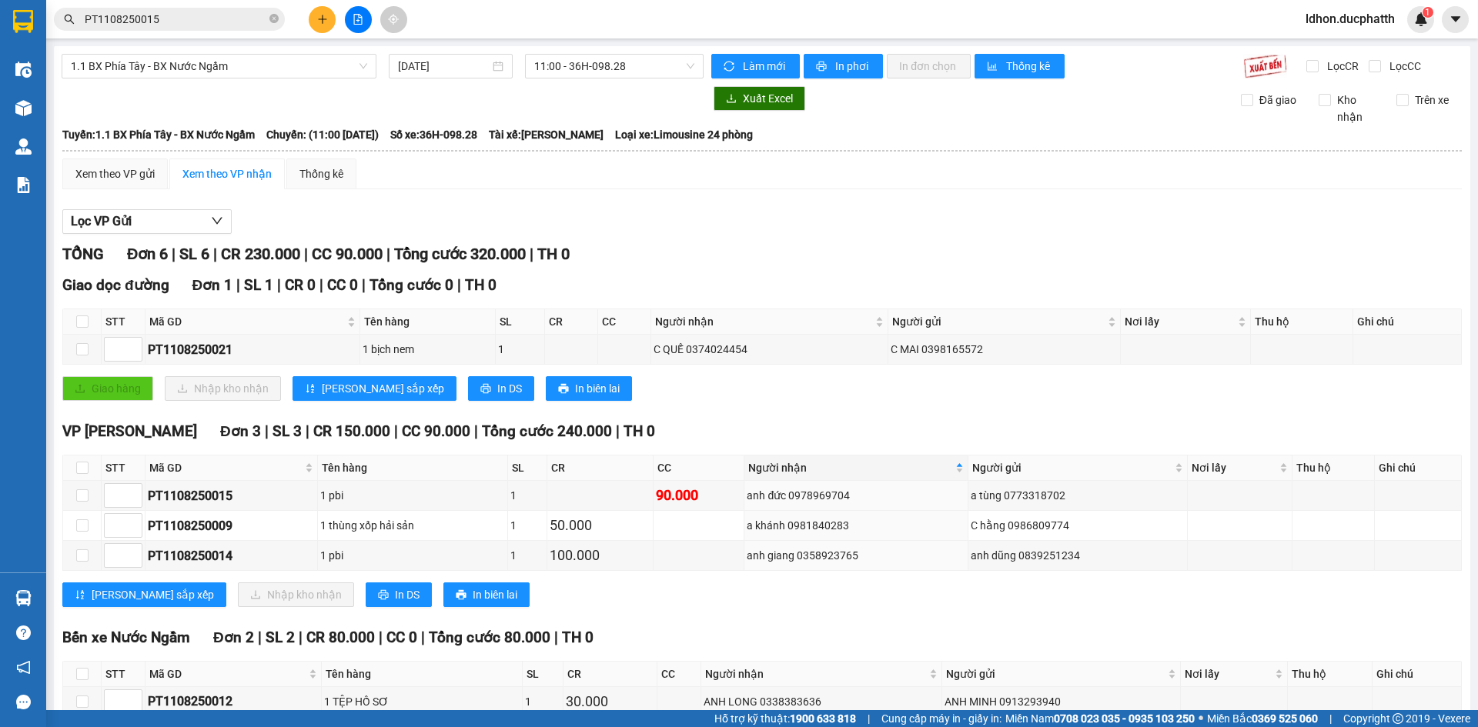
click at [361, 202] on div "Lọc VP Gửi TỔNG Đơn 6 | SL 6 | CR 230.000 | CC 90.000 | Tổng cước 320.000 | TH…" at bounding box center [761, 502] width 1399 height 601
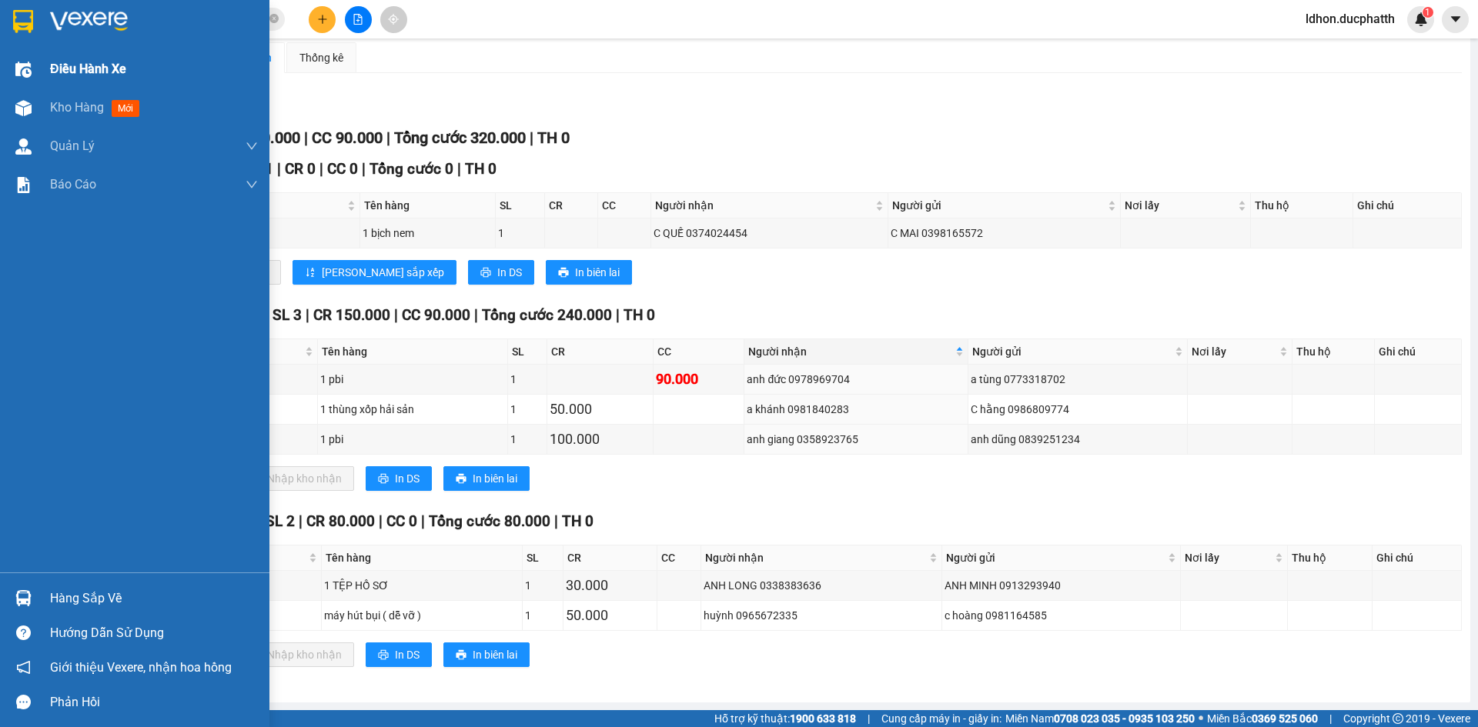
click at [27, 59] on div at bounding box center [23, 69] width 27 height 27
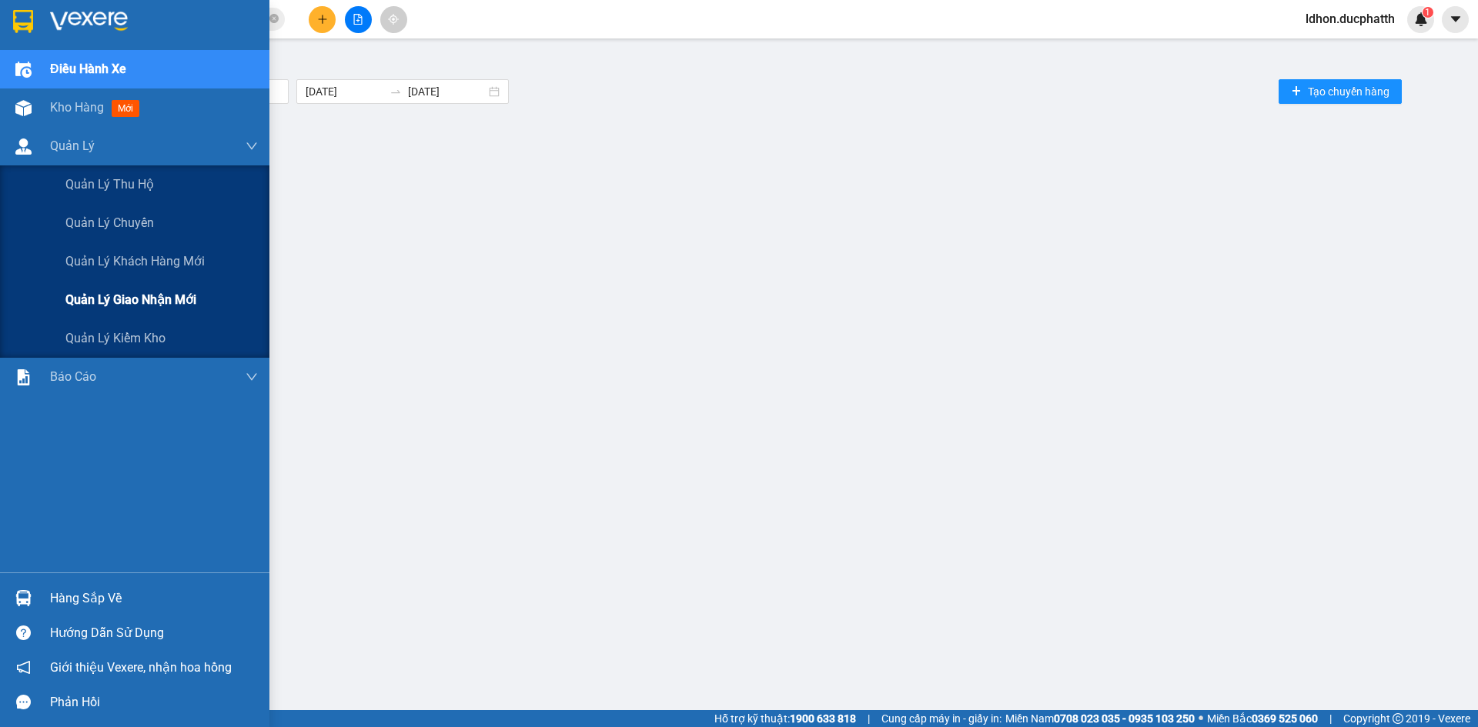
drag, startPoint x: 131, startPoint y: 302, endPoint x: 122, endPoint y: 299, distance: 9.0
click at [132, 304] on span "Quản lý giao nhận mới" at bounding box center [130, 299] width 131 height 19
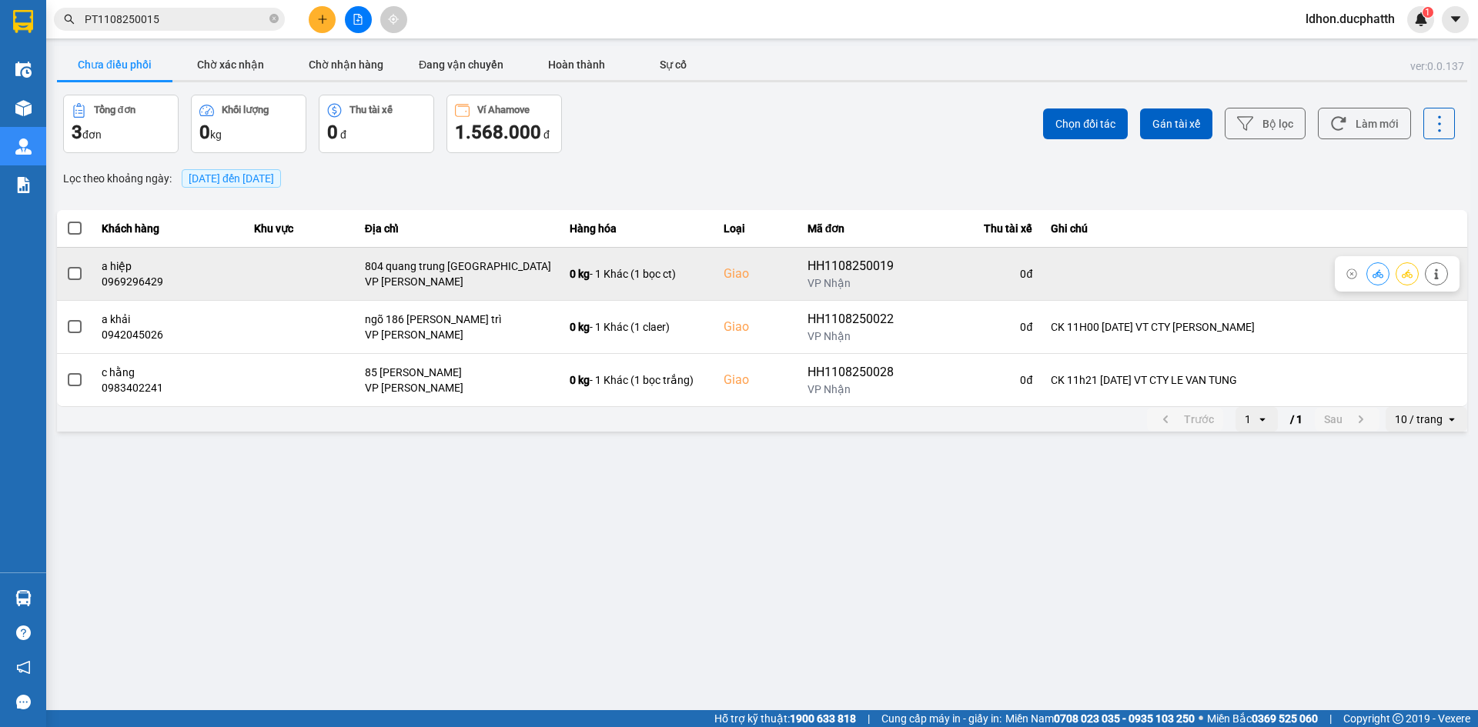
click at [95, 279] on td "a hiệp 0969296429" at bounding box center [168, 273] width 153 height 53
click at [68, 273] on span at bounding box center [75, 274] width 14 height 14
click at [66, 266] on input "checkbox" at bounding box center [66, 266] width 0 height 0
click at [1381, 279] on icon at bounding box center [1377, 274] width 11 height 11
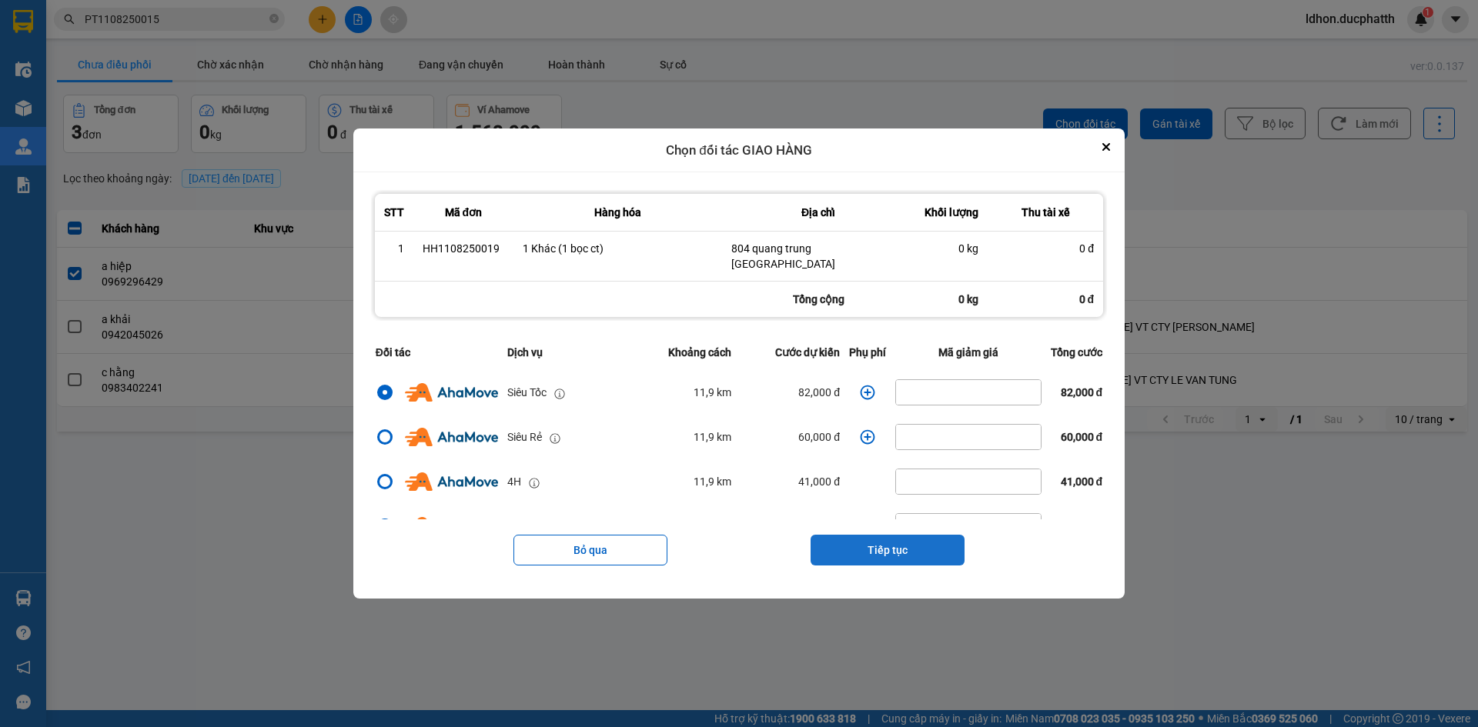
click at [898, 543] on button "Tiếp tục" at bounding box center [887, 550] width 154 height 31
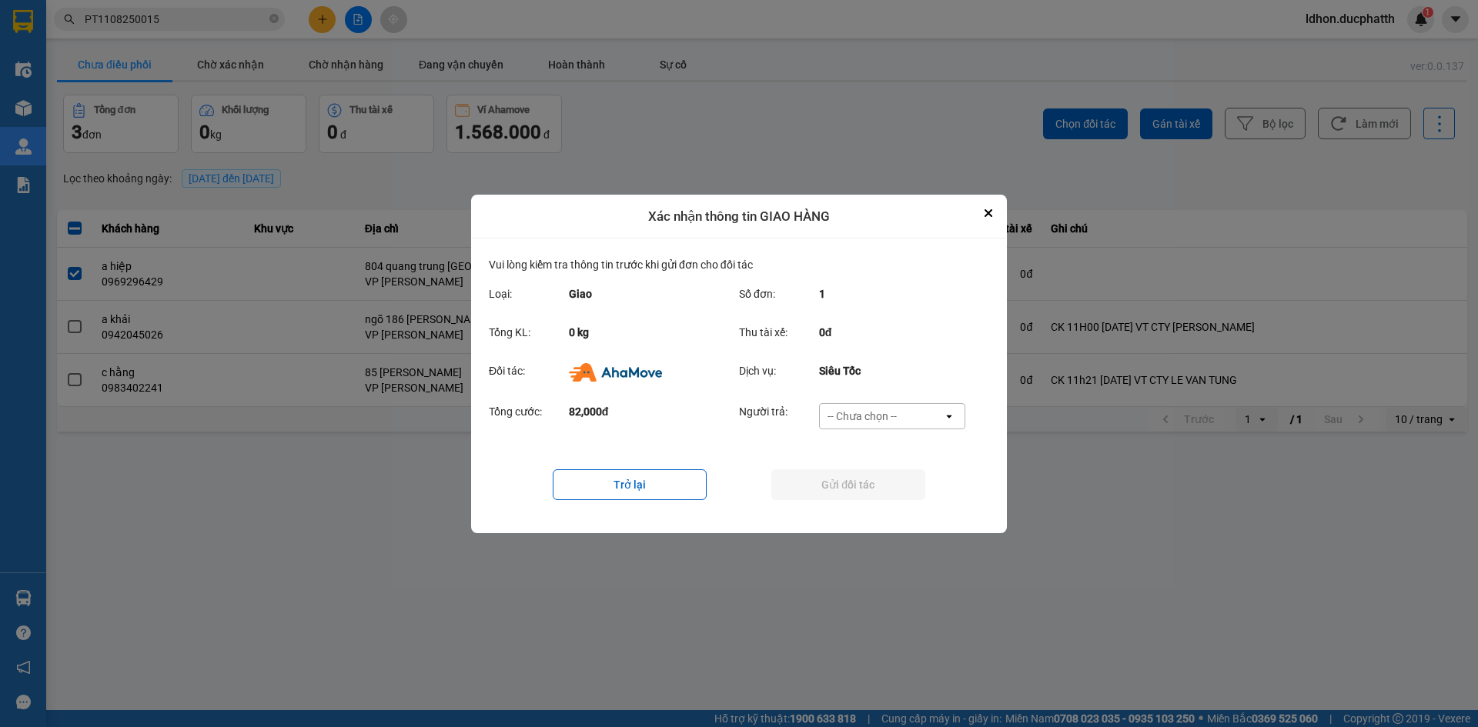
click at [867, 416] on div "-- Chưa chọn --" at bounding box center [861, 416] width 69 height 15
click at [870, 497] on span "Ví Ahamove" at bounding box center [861, 503] width 62 height 15
click at [863, 490] on button "Gửi đối tác" at bounding box center [848, 484] width 154 height 31
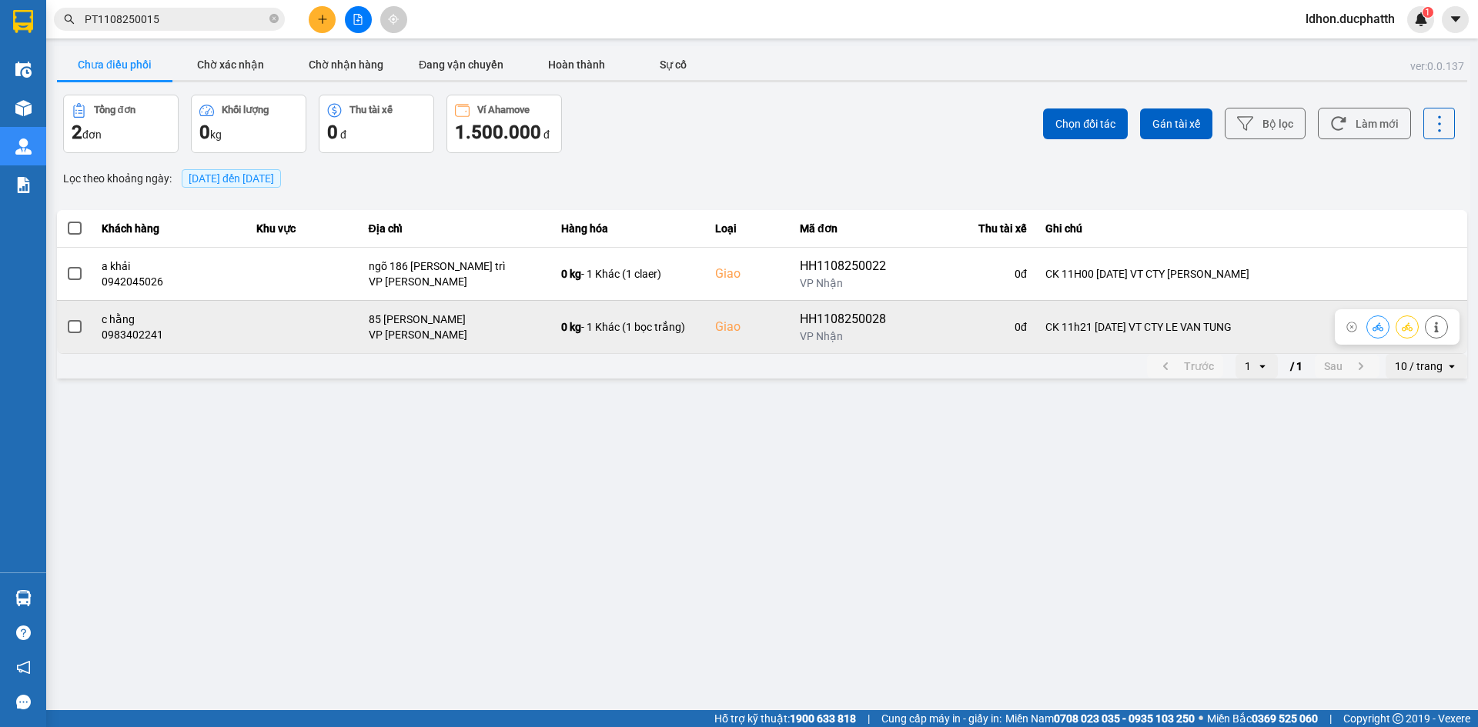
click at [76, 330] on span at bounding box center [75, 327] width 14 height 14
click at [66, 319] on input "checkbox" at bounding box center [66, 319] width 0 height 0
click at [1375, 329] on icon at bounding box center [1377, 327] width 11 height 11
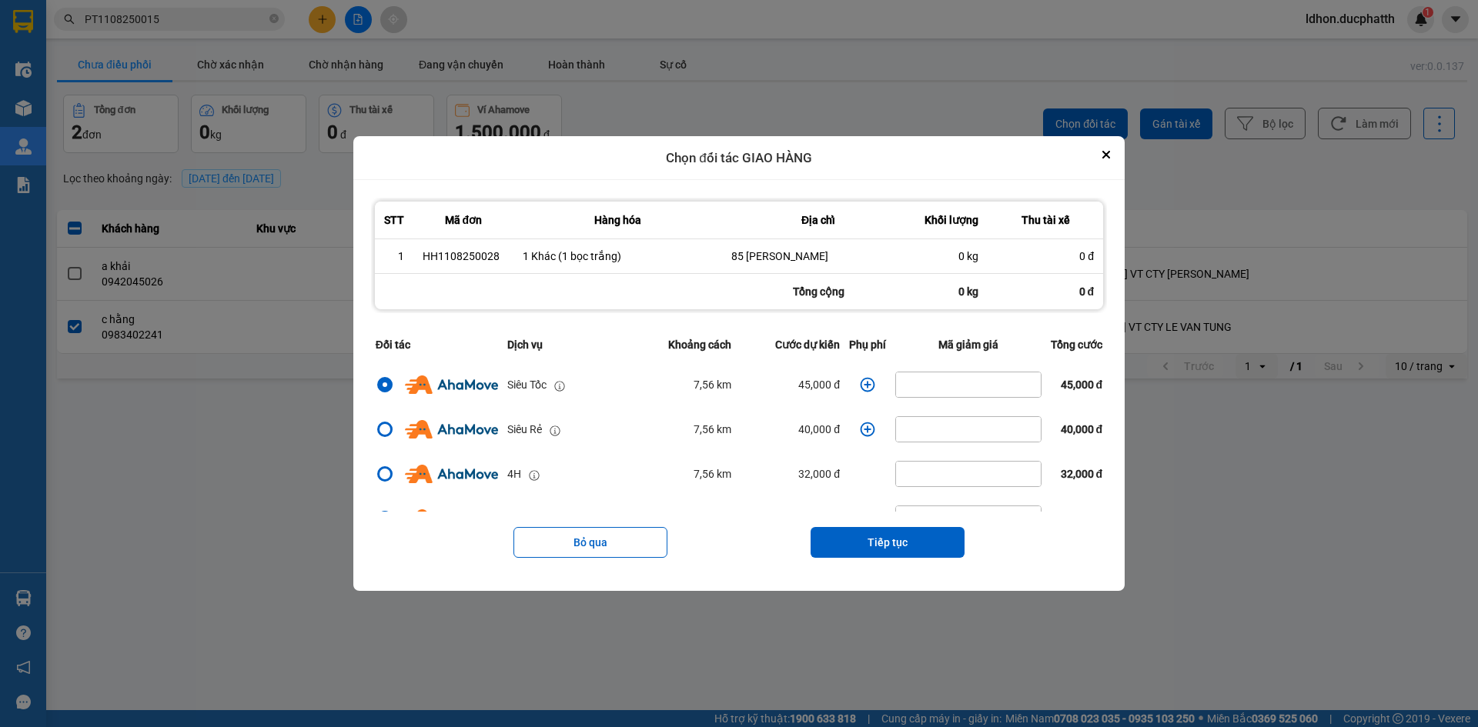
click at [862, 383] on icon "dialog" at bounding box center [867, 384] width 15 height 15
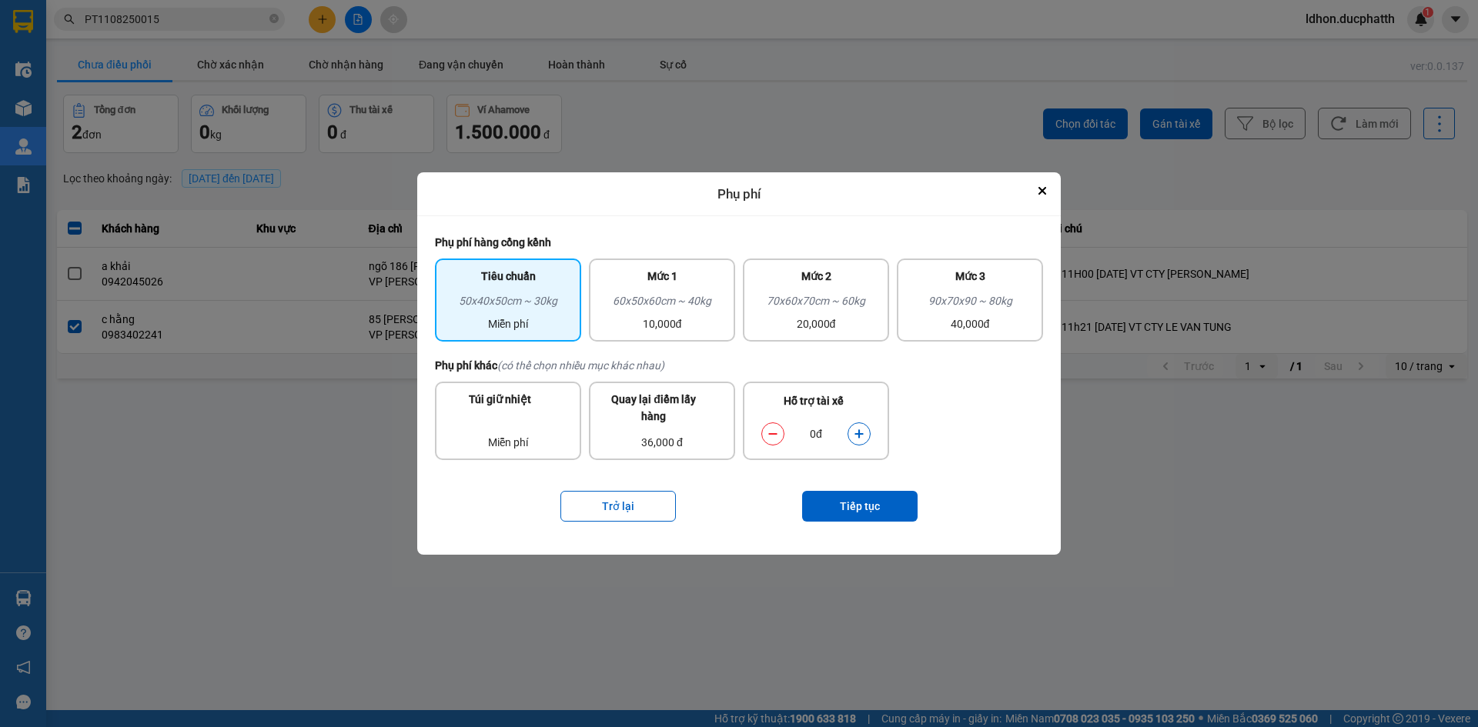
click at [864, 433] on button "dialog" at bounding box center [859, 434] width 22 height 27
drag, startPoint x: 854, startPoint y: 526, endPoint x: 860, endPoint y: 520, distance: 8.2
click at [856, 528] on div "Trở lại Tiếp tục" at bounding box center [739, 507] width 608 height 62
click at [856, 507] on button "Tiếp tục" at bounding box center [859, 506] width 115 height 31
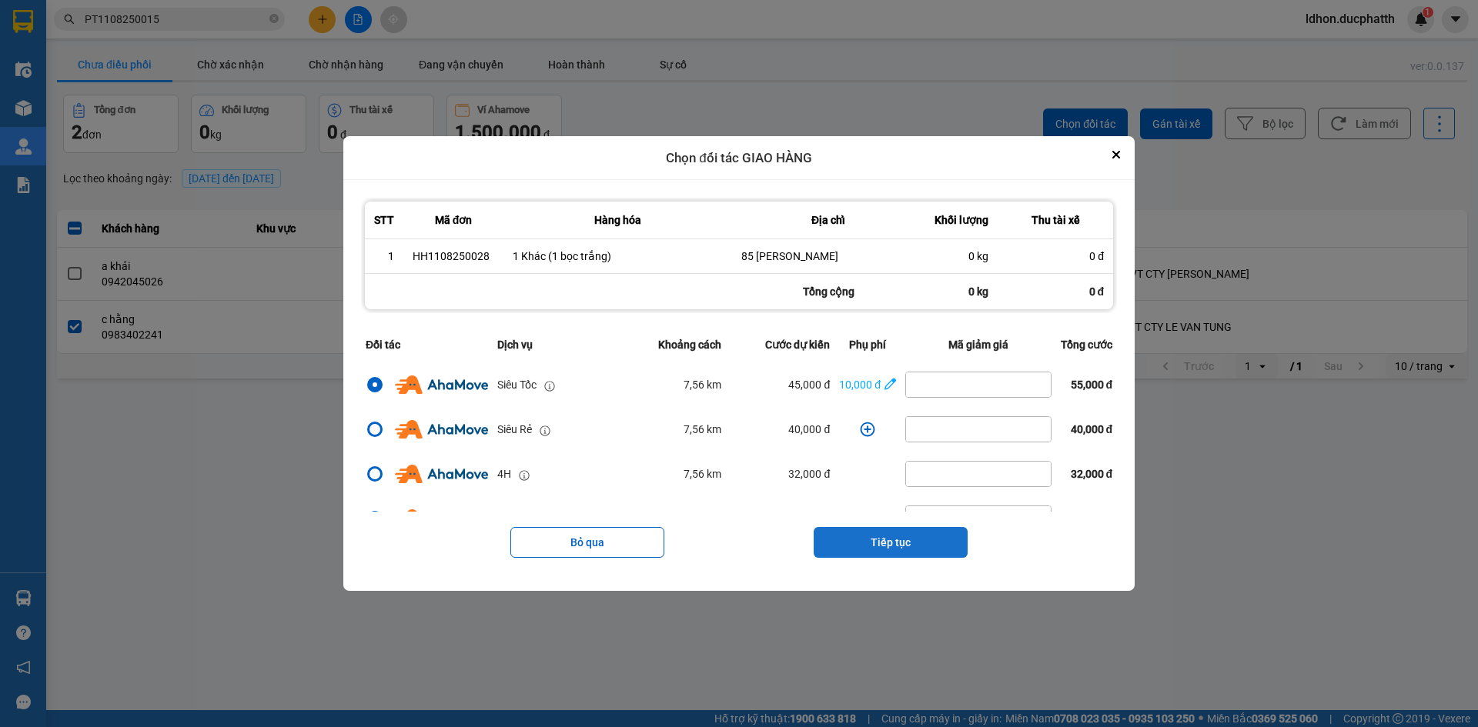
click at [924, 544] on button "Tiếp tục" at bounding box center [891, 542] width 154 height 31
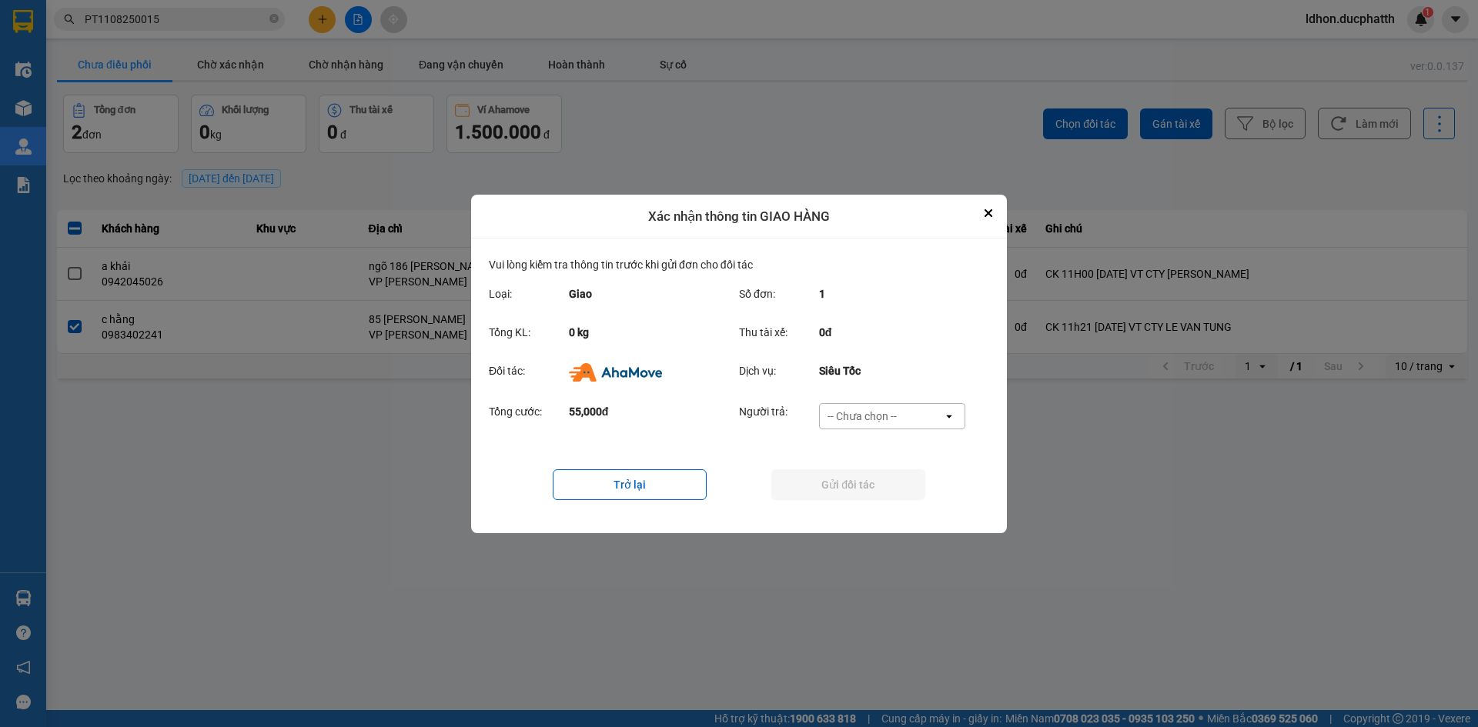
click at [917, 421] on div "-- Chưa chọn --" at bounding box center [881, 416] width 123 height 25
click at [854, 506] on span "Ví Ahamove" at bounding box center [861, 503] width 62 height 15
click at [880, 488] on button "Gửi đối tác" at bounding box center [848, 484] width 154 height 31
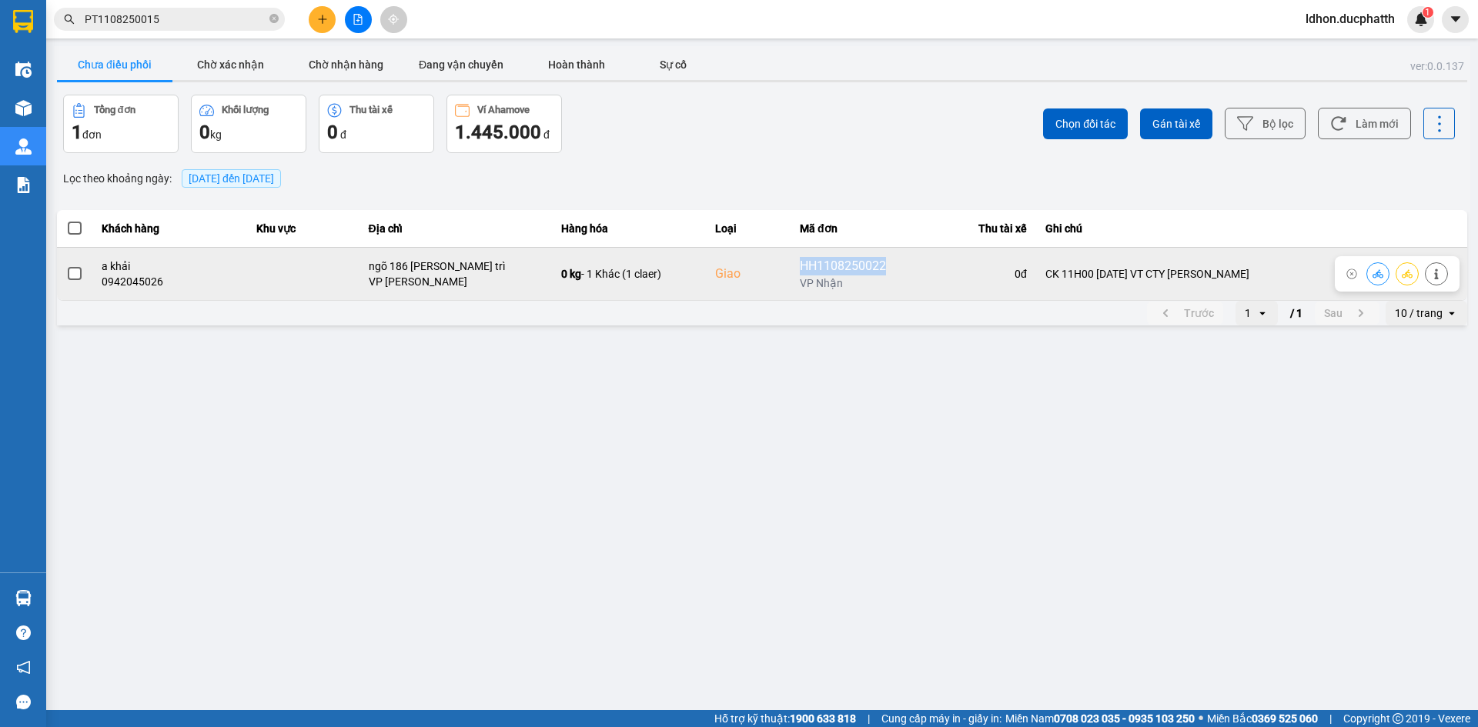
drag, startPoint x: 820, startPoint y: 269, endPoint x: 914, endPoint y: 259, distance: 94.4
click at [897, 259] on div "HH1108250022" at bounding box center [848, 266] width 97 height 18
copy div "HH1108250022"
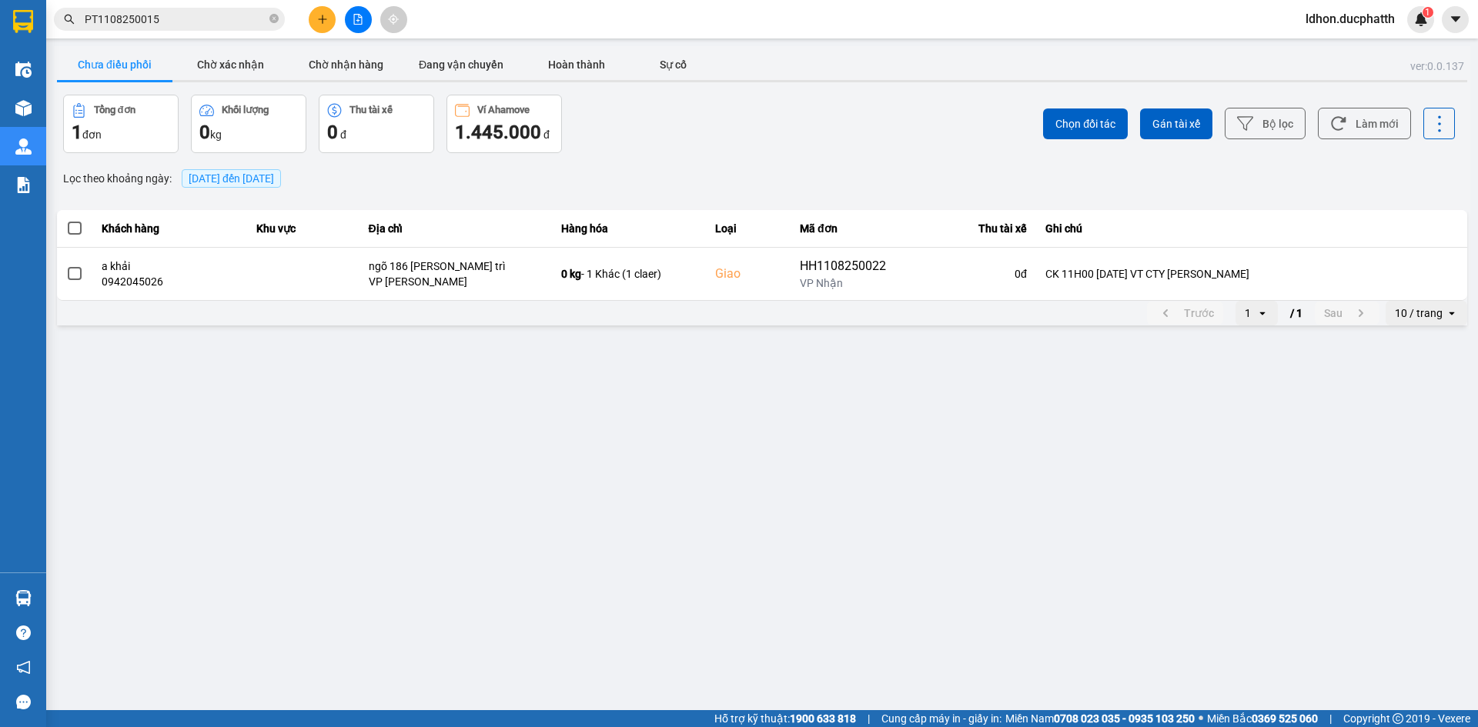
click at [838, 149] on div "Chọn đối tác Gán tài xế Bộ lọc Làm mới" at bounding box center [1107, 124] width 696 height 58
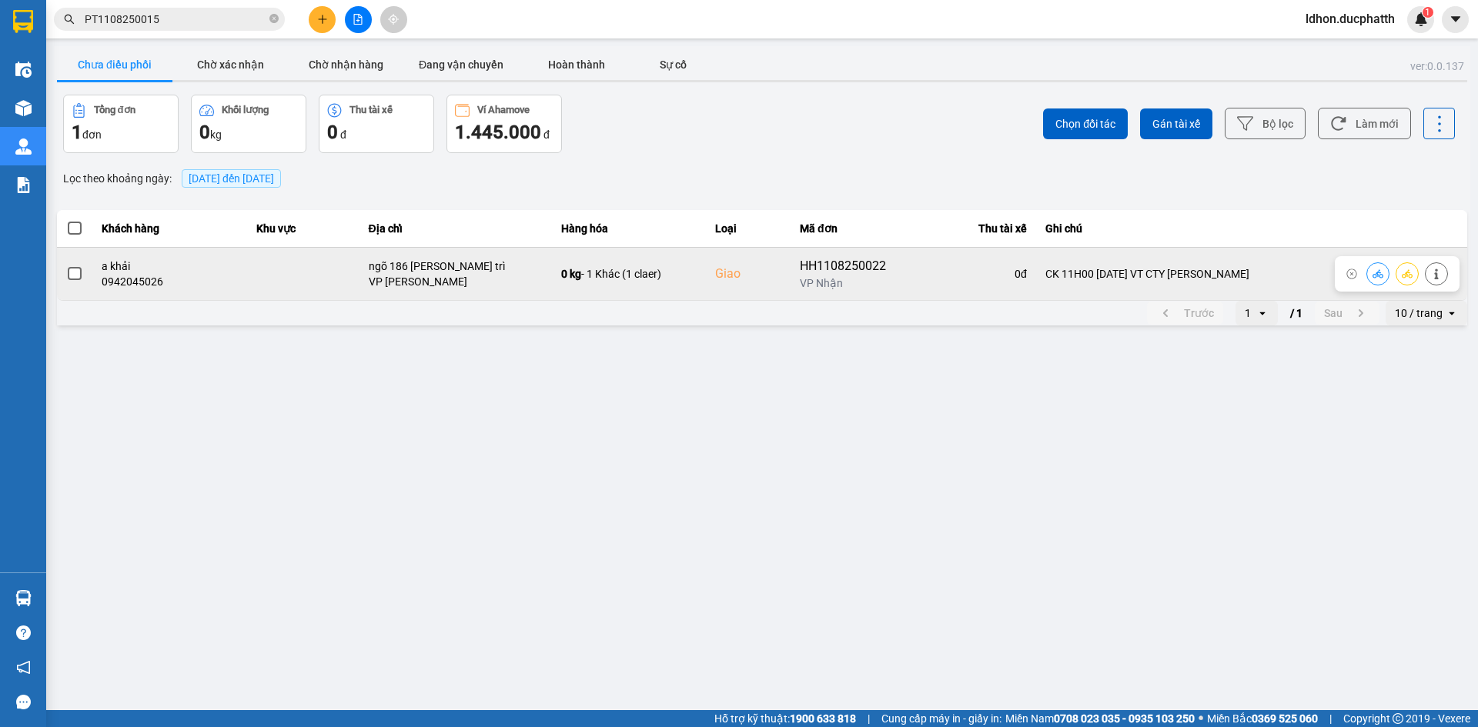
click at [74, 279] on span at bounding box center [75, 274] width 14 height 14
click at [66, 266] on input "checkbox" at bounding box center [66, 266] width 0 height 0
drag, startPoint x: 373, startPoint y: 270, endPoint x: 443, endPoint y: 275, distance: 69.4
click at [443, 275] on td "ngõ 186 phan trọng tuệ thanh trì VP Ngọc Hồi" at bounding box center [455, 273] width 192 height 53
click at [437, 282] on div "VP [PERSON_NAME]" at bounding box center [456, 281] width 174 height 15
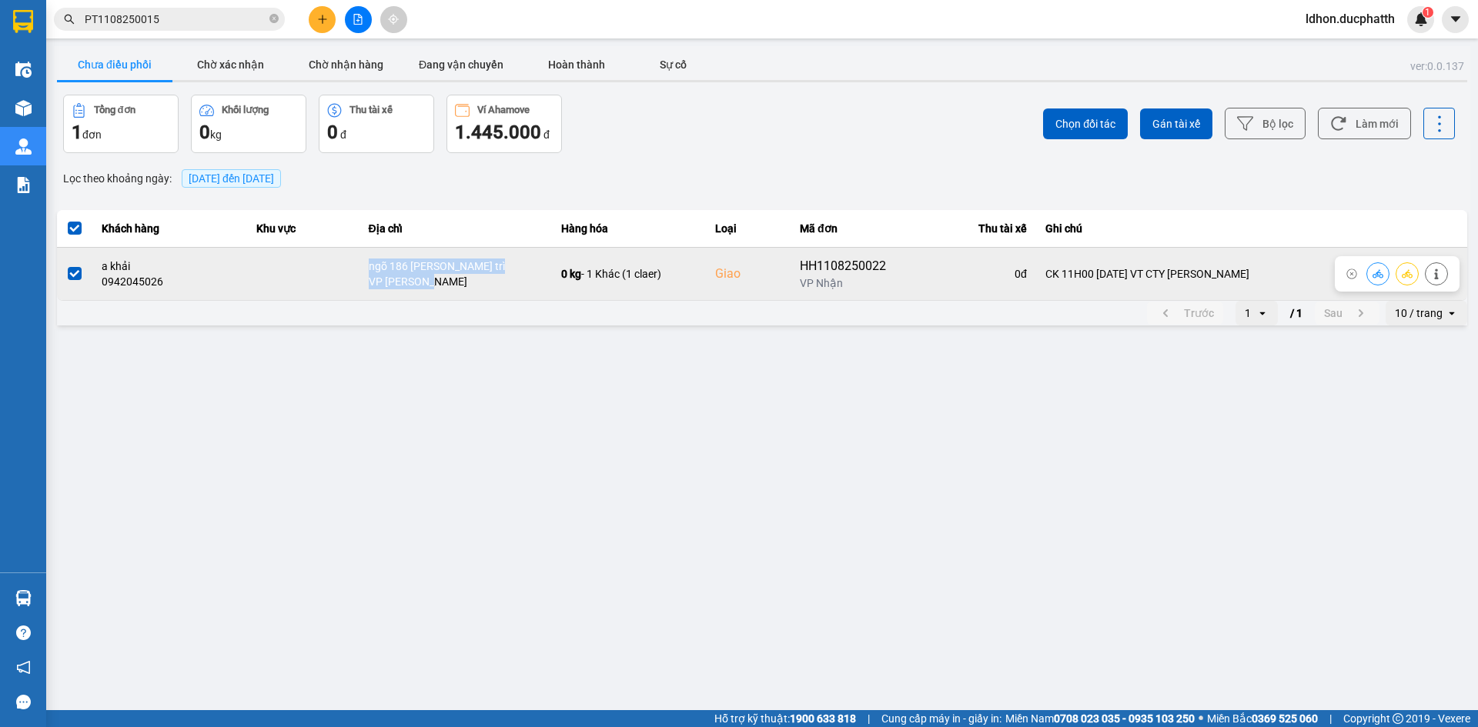
drag, startPoint x: 446, startPoint y: 282, endPoint x: 379, endPoint y: 273, distance: 68.4
click at [379, 273] on td "ngõ 186 phan trọng tuệ thanh trì VP Ngọc Hồi" at bounding box center [455, 273] width 192 height 53
click at [400, 279] on div "VP [PERSON_NAME]" at bounding box center [456, 281] width 174 height 15
drag, startPoint x: 371, startPoint y: 266, endPoint x: 439, endPoint y: 276, distance: 69.2
click at [439, 275] on td "ngõ 186 phan trọng tuệ thanh trì VP Ngọc Hồi" at bounding box center [455, 273] width 192 height 53
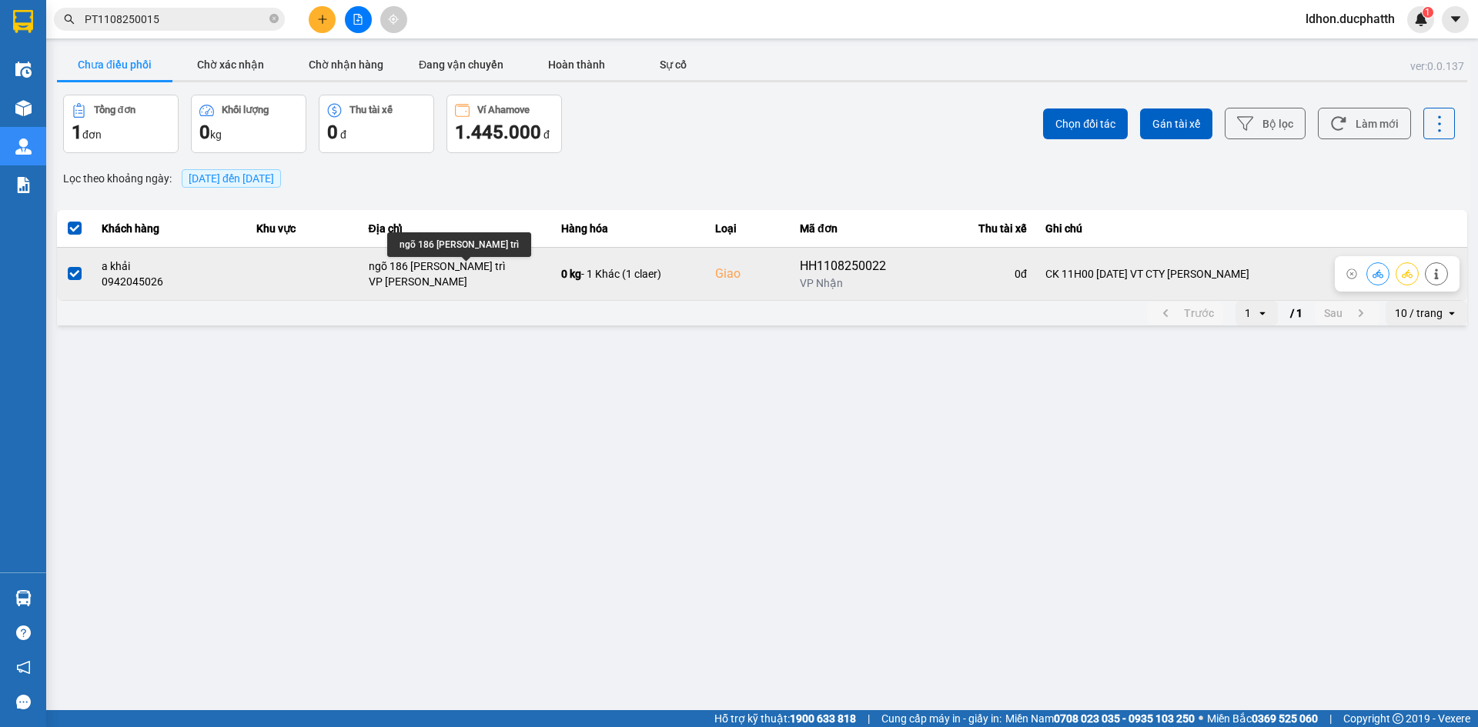
click at [456, 286] on div "VP [PERSON_NAME]" at bounding box center [456, 281] width 174 height 15
drag, startPoint x: 375, startPoint y: 263, endPoint x: 452, endPoint y: 272, distance: 77.4
click at [450, 271] on td "ngõ 186 phan trọng tuệ thanh trì VP Ngọc Hồi" at bounding box center [455, 273] width 192 height 53
click at [455, 272] on div "ngõ 186 phan trọng tuệ thanh trì" at bounding box center [456, 266] width 174 height 15
click at [1375, 277] on icon at bounding box center [1377, 273] width 11 height 8
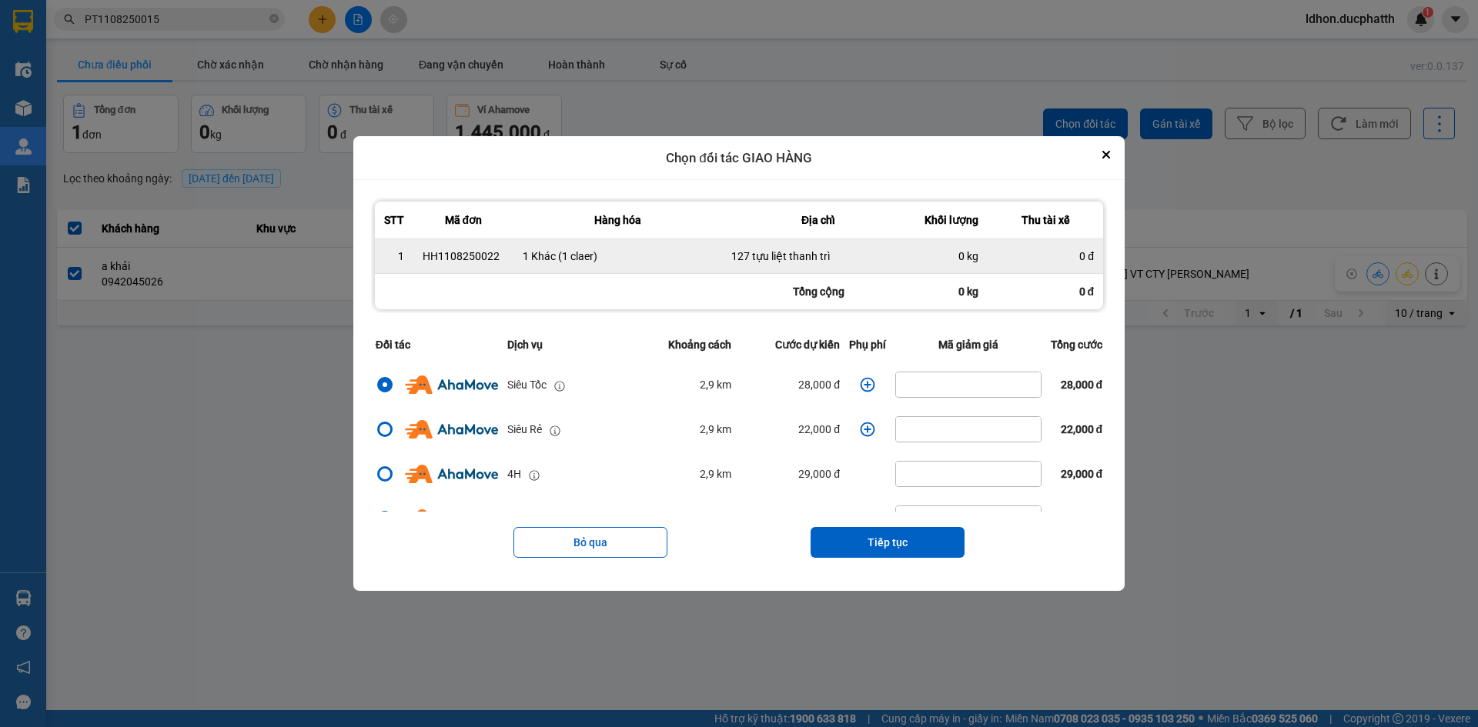
click at [827, 251] on div "127 tựu liệt thanh trì" at bounding box center [818, 256] width 174 height 15
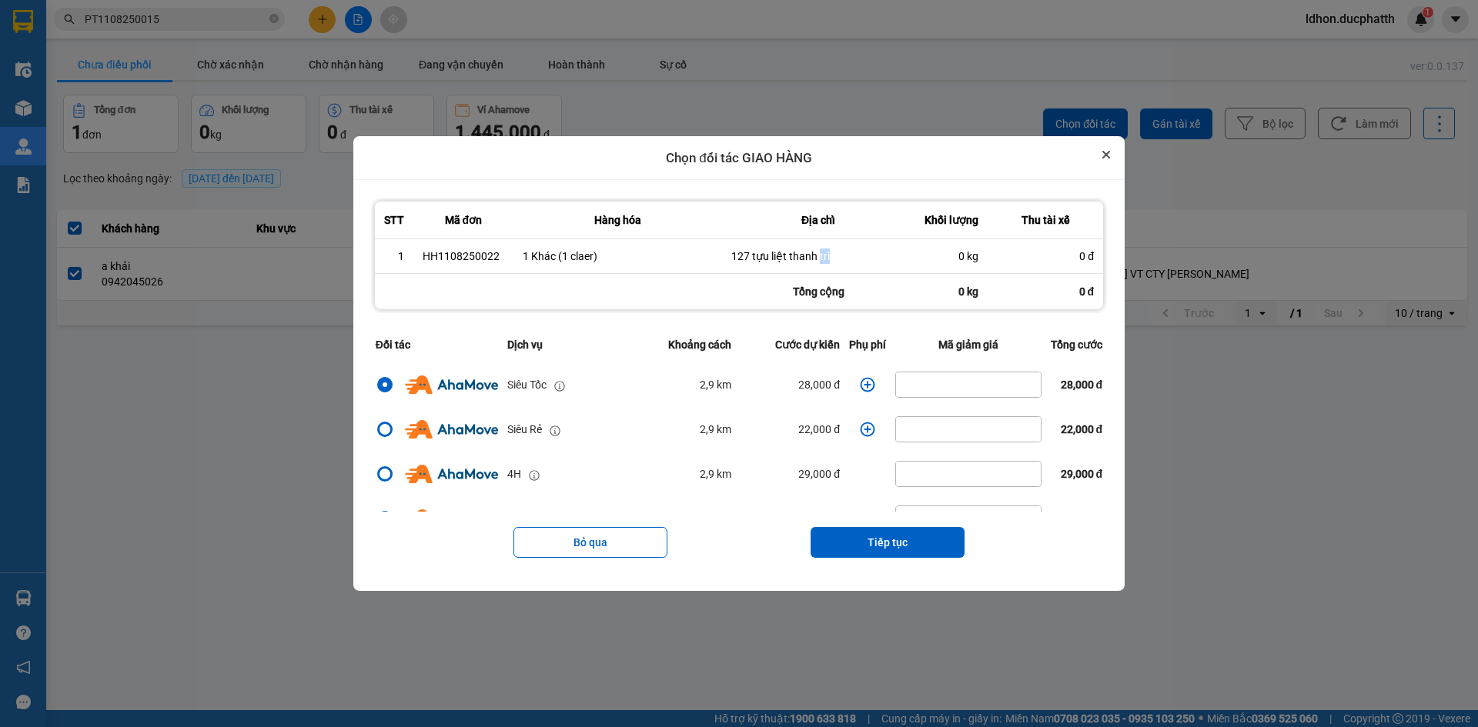
click at [1115, 153] on button "Close" at bounding box center [1106, 154] width 18 height 18
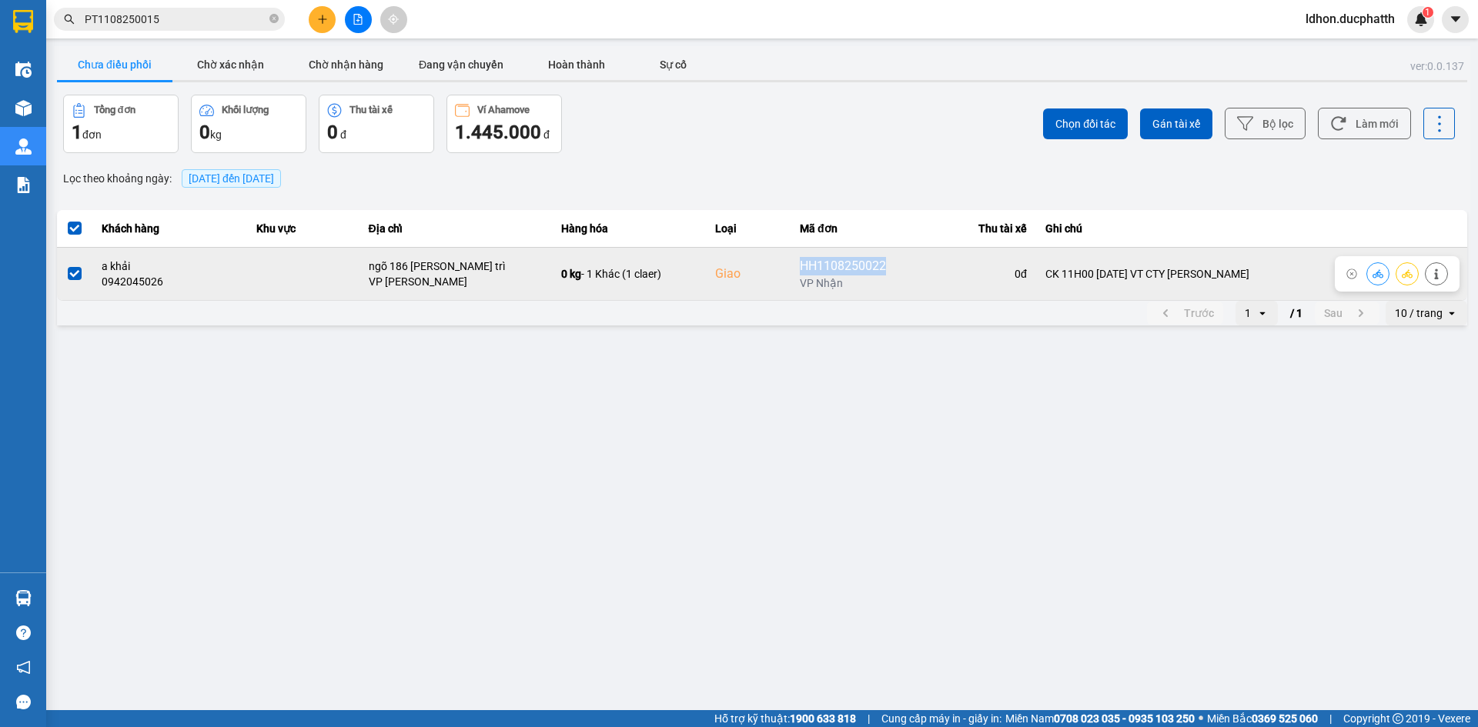
drag, startPoint x: 820, startPoint y: 269, endPoint x: 921, endPoint y: 269, distance: 100.8
click at [906, 269] on td "HH1108250022 VP Nhận" at bounding box center [847, 273] width 115 height 53
copy div "HH1108250022"
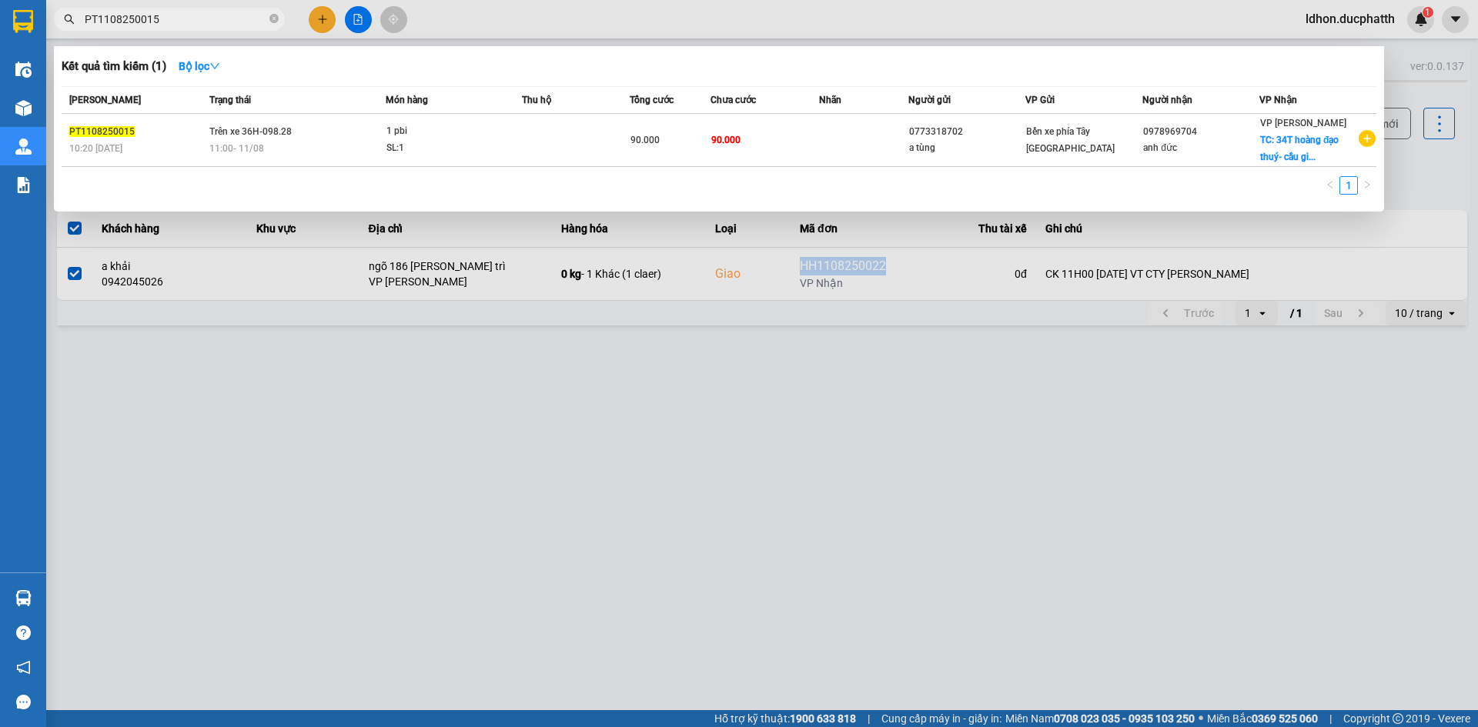
click at [175, 22] on input "PT1108250015" at bounding box center [176, 19] width 182 height 17
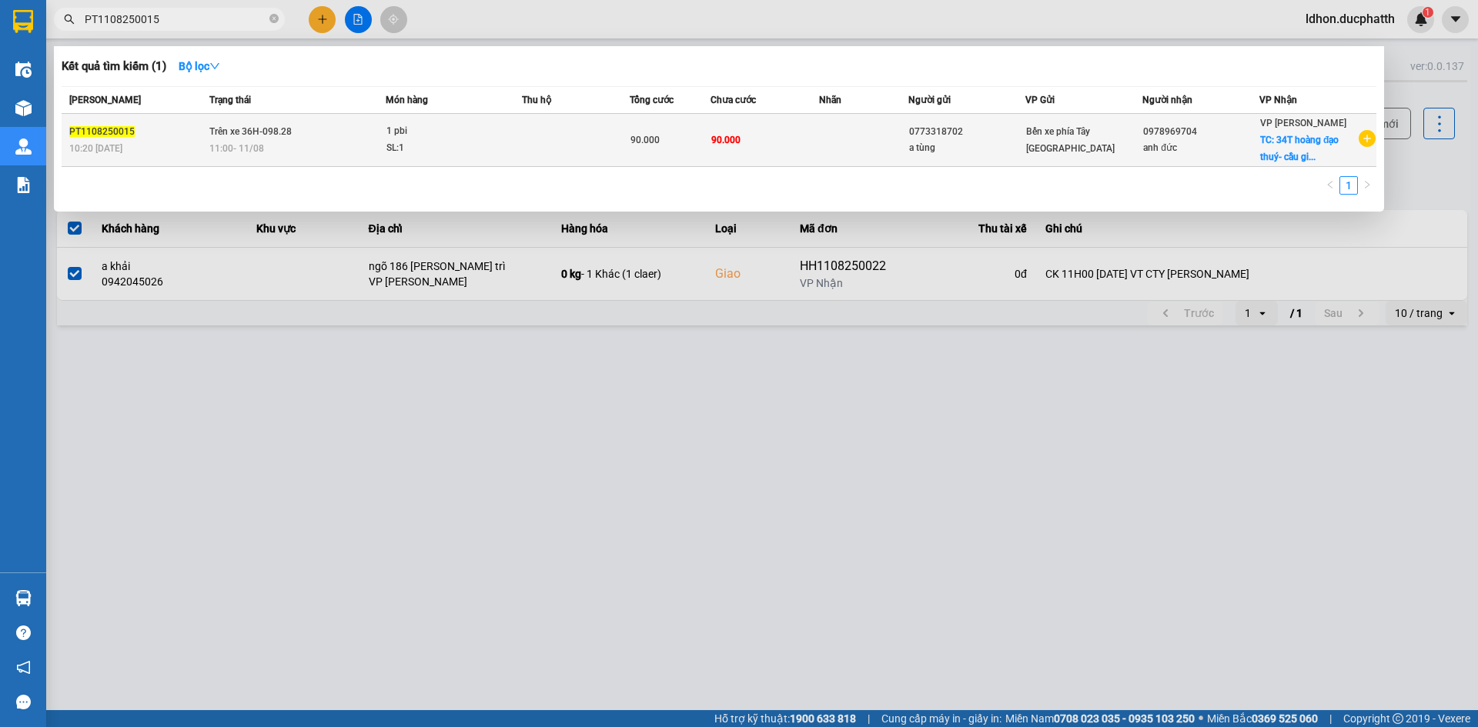
click at [297, 150] on div "11:00 - 11/08" at bounding box center [296, 148] width 175 height 17
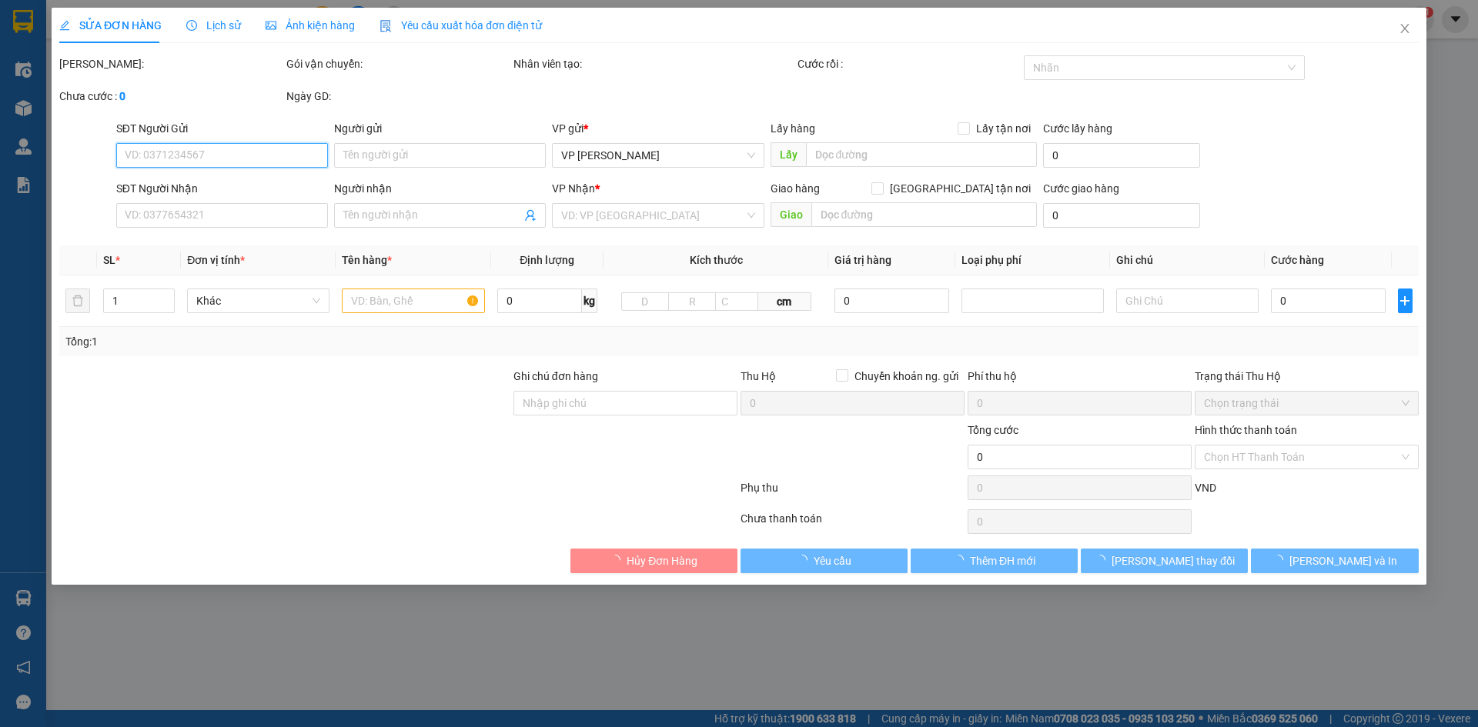
type input "0773318702"
type input "a tùng"
type input "0978969704"
type input "anh đức"
checkbox input "true"
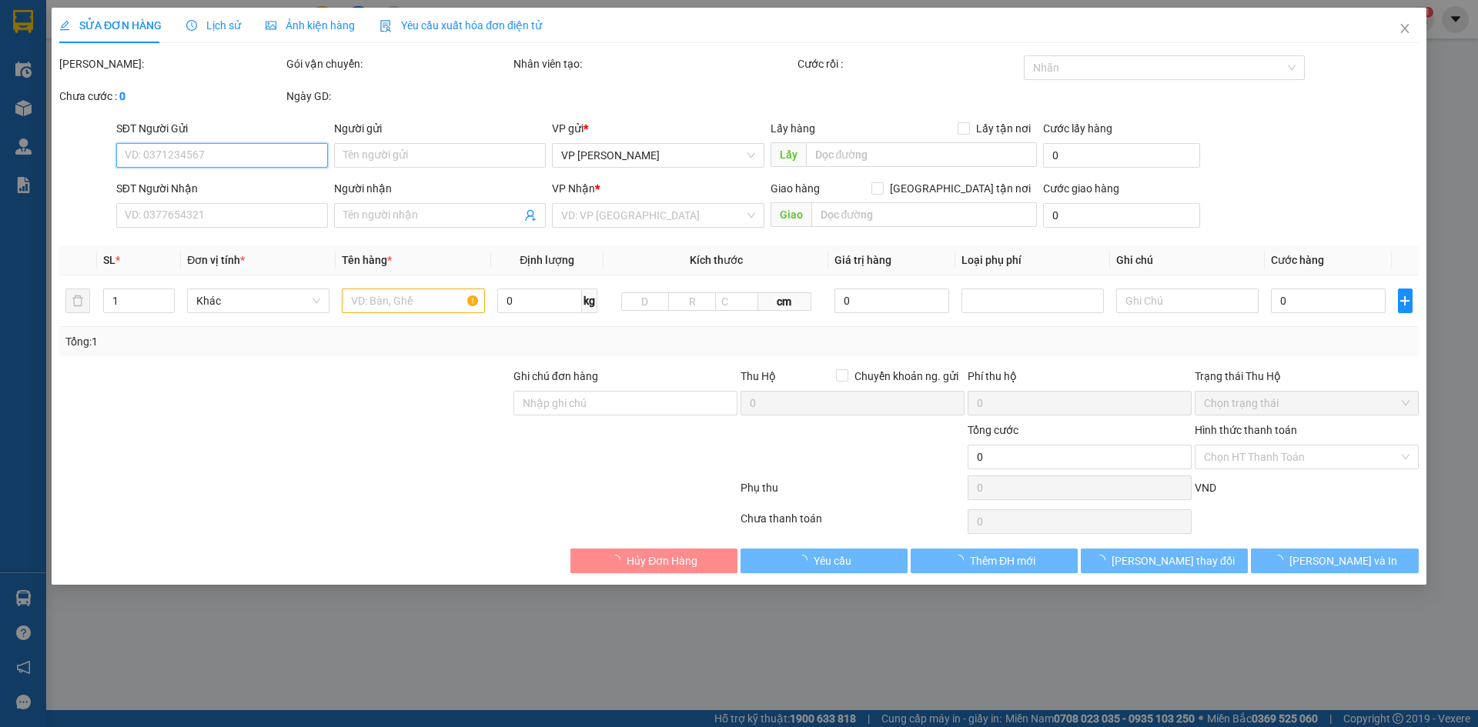
type input "34T hoàng đạo thuý- cầu giấy"
type input "60.000"
type input "nntt"
type input "90.000"
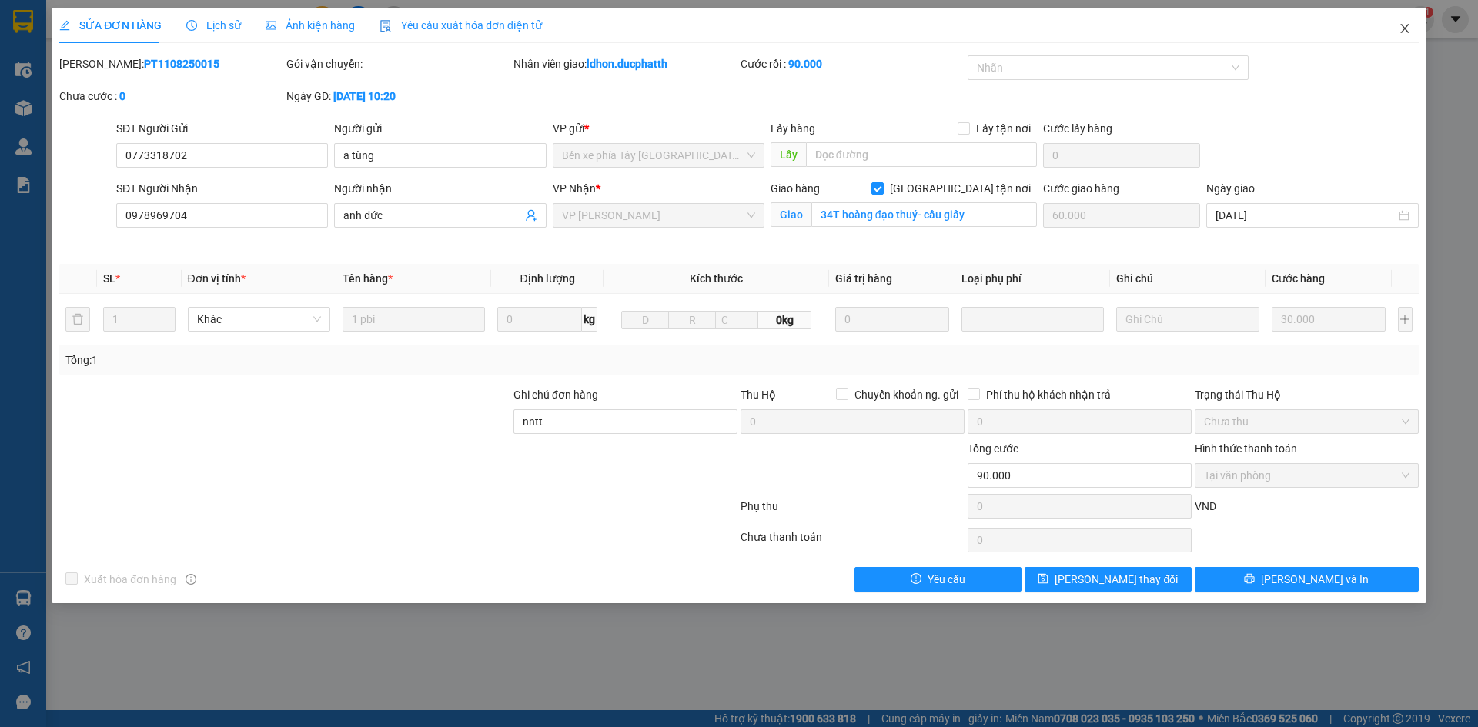
click at [1420, 26] on span "Close" at bounding box center [1404, 29] width 43 height 43
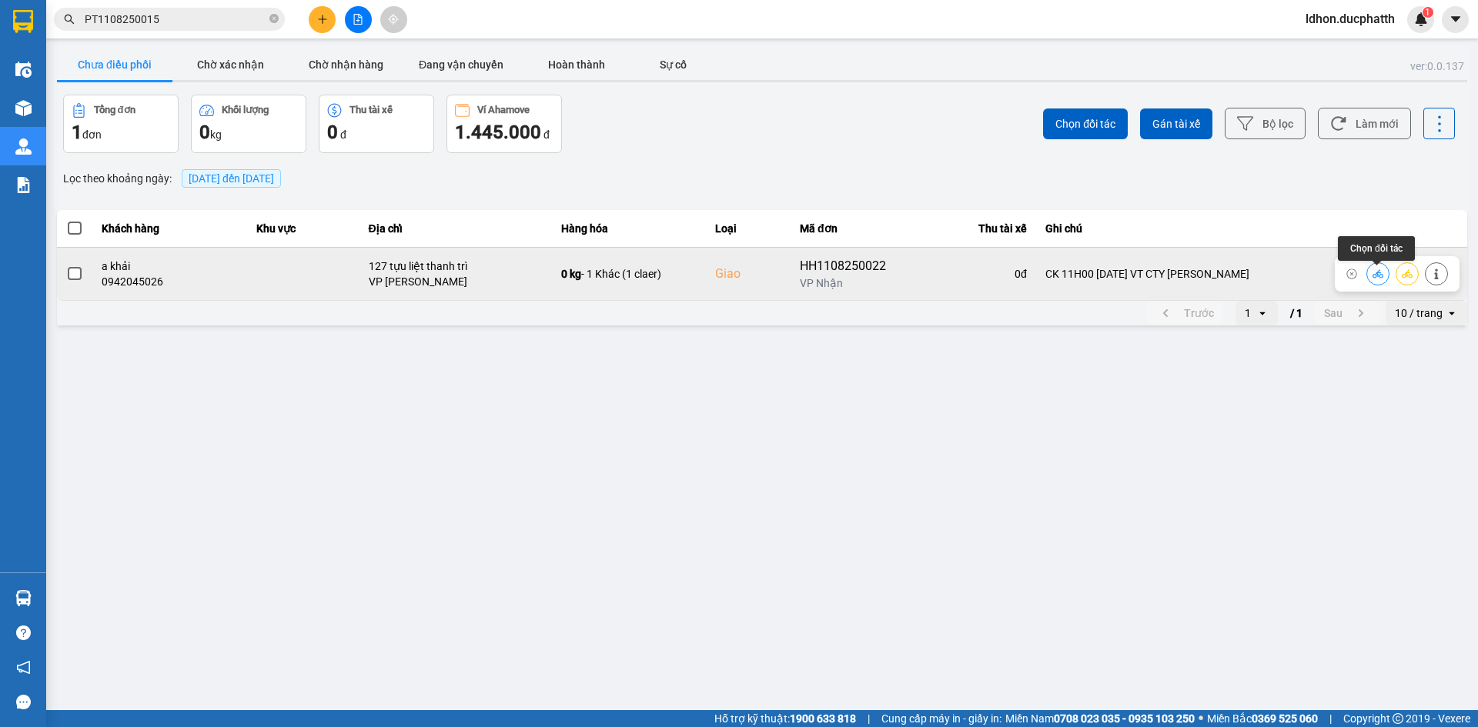
click at [1375, 276] on icon at bounding box center [1377, 274] width 11 height 11
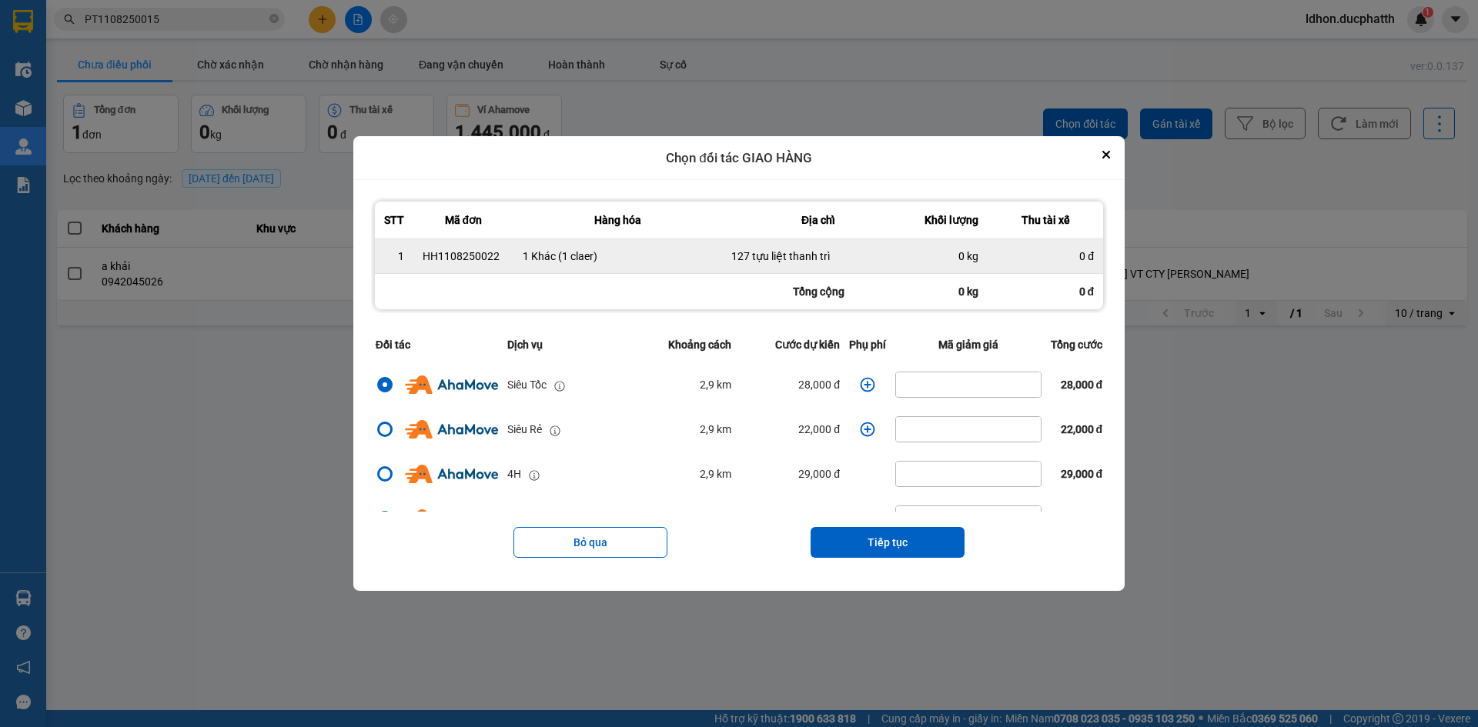
click at [1098, 244] on td "0 đ" at bounding box center [1044, 256] width 115 height 35
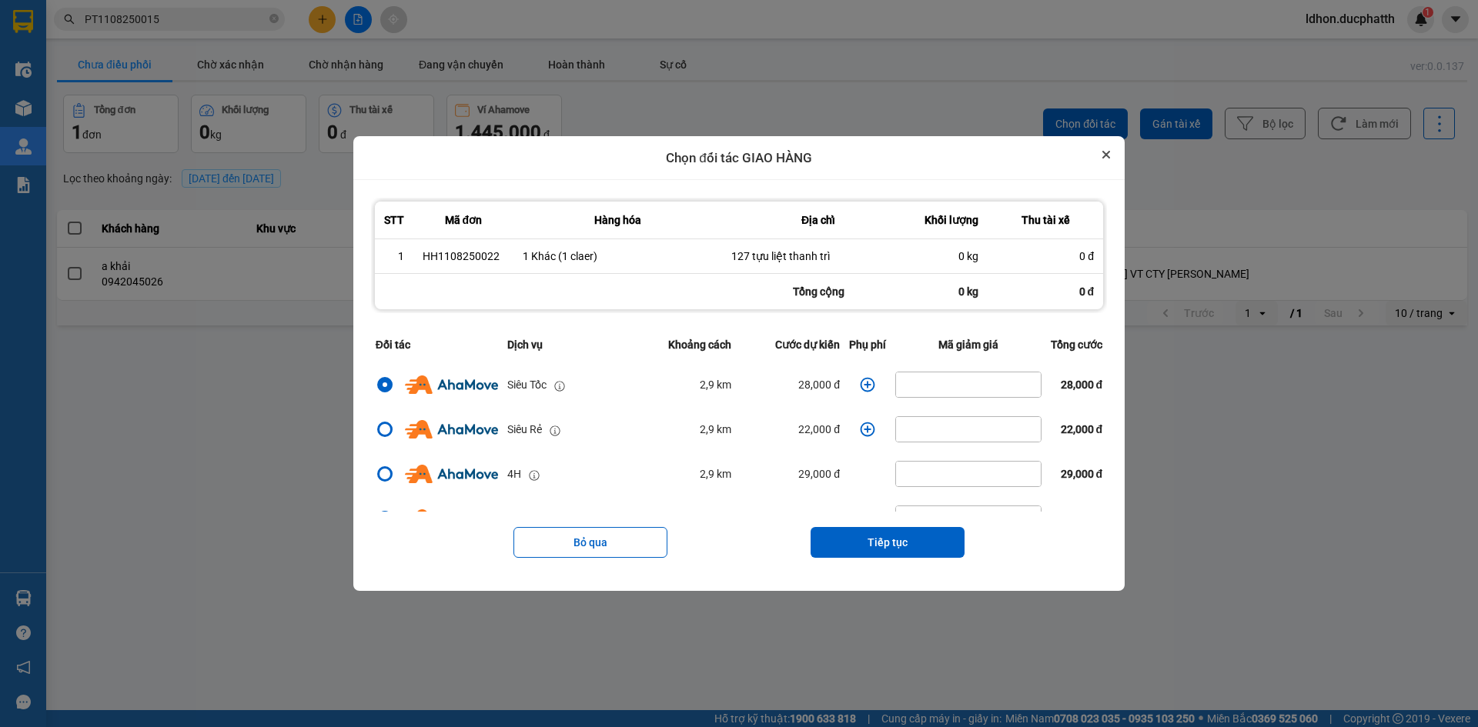
click at [1110, 155] on icon "Close" at bounding box center [1106, 155] width 8 height 8
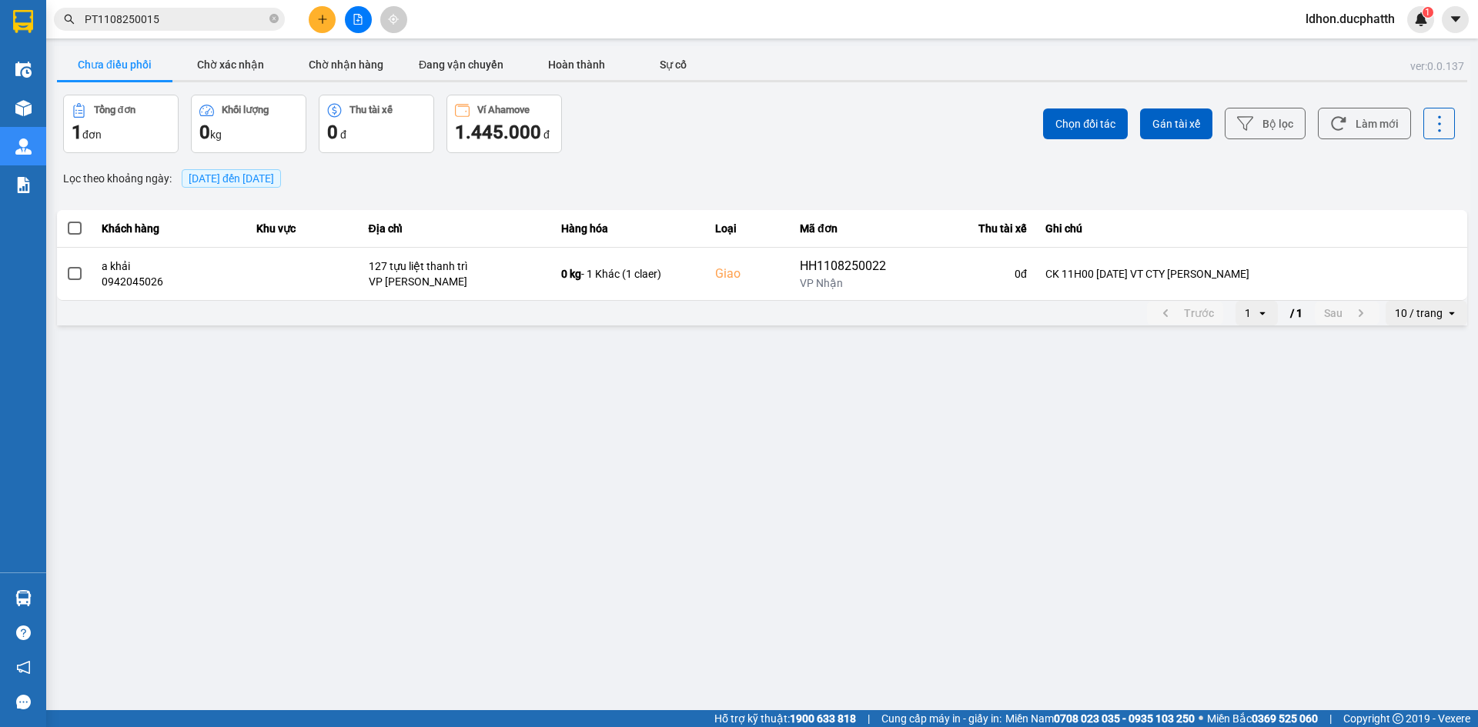
click at [206, 26] on input "PT1108250015" at bounding box center [176, 19] width 182 height 17
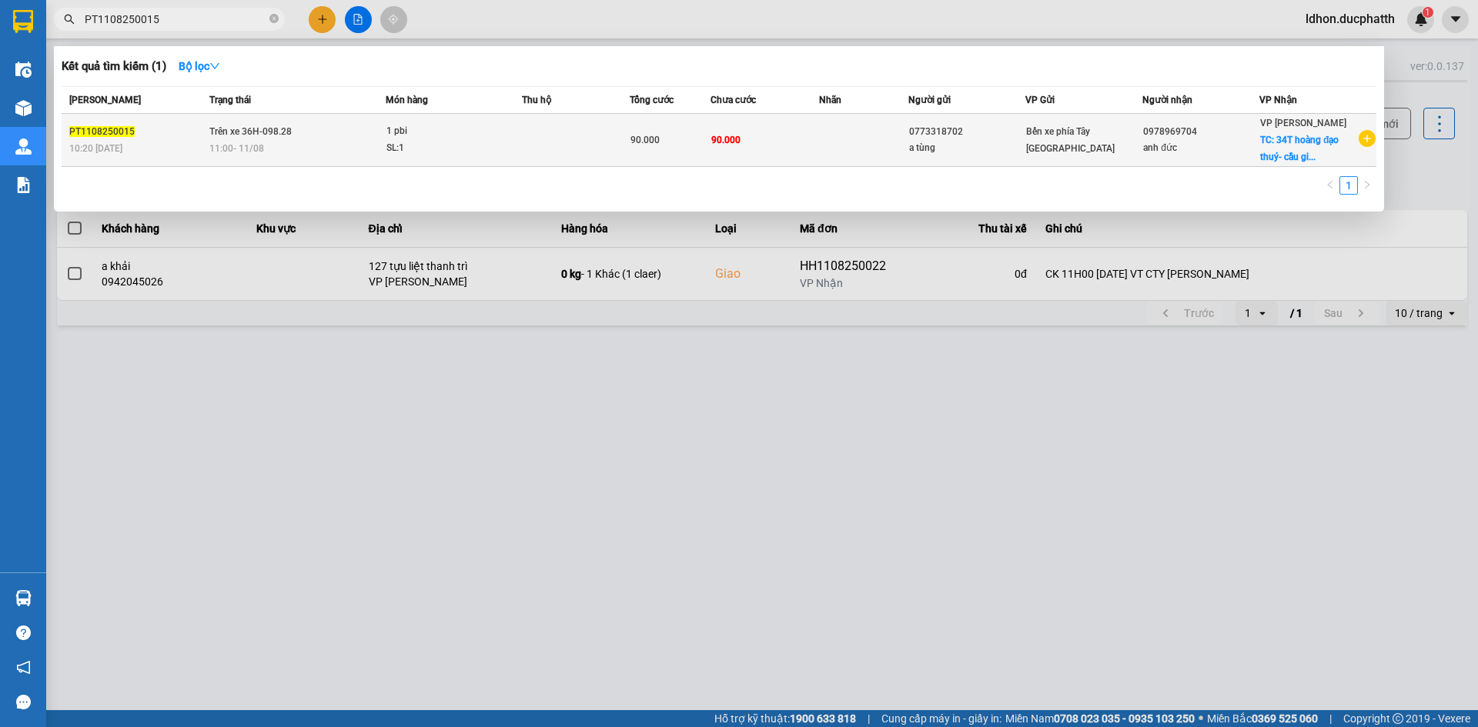
click at [245, 125] on span "Trên xe 36H-098.28" at bounding box center [250, 131] width 82 height 12
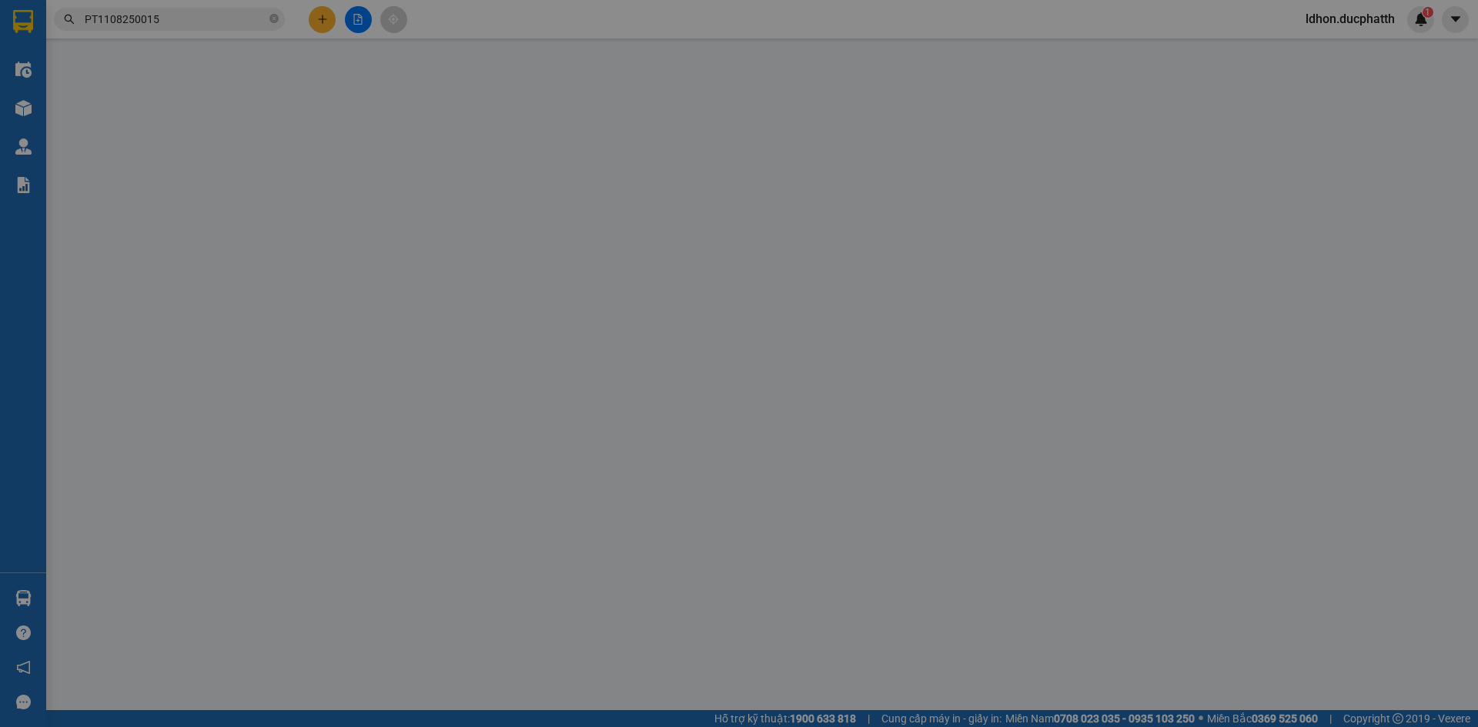
type input "0773318702"
type input "a tùng"
type input "0978969704"
type input "anh đức"
checkbox input "true"
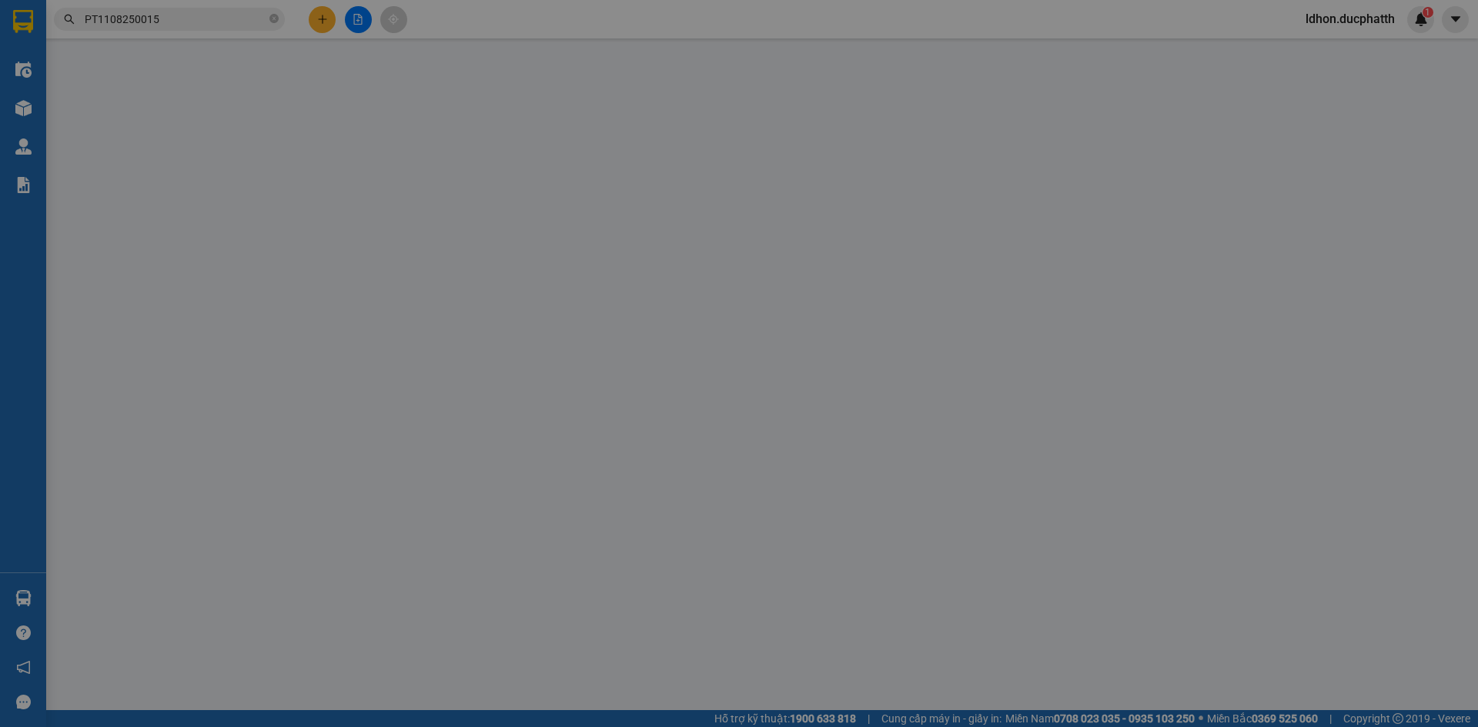
type input "34T hoàng đạo thuý- cầu giấy"
type input "60.000"
type input "nntt"
type input "90.000"
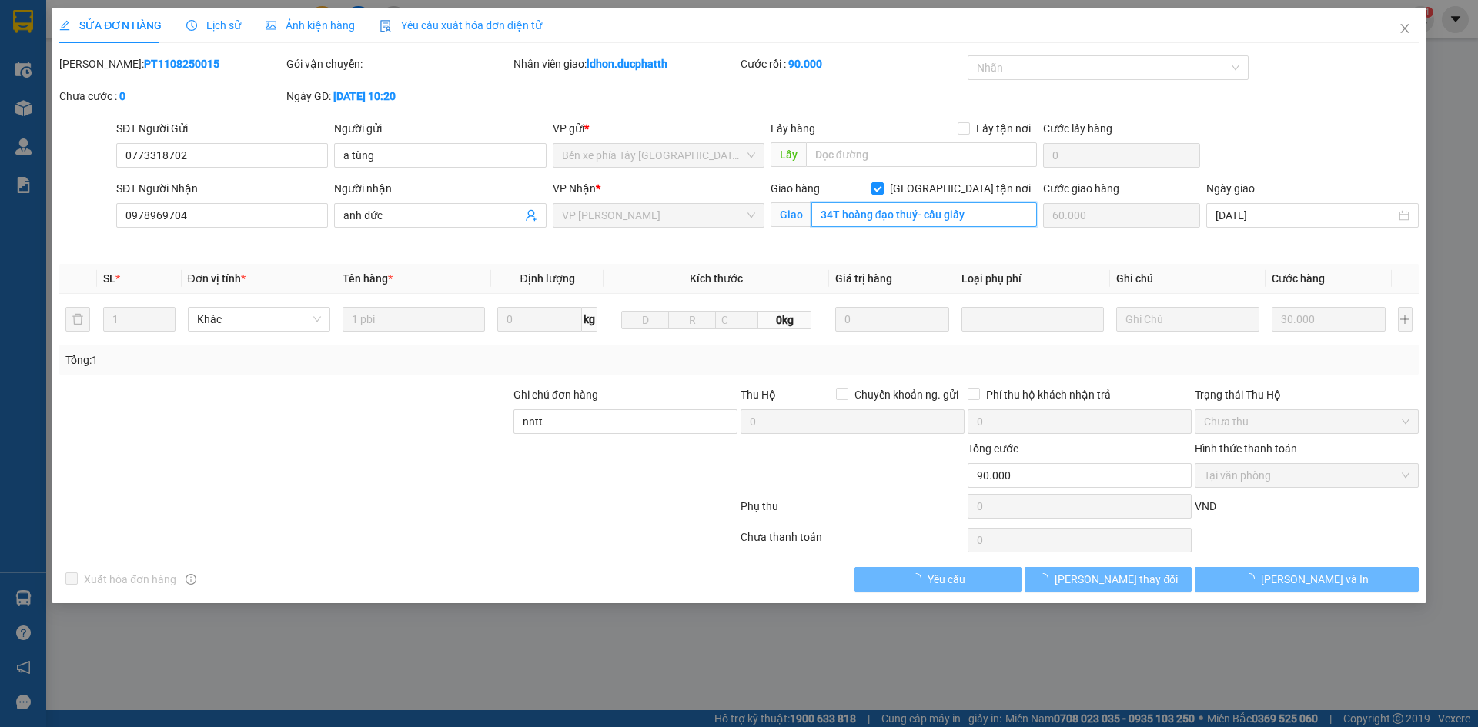
click at [891, 216] on input "34T hoàng đạo thuý- cầu giấy" at bounding box center [924, 214] width 226 height 25
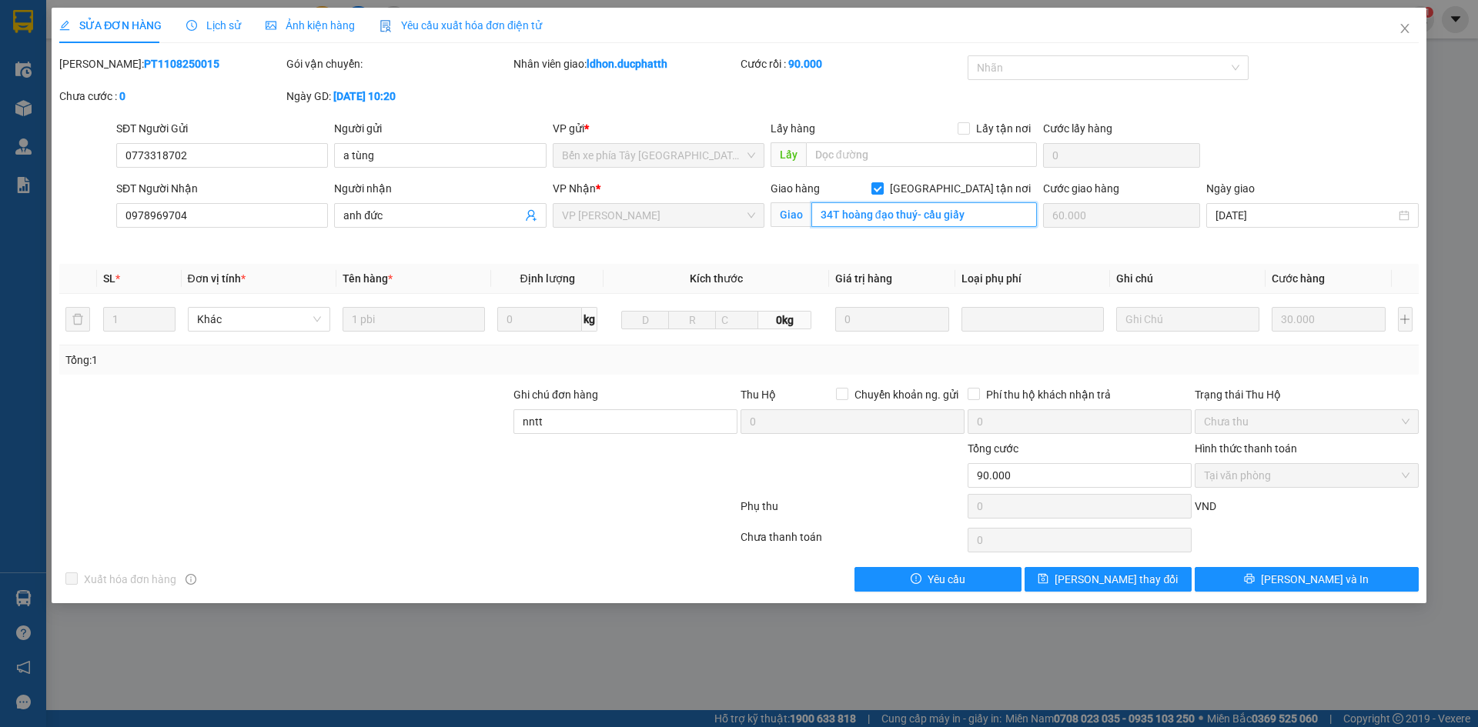
click at [891, 216] on input "34T hoàng đạo thuý- cầu giấy" at bounding box center [924, 214] width 226 height 25
click at [1399, 24] on icon "close" at bounding box center [1404, 28] width 12 height 12
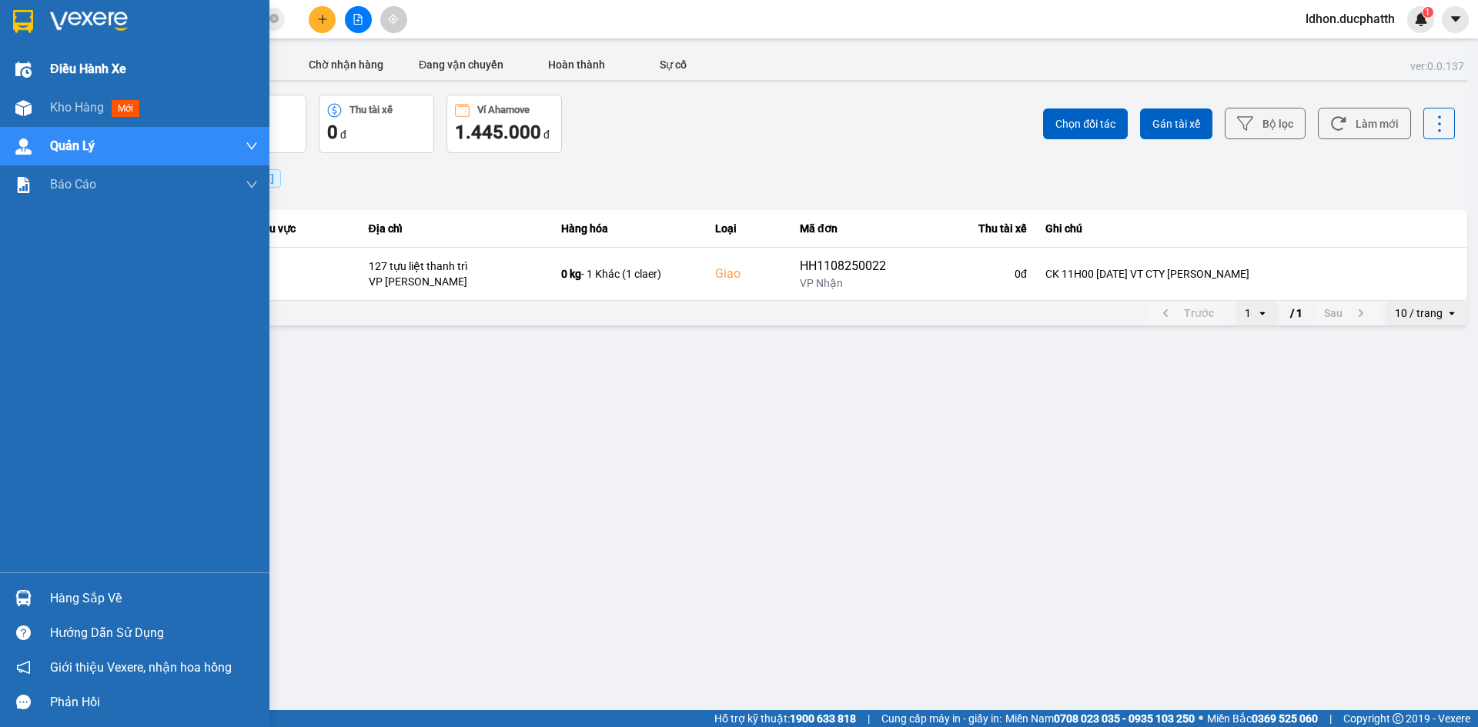
click at [25, 59] on div at bounding box center [23, 69] width 27 height 27
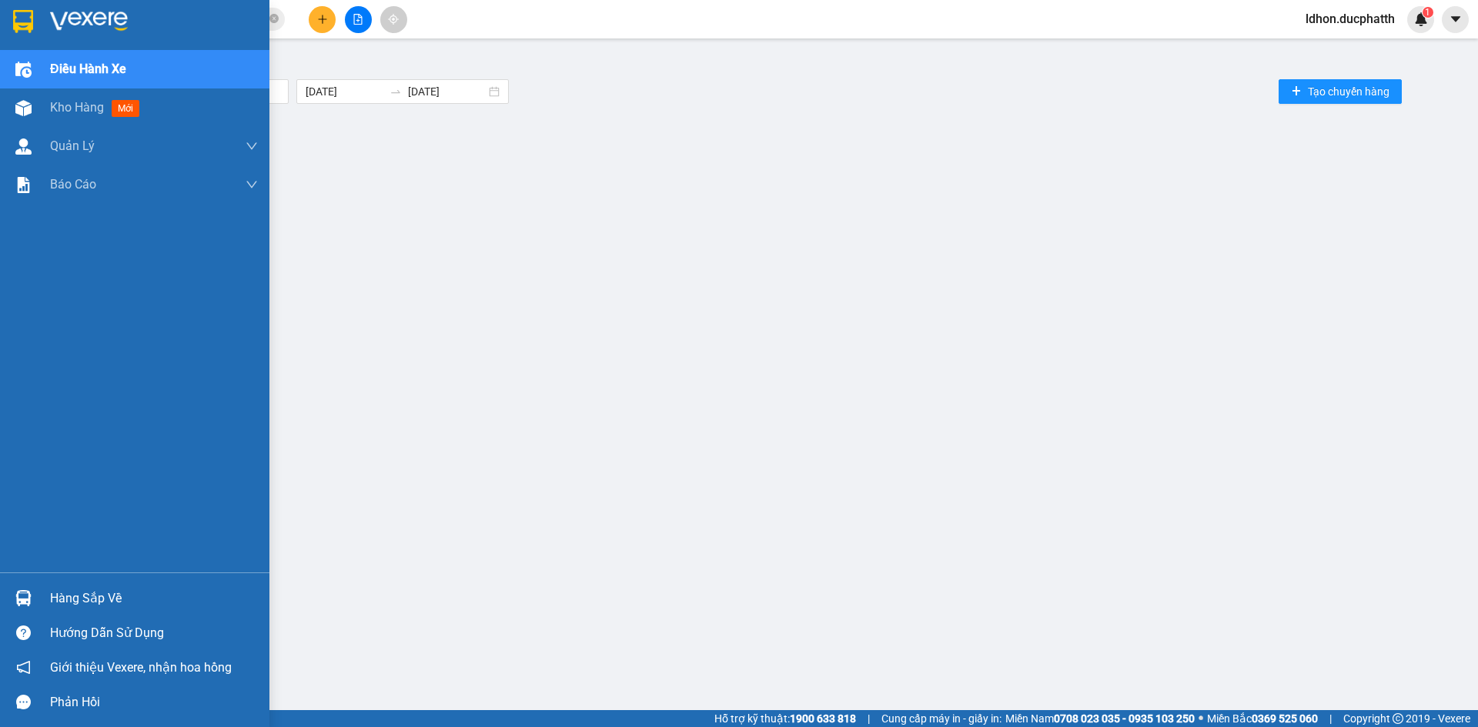
click at [38, 75] on div "Điều hành xe" at bounding box center [134, 69] width 269 height 38
click at [42, 69] on div "Điều hành xe" at bounding box center [134, 69] width 269 height 38
click at [44, 69] on div "Điều hành xe" at bounding box center [134, 69] width 269 height 38
click at [49, 110] on div "Kho hàng mới" at bounding box center [134, 108] width 269 height 38
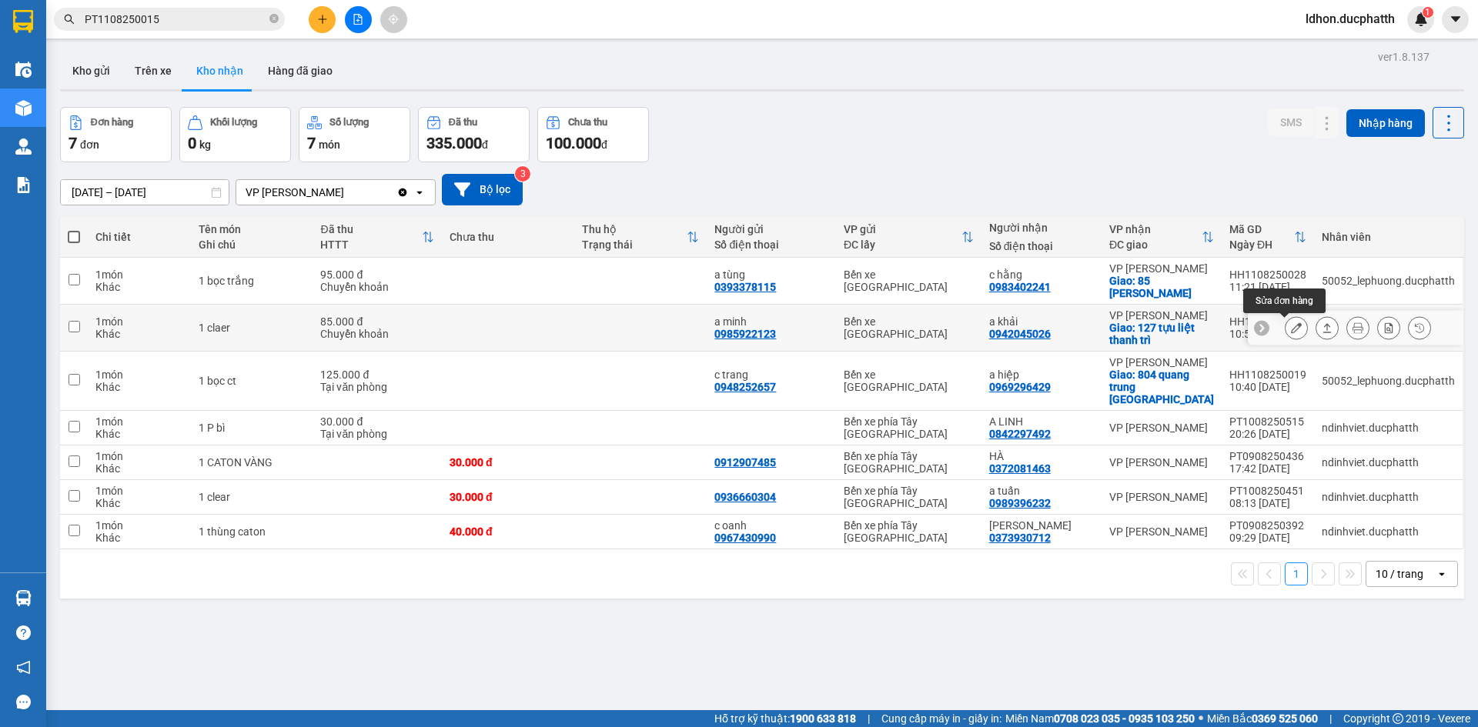
click at [1291, 333] on icon at bounding box center [1296, 327] width 11 height 11
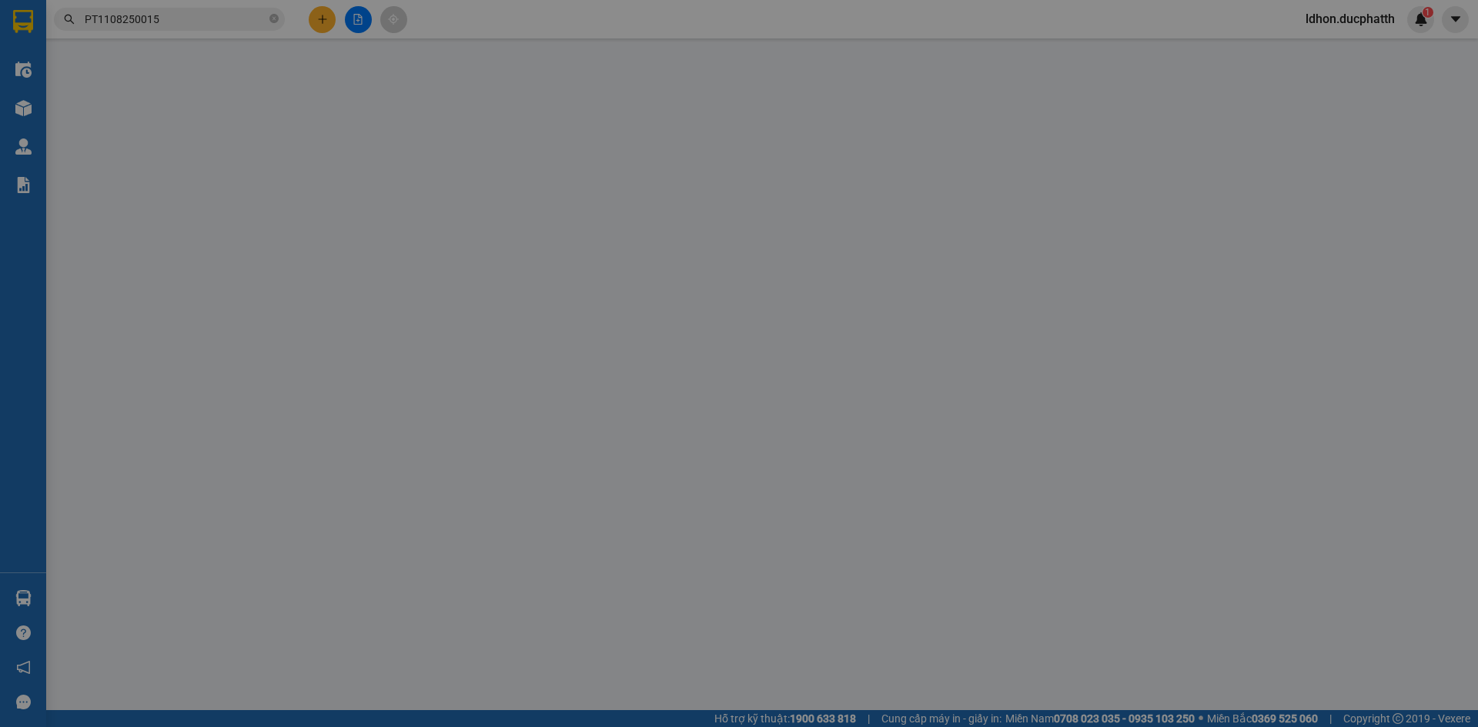
type input "0985922123"
type input "a minh"
type input "0942045026"
type input "a khải"
checkbox input "true"
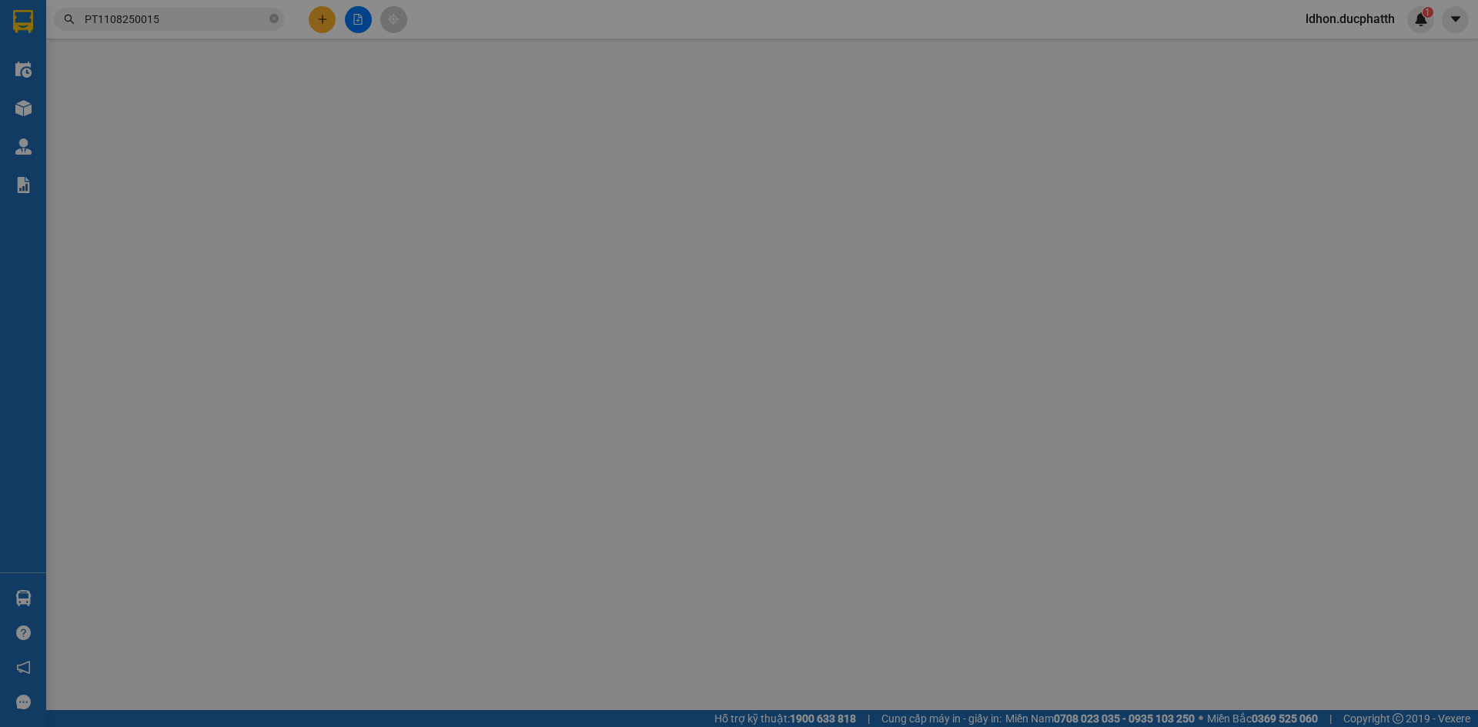
type input "127 tựu liệt thanh trì"
type input "CK 11H00 11/8 VT CTY VU DUY MINH"
type input "85.000"
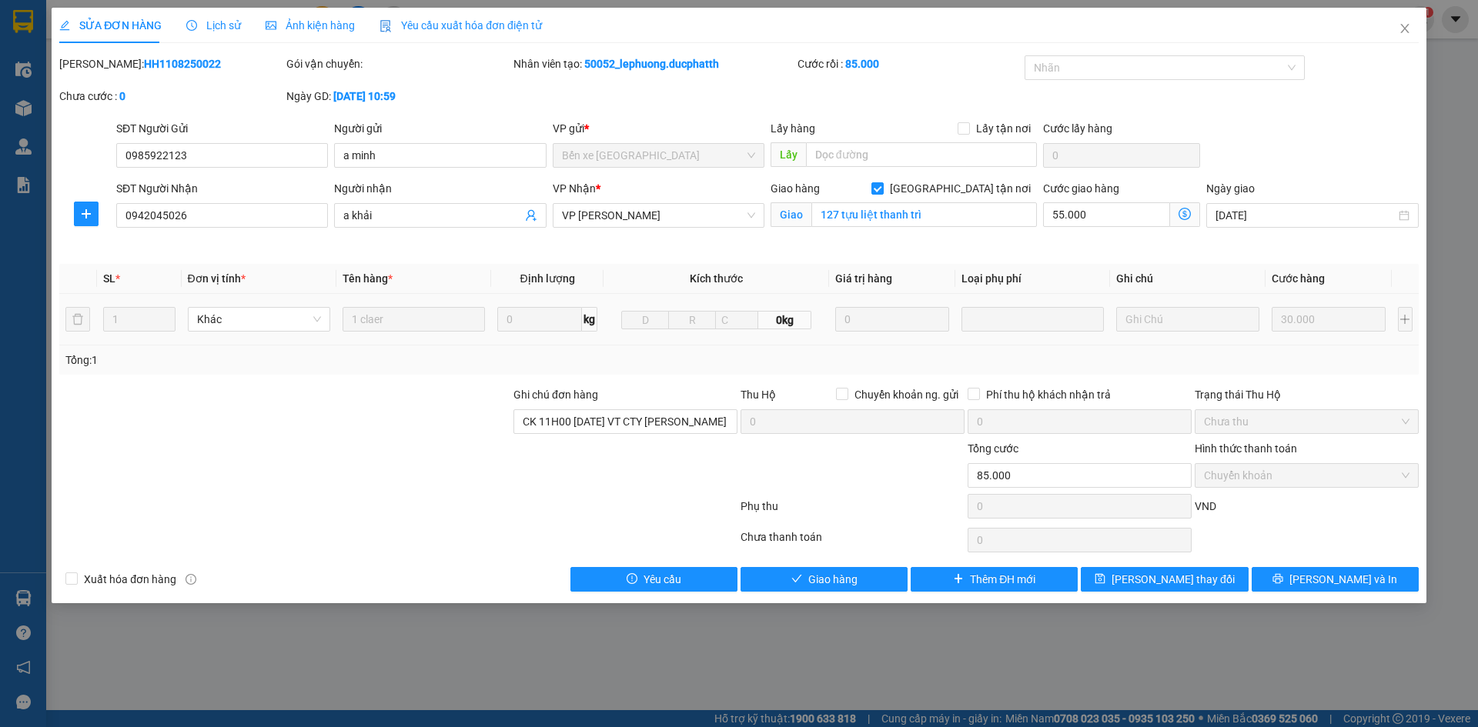
click at [172, 63] on b "HH1108250022" at bounding box center [182, 64] width 77 height 12
click at [938, 215] on input "127 tựu liệt thanh trì" at bounding box center [924, 214] width 226 height 25
type input "."
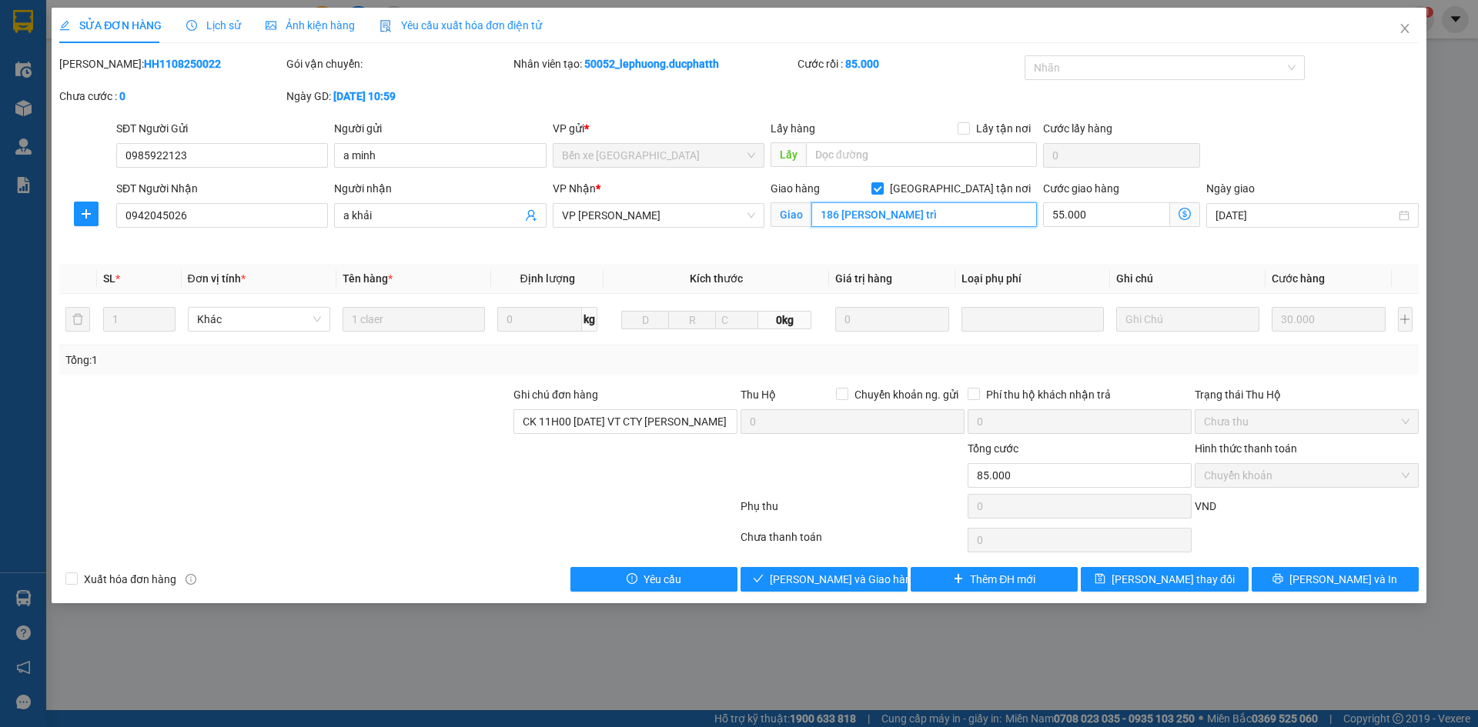
type input "186 phan trọng tuệ thanh trì"
click at [1308, 539] on div "Chọn HT Thanh Toán" at bounding box center [1306, 540] width 227 height 31
click at [1183, 222] on span at bounding box center [1185, 214] width 30 height 25
click at [1185, 218] on icon "dollar-circle" at bounding box center [1184, 214] width 12 height 12
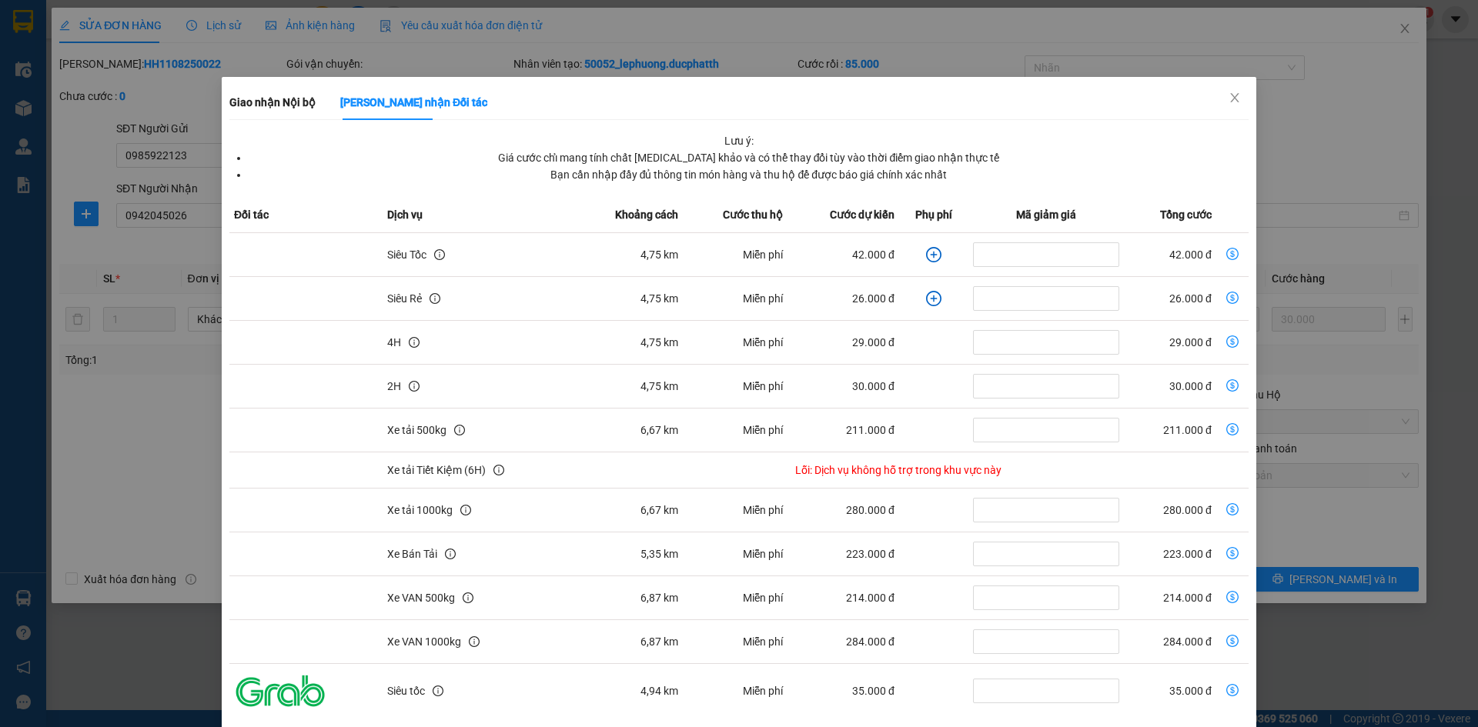
click at [926, 252] on icon "plus-circle" at bounding box center [933, 254] width 15 height 15
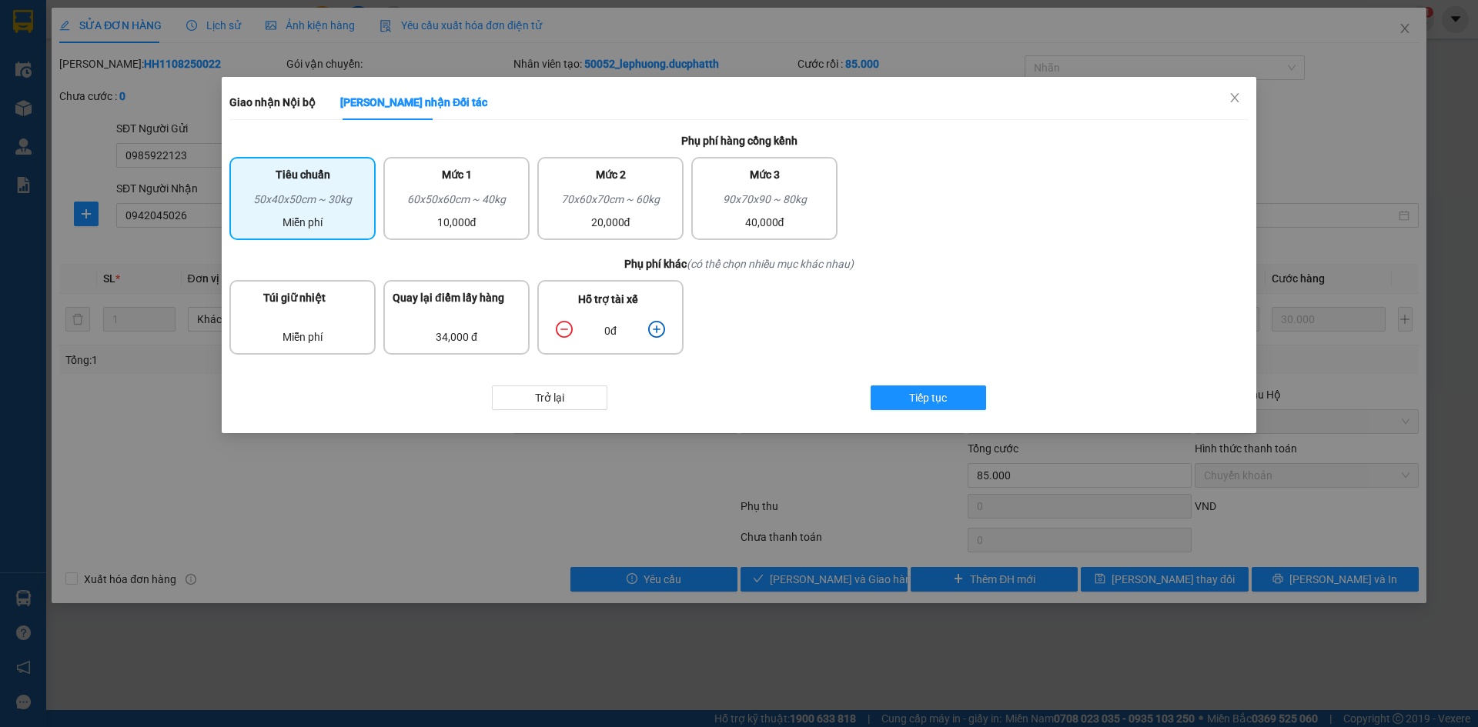
click at [921, 252] on div "Phụ phí hàng cồng kềnh Tiêu chuẩn 50x40x50cm ~ 30kg Miễn phí Mức 1 60x50x60cm ~…" at bounding box center [738, 193] width 1019 height 123
click at [670, 324] on div "0đ" at bounding box center [610, 330] width 125 height 27
click at [669, 324] on div "0đ" at bounding box center [610, 330] width 125 height 27
click at [653, 331] on icon "plus-circle" at bounding box center [656, 329] width 17 height 17
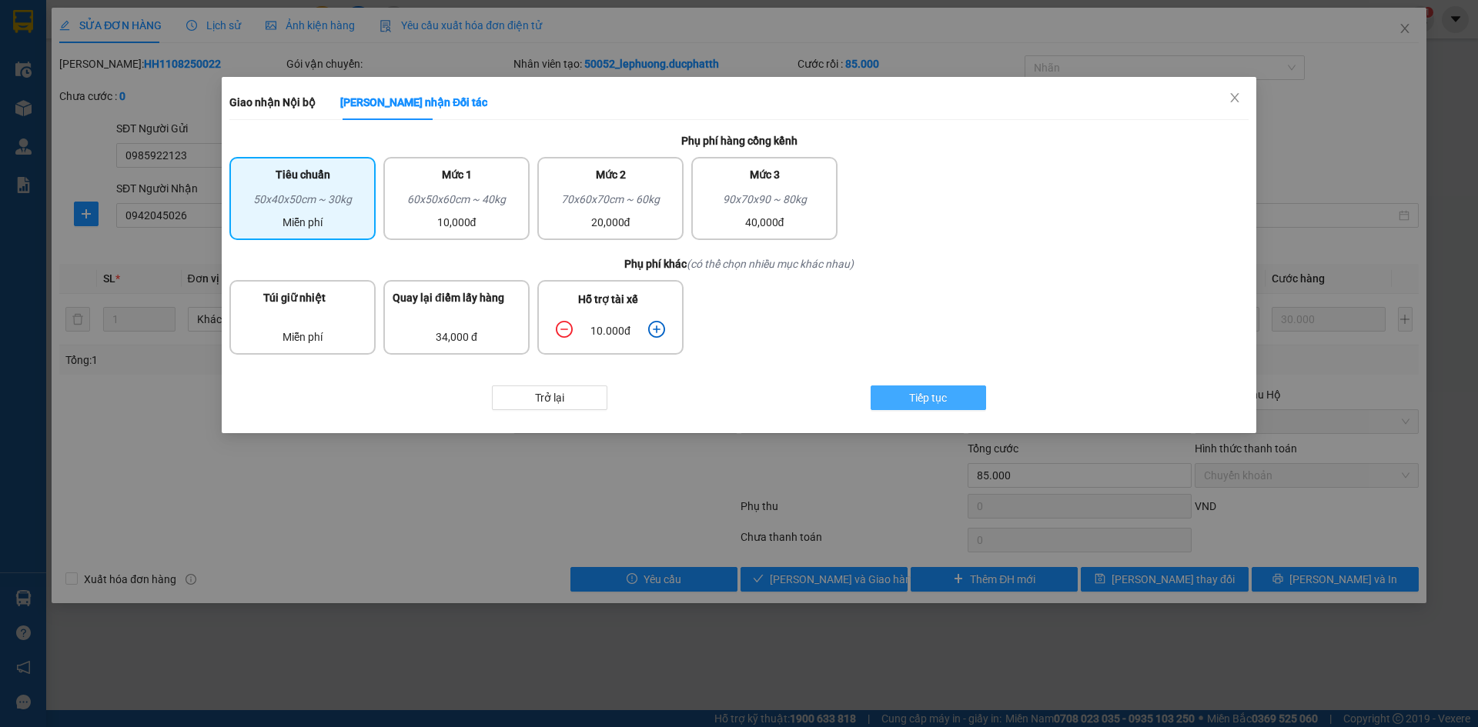
click at [931, 390] on span "Tiếp tục" at bounding box center [928, 397] width 38 height 17
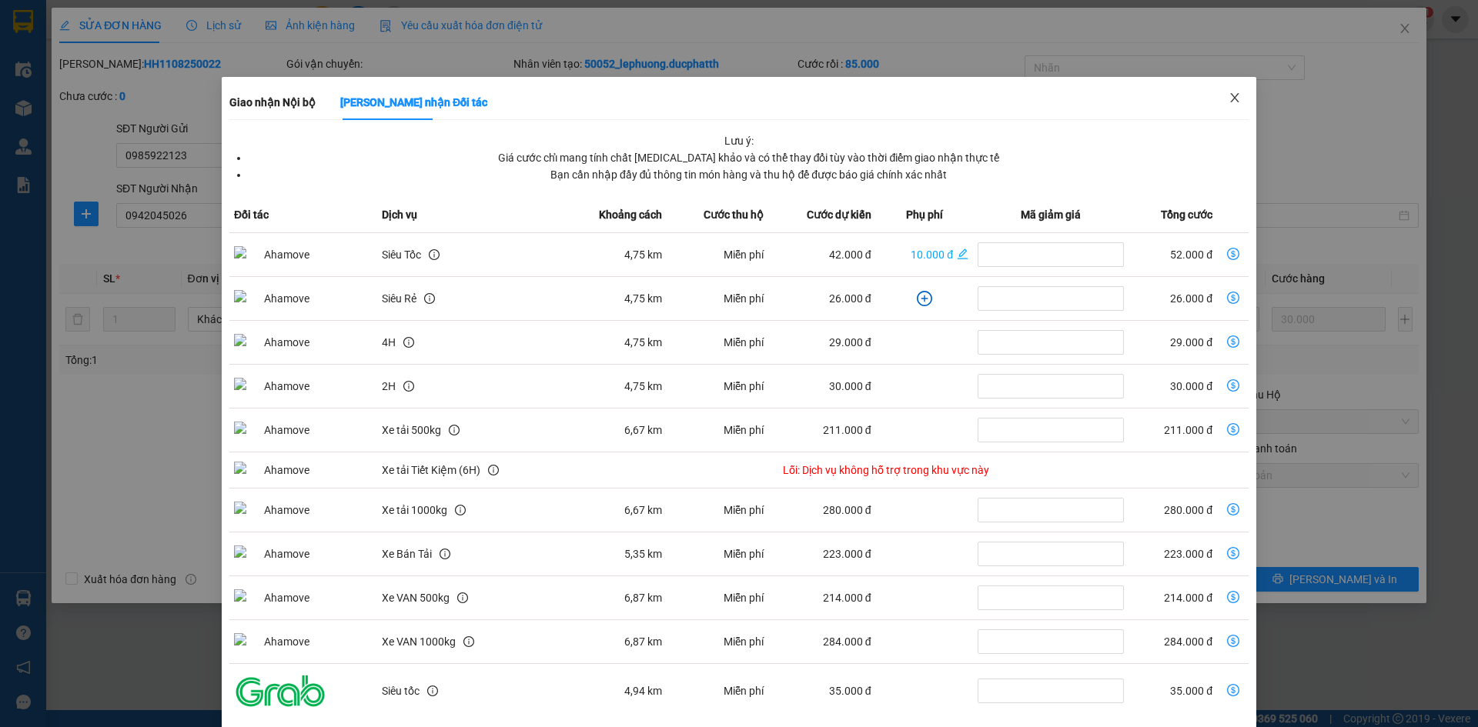
click at [1230, 99] on icon "close" at bounding box center [1234, 98] width 12 height 12
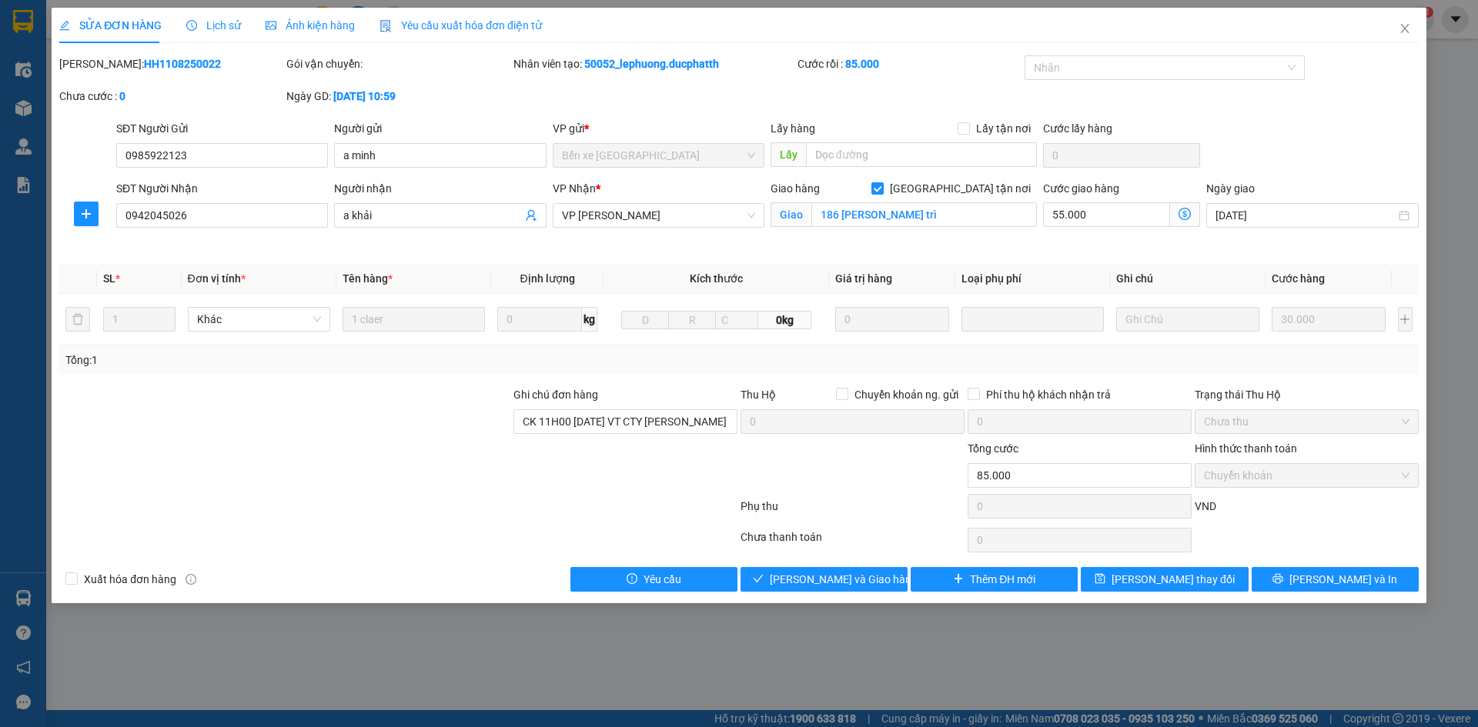
click at [1304, 530] on div "Chọn HT Thanh Toán" at bounding box center [1306, 540] width 227 height 31
click at [1189, 581] on span "[PERSON_NAME] thay đổi" at bounding box center [1172, 579] width 123 height 17
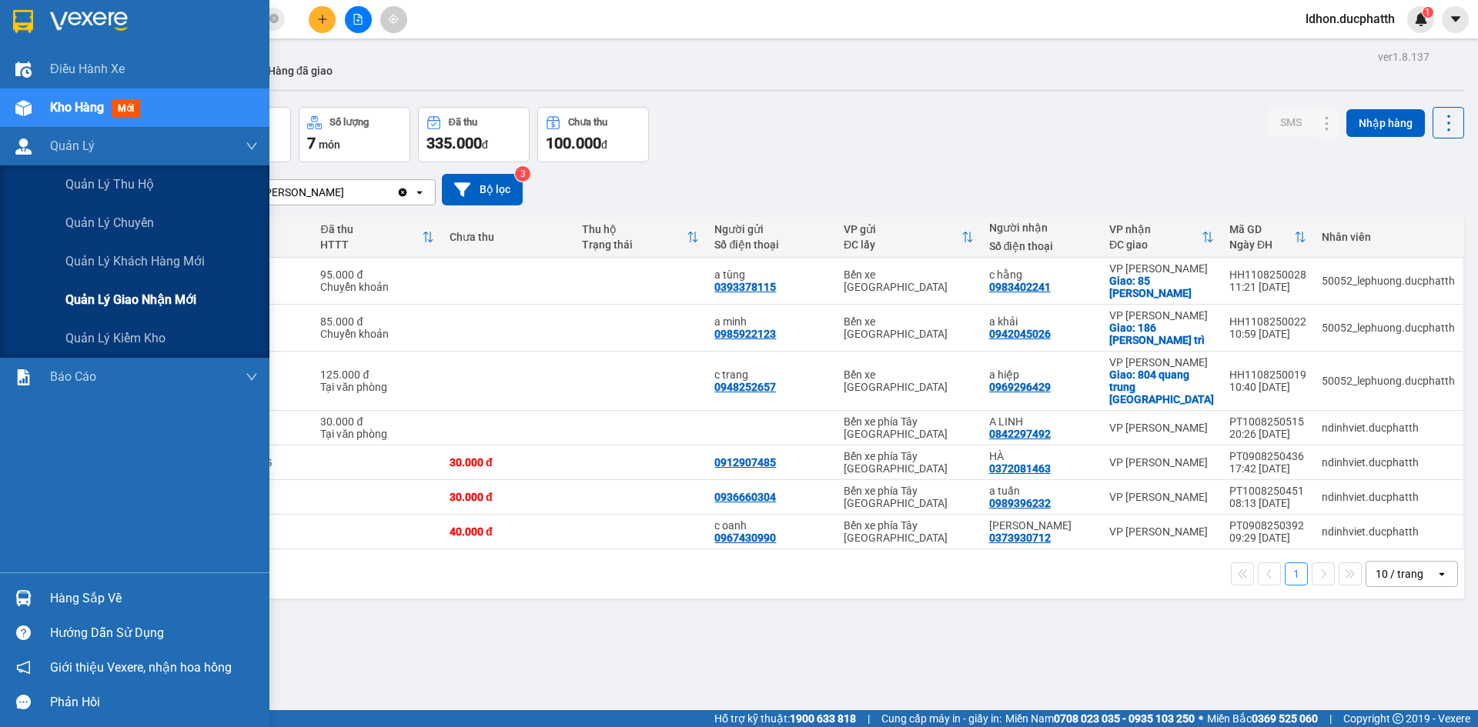
click at [132, 299] on span "Quản lý giao nhận mới" at bounding box center [130, 299] width 131 height 19
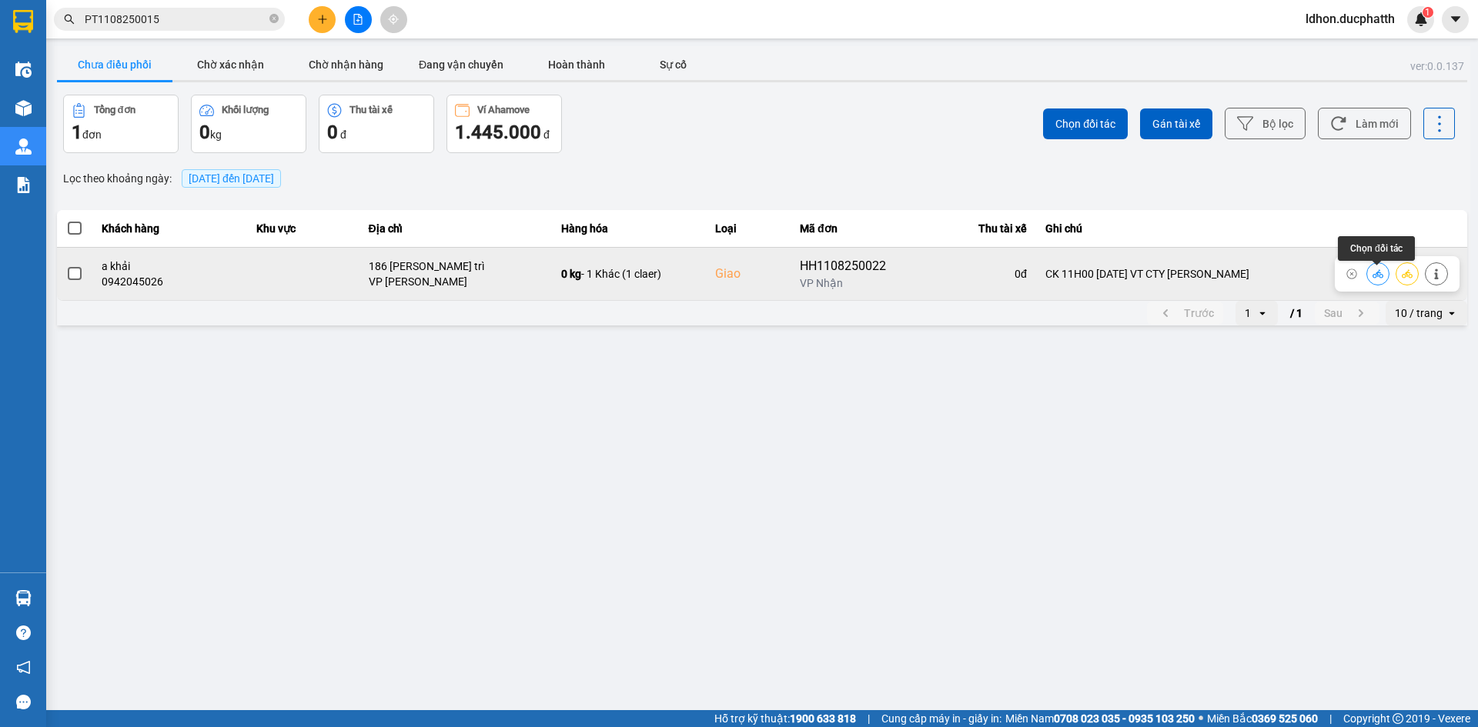
click at [1374, 279] on icon at bounding box center [1377, 274] width 11 height 11
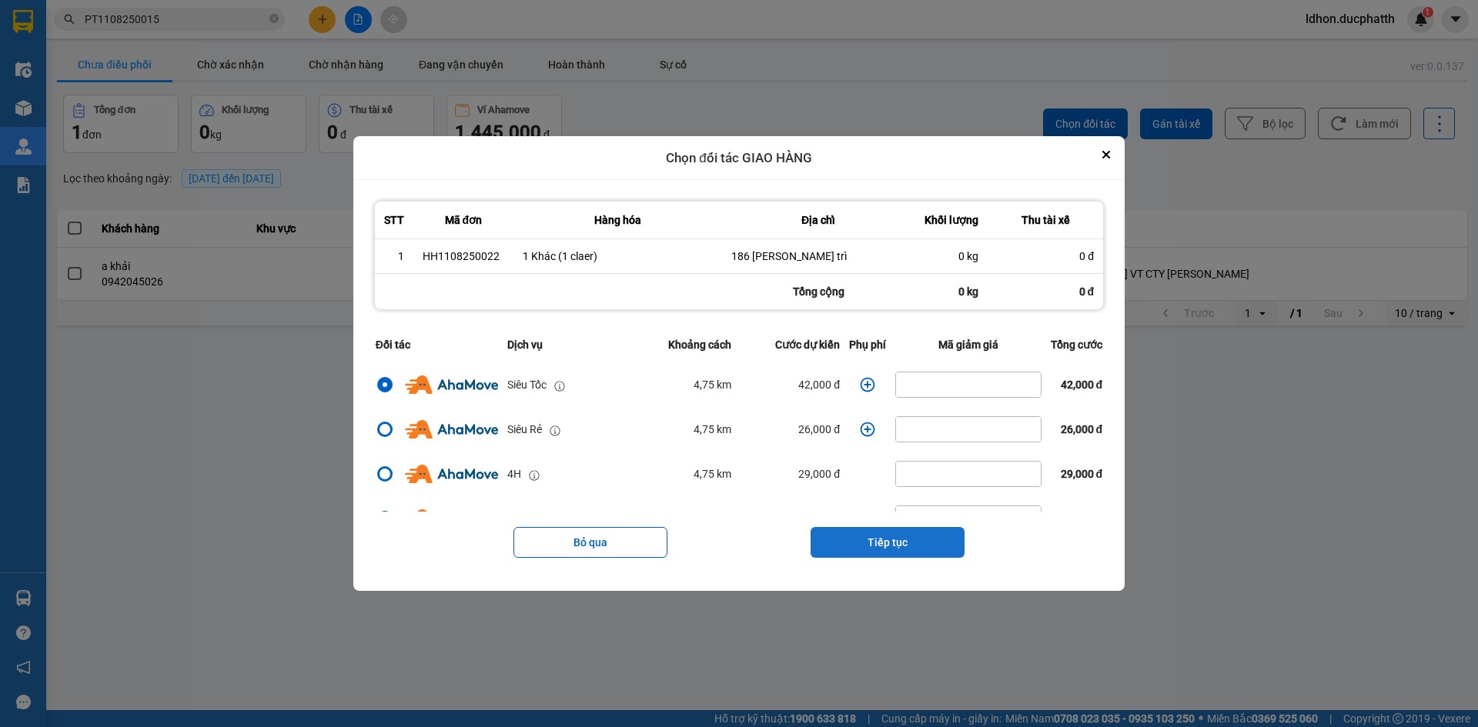
click at [886, 546] on button "Tiếp tục" at bounding box center [887, 542] width 154 height 31
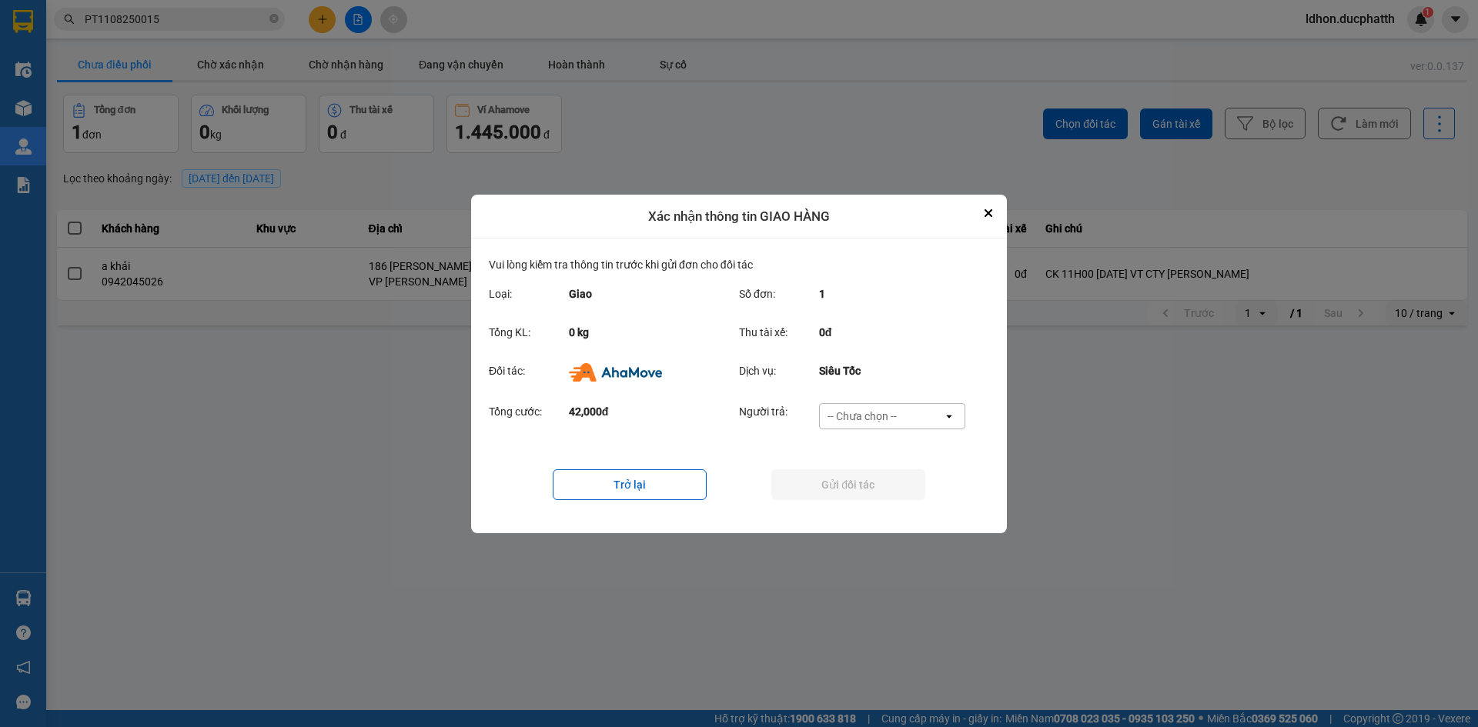
click at [891, 426] on div "-- Chưa chọn --" at bounding box center [881, 416] width 123 height 25
click at [874, 497] on span "Ví Ahamove" at bounding box center [861, 503] width 62 height 15
click at [863, 486] on button "Gửi đối tác" at bounding box center [848, 484] width 154 height 31
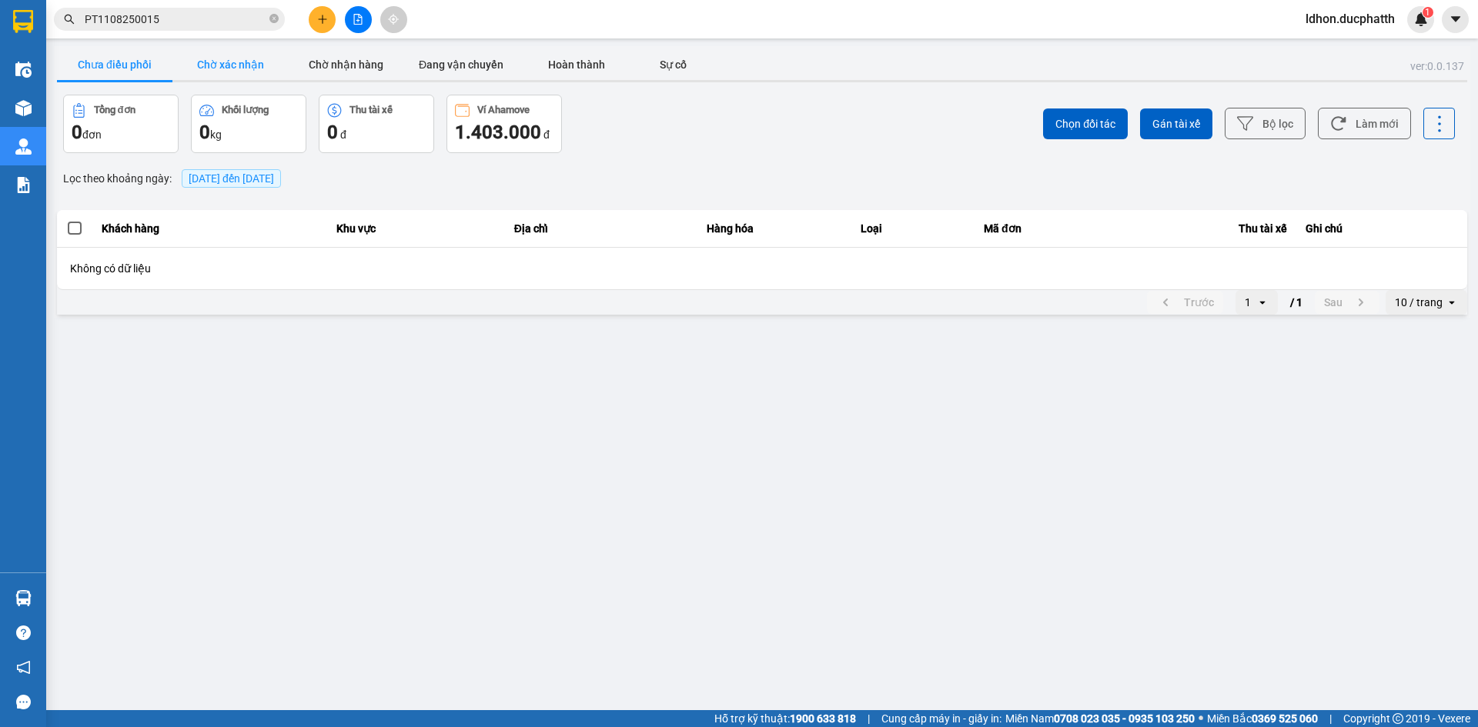
click at [209, 62] on button "Chờ xác nhận" at bounding box center [229, 64] width 115 height 31
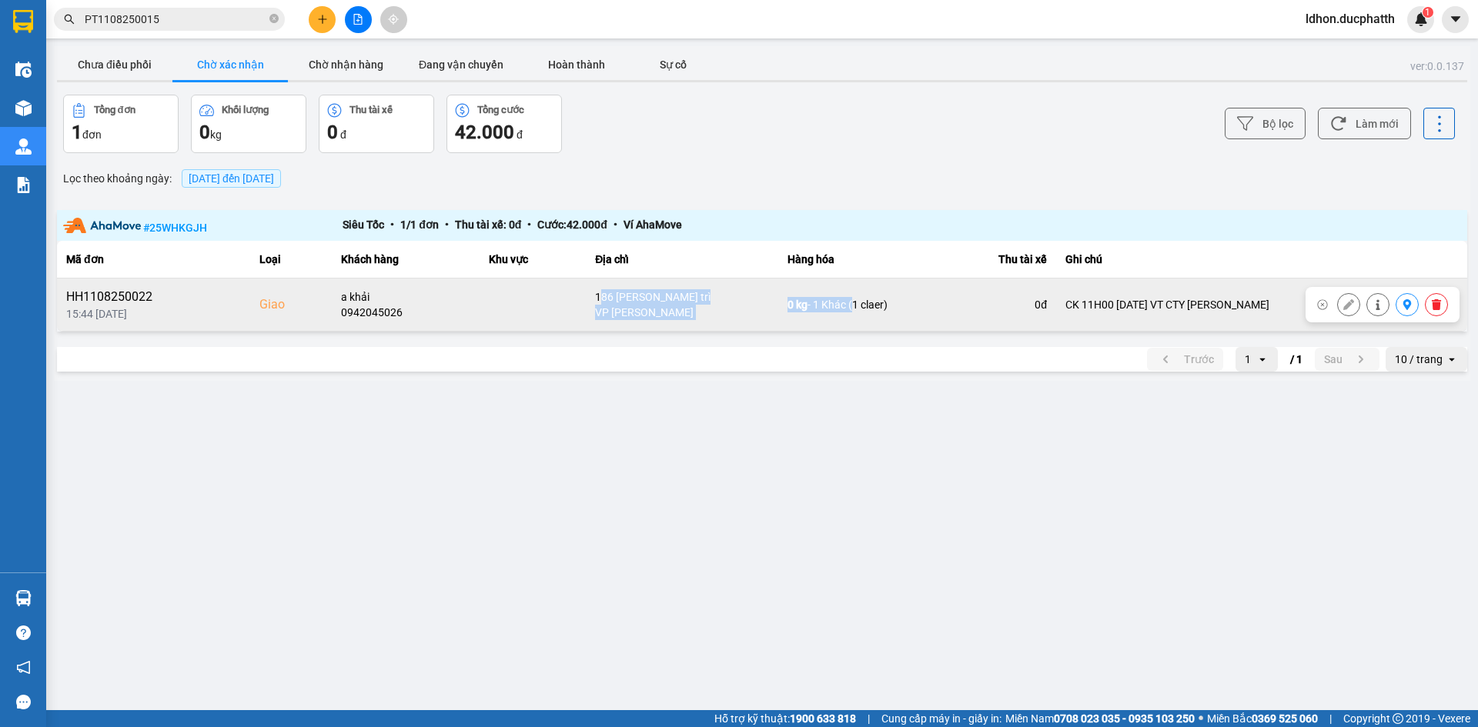
drag, startPoint x: 649, startPoint y: 305, endPoint x: 839, endPoint y: 335, distance: 192.5
click at [885, 323] on tr "HH1108250022 15:44 11/08 Giao a khải 0942045026 186 phan trọng tuệ thanh trì VP…" at bounding box center [762, 305] width 1410 height 53
click at [831, 332] on td "0 kg - 1 Khác (1 claer)" at bounding box center [855, 305] width 154 height 53
drag, startPoint x: 776, startPoint y: 309, endPoint x: 847, endPoint y: 314, distance: 71.0
click at [769, 305] on div "186 phan trọng tuệ thanh trì" at bounding box center [682, 296] width 174 height 15
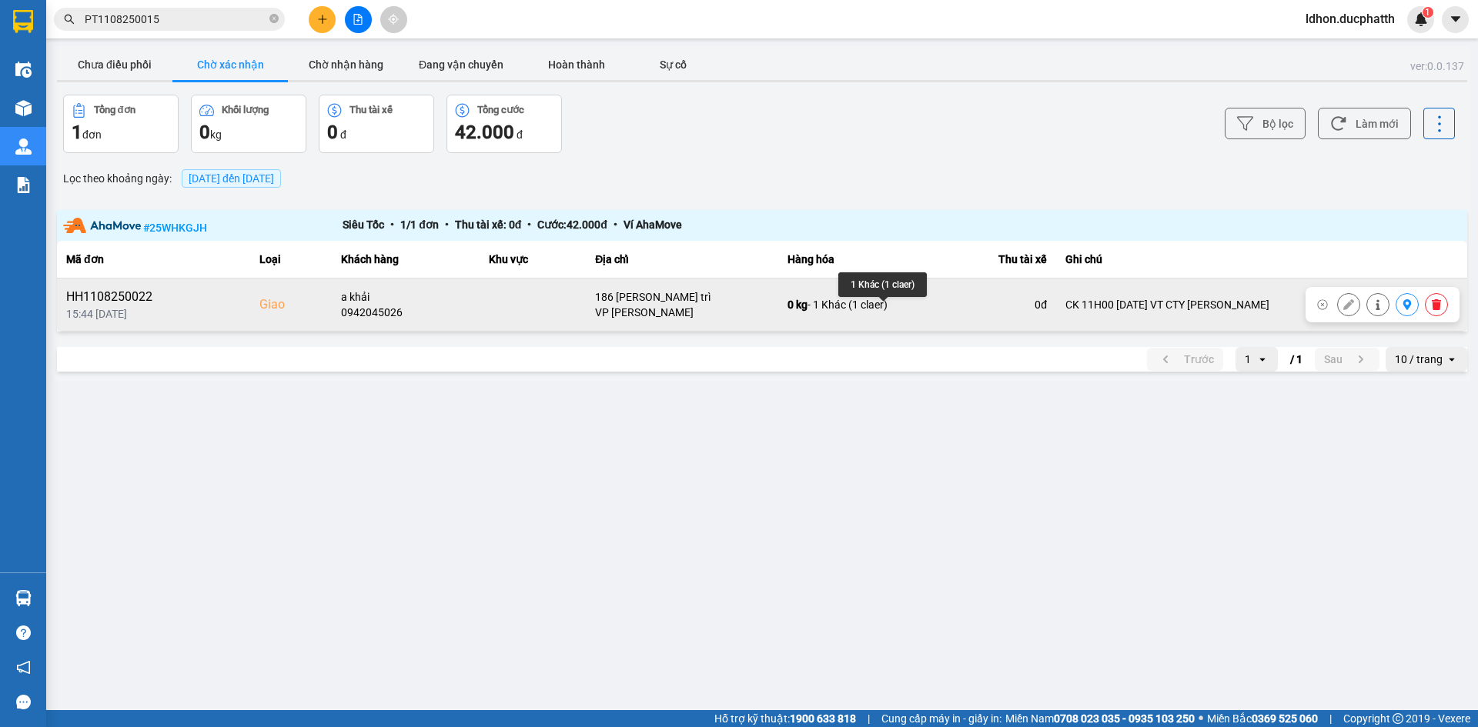
click at [887, 312] on div "0 kg - 1 Khác (1 claer)" at bounding box center [854, 304] width 135 height 15
drag, startPoint x: 628, startPoint y: 302, endPoint x: 733, endPoint y: 309, distance: 105.7
click at [745, 302] on div "186 phan trọng tuệ thanh trì" at bounding box center [682, 296] width 174 height 15
click at [700, 319] on div "VP [PERSON_NAME]" at bounding box center [682, 312] width 174 height 15
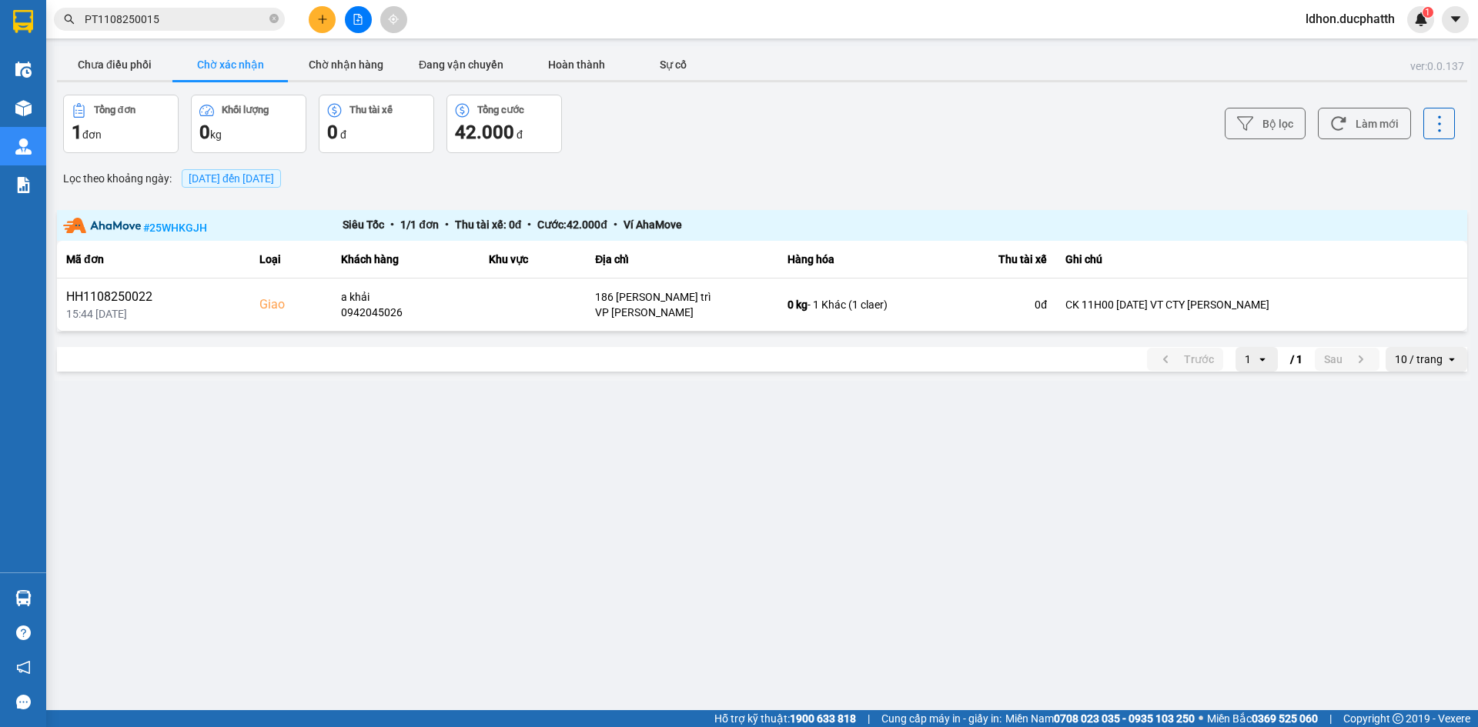
drag, startPoint x: 749, startPoint y: 172, endPoint x: 716, endPoint y: 172, distance: 33.1
click at [749, 172] on div "Lọc theo khoảng ngày : 11/08/2025 đến 11/08/2025" at bounding box center [762, 178] width 1410 height 26
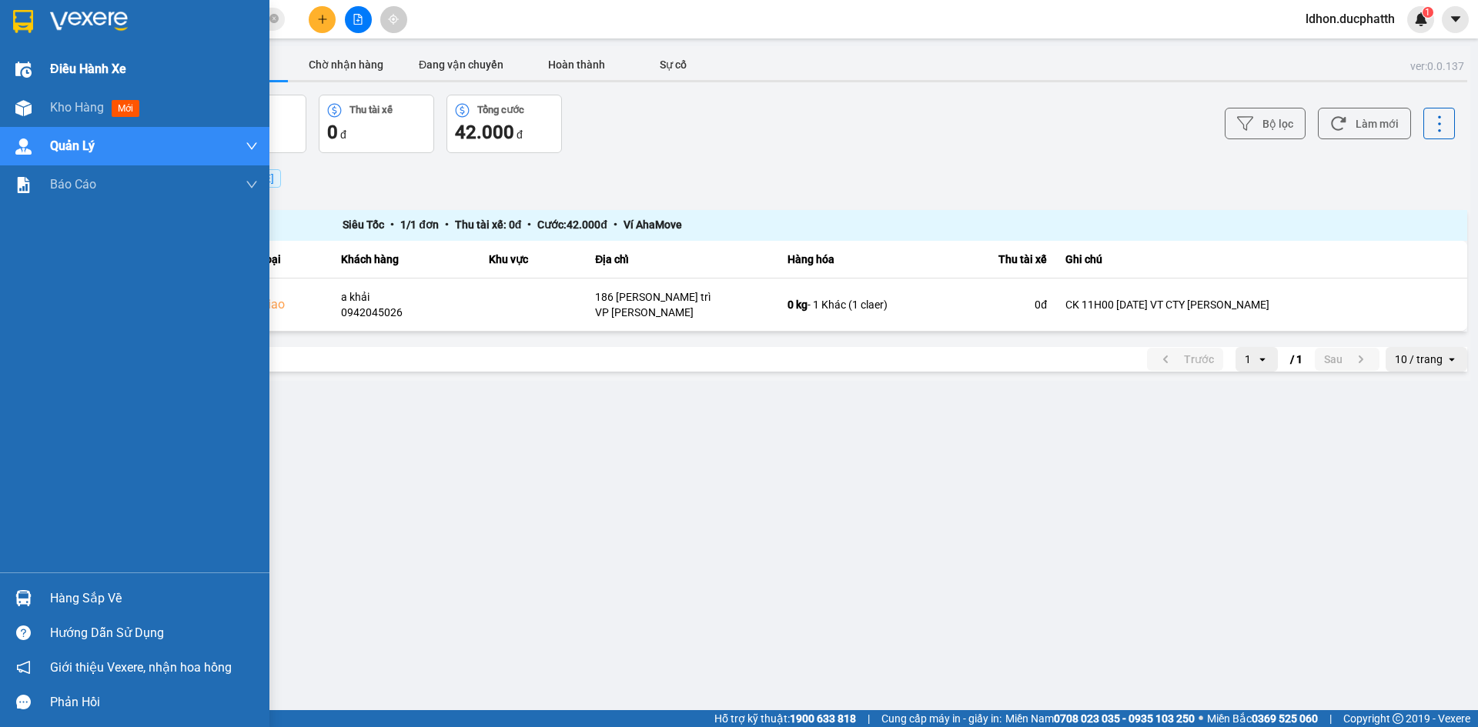
click at [21, 72] on img at bounding box center [23, 70] width 16 height 16
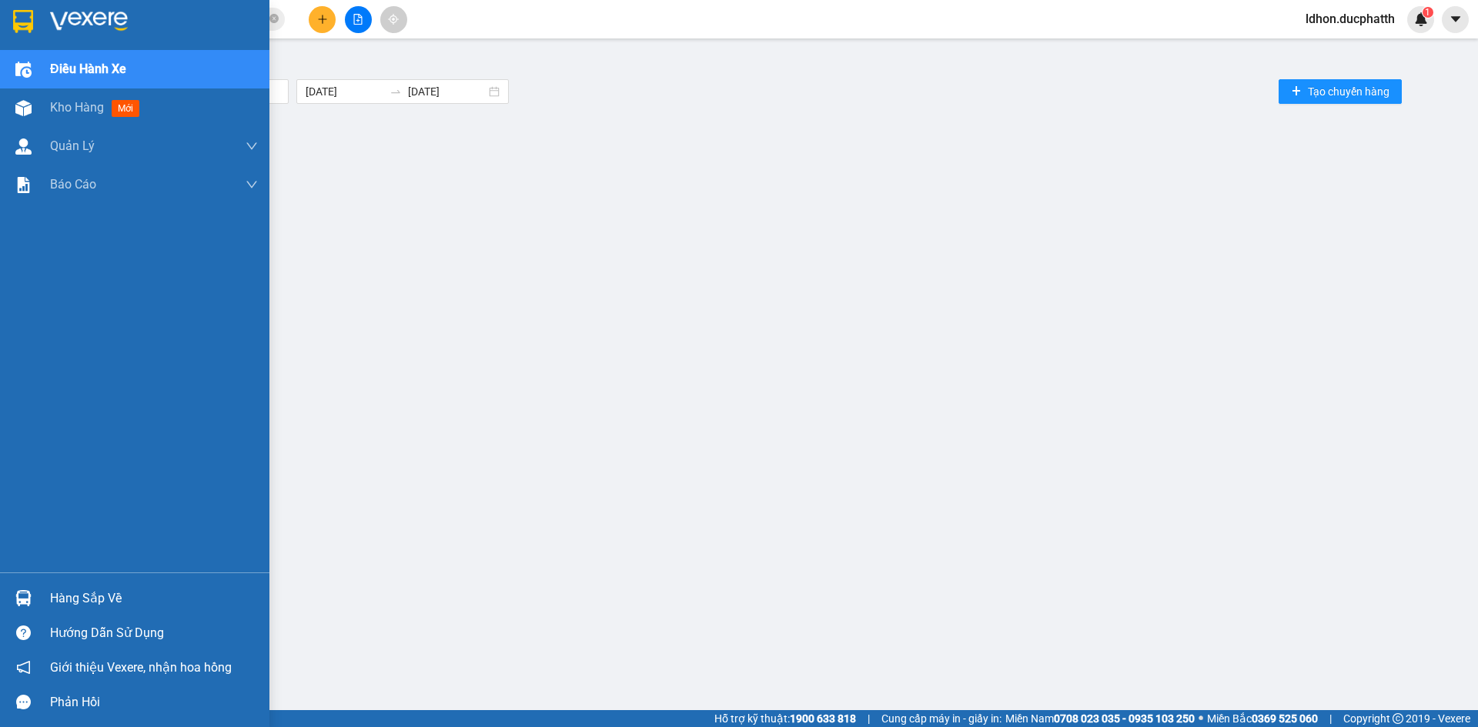
click at [92, 597] on div "Hàng sắp về" at bounding box center [154, 598] width 208 height 23
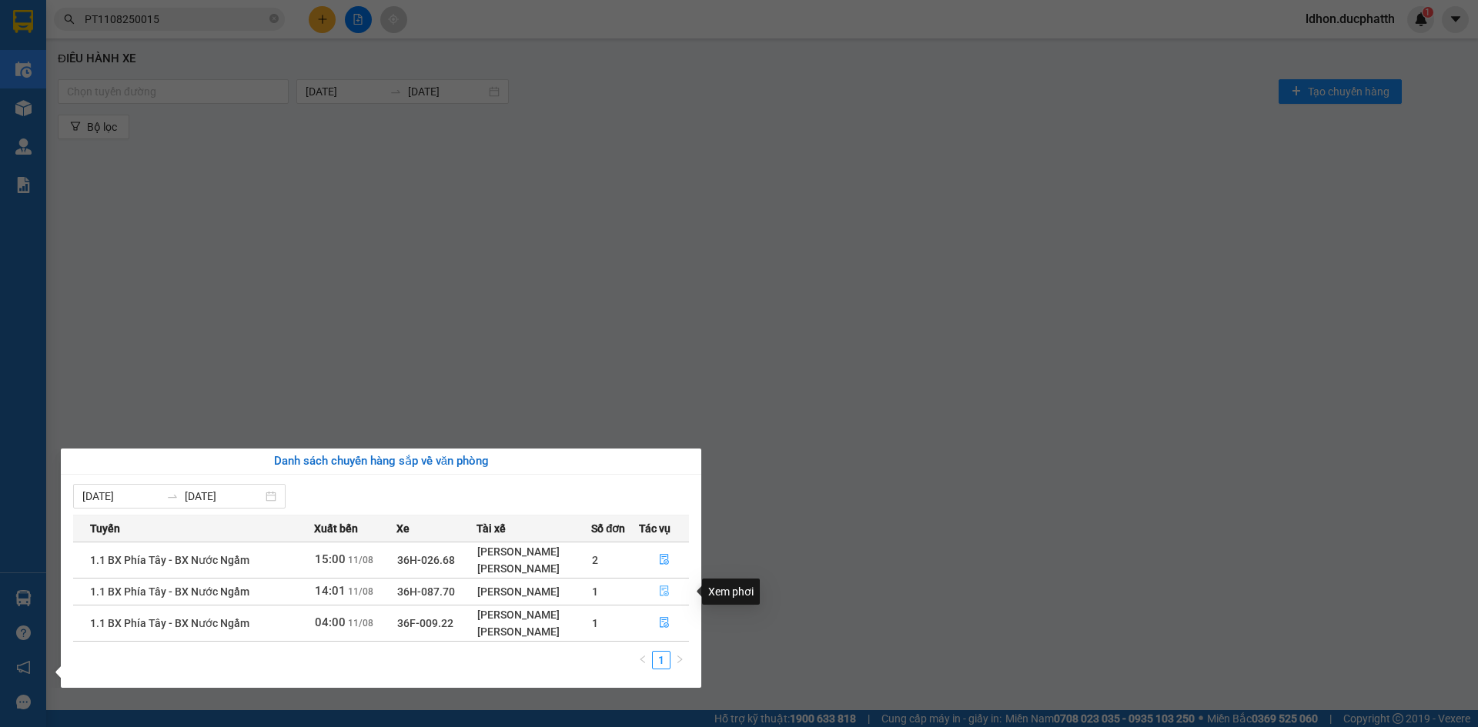
click at [661, 590] on icon "file-done" at bounding box center [664, 591] width 9 height 11
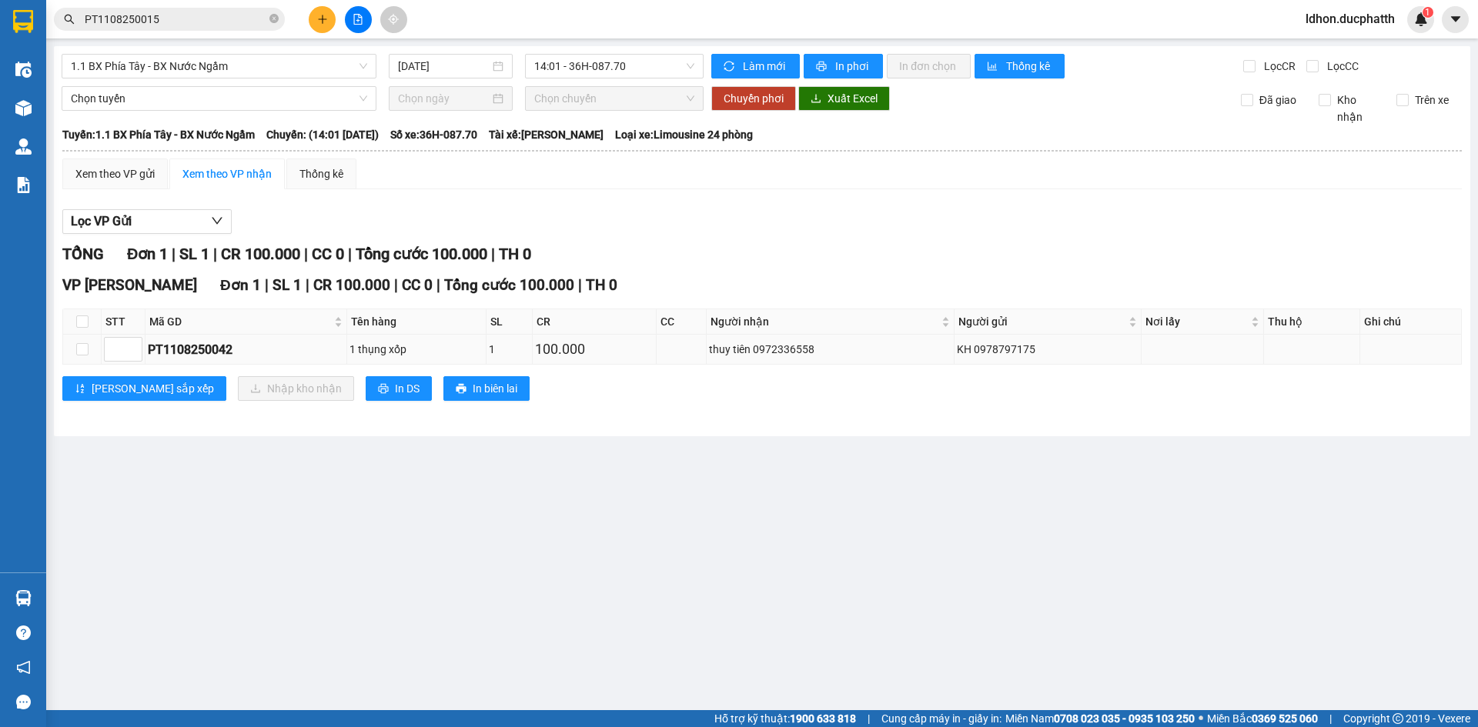
click at [178, 353] on div "PT1108250042" at bounding box center [246, 349] width 196 height 19
copy div "PT1108250042"
click at [182, 21] on input "PT1108250015" at bounding box center [176, 19] width 182 height 17
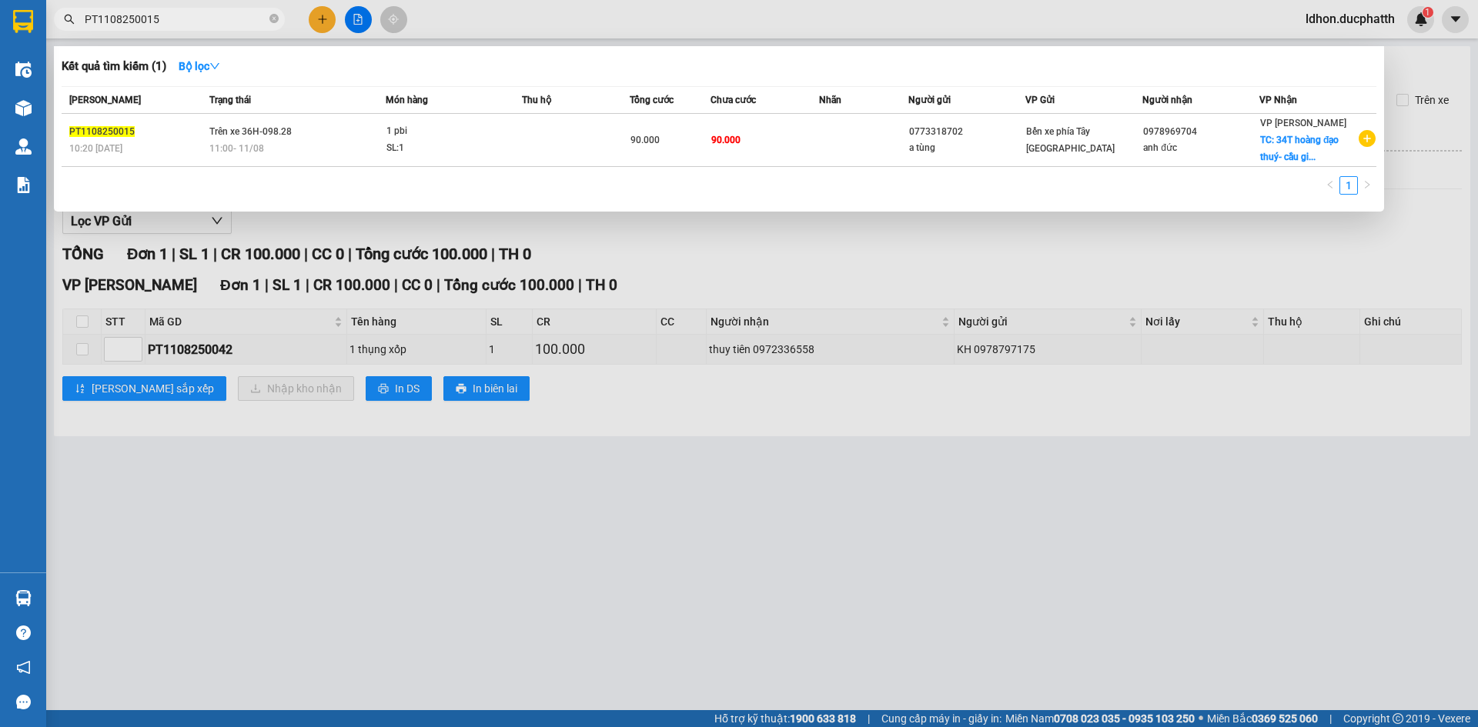
click at [182, 21] on input "PT1108250015" at bounding box center [176, 19] width 182 height 17
paste input "42"
click at [780, 264] on div at bounding box center [739, 363] width 1478 height 727
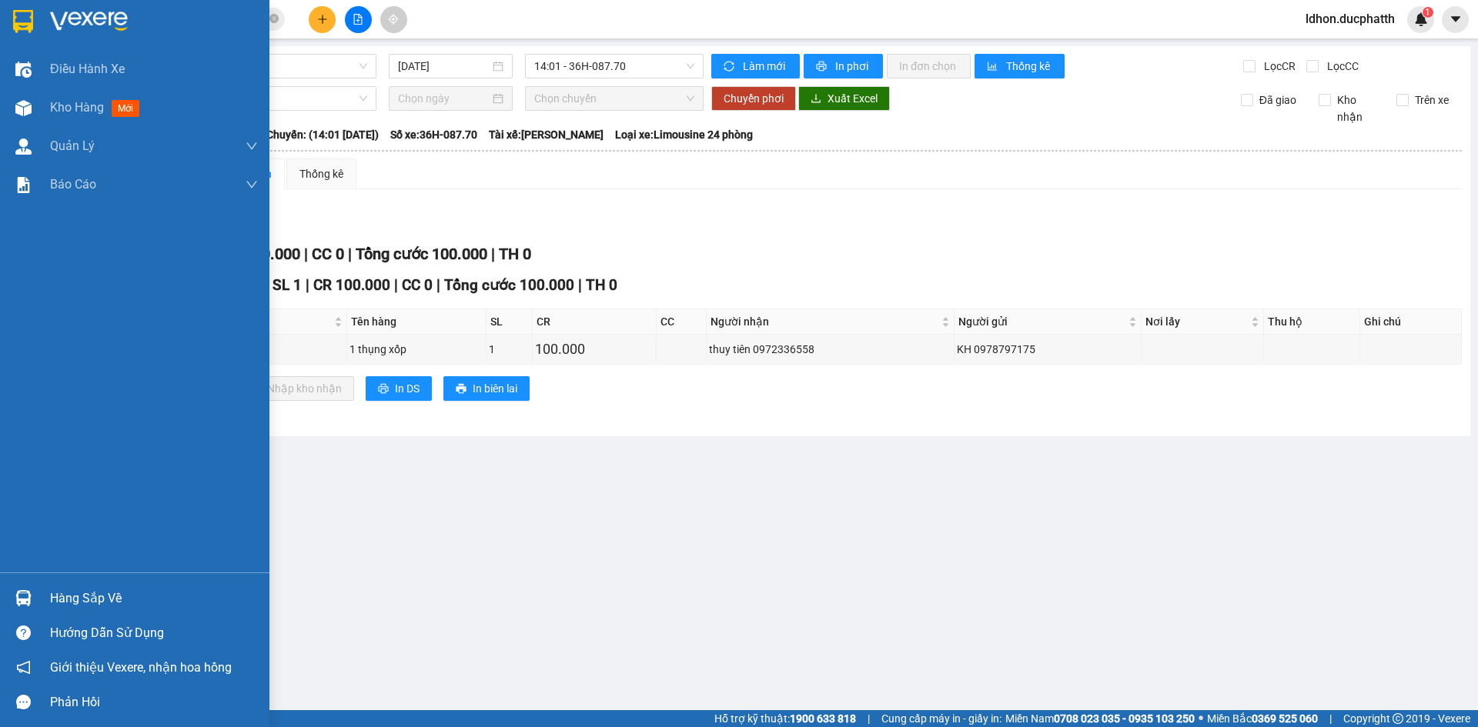
click at [8, 606] on div "Hàng sắp về" at bounding box center [134, 598] width 269 height 35
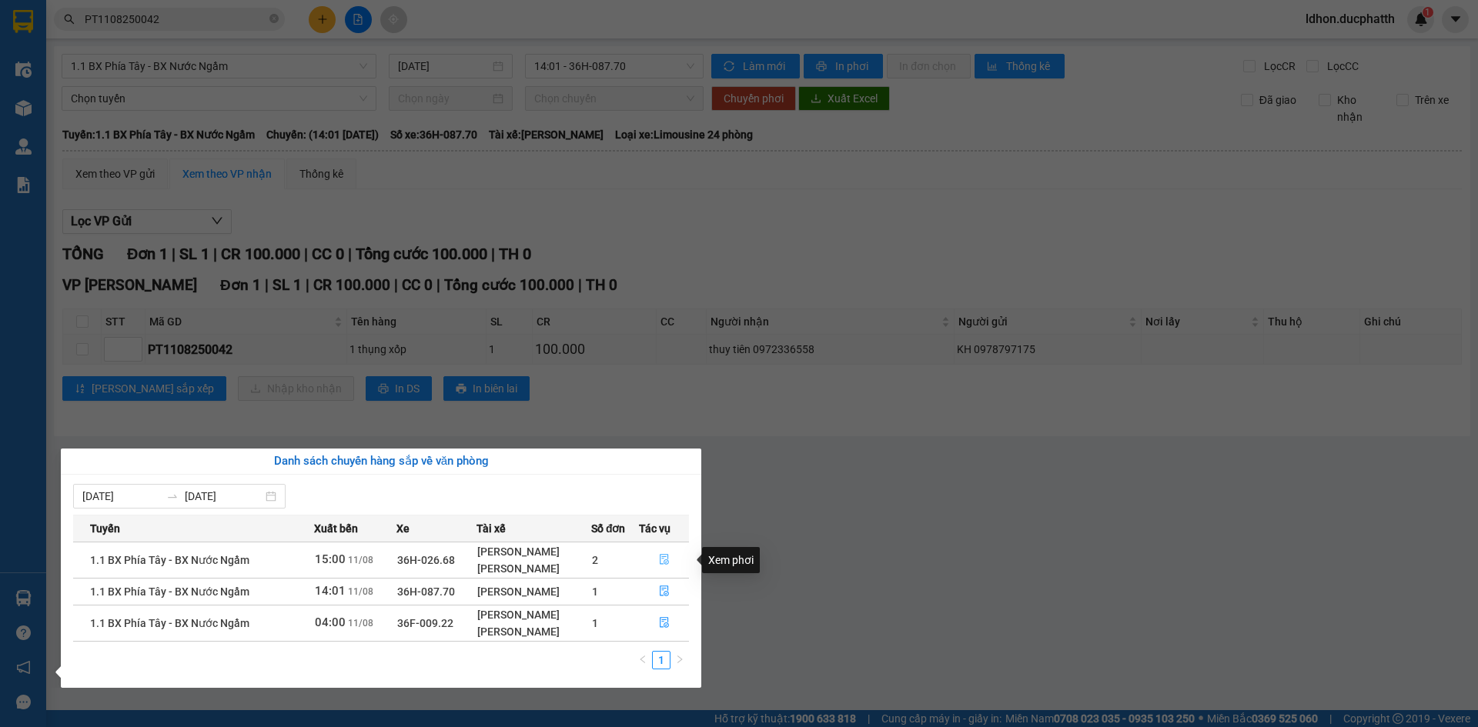
click at [671, 560] on button "button" at bounding box center [664, 560] width 48 height 25
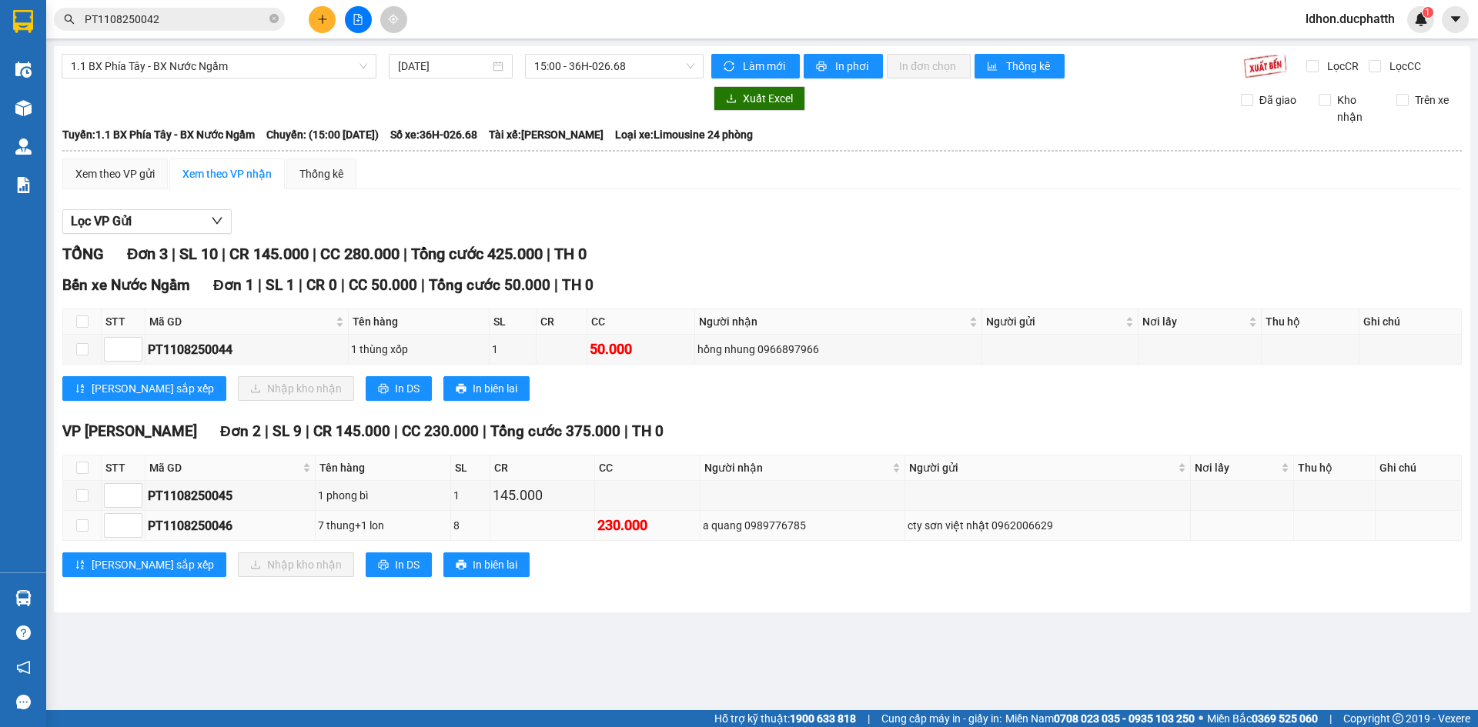
click at [205, 533] on div "PT1108250046" at bounding box center [230, 525] width 165 height 19
copy div "PT1108250046"
click at [142, 23] on input "PT1108250042" at bounding box center [176, 19] width 182 height 17
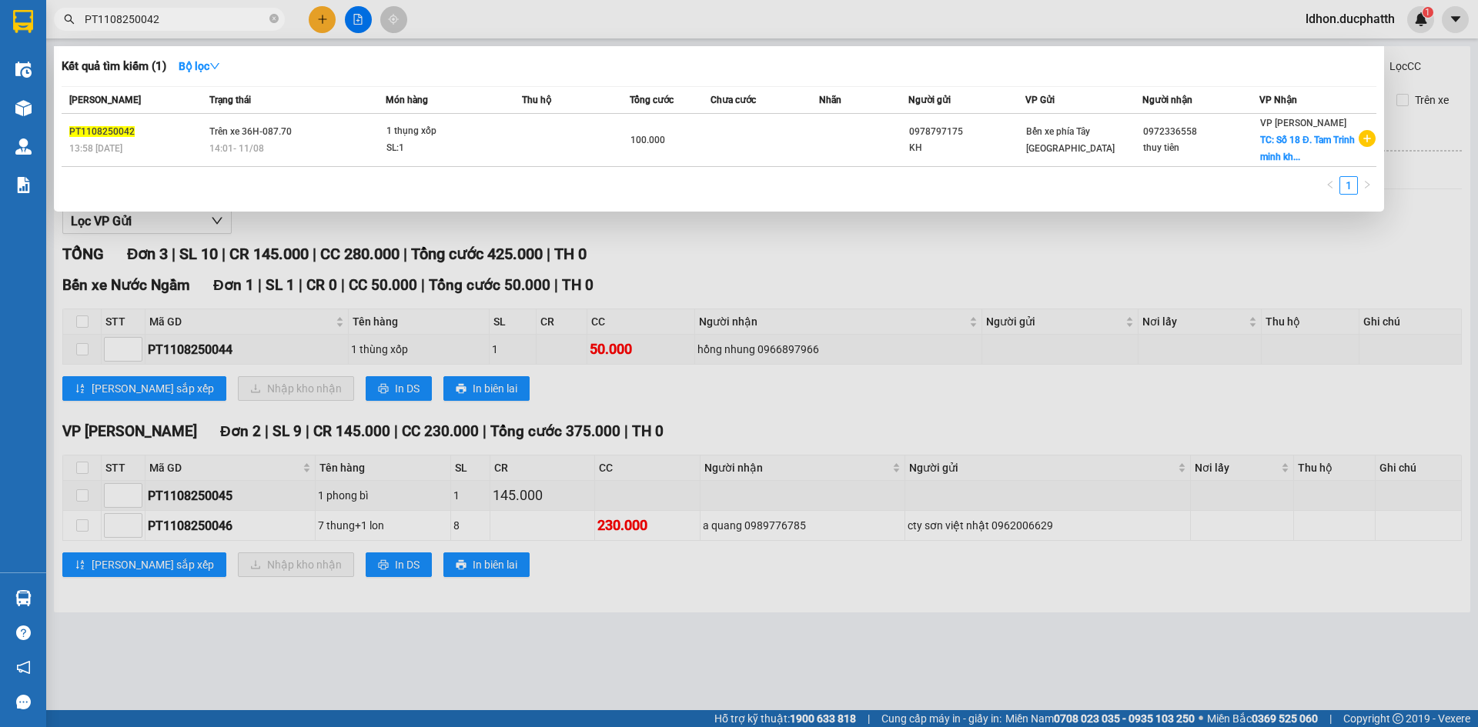
paste input "6"
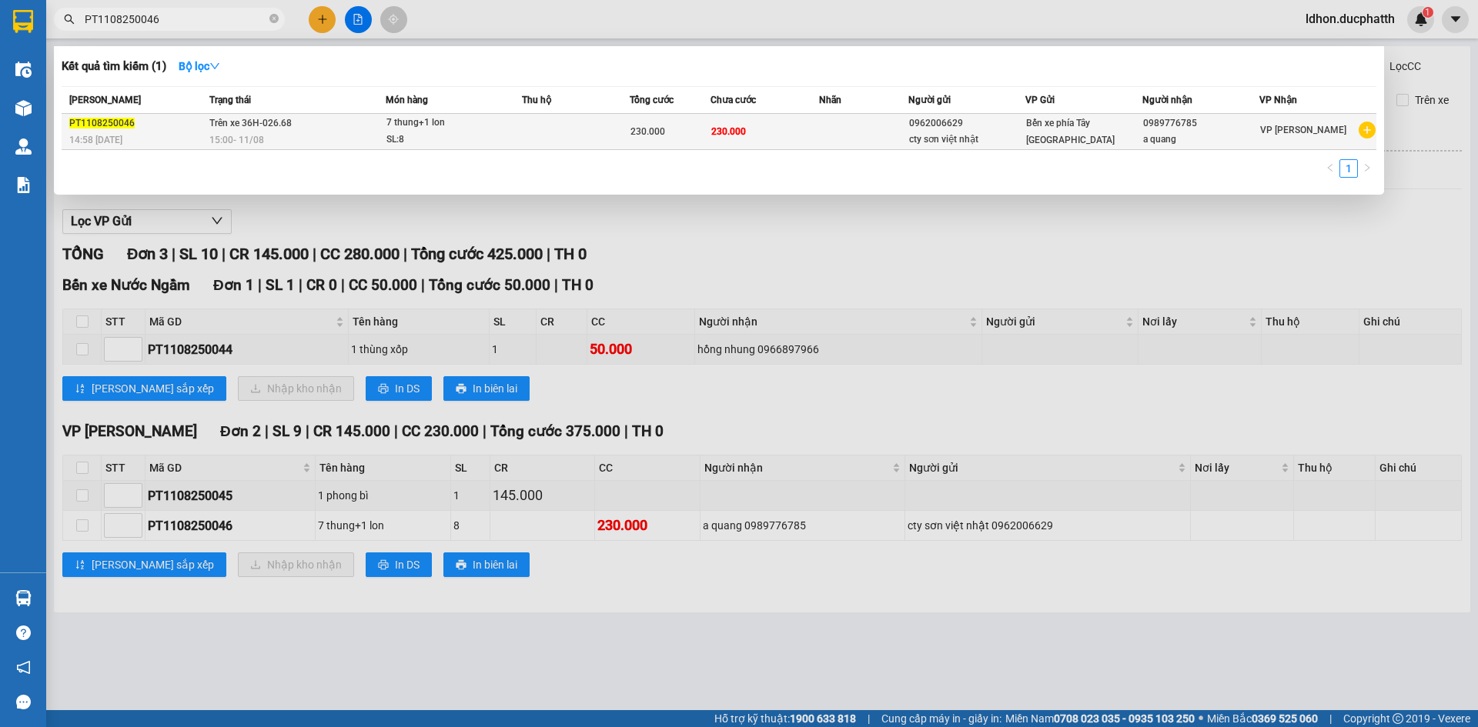
type input "PT1108250046"
click at [259, 135] on span "15:00 - 11/08" at bounding box center [236, 140] width 55 height 11
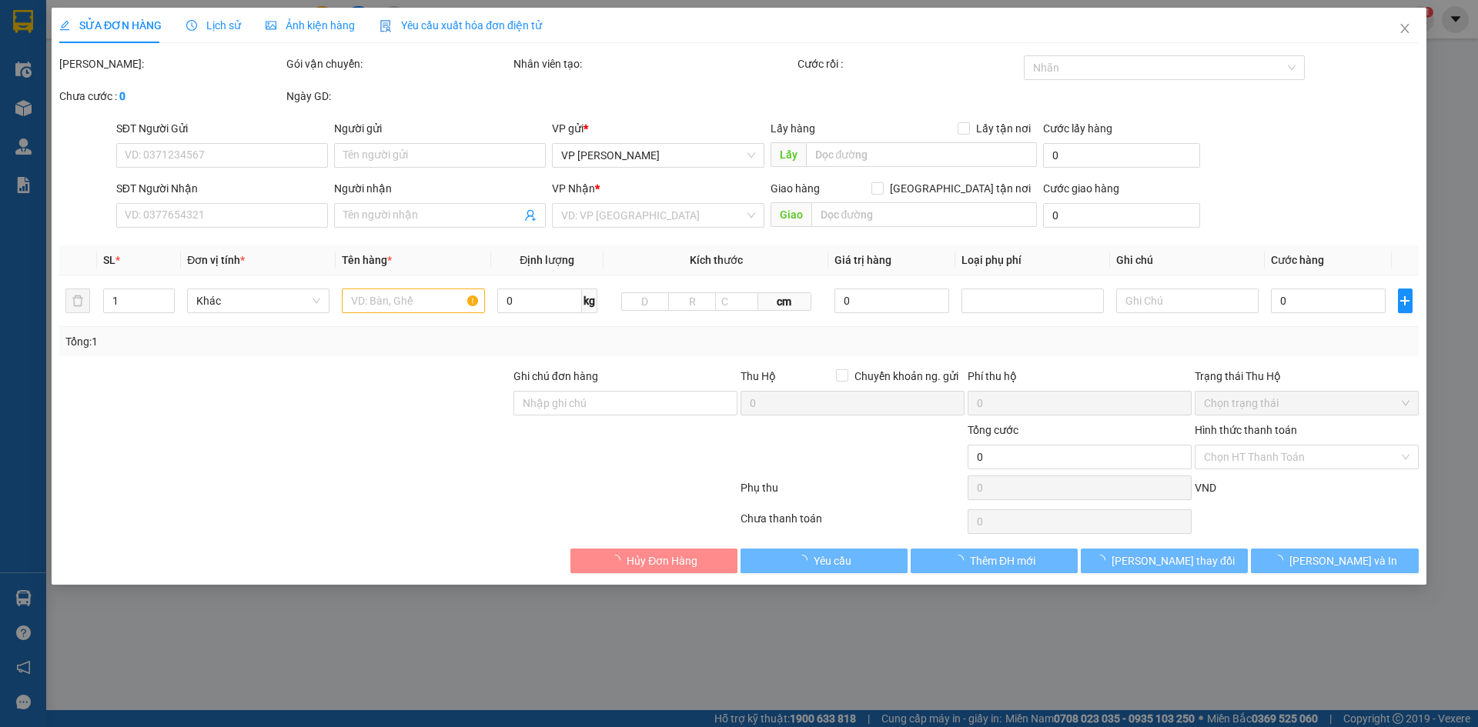
type input "0962006629"
type input "cty sơn việt nhật"
type input "0989776785"
type input "a quang"
type input "230.000"
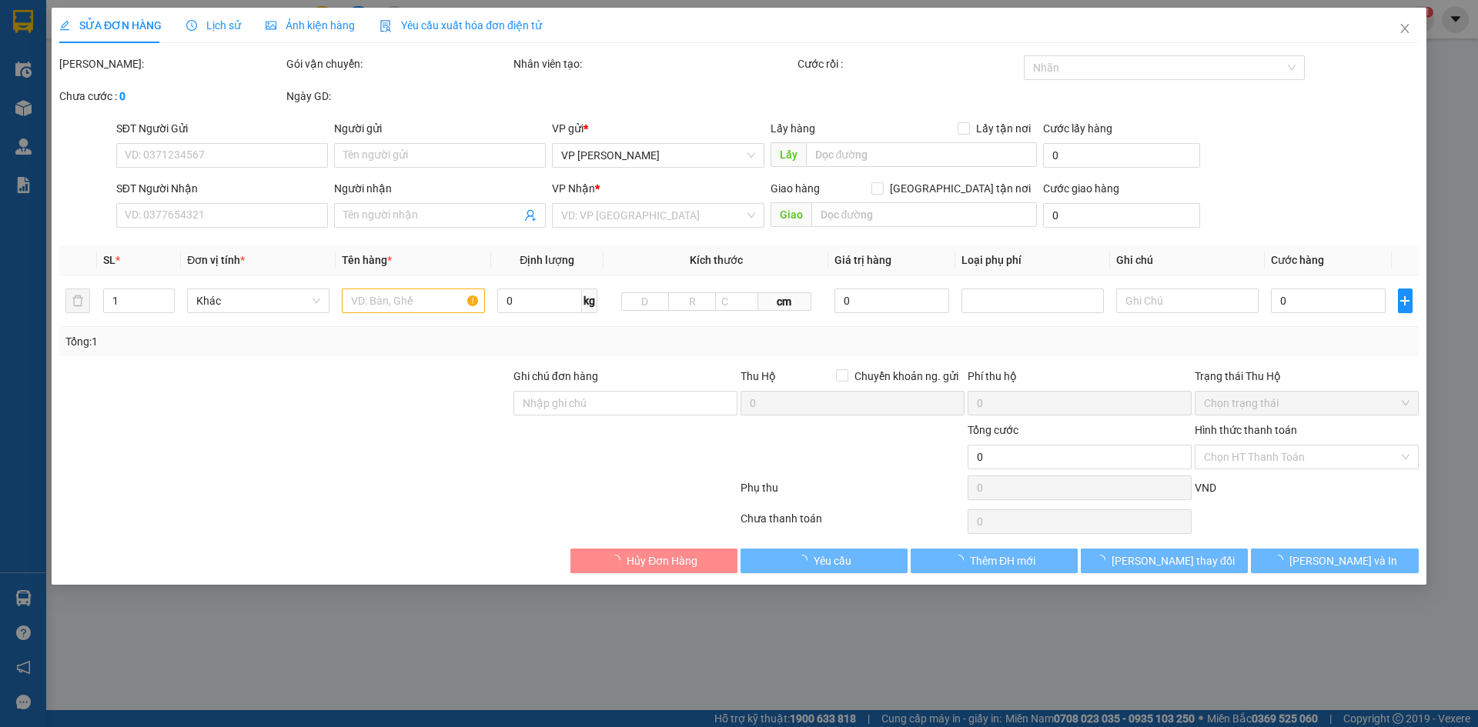
type input "230.000"
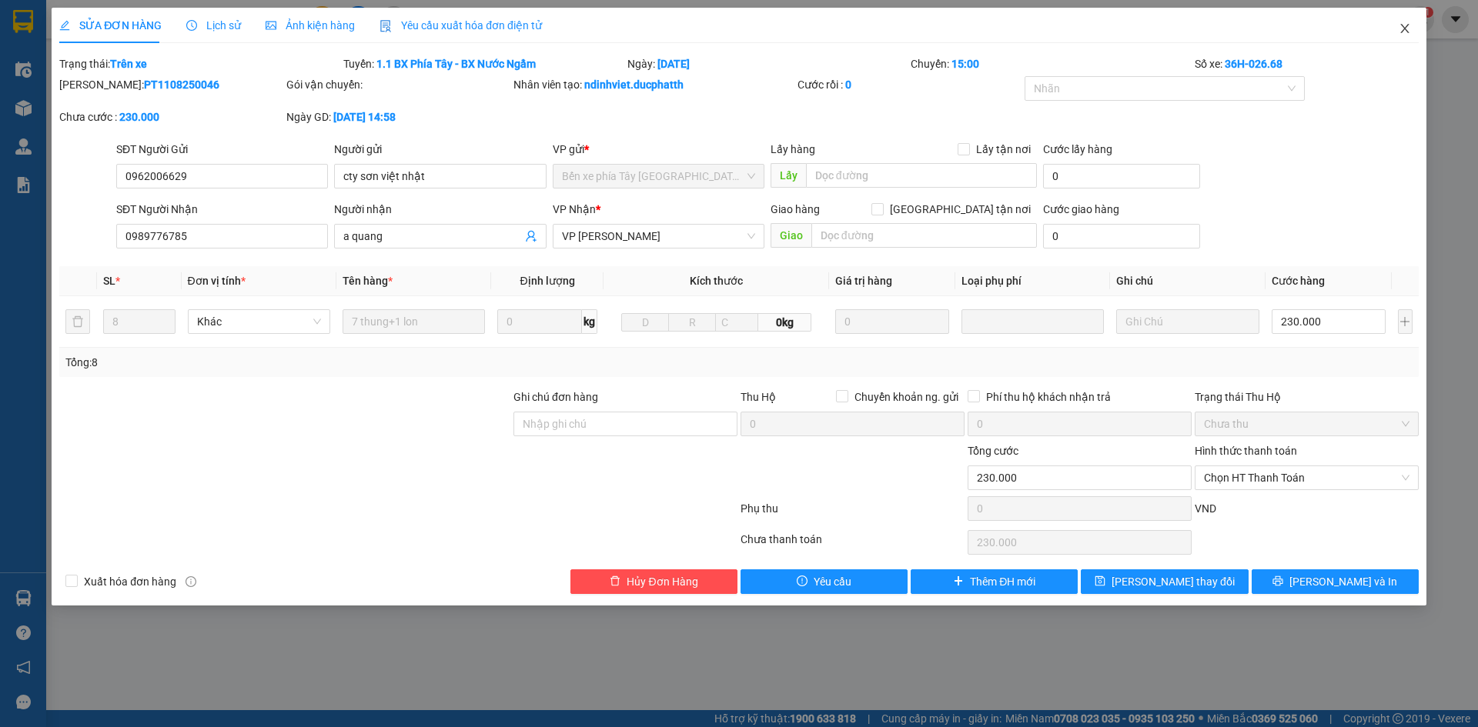
click at [1399, 25] on icon "close" at bounding box center [1404, 28] width 12 height 12
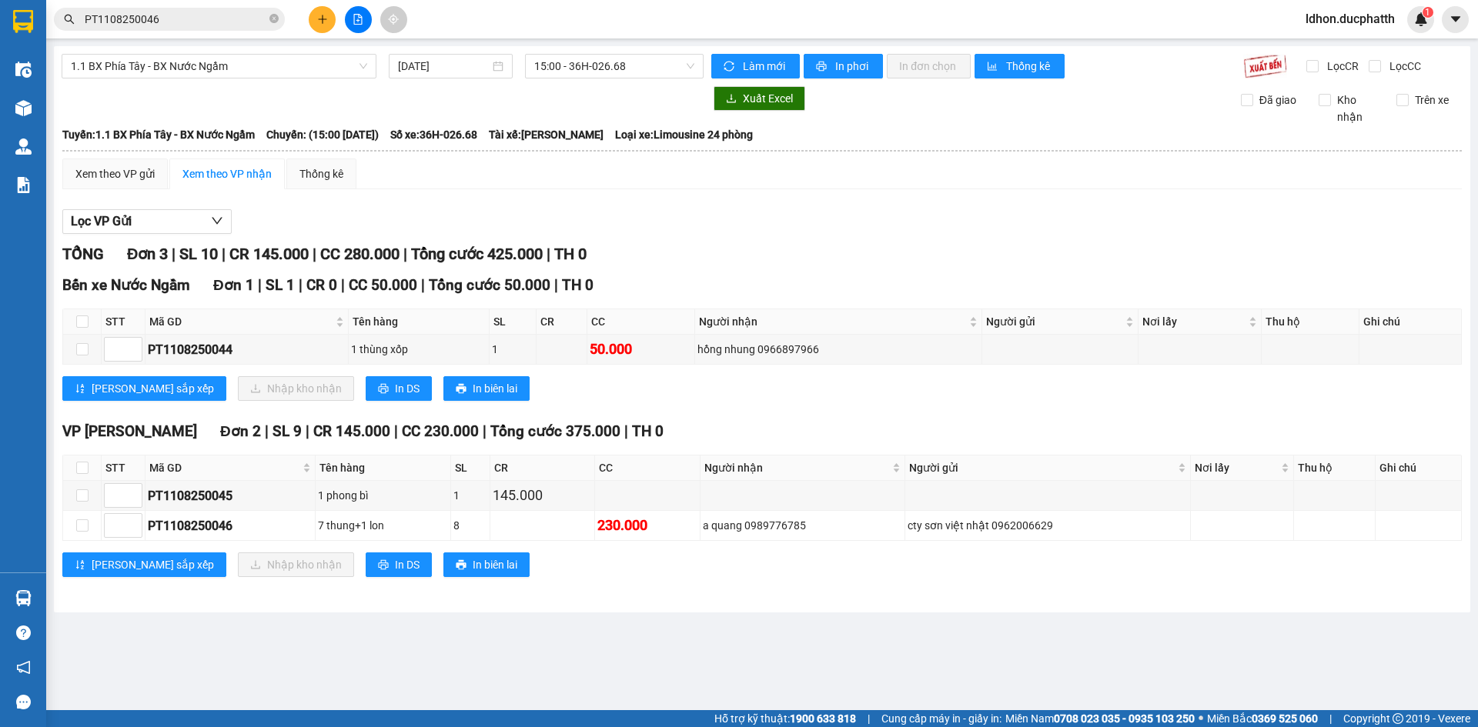
click at [861, 416] on div "TỔNG Đơn 3 | SL 10 | CR 145.000 | CC 280.000 | Tổng cước 425.000 | TH 0 Bến xe …" at bounding box center [761, 419] width 1399 height 354
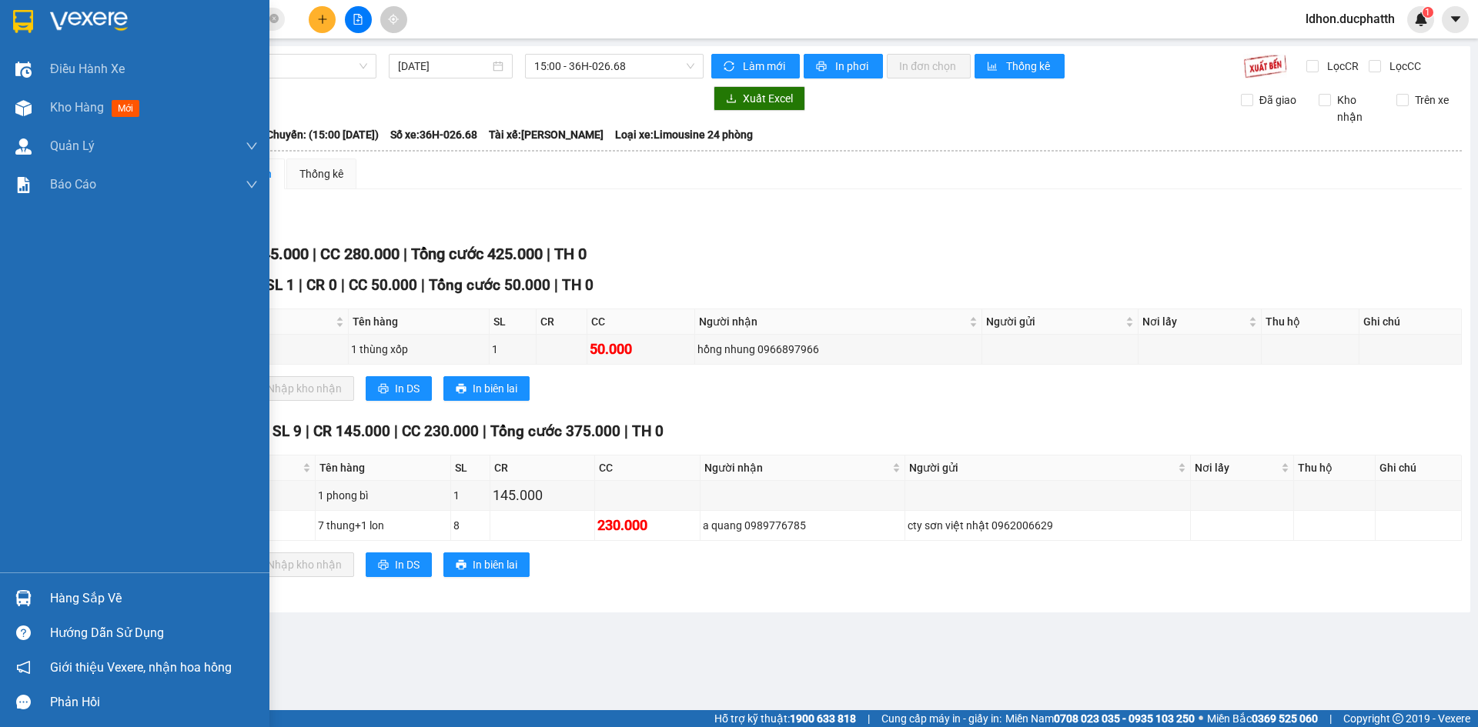
click at [26, 587] on div at bounding box center [23, 598] width 27 height 27
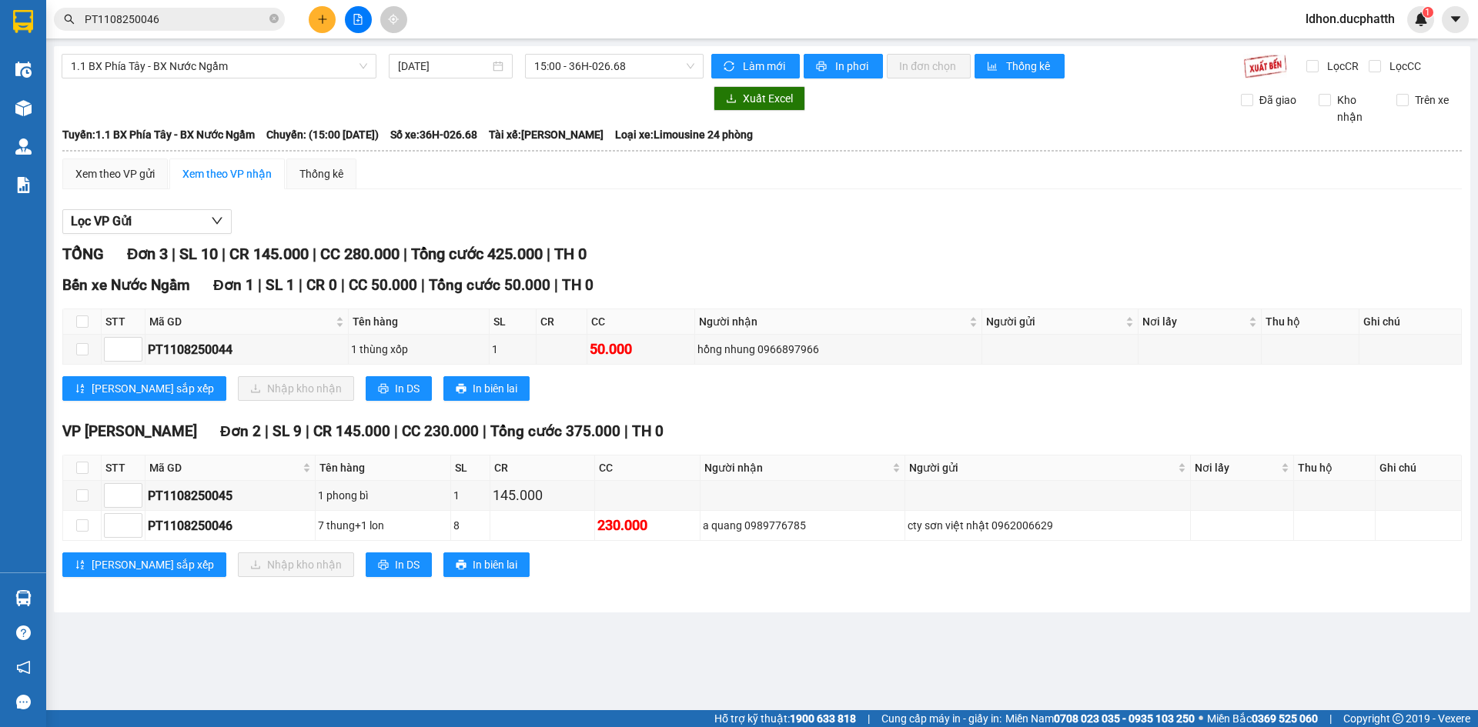
click at [549, 399] on section "Kết quả tìm kiếm ( 1 ) Bộ lọc Mã ĐH Trạng thái Món hàng Thu hộ Tổng cước Chưa c…" at bounding box center [739, 363] width 1478 height 727
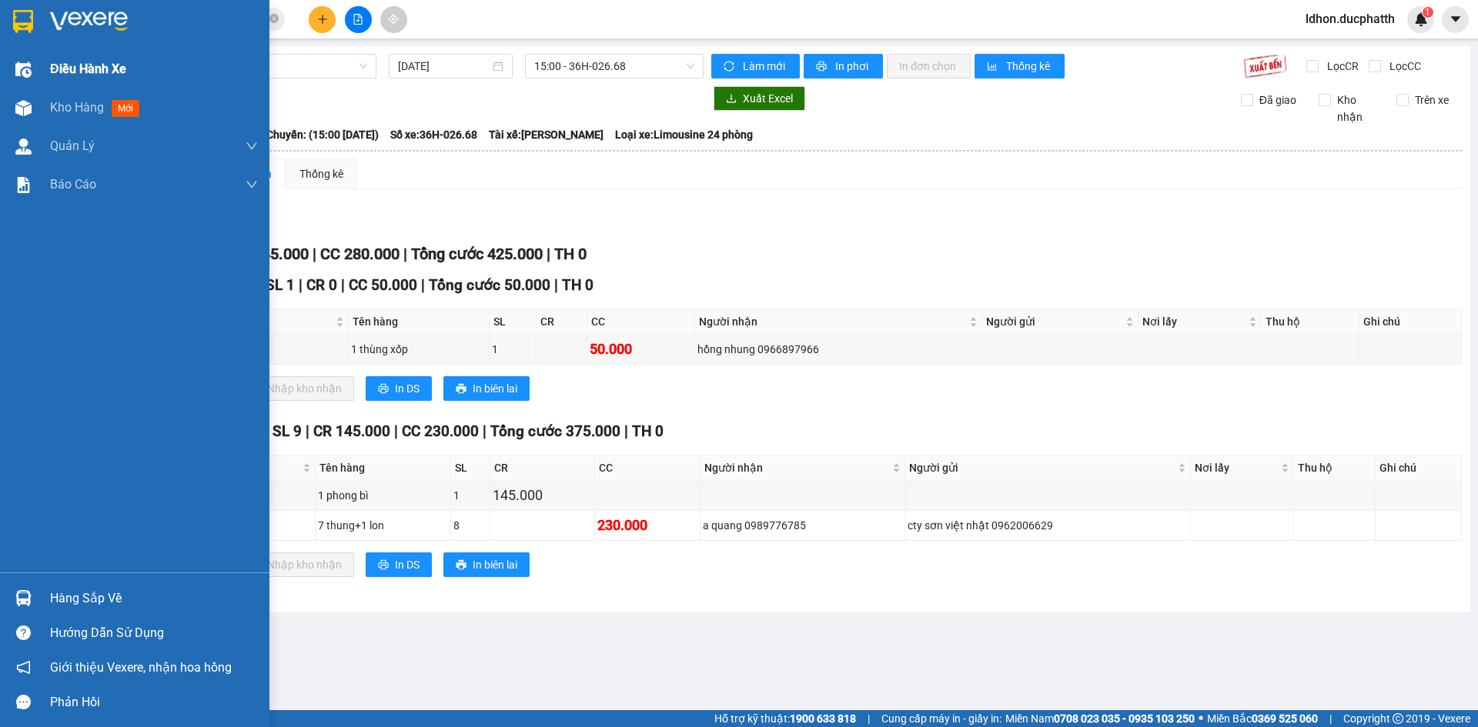
click at [28, 70] on img at bounding box center [23, 70] width 16 height 16
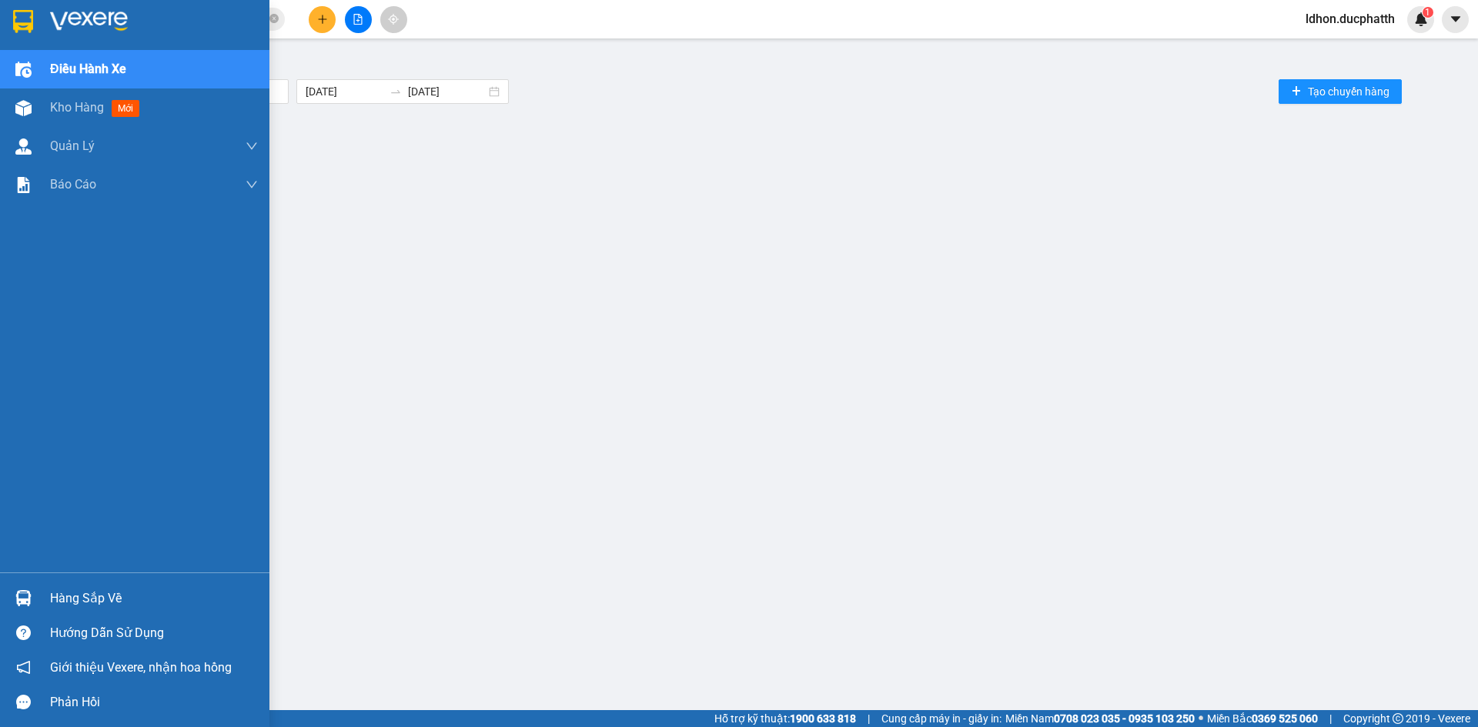
click at [22, 62] on img at bounding box center [23, 70] width 16 height 16
click at [71, 106] on span "Kho hàng" at bounding box center [77, 107] width 54 height 15
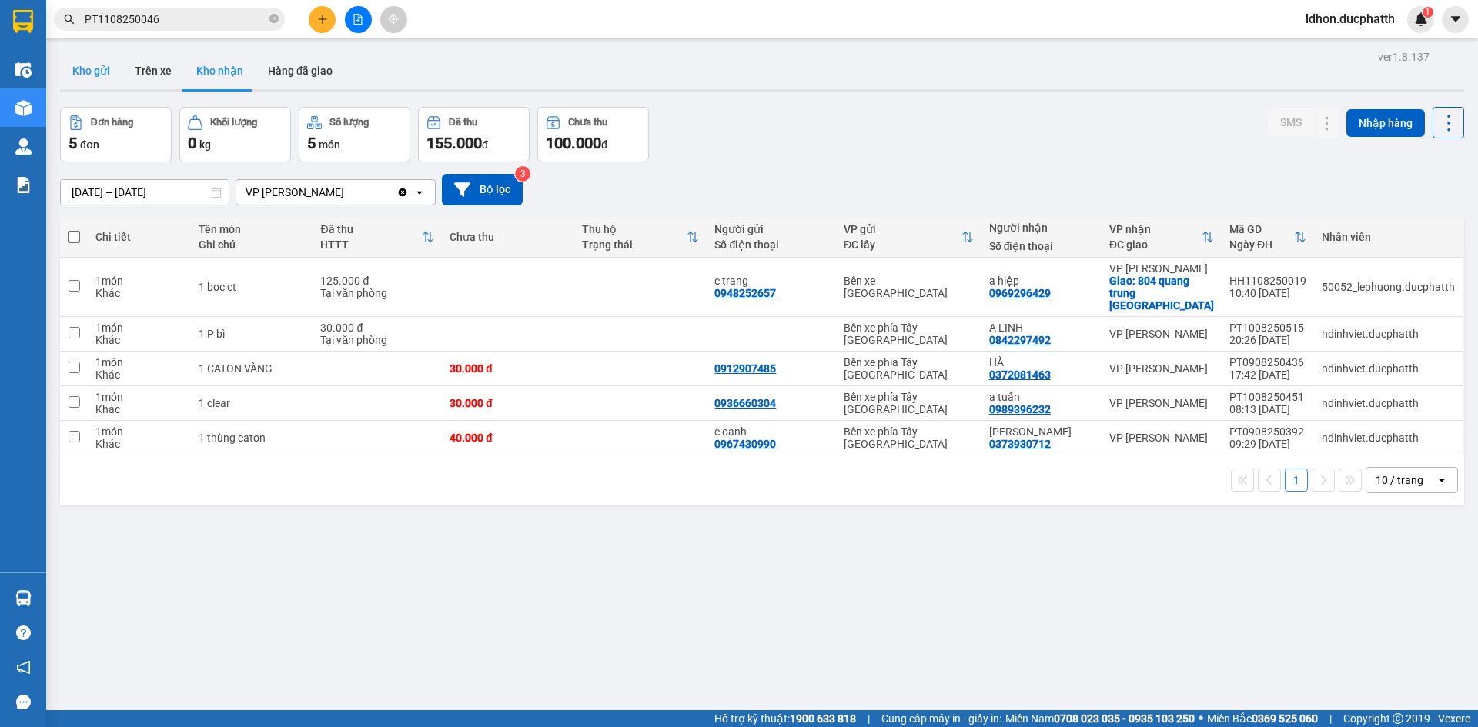
click at [75, 74] on button "Kho gửi" at bounding box center [91, 70] width 62 height 37
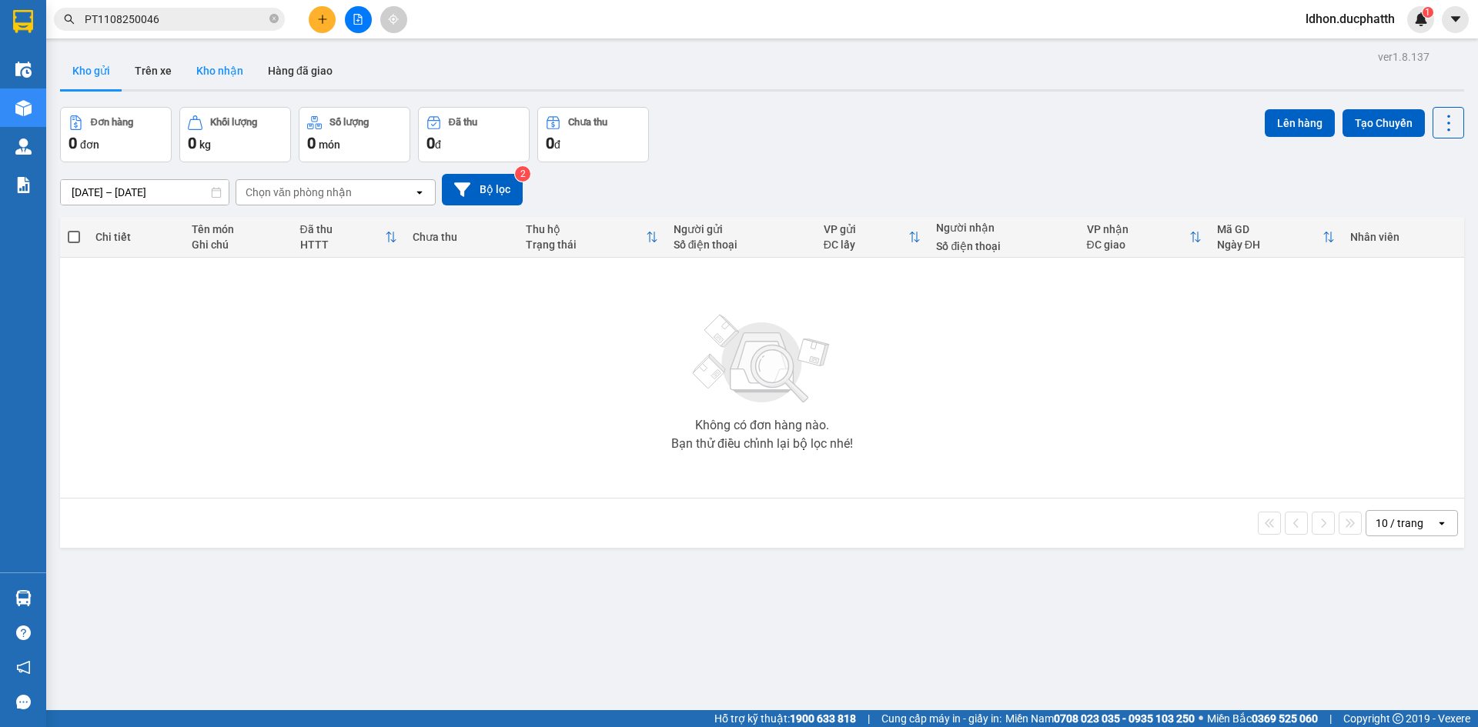
click at [227, 72] on button "Kho nhận" at bounding box center [220, 70] width 72 height 37
click at [198, 22] on input "text" at bounding box center [176, 19] width 182 height 17
paste input "HH1108250022"
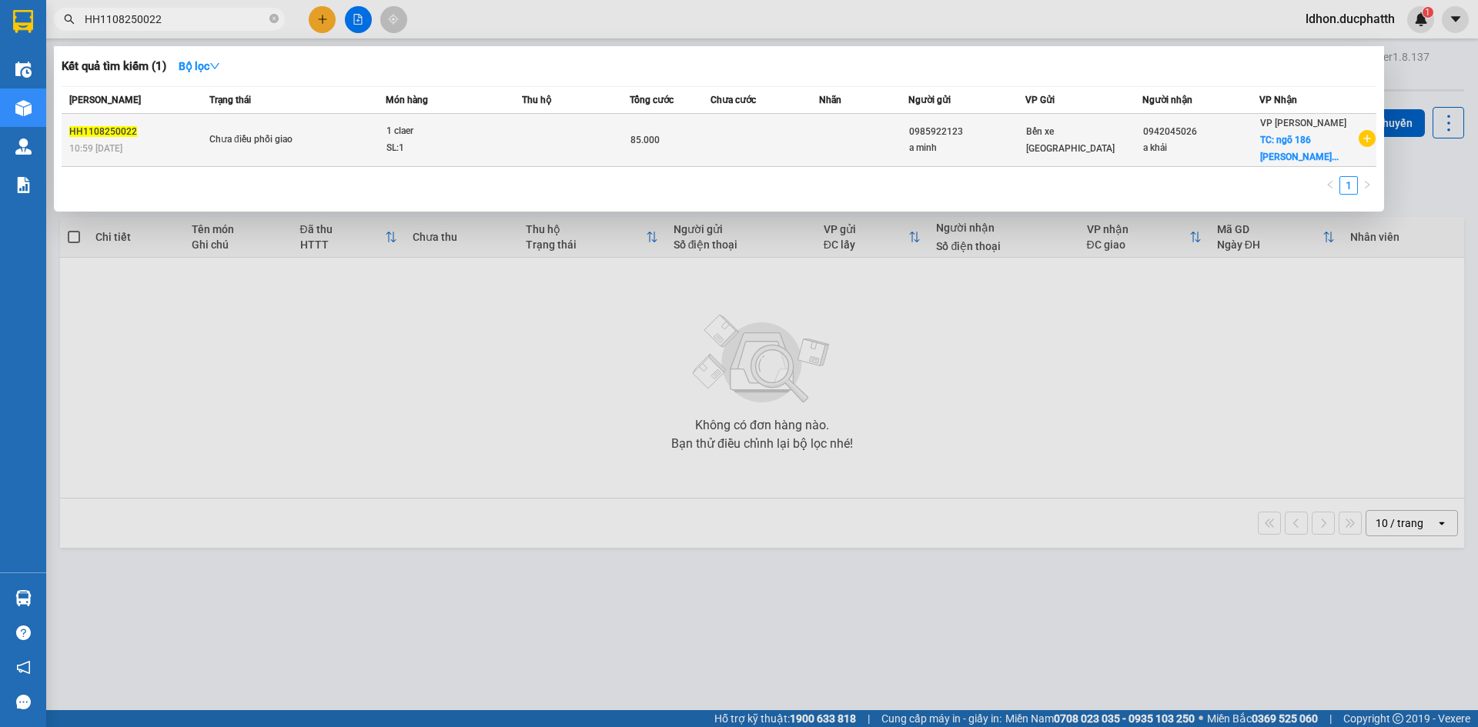
type input "HH1108250022"
click at [178, 147] on div "10:59 - 11/08" at bounding box center [136, 148] width 135 height 17
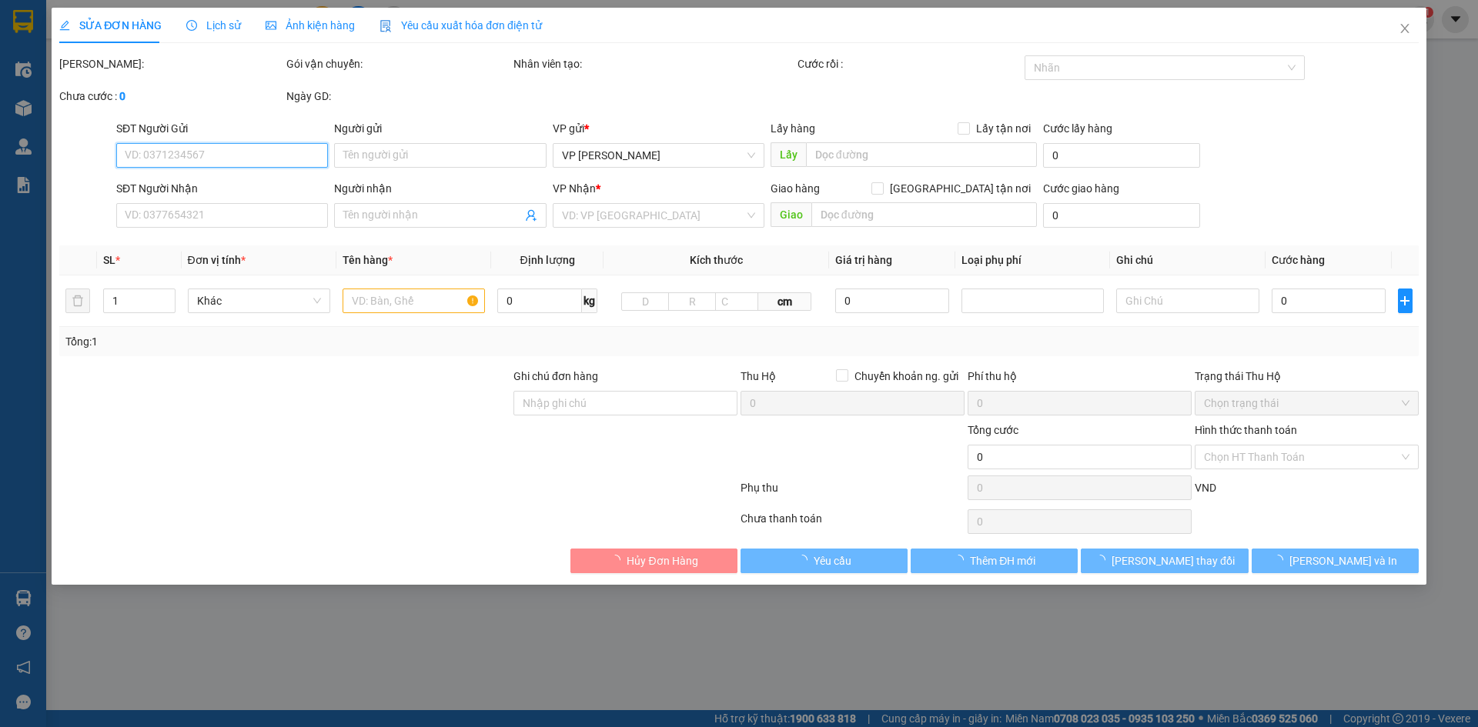
type input "0985922123"
type input "a minh"
type input "0942045026"
type input "a khải"
checkbox input "true"
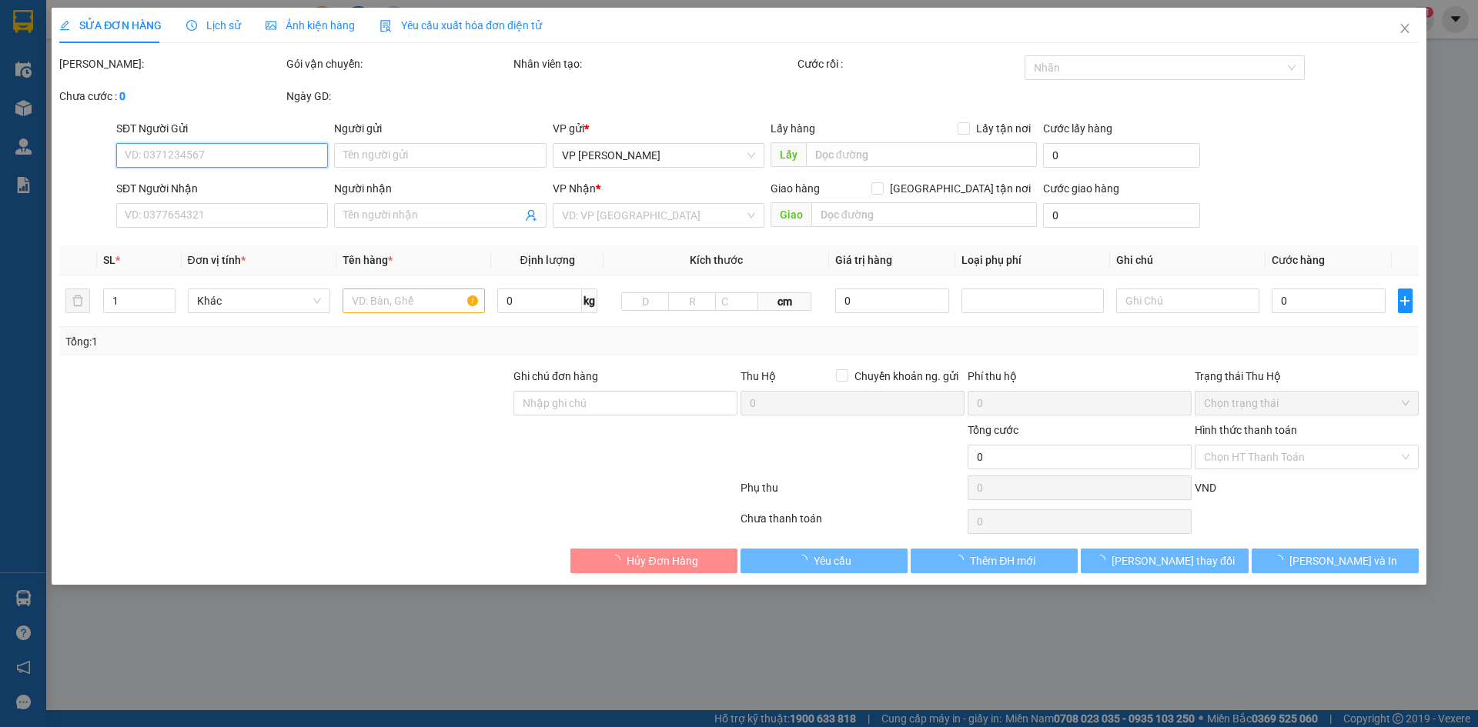
type input "ngõ 186 phan trọng tuệ thanh trì"
type input "CK 11H00 11/8 VT CTY VU DUY MINH"
type input "85.000"
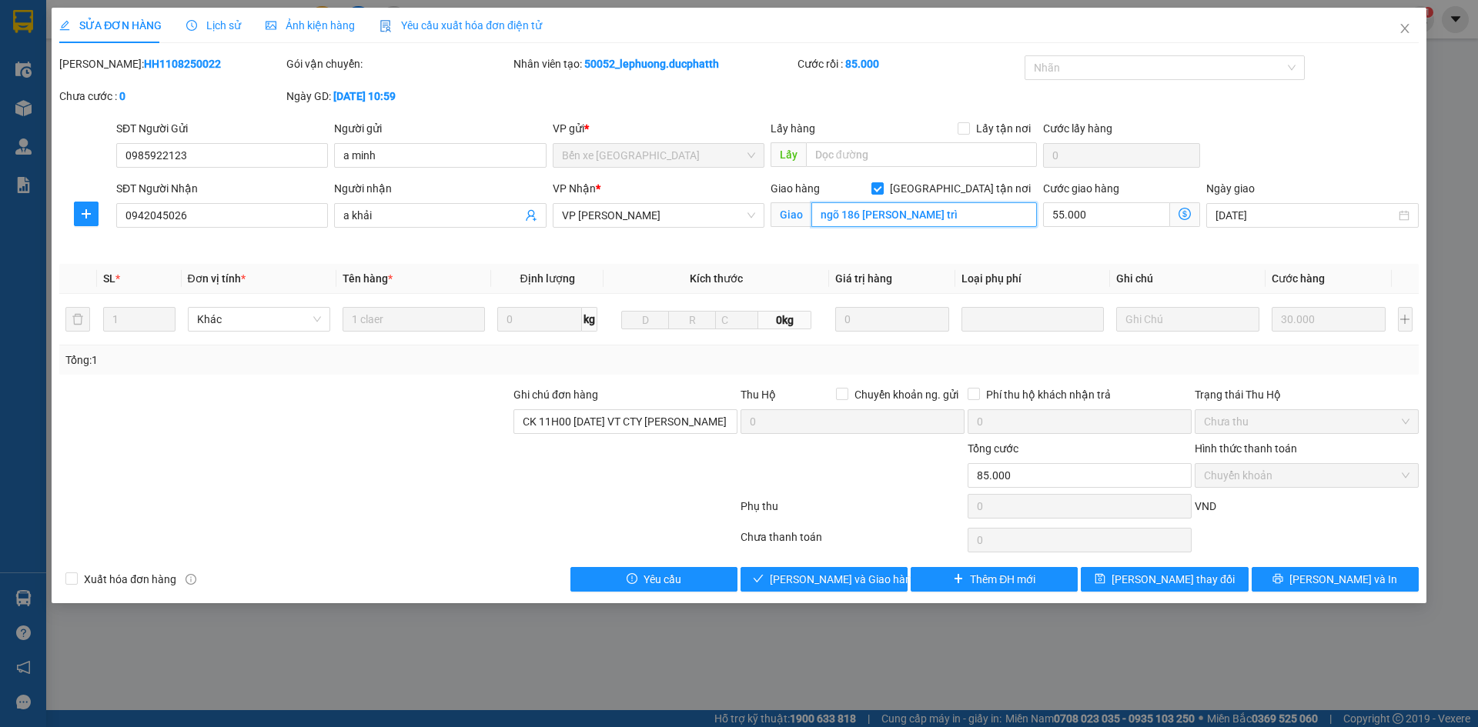
click at [875, 215] on input "ngõ 186 phan trọng tuệ thanh trì" at bounding box center [924, 214] width 226 height 25
click at [876, 215] on input "ngõ 186 phan trọng tuệ thanh trì" at bounding box center [924, 214] width 226 height 25
click at [902, 214] on input "ngõ 186 phan trọng tuệ thanh trì" at bounding box center [924, 214] width 226 height 25
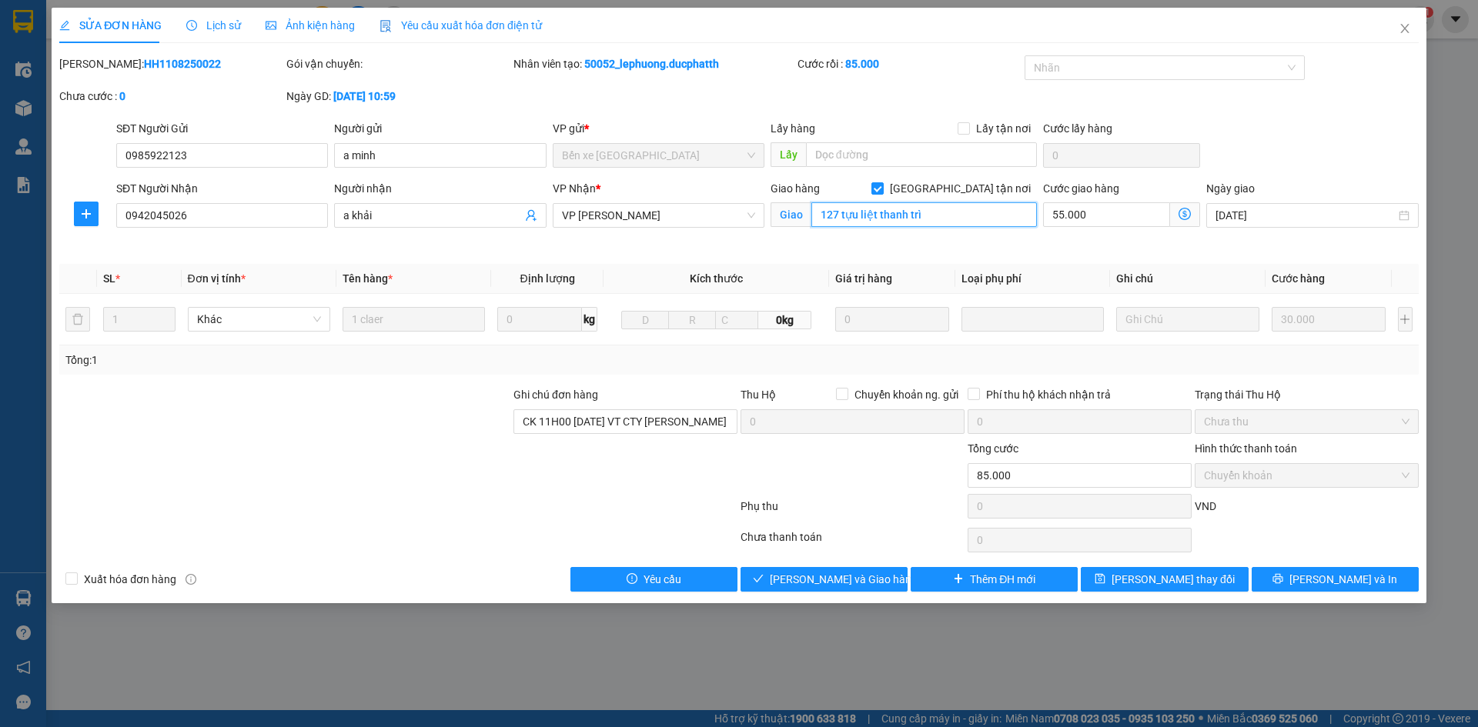
type input "127 tựu liệt thanh trì"
click at [984, 240] on div "Giao hàng Giao tận nơi Giao 127 tựu liệt thanh trì" at bounding box center [903, 216] width 272 height 72
click at [951, 248] on div "Giao hàng Giao tận nơi Giao 127 tựu liệt thanh trì" at bounding box center [903, 216] width 272 height 72
click at [961, 220] on input "127 tựu liệt thanh trì" at bounding box center [924, 214] width 226 height 25
click at [1058, 242] on div "Cước giao hàng 55.000" at bounding box center [1121, 216] width 163 height 72
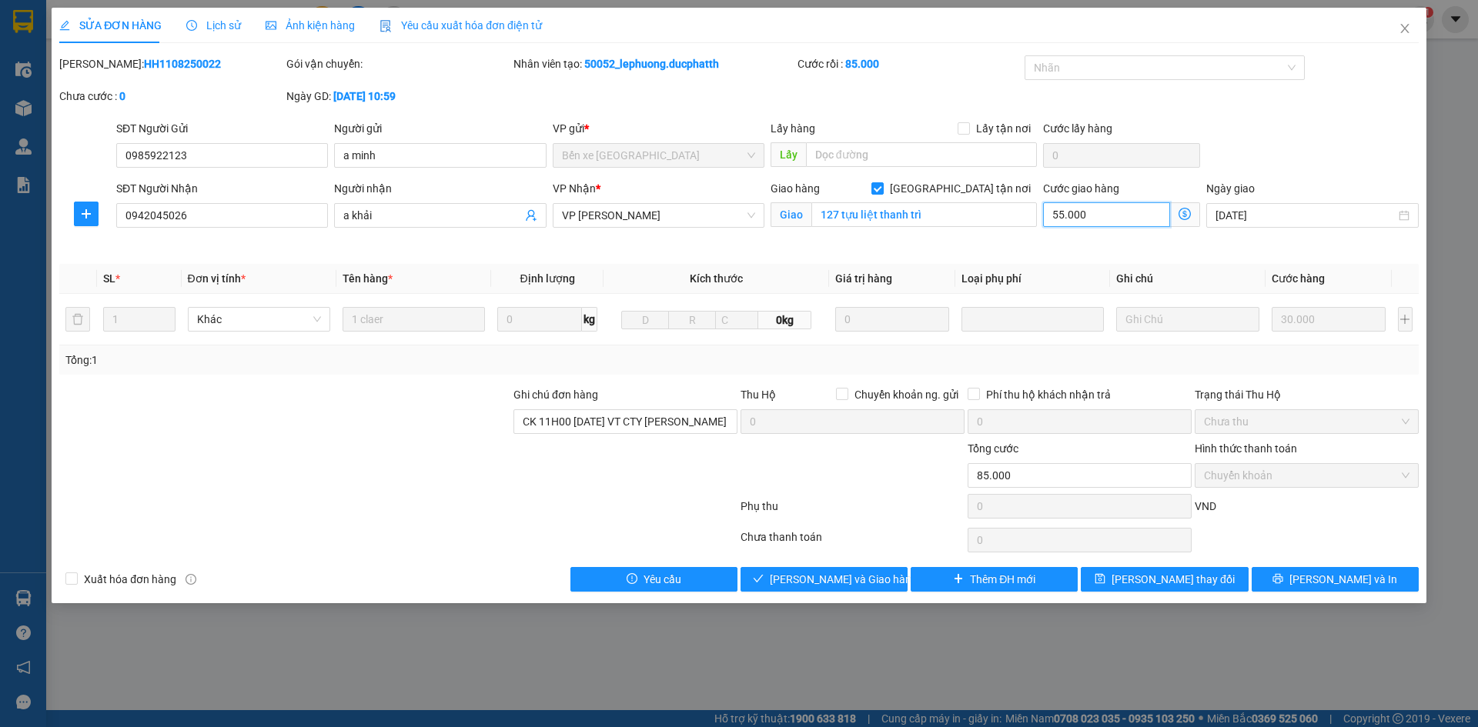
click at [1093, 222] on input "55.000" at bounding box center [1106, 214] width 127 height 25
click at [1104, 222] on input "55.000" at bounding box center [1106, 214] width 127 height 25
click at [967, 206] on input "127 tựu liệt thanh trì" at bounding box center [924, 214] width 226 height 25
click at [1114, 240] on div "Cước giao hàng 55.000" at bounding box center [1121, 216] width 163 height 72
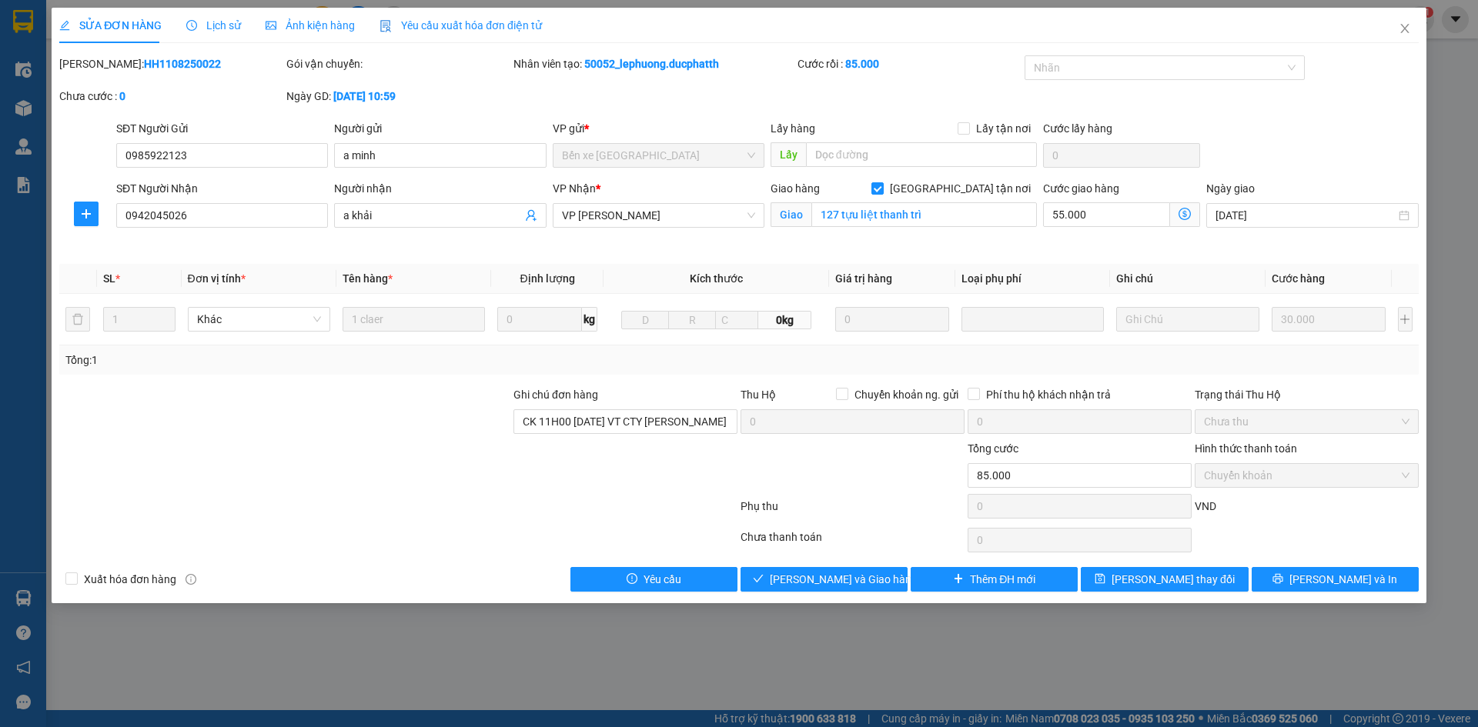
click at [1024, 245] on div "Giao hàng Giao tận nơi Giao 127 tựu liệt thanh trì" at bounding box center [903, 216] width 272 height 72
click at [1179, 213] on icon "dollar-circle" at bounding box center [1184, 214] width 12 height 12
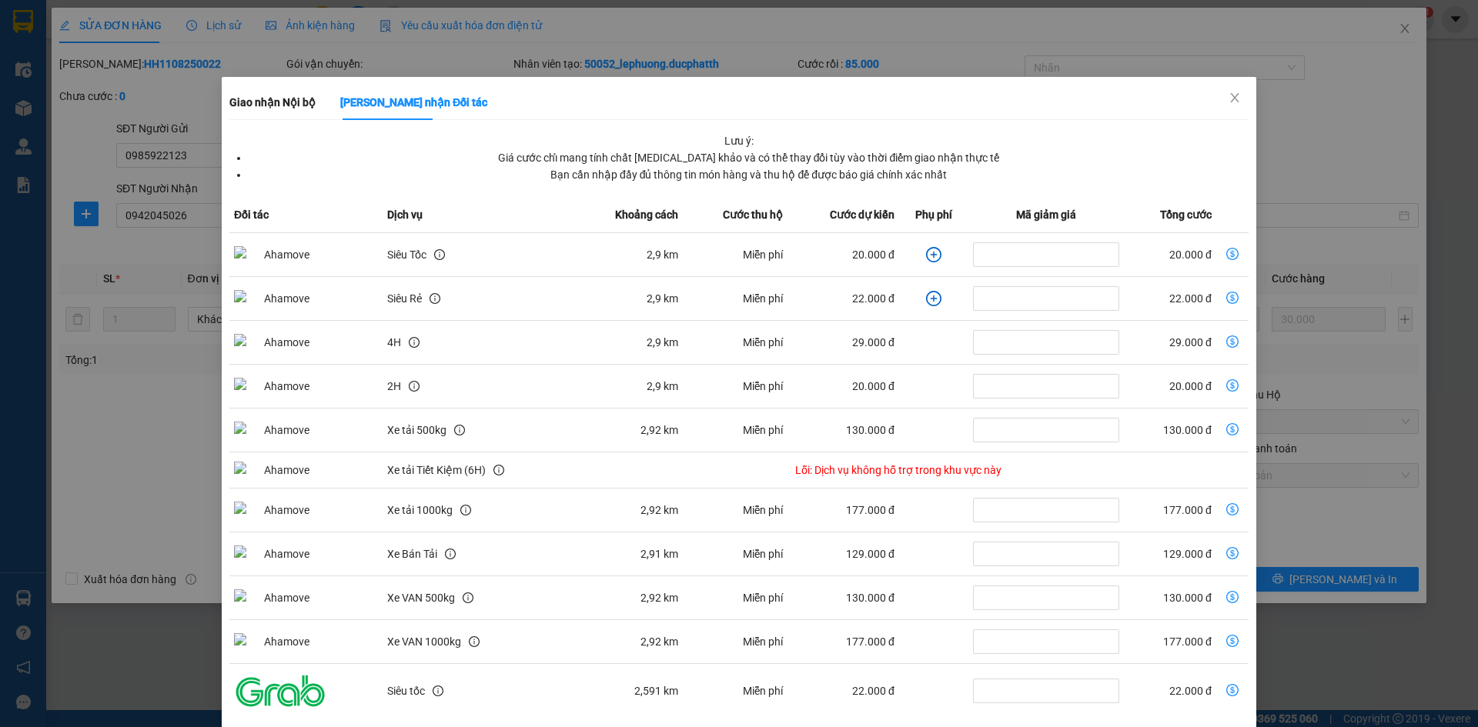
click at [926, 253] on icon "plus-circle" at bounding box center [933, 254] width 15 height 15
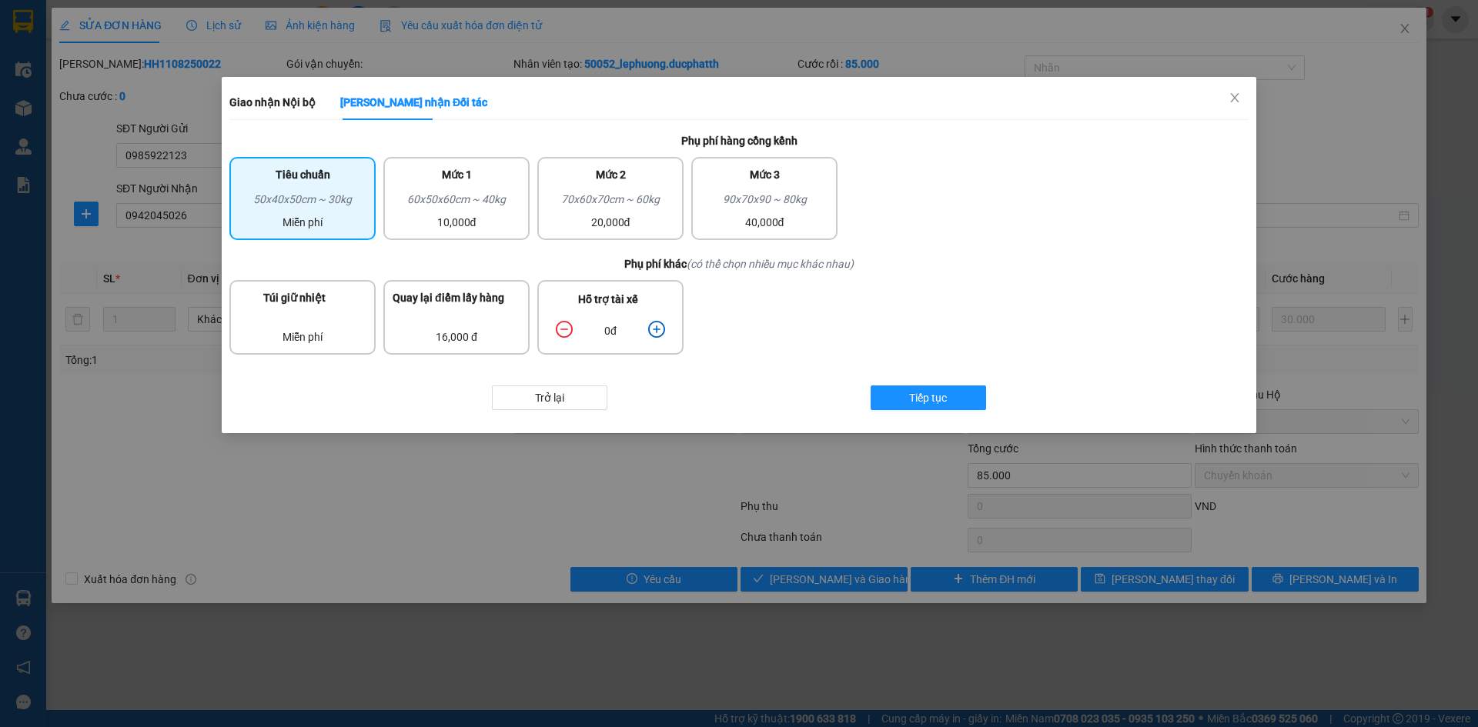
click at [660, 328] on icon "plus-circle" at bounding box center [656, 329] width 17 height 17
click at [659, 328] on icon "plus-circle" at bounding box center [656, 329] width 17 height 17
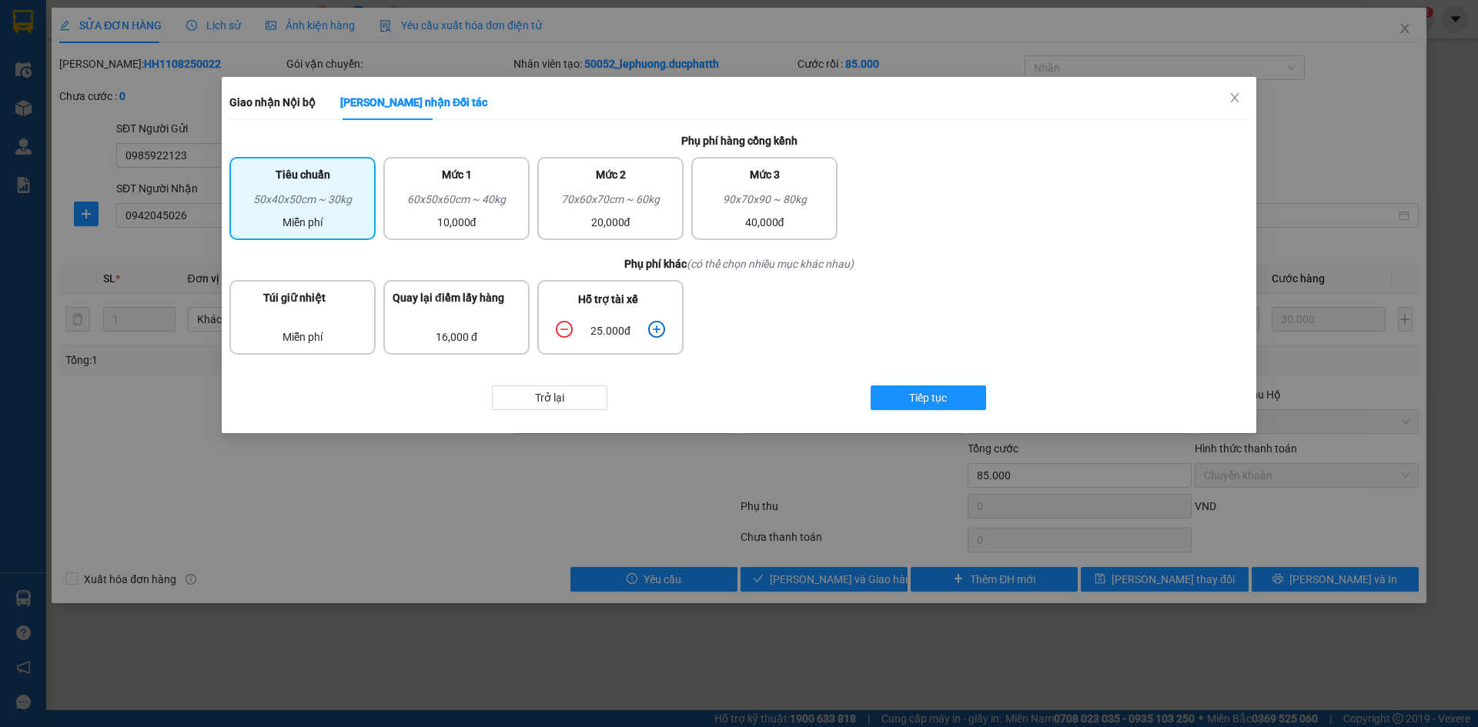
click at [564, 329] on icon "minus-circle" at bounding box center [563, 330] width 7 height 2
click at [556, 329] on icon "minus-circle" at bounding box center [564, 329] width 17 height 17
click at [935, 401] on span "Tiếp tục" at bounding box center [928, 397] width 38 height 17
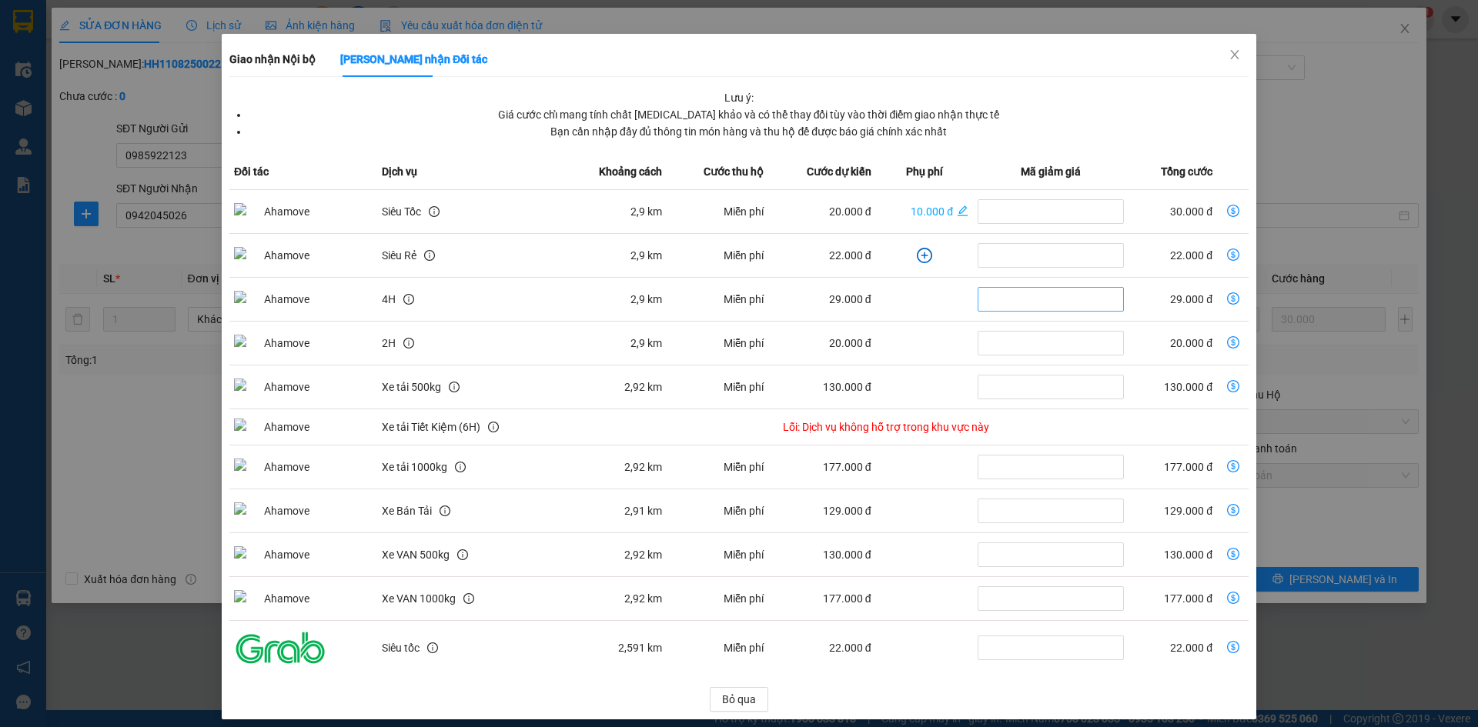
scroll to position [55, 0]
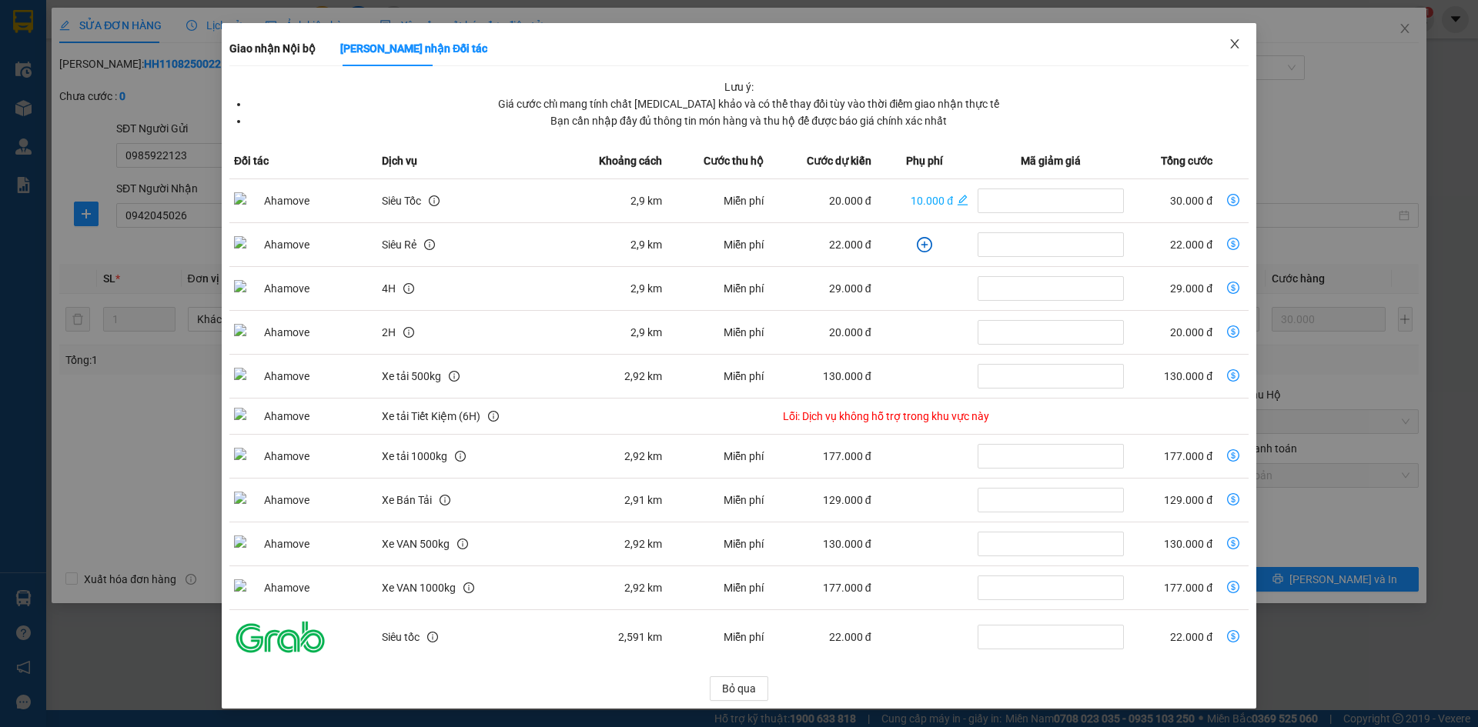
click at [1225, 35] on span "Close" at bounding box center [1234, 44] width 43 height 43
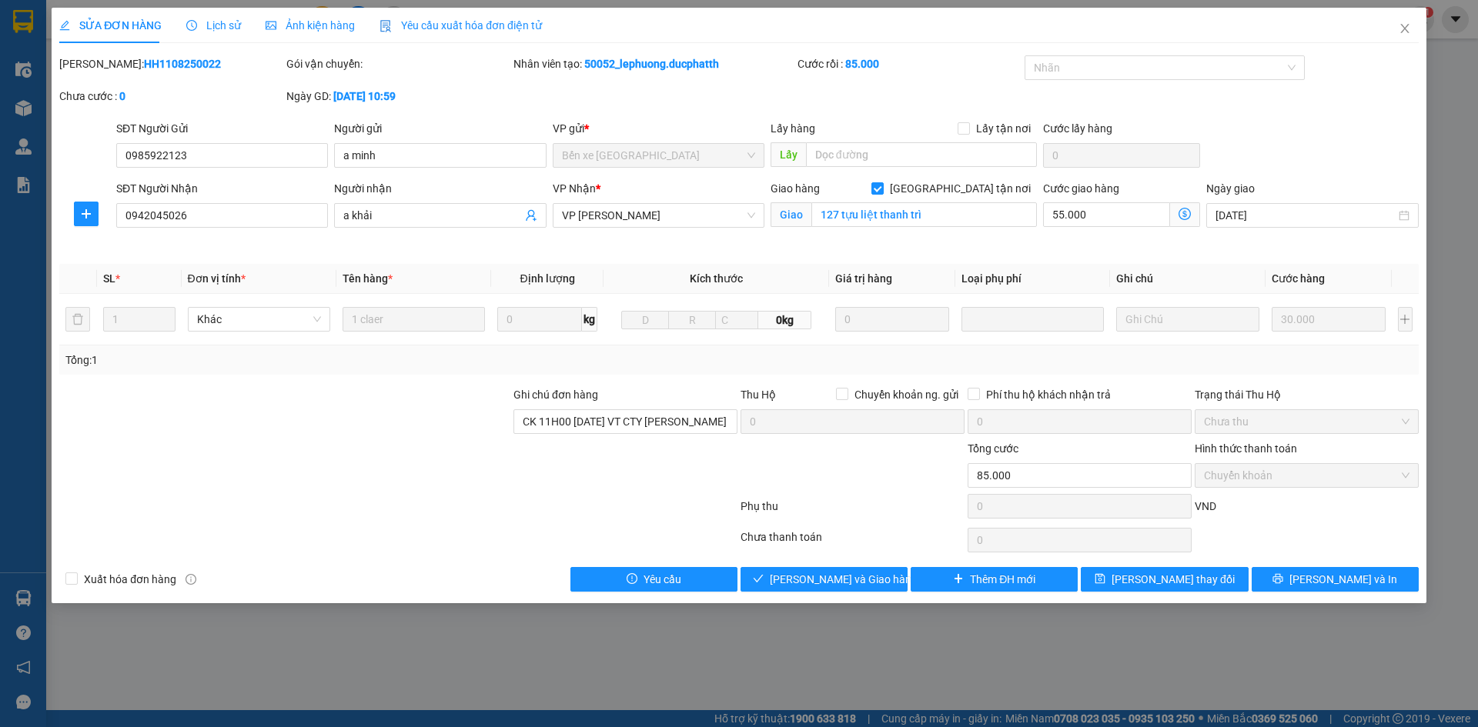
scroll to position [0, 0]
click at [1084, 222] on input "55.000" at bounding box center [1106, 214] width 127 height 25
click at [1185, 209] on icon "dollar-circle" at bounding box center [1184, 214] width 12 height 12
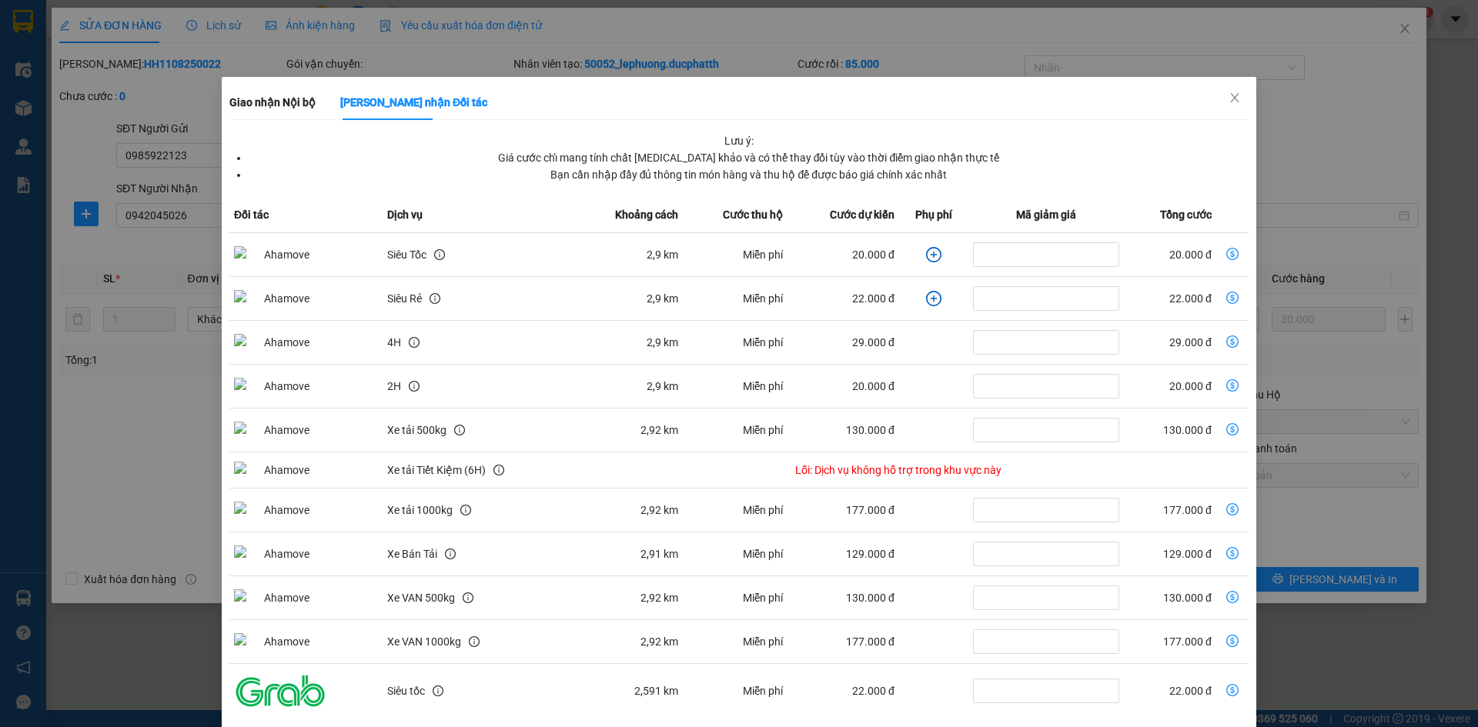
click at [926, 254] on icon "plus-circle" at bounding box center [933, 254] width 15 height 15
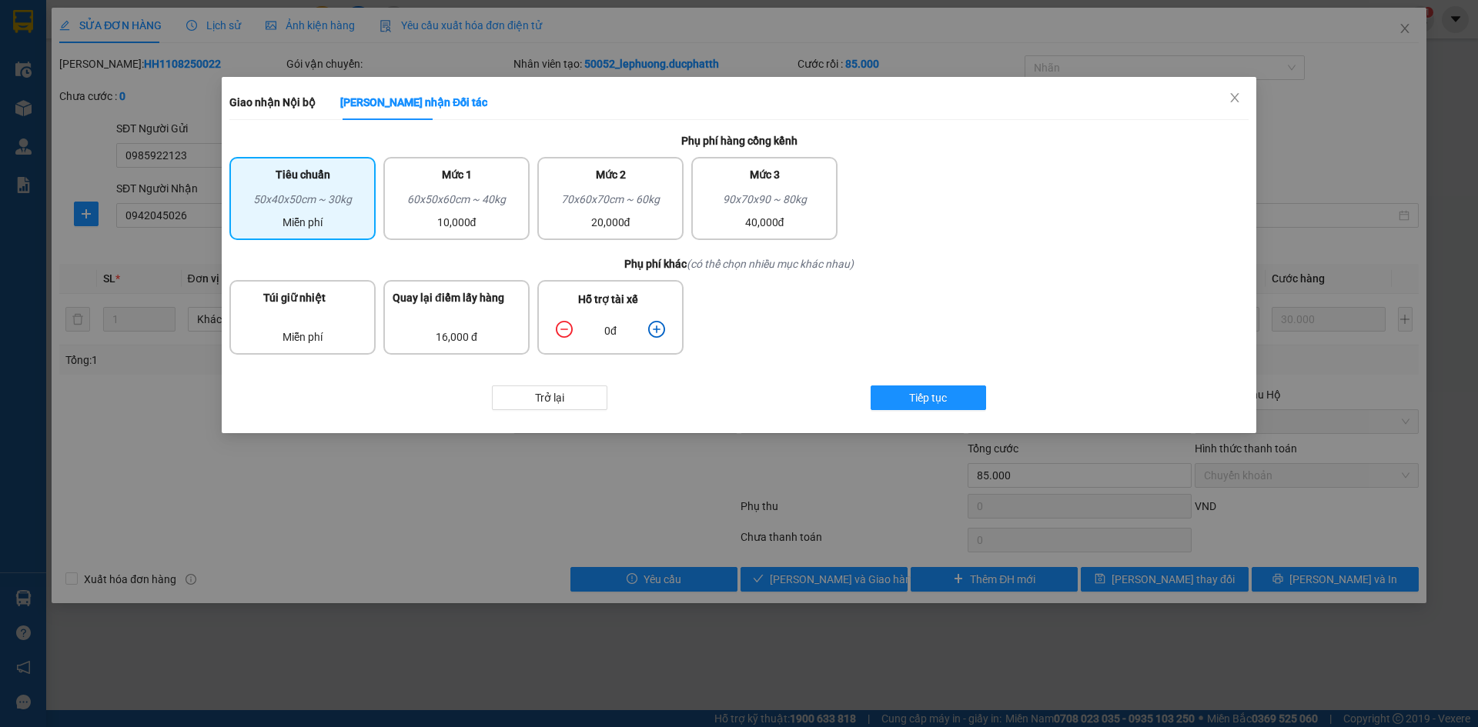
click at [661, 325] on icon "plus-circle" at bounding box center [656, 329] width 17 height 17
click at [925, 393] on span "Tiếp tục" at bounding box center [928, 397] width 38 height 17
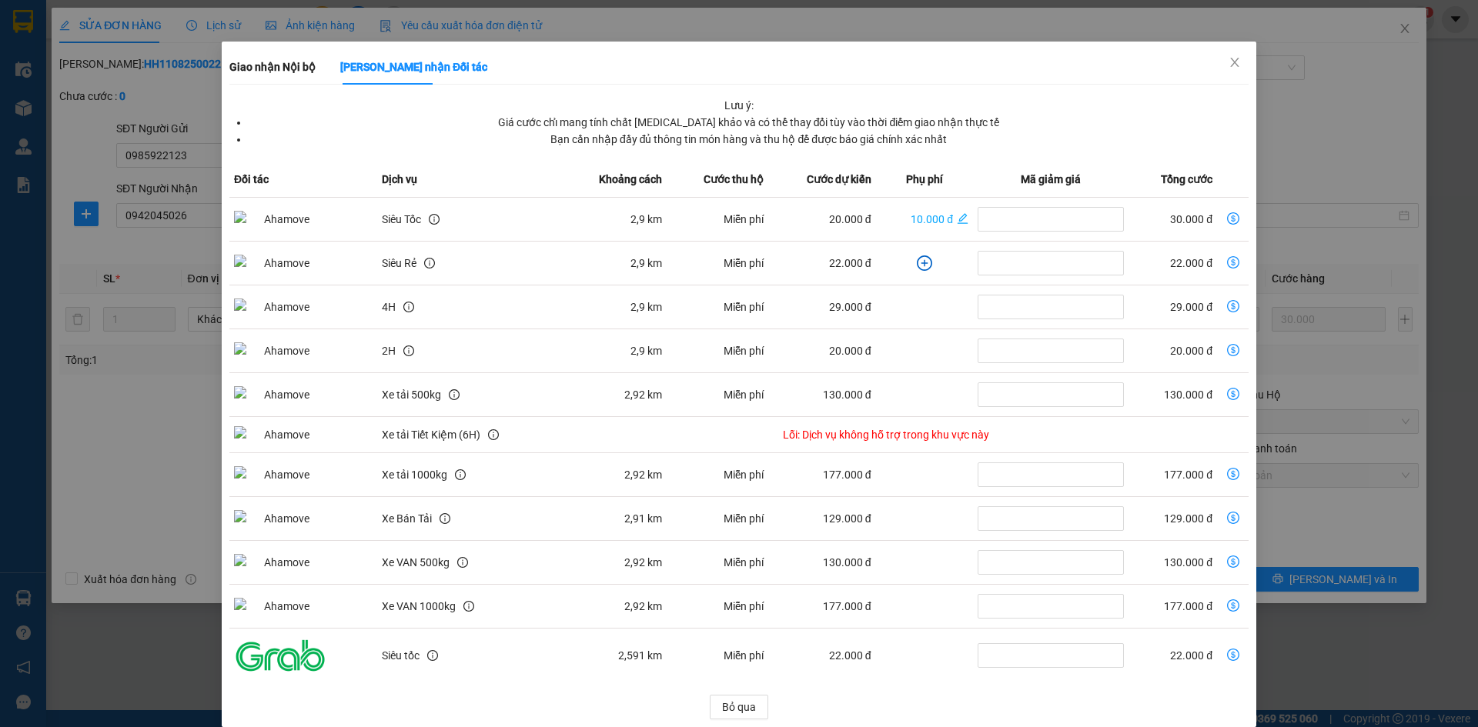
scroll to position [55, 0]
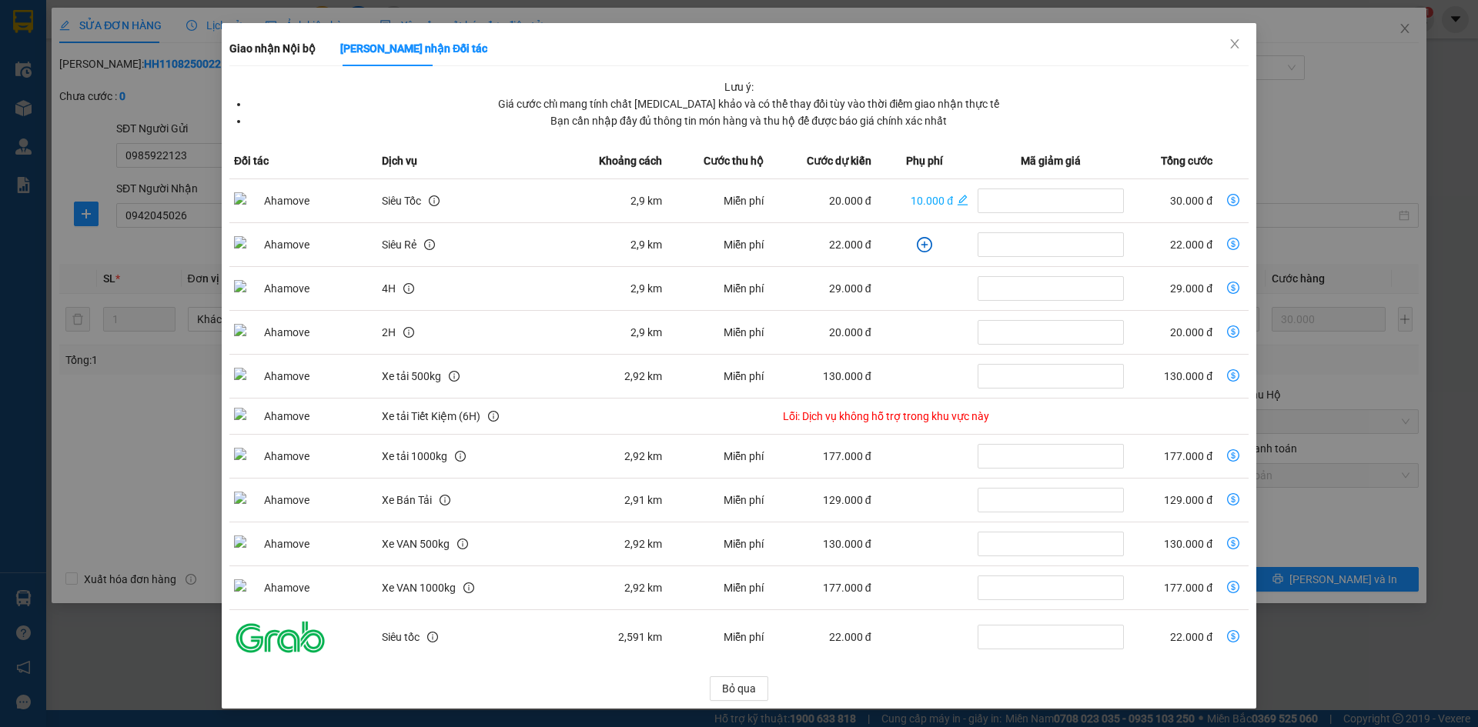
click at [1227, 199] on icon "dollar-circle" at bounding box center [1233, 200] width 12 height 12
type input "60.000"
type input "-25.000"
type input "30.000"
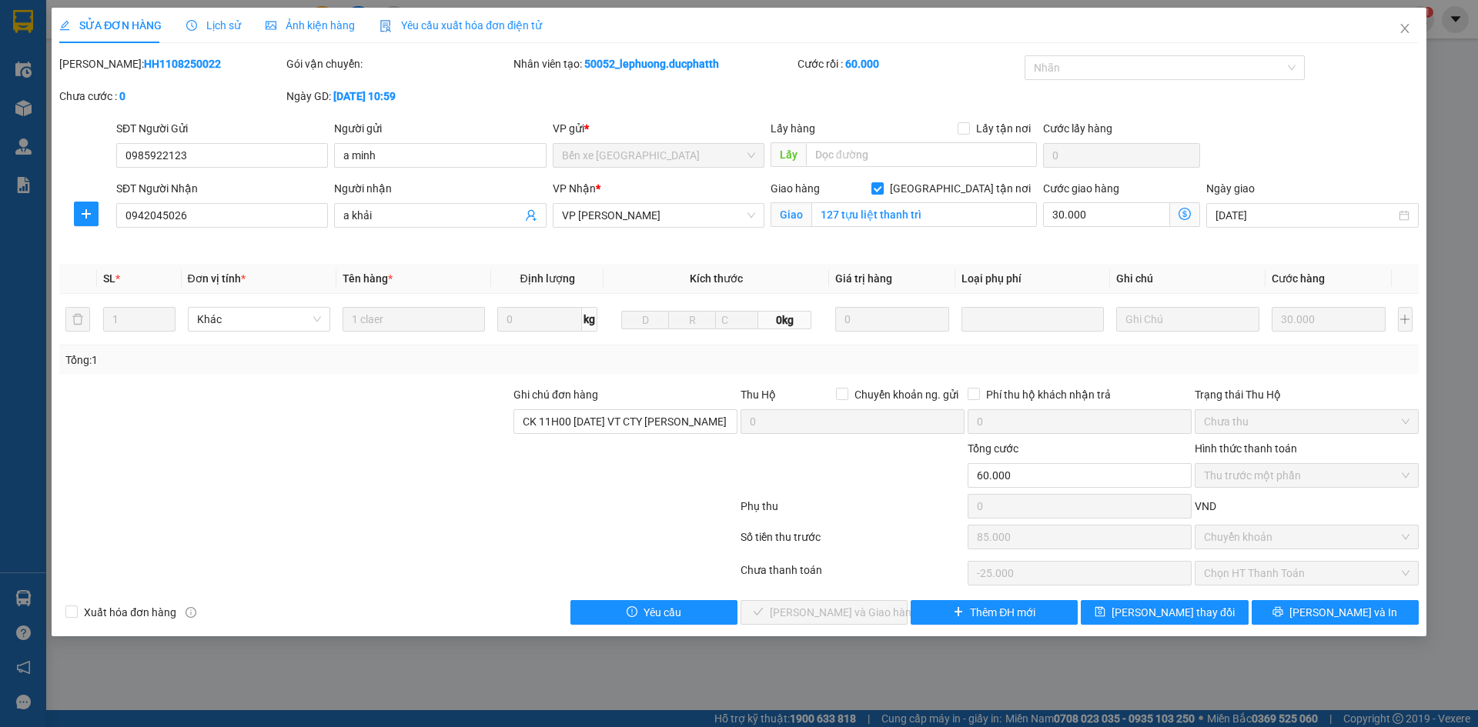
scroll to position [0, 0]
click at [1175, 615] on span "Lưu thay đổi" at bounding box center [1172, 612] width 123 height 17
click at [1260, 569] on span "Chọn HT Thanh Toán" at bounding box center [1307, 573] width 206 height 23
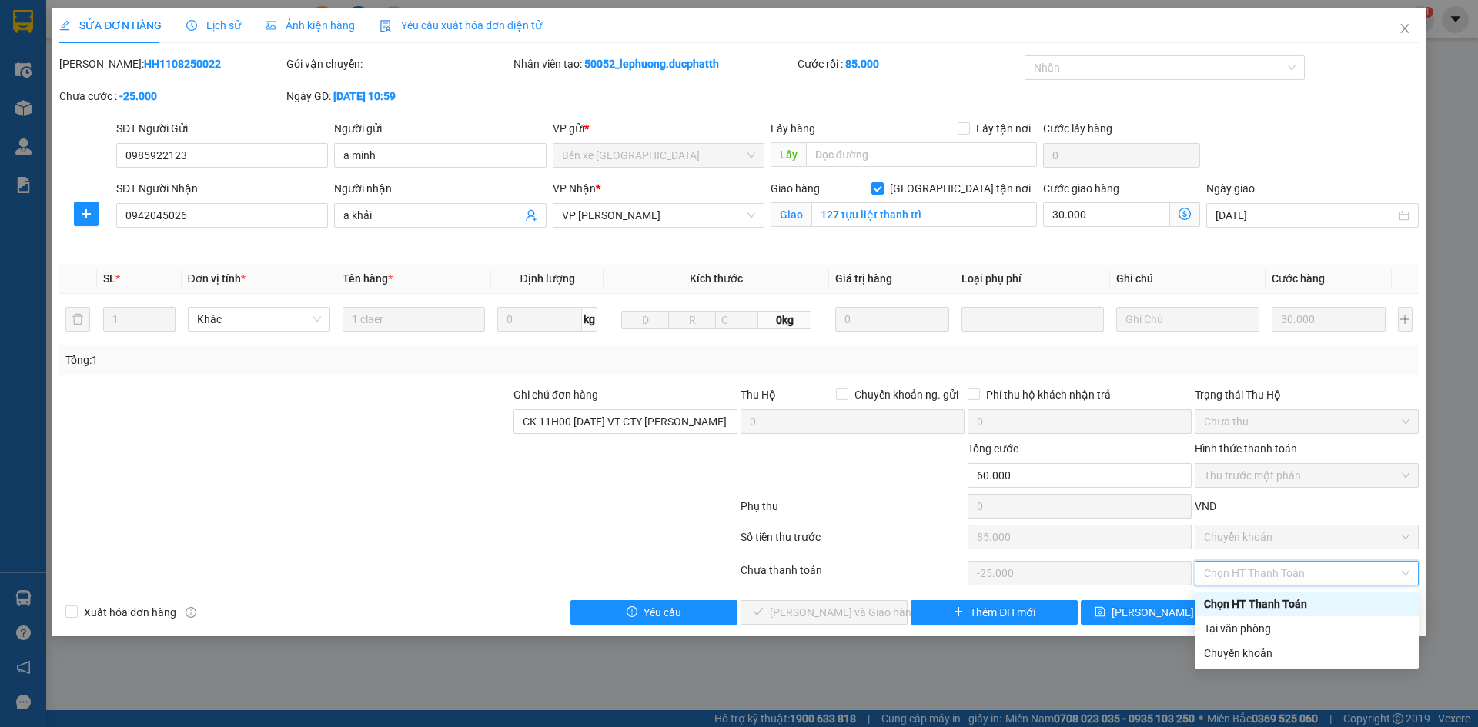
click at [1259, 572] on span "Chọn HT Thanh Toán" at bounding box center [1307, 573] width 206 height 23
click at [1252, 573] on span "Chọn HT Thanh Toán" at bounding box center [1307, 573] width 206 height 23
click at [1407, 570] on span "Chọn HT Thanh Toán" at bounding box center [1307, 573] width 206 height 23
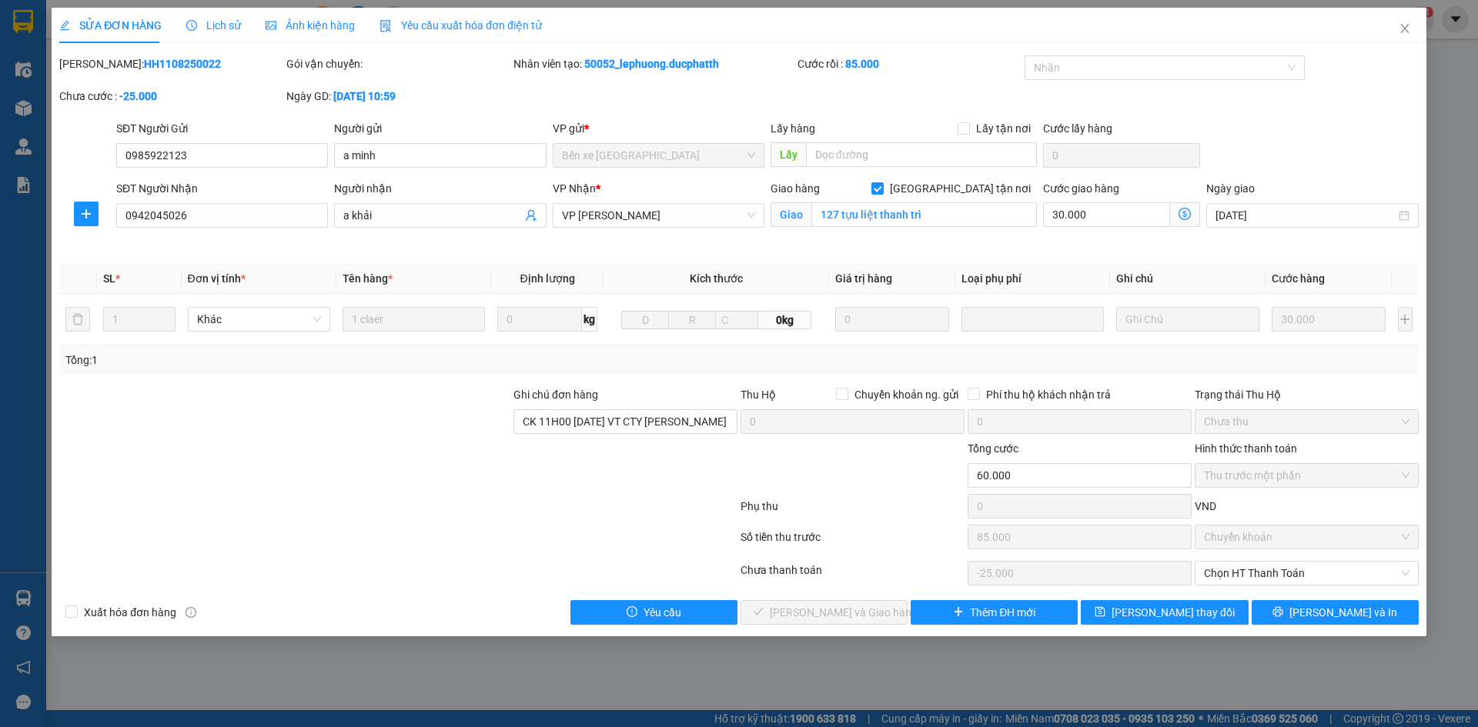
click at [1405, 508] on div "VND" at bounding box center [1306, 511] width 227 height 27
click at [1275, 569] on span "Chọn HT Thanh Toán" at bounding box center [1307, 573] width 206 height 23
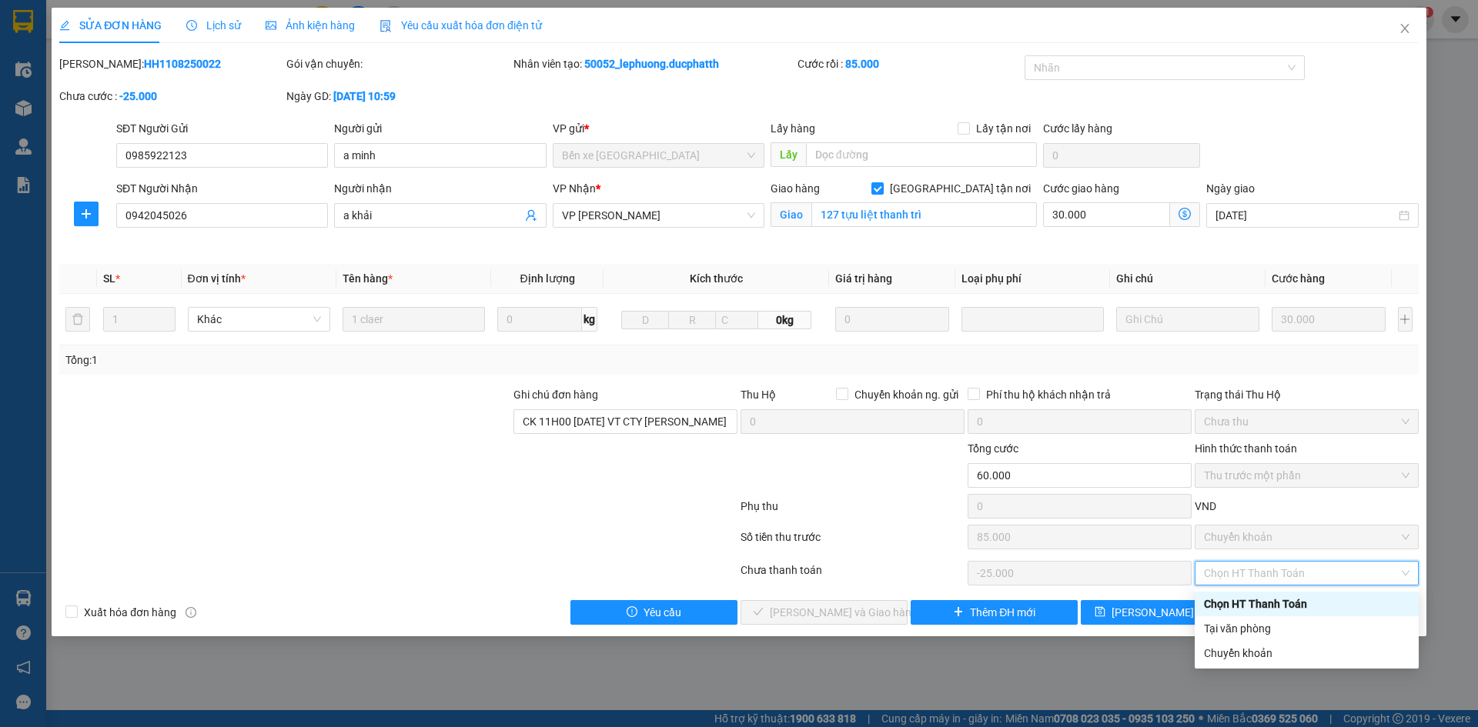
click at [1255, 565] on span "Chọn HT Thanh Toán" at bounding box center [1307, 573] width 206 height 23
click at [1248, 650] on div "Chuyển khoản" at bounding box center [1307, 653] width 206 height 17
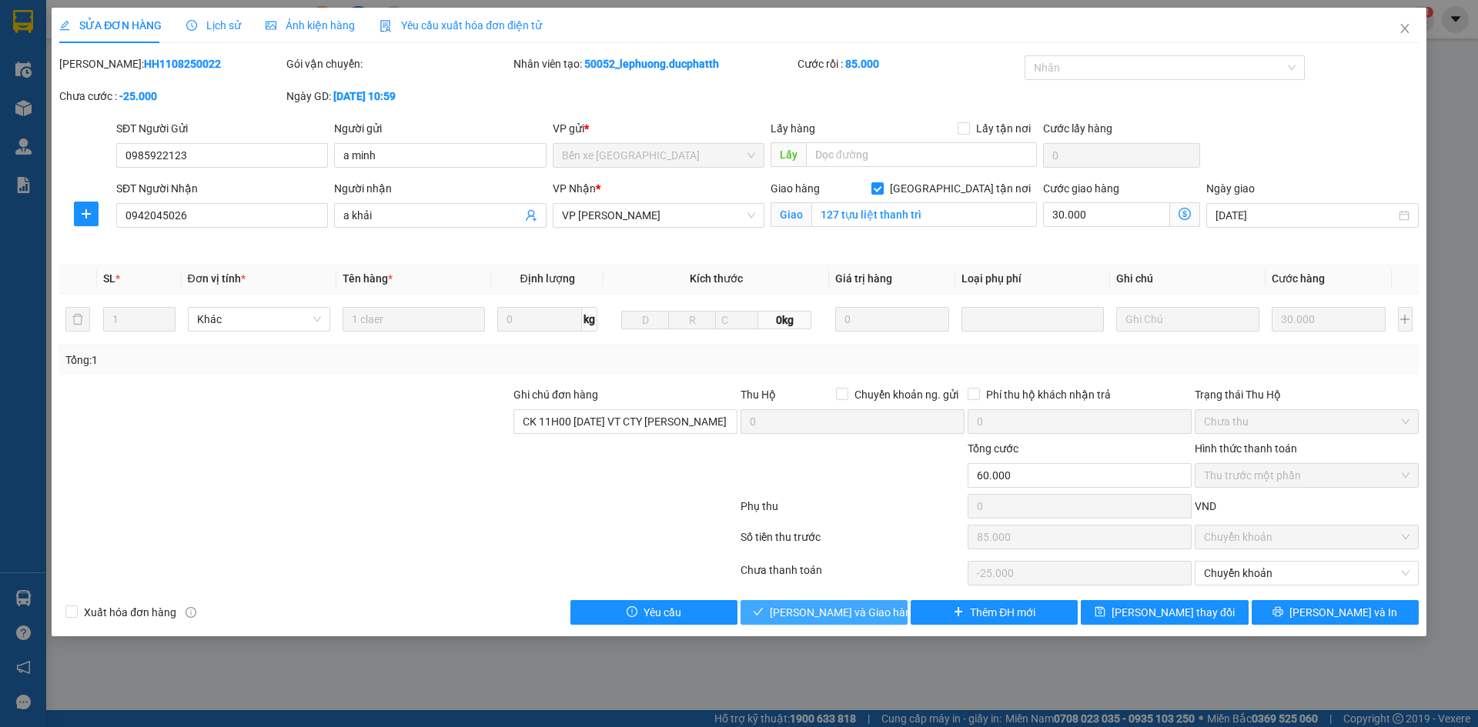
click at [830, 610] on span "Lưu và Giao hàng" at bounding box center [844, 612] width 148 height 17
click at [1151, 607] on span "[PERSON_NAME] thay đổi" at bounding box center [1172, 612] width 123 height 17
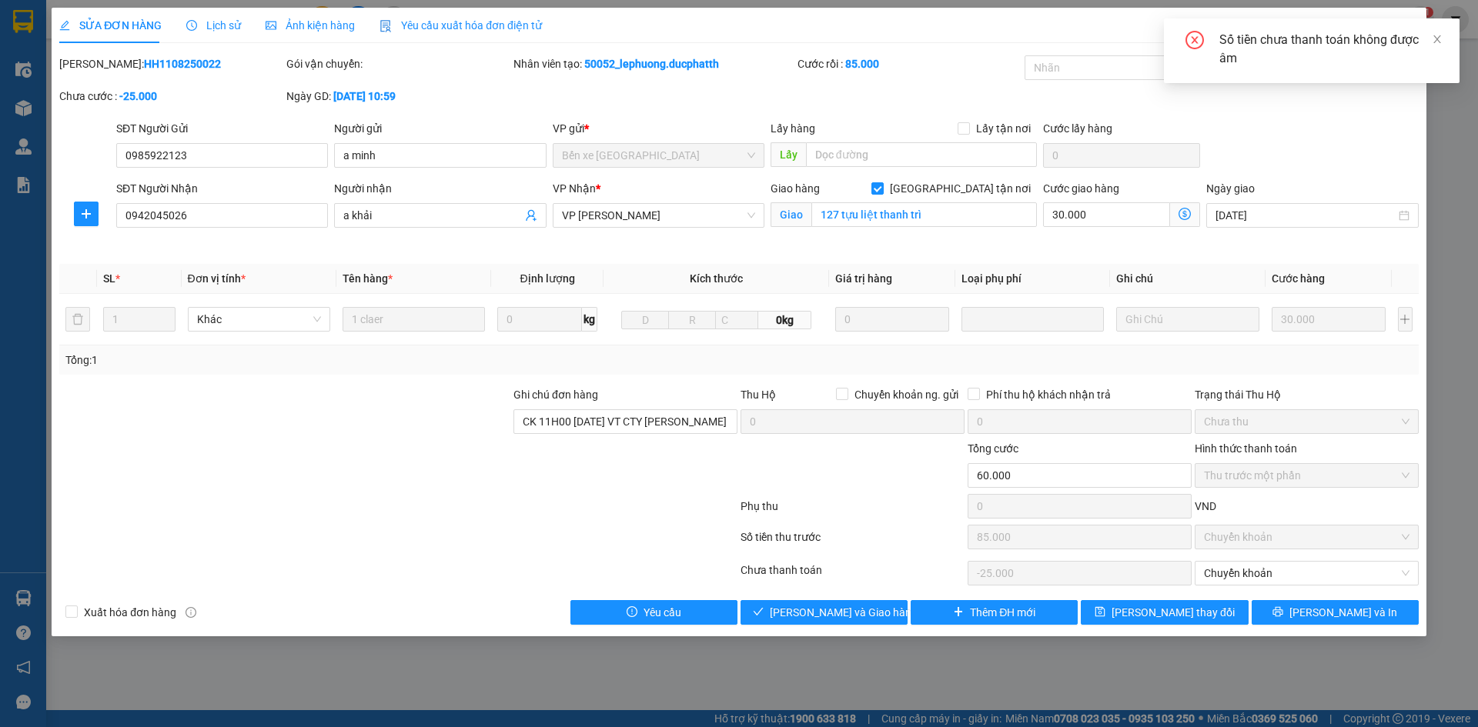
click at [788, 484] on div at bounding box center [852, 467] width 227 height 54
click at [1277, 576] on span "Chuyển khoản" at bounding box center [1307, 573] width 206 height 23
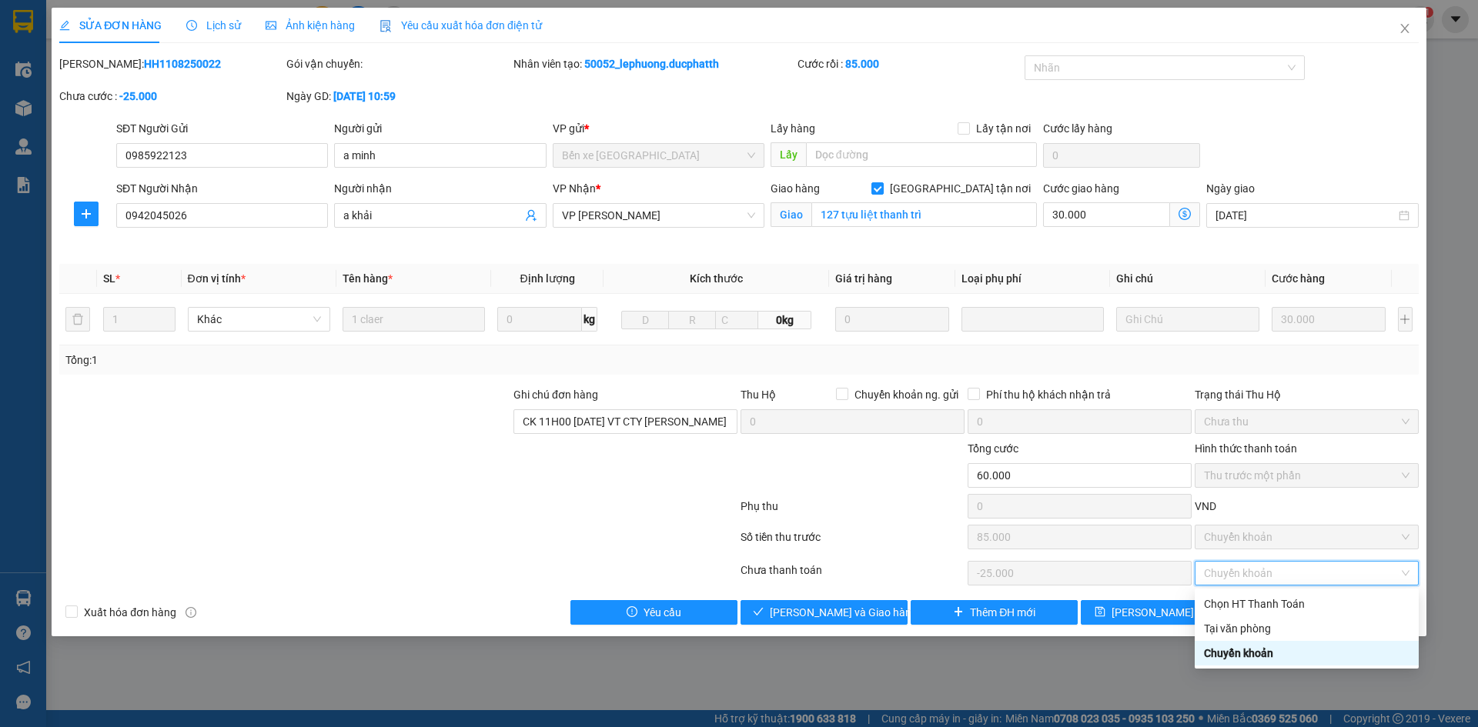
click at [1238, 652] on div "Chuyển khoản" at bounding box center [1307, 653] width 206 height 17
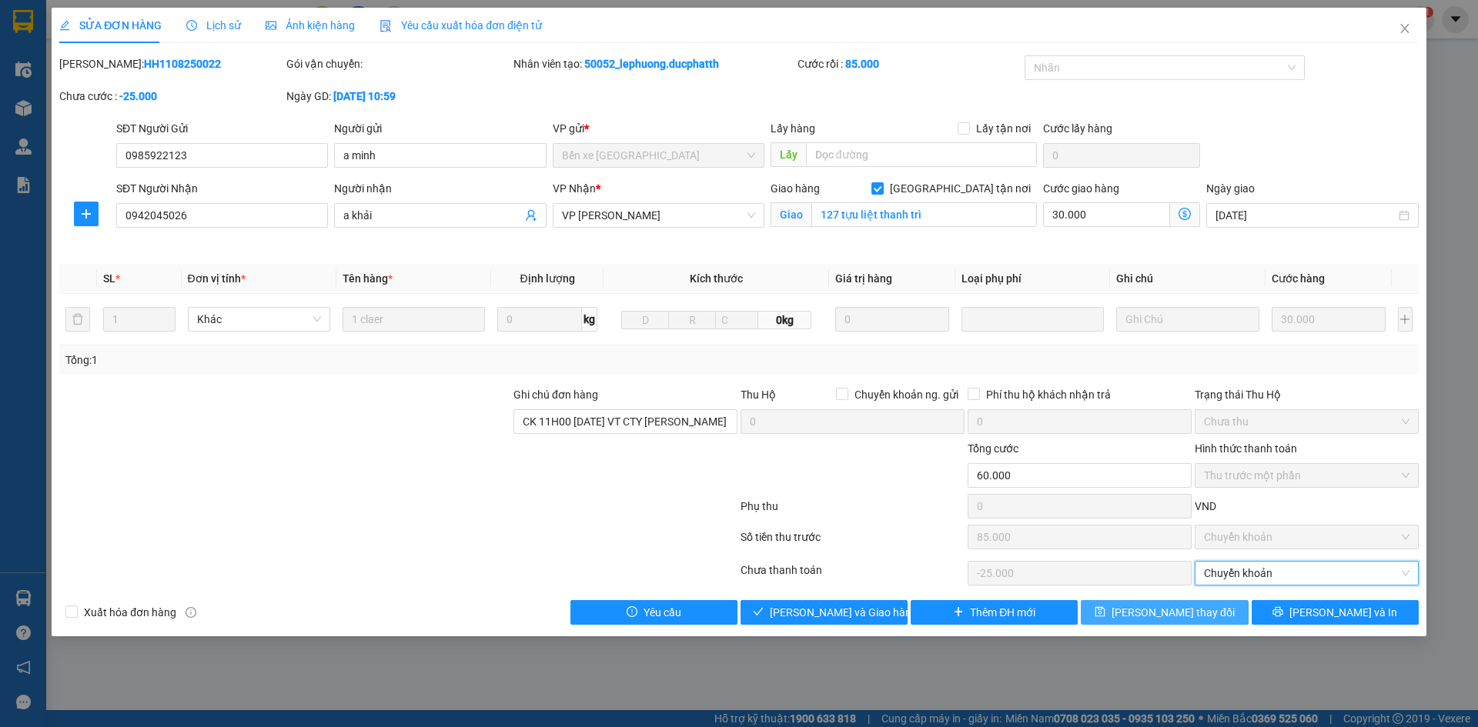
drag, startPoint x: 1195, startPoint y: 610, endPoint x: 1185, endPoint y: 609, distance: 10.0
click at [1195, 610] on span "[PERSON_NAME] thay đổi" at bounding box center [1172, 612] width 123 height 17
click at [917, 543] on div "Số tiền thu trước" at bounding box center [852, 540] width 224 height 23
click at [1158, 608] on span "[PERSON_NAME] thay đổi" at bounding box center [1172, 612] width 123 height 17
click at [1154, 609] on span "[PERSON_NAME] thay đổi" at bounding box center [1172, 612] width 123 height 17
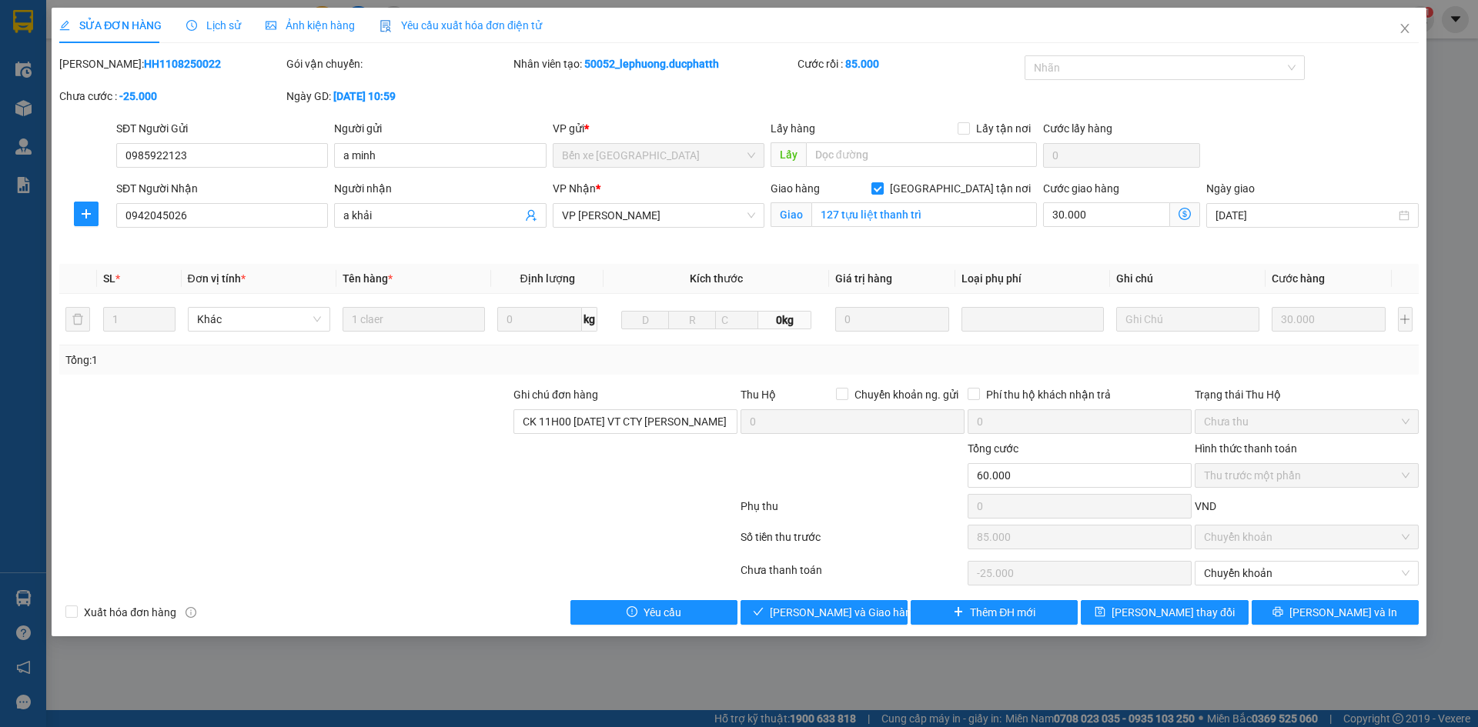
click at [482, 249] on div "Người nhận a khải" at bounding box center [440, 216] width 218 height 72
click at [1131, 220] on input "30.000" at bounding box center [1106, 214] width 127 height 25
type input "30.000"
type input "-55.000"
type input "5"
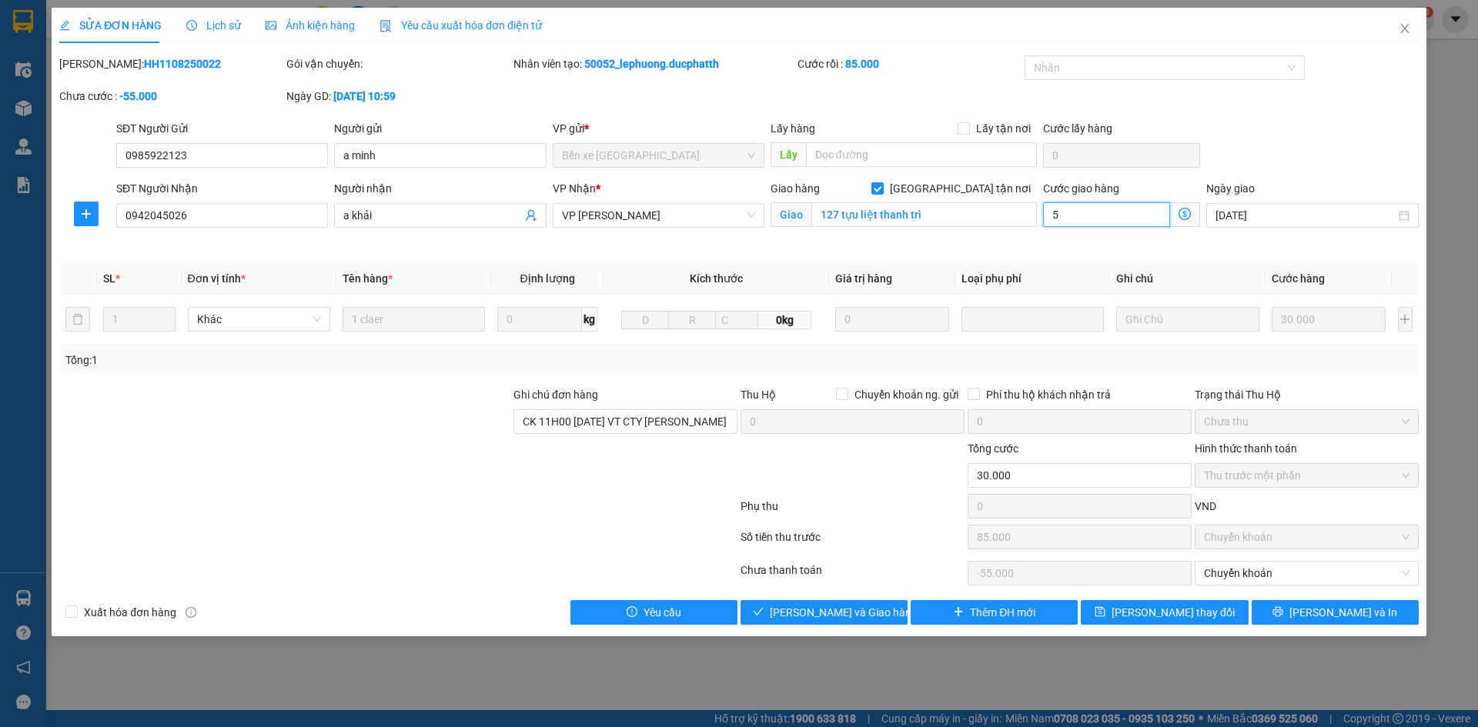
type input "30.005"
type input "-54.995"
type input "55"
type input "30.055"
type input "-54.945"
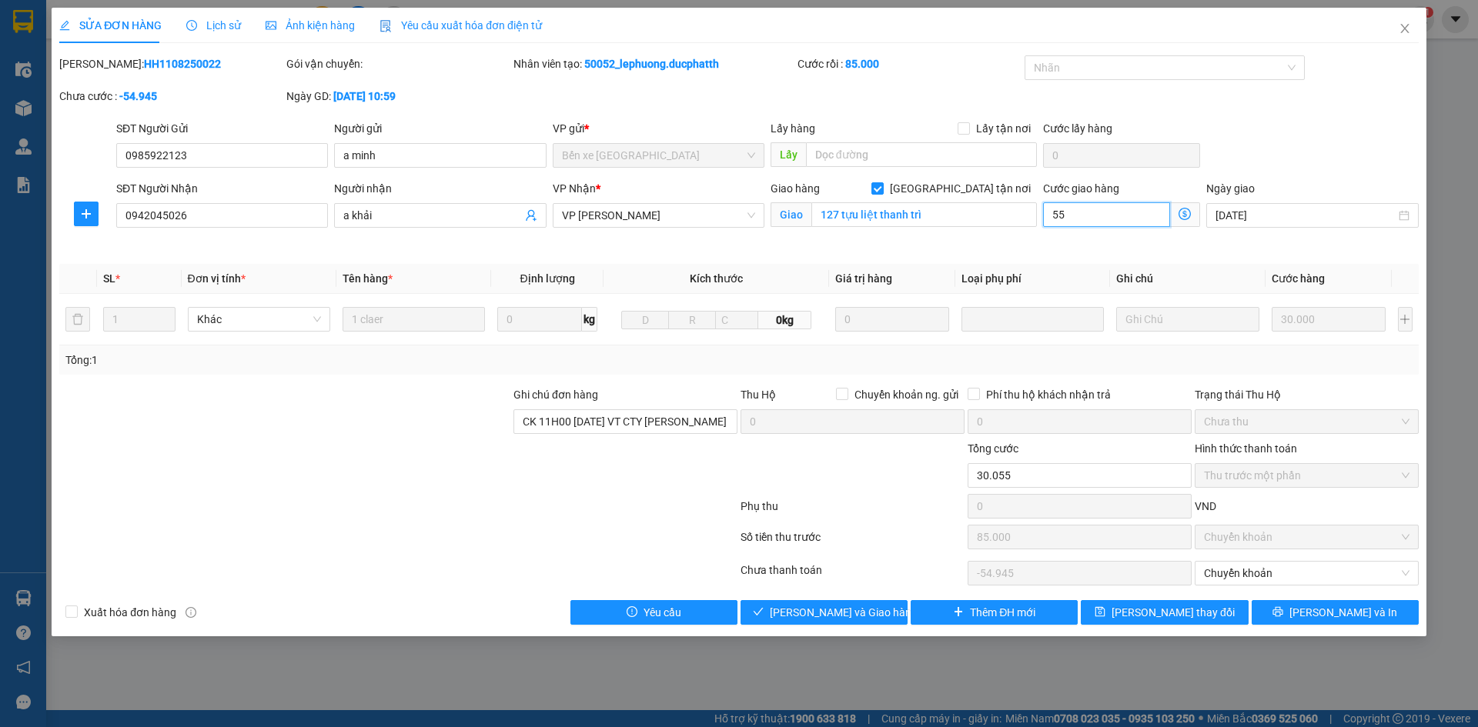
type input "55.000"
type input "85.000"
type input "0"
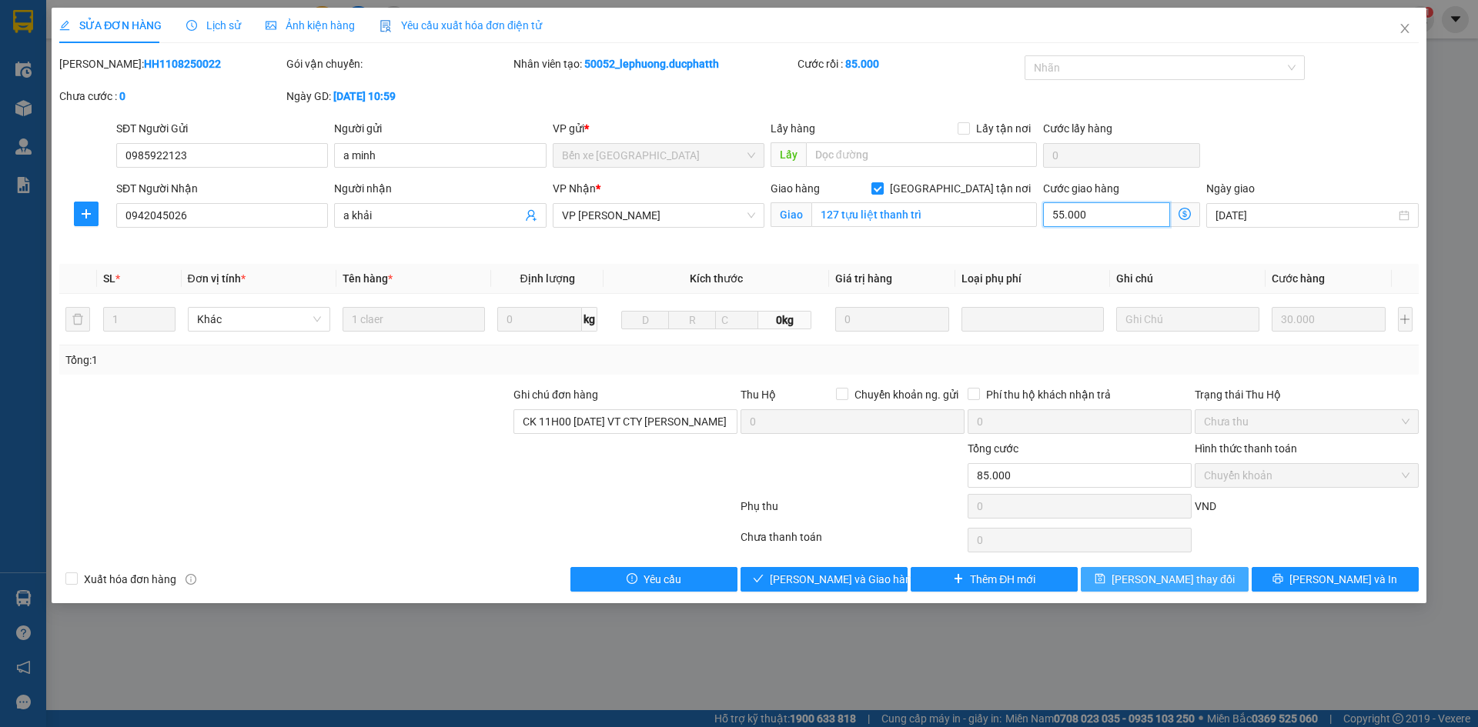
type input "55"
click at [1166, 584] on div "Total Paid Fee 85.000 Total UnPaid Fee 0 Cash Collection Total Fee Mã ĐH: HH110…" at bounding box center [738, 323] width 1359 height 536
type input "85.000"
type input "0"
type input "55.000"
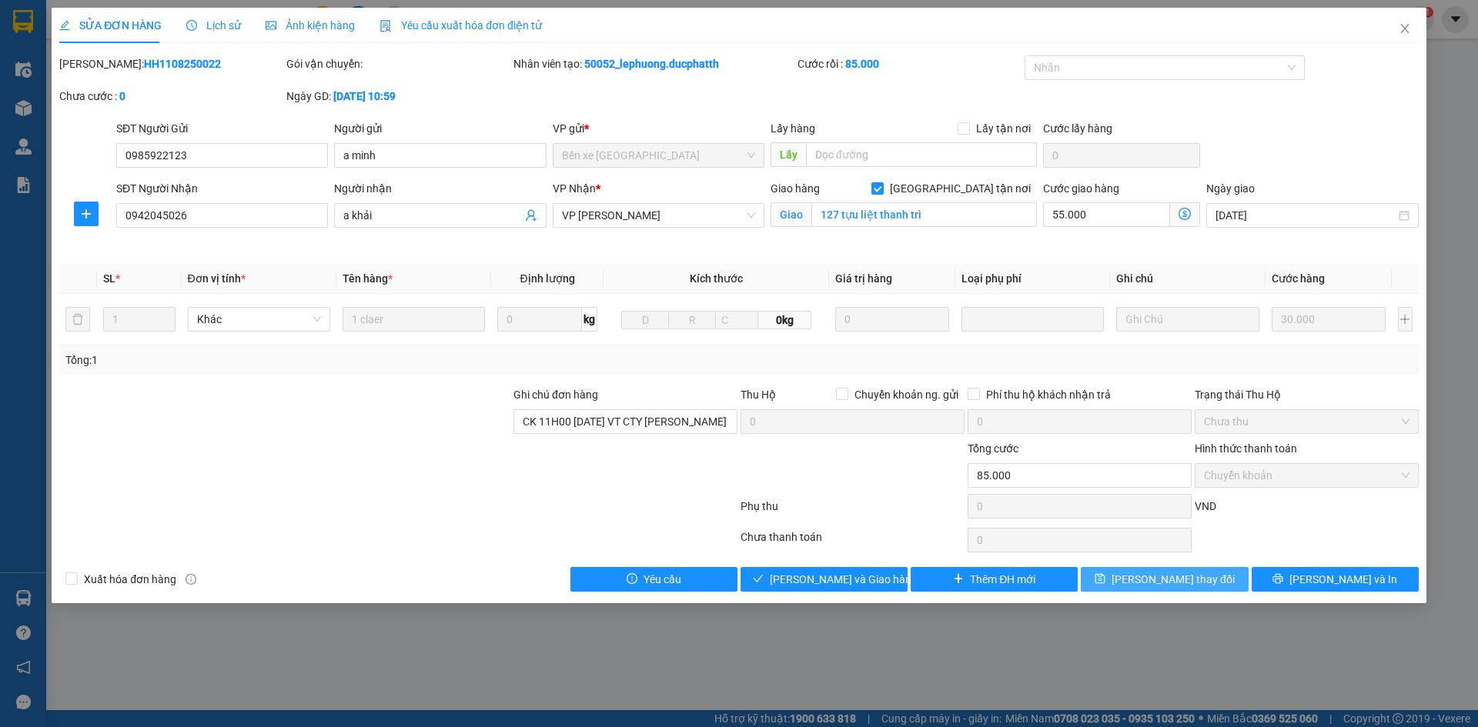
click at [1184, 584] on span "[PERSON_NAME] thay đổi" at bounding box center [1172, 579] width 123 height 17
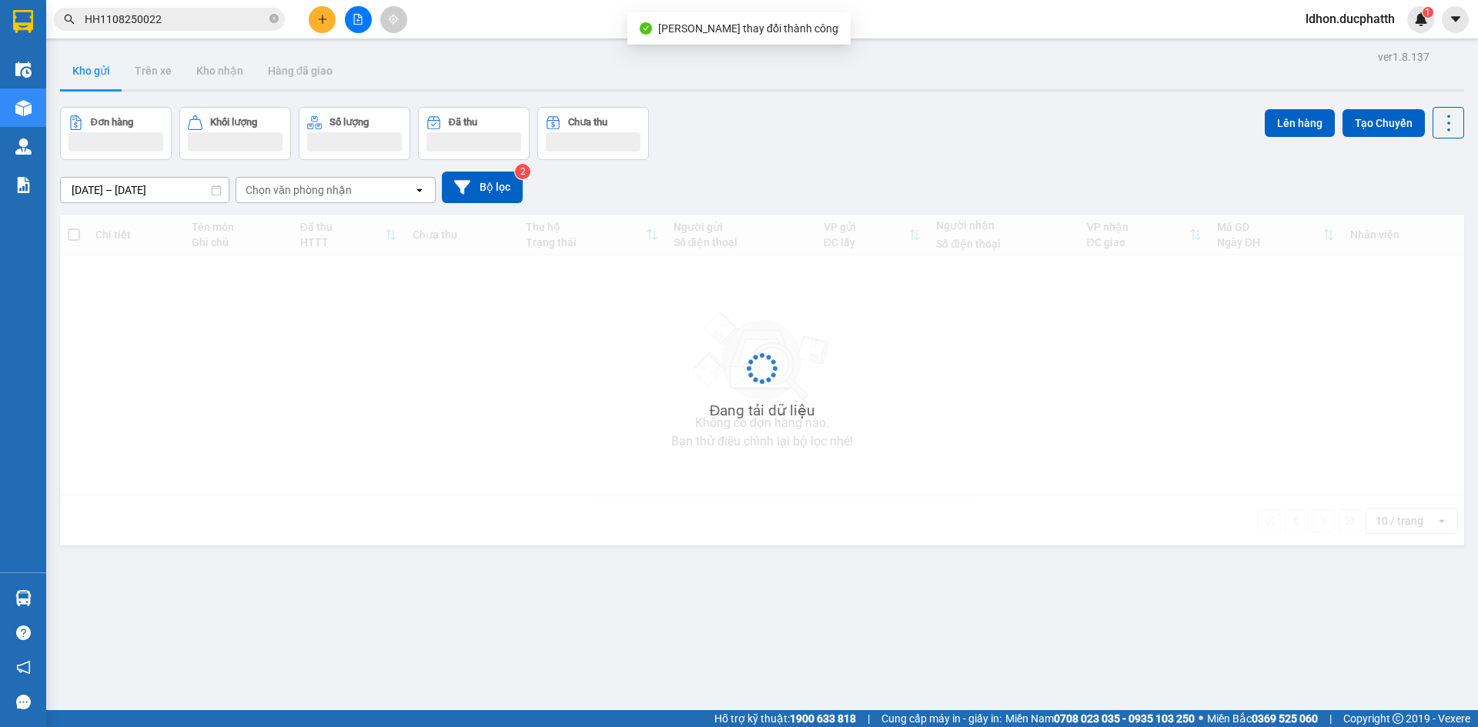
click at [1401, 30] on div "ldhon.ducphatth 1" at bounding box center [1363, 19] width 141 height 27
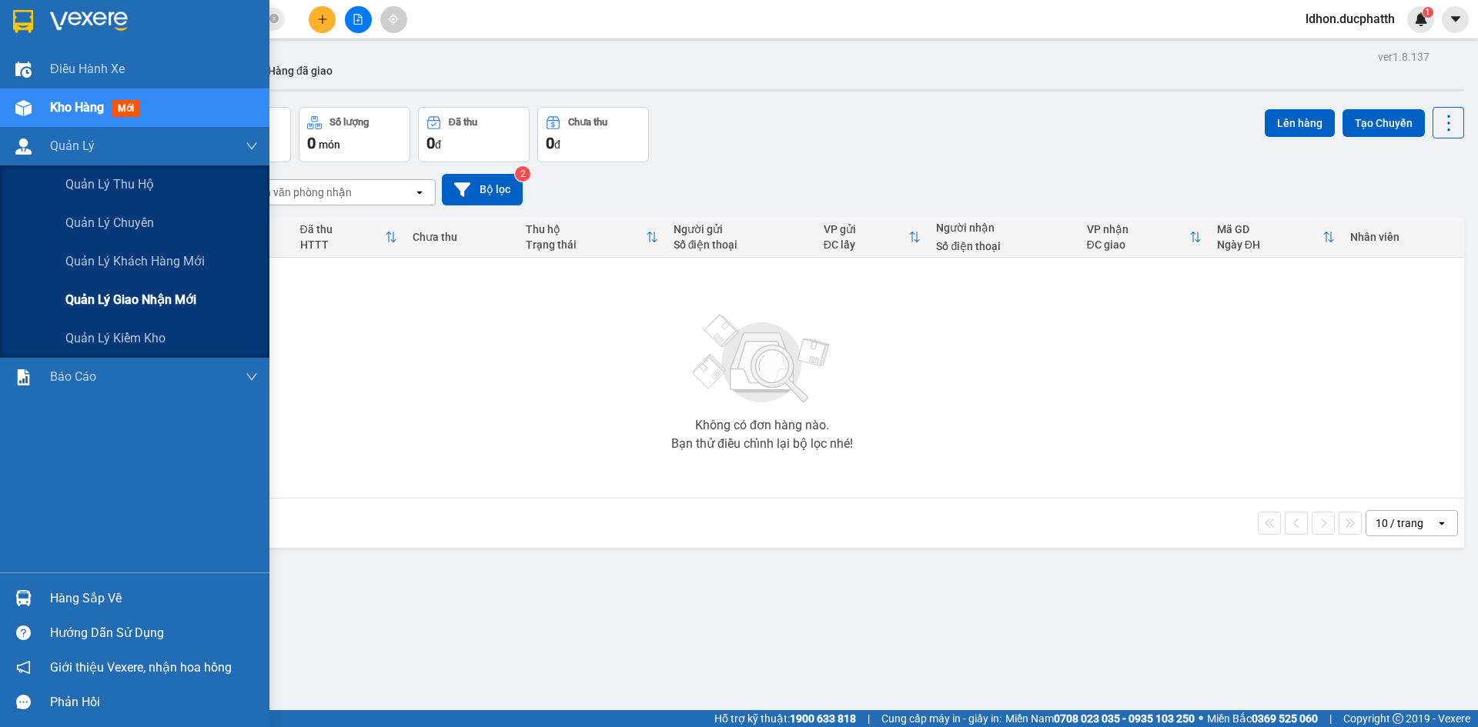
click at [88, 293] on span "Quản lý giao nhận mới" at bounding box center [130, 299] width 131 height 19
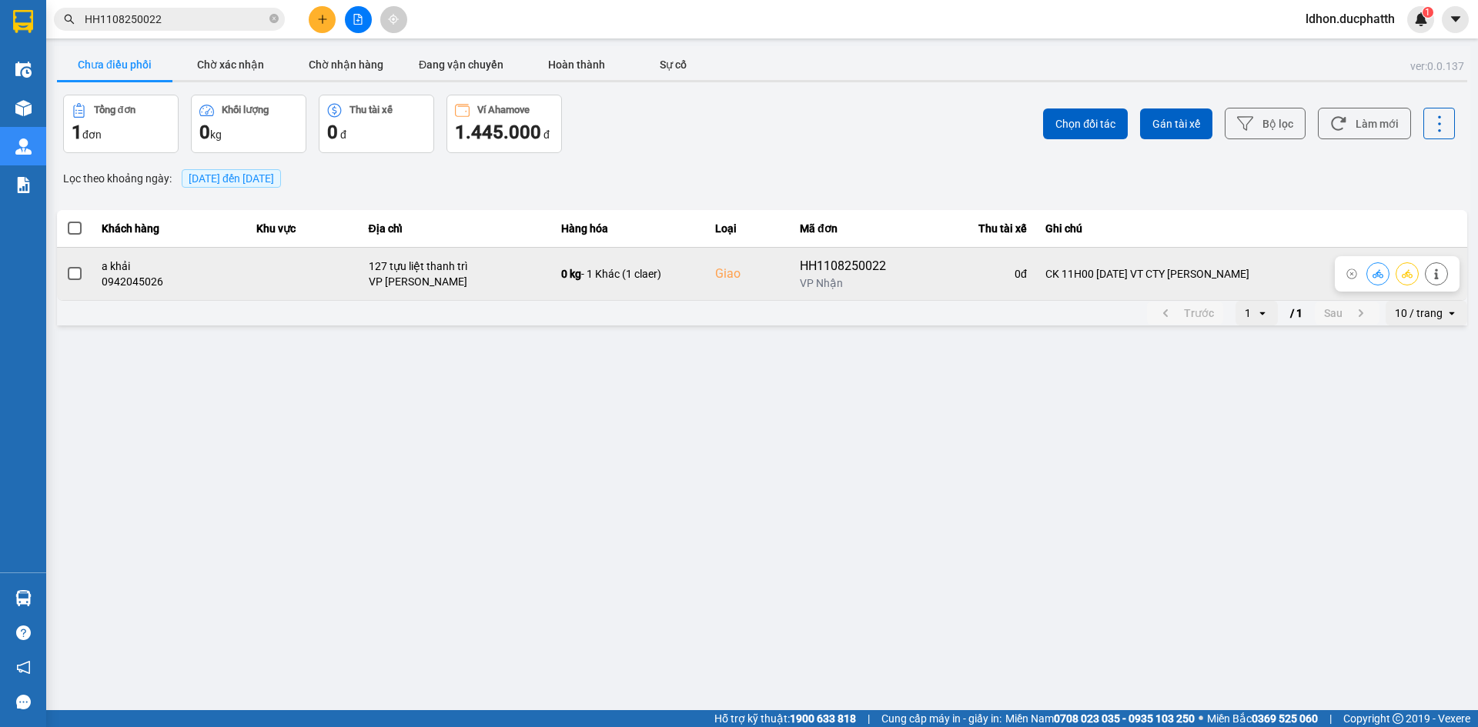
click at [80, 276] on span at bounding box center [75, 274] width 14 height 14
click at [66, 266] on input "checkbox" at bounding box center [66, 266] width 0 height 0
click at [1370, 276] on button at bounding box center [1378, 273] width 22 height 27
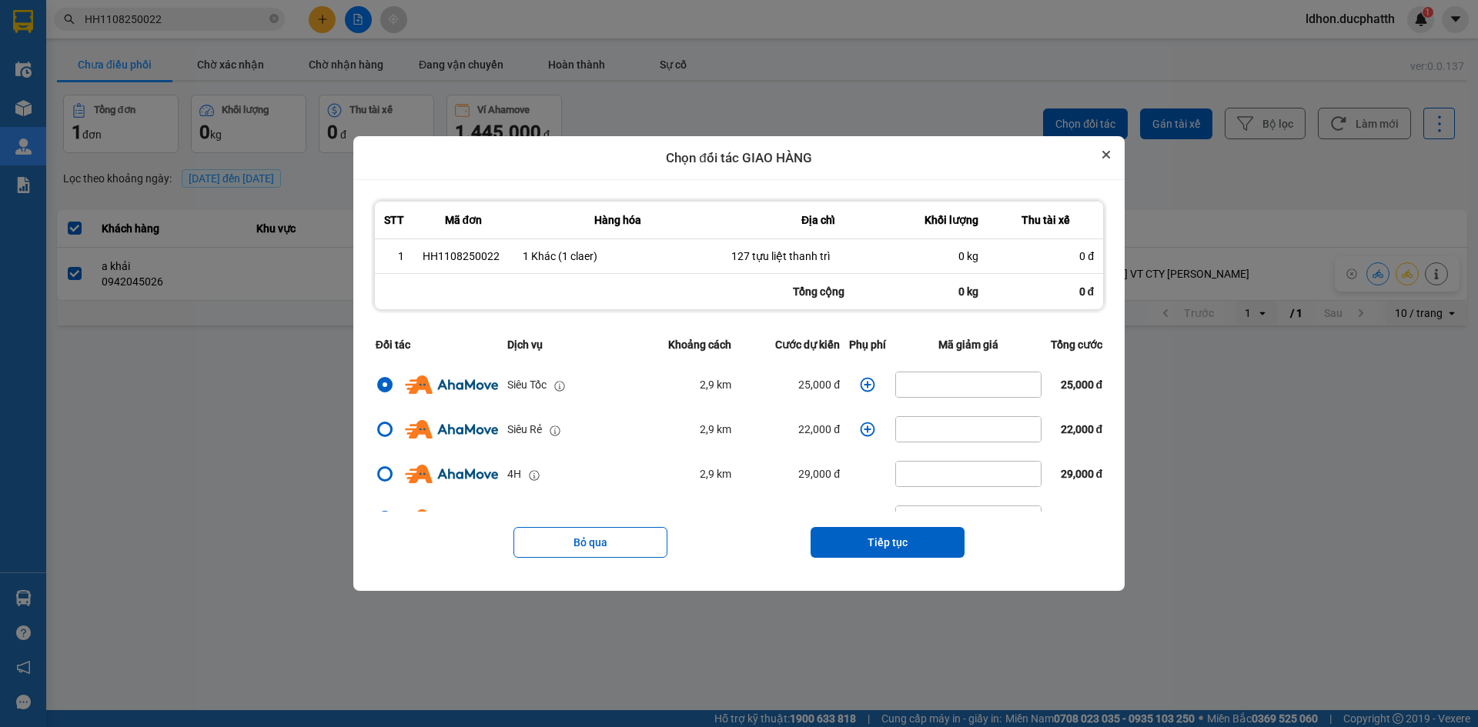
click at [1103, 241] on td "0 đ" at bounding box center [1044, 256] width 115 height 35
click at [1108, 157] on button "Close" at bounding box center [1106, 154] width 18 height 18
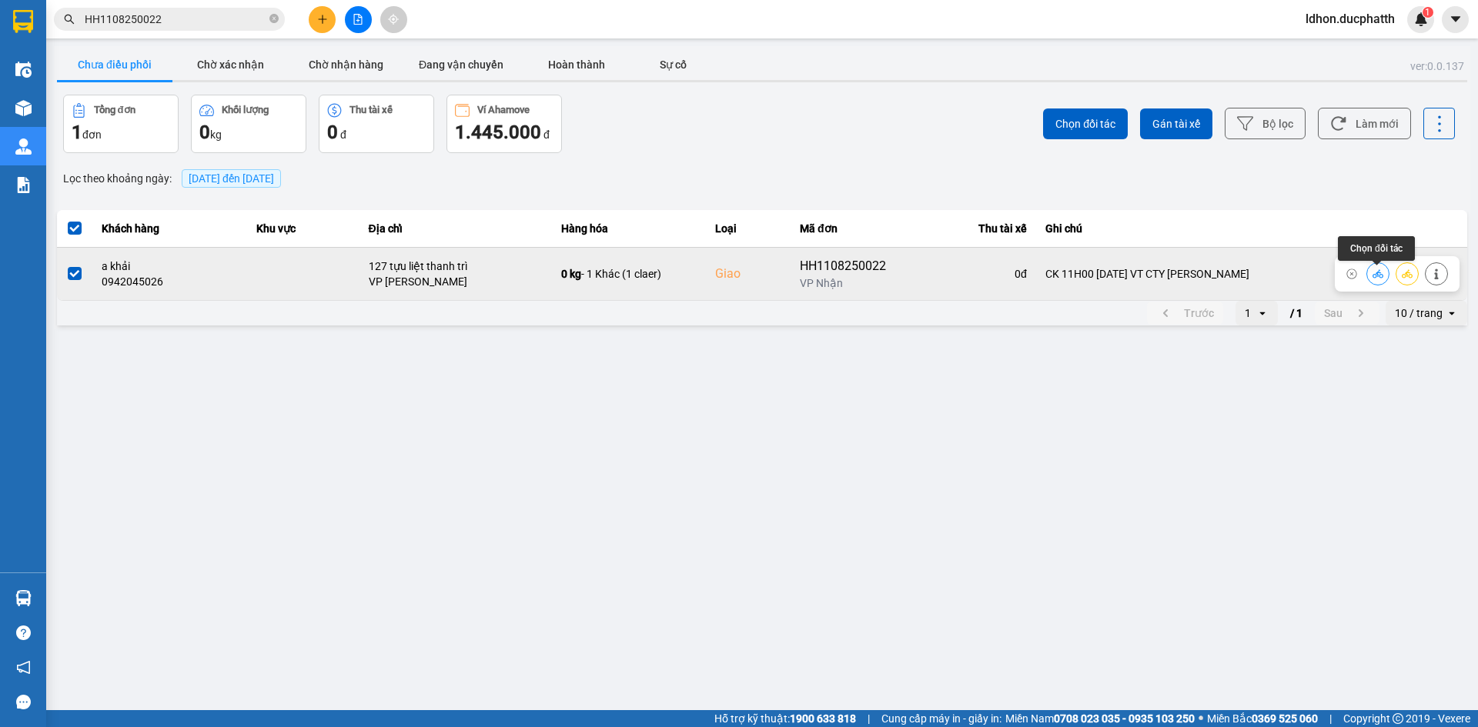
click at [1378, 279] on icon at bounding box center [1377, 274] width 11 height 11
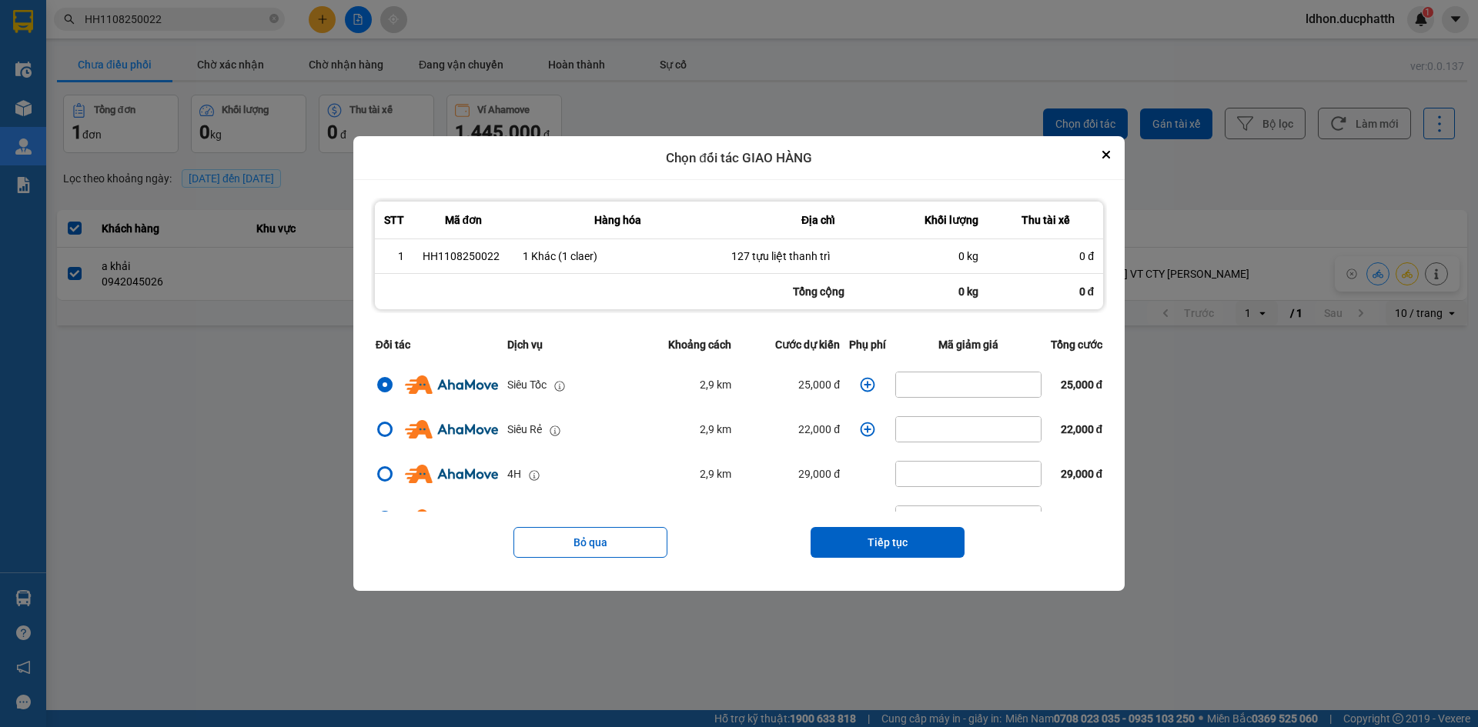
click at [860, 384] on icon "dialog" at bounding box center [867, 384] width 15 height 15
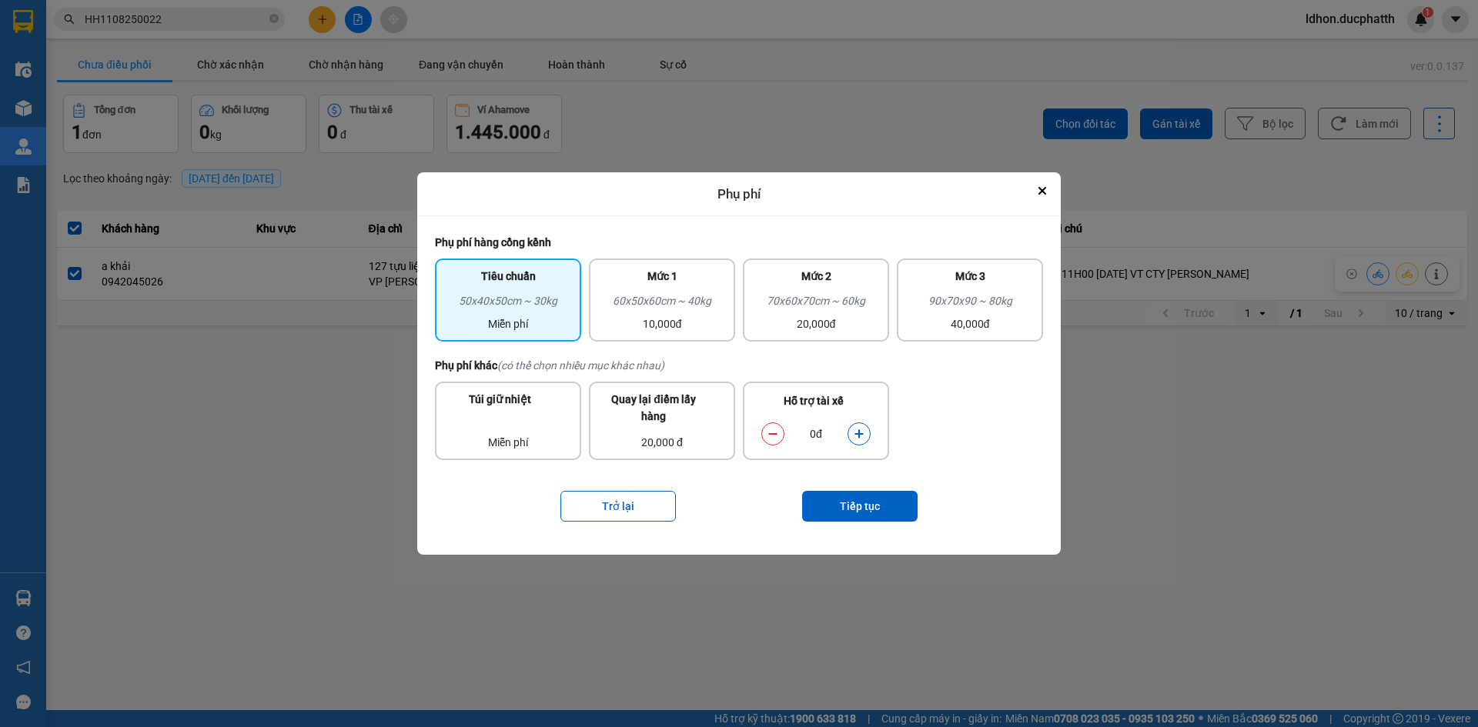
click at [861, 433] on icon "dialog" at bounding box center [859, 434] width 11 height 11
click at [1041, 184] on button "Close" at bounding box center [1042, 191] width 18 height 18
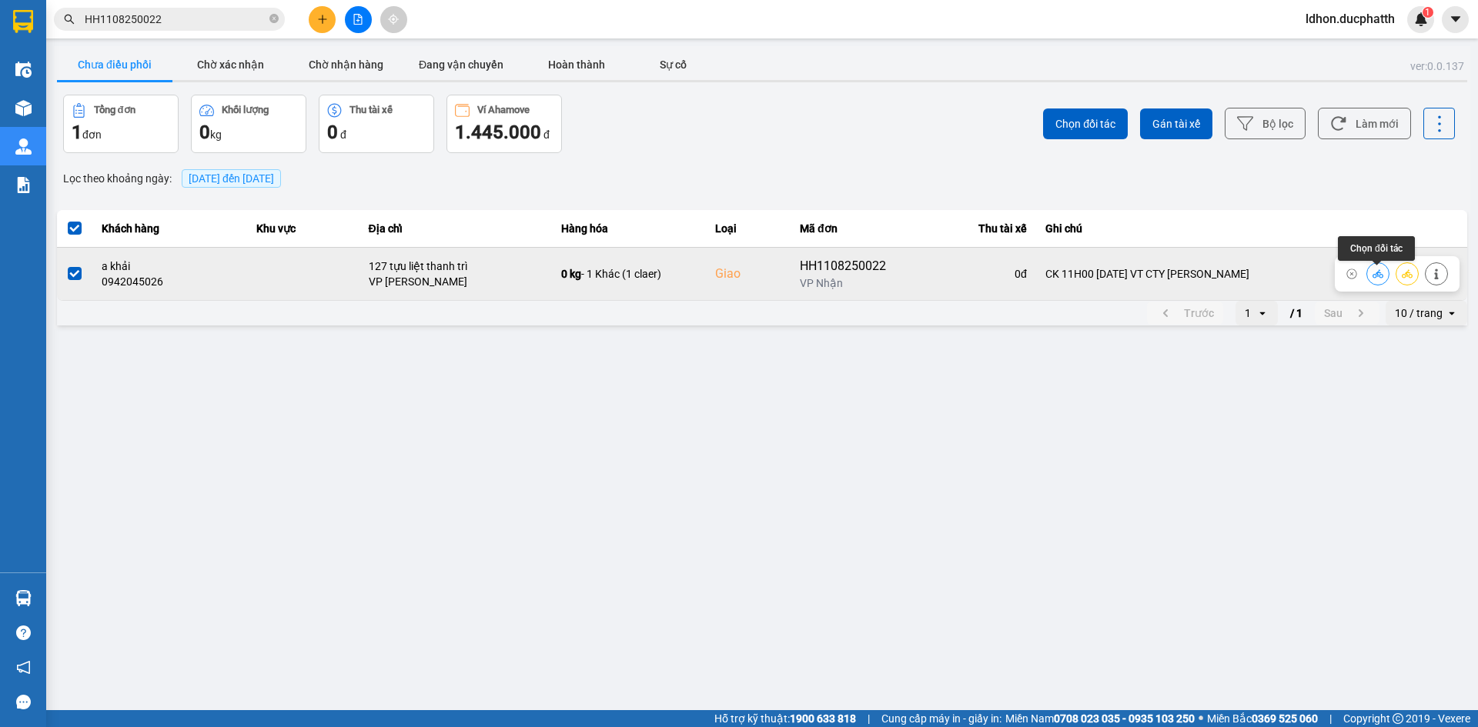
click at [1372, 278] on icon at bounding box center [1377, 273] width 11 height 8
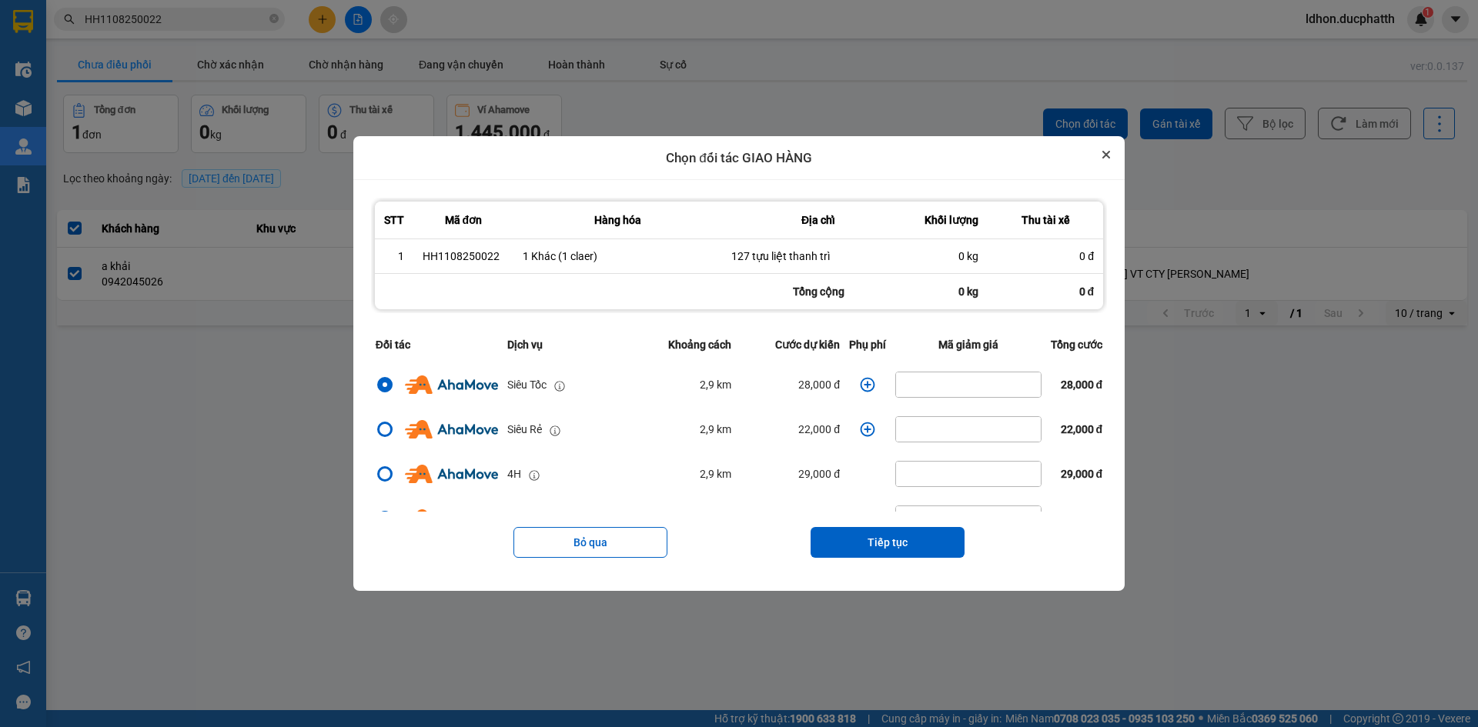
click at [1101, 237] on div "Chọn đối tác GIAO HÀNG STT Mã đơn Hàng hóa Địa chỉ Khối lượng Thu tài xế 1 HH11…" at bounding box center [738, 364] width 771 height 456
click at [1109, 153] on icon "Close" at bounding box center [1106, 155] width 6 height 6
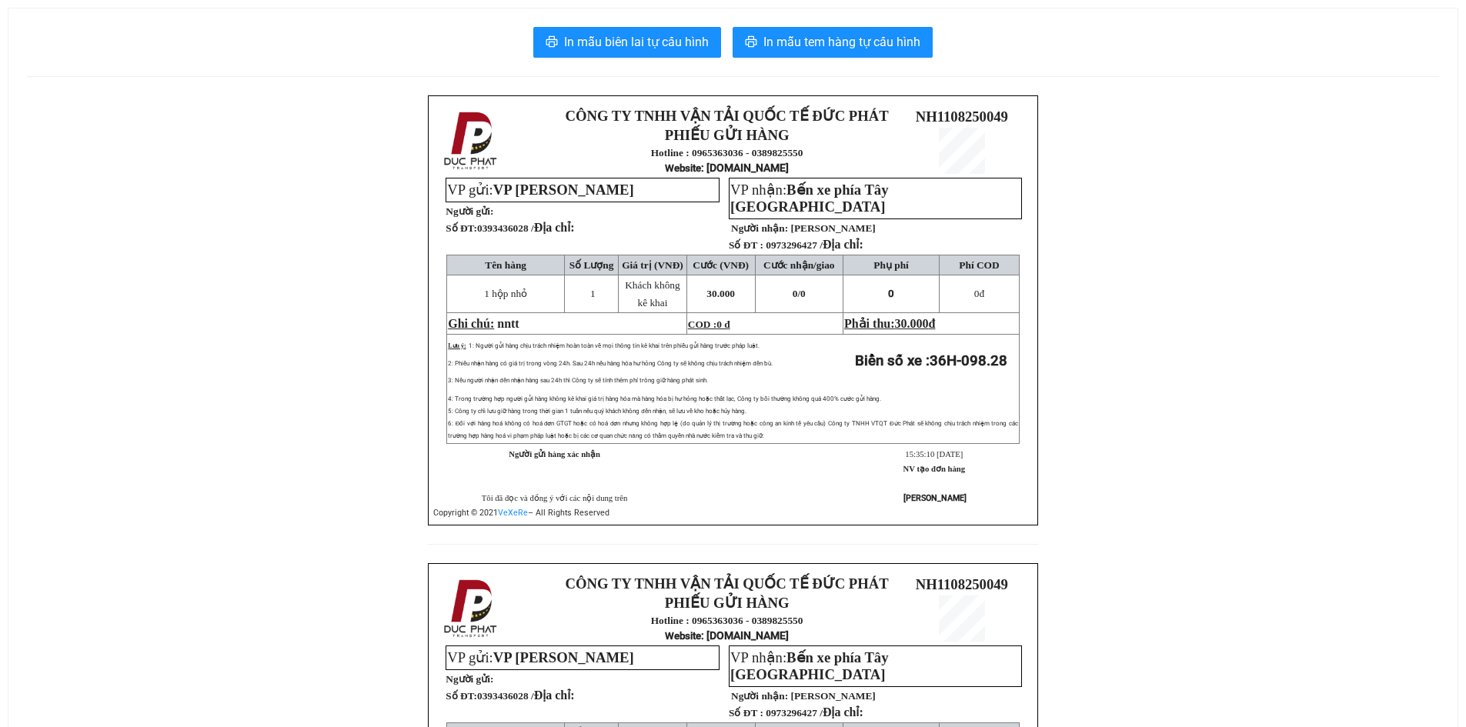
click at [611, 21] on div "In mẫu biên lai tự cấu hình In mẫu tem hàng tự cấu hình CÔNG TY TNHH VẬN TẢI QU…" at bounding box center [732, 528] width 1449 height 1041
click at [608, 32] on span "In mẫu biên lai tự cấu hình" at bounding box center [636, 41] width 145 height 19
click at [591, 33] on span "In mẫu biên lai tự cấu hình" at bounding box center [636, 41] width 145 height 19
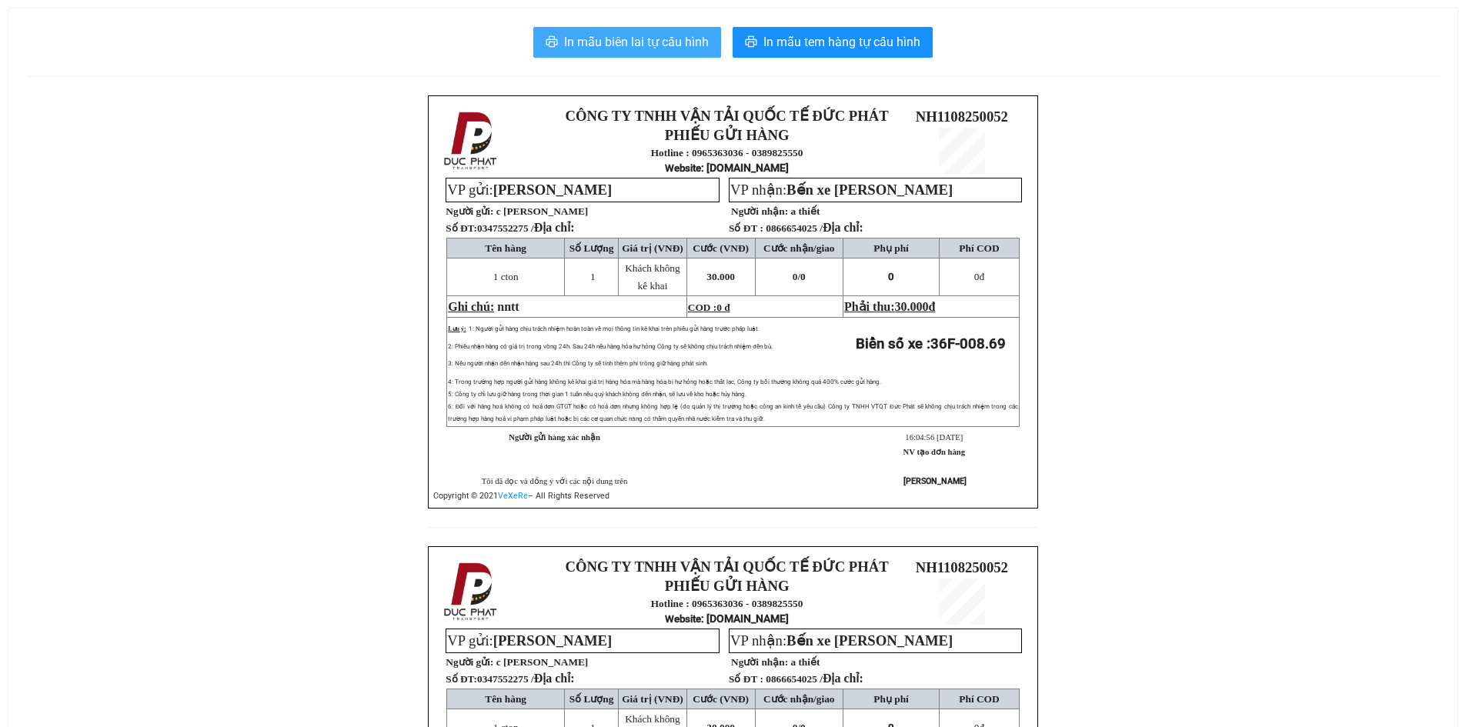
click at [674, 46] on span "In mẫu biên lai tự cấu hình" at bounding box center [636, 41] width 145 height 19
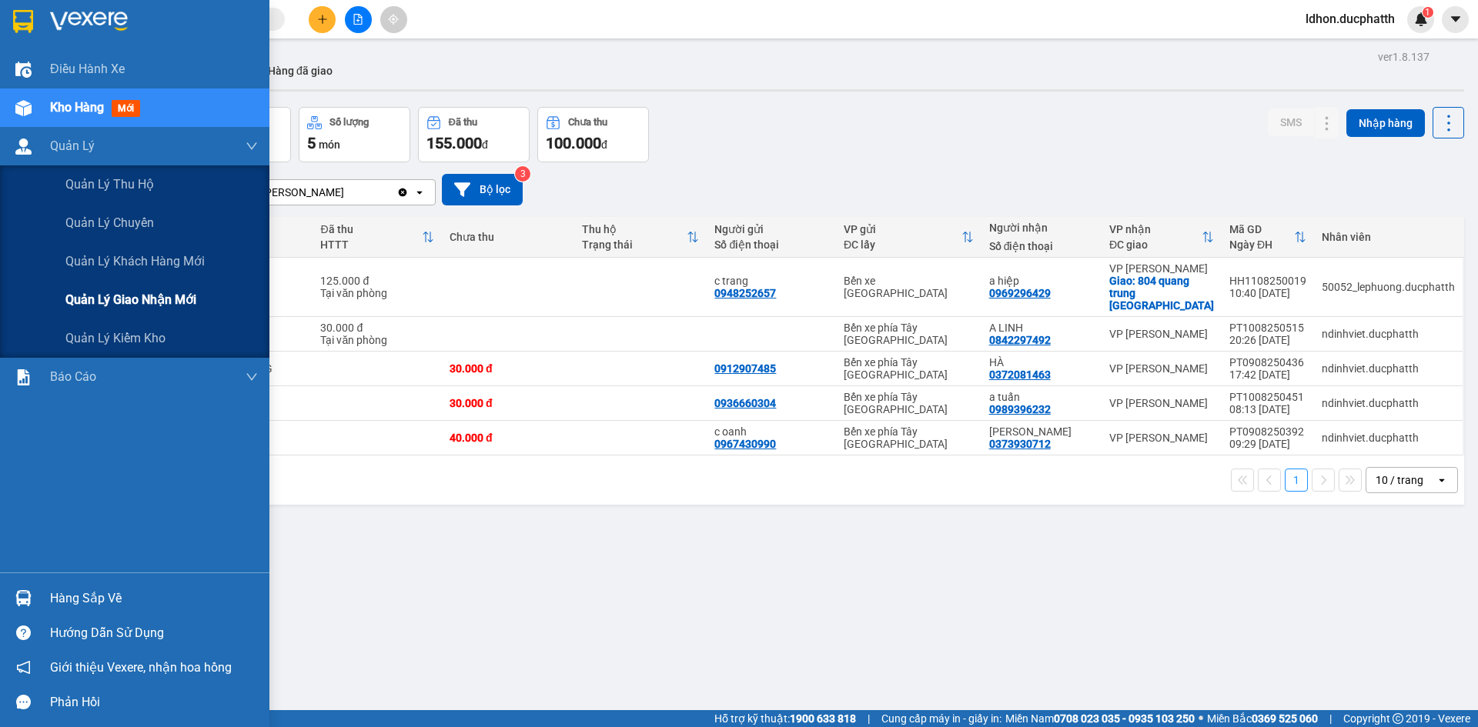
click at [105, 293] on span "Quản lý giao nhận mới" at bounding box center [130, 299] width 131 height 19
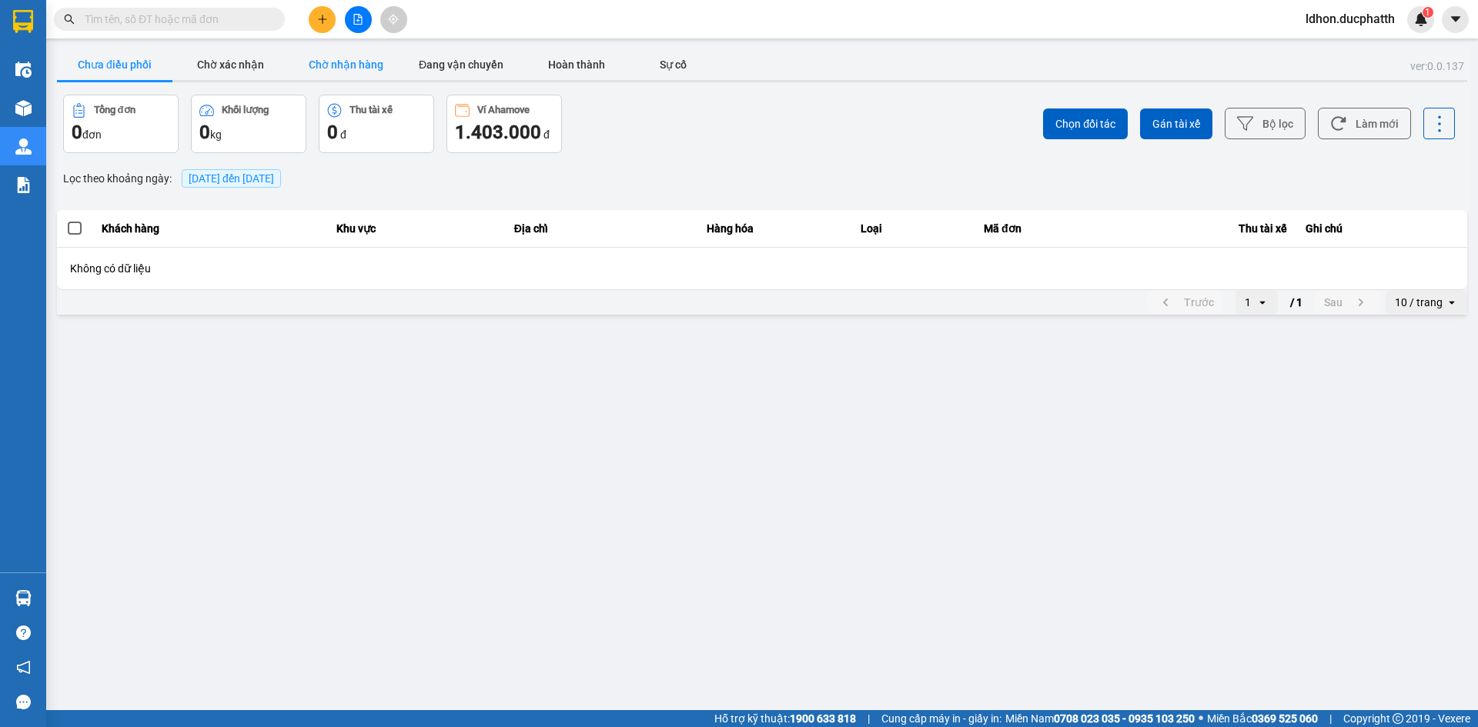
click at [321, 60] on button "Chờ nhận hàng" at bounding box center [345, 64] width 115 height 31
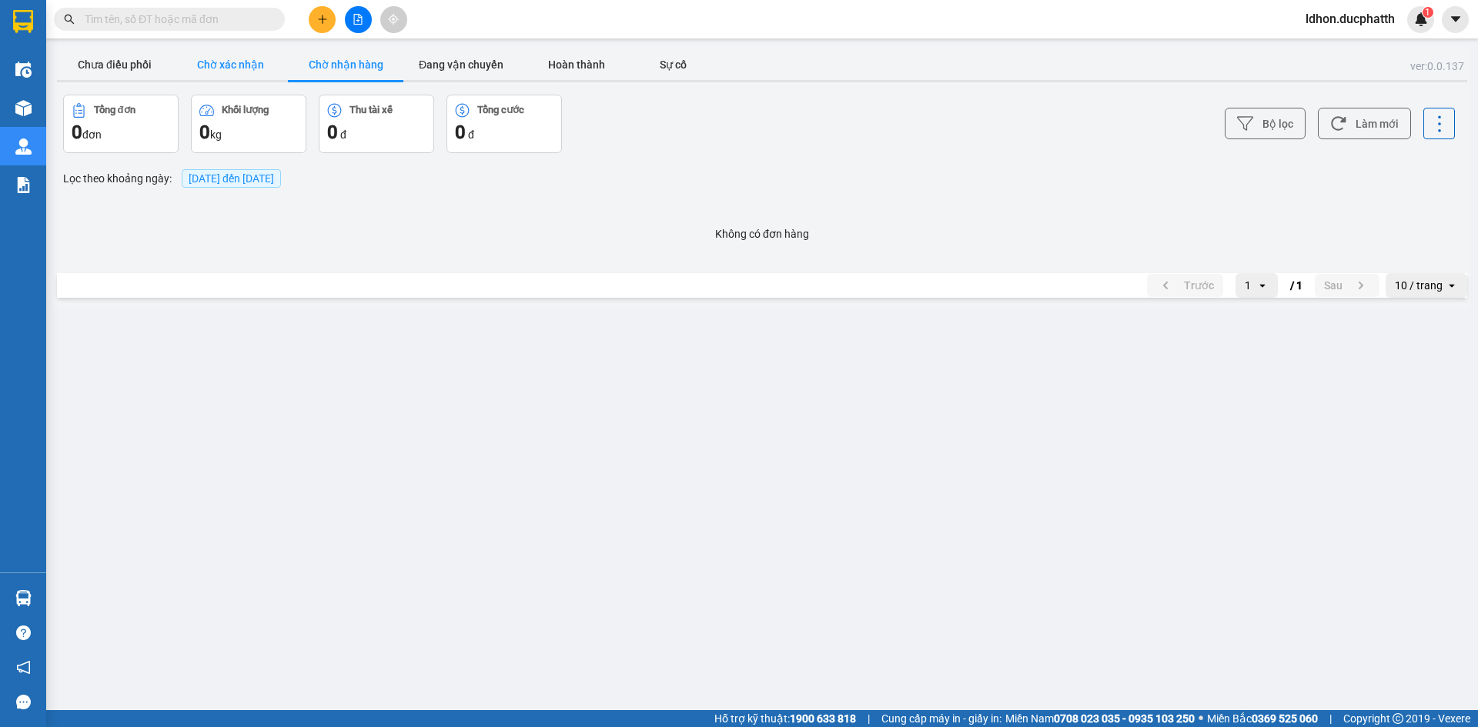
click at [208, 76] on button "Chờ xác nhận" at bounding box center [229, 64] width 115 height 31
click at [393, 69] on button "Chờ nhận hàng" at bounding box center [345, 64] width 115 height 31
click at [139, 65] on button "Chưa điều phối" at bounding box center [114, 64] width 115 height 31
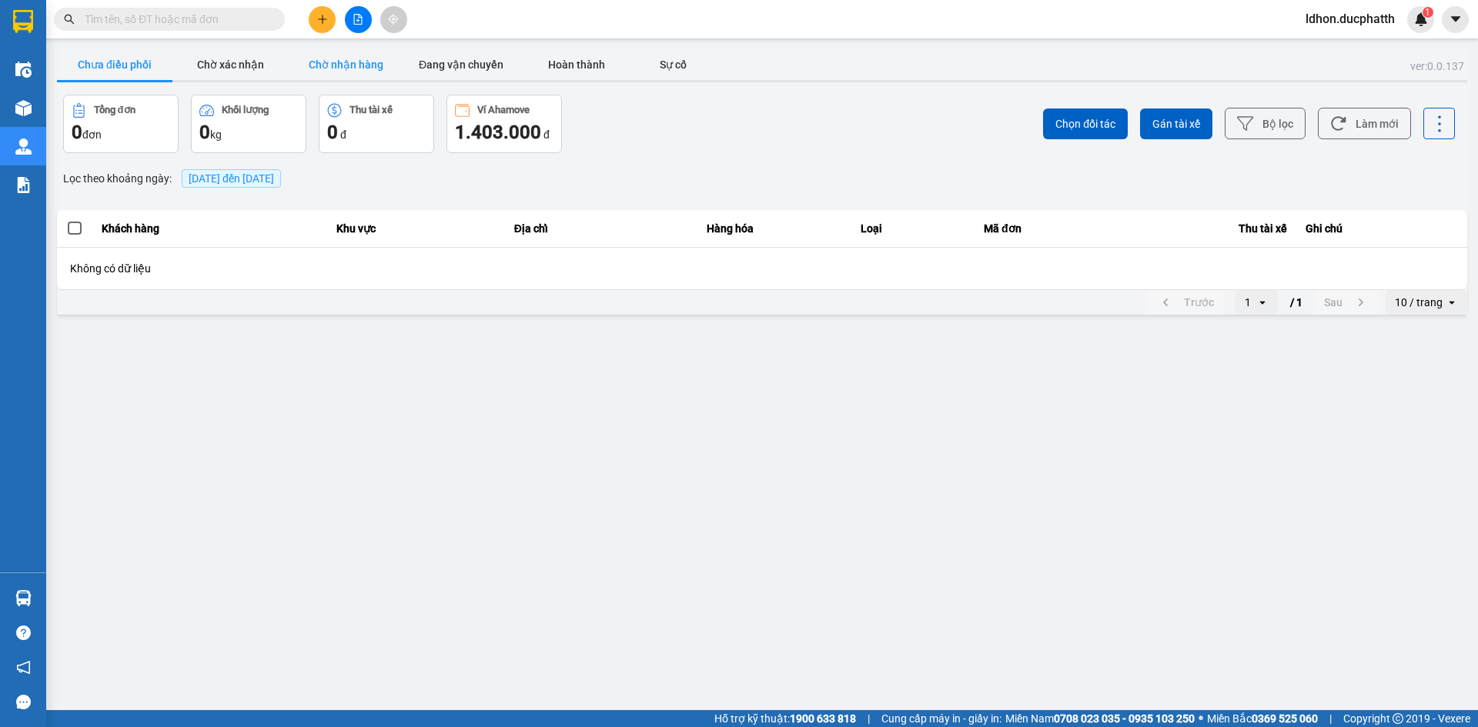
click at [337, 53] on button "Chờ nhận hàng" at bounding box center [345, 64] width 115 height 31
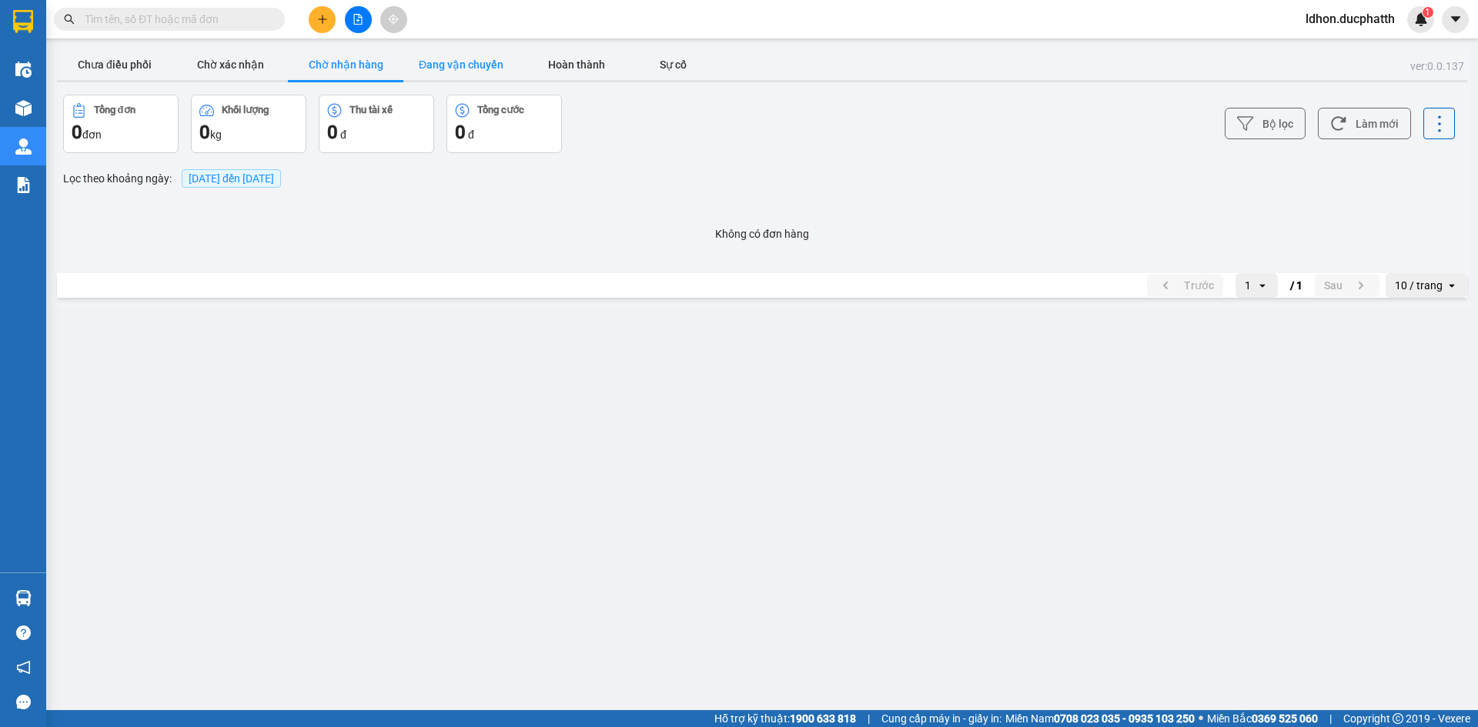
click at [476, 68] on button "Đang vận chuyển" at bounding box center [460, 64] width 115 height 31
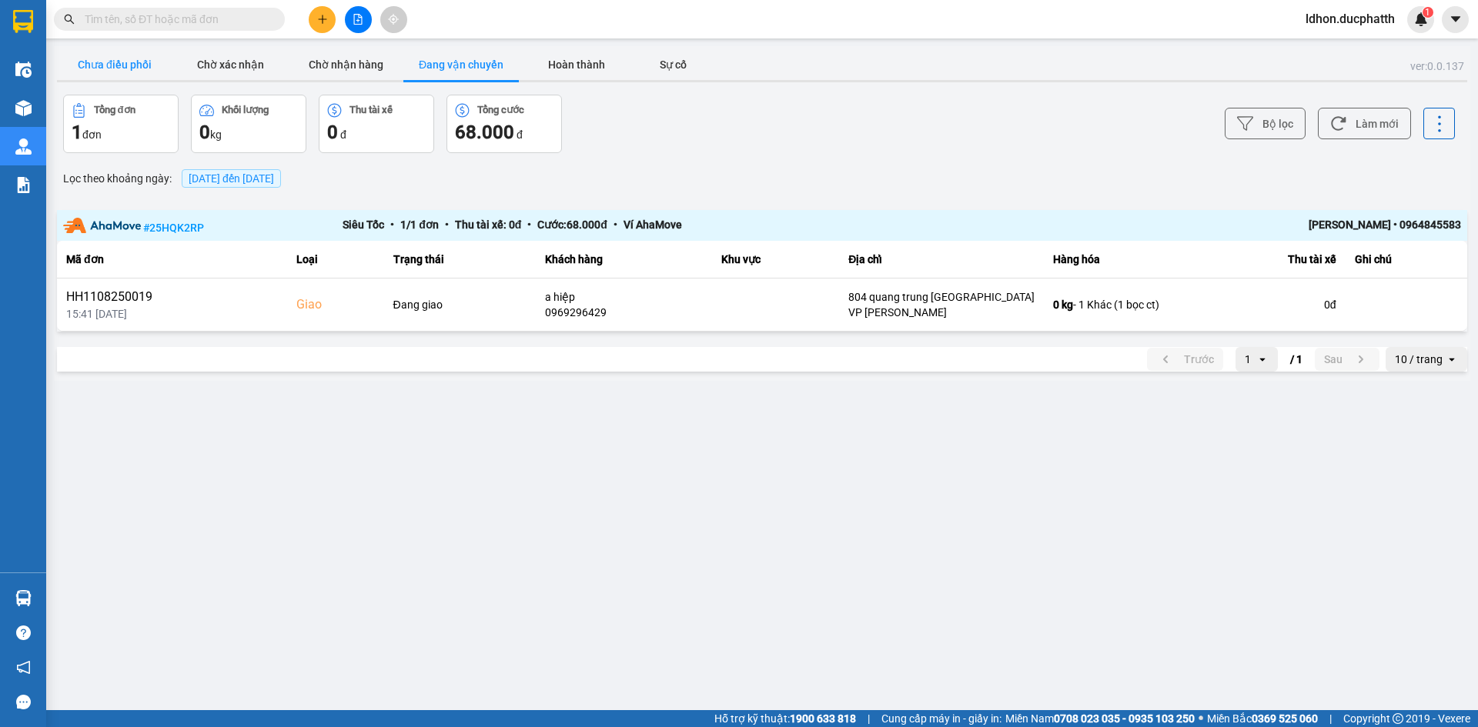
click at [135, 68] on button "Chưa điều phối" at bounding box center [114, 64] width 115 height 31
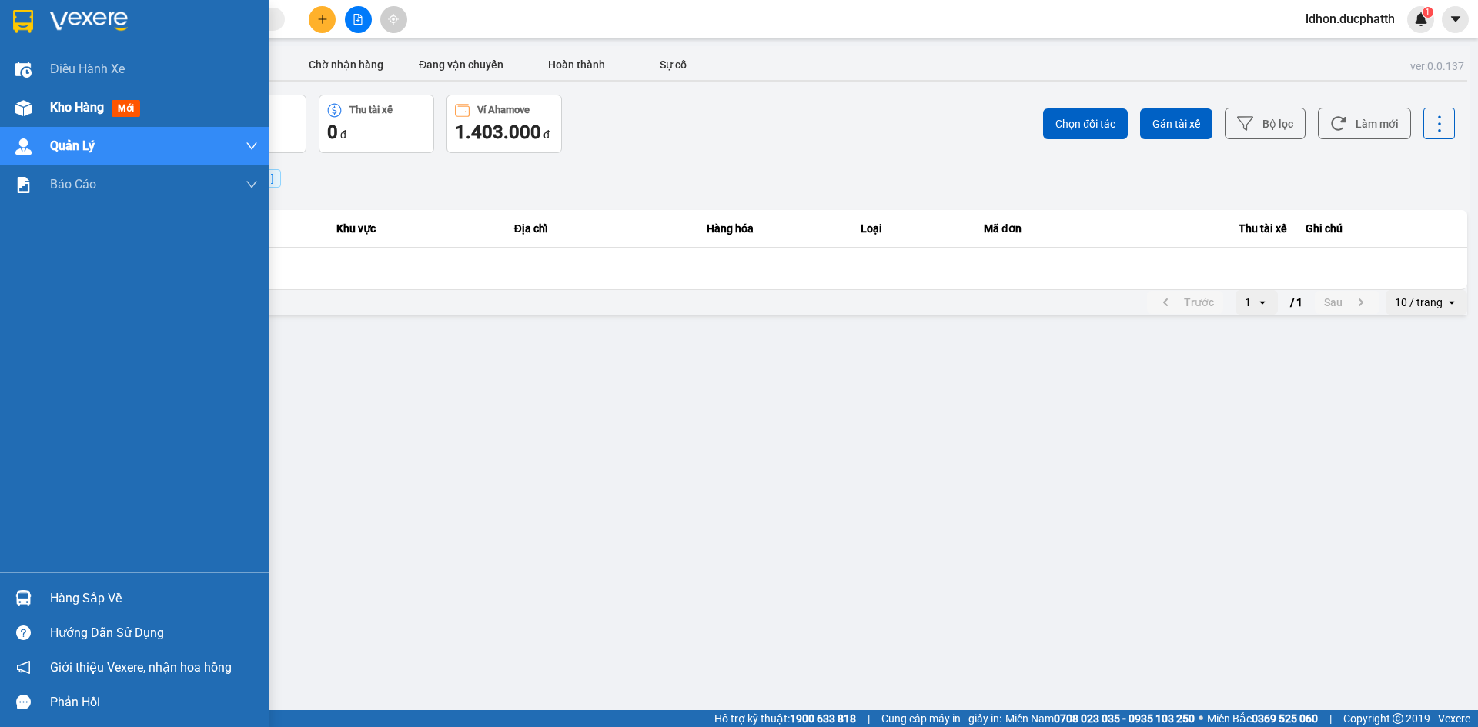
click at [65, 106] on span "Kho hàng" at bounding box center [77, 107] width 54 height 15
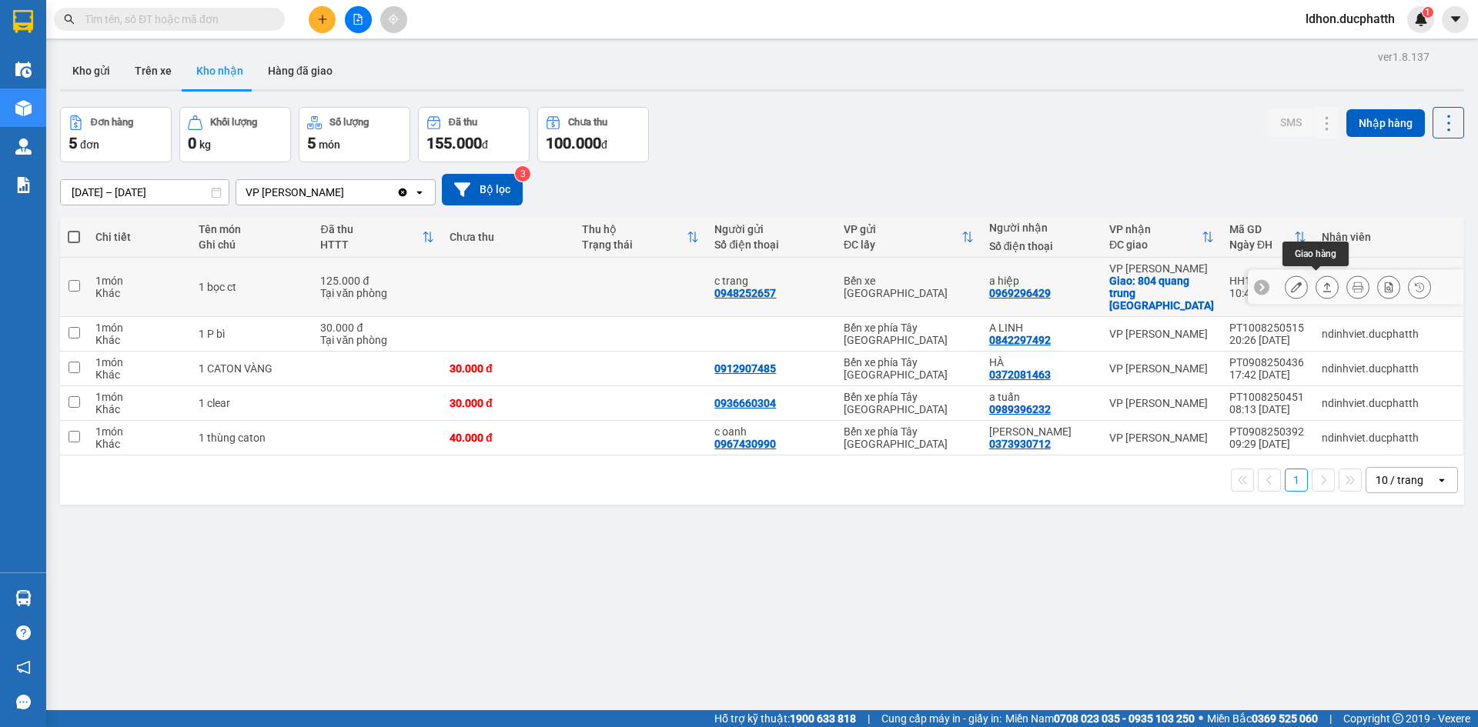
click at [1322, 284] on icon at bounding box center [1327, 287] width 11 height 11
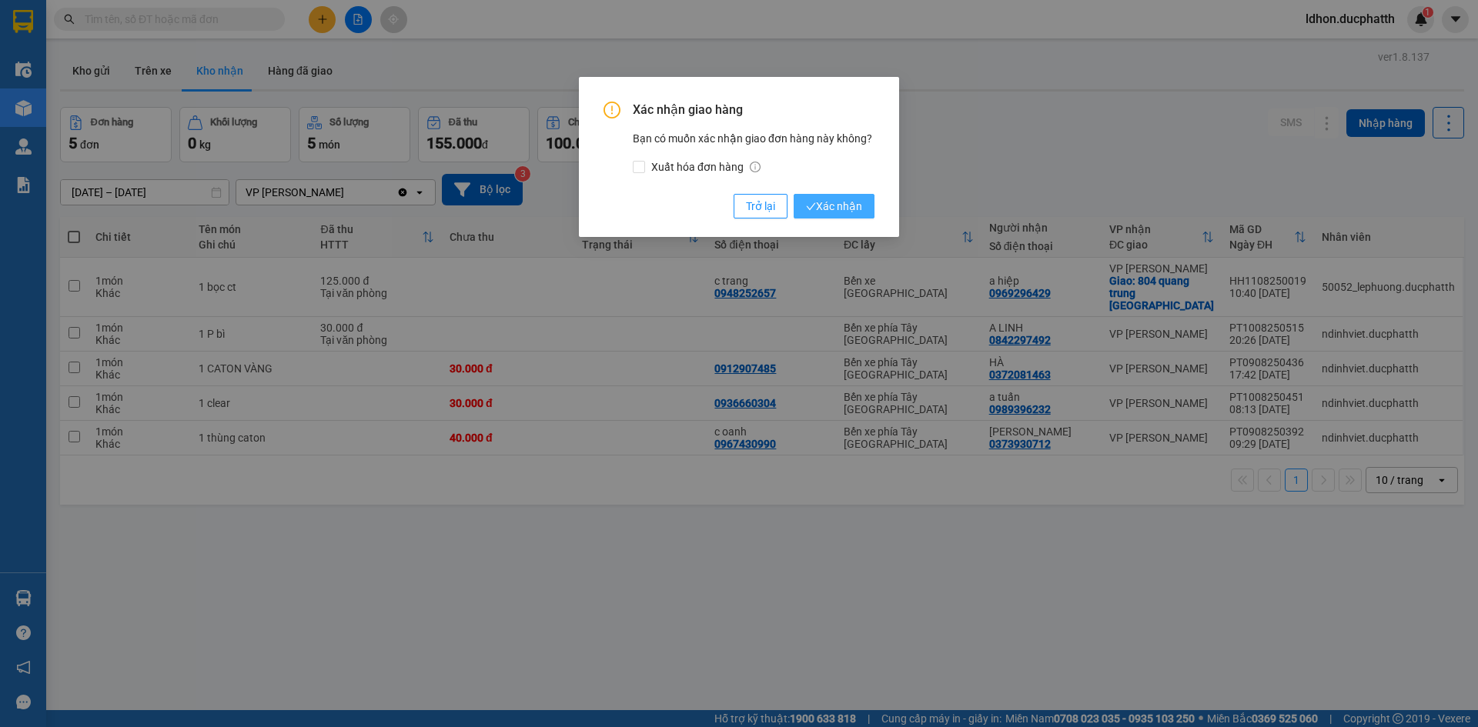
click at [844, 200] on span "Xác nhận" at bounding box center [834, 206] width 56 height 17
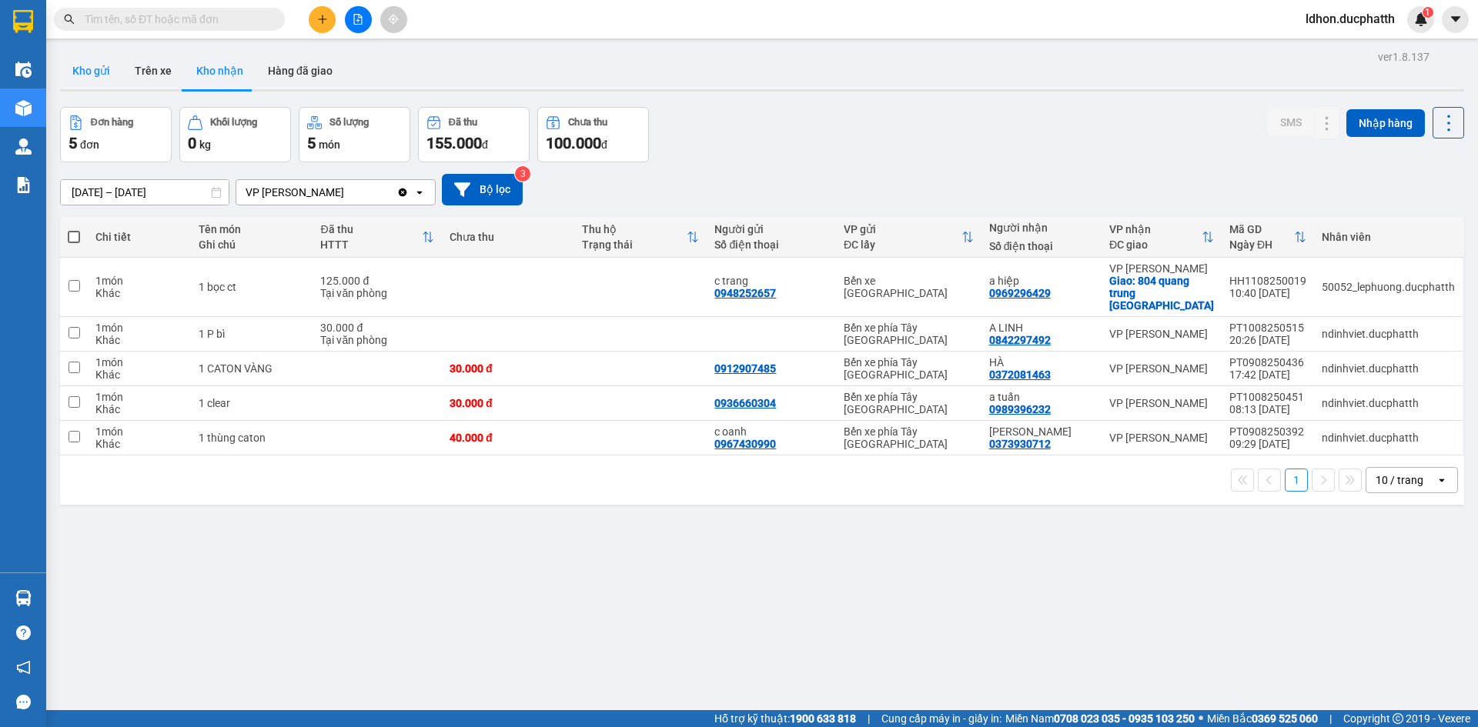
click at [99, 62] on button "Kho gửi" at bounding box center [91, 70] width 62 height 37
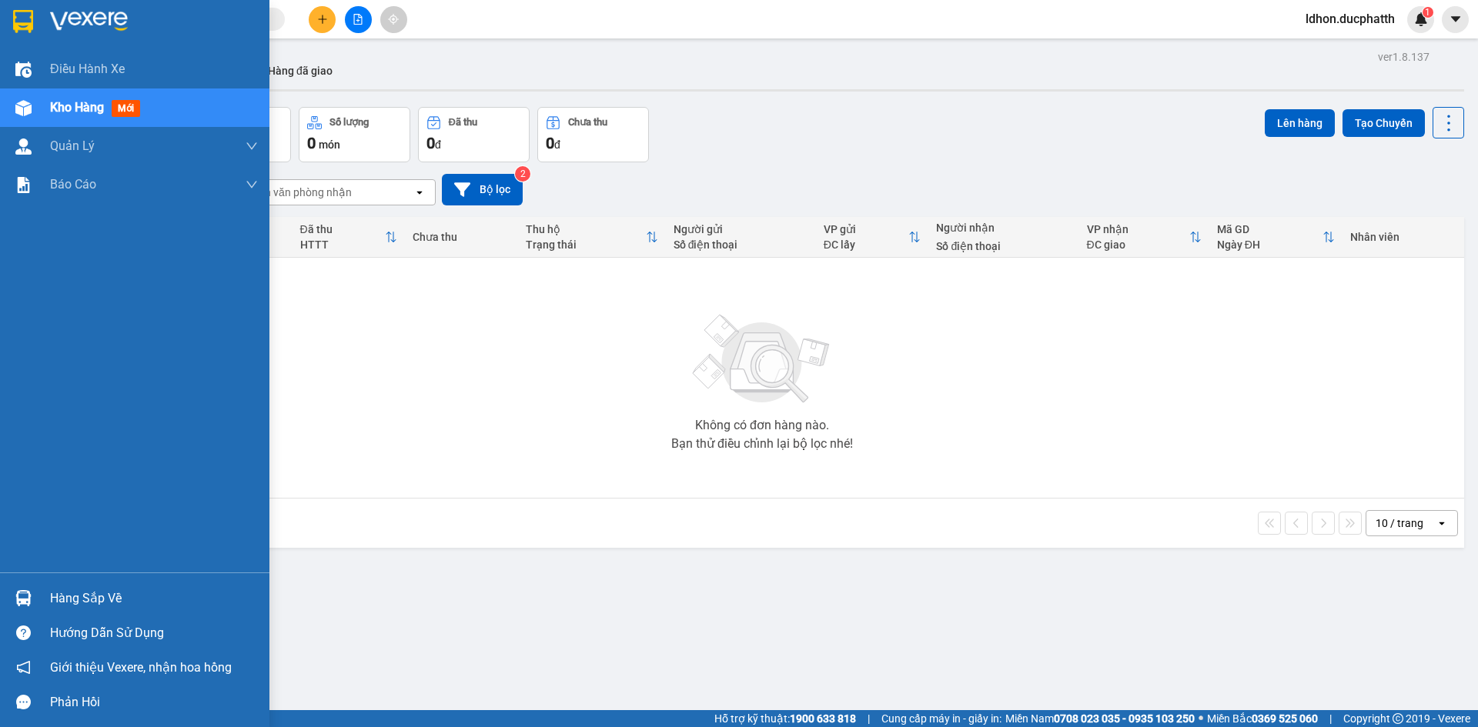
click at [17, 593] on img at bounding box center [23, 598] width 16 height 16
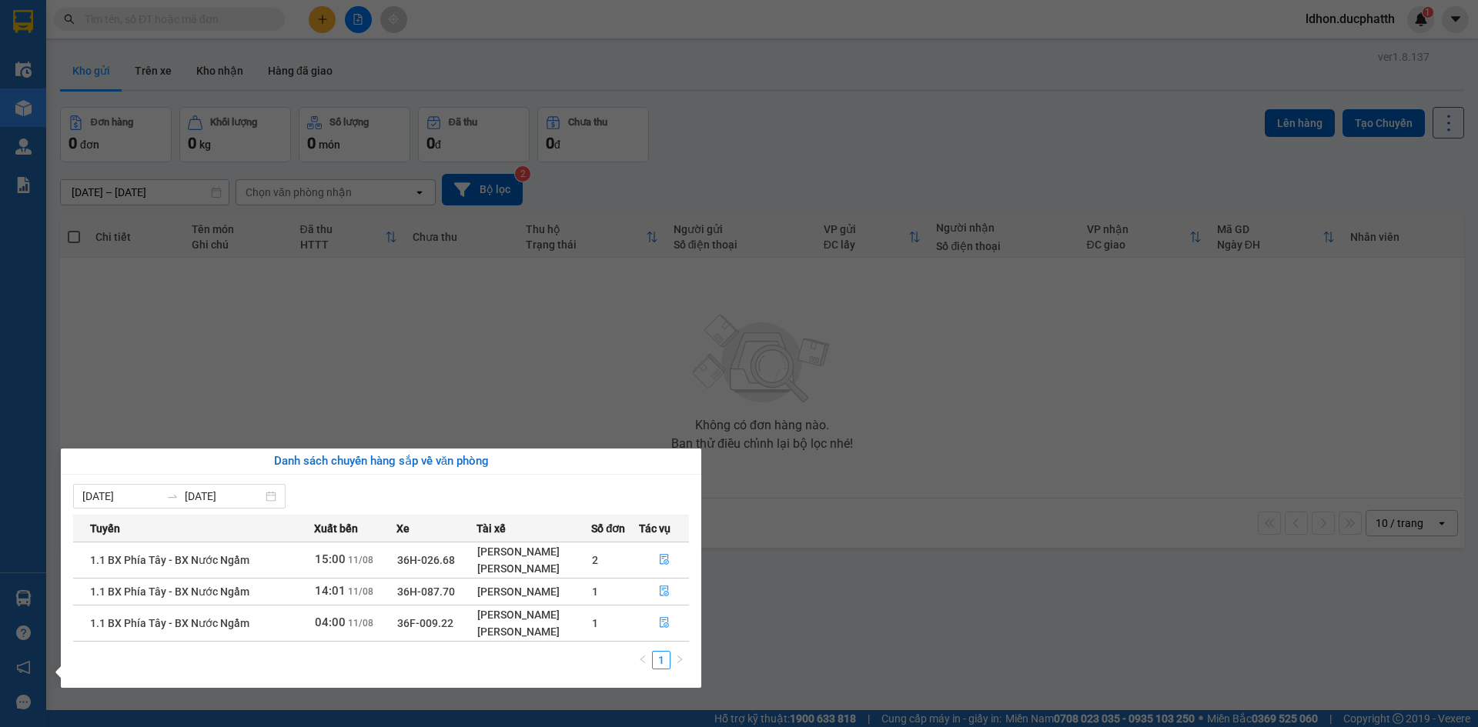
click at [907, 630] on section "Kết quả tìm kiếm ( 0 ) Bộ lọc No Data ldhon.ducphatth 1 Điều hành xe Kho hàng m…" at bounding box center [739, 363] width 1478 height 727
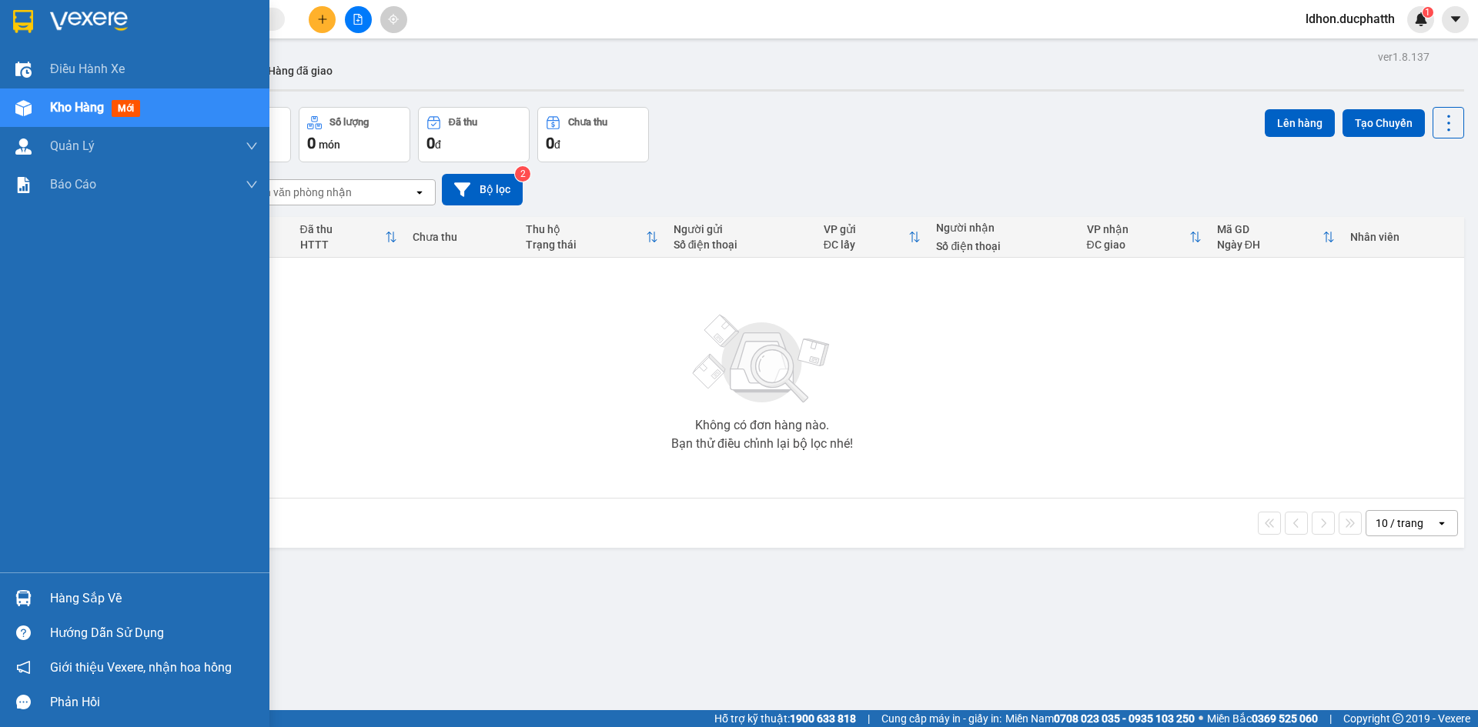
click at [77, 597] on div "Hàng sắp về" at bounding box center [154, 598] width 208 height 23
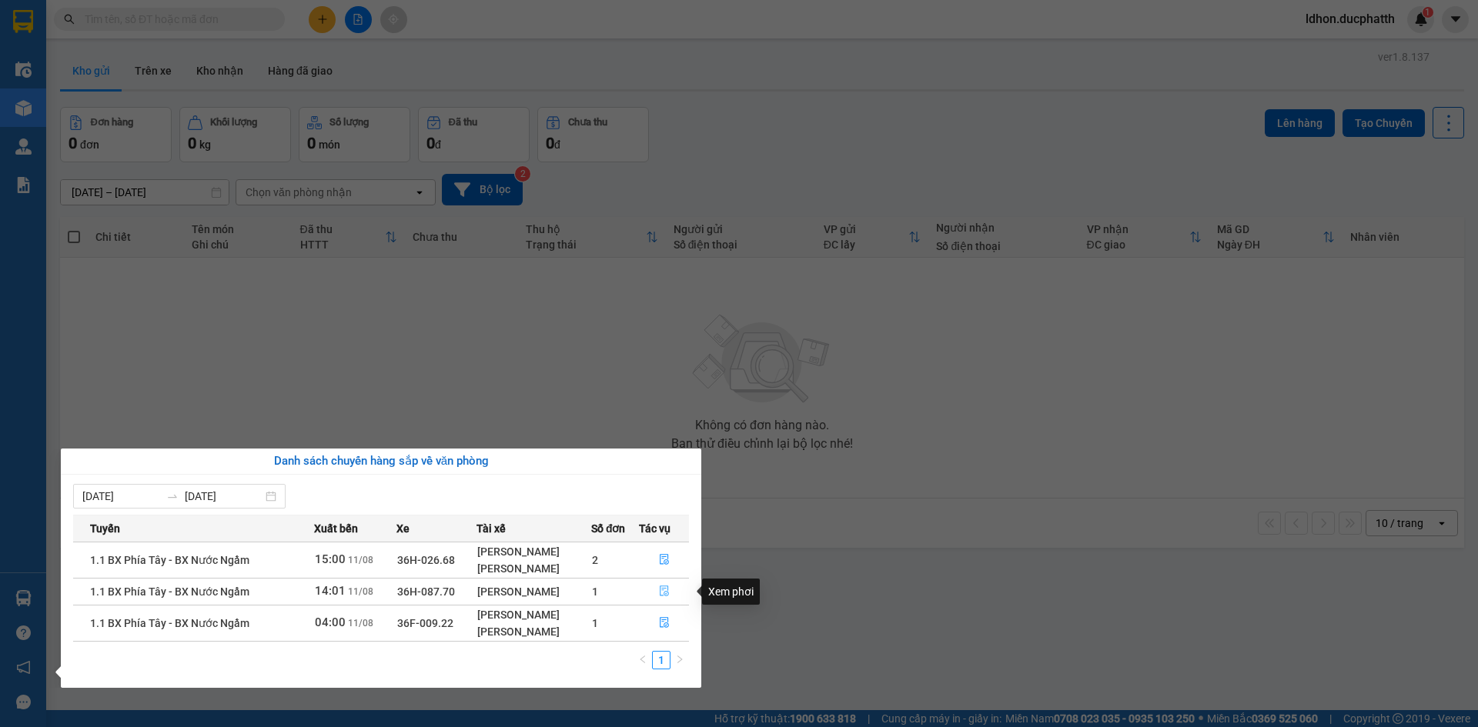
click at [665, 593] on icon "file-done" at bounding box center [664, 591] width 9 height 11
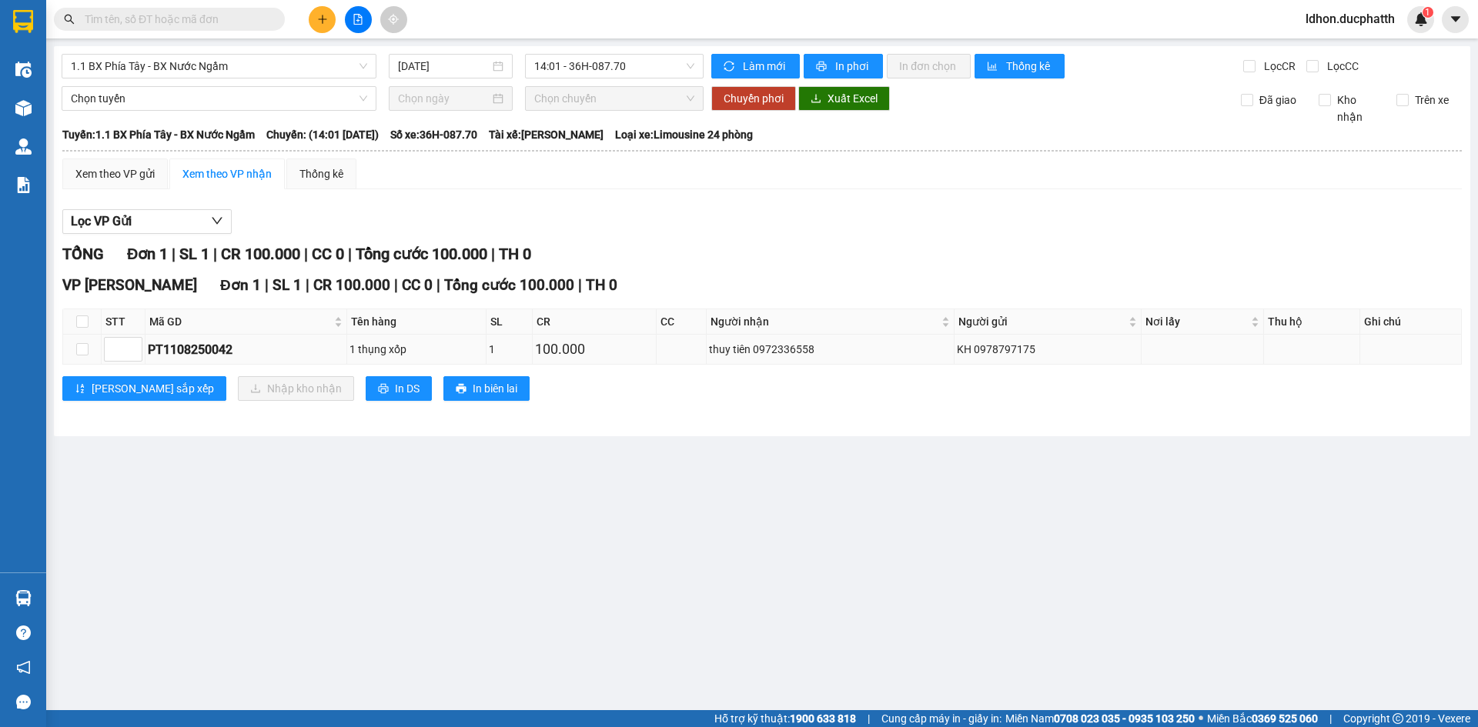
click at [209, 346] on div "PT1108250042" at bounding box center [246, 349] width 196 height 19
copy div "PT1108250042"
click at [188, 2] on div "Kết quả tìm kiếm ( 0 ) Bộ lọc No Data ldhon.ducphatth 1" at bounding box center [739, 19] width 1478 height 38
click at [184, 15] on input "text" at bounding box center [176, 19] width 182 height 17
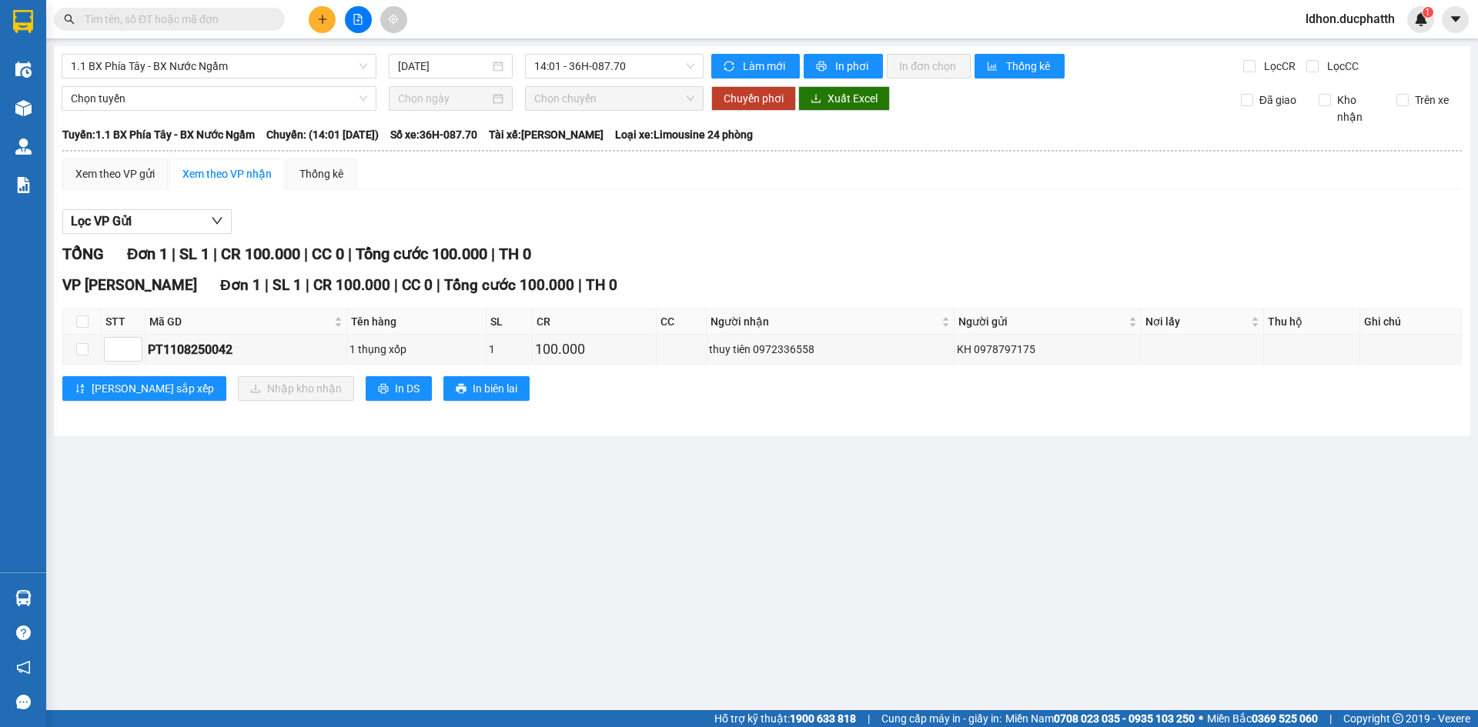
paste input "PT1108250042"
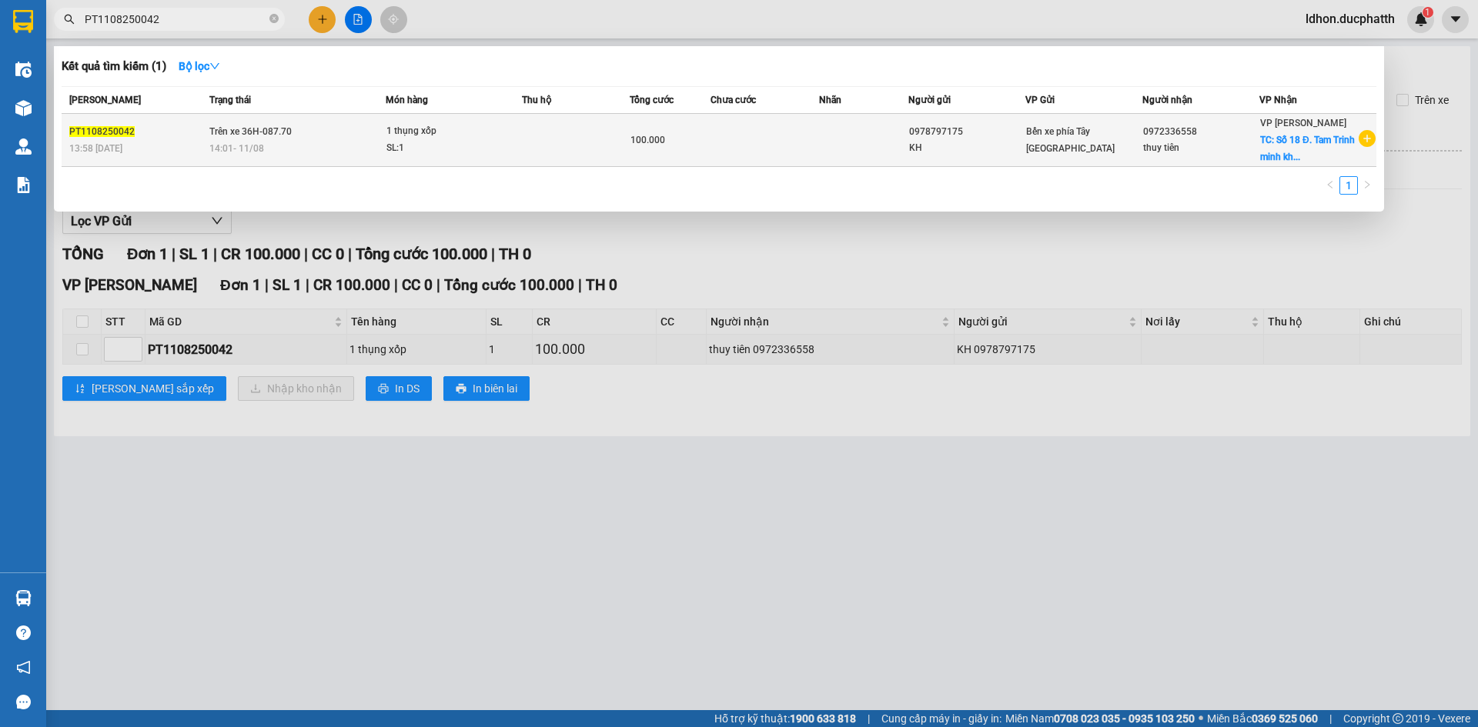
type input "PT1108250042"
click at [209, 149] on span "14:01 - 11/08" at bounding box center [236, 148] width 55 height 11
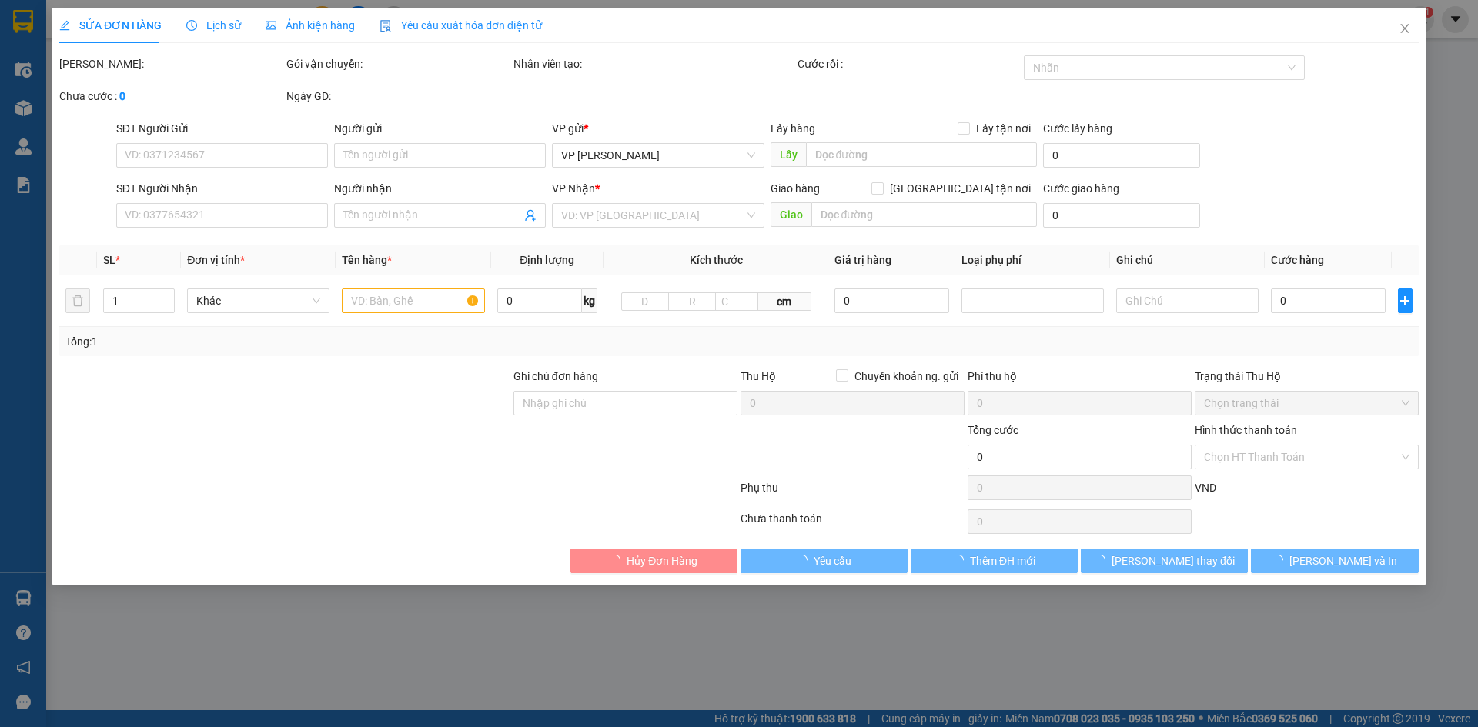
type input "0978797175"
type input "KH"
type input "0972336558"
type input "thuy tiên"
checkbox input "true"
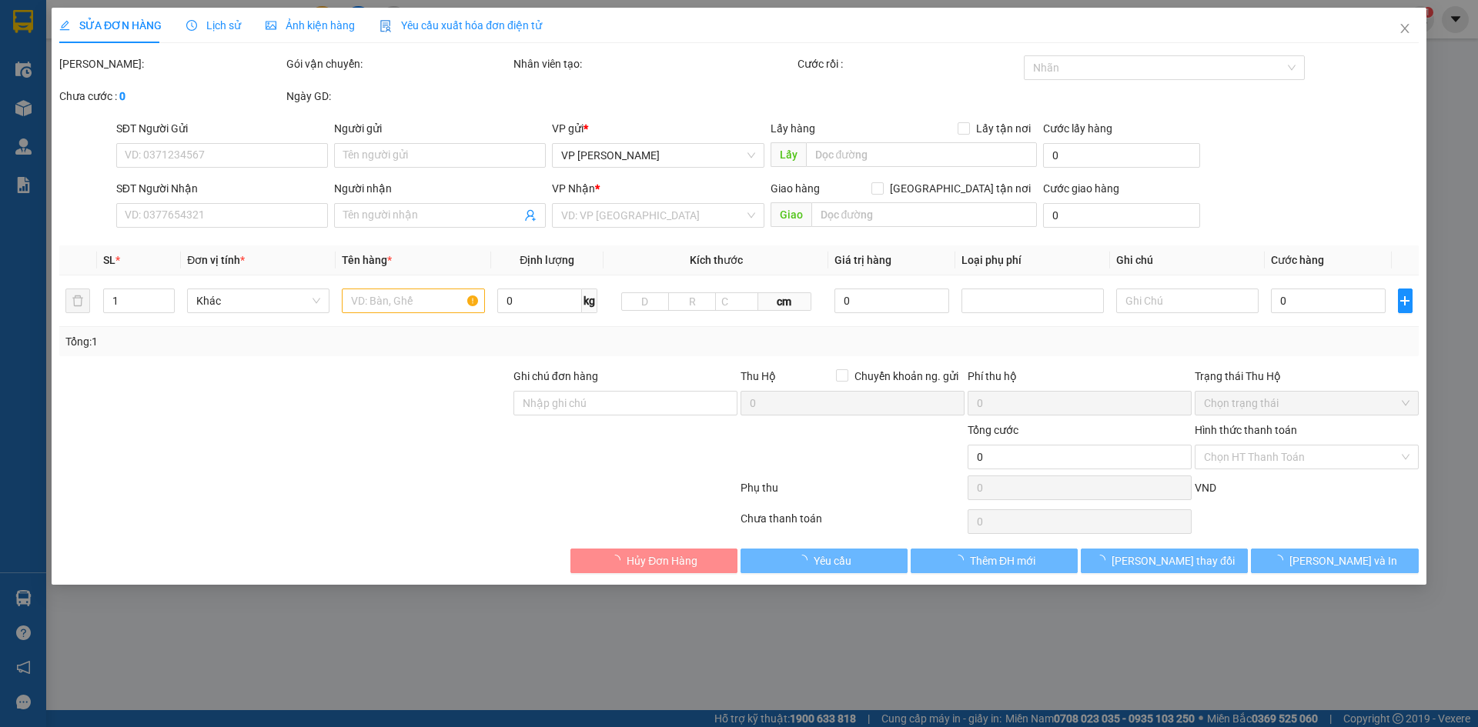
type input "Số 18 Đ. Tam Trinh minh khai"
type input "100.000"
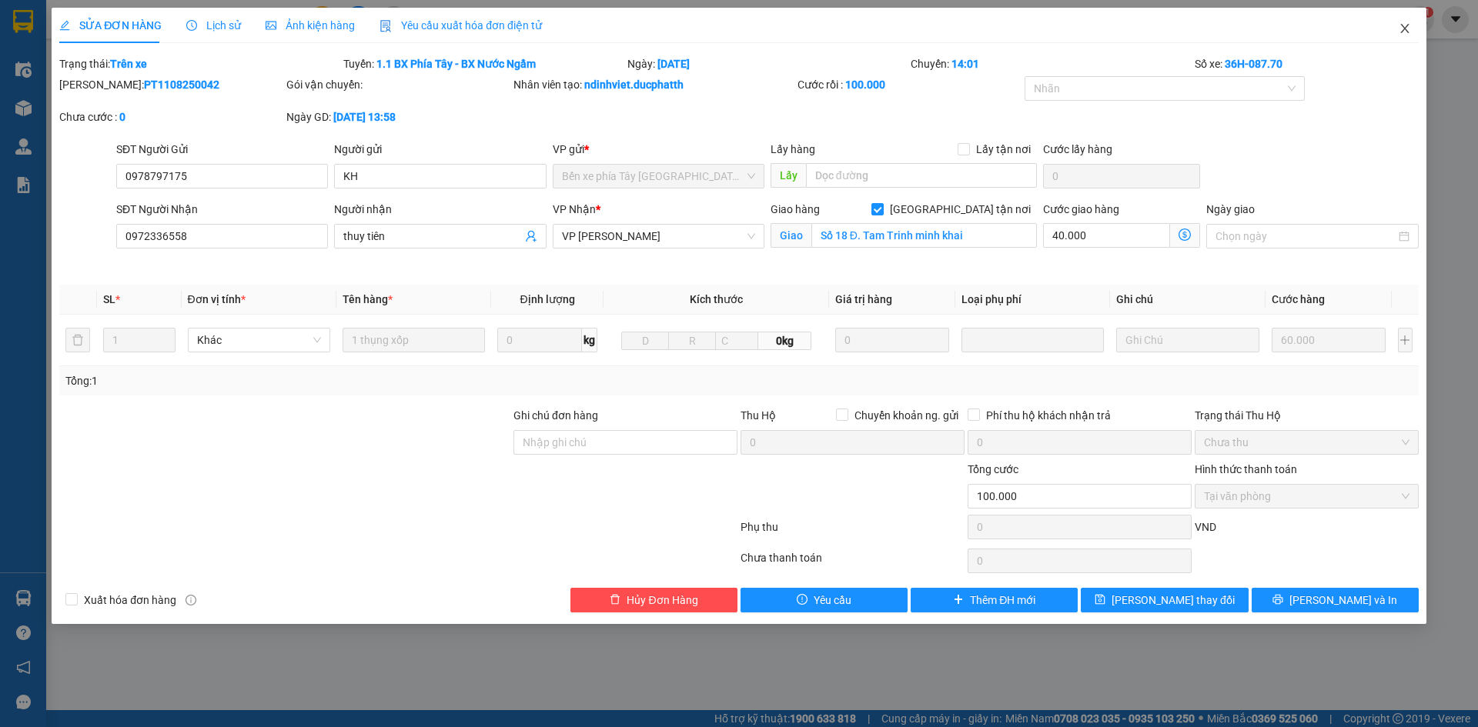
click at [1406, 30] on icon "close" at bounding box center [1404, 28] width 12 height 12
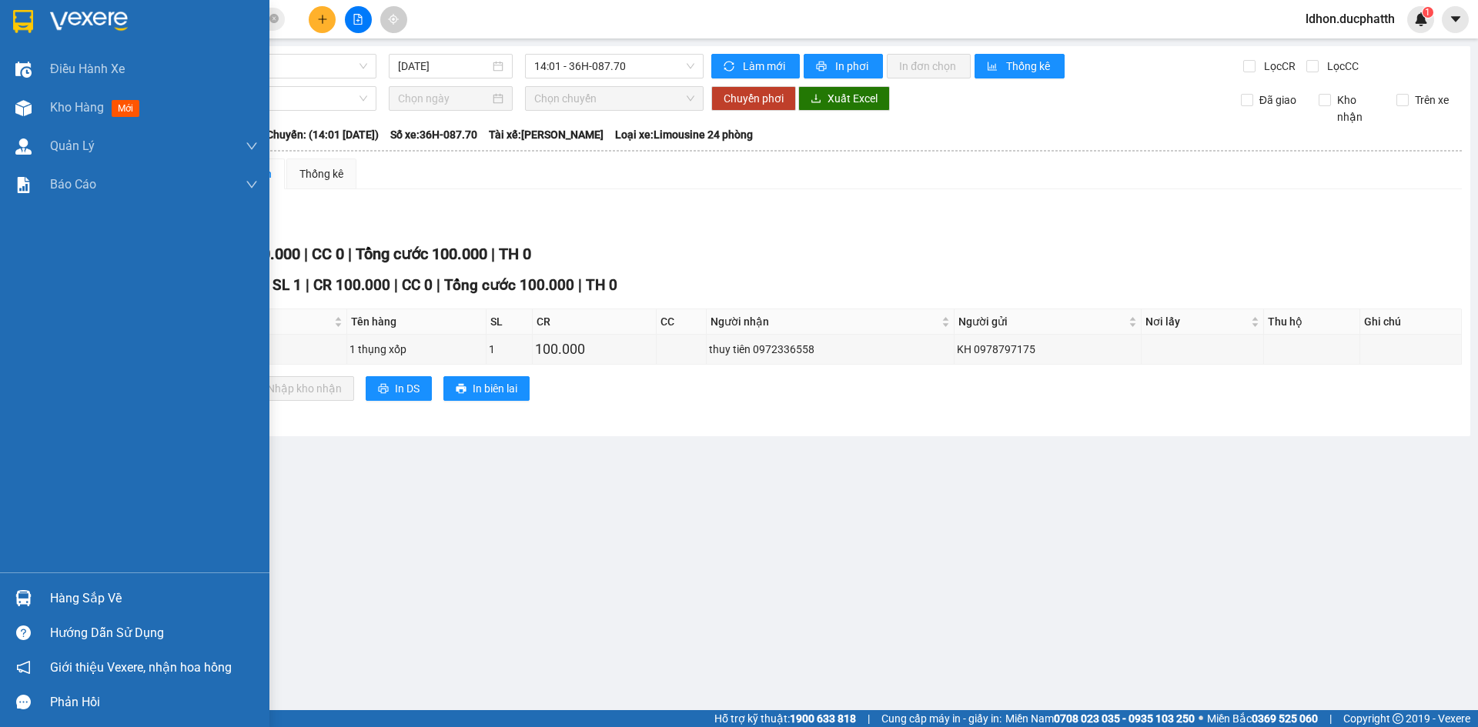
click at [20, 594] on img at bounding box center [23, 598] width 16 height 16
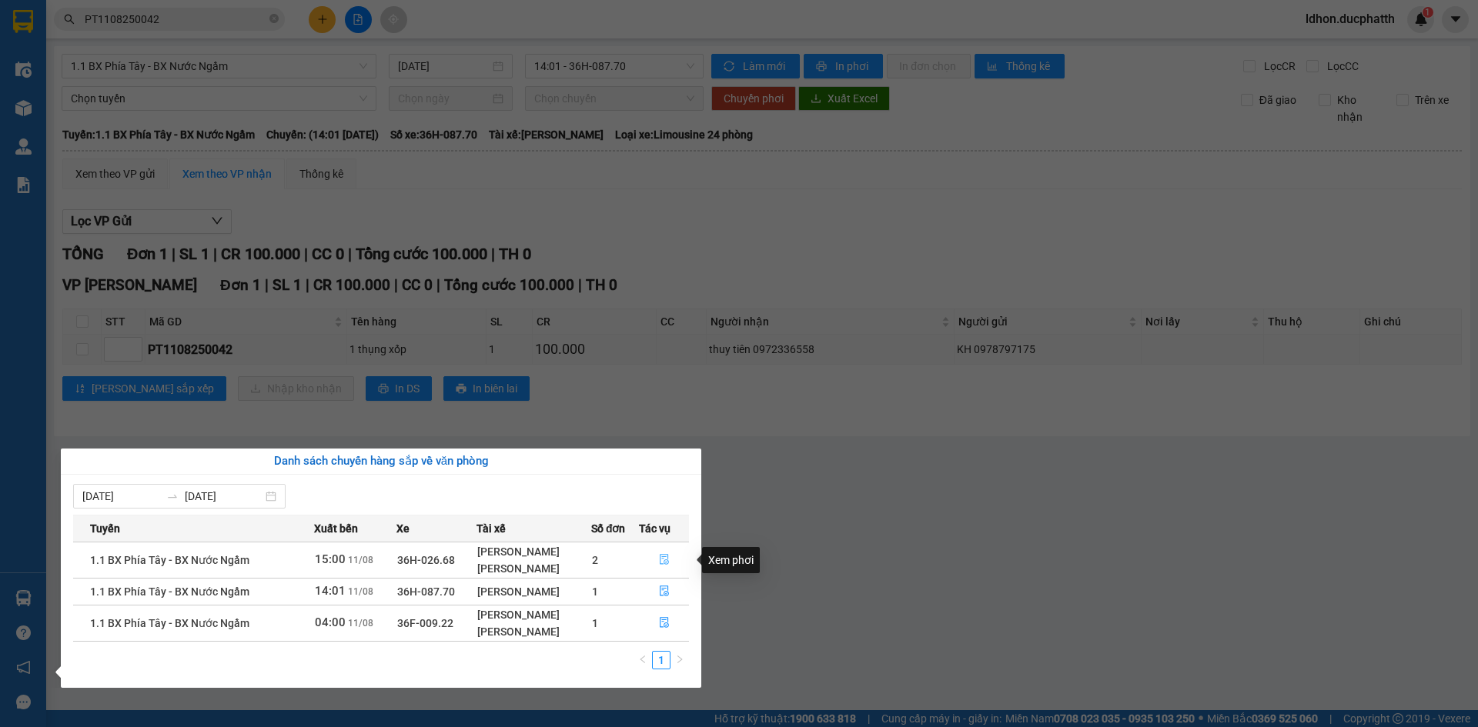
click at [668, 566] on span "file-done" at bounding box center [664, 560] width 11 height 12
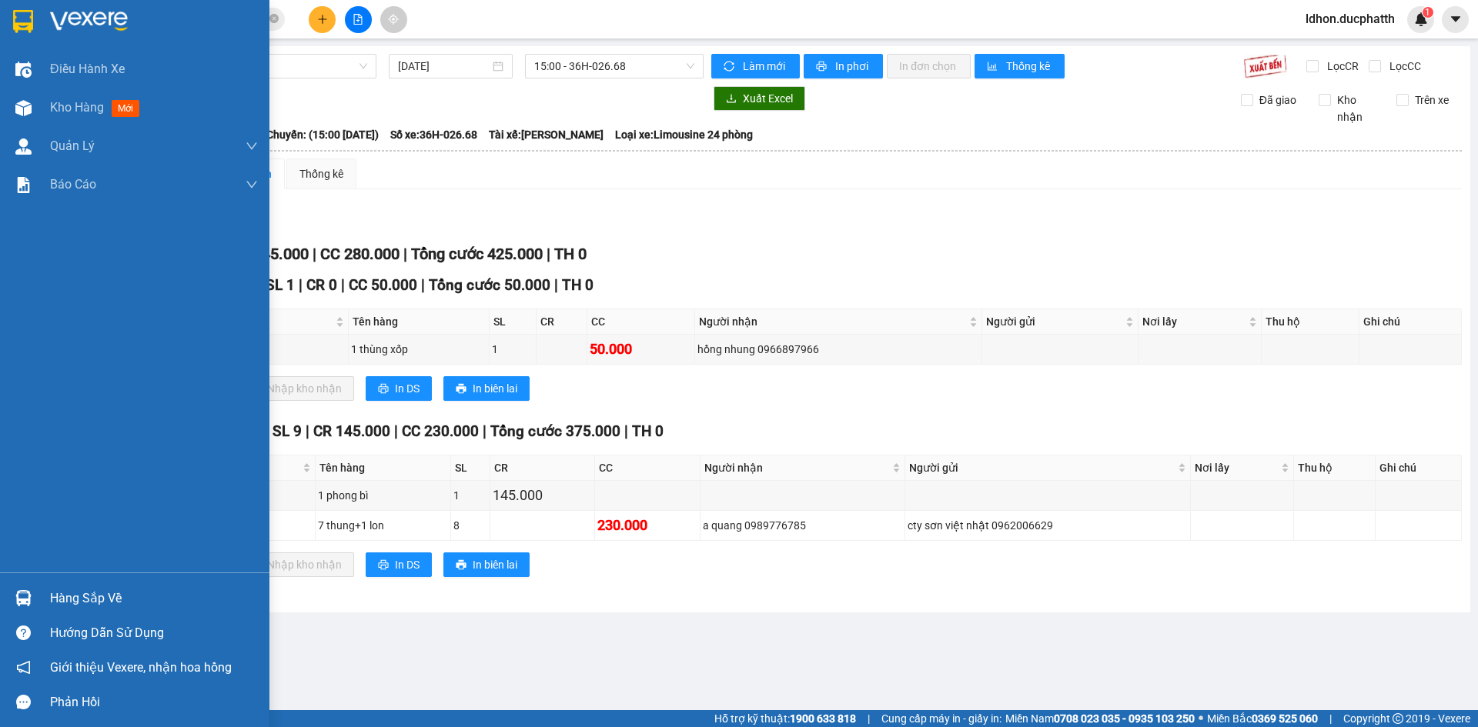
click at [43, 603] on div "Hàng sắp về" at bounding box center [134, 598] width 269 height 35
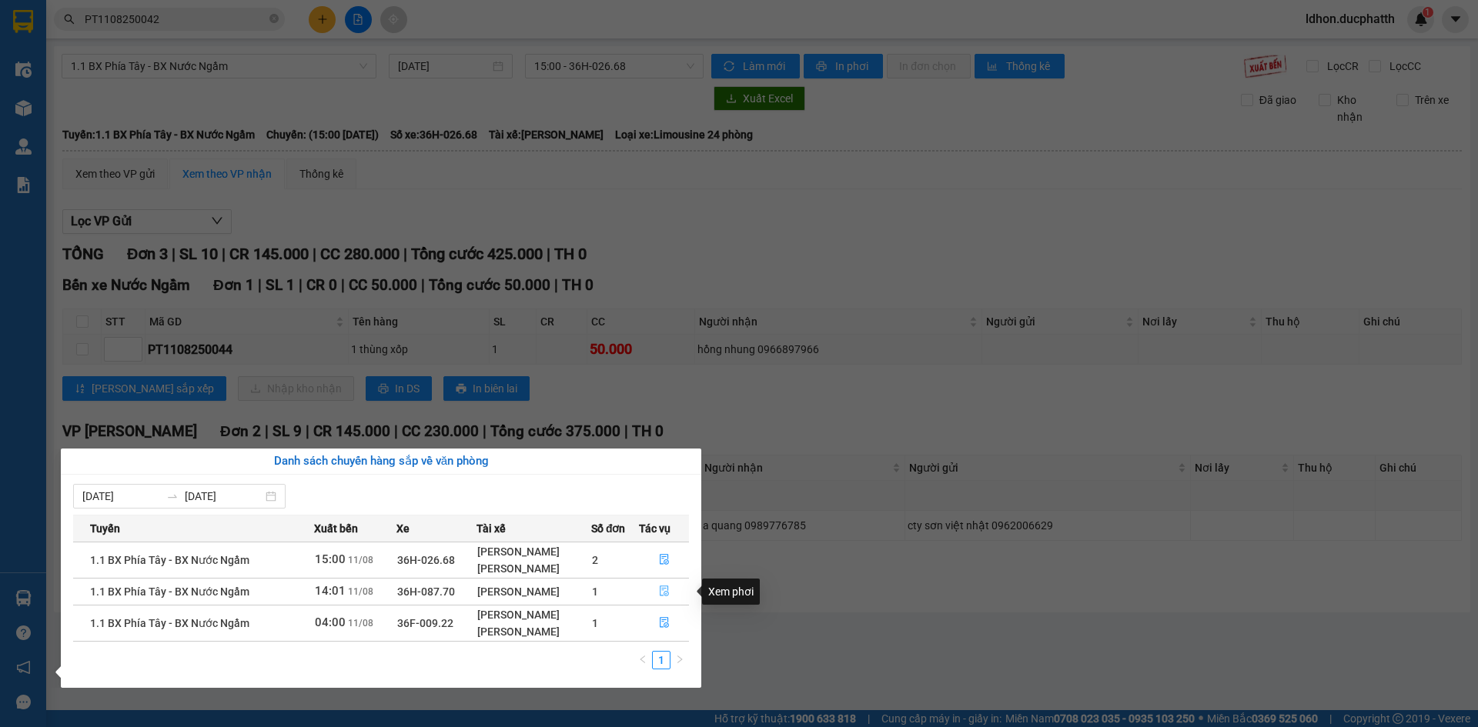
click at [661, 596] on icon "file-done" at bounding box center [664, 591] width 9 height 11
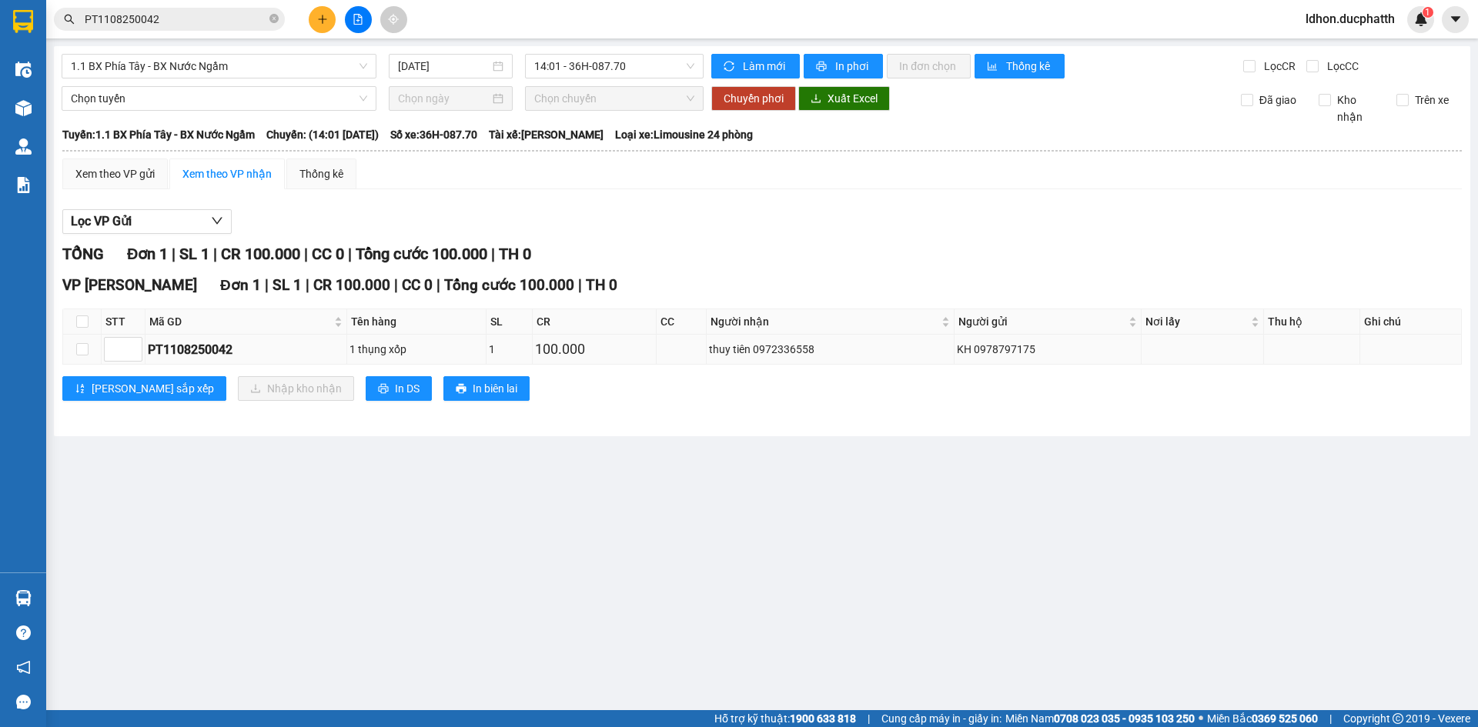
click at [206, 356] on div "PT1108250042" at bounding box center [246, 349] width 196 height 19
copy div "PT1108250042"
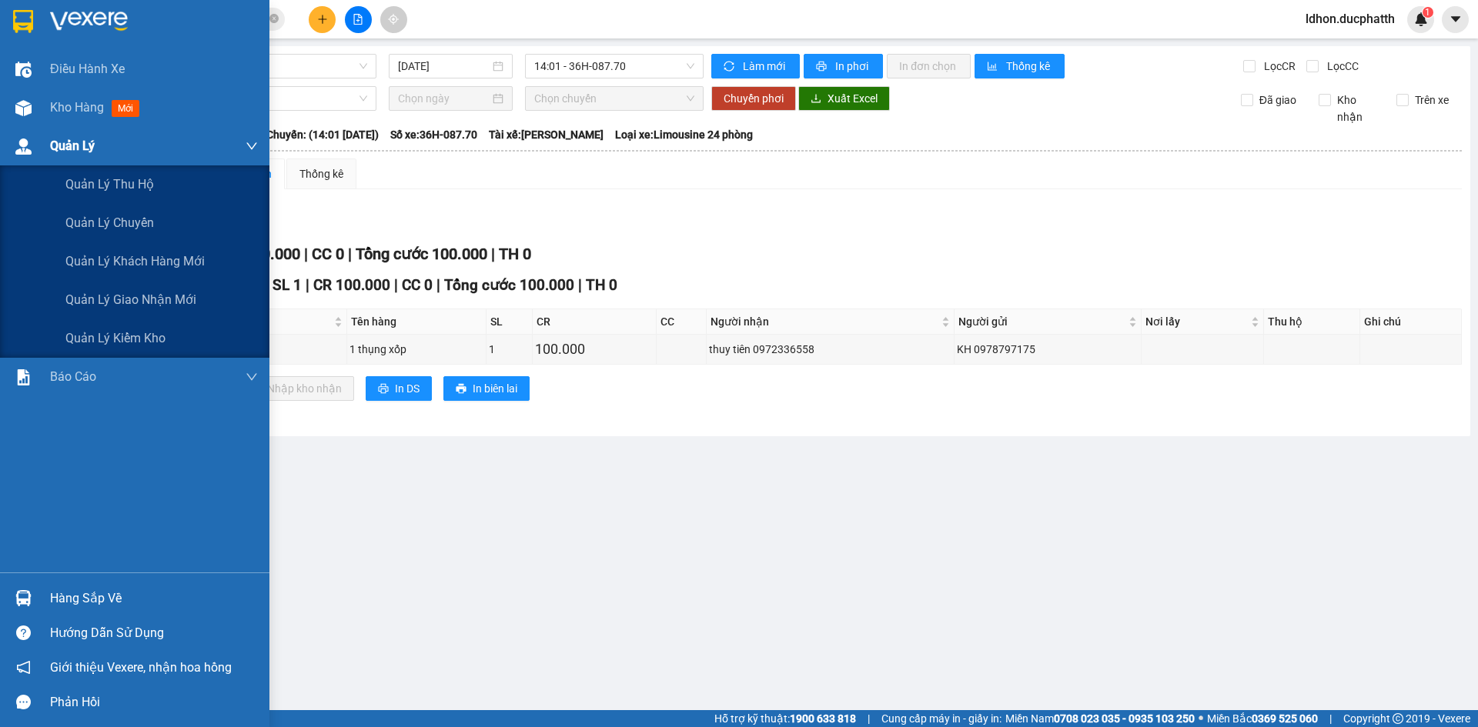
click at [95, 139] on div "Quản Lý" at bounding box center [154, 146] width 208 height 38
click at [130, 301] on span "Quản lý giao nhận mới" at bounding box center [130, 299] width 131 height 19
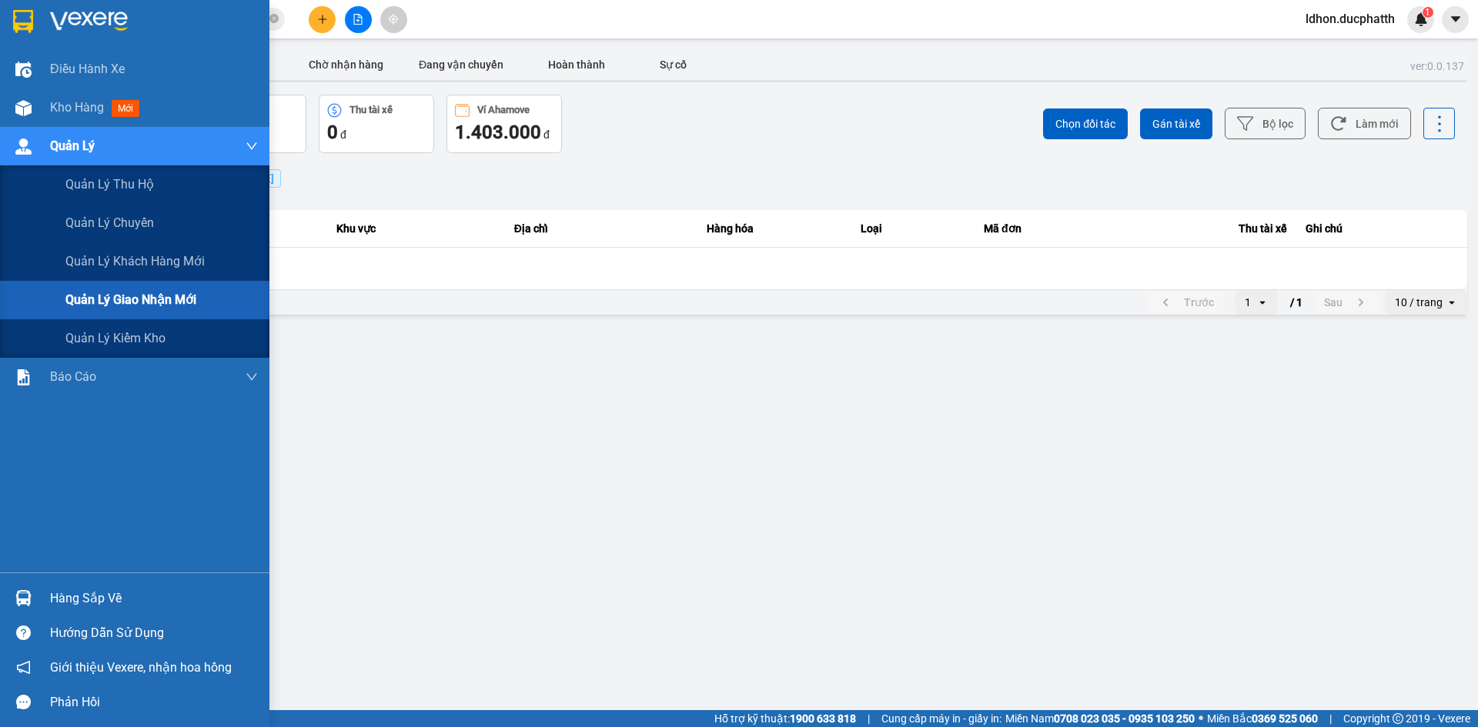
click at [89, 299] on span "Quản lý giao nhận mới" at bounding box center [130, 299] width 131 height 19
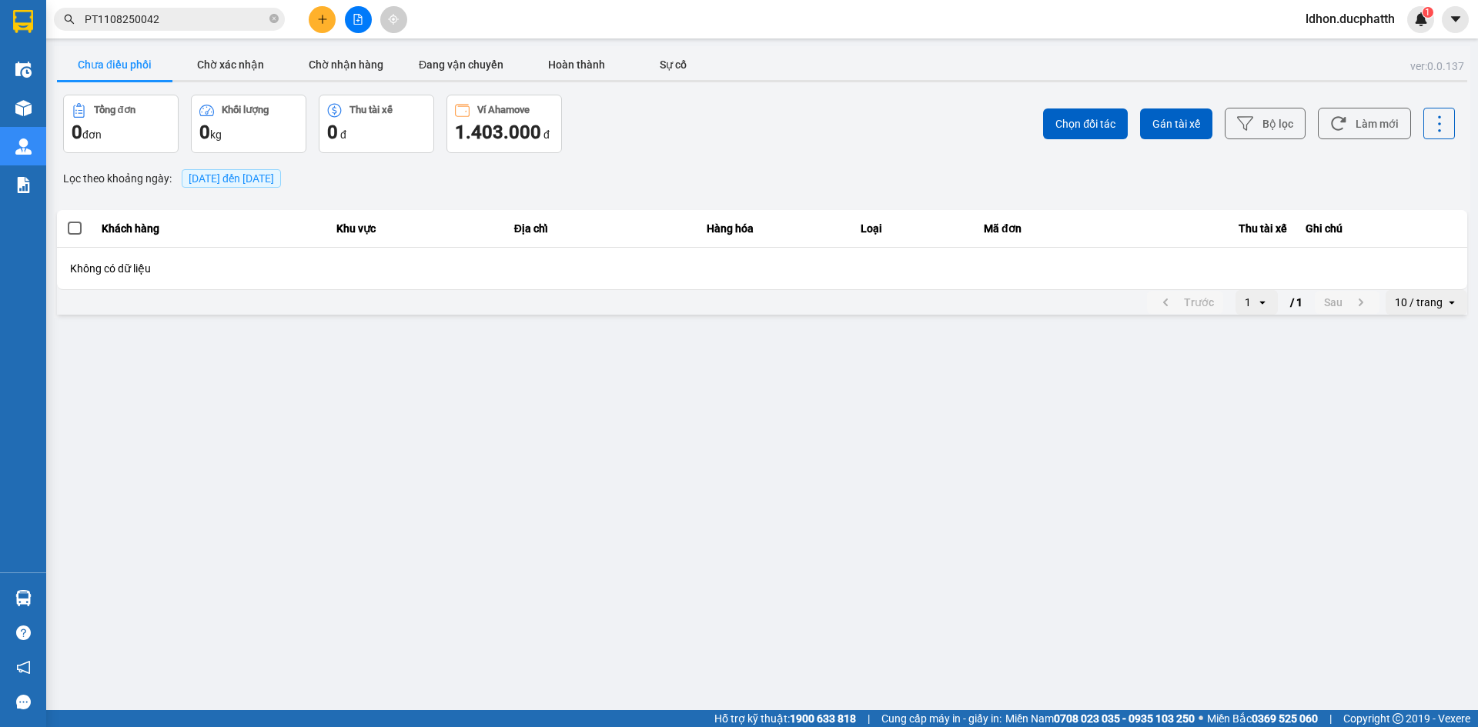
drag, startPoint x: 437, startPoint y: 361, endPoint x: 282, endPoint y: 334, distance: 157.8
click at [430, 360] on main "ver: 0.0.137 Chưa điều phối Chờ xác nhận Chờ nhận hàng Đang vận chuyển Hoàn thà…" at bounding box center [739, 355] width 1478 height 710
click at [527, 513] on main "ver: 0.0.137 Chưa điều phối Chờ xác nhận Chờ nhận hàng Đang vận chuyển Hoàn thà…" at bounding box center [739, 355] width 1478 height 710
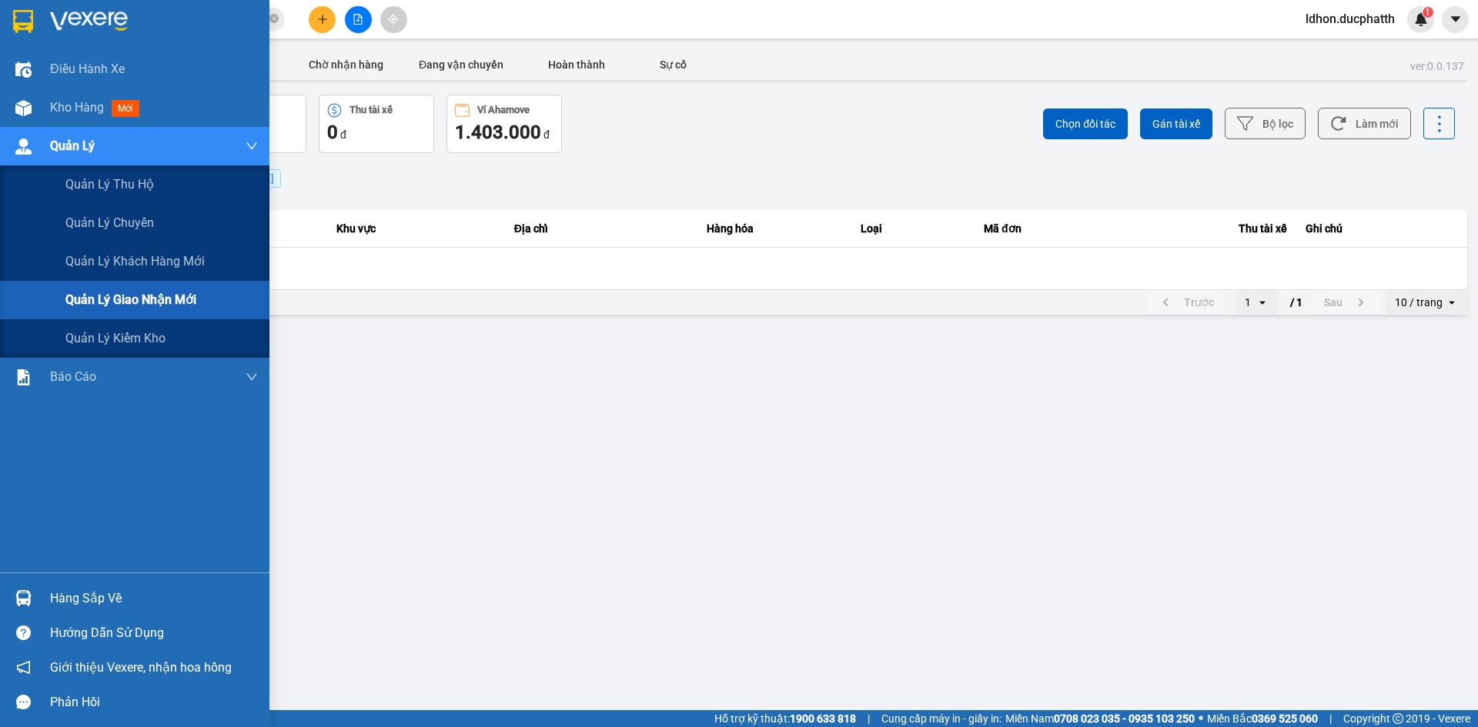
click at [141, 295] on span "Quản lý giao nhận mới" at bounding box center [130, 299] width 131 height 19
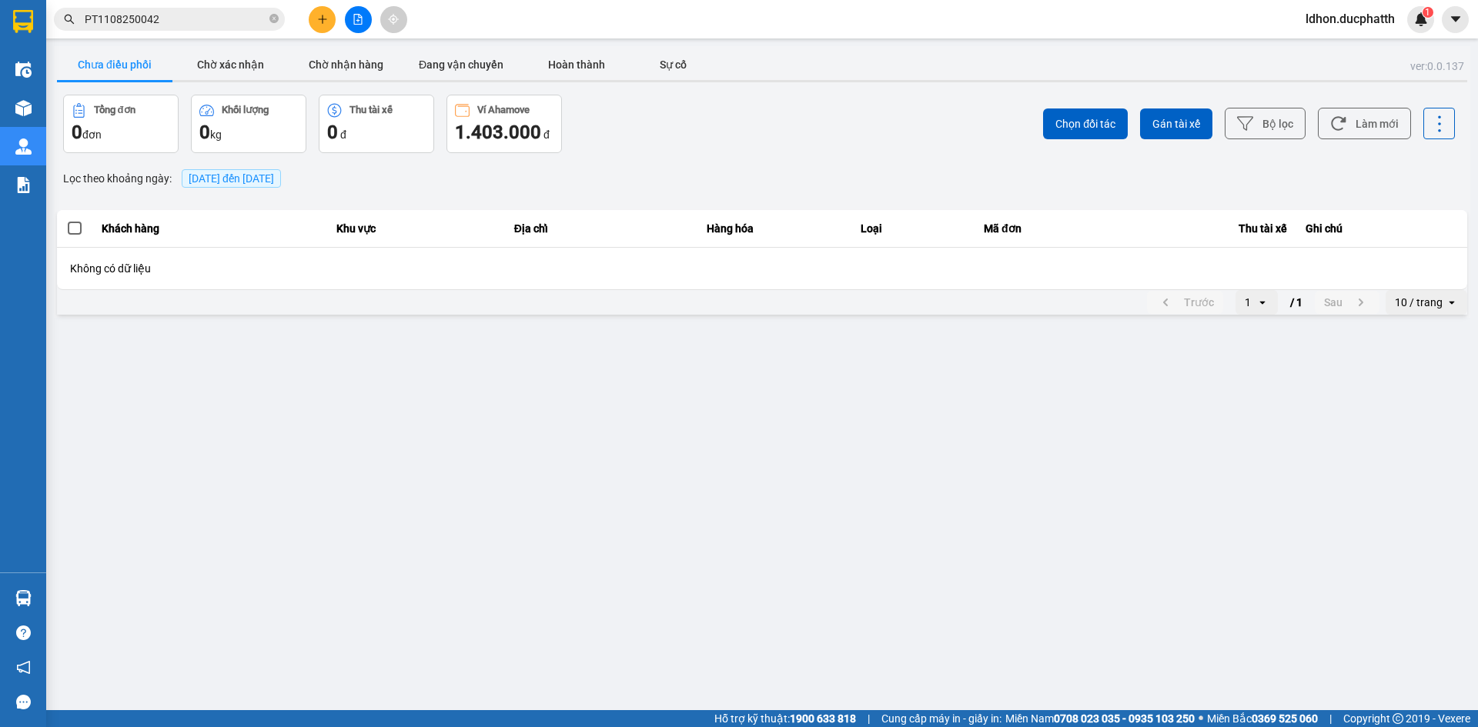
click at [542, 331] on main "ver: 0.0.137 Chưa điều phối Chờ xác nhận Chờ nhận hàng Đang vận chuyển Hoàn thà…" at bounding box center [739, 355] width 1478 height 710
click at [239, 55] on button "Chờ xác nhận" at bounding box center [229, 64] width 115 height 31
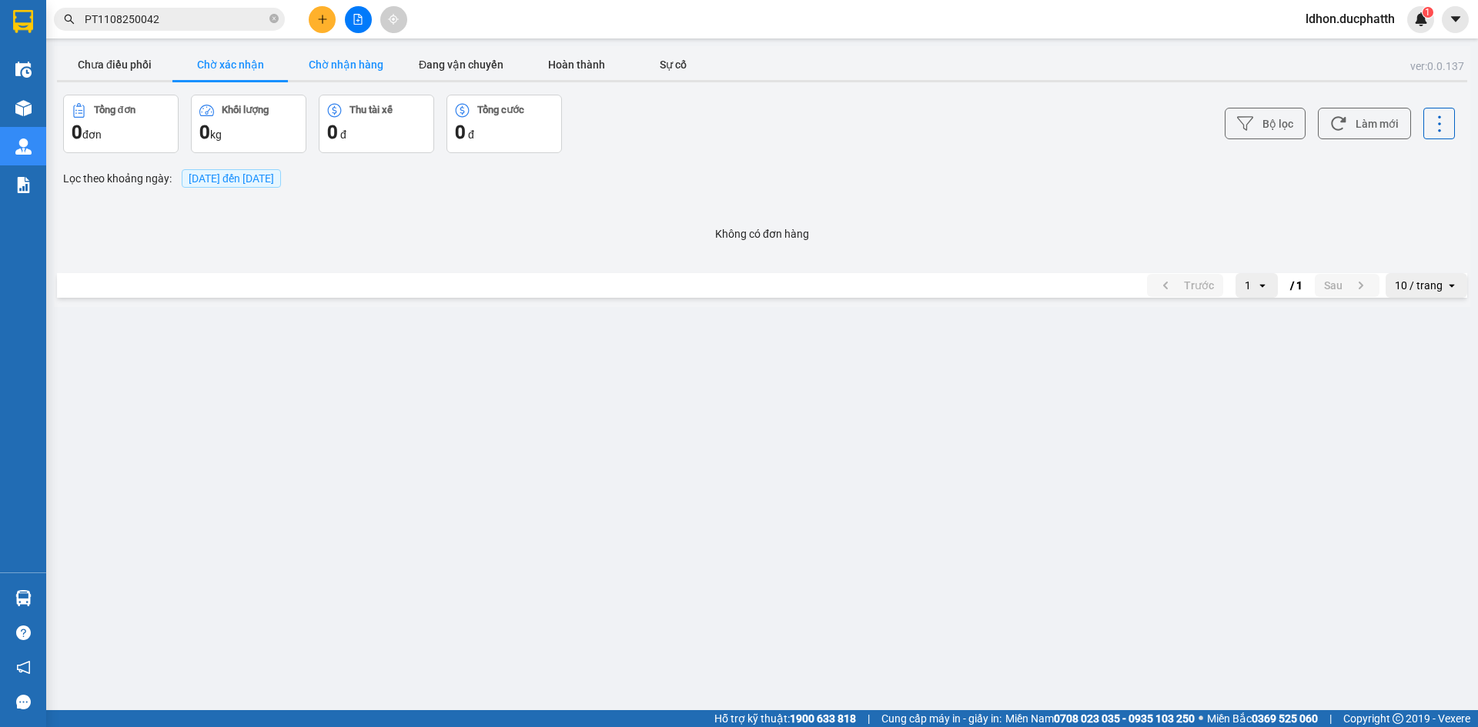
click at [325, 64] on button "Chờ nhận hàng" at bounding box center [345, 64] width 115 height 31
click at [239, 61] on button "Chờ xác nhận" at bounding box center [229, 64] width 115 height 31
click at [220, 66] on button "Chờ xác nhận" at bounding box center [229, 64] width 115 height 31
click at [123, 58] on button "Chưa điều phối" at bounding box center [114, 64] width 115 height 31
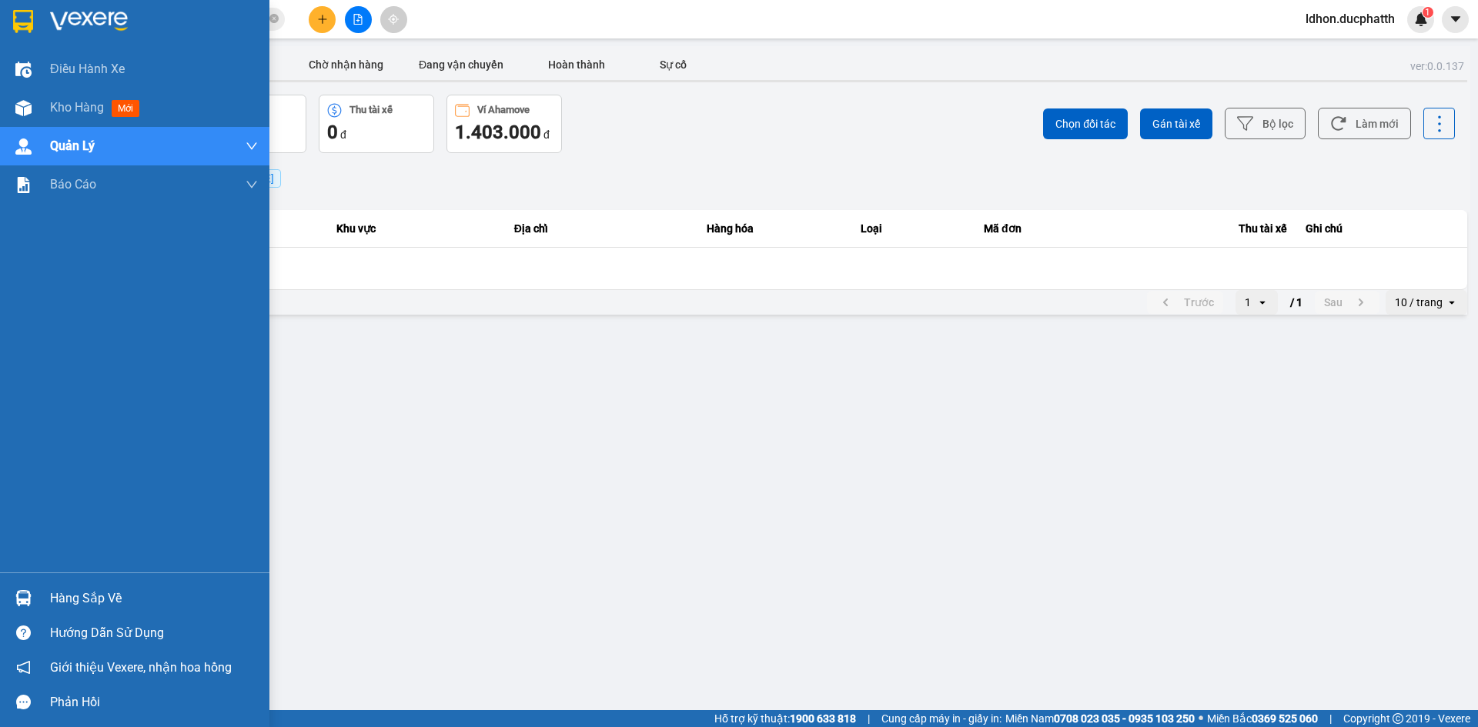
click at [49, 603] on div "Hàng sắp về" at bounding box center [134, 598] width 269 height 35
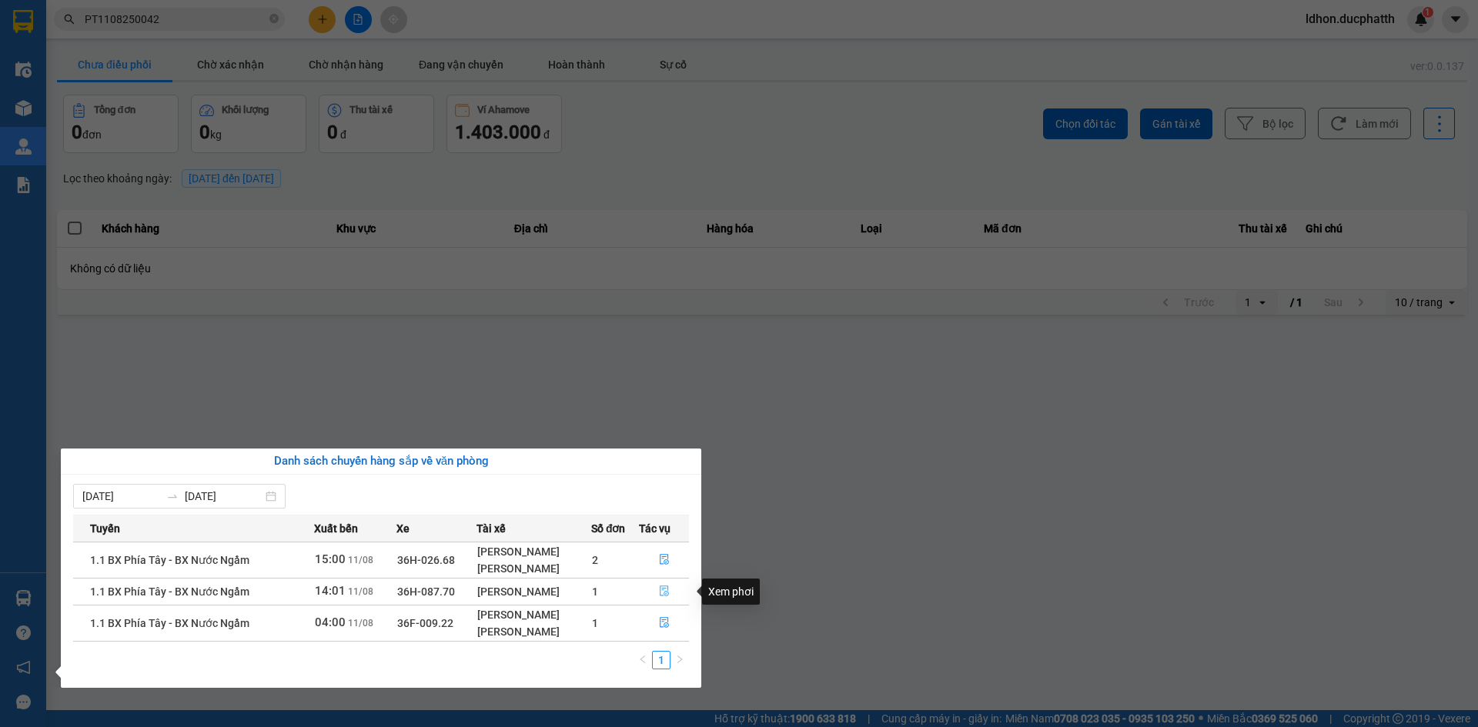
click at [660, 590] on icon "file-done" at bounding box center [664, 591] width 11 height 11
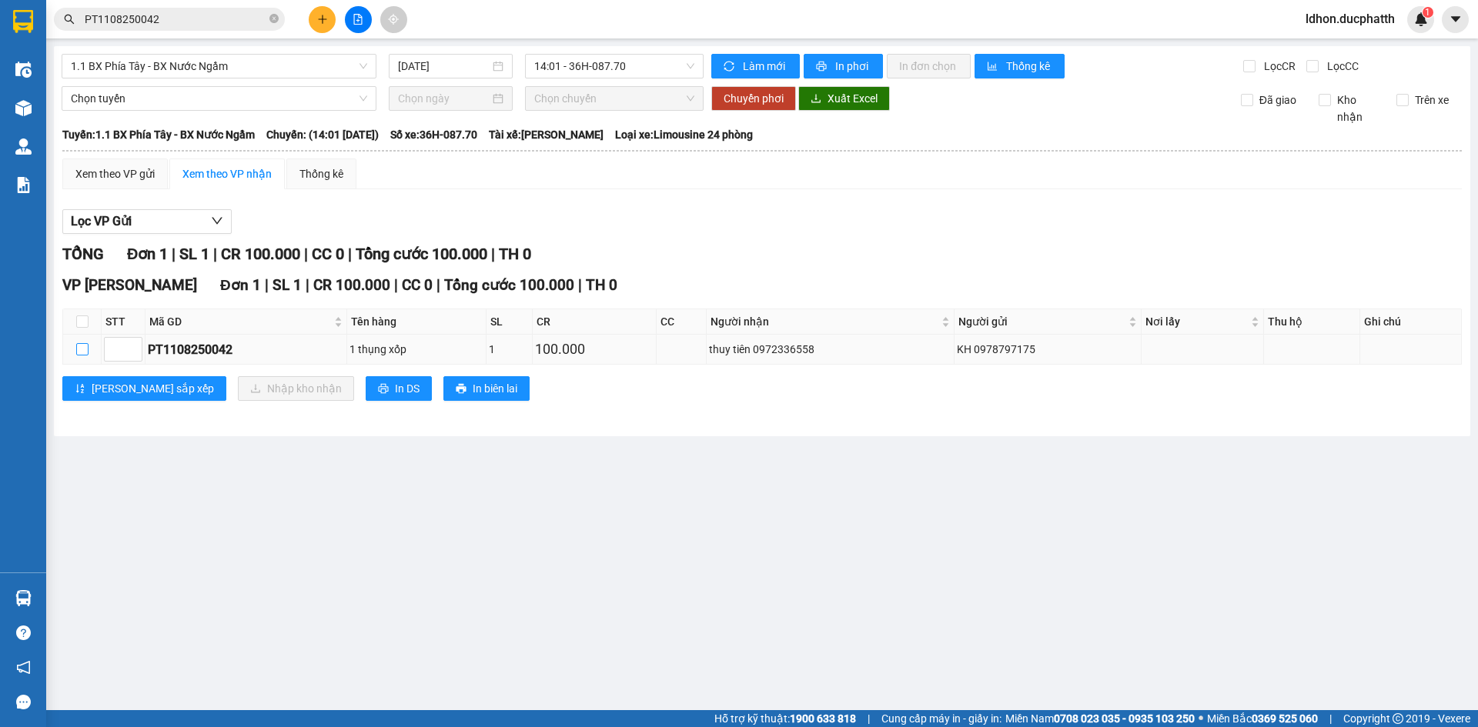
click at [86, 348] on input "checkbox" at bounding box center [82, 349] width 12 height 12
checkbox input "true"
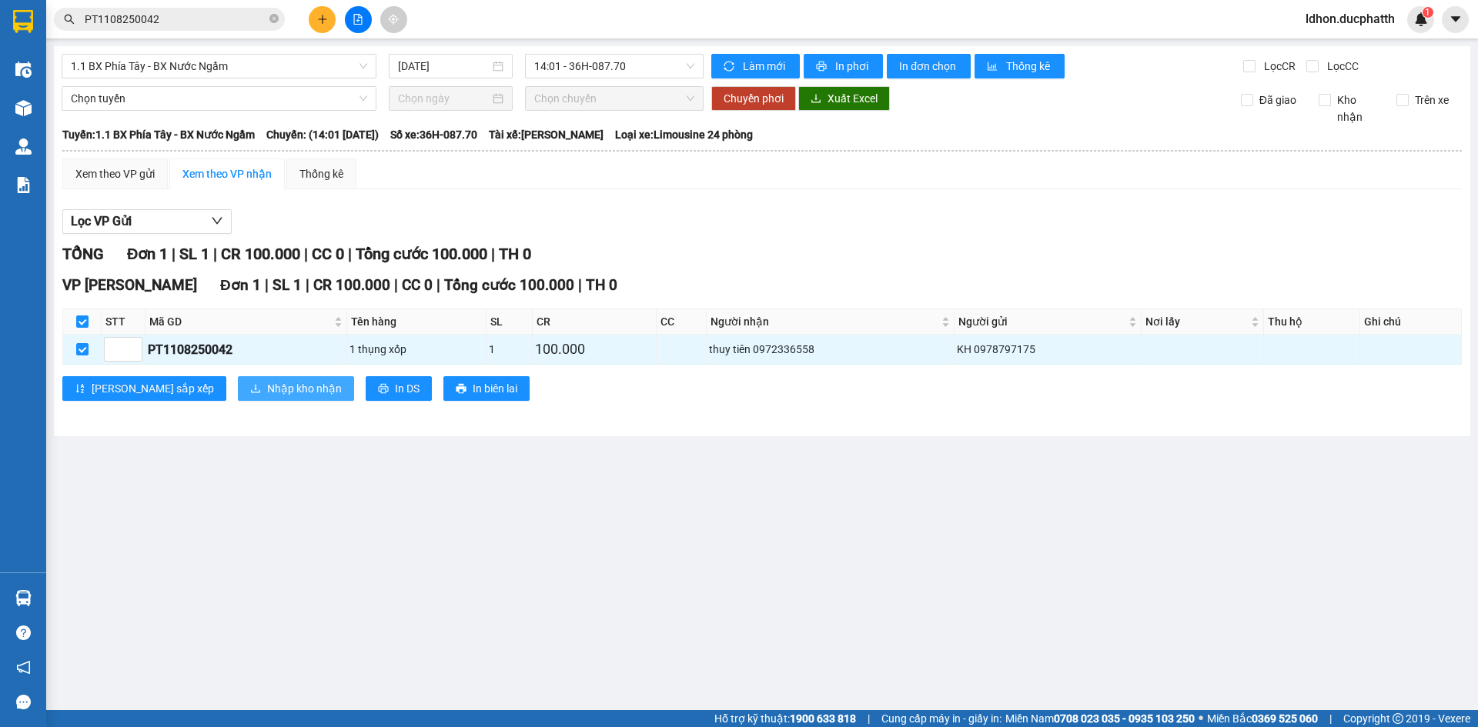
click at [267, 387] on span "Nhập kho nhận" at bounding box center [304, 388] width 75 height 17
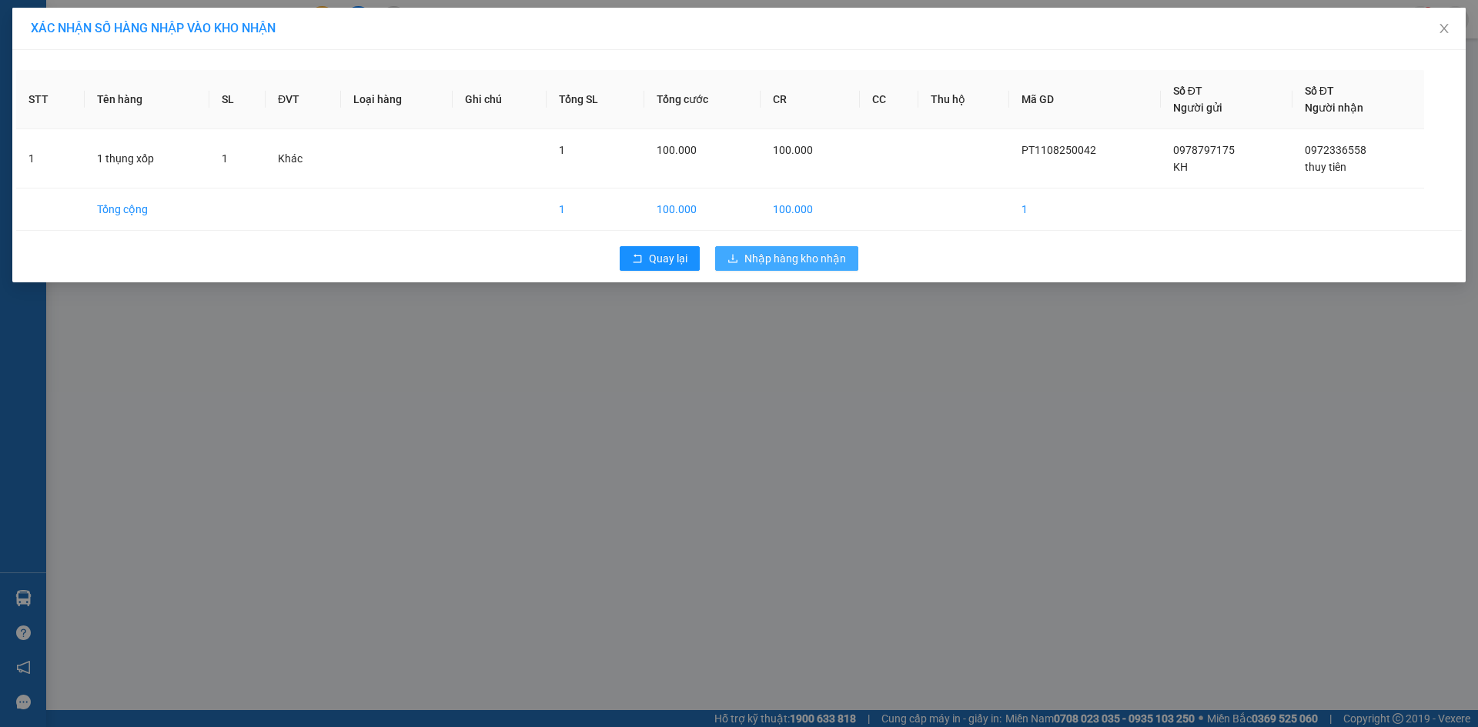
click at [772, 251] on span "Nhập hàng kho nhận" at bounding box center [795, 258] width 102 height 17
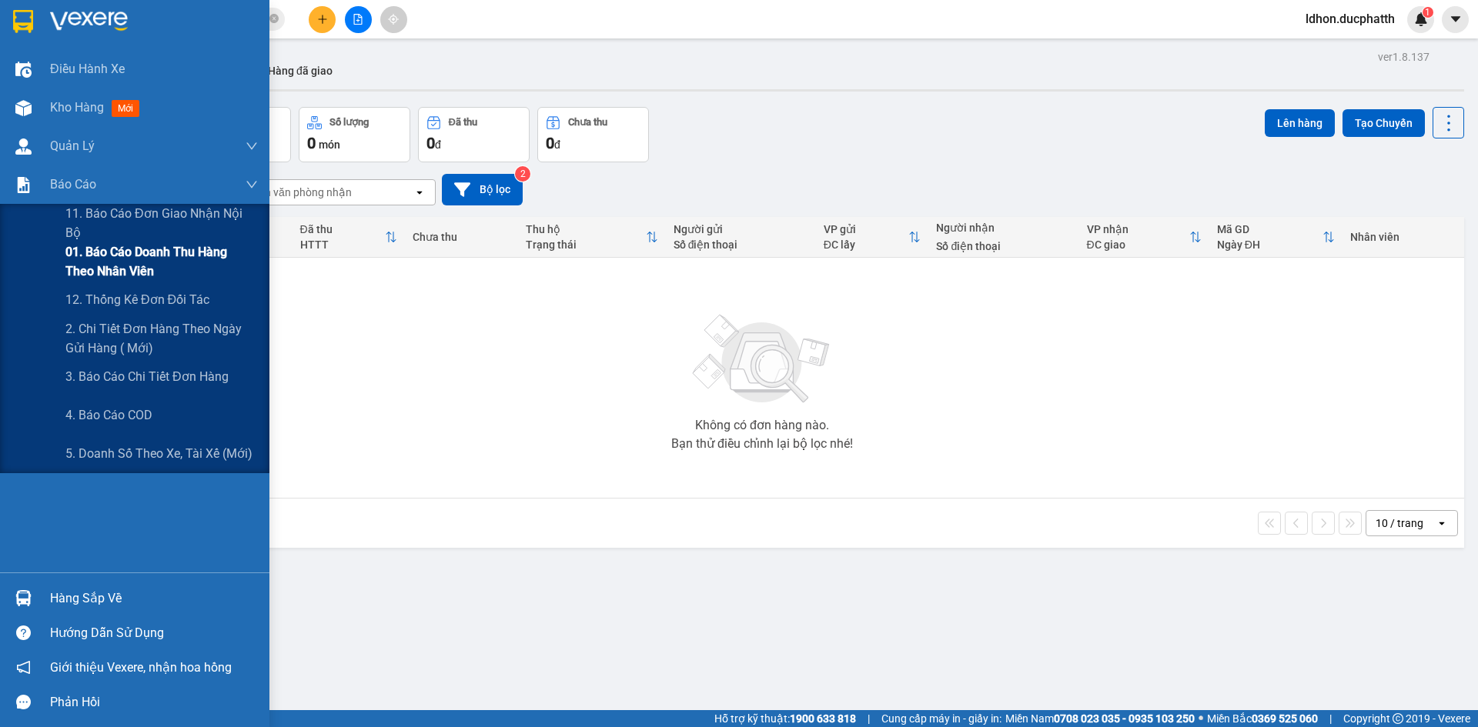
click at [152, 269] on span "01. Báo cáo doanh thu hàng theo nhân viên" at bounding box center [161, 261] width 192 height 38
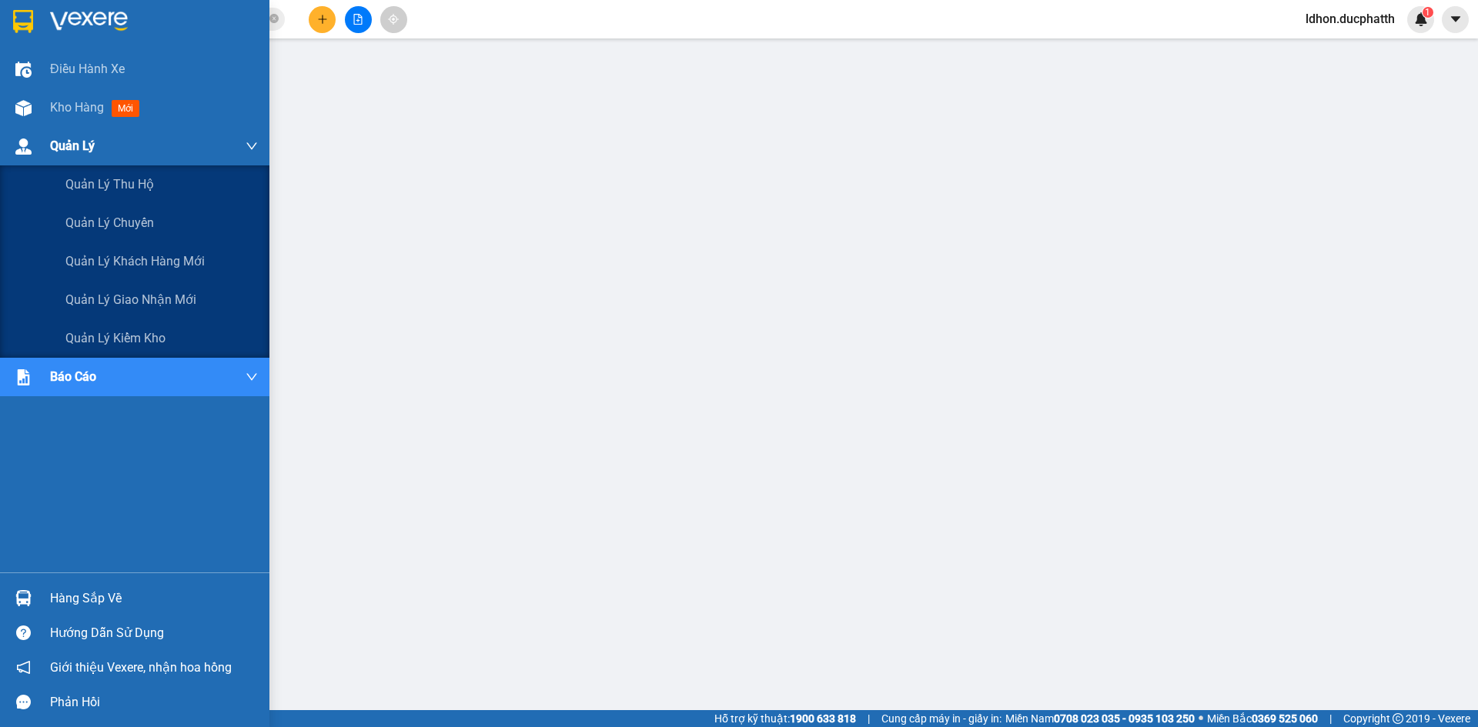
click at [35, 140] on div at bounding box center [23, 146] width 27 height 27
click at [122, 293] on span "Quản lý giao nhận mới" at bounding box center [130, 299] width 131 height 19
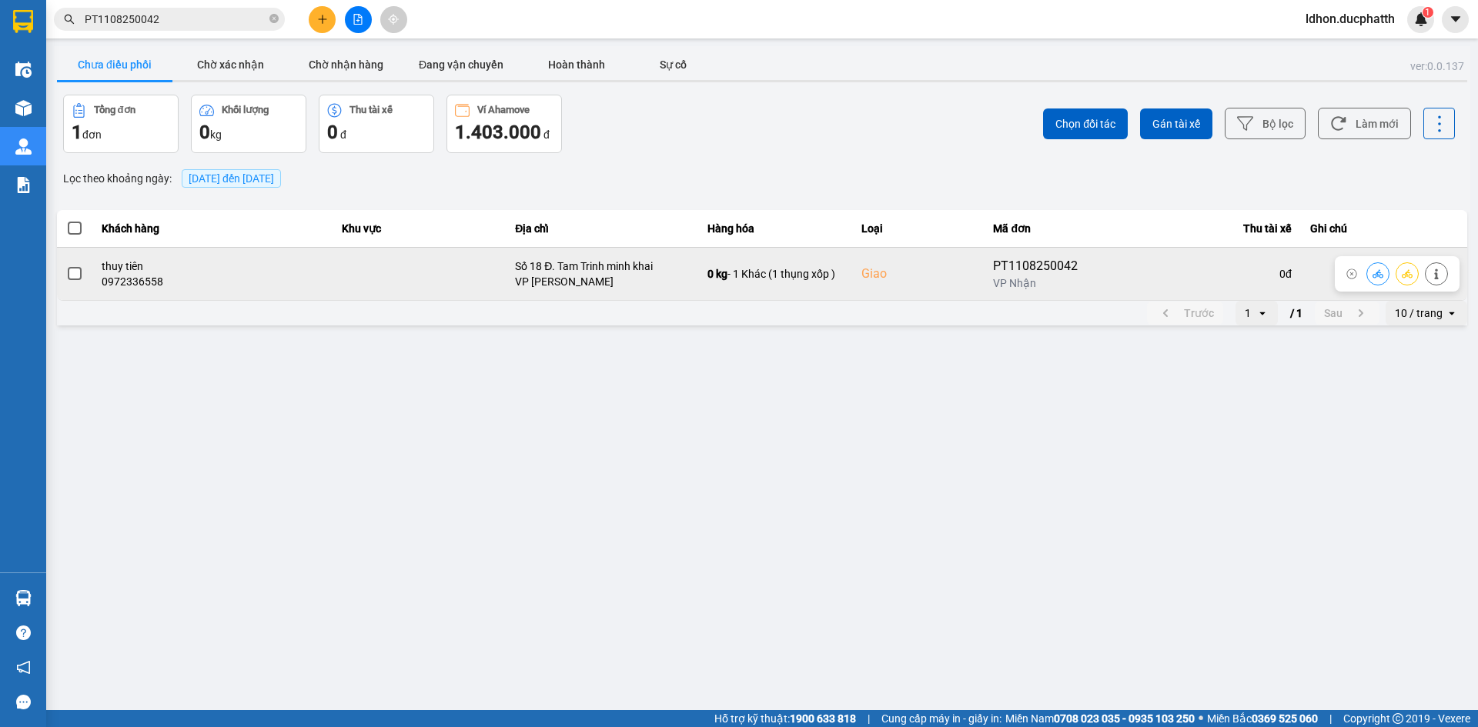
click at [78, 279] on span at bounding box center [75, 274] width 14 height 14
click at [66, 266] on input "checkbox" at bounding box center [66, 266] width 0 height 0
click at [1375, 276] on icon at bounding box center [1377, 274] width 11 height 11
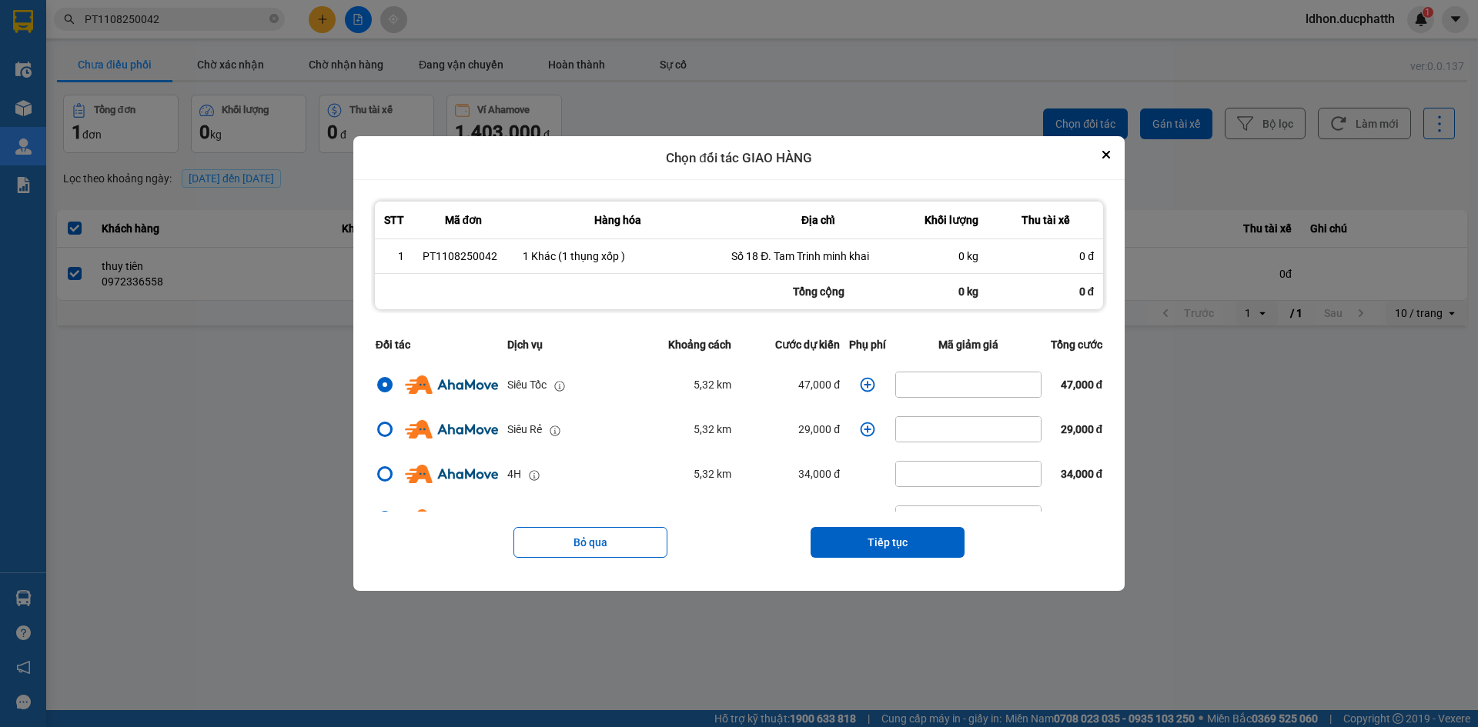
click at [863, 389] on icon "dialog" at bounding box center [867, 384] width 15 height 15
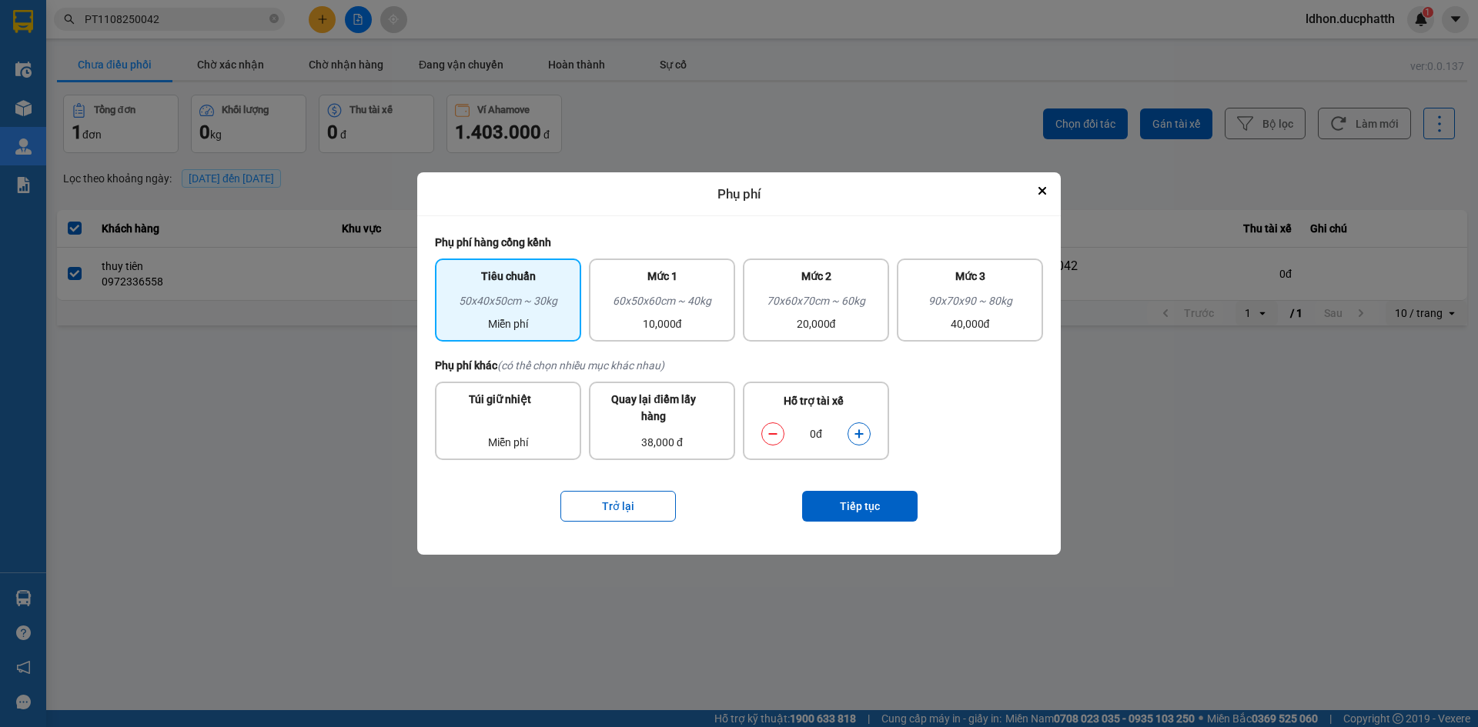
click at [856, 431] on icon "dialog" at bounding box center [859, 434] width 11 height 11
click at [860, 511] on button "Tiếp tục" at bounding box center [859, 506] width 115 height 31
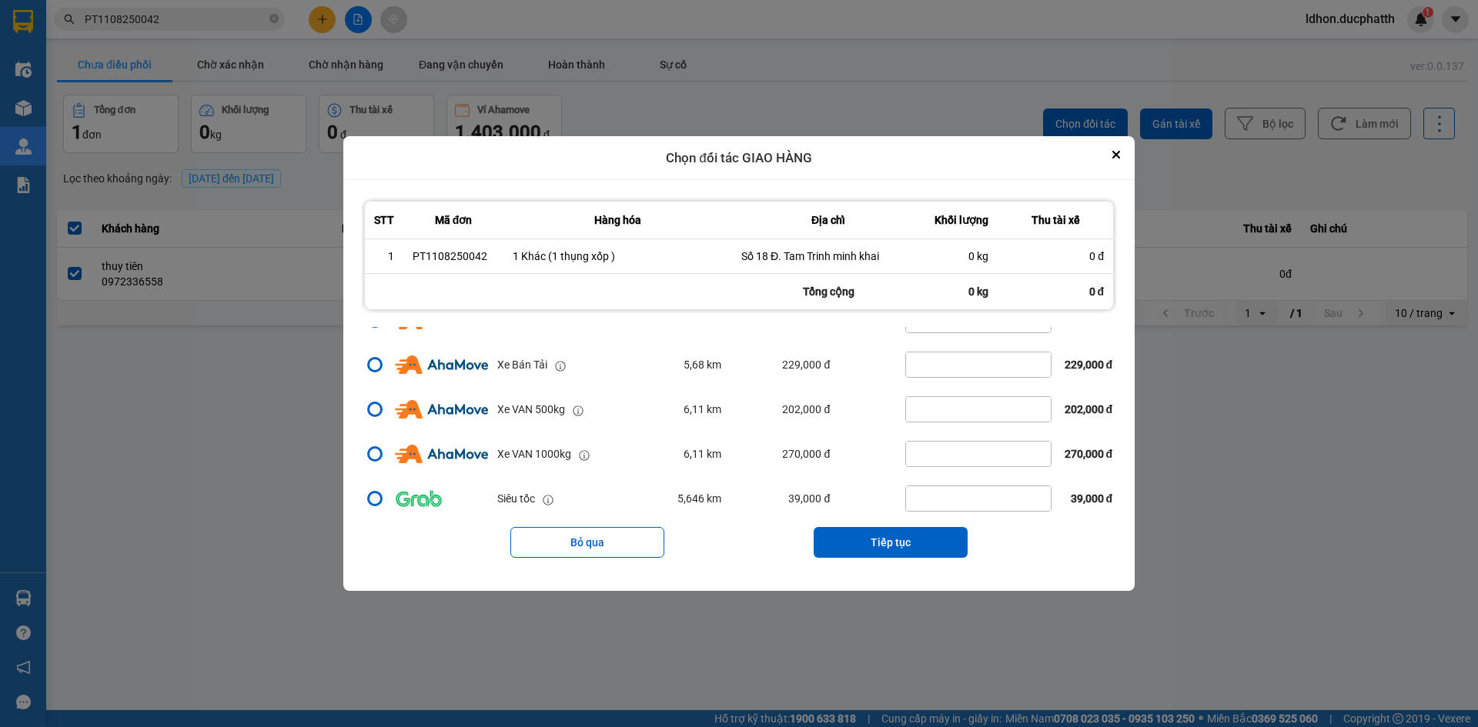
scroll to position [334, 0]
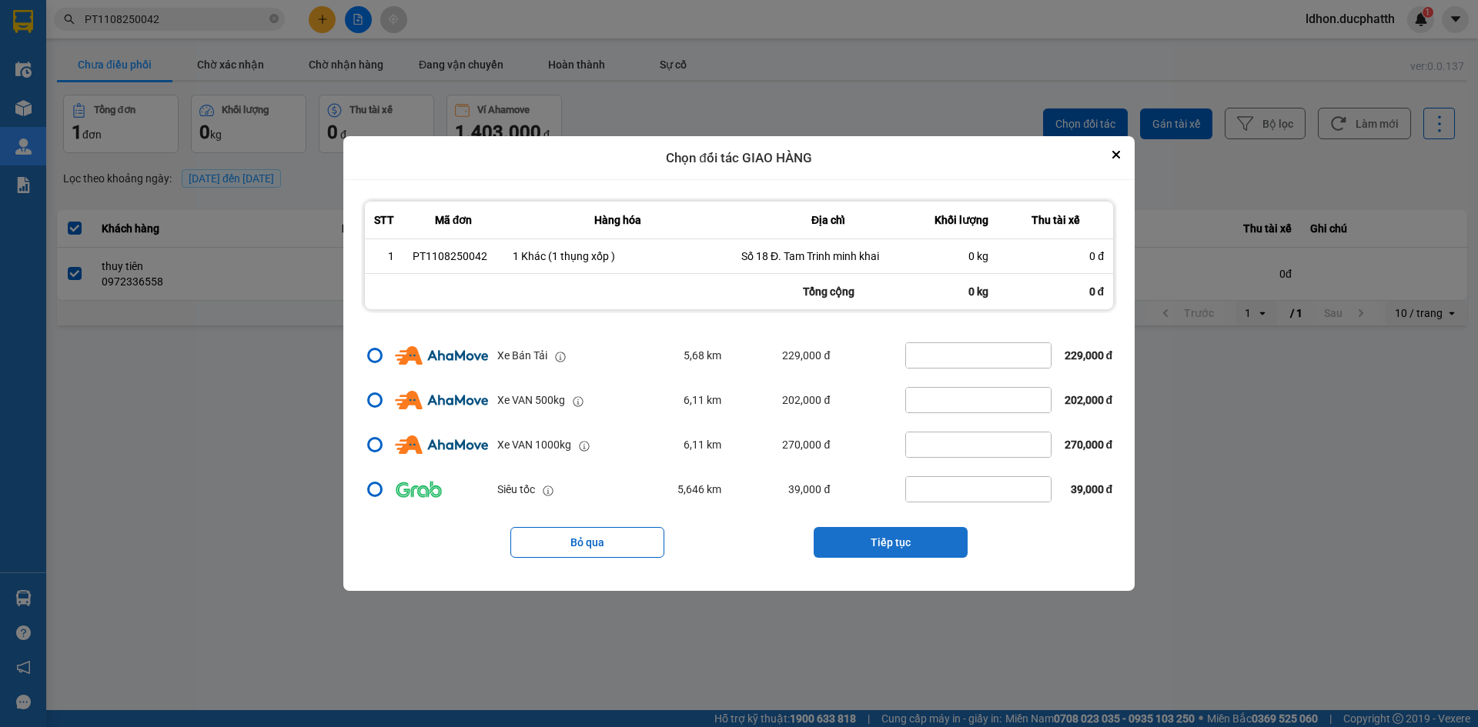
click at [927, 550] on button "Tiếp tục" at bounding box center [891, 542] width 154 height 31
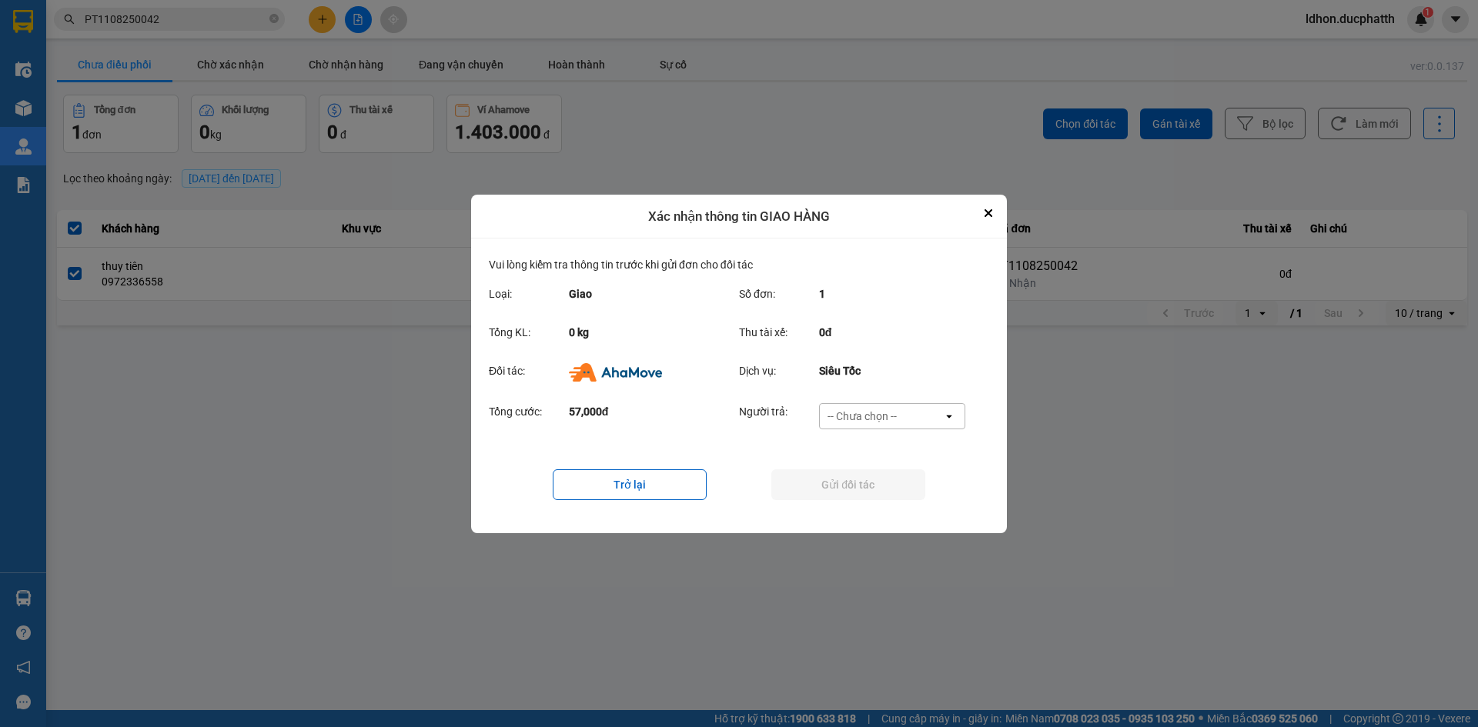
click at [871, 416] on div "-- Chưa chọn --" at bounding box center [861, 416] width 69 height 15
click at [893, 506] on div "Ví Ahamove" at bounding box center [891, 504] width 146 height 28
click at [872, 484] on button "Gửi đối tác" at bounding box center [848, 484] width 154 height 31
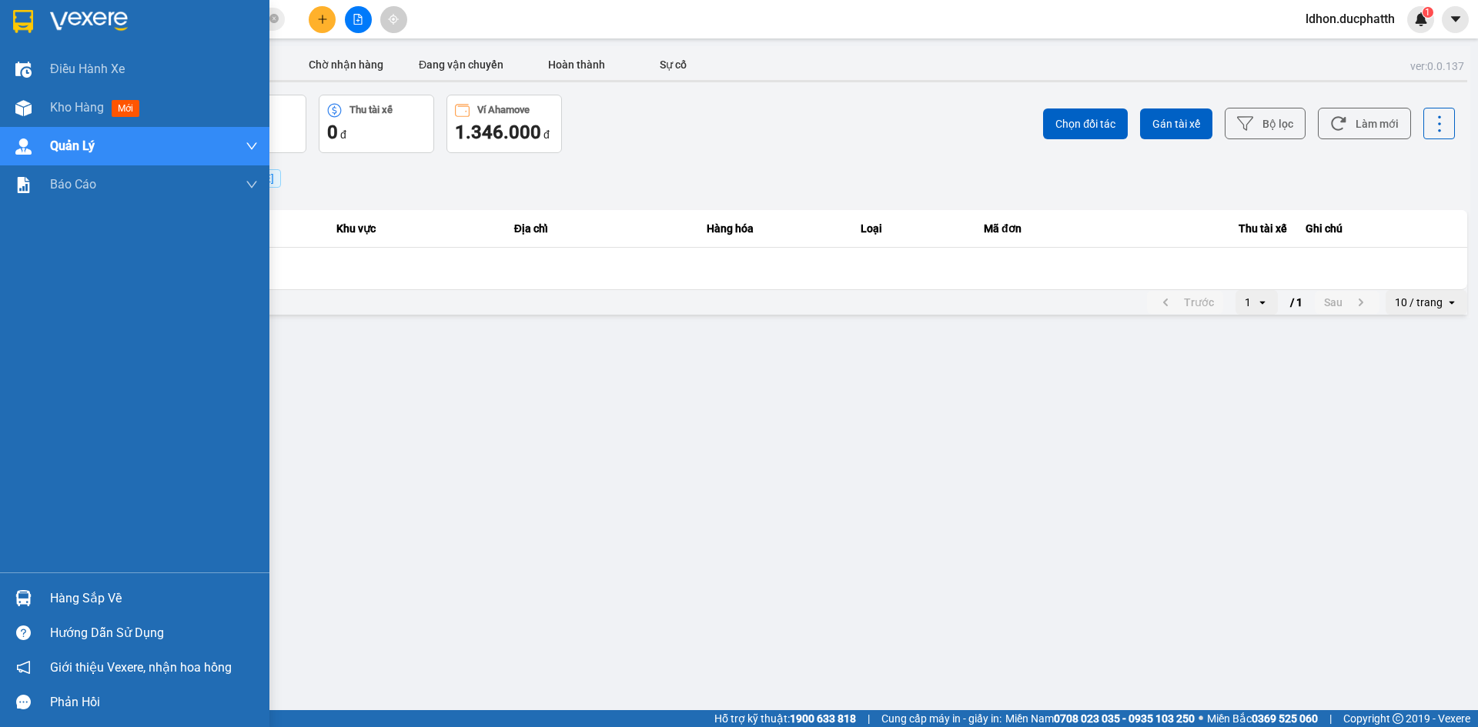
click at [102, 599] on div "Hàng sắp về" at bounding box center [154, 598] width 208 height 23
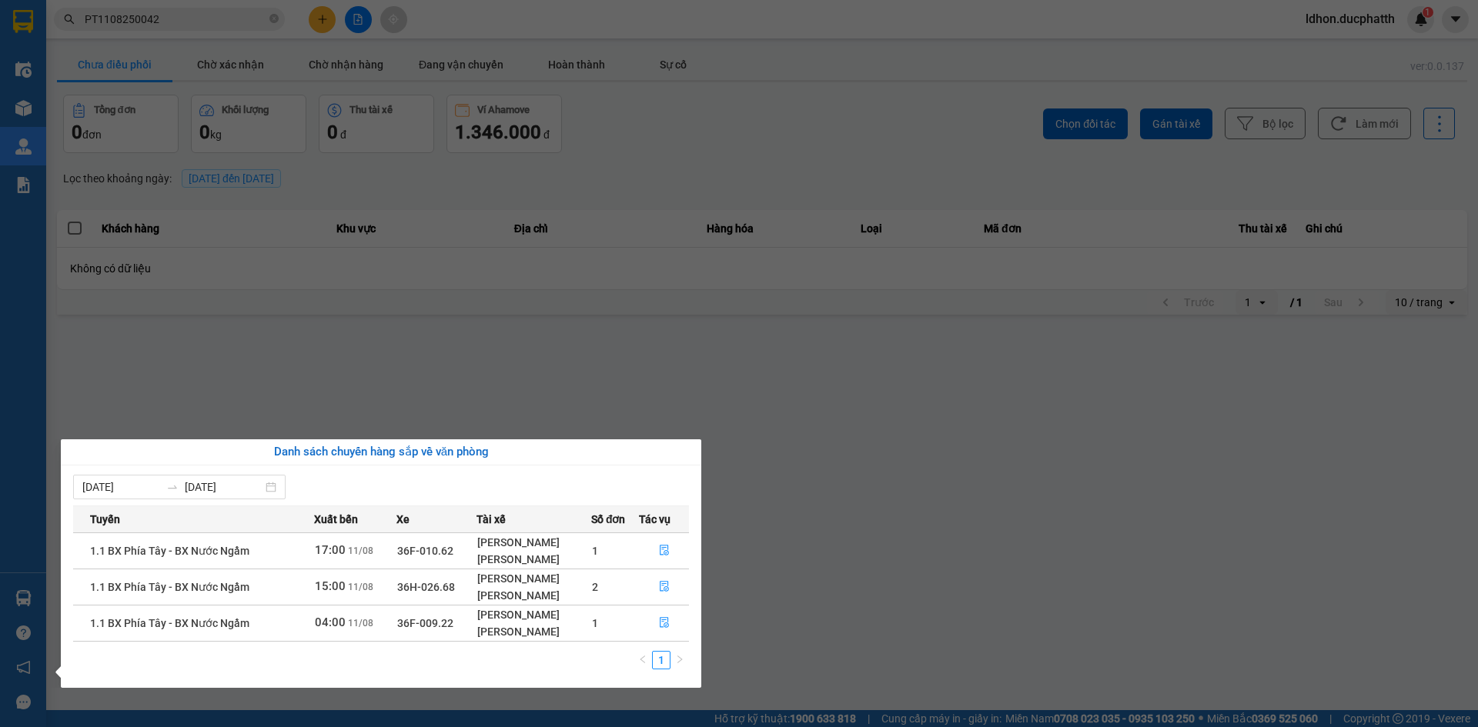
click at [381, 373] on section "Kết quả tìm kiếm ( 1 ) Bộ lọc Mã ĐH Trạng thái Món hàng Thu hộ Tổng cước Chưa c…" at bounding box center [739, 363] width 1478 height 727
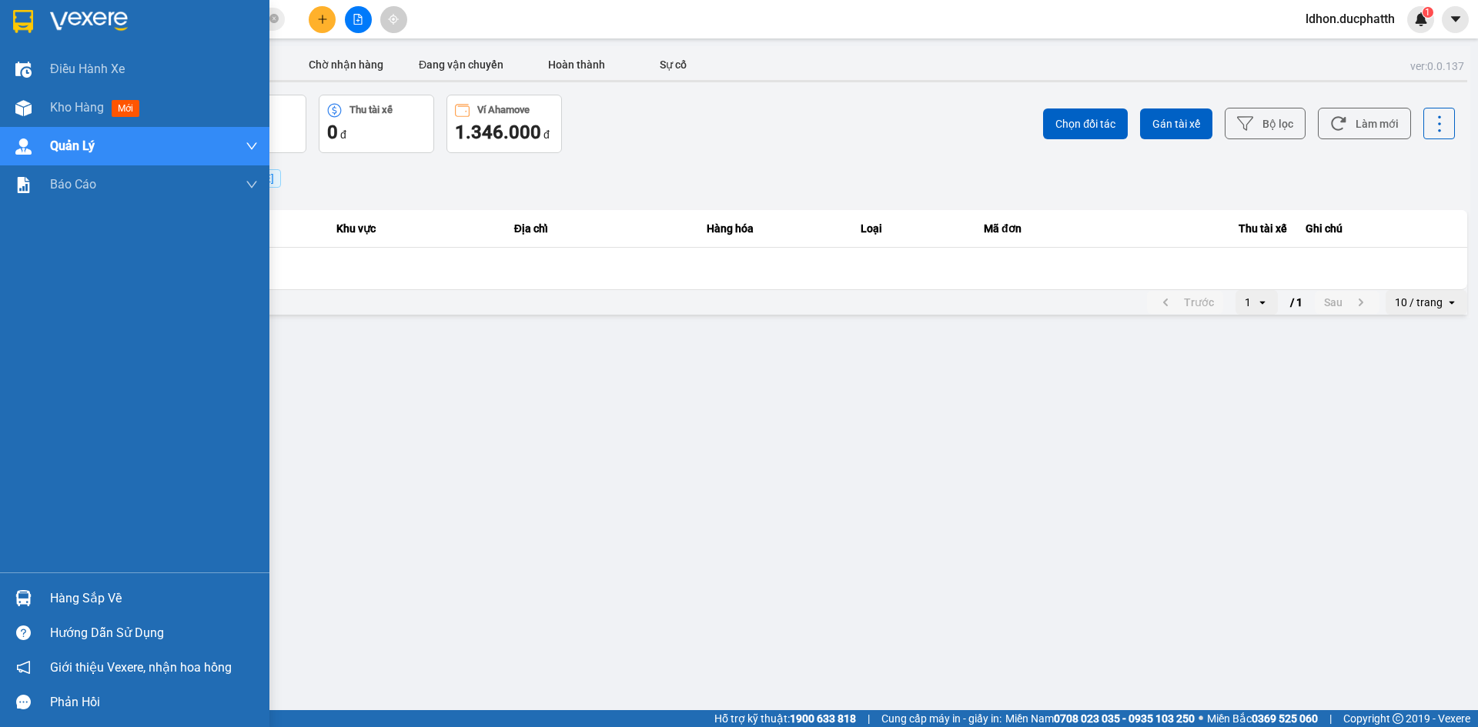
click at [25, 601] on img at bounding box center [23, 598] width 16 height 16
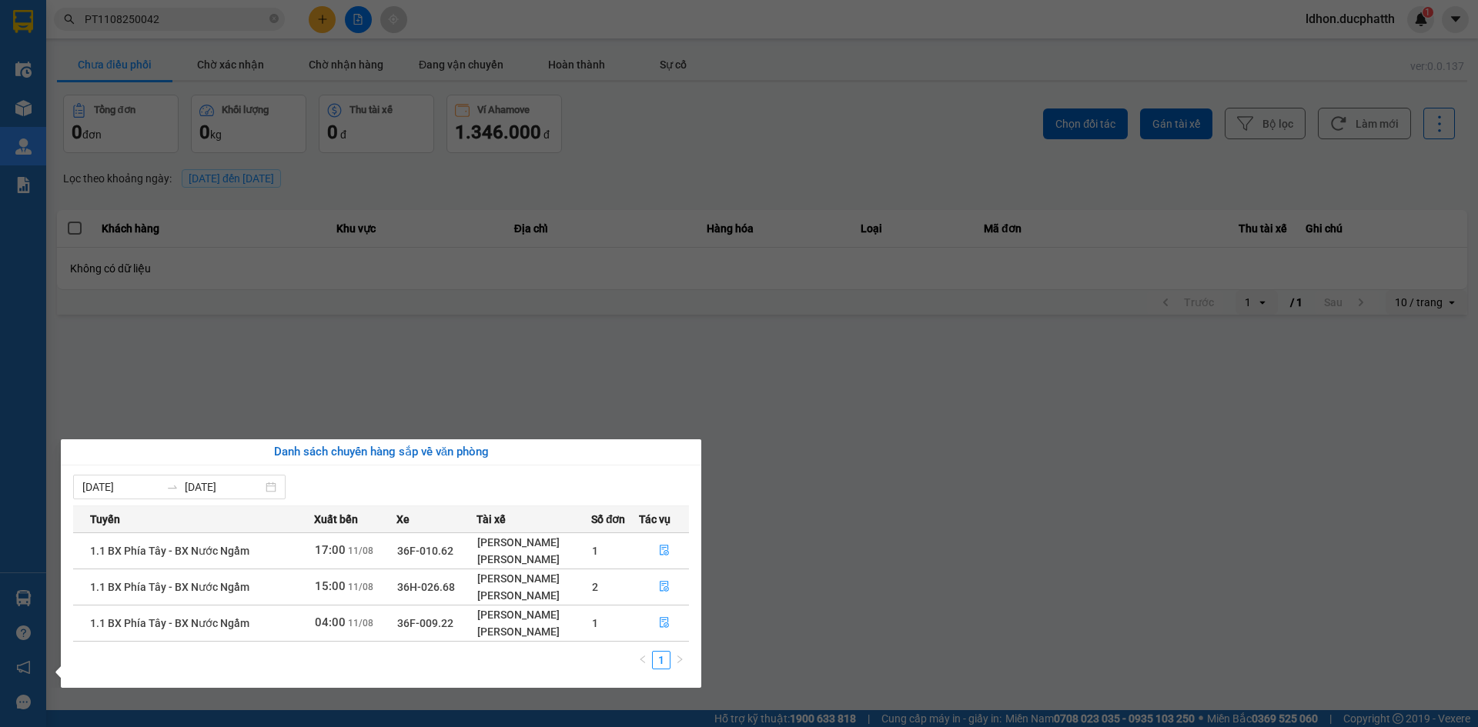
click at [596, 408] on section "Kết quả tìm kiếm ( 1 ) Bộ lọc Mã ĐH Trạng thái Món hàng Thu hộ Tổng cước Chưa c…" at bounding box center [739, 363] width 1478 height 727
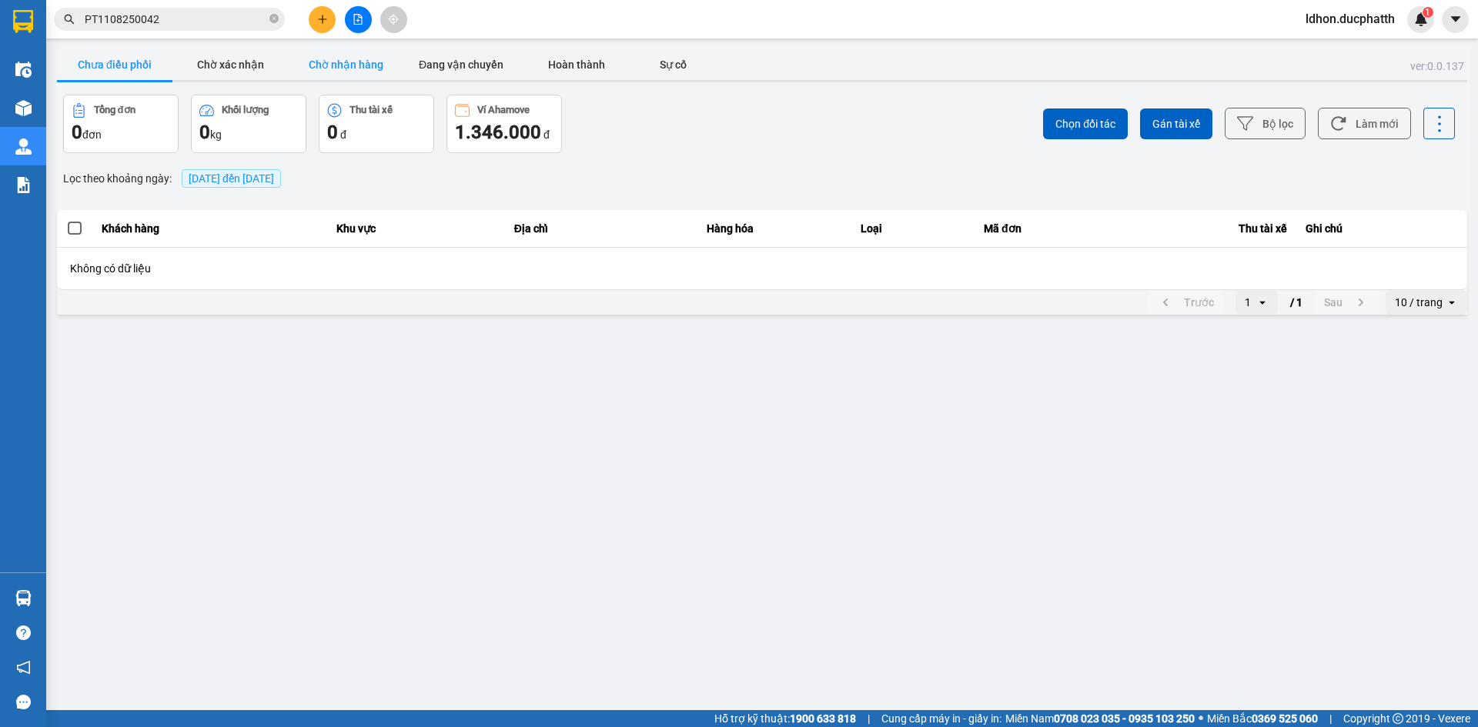
click at [339, 54] on button "Chờ nhận hàng" at bounding box center [345, 64] width 115 height 31
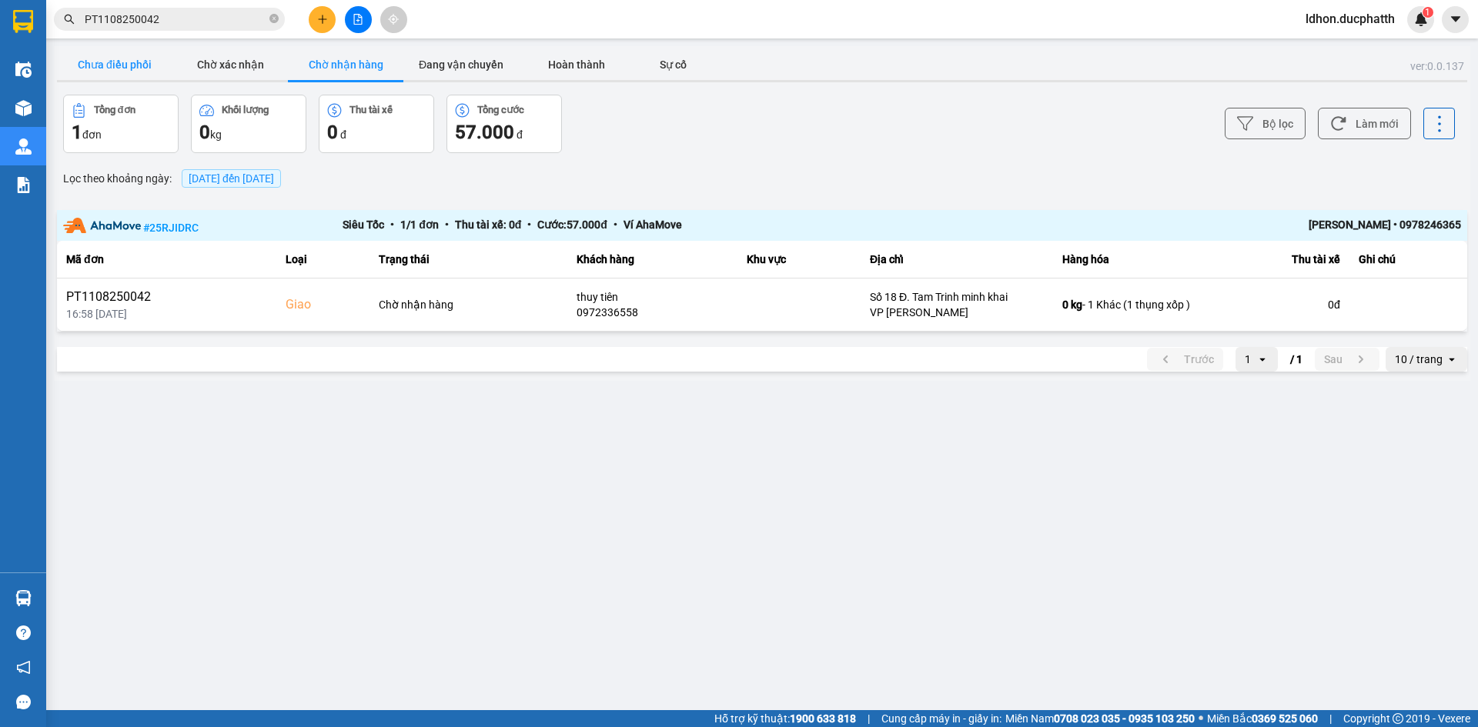
click at [136, 68] on button "Chưa điều phối" at bounding box center [114, 64] width 115 height 31
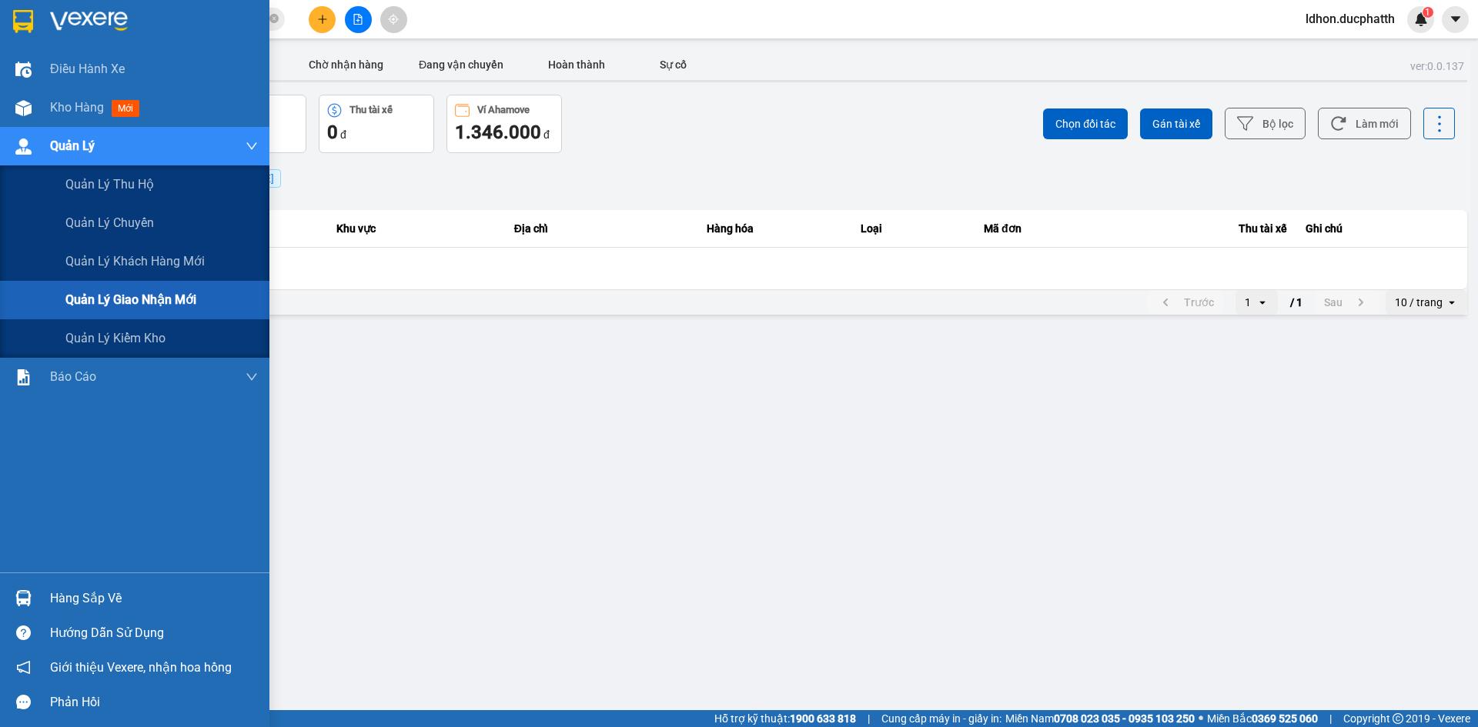
click at [175, 299] on span "Quản lý giao nhận mới" at bounding box center [130, 299] width 131 height 19
click at [182, 254] on span "Quản lý khách hàng mới" at bounding box center [134, 261] width 139 height 19
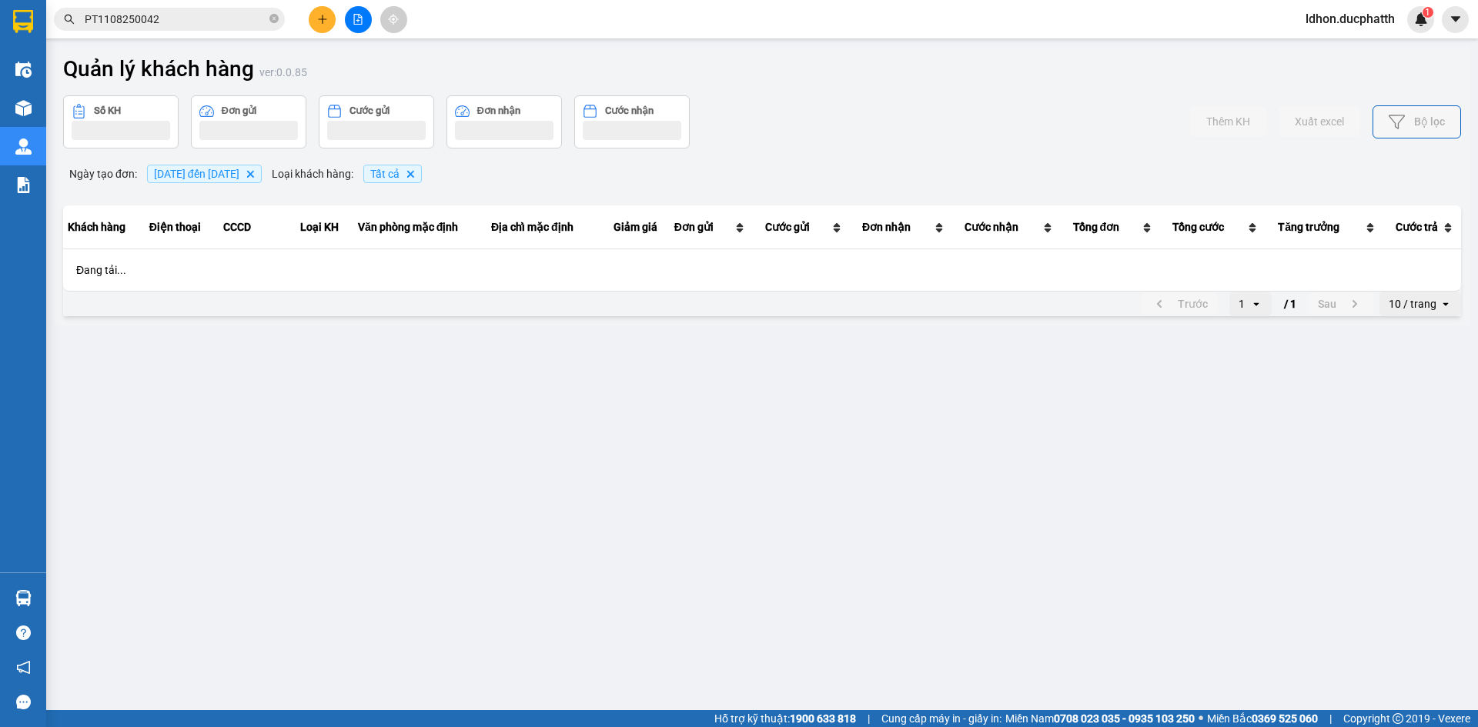
click at [507, 376] on main "Quản lý khách hàng ver: 0.0.85 Số KH Đơn gửi Cước gửi Đơn nhận Cước nhận Thêm K…" at bounding box center [739, 355] width 1478 height 710
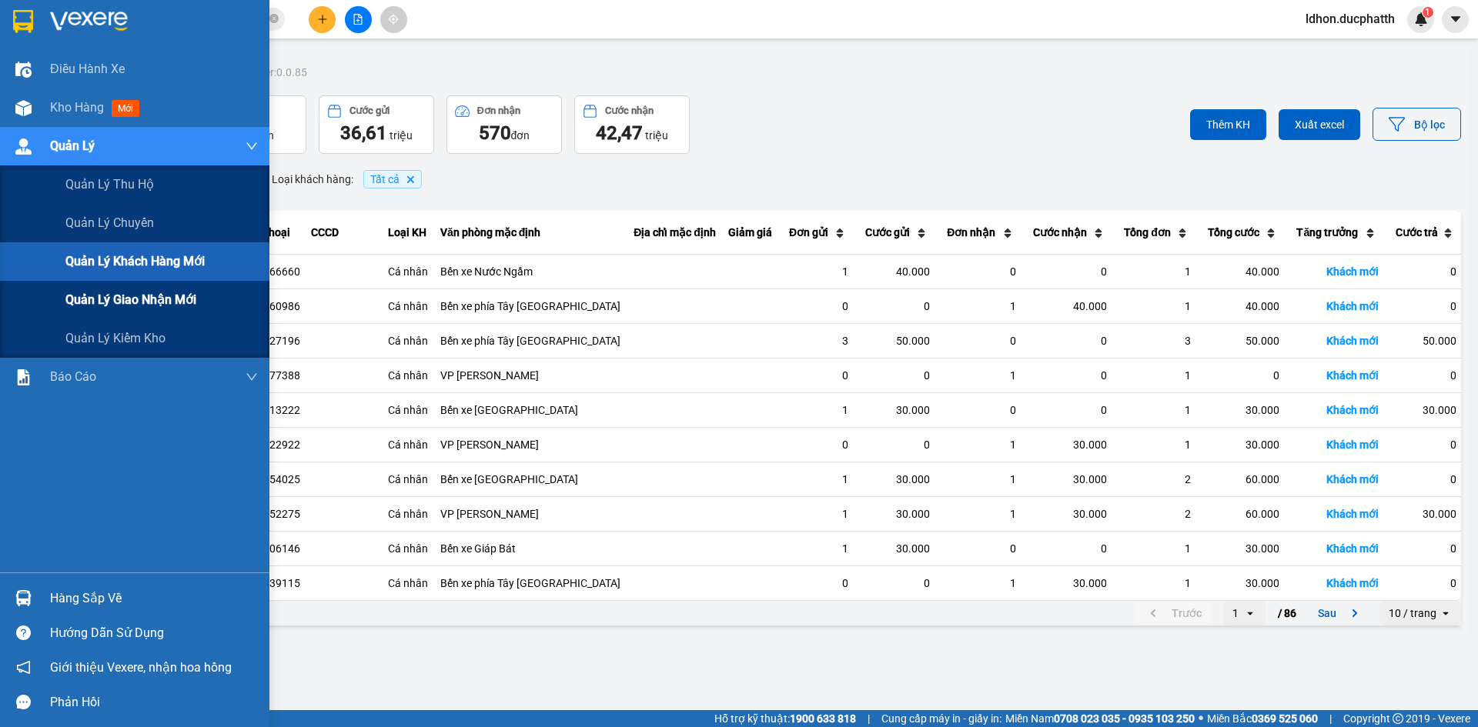
click at [133, 302] on span "Quản lý giao nhận mới" at bounding box center [130, 299] width 131 height 19
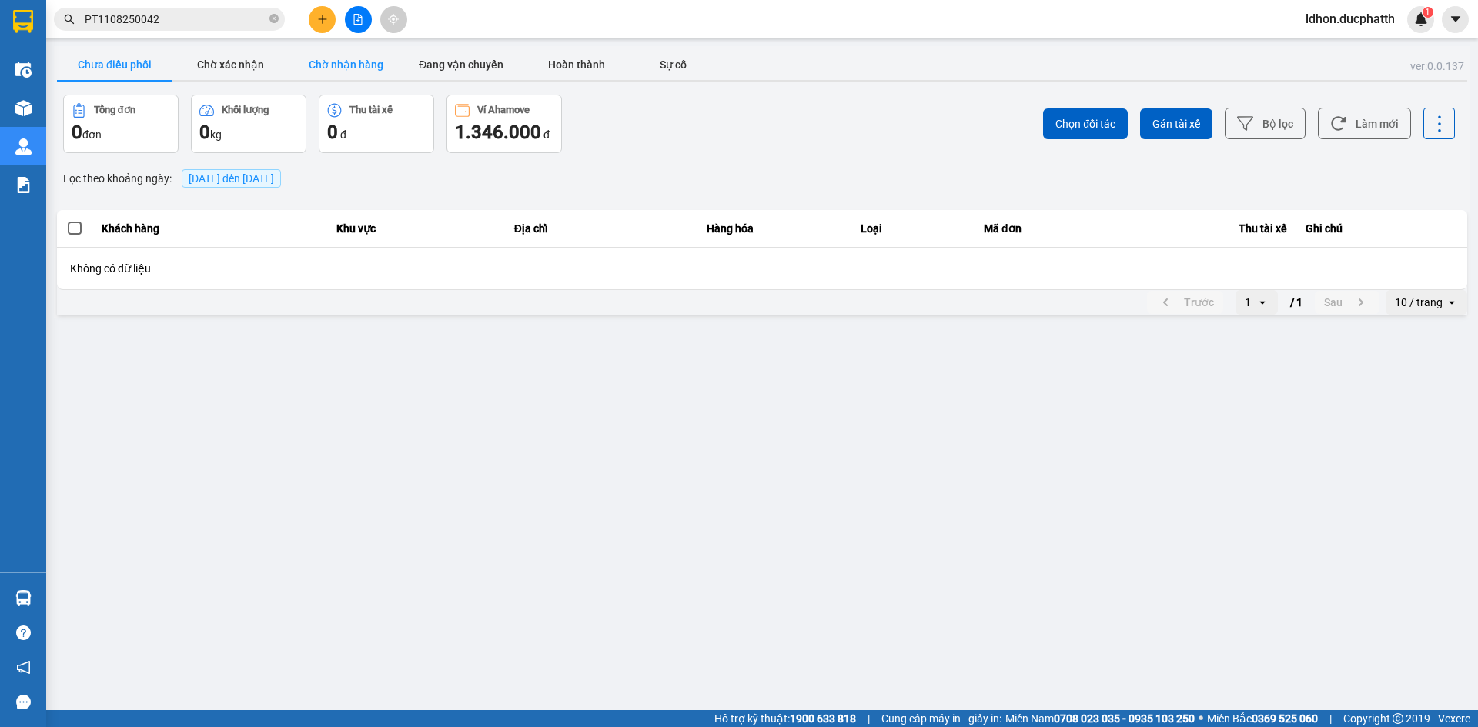
click at [332, 79] on button "Chờ nhận hàng" at bounding box center [345, 64] width 115 height 31
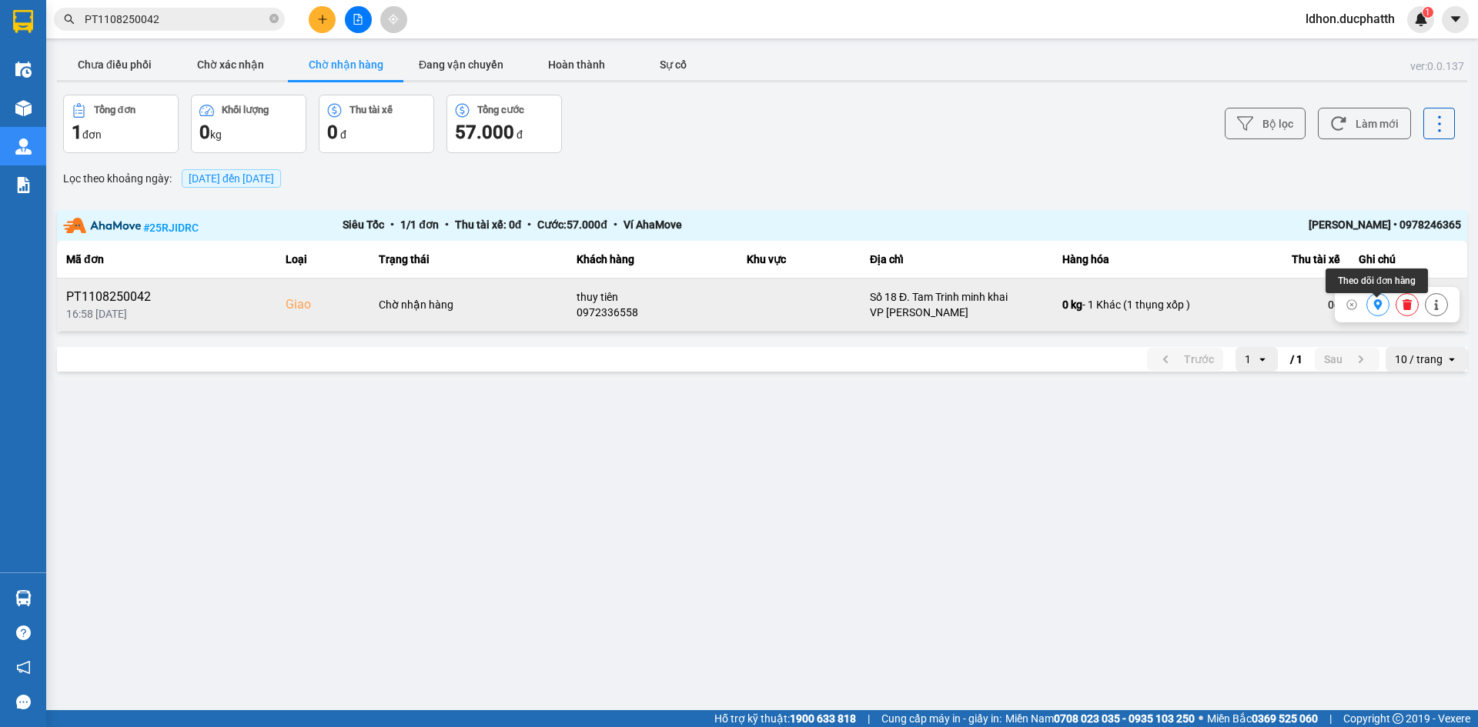
click at [1375, 308] on icon at bounding box center [1378, 304] width 8 height 11
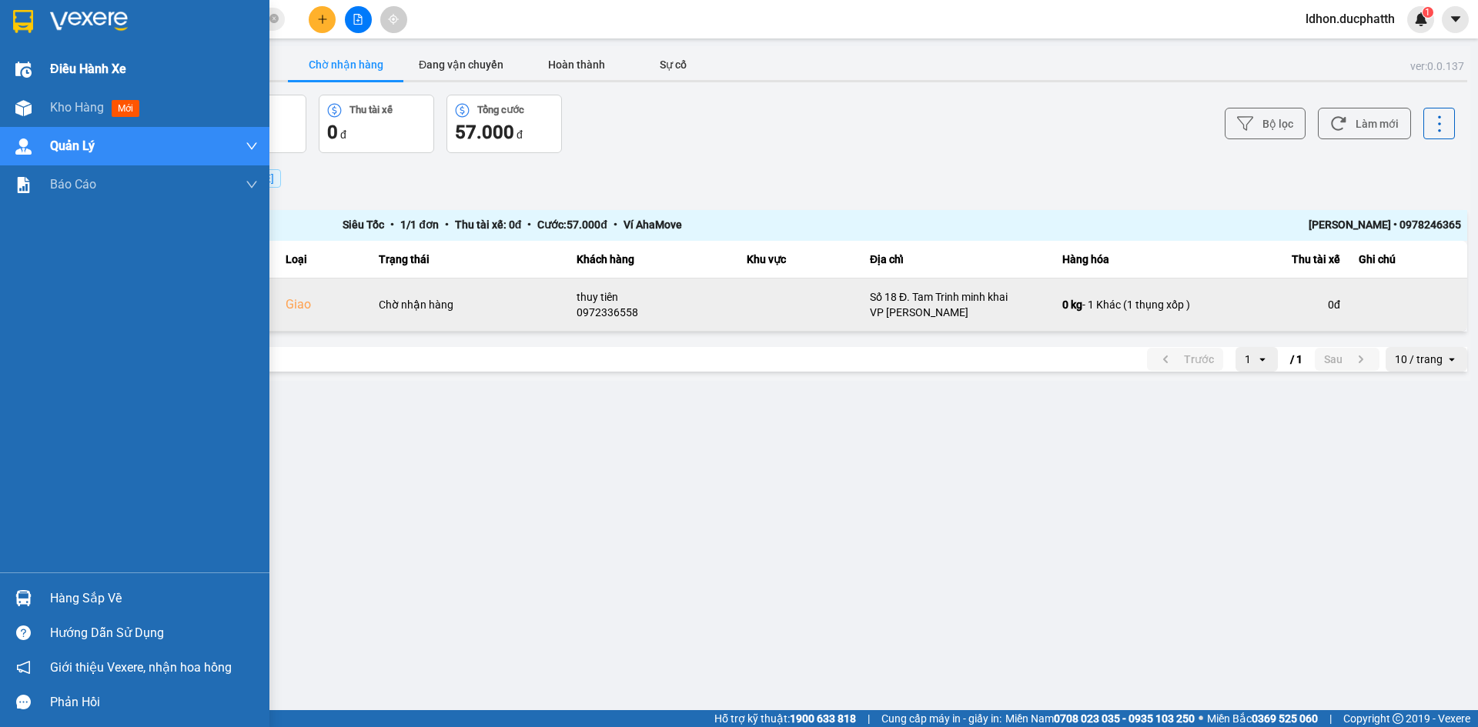
click at [89, 71] on span "Điều hành xe" at bounding box center [88, 68] width 76 height 19
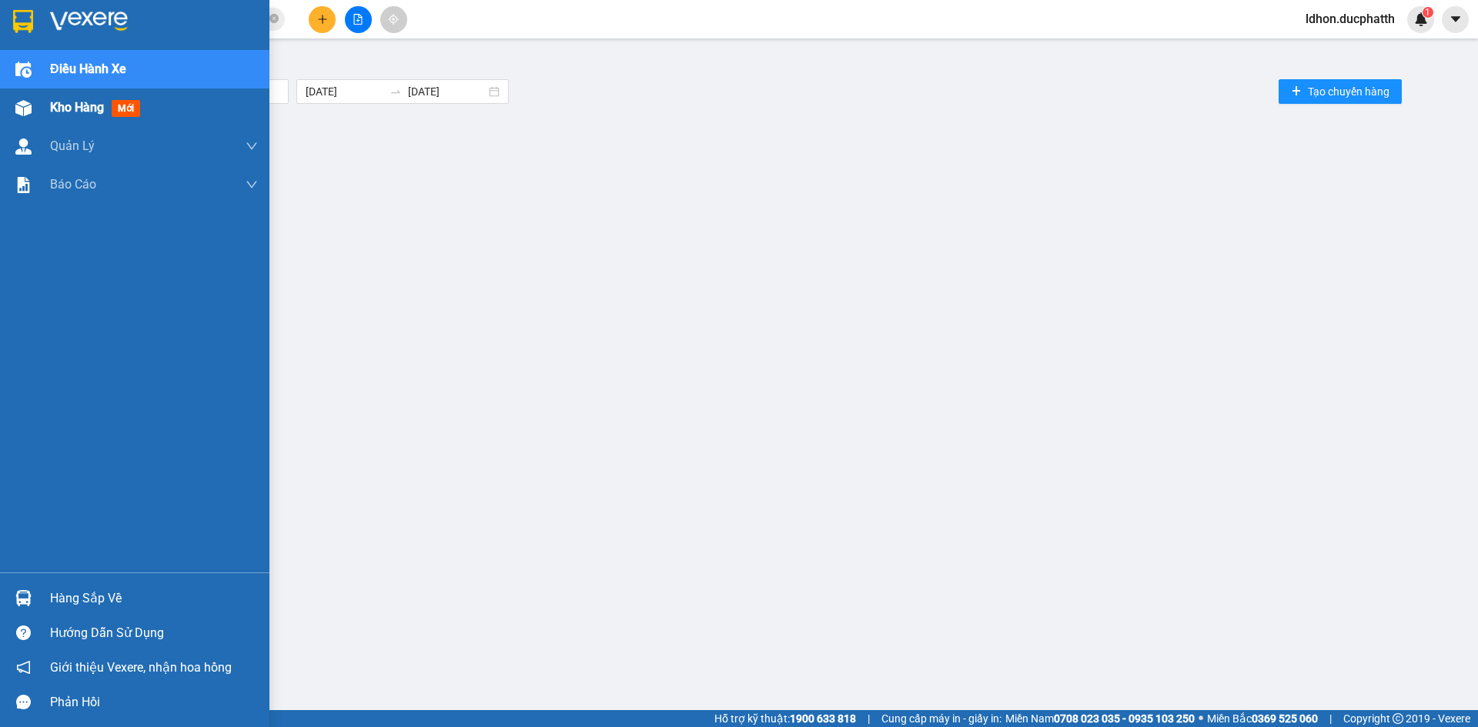
click at [115, 107] on span "mới" at bounding box center [126, 108] width 28 height 17
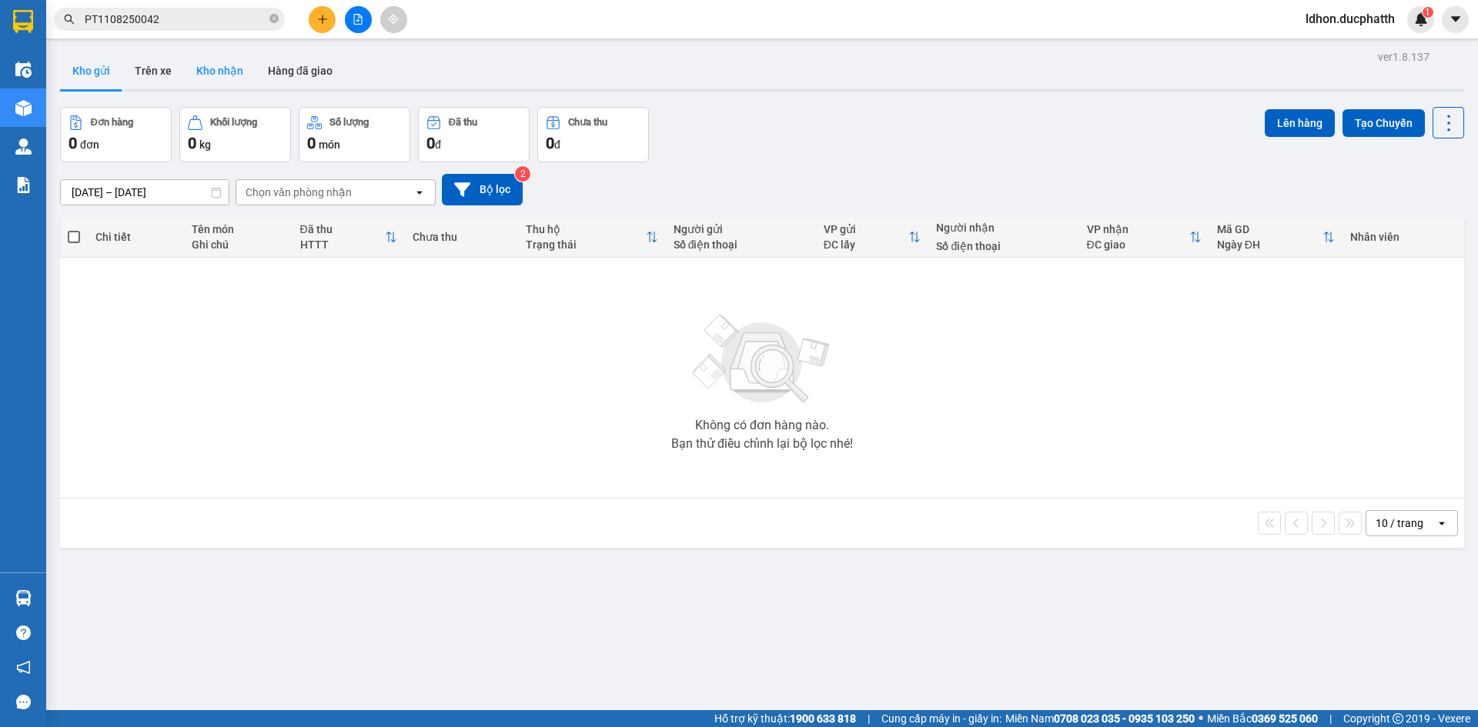
click at [202, 67] on button "Kho nhận" at bounding box center [220, 70] width 72 height 37
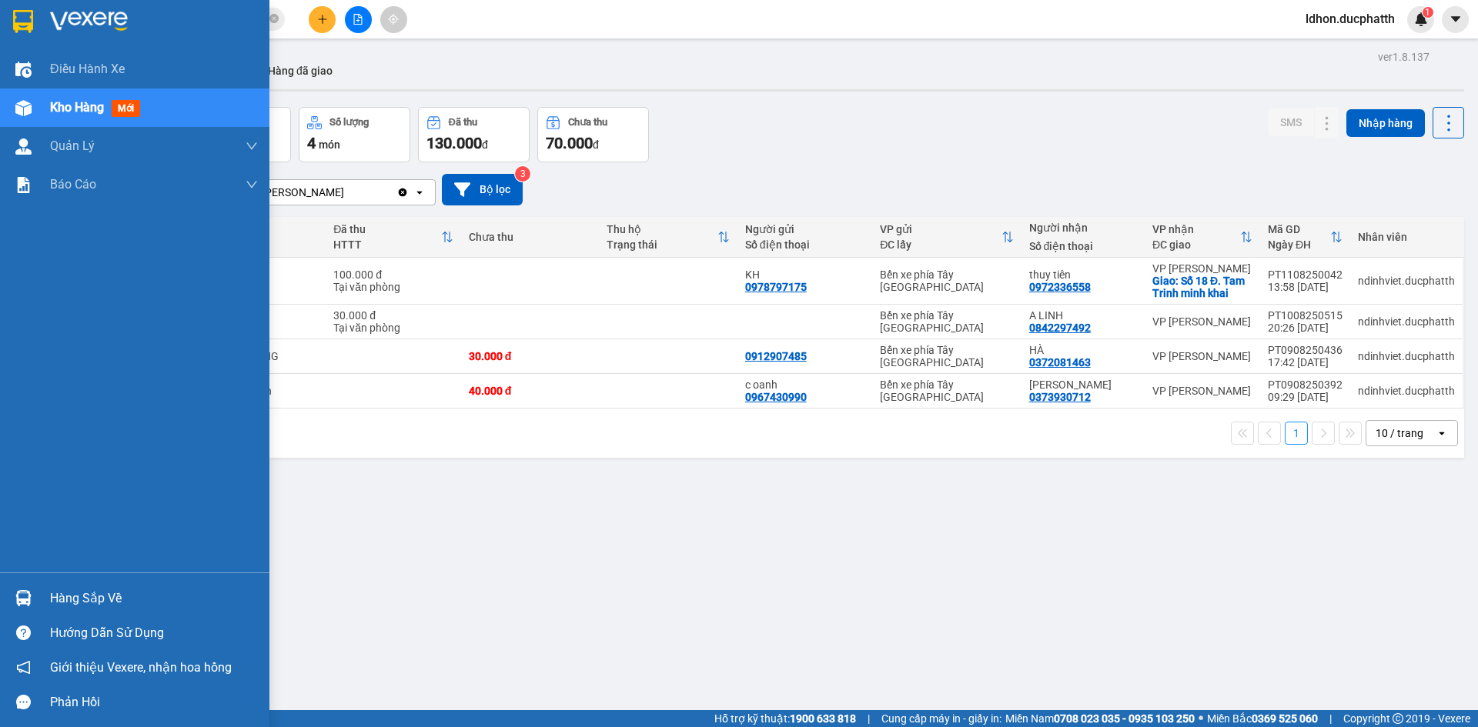
click at [28, 601] on img at bounding box center [23, 598] width 16 height 16
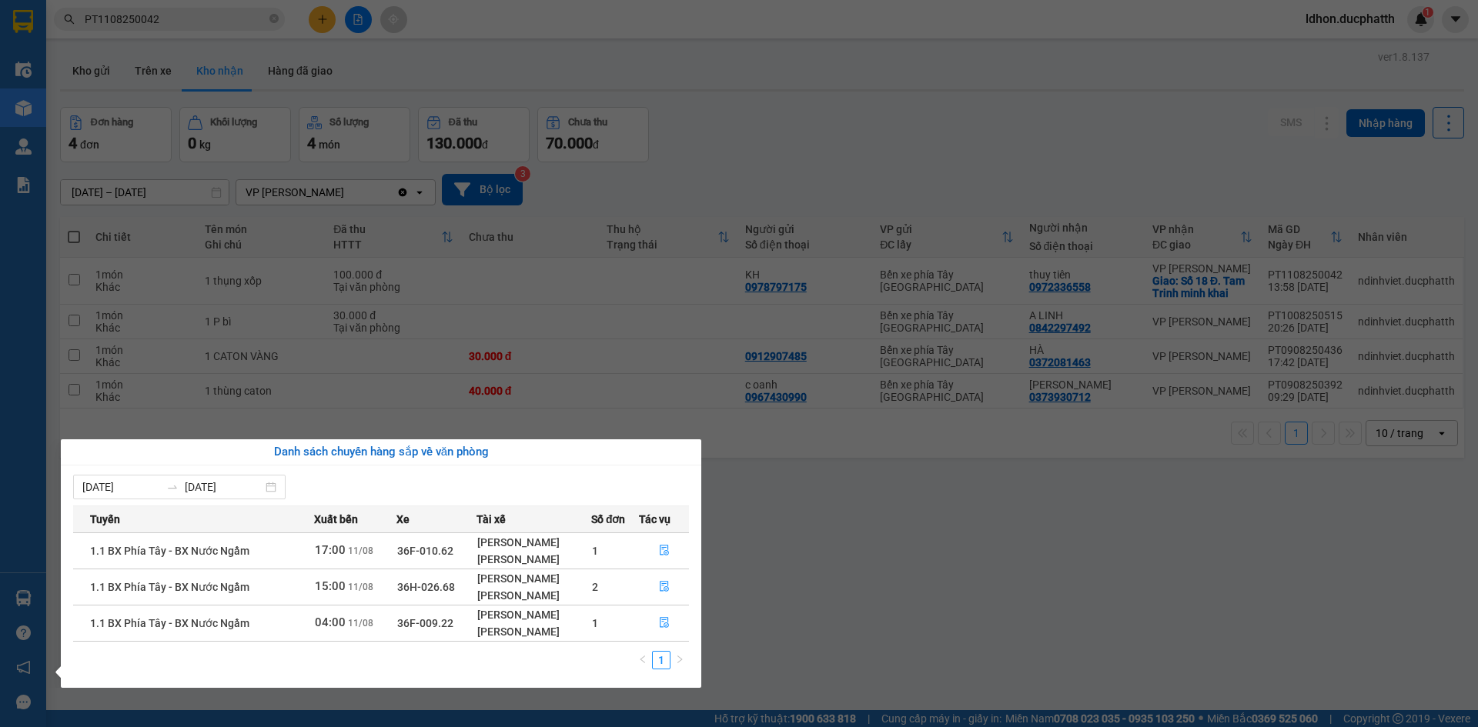
click at [764, 617] on section "Kết quả tìm kiếm ( 1 ) Bộ lọc Mã ĐH Trạng thái Món hàng Thu hộ Tổng cước Chưa c…" at bounding box center [739, 363] width 1478 height 727
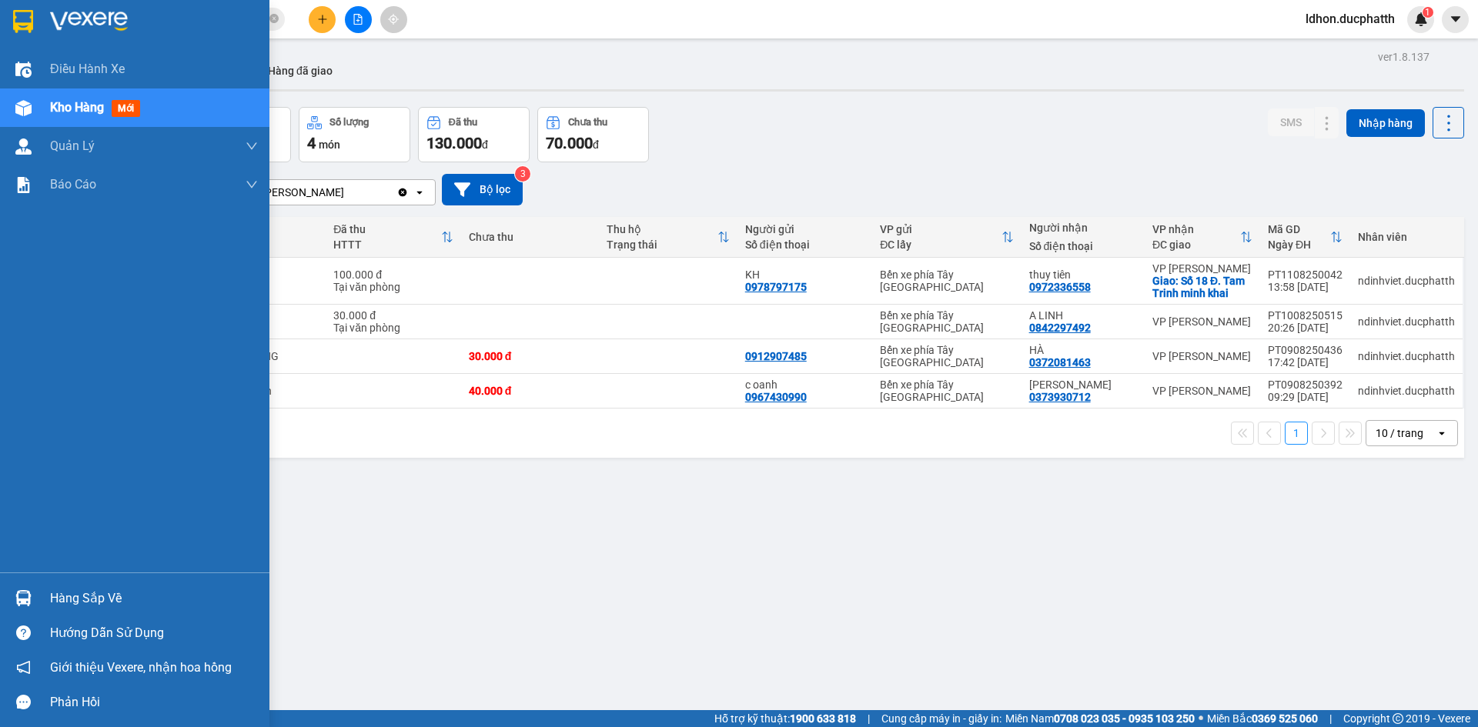
click at [42, 600] on div "Hàng sắp về" at bounding box center [134, 598] width 269 height 35
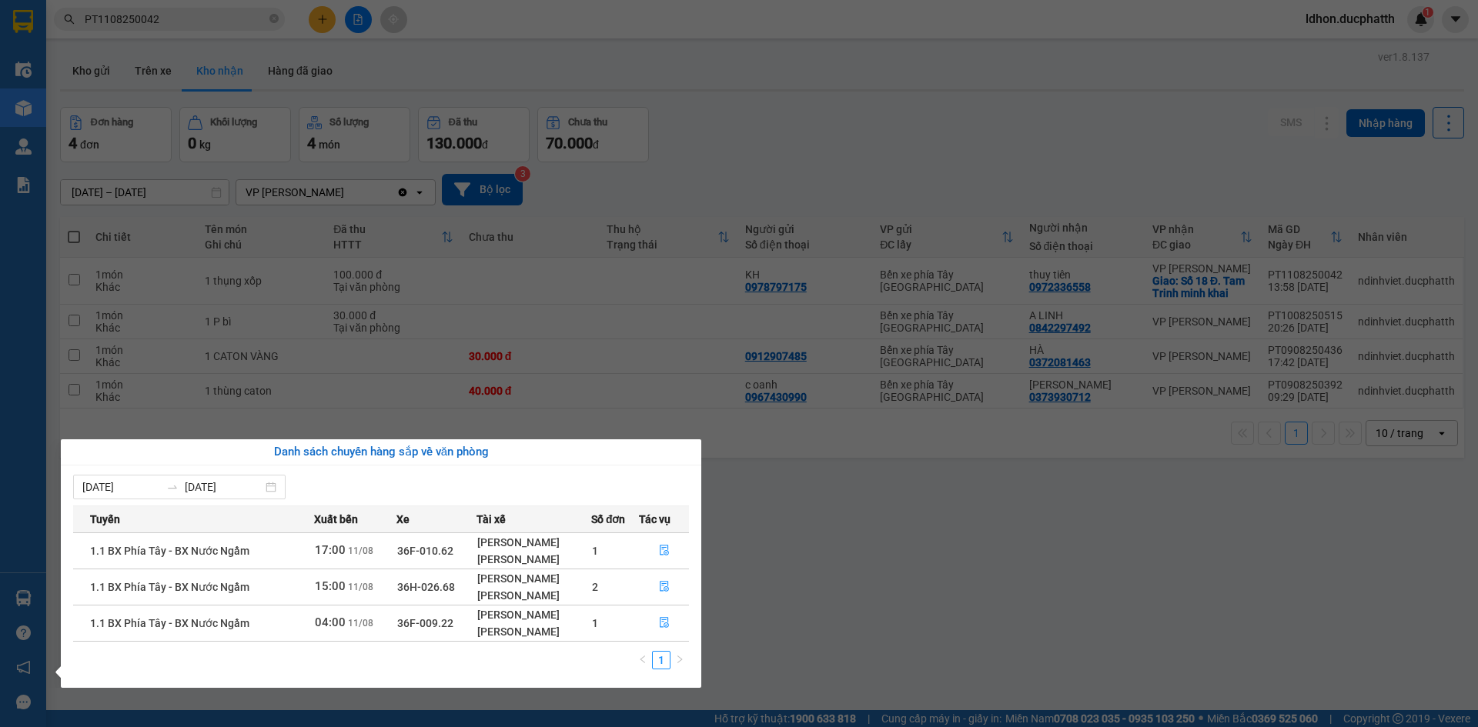
click at [810, 607] on section "Kết quả tìm kiếm ( 1 ) Bộ lọc Mã ĐH Trạng thái Món hàng Thu hộ Tổng cước Chưa c…" at bounding box center [739, 363] width 1478 height 727
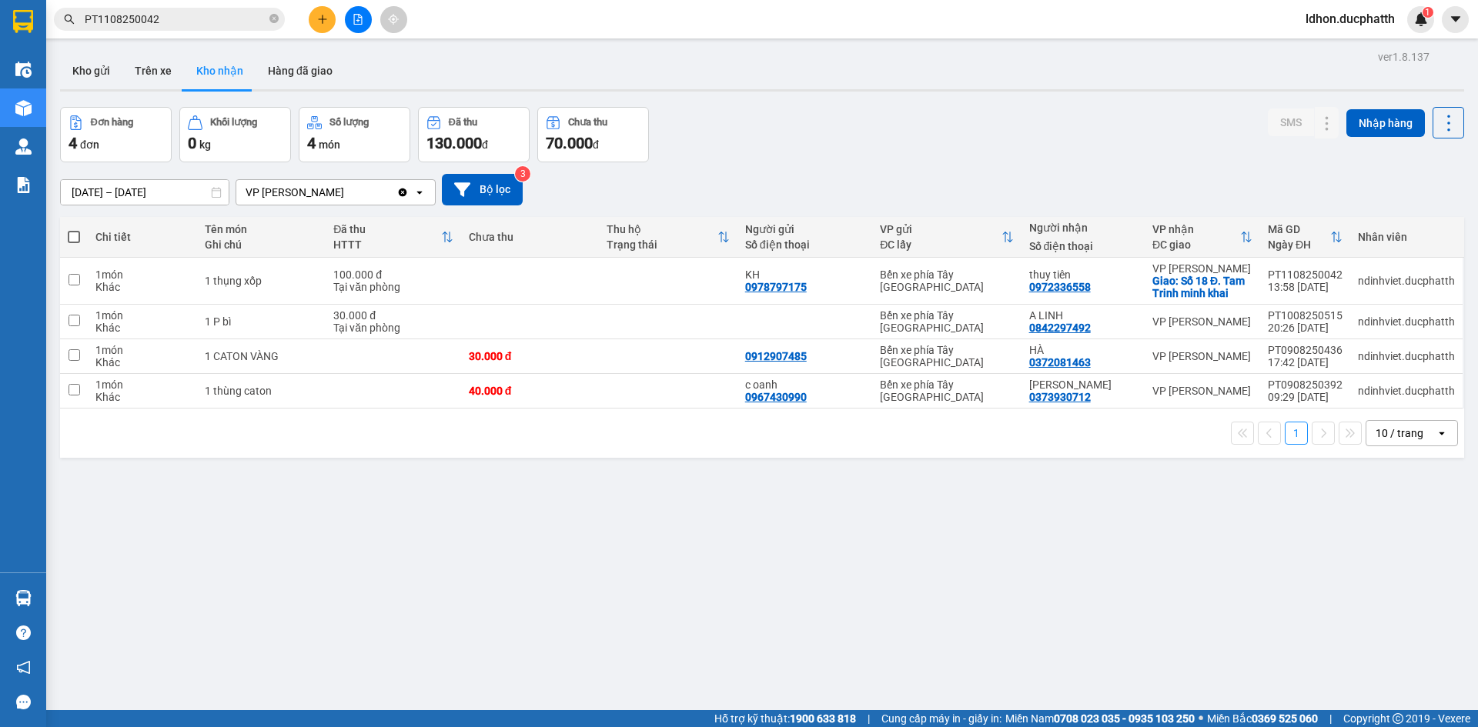
click at [52, 593] on main "ver 1.8.137 Kho gửi Trên xe Kho nhận Hàng đã giao Đơn hàng 4 đơn Khối lượng 0 k…" at bounding box center [739, 355] width 1478 height 710
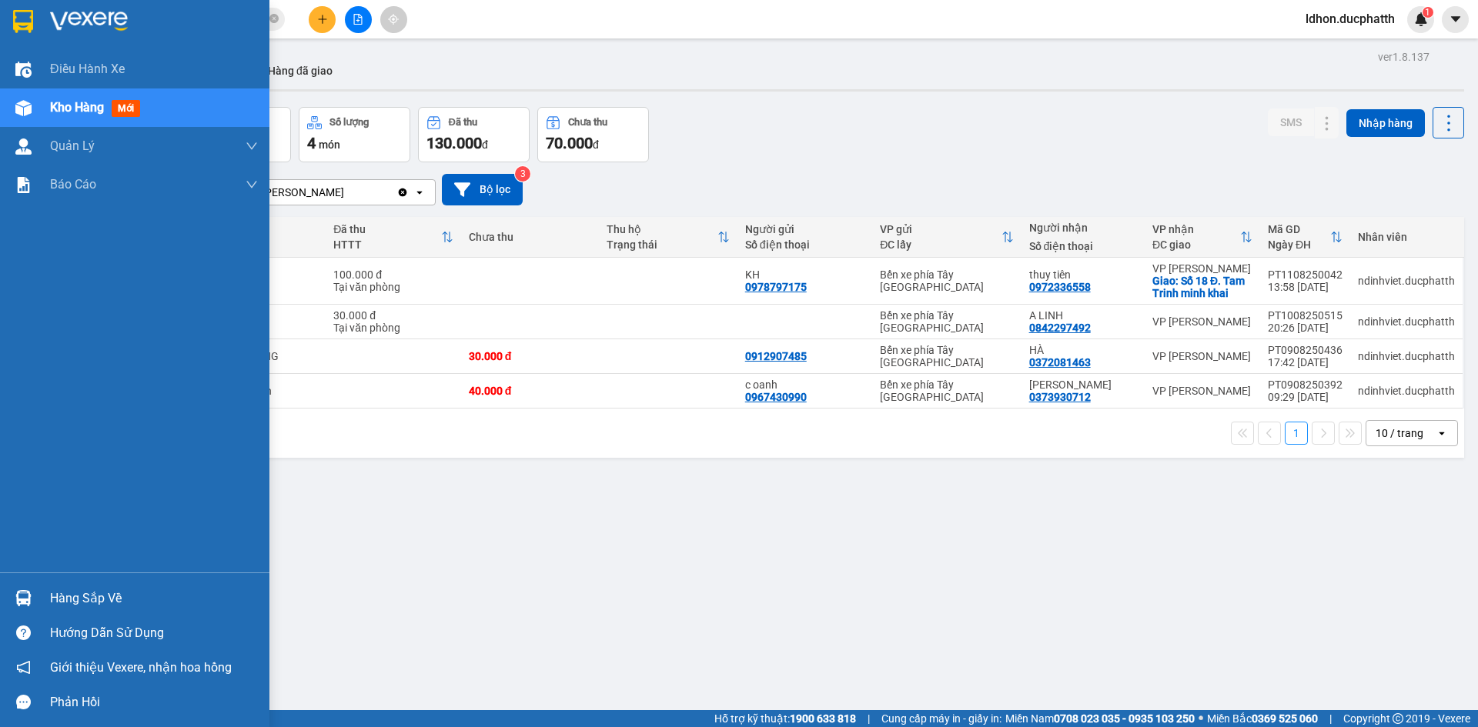
click at [25, 600] on img at bounding box center [23, 598] width 16 height 16
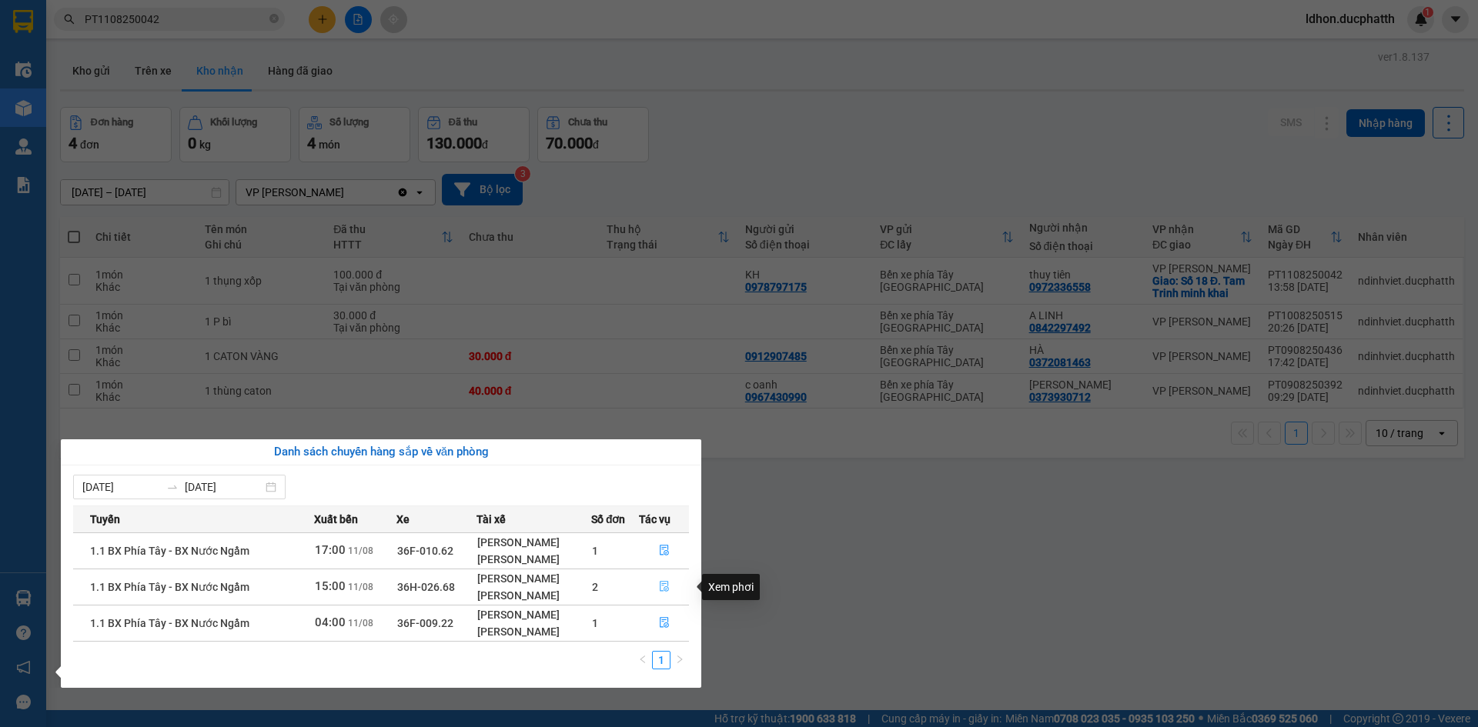
click at [661, 587] on icon "file-done" at bounding box center [664, 587] width 9 height 11
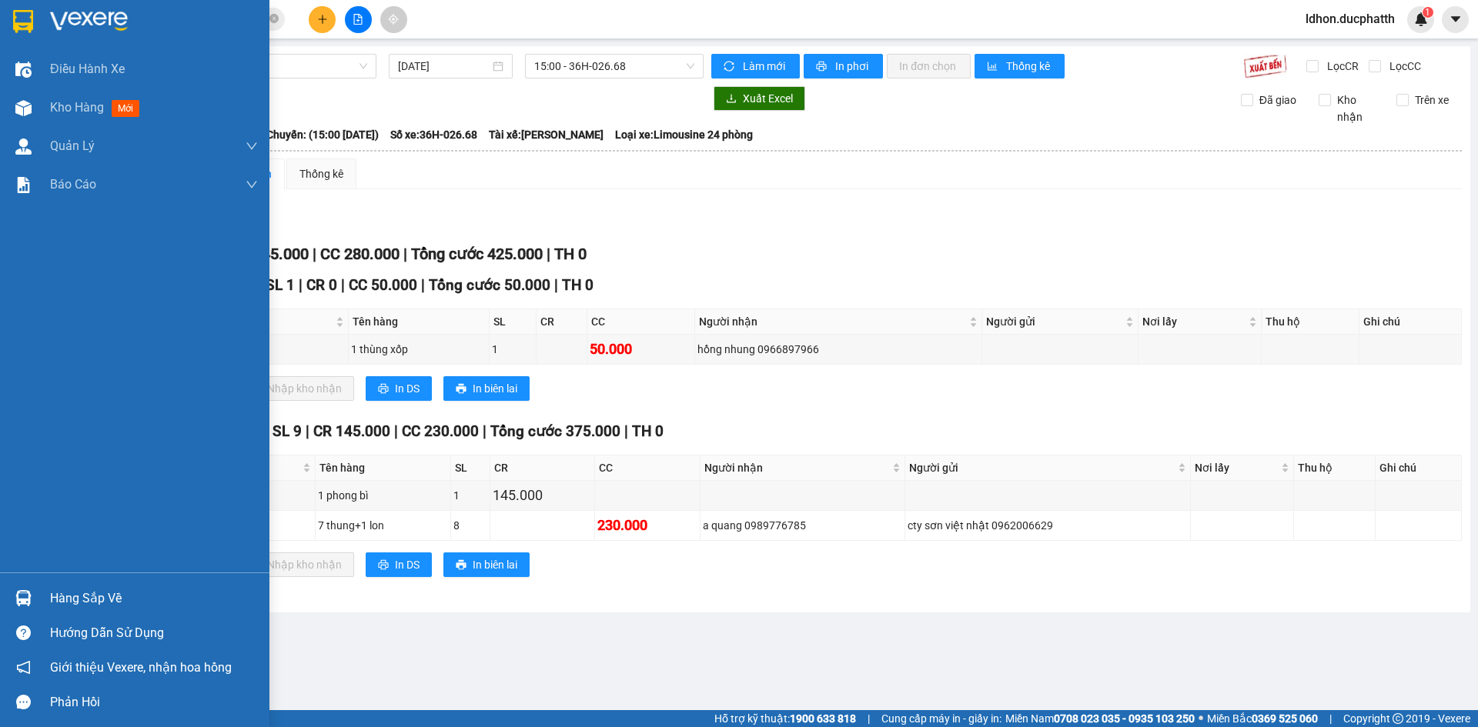
click at [40, 596] on div "Hàng sắp về" at bounding box center [134, 598] width 269 height 35
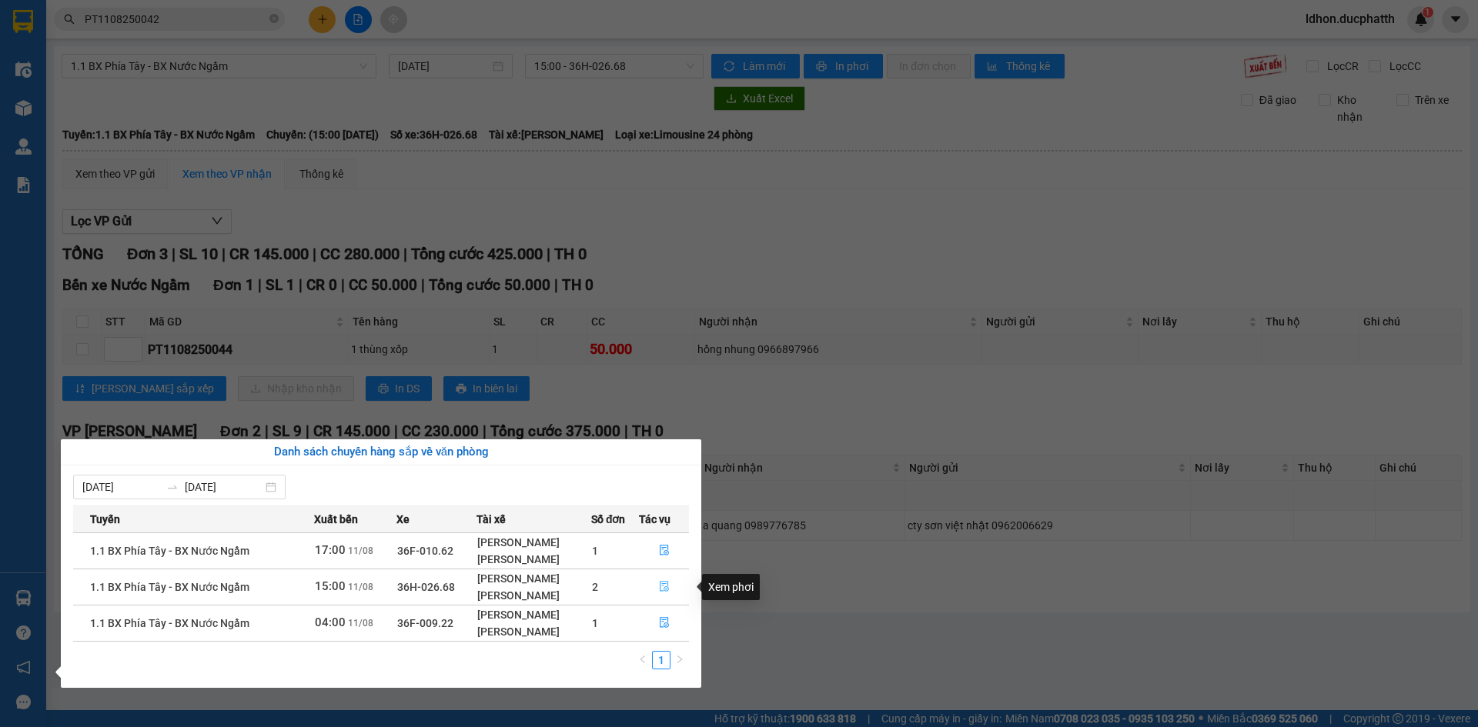
click at [661, 591] on icon "file-done" at bounding box center [664, 587] width 9 height 11
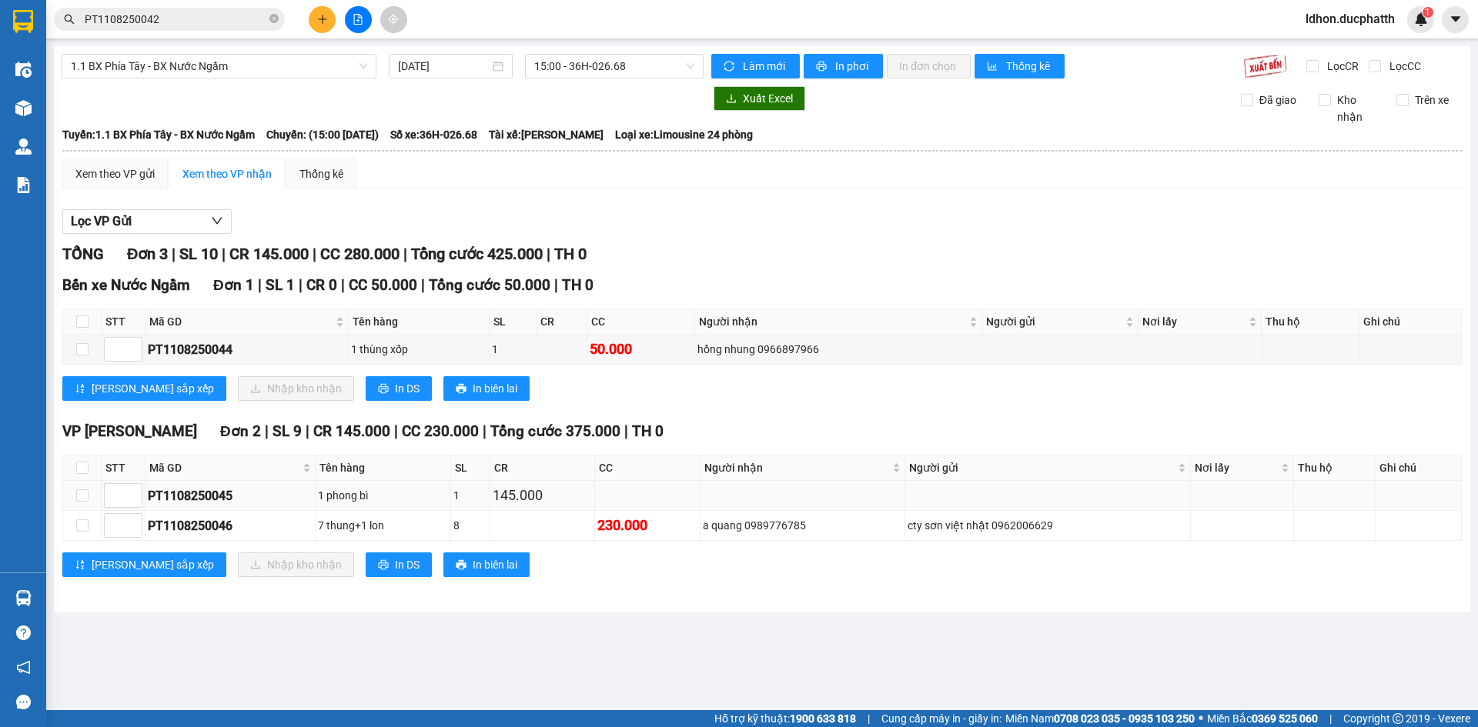
click at [956, 503] on td at bounding box center [1048, 496] width 286 height 30
click at [204, 500] on div "PT1108250045" at bounding box center [230, 495] width 165 height 19
copy div "PT1108250045"
click at [166, 8] on div "Kết quả tìm kiếm ( 1 ) Bộ lọc Mã ĐH Trạng thái Món hàng Thu hộ Tổng cước Chưa c…" at bounding box center [150, 19] width 300 height 27
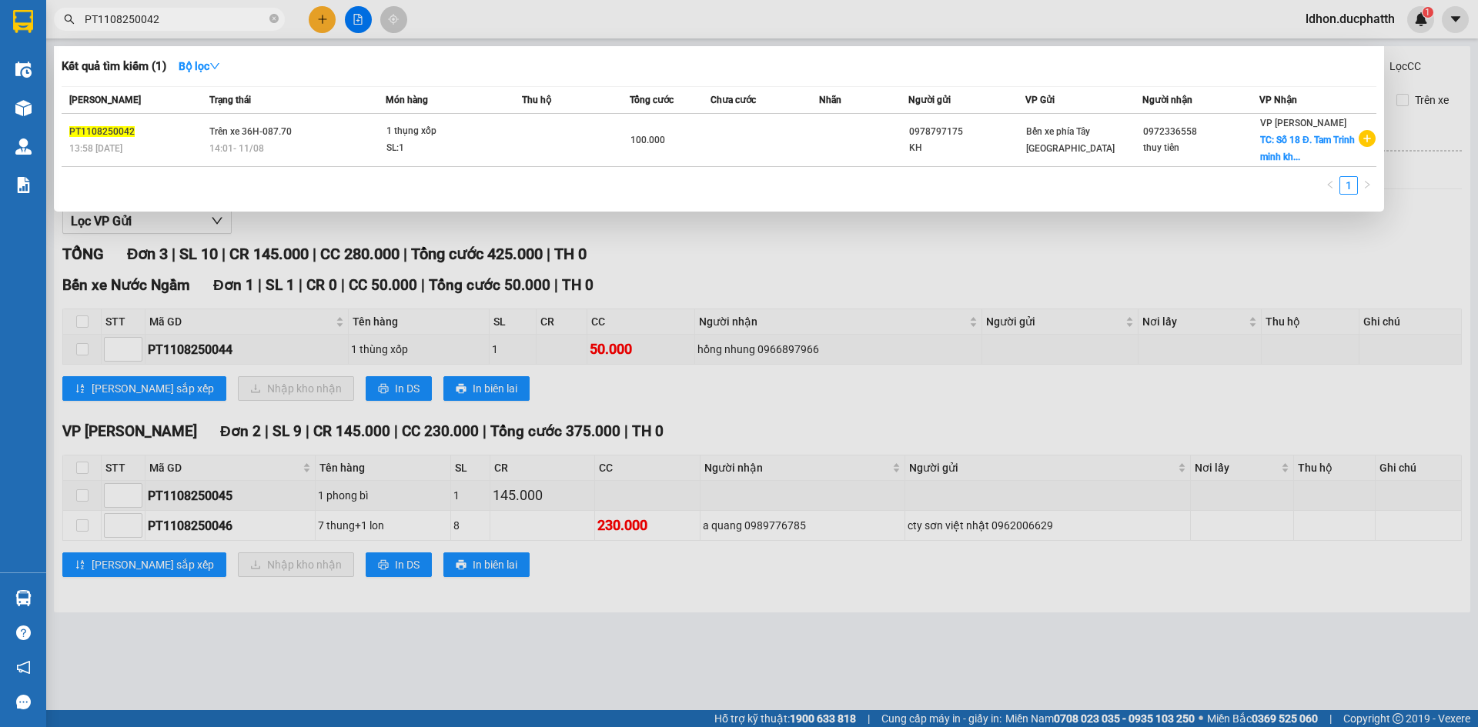
click at [165, 8] on span "PT1108250042" at bounding box center [169, 19] width 231 height 23
click at [165, 9] on span "PT1108250042" at bounding box center [169, 19] width 231 height 23
click at [165, 14] on input "PT1108250042" at bounding box center [176, 19] width 182 height 17
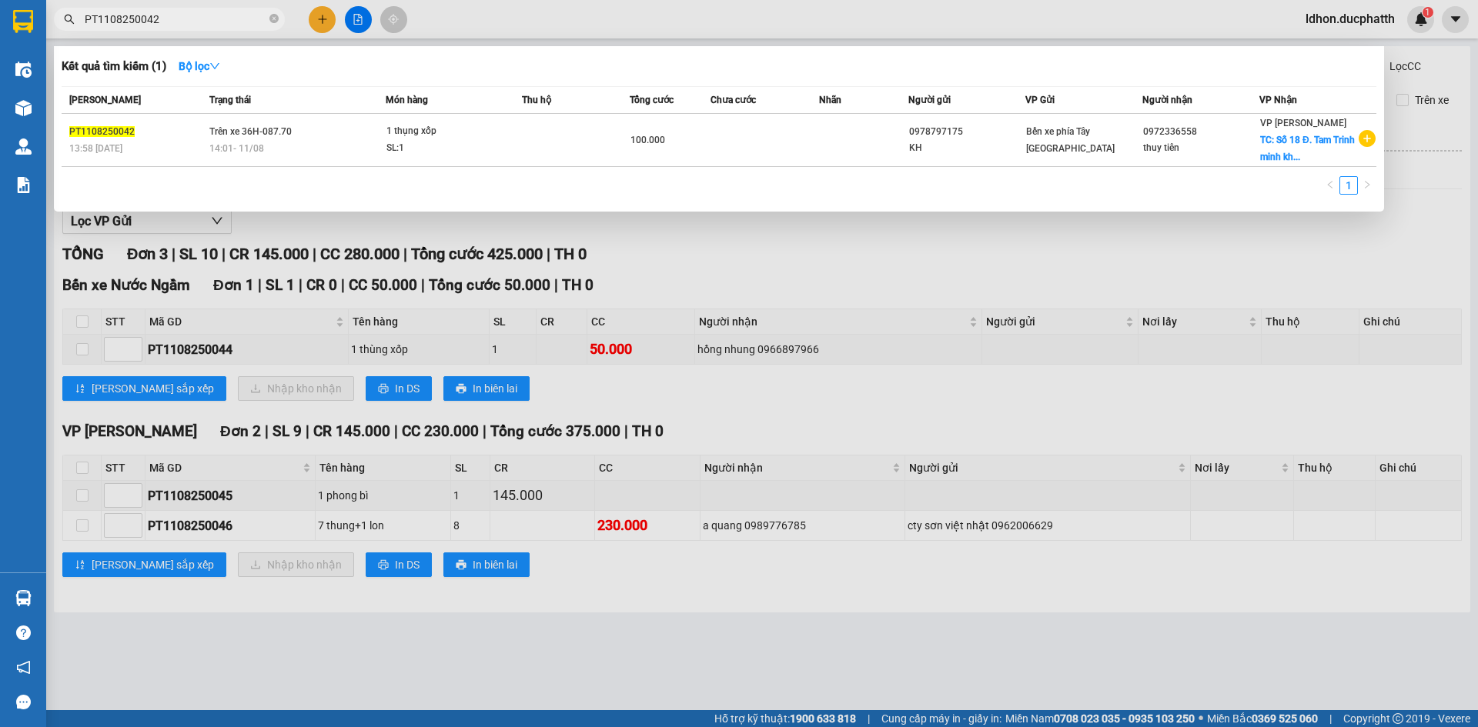
click at [165, 14] on input "PT1108250042" at bounding box center [176, 19] width 182 height 17
paste input "5"
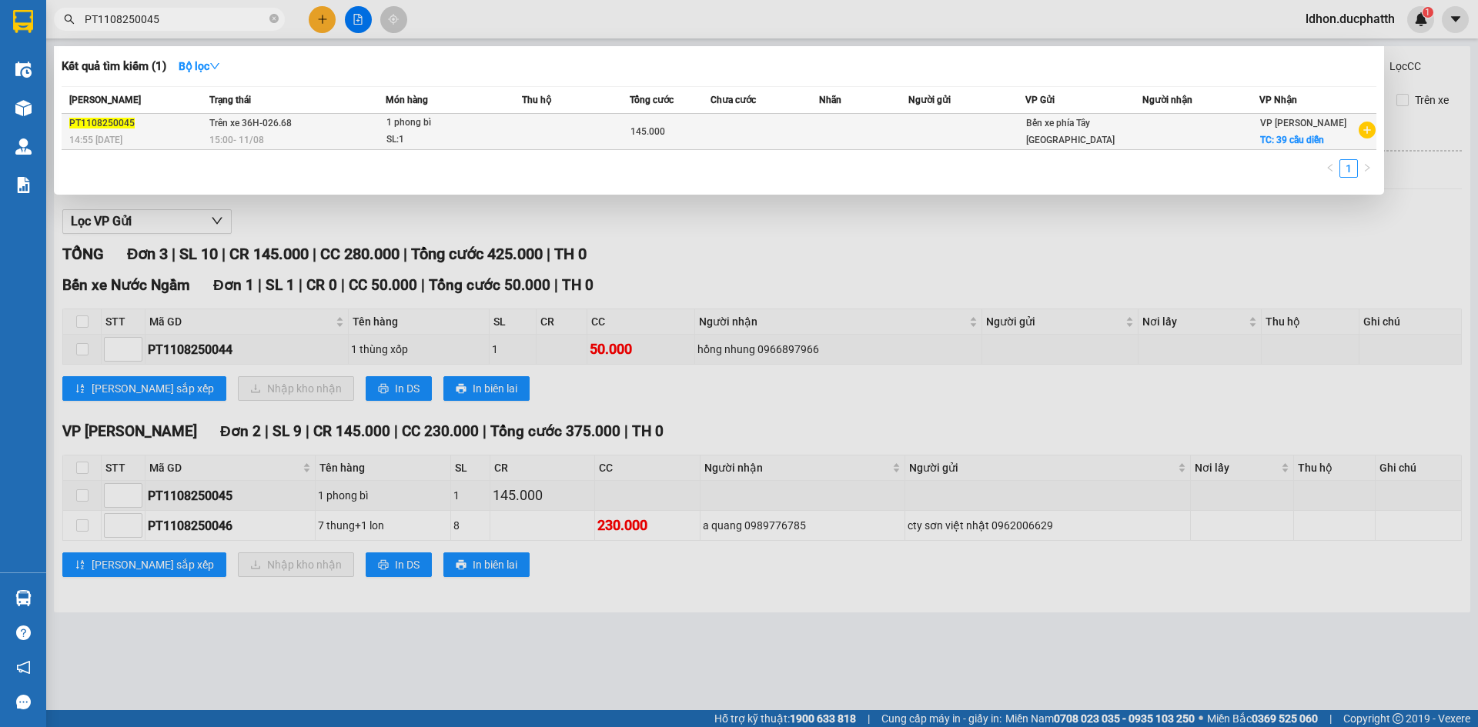
type input "PT1108250045"
click at [152, 132] on div "14:55 - 11/08" at bounding box center [136, 140] width 135 height 17
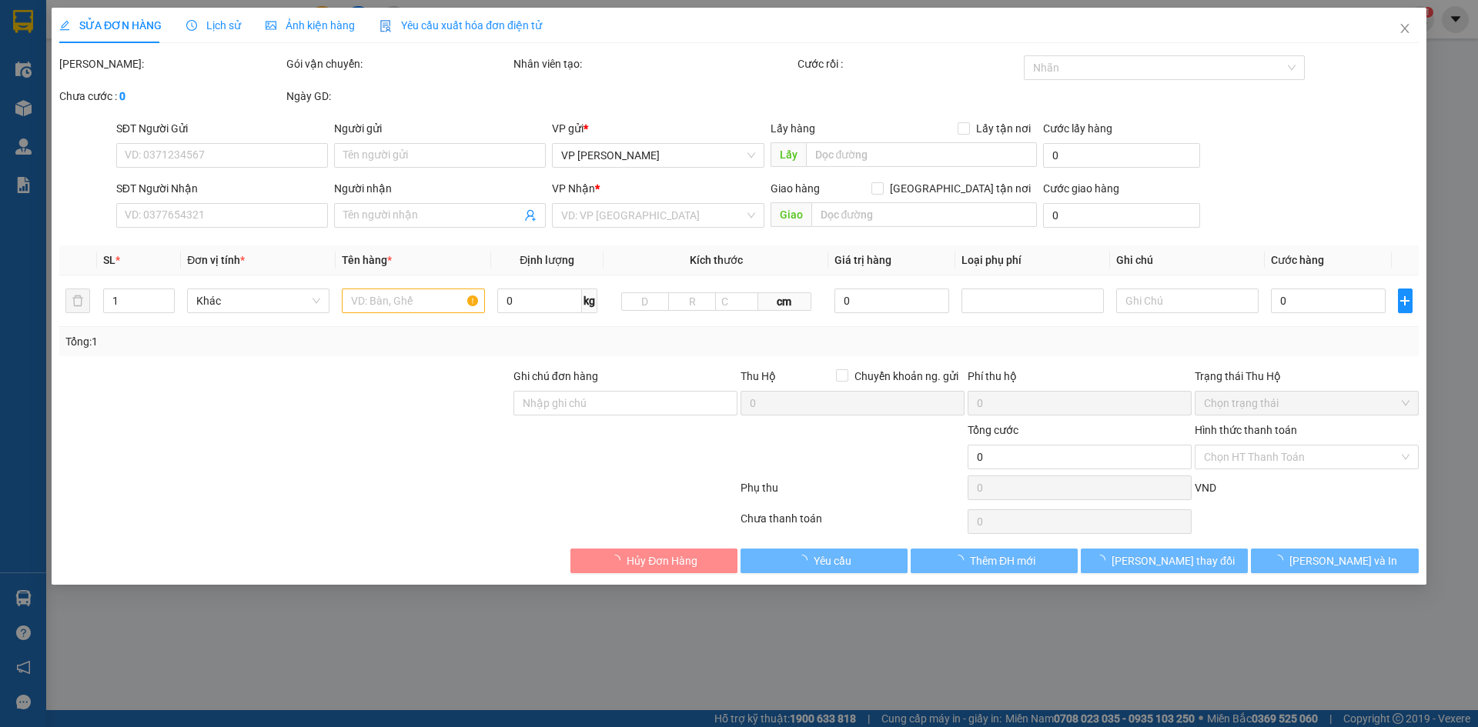
checkbox input "true"
type input "39 cầu diễn"
type input "14h51 11/8 le phan hien vietin"
type input "145.000"
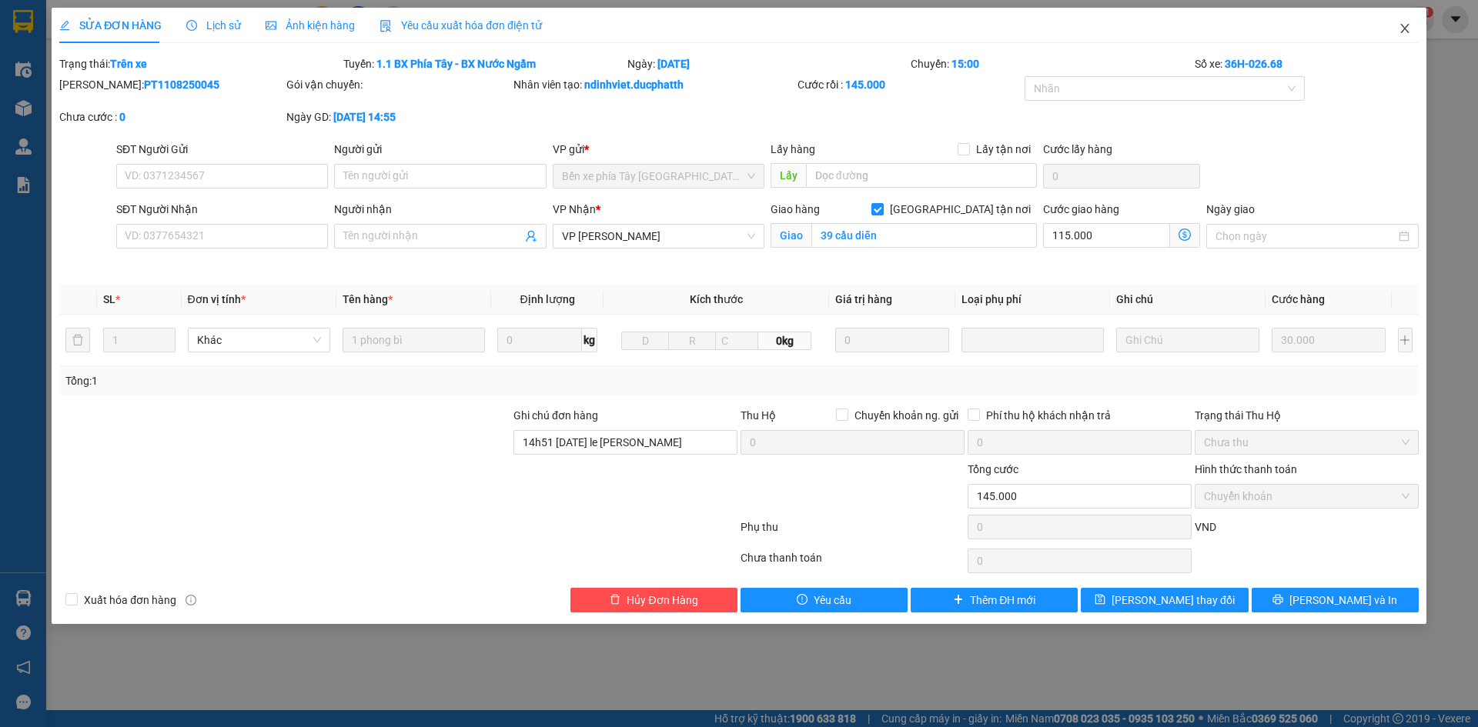
click at [1402, 23] on icon "close" at bounding box center [1404, 28] width 12 height 12
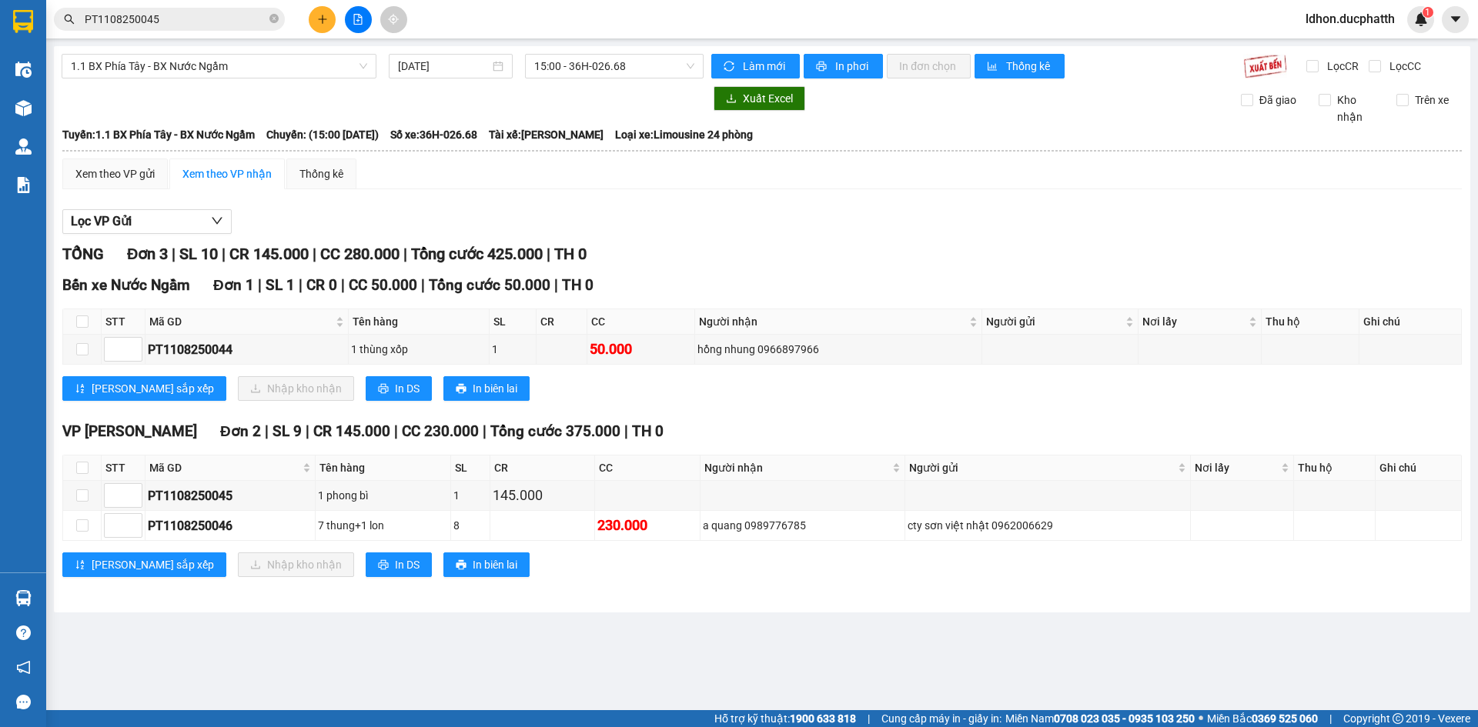
click at [448, 625] on main "1.1 BX Phía Tây - BX Nước Ngầm 11/08/2025 15:00 - 36H-026.68 Làm mới In phơi In…" at bounding box center [739, 355] width 1478 height 710
click at [346, 529] on div "7 thung+1 lon" at bounding box center [383, 525] width 130 height 17
drag, startPoint x: 409, startPoint y: 527, endPoint x: 308, endPoint y: 522, distance: 101.7
click at [308, 522] on tr "PT1108250046 7 thung+1 lon 8 230.000 a quang 0989776785 cty sơn việt nhật 09620…" at bounding box center [762, 526] width 1398 height 30
click at [395, 523] on div "7 thung+1 lon" at bounding box center [383, 525] width 130 height 17
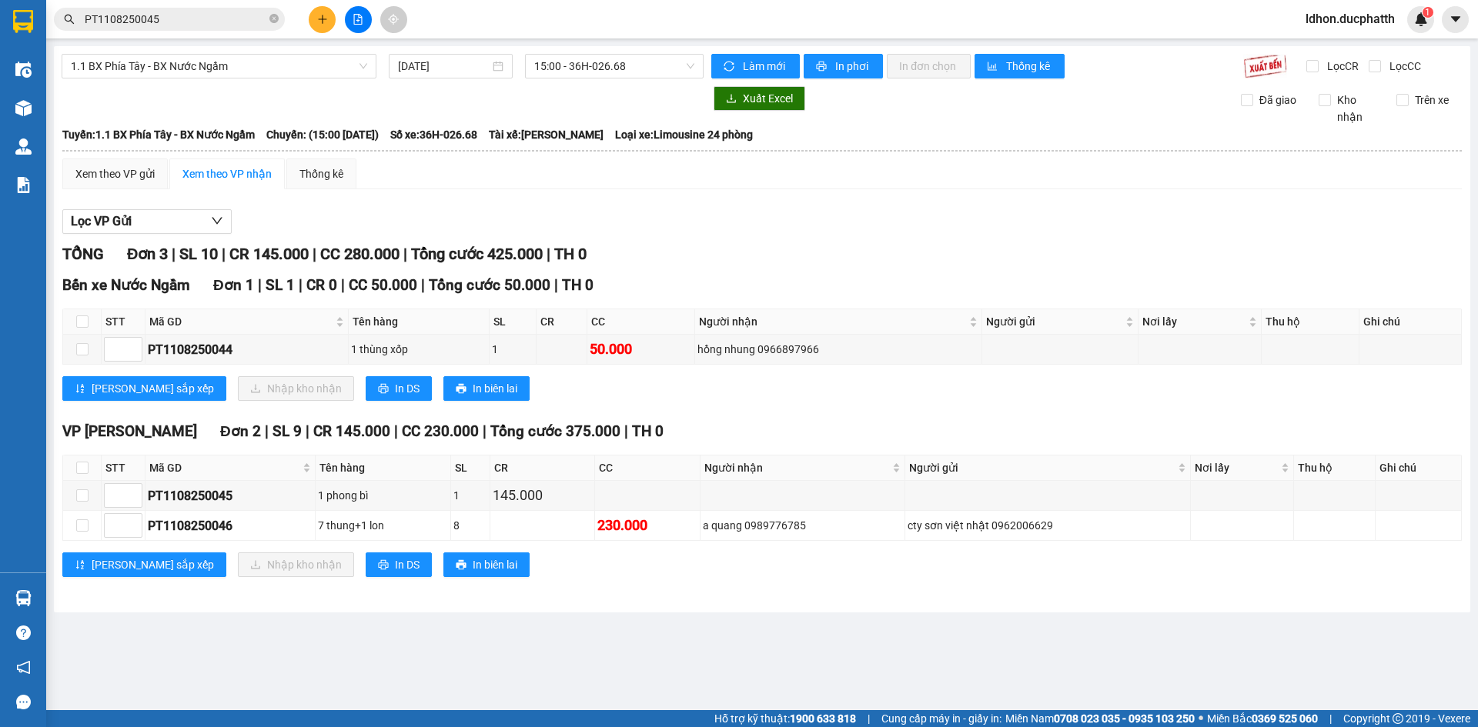
click at [274, 662] on main "1.1 BX Phía Tây - BX Nước Ngầm 11/08/2025 15:00 - 36H-026.68 Làm mới In phơi In…" at bounding box center [739, 355] width 1478 height 710
click at [535, 379] on div "Lưu sắp xếp Nhập kho nhận In DS In biên lai" at bounding box center [761, 388] width 1399 height 25
drag, startPoint x: 497, startPoint y: 623, endPoint x: 503, endPoint y: 617, distance: 9.3
click at [497, 623] on main "1.1 BX Phía Tây - BX Nước Ngầm 11/08/2025 15:00 - 36H-026.68 Làm mới In phơi In…" at bounding box center [739, 355] width 1478 height 710
drag, startPoint x: 662, startPoint y: 521, endPoint x: 586, endPoint y: 516, distance: 75.6
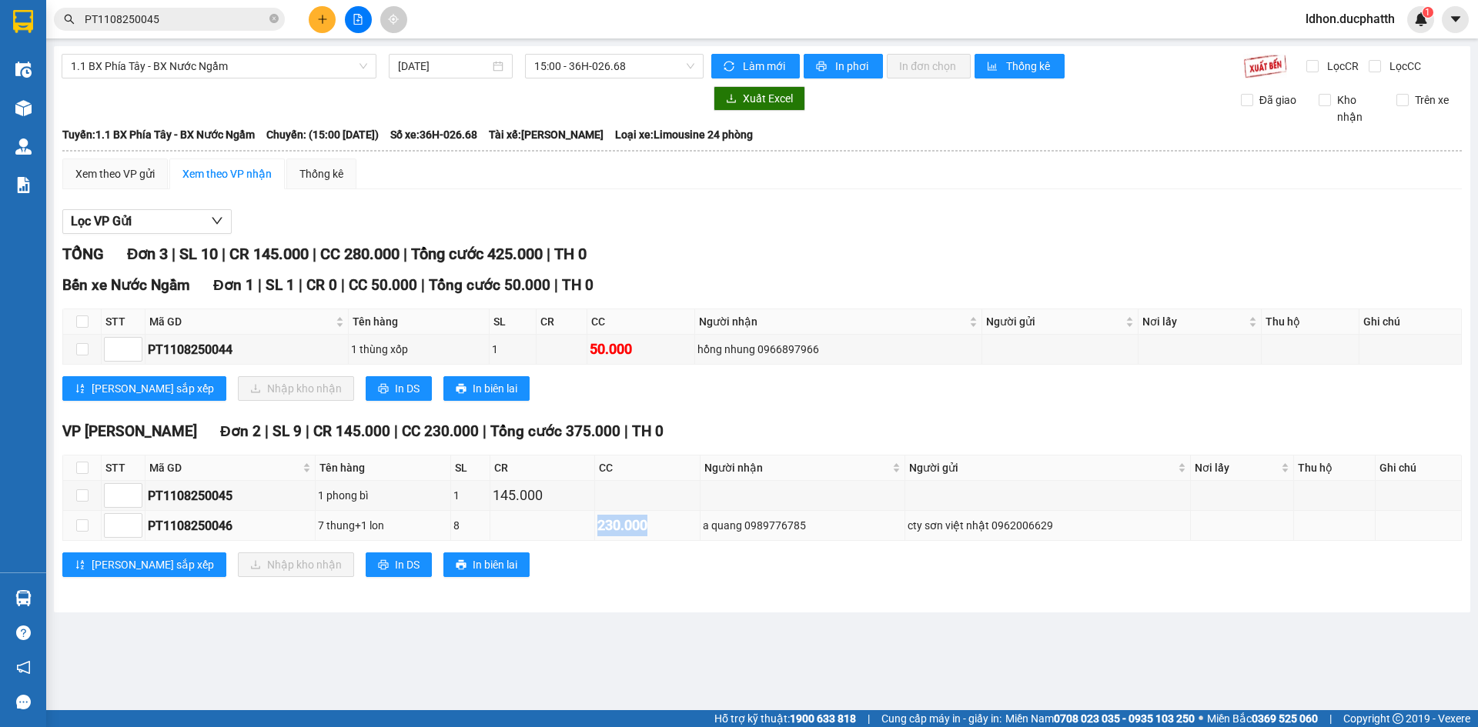
click at [586, 516] on tr "PT1108250046 7 thung+1 lon 8 230.000 a quang 0989776785 cty sơn việt nhật 09620…" at bounding box center [762, 526] width 1398 height 30
click at [664, 546] on div "VP Ngọc Hồi Đơn 2 | SL 9 | CR 145.000 | CC 230.000 | Tổng cước 375.000 | TH 0 S…" at bounding box center [761, 504] width 1399 height 169
drag, startPoint x: 664, startPoint y: 531, endPoint x: 568, endPoint y: 513, distance: 97.8
click at [569, 513] on tr "PT1108250046 7 thung+1 lon 8 230.000 a quang 0989776785 cty sơn việt nhật 09620…" at bounding box center [762, 526] width 1398 height 30
click at [629, 540] on td "230.000" at bounding box center [647, 526] width 105 height 30
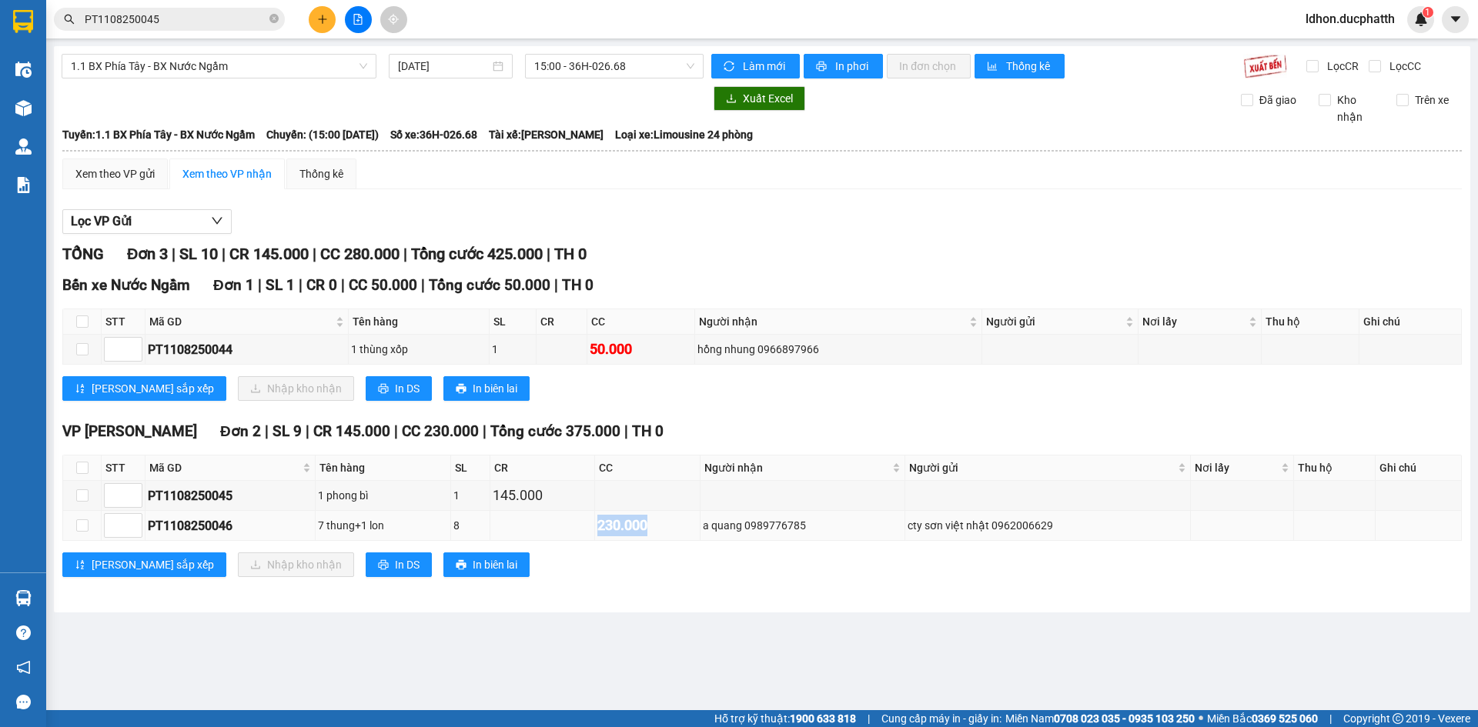
drag, startPoint x: 659, startPoint y: 523, endPoint x: 510, endPoint y: 518, distance: 149.4
click at [510, 518] on tr "PT1108250046 7 thung+1 lon 8 230.000 a quang 0989776785 cty sơn việt nhật 09620…" at bounding box center [762, 526] width 1398 height 30
click at [670, 526] on div "230.000" at bounding box center [646, 526] width 99 height 22
drag, startPoint x: 600, startPoint y: 518, endPoint x: 569, endPoint y: 518, distance: 31.6
click at [567, 518] on tr "PT1108250046 7 thung+1 lon 8 230.000 a quang 0989776785 cty sơn việt nhật 09620…" at bounding box center [762, 526] width 1398 height 30
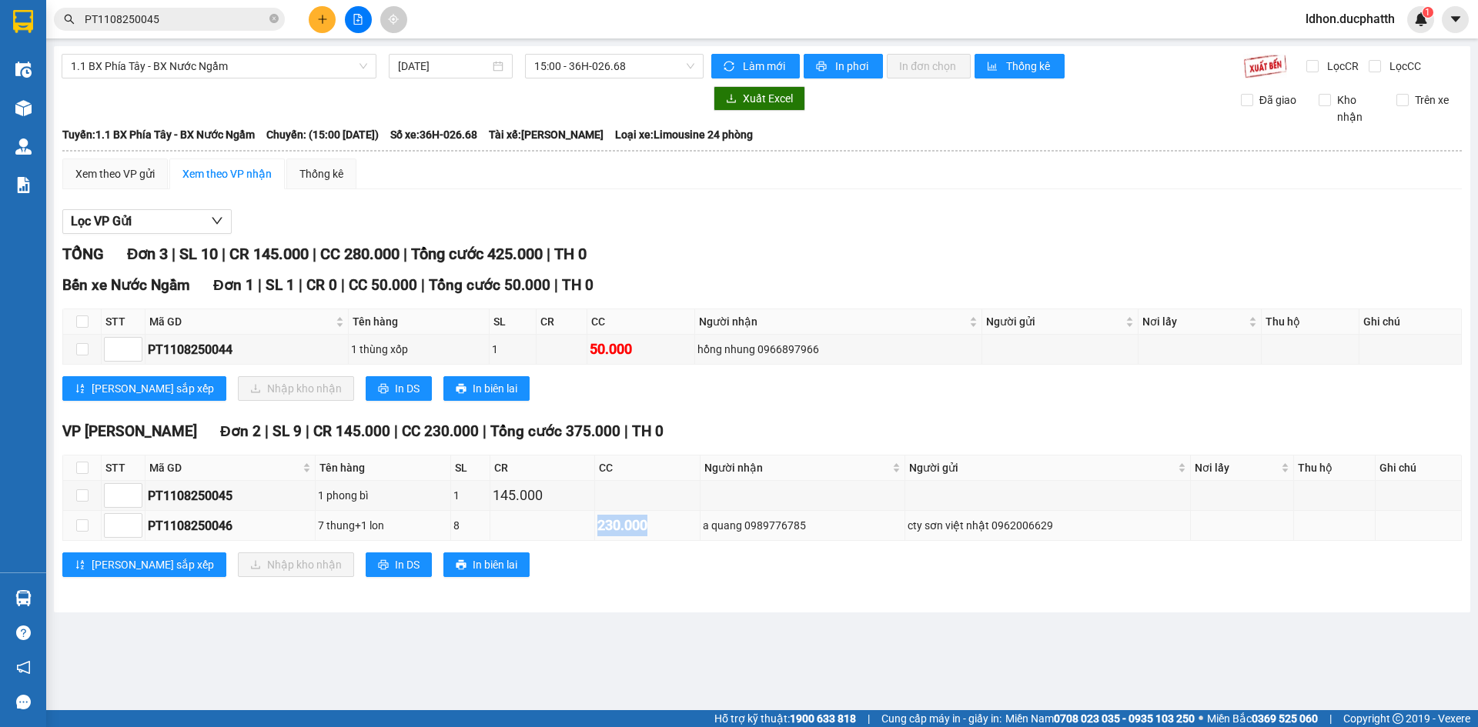
click at [631, 533] on div "230.000" at bounding box center [646, 526] width 99 height 22
click at [667, 528] on div "230.000" at bounding box center [646, 526] width 99 height 22
drag, startPoint x: 645, startPoint y: 524, endPoint x: 596, endPoint y: 522, distance: 48.5
click at [596, 522] on tr "PT1108250046 7 thung+1 lon 8 230.000 a quang 0989776785 cty sơn việt nhật 09620…" at bounding box center [762, 526] width 1398 height 30
click at [672, 531] on div "230.000" at bounding box center [646, 526] width 99 height 22
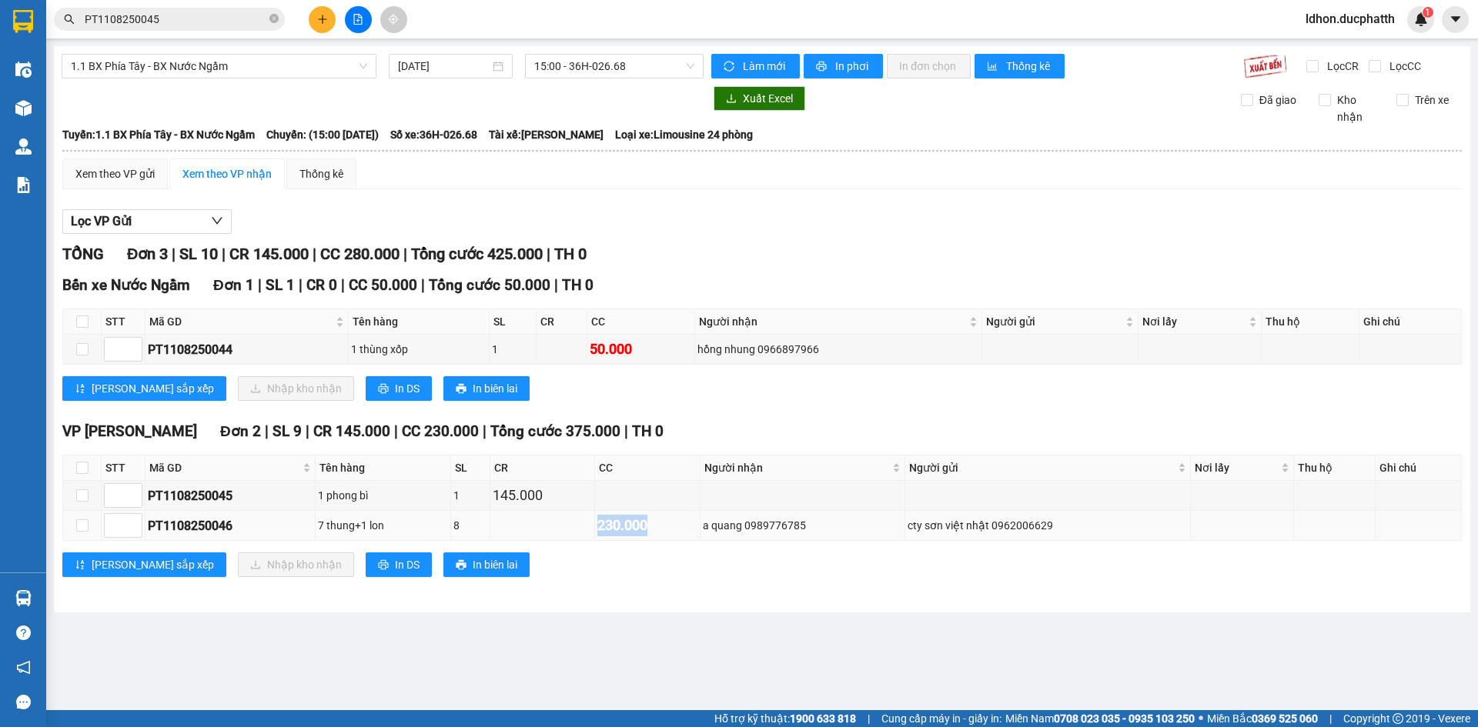
drag, startPoint x: 668, startPoint y: 528, endPoint x: 559, endPoint y: 517, distance: 109.8
click at [559, 517] on tr "PT1108250046 7 thung+1 lon 8 230.000 a quang 0989776785 cty sơn việt nhật 09620…" at bounding box center [762, 526] width 1398 height 30
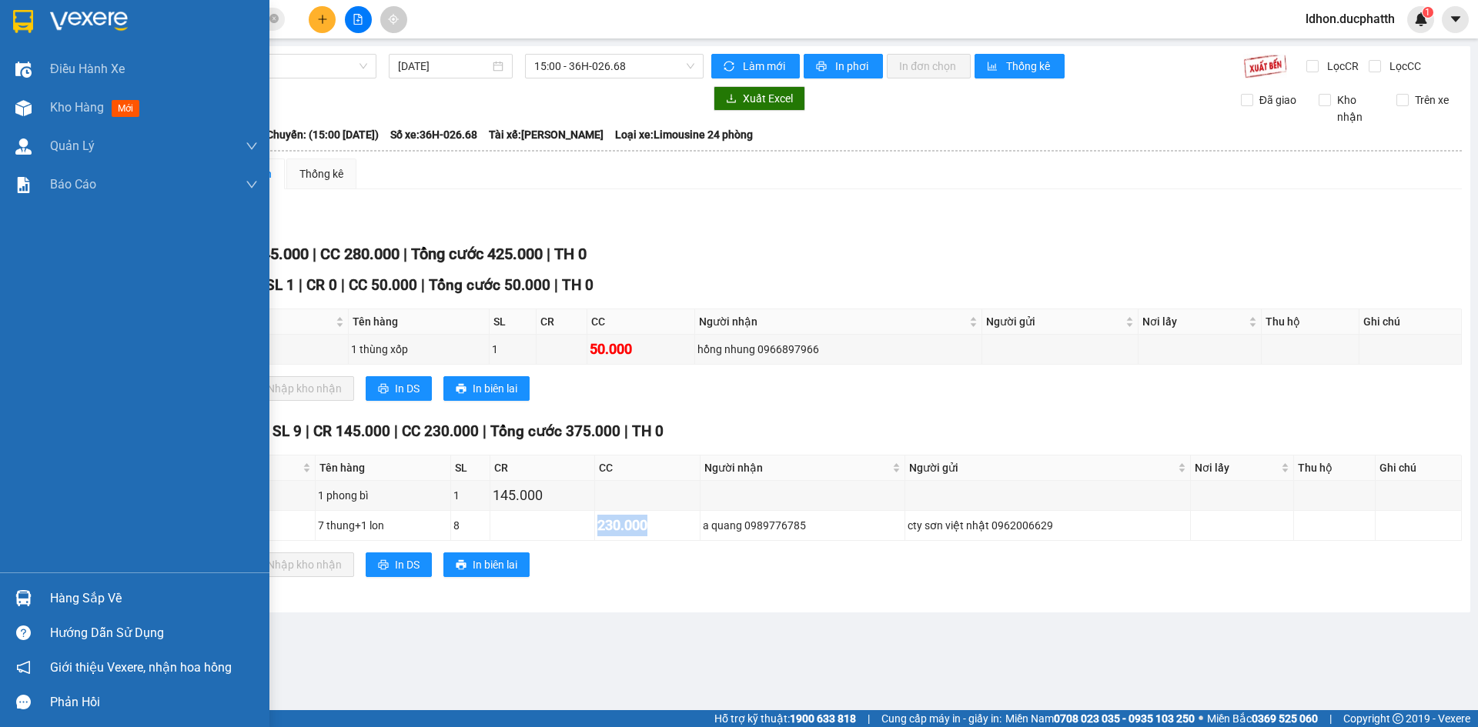
click at [79, 598] on div "Hàng sắp về" at bounding box center [154, 598] width 208 height 23
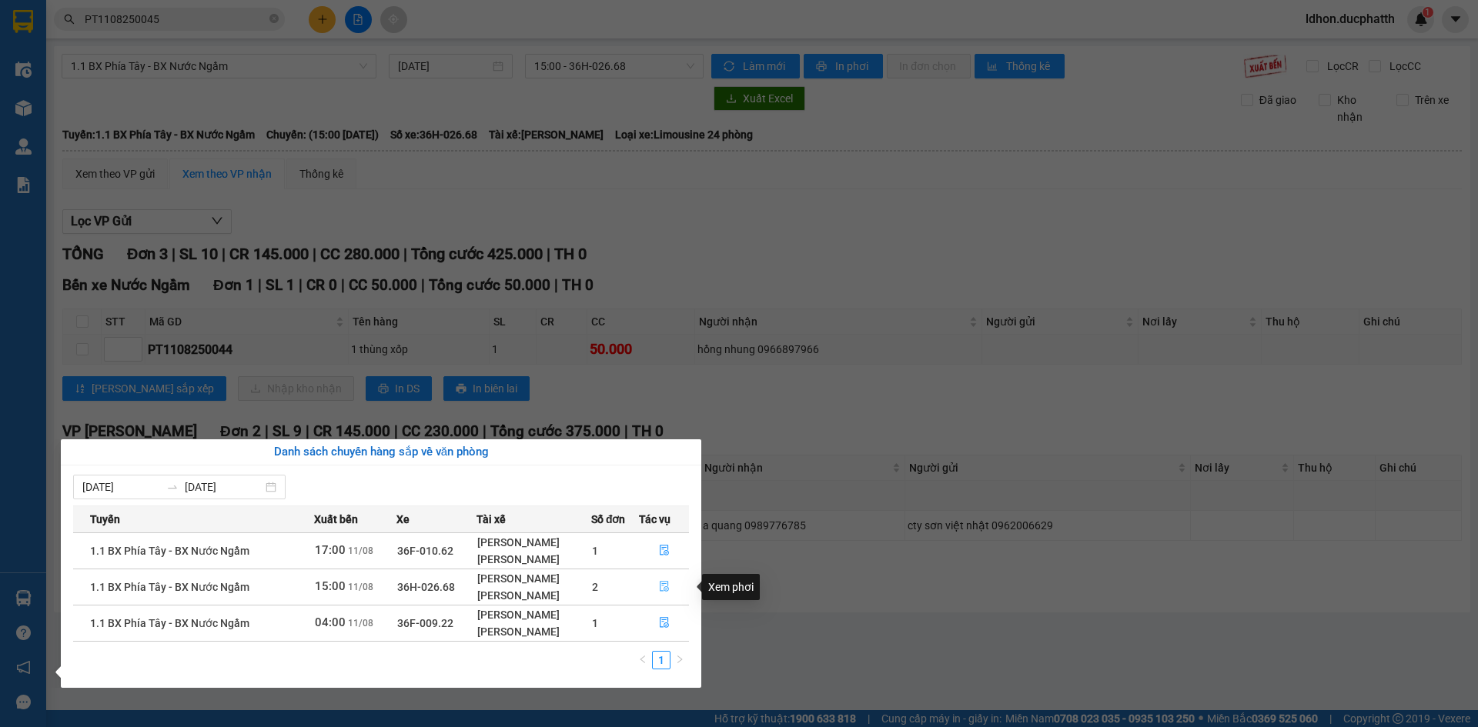
click at [670, 590] on icon "file-done" at bounding box center [664, 586] width 11 height 11
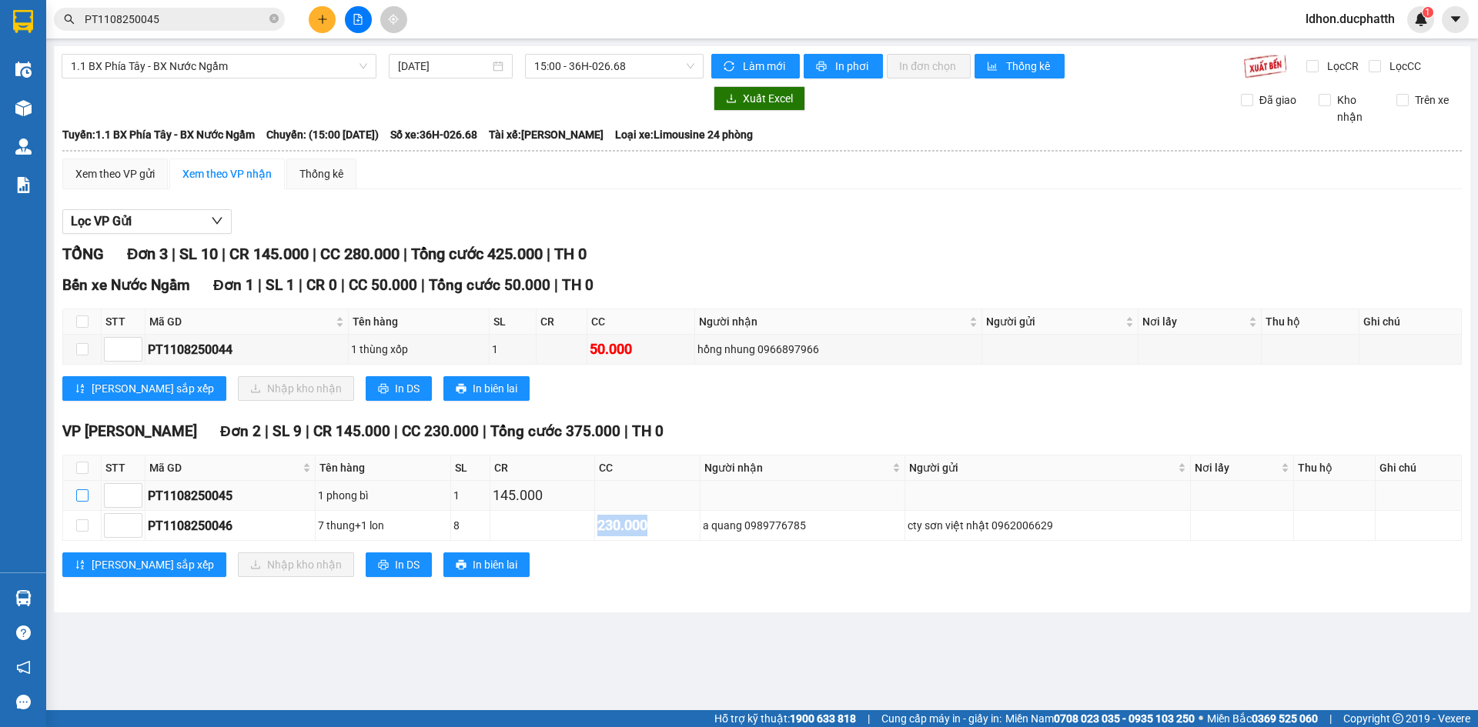
click at [79, 491] on input "checkbox" at bounding box center [82, 496] width 12 height 12
checkbox input "true"
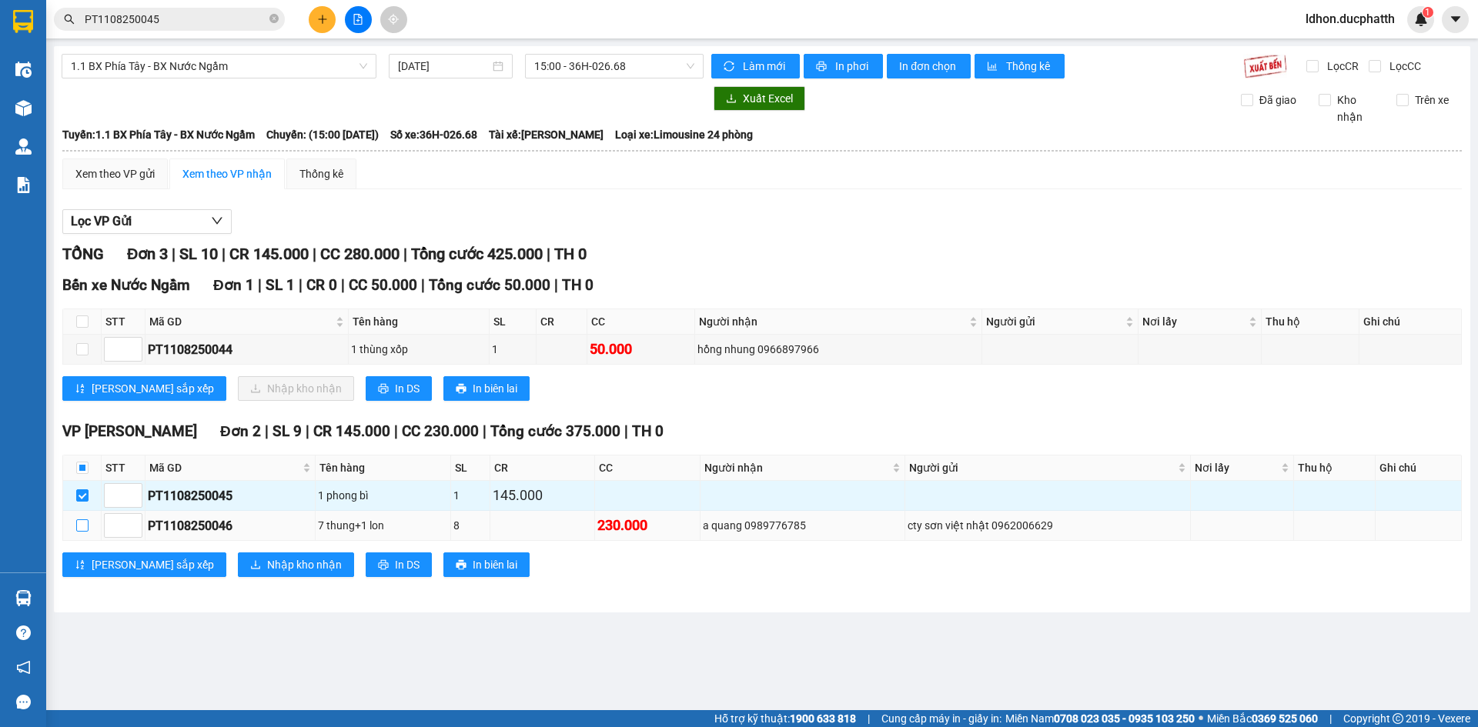
click at [80, 517] on label at bounding box center [82, 525] width 12 height 17
click at [80, 520] on input "checkbox" at bounding box center [82, 526] width 12 height 12
checkbox input "true"
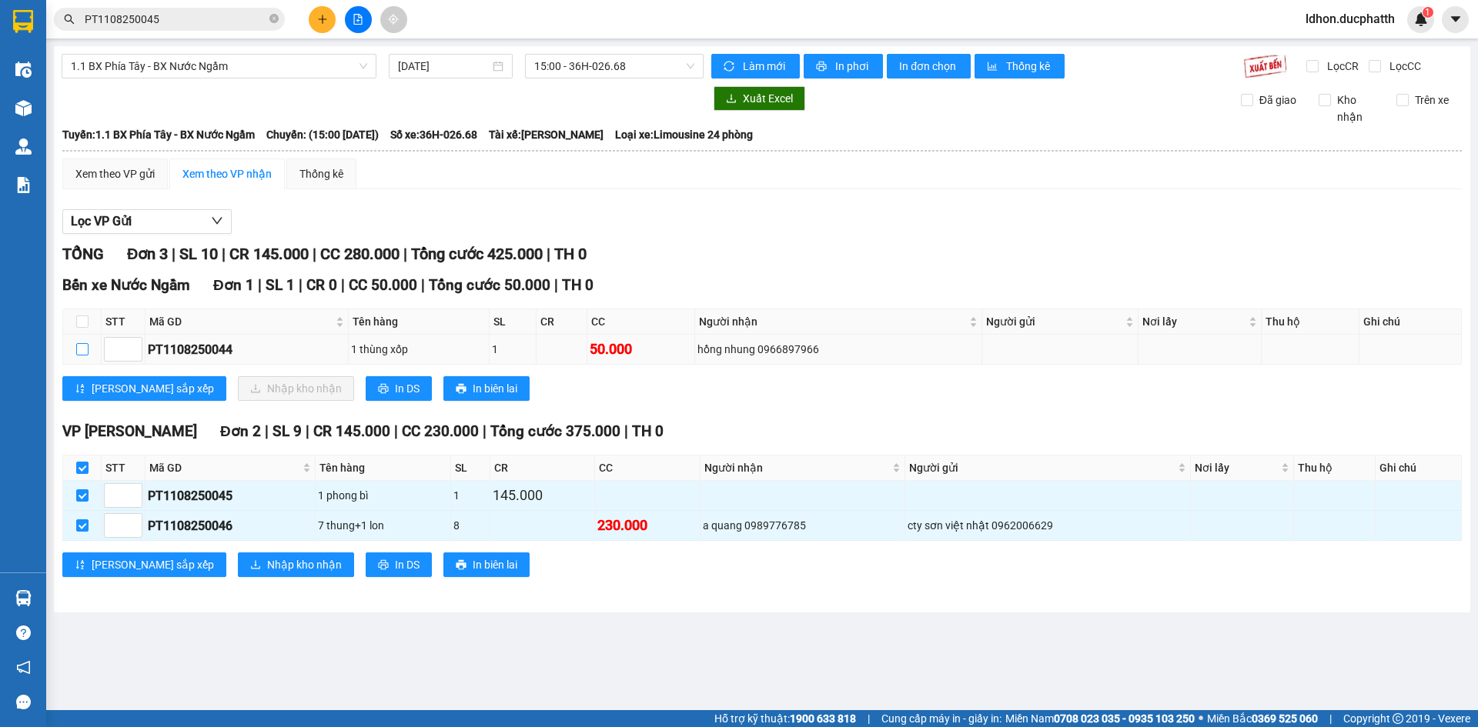
click at [85, 349] on input "checkbox" at bounding box center [82, 349] width 12 height 12
checkbox input "true"
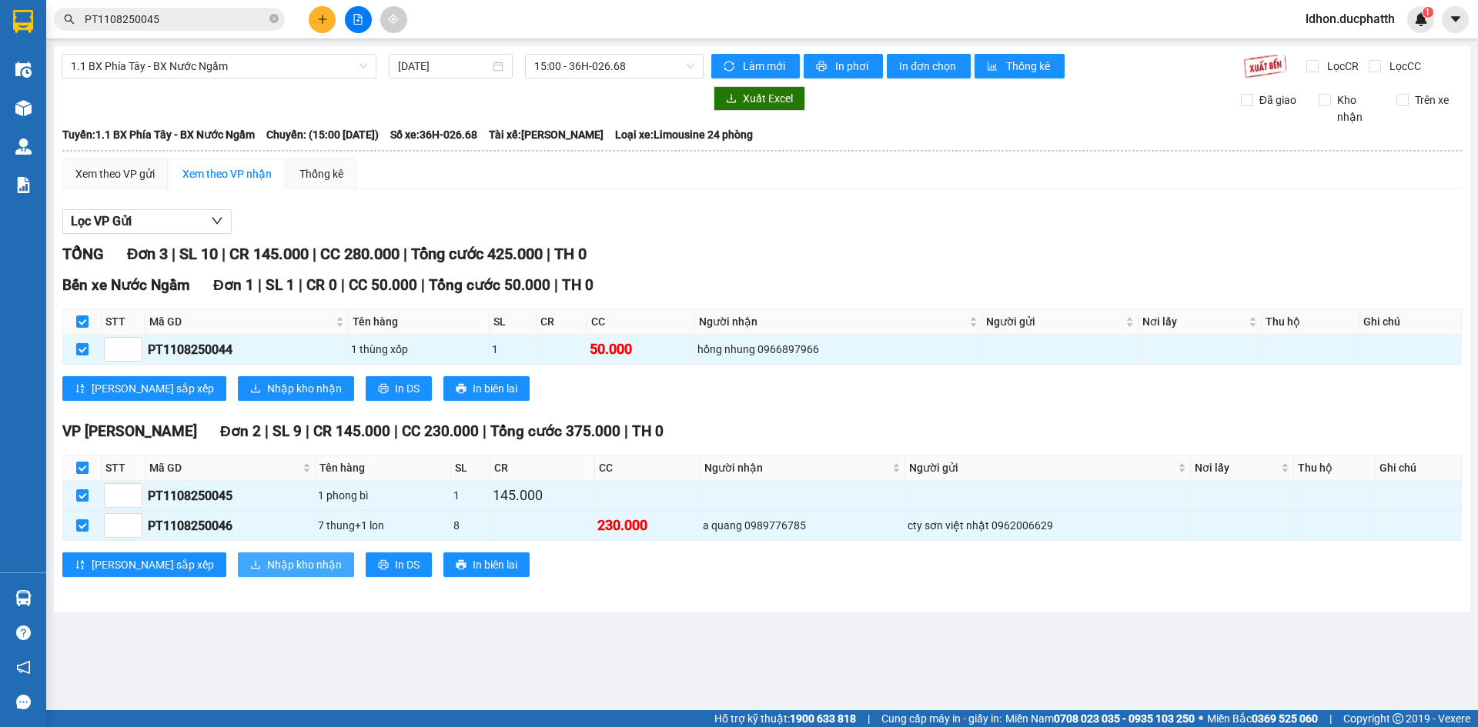
click at [267, 557] on span "Nhập kho nhận" at bounding box center [304, 564] width 75 height 17
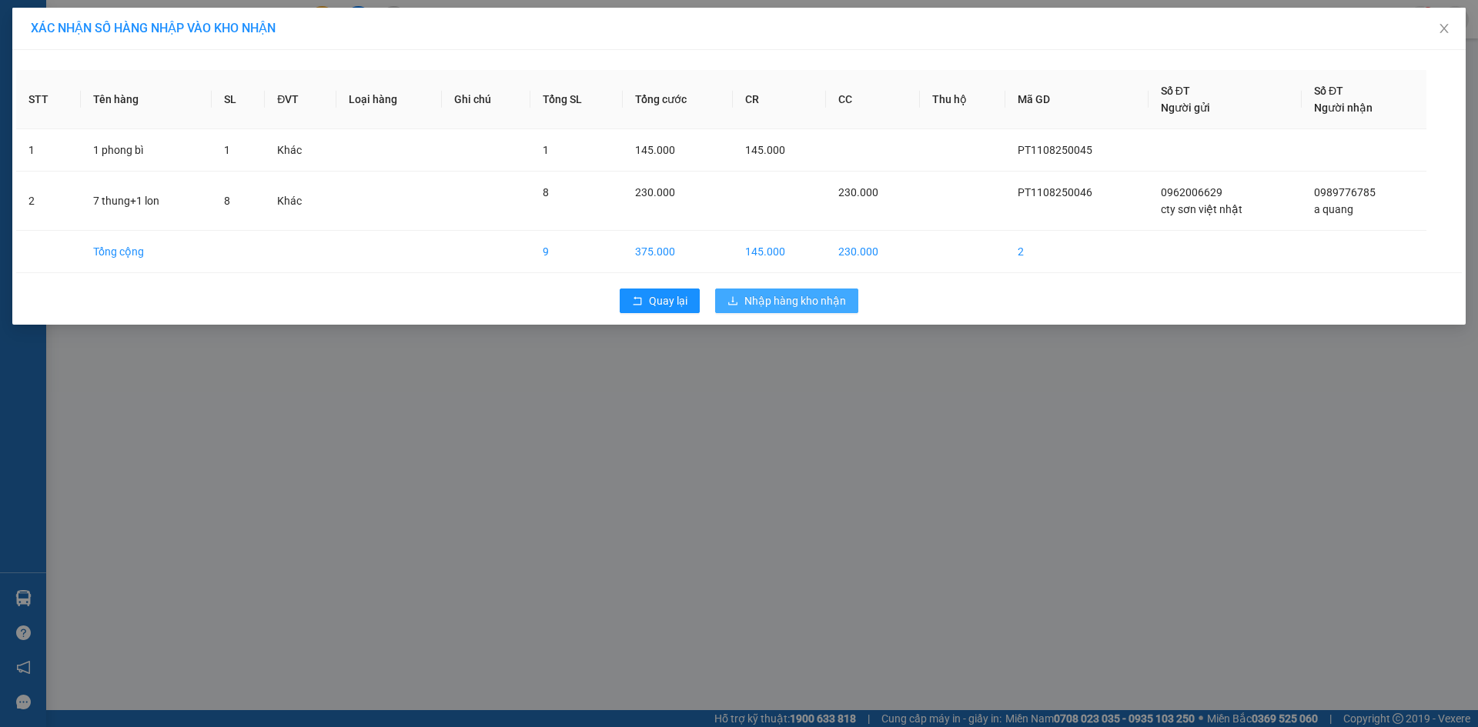
click at [763, 297] on span "Nhập hàng kho nhận" at bounding box center [795, 300] width 102 height 17
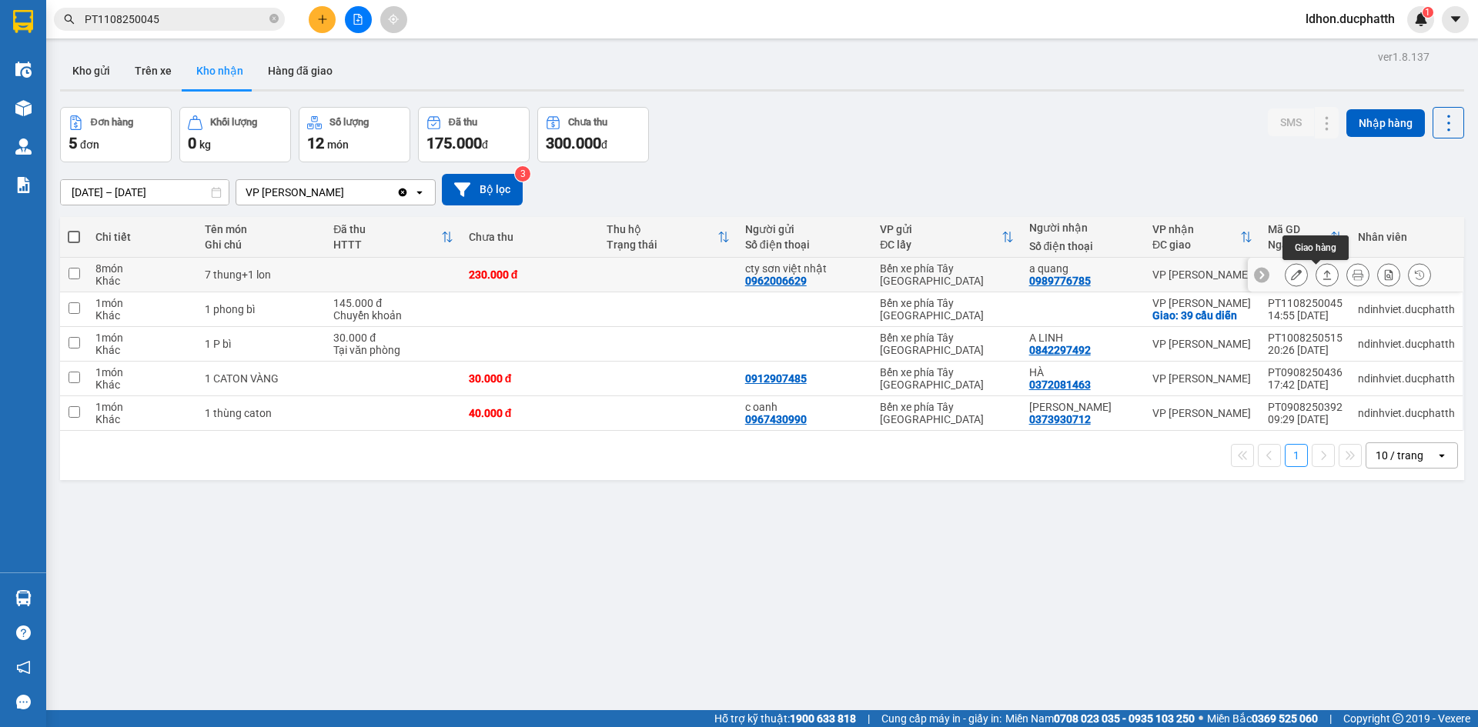
click at [1322, 279] on icon at bounding box center [1327, 274] width 11 height 11
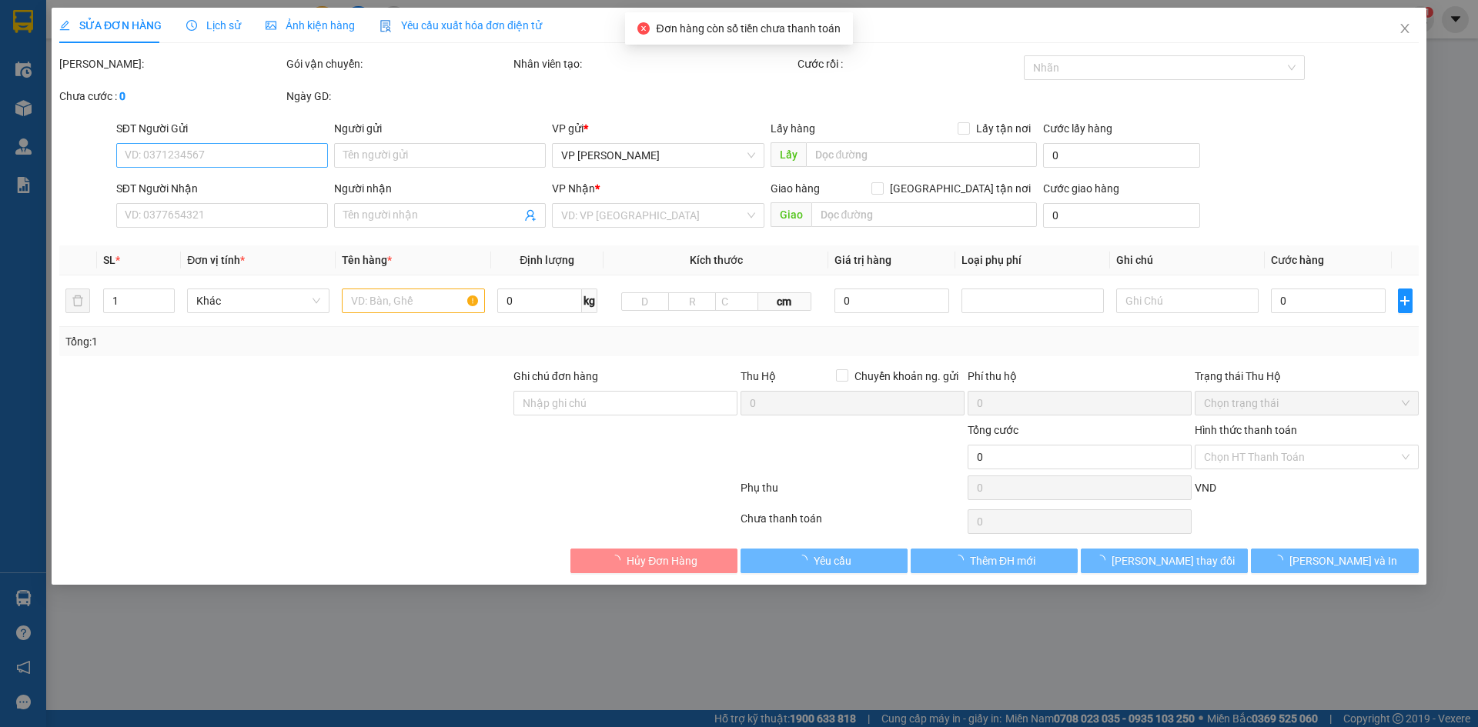
type input "0962006629"
type input "cty sơn việt nhật"
type input "0989776785"
type input "a quang"
type input "230.000"
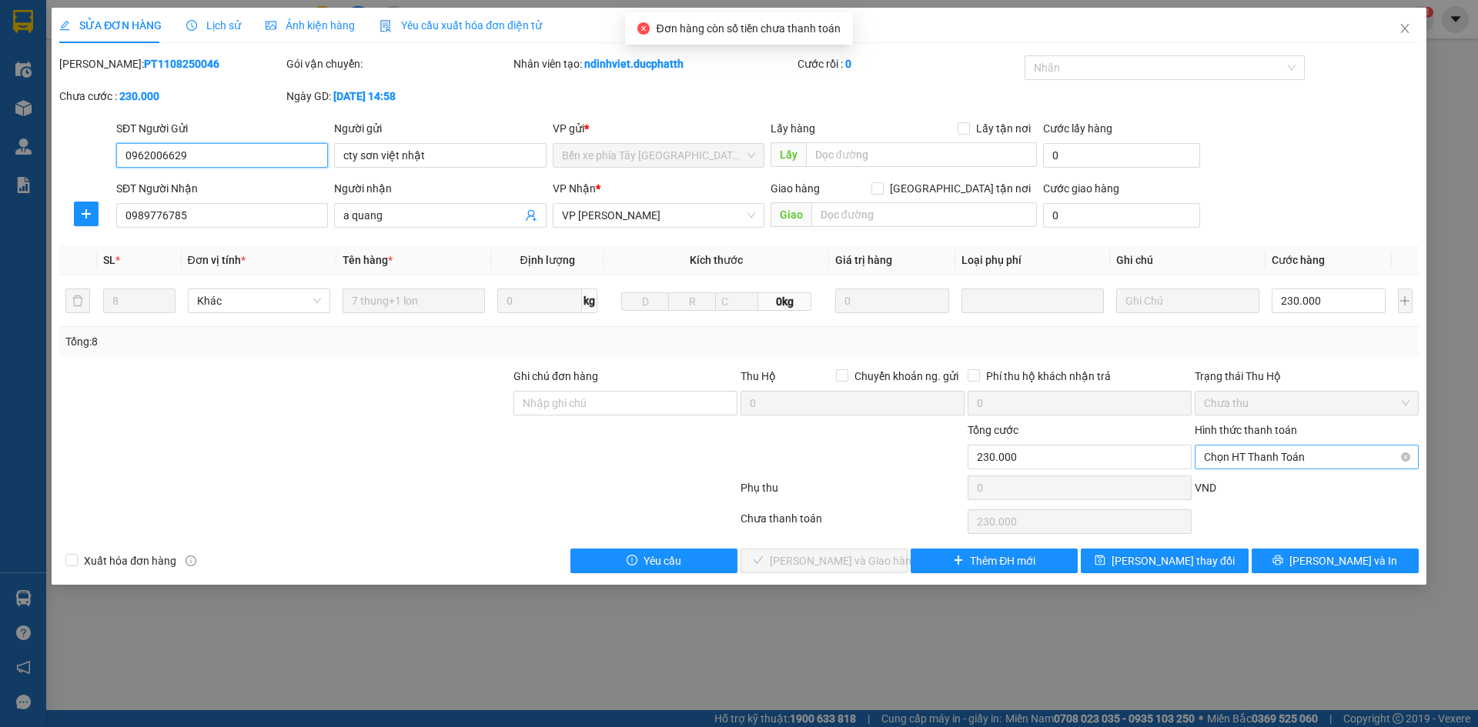
click at [1329, 459] on span "Chọn HT Thanh Toán" at bounding box center [1307, 457] width 206 height 23
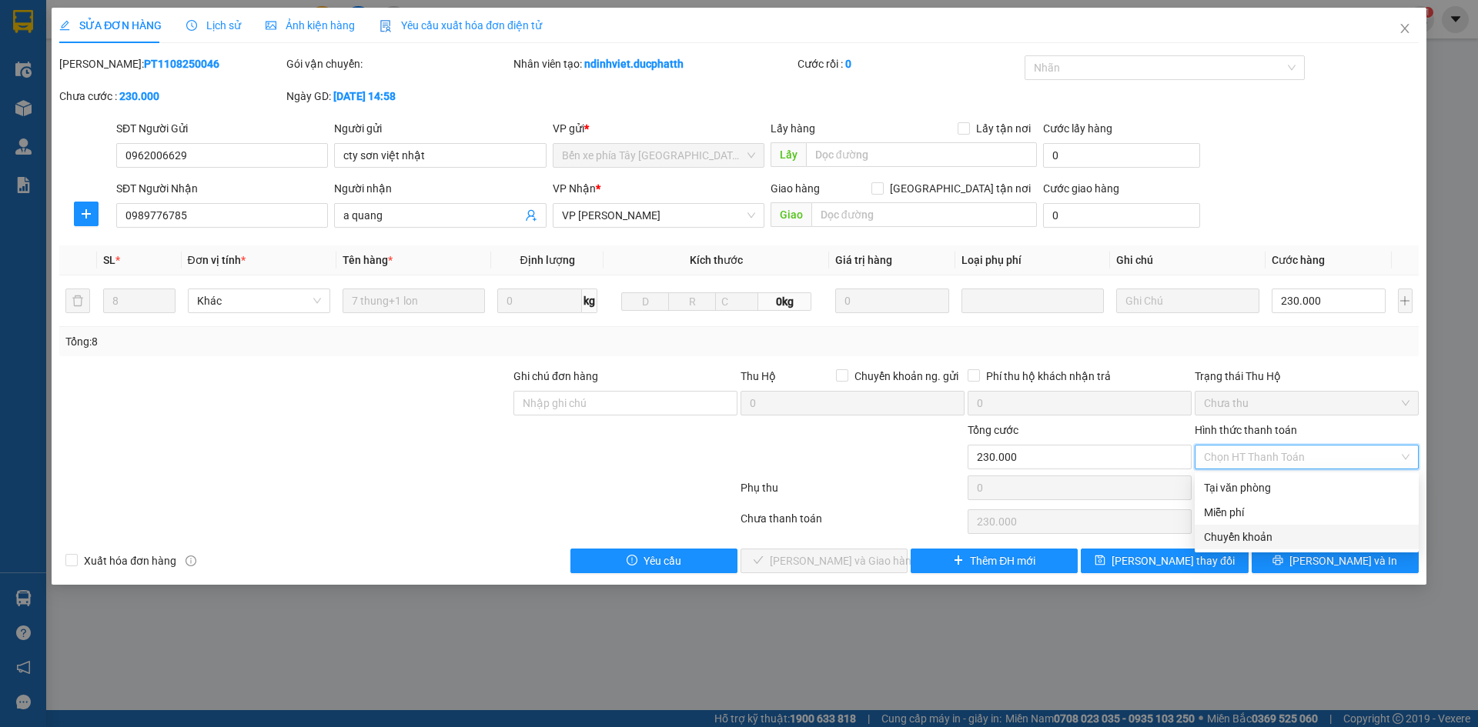
drag, startPoint x: 1247, startPoint y: 535, endPoint x: 1198, endPoint y: 505, distance: 57.7
click at [1241, 535] on div "Chuyển khoản" at bounding box center [1307, 537] width 206 height 17
type input "0"
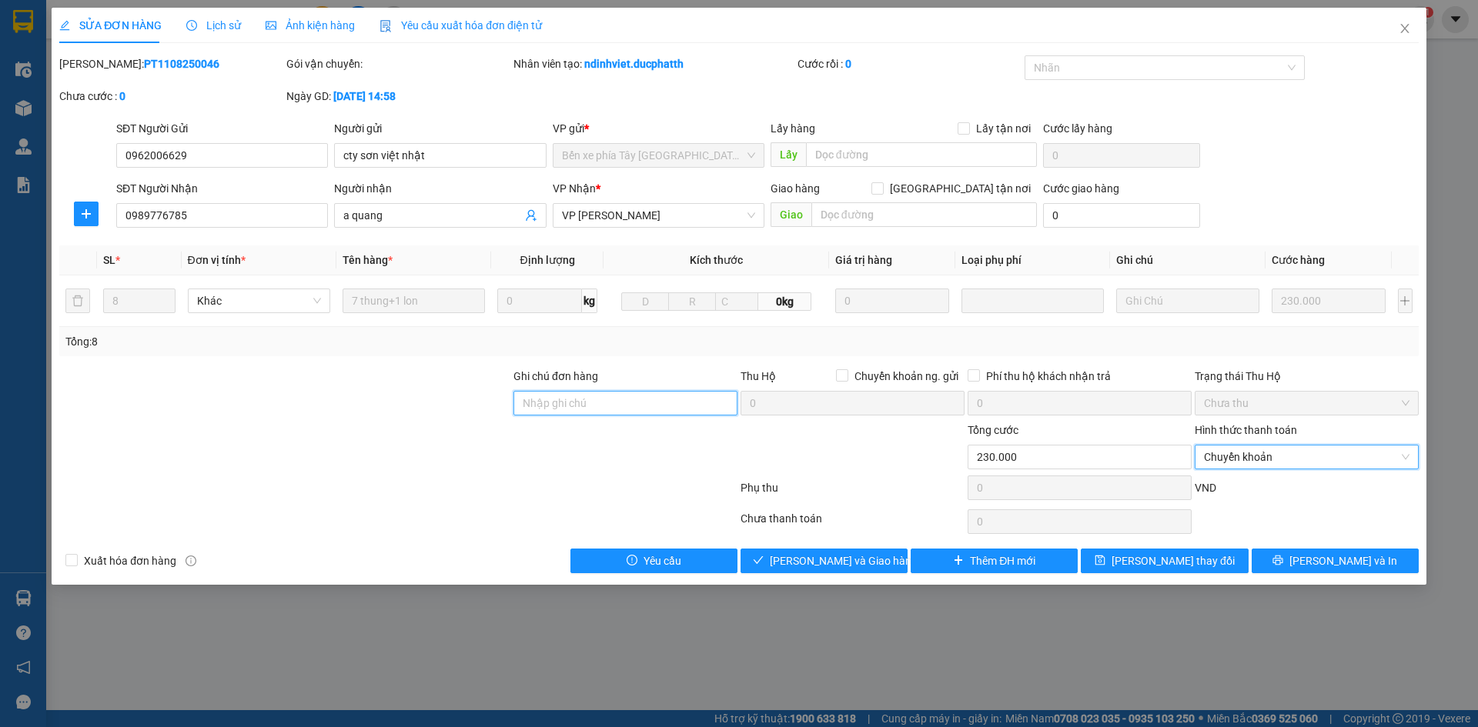
click at [654, 396] on input "Ghi chú đơn hàng" at bounding box center [625, 403] width 224 height 25
drag, startPoint x: 312, startPoint y: 473, endPoint x: 436, endPoint y: 474, distance: 123.9
click at [313, 473] on div at bounding box center [285, 449] width 454 height 54
click at [579, 409] on input "ck 11/8" at bounding box center [625, 403] width 224 height 25
type input "ck 11/8 17:53 hoang van hiet vtb cty"
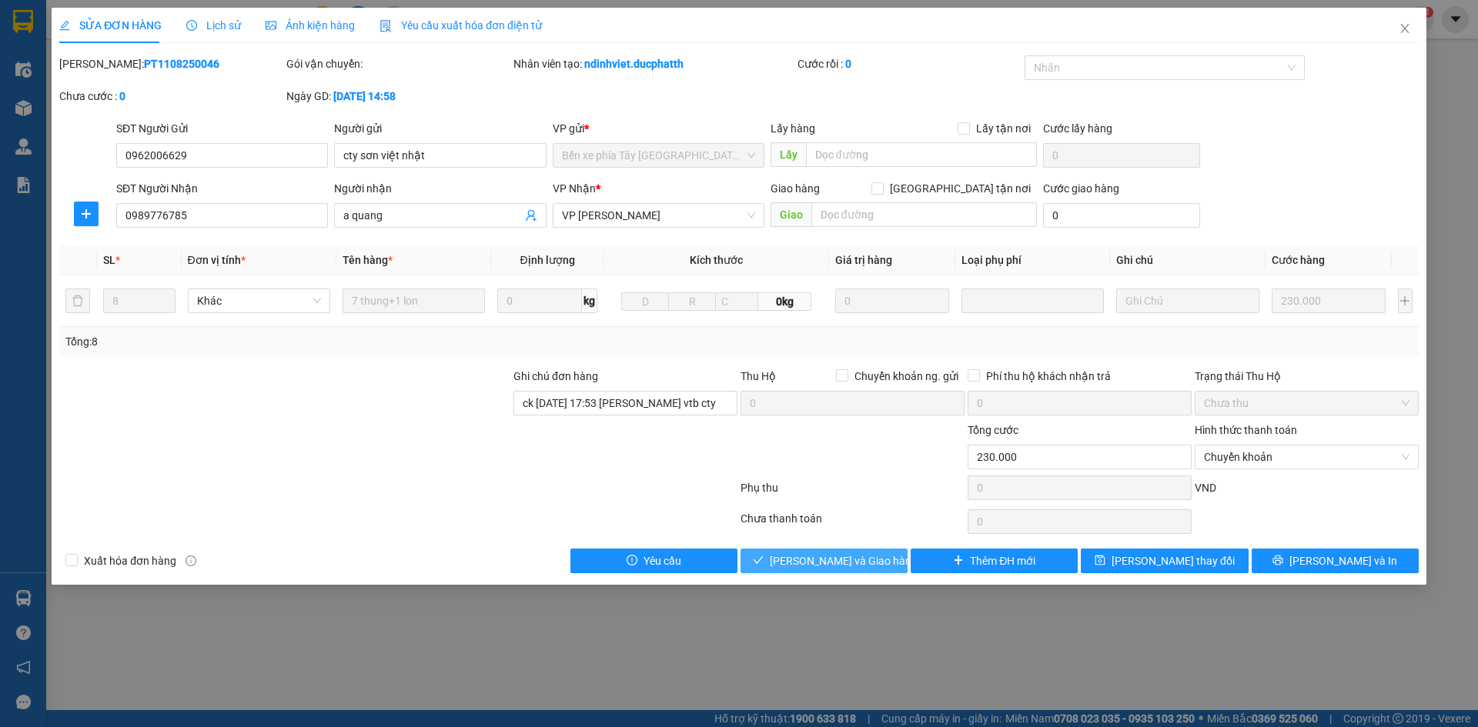
click at [861, 566] on span "Lưu và Giao hàng" at bounding box center [844, 561] width 148 height 17
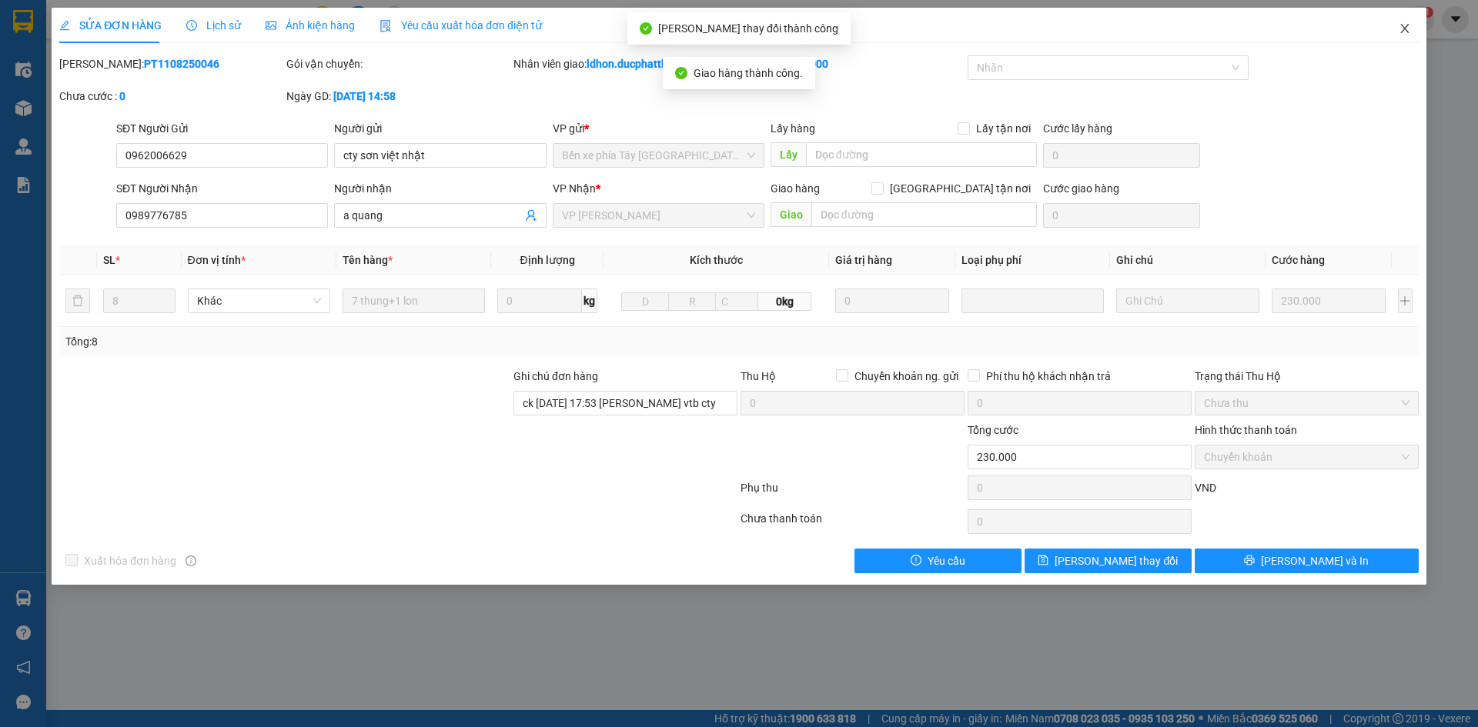
click at [1405, 28] on icon "close" at bounding box center [1404, 28] width 12 height 12
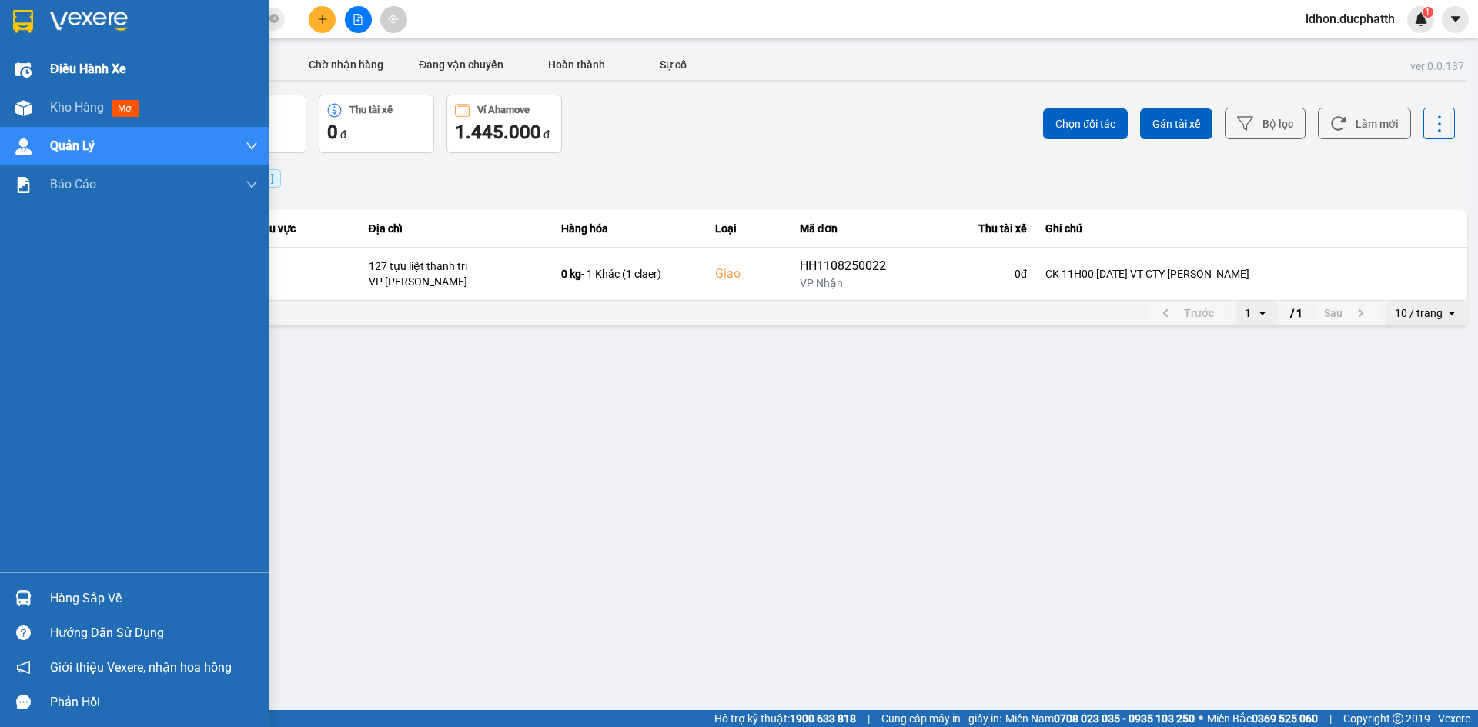
click at [25, 62] on img at bounding box center [23, 70] width 16 height 16
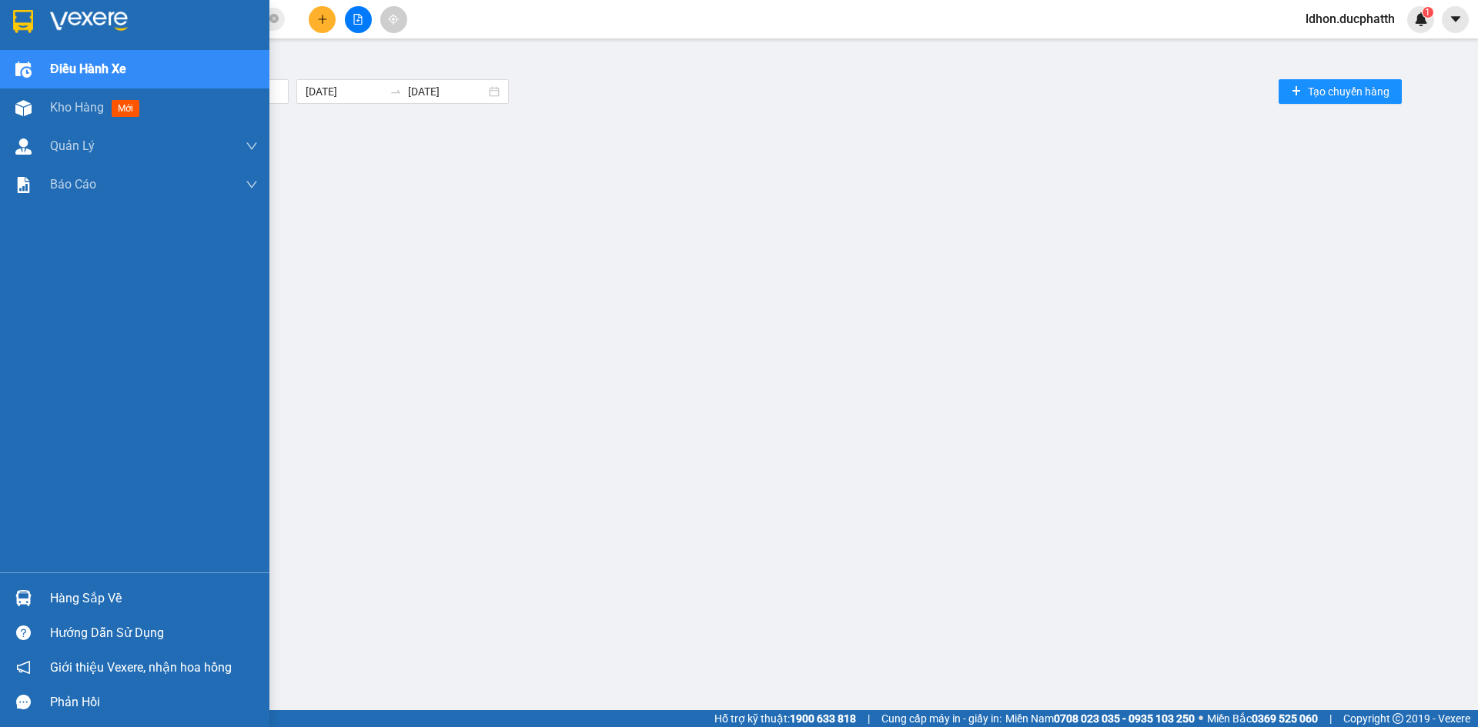
click at [37, 75] on div "Điều hành xe" at bounding box center [134, 69] width 269 height 38
click at [59, 112] on span "Kho hàng" at bounding box center [77, 107] width 54 height 15
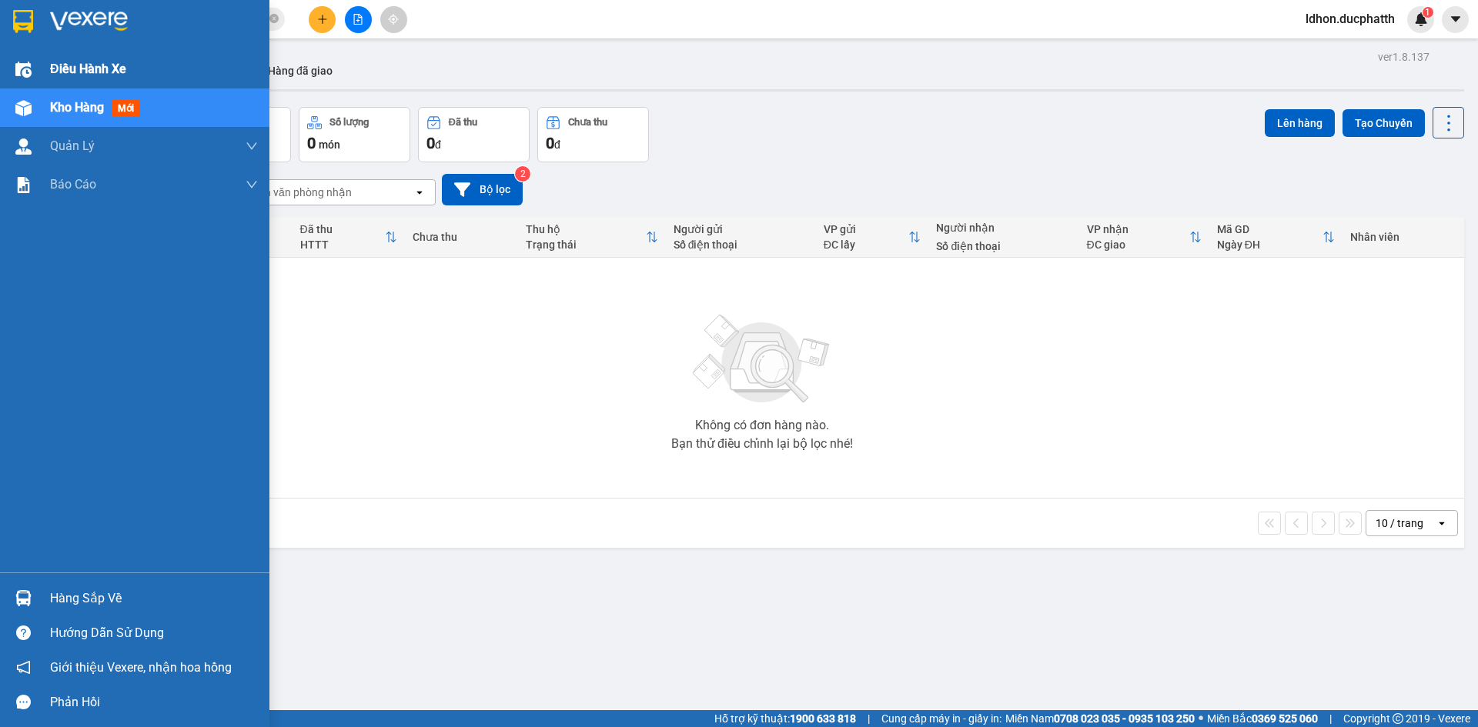
click at [20, 79] on div at bounding box center [23, 69] width 27 height 27
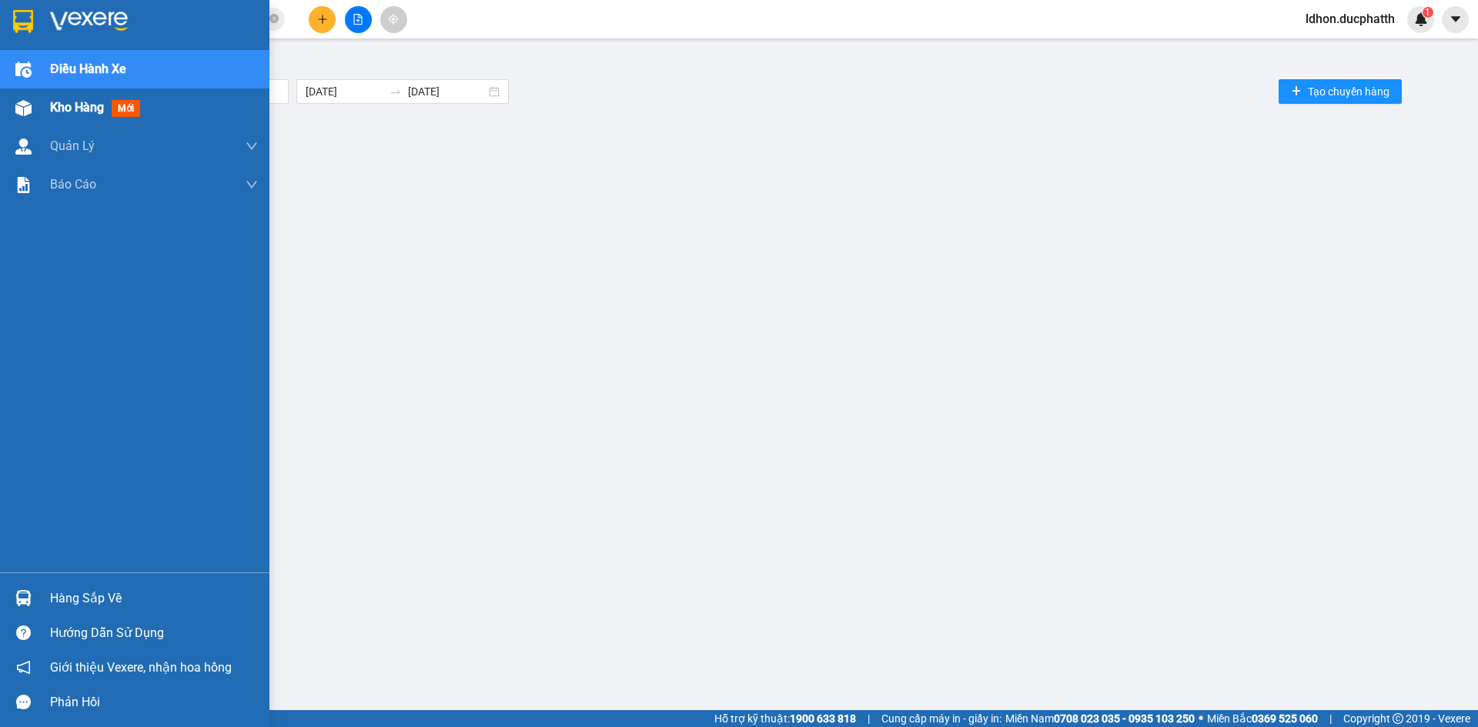
click at [25, 110] on img at bounding box center [23, 108] width 16 height 16
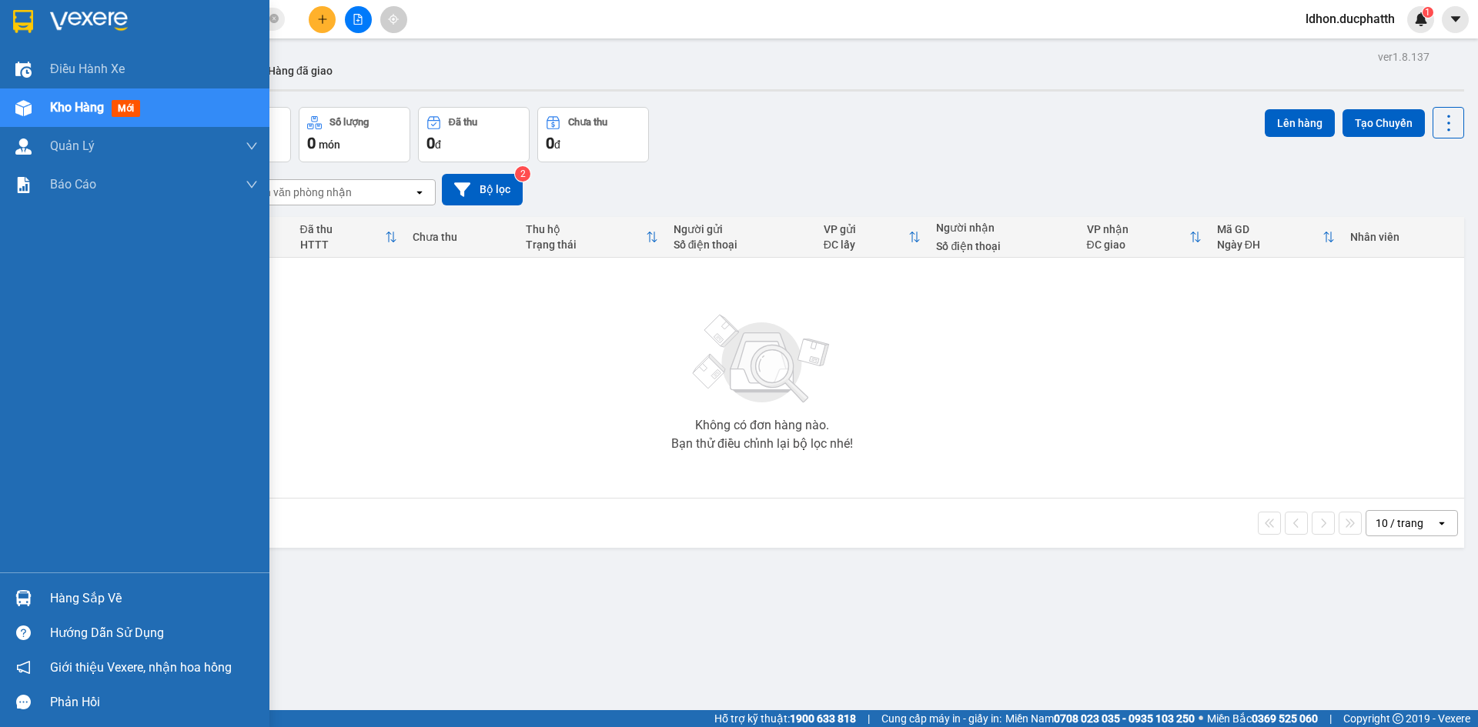
click at [82, 44] on div at bounding box center [134, 25] width 269 height 50
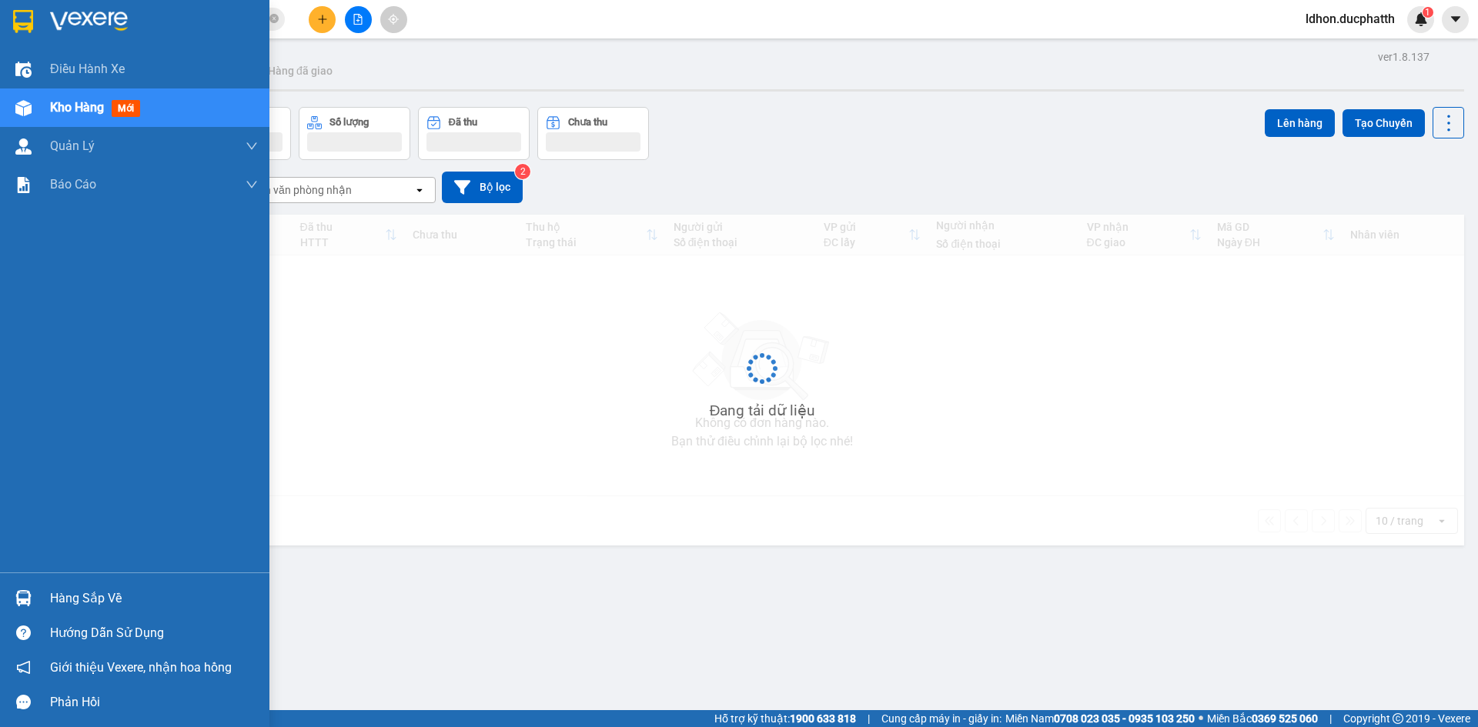
click at [45, 22] on div at bounding box center [134, 25] width 269 height 50
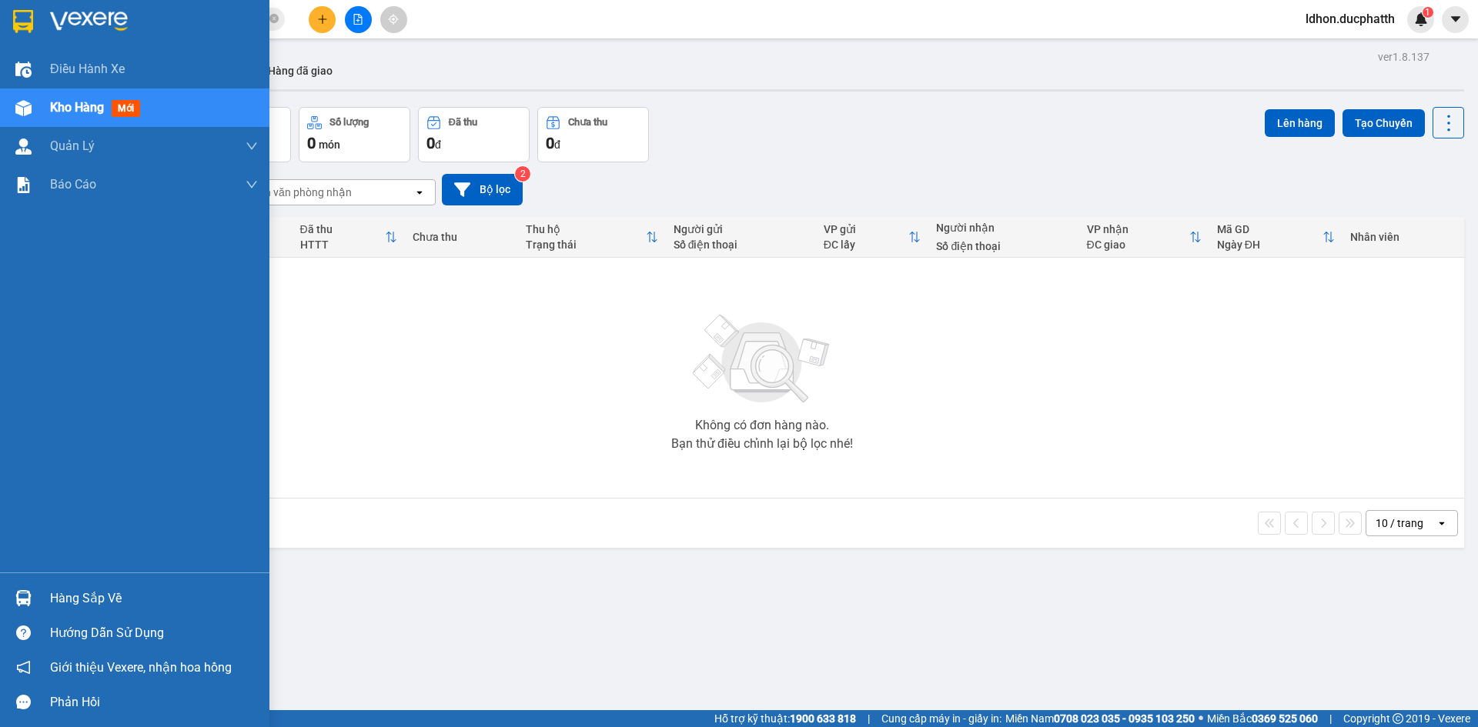
click at [119, 23] on img at bounding box center [89, 21] width 78 height 23
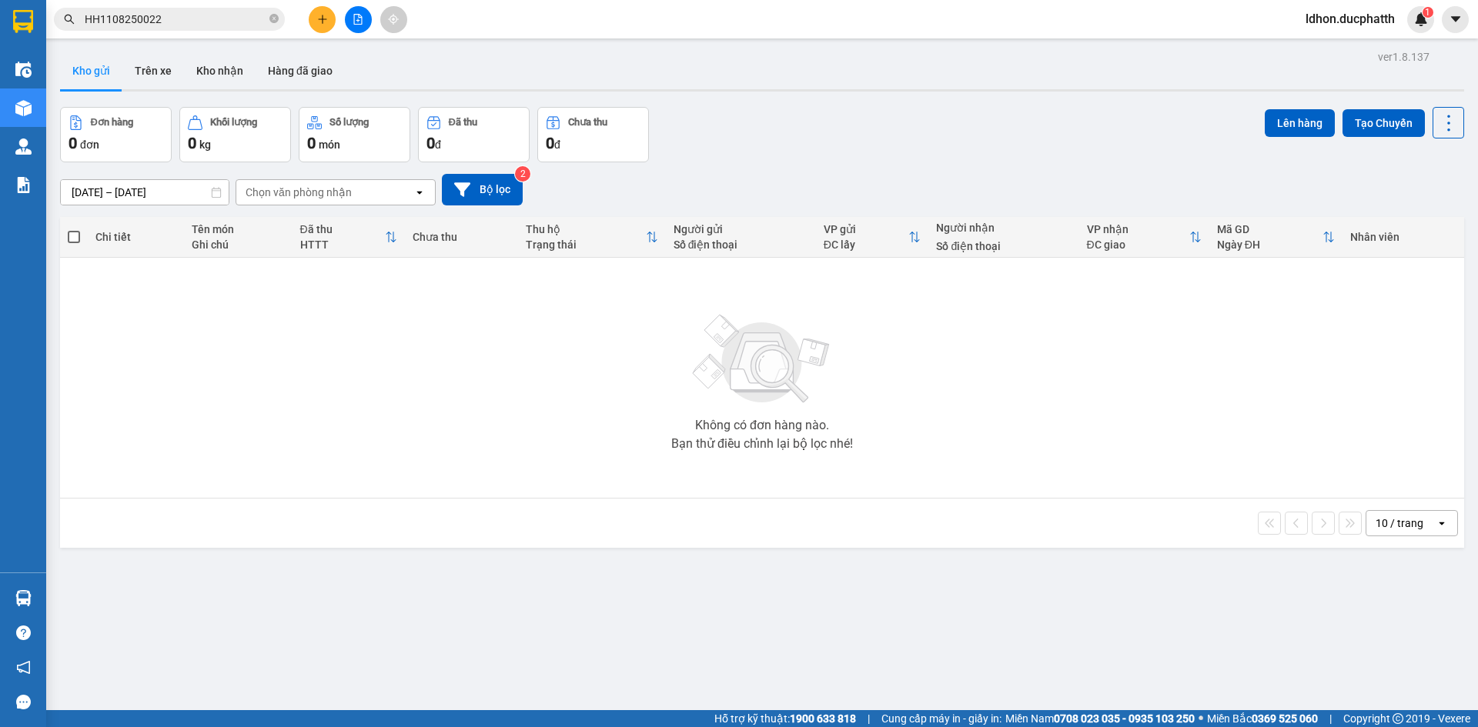
click at [90, 69] on button "Kho gửi" at bounding box center [91, 70] width 62 height 37
click at [159, 69] on button "Trên xe" at bounding box center [153, 70] width 62 height 37
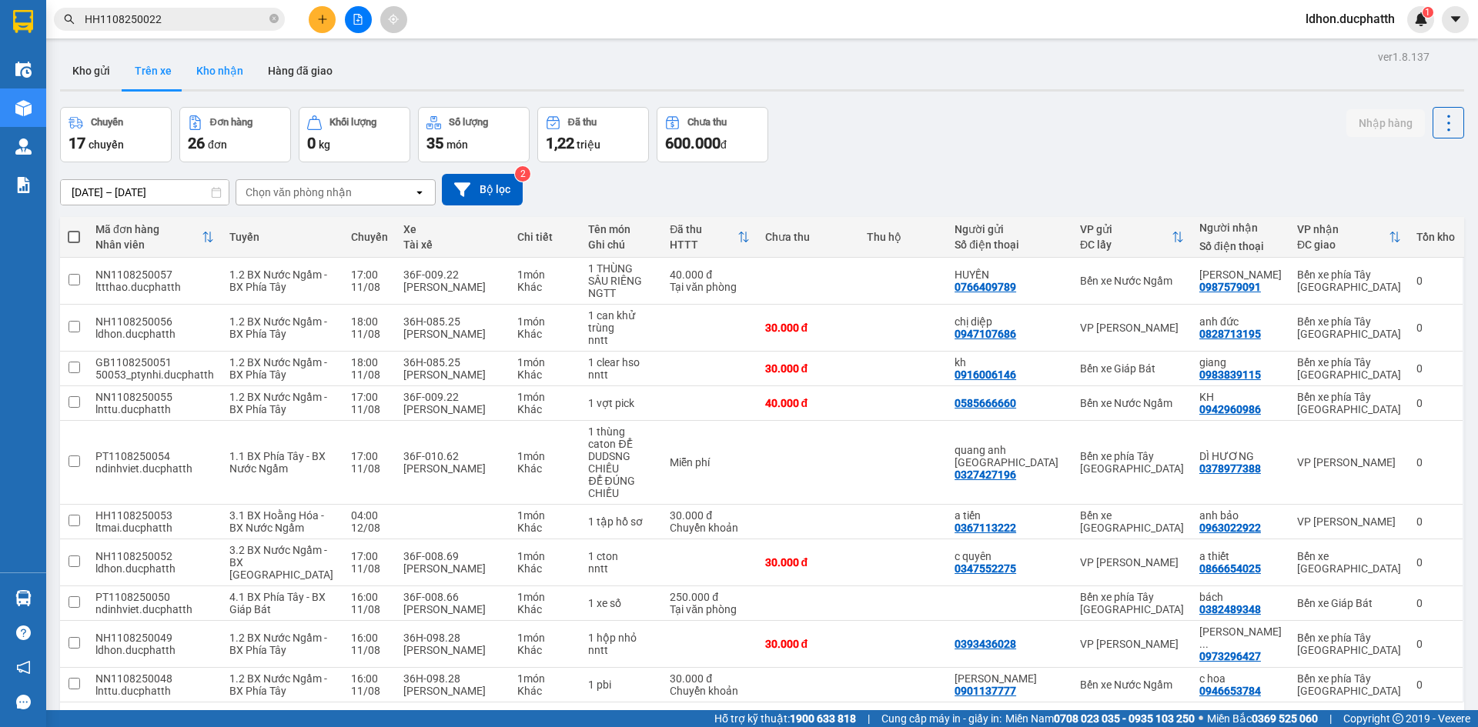
click at [220, 74] on button "Kho nhận" at bounding box center [220, 70] width 72 height 37
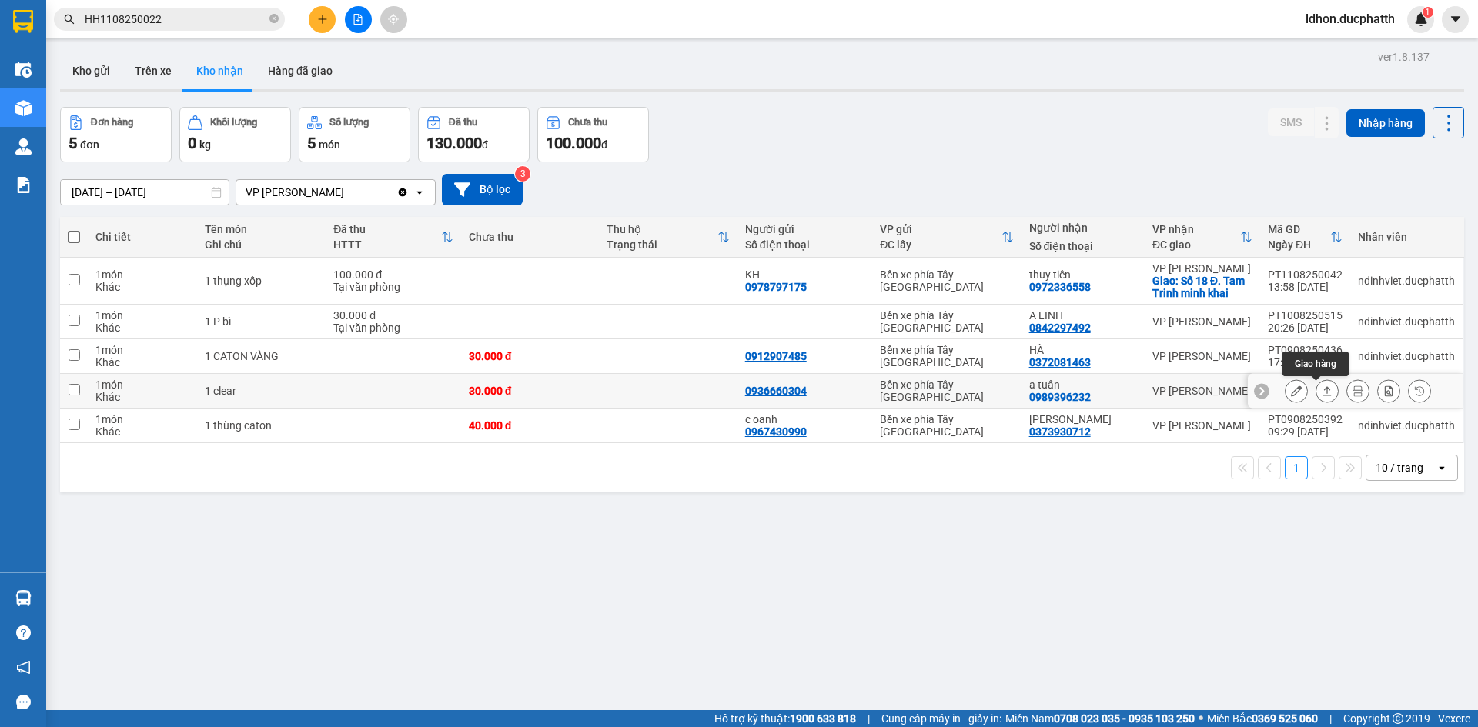
click at [1322, 395] on icon at bounding box center [1327, 391] width 11 height 11
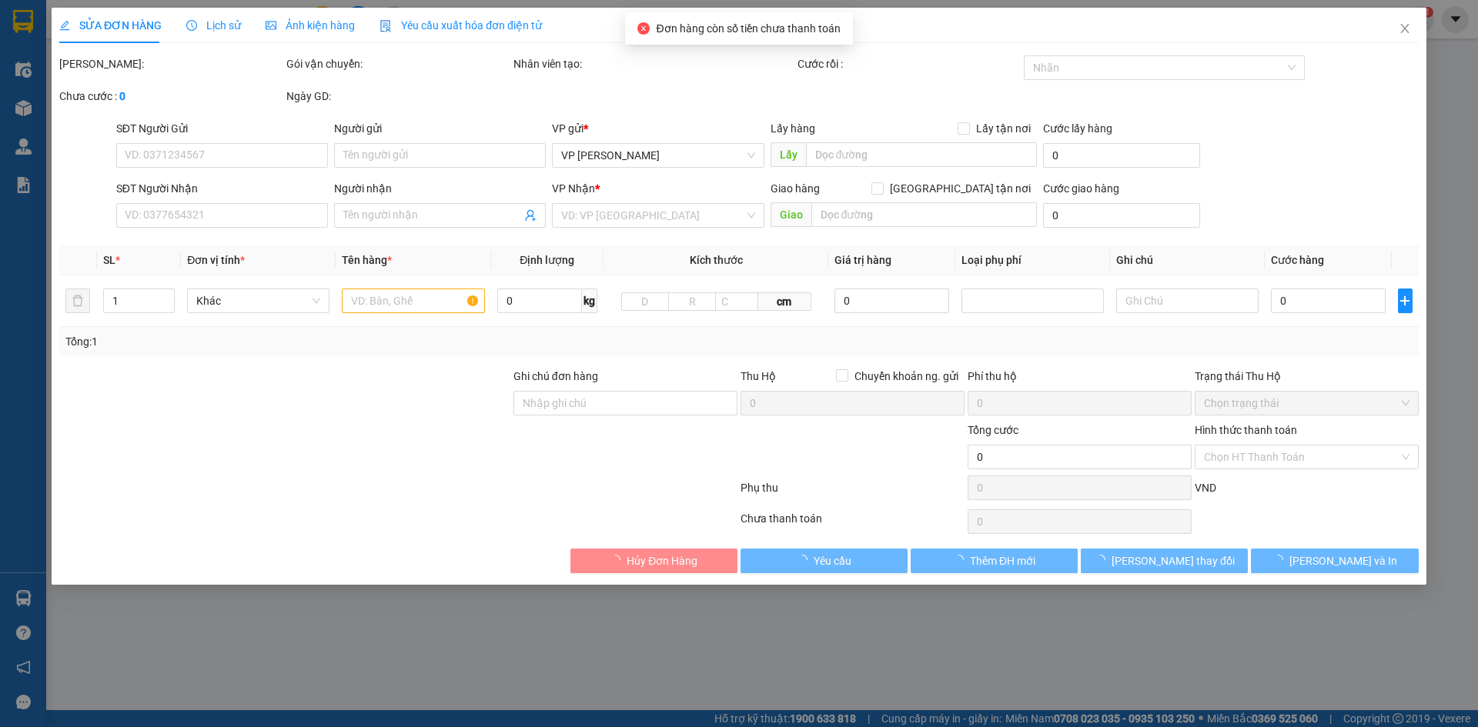
type input "0936660304"
type input "0989396232"
type input "a tuấn"
type input "nntt"
type input "30.000"
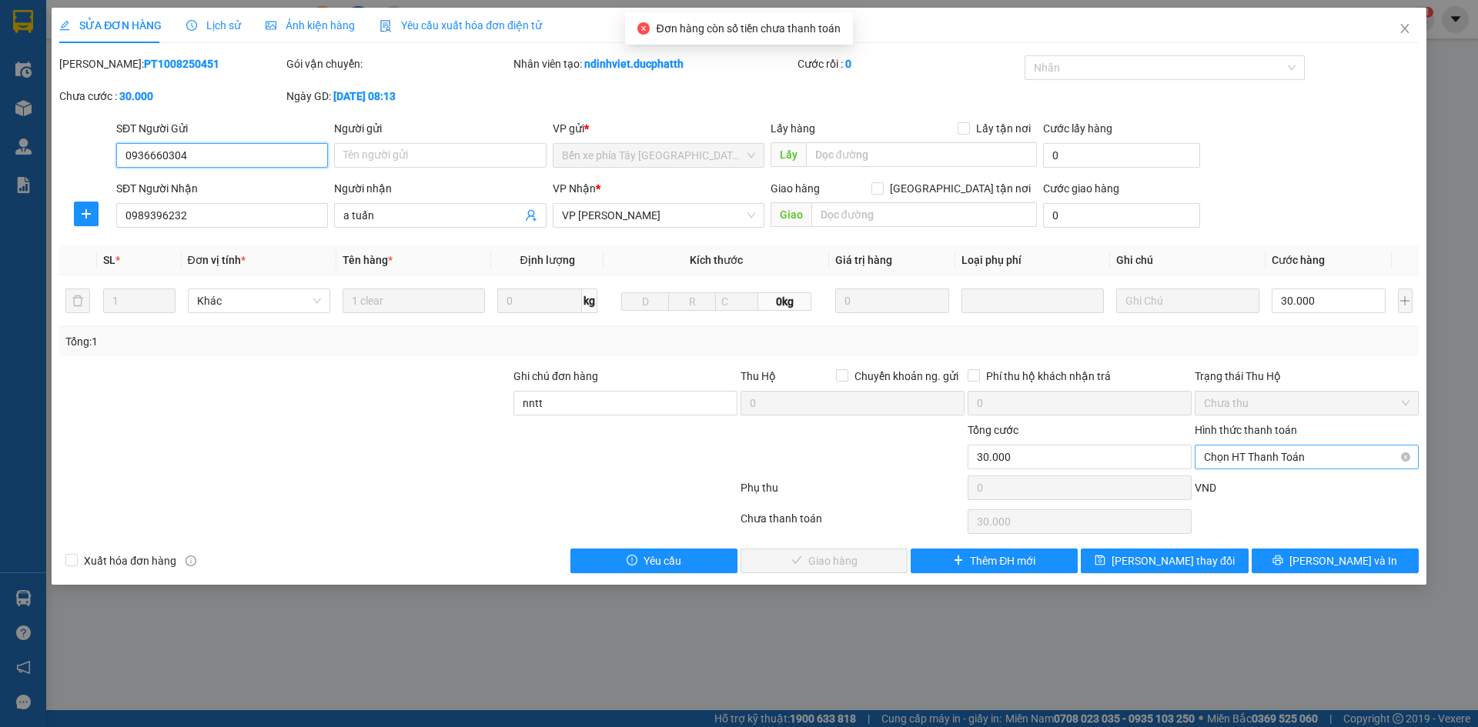
click at [1245, 458] on span "Chọn HT Thanh Toán" at bounding box center [1307, 457] width 206 height 23
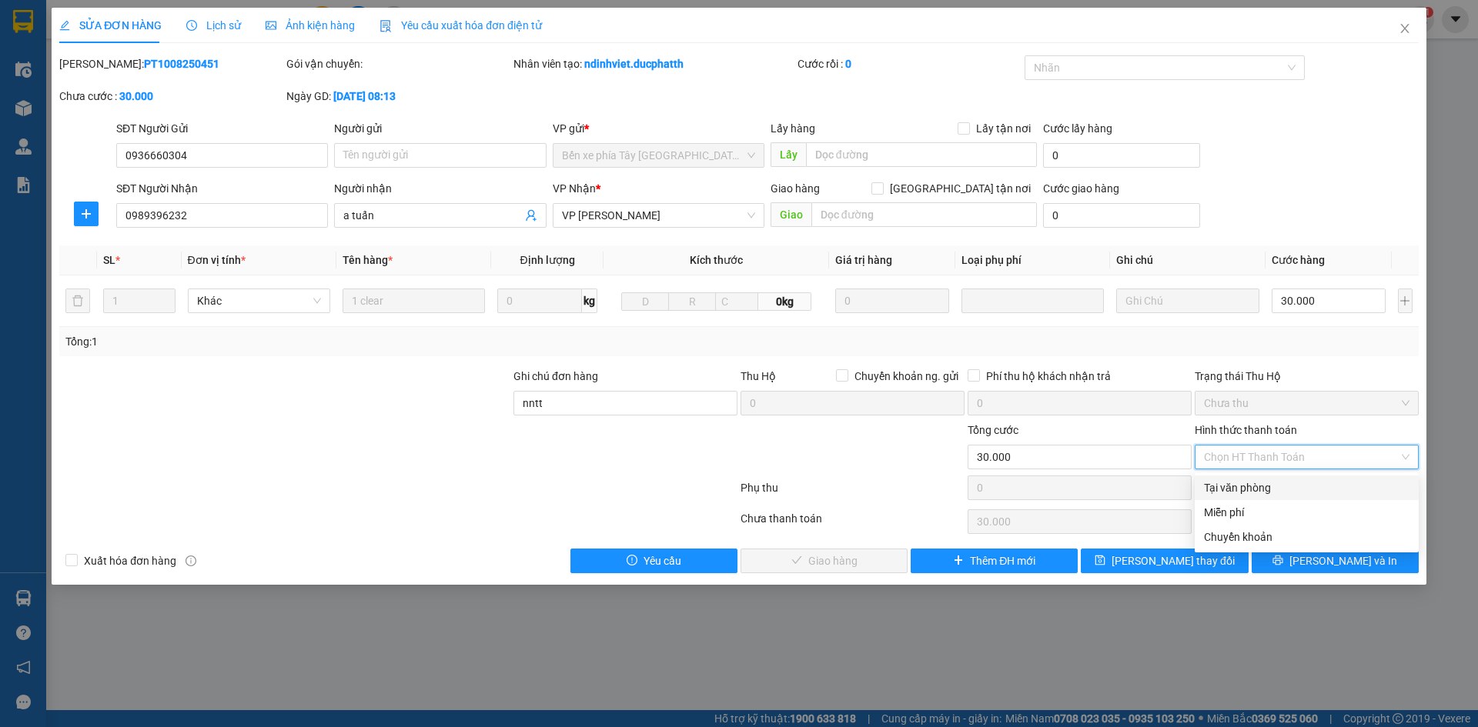
click at [1243, 484] on div "Tại văn phòng" at bounding box center [1307, 488] width 206 height 17
type input "0"
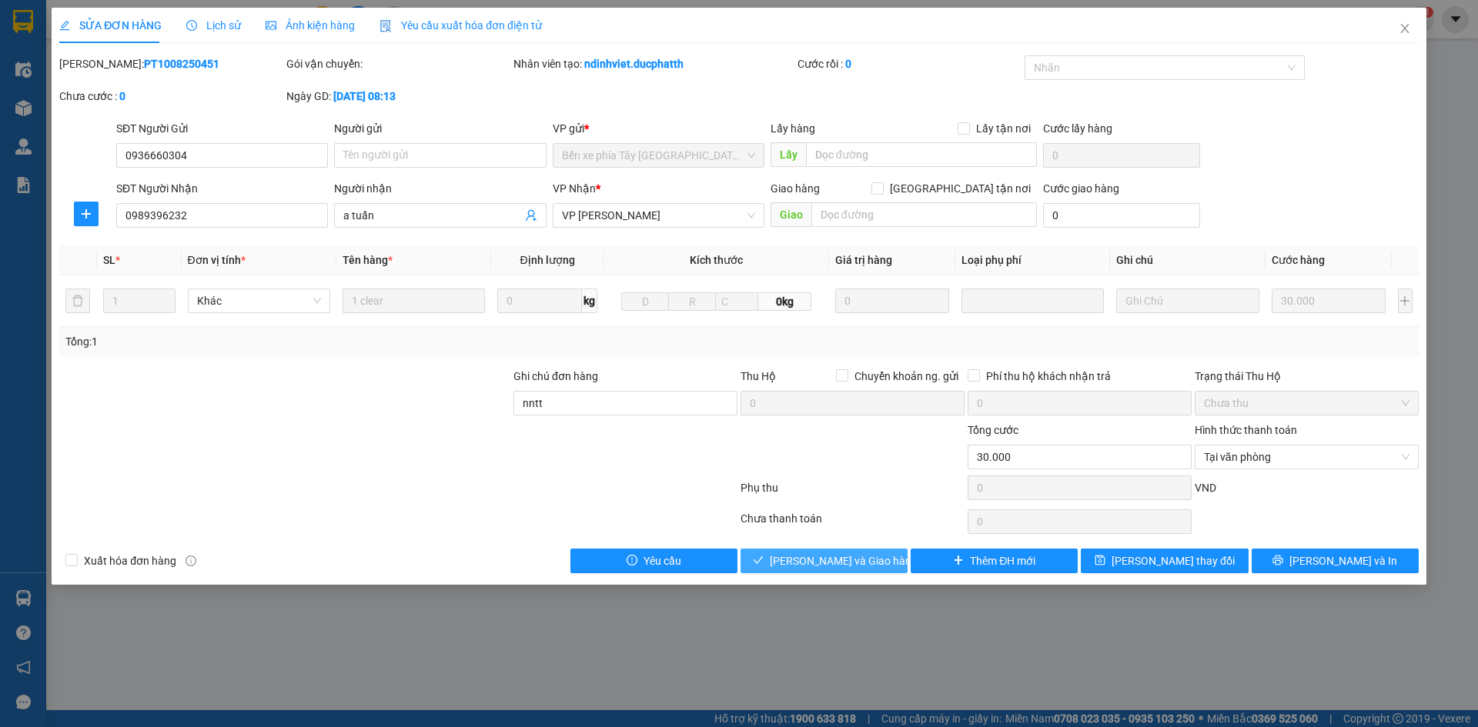
click at [860, 556] on span "[PERSON_NAME] và Giao hàng" at bounding box center [844, 561] width 148 height 17
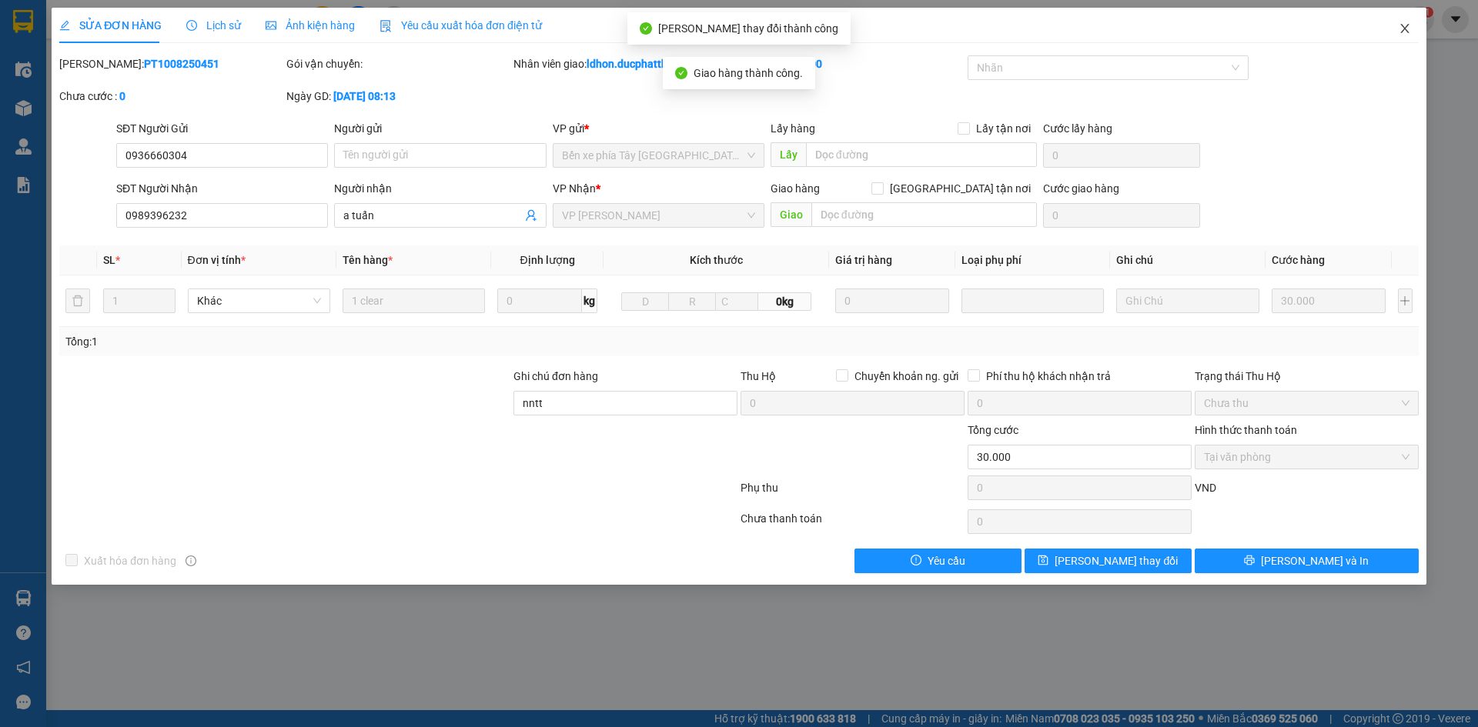
click at [1401, 30] on icon "close" at bounding box center [1404, 28] width 12 height 12
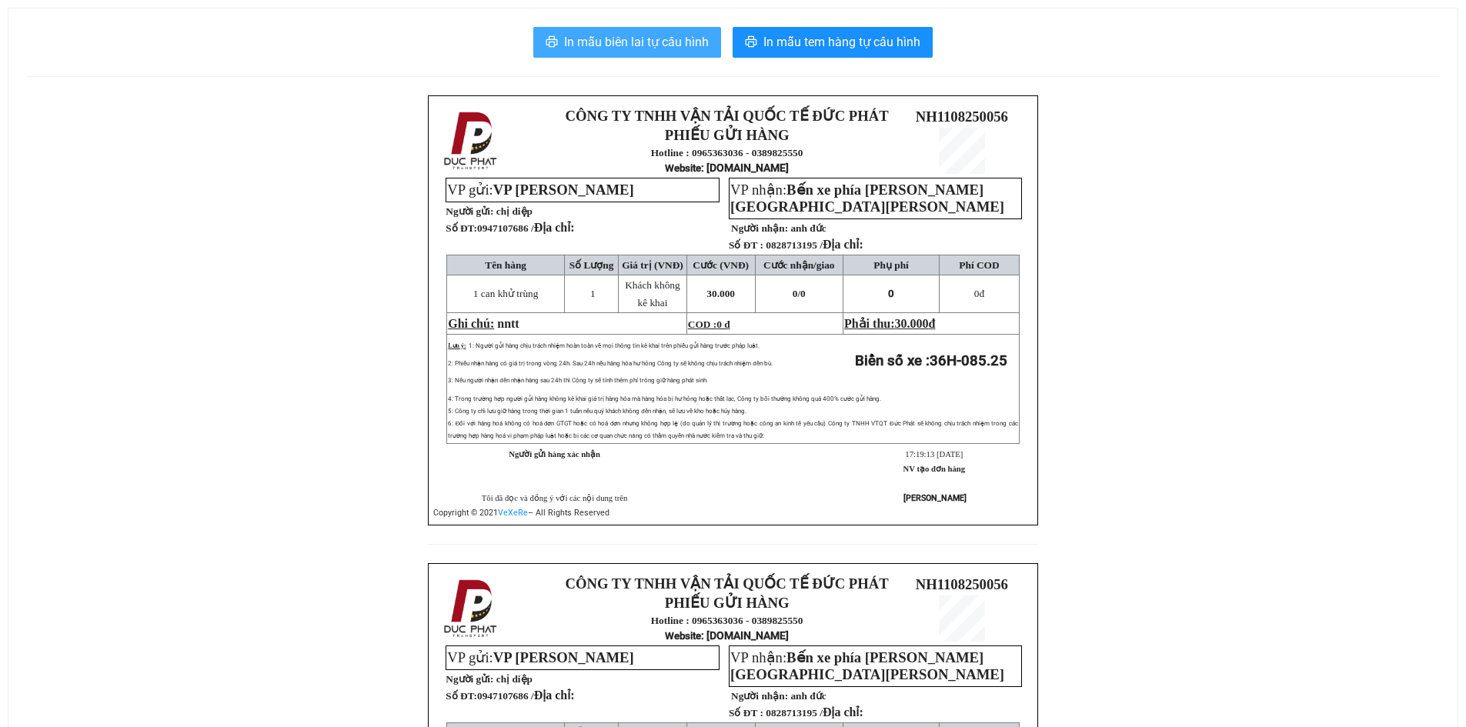
click at [646, 51] on span "In mẫu biên lai tự cấu hình" at bounding box center [636, 41] width 145 height 19
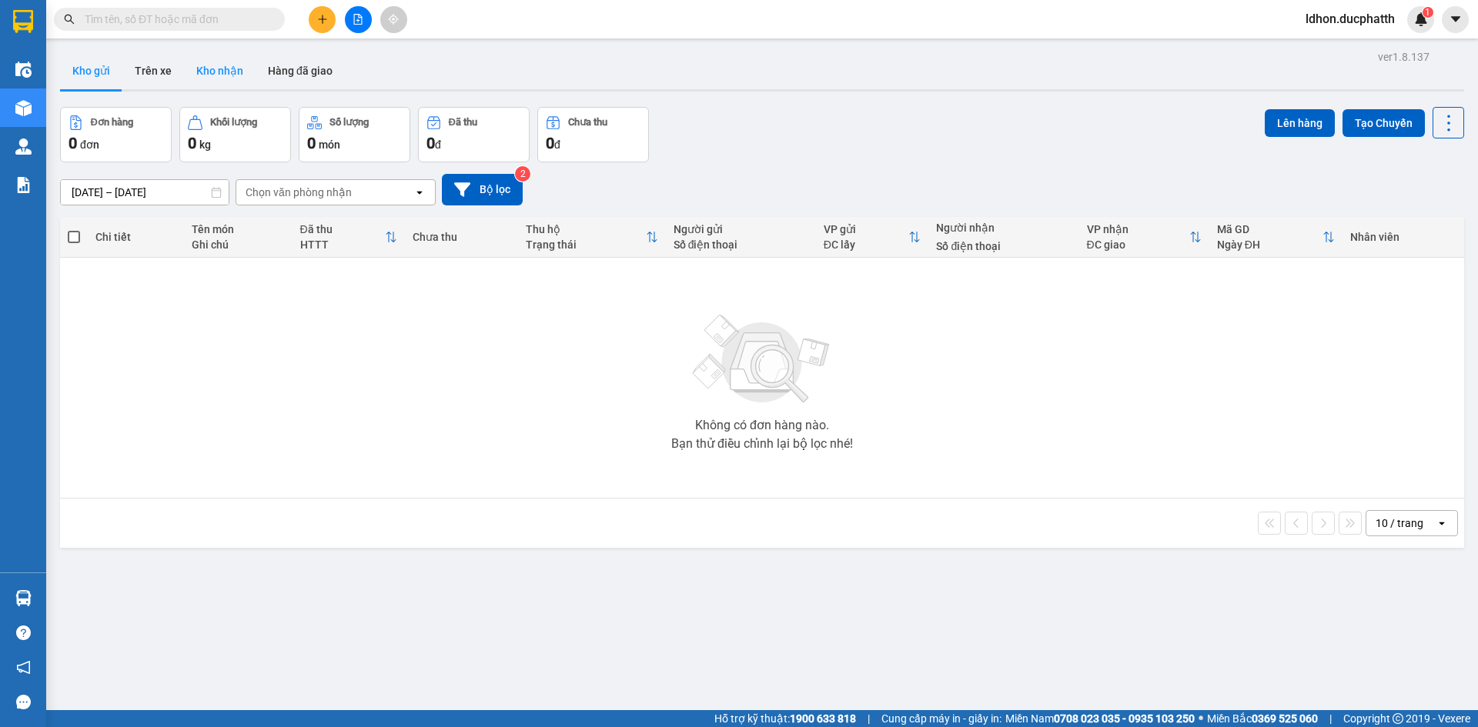
click at [206, 72] on button "Kho nhận" at bounding box center [220, 70] width 72 height 37
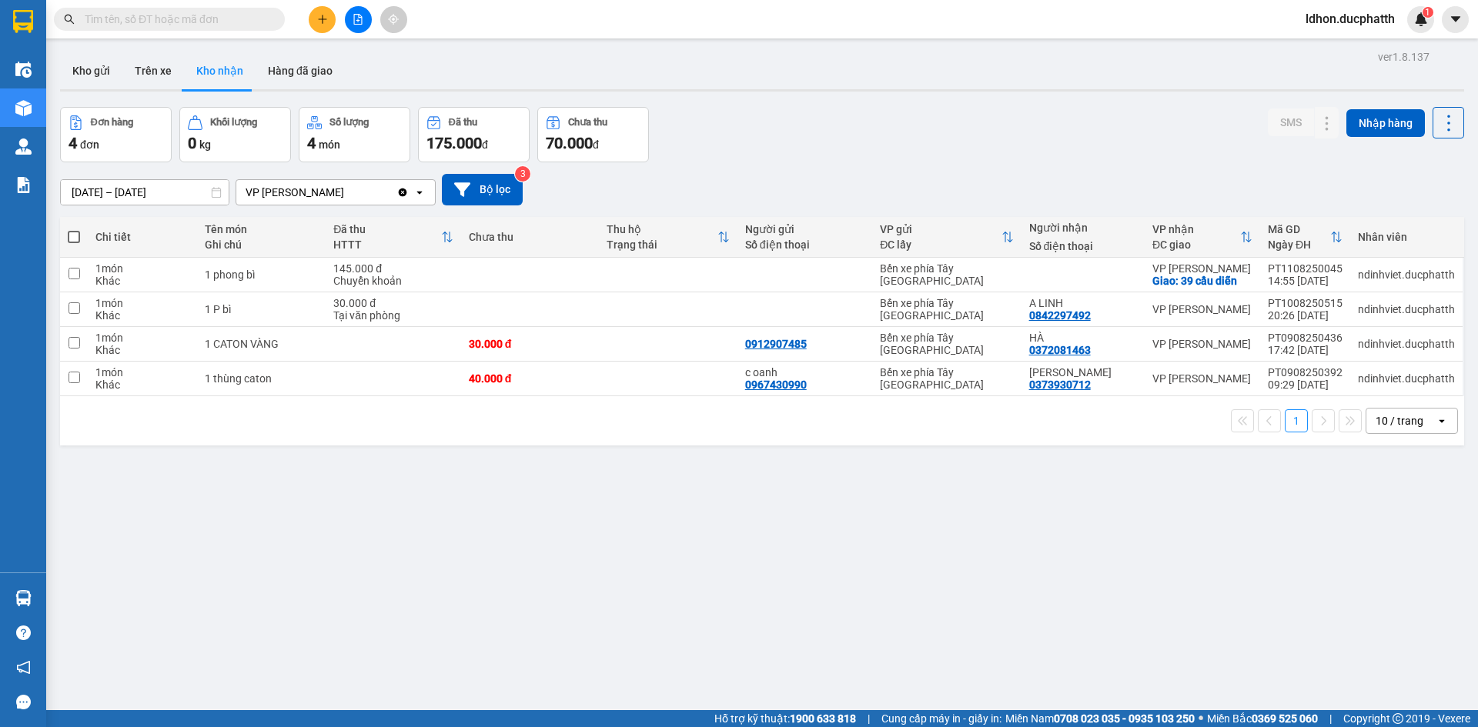
click at [438, 62] on div "Kho gửi Trên xe Kho nhận Hàng đã giao" at bounding box center [762, 72] width 1404 height 41
click at [230, 25] on input "text" at bounding box center [176, 19] width 182 height 17
paste input "0966897966"
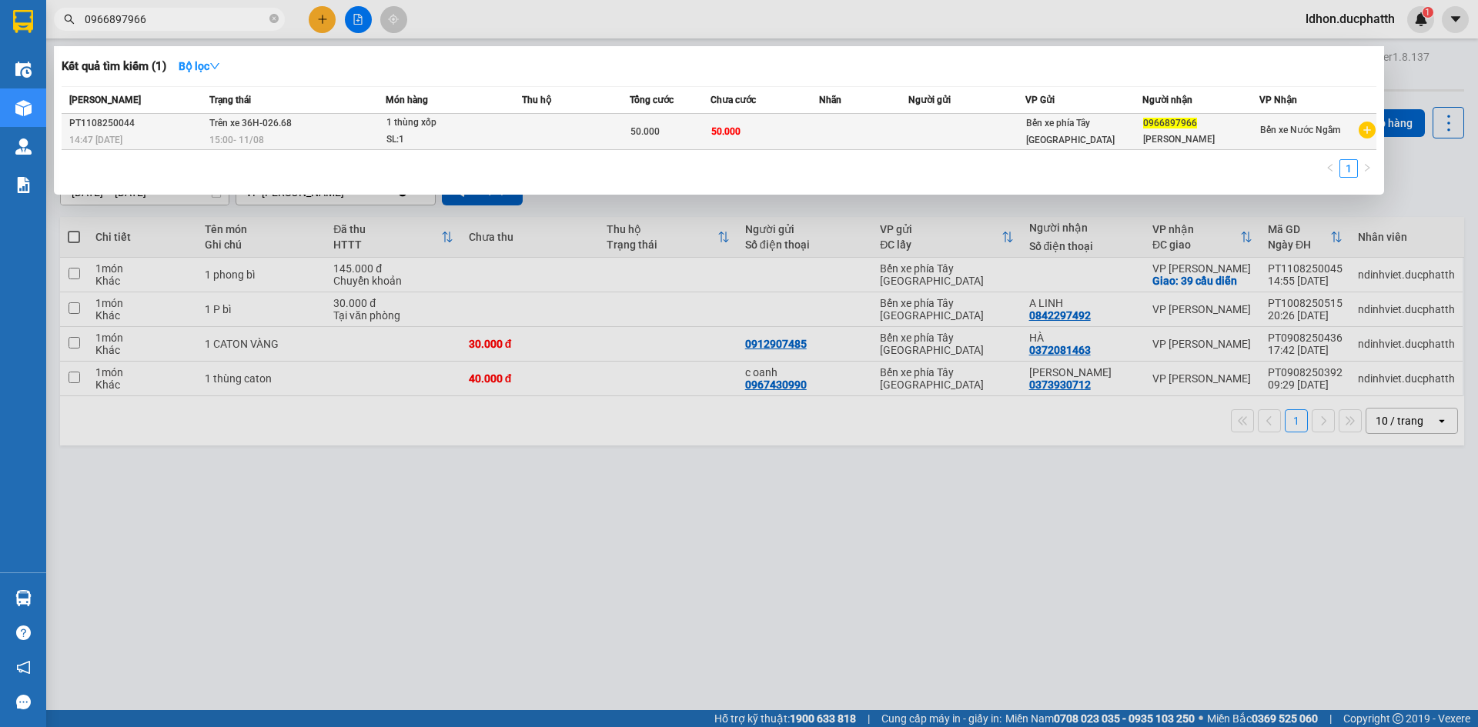
type input "0966897966"
click at [511, 129] on span "1 thùng xốp SL: 1" at bounding box center [453, 131] width 135 height 33
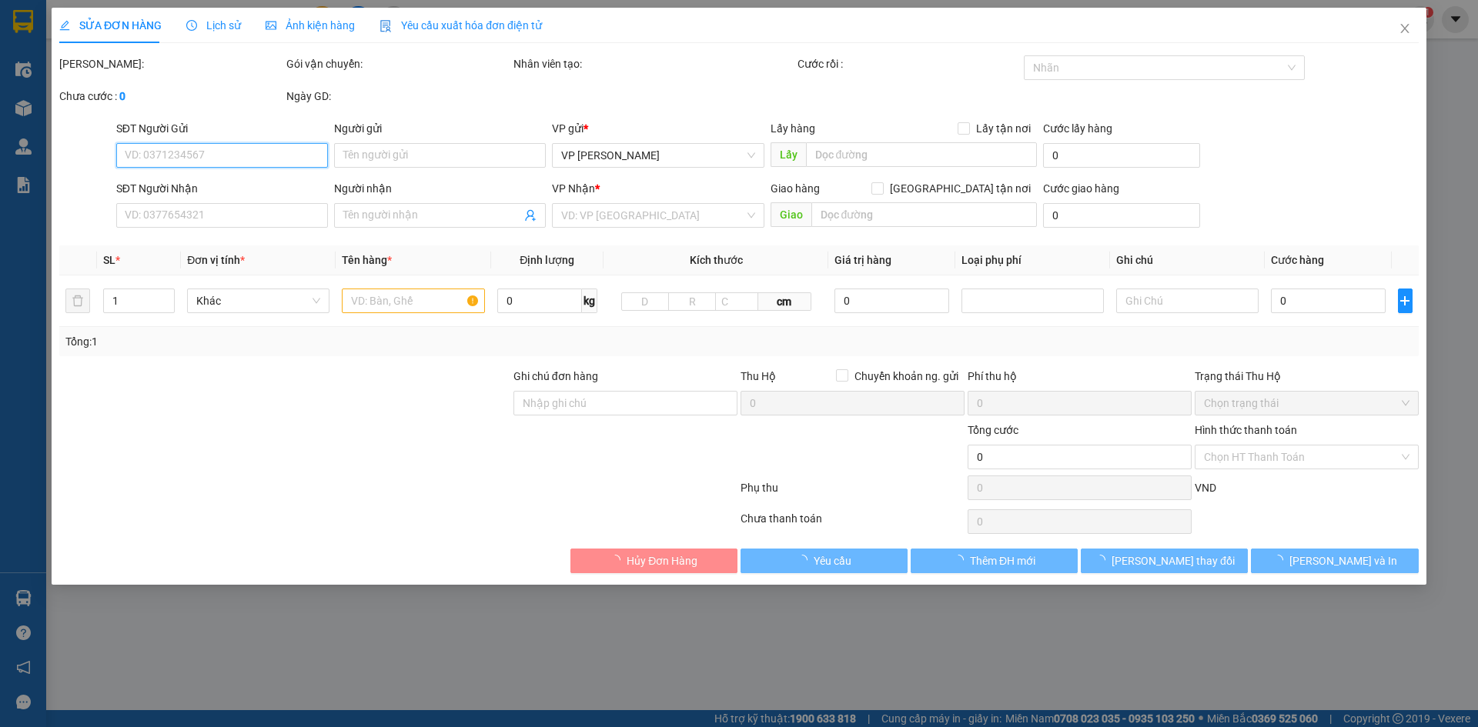
type input "0966897966"
type input "[PERSON_NAME]"
type input "50.000"
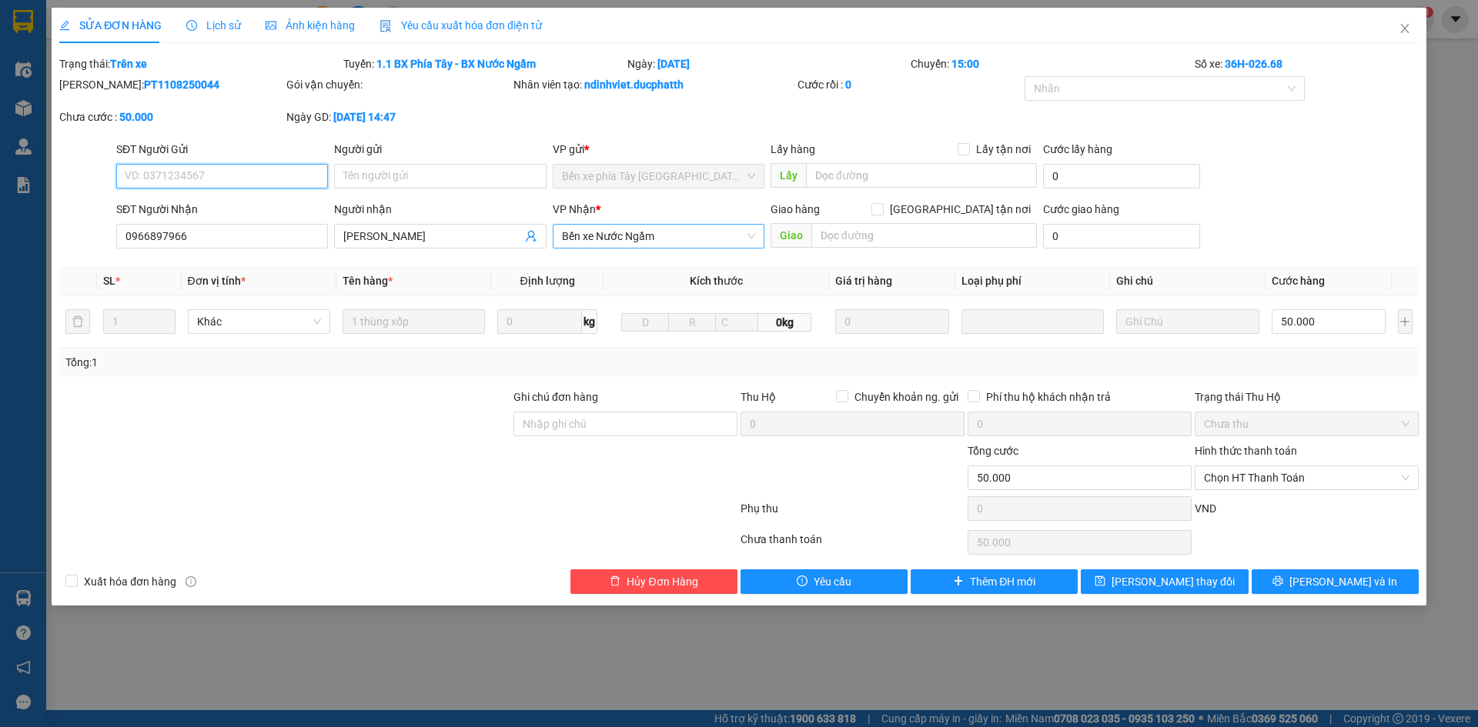
click at [687, 241] on span "Bến xe Nước Ngầm" at bounding box center [658, 236] width 193 height 23
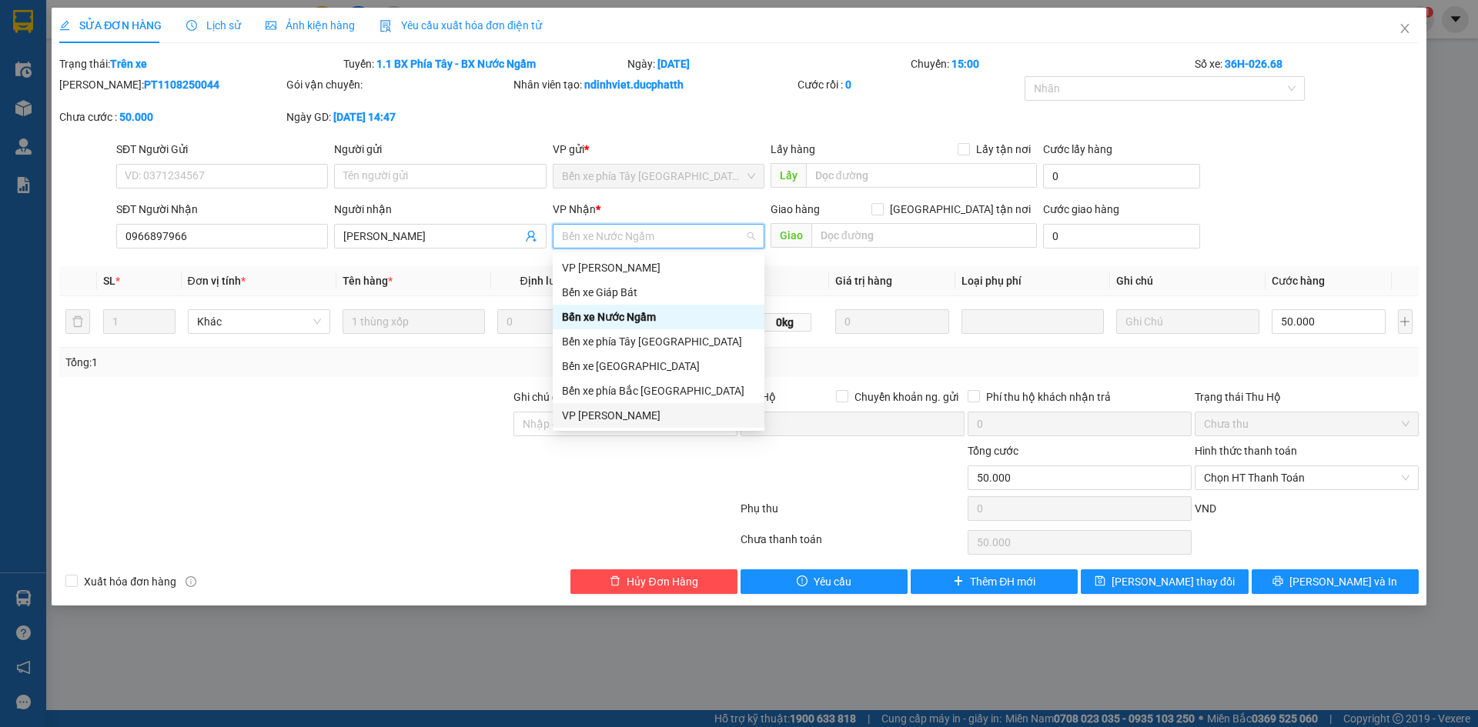
click at [629, 409] on div "VP [PERSON_NAME]" at bounding box center [658, 415] width 193 height 17
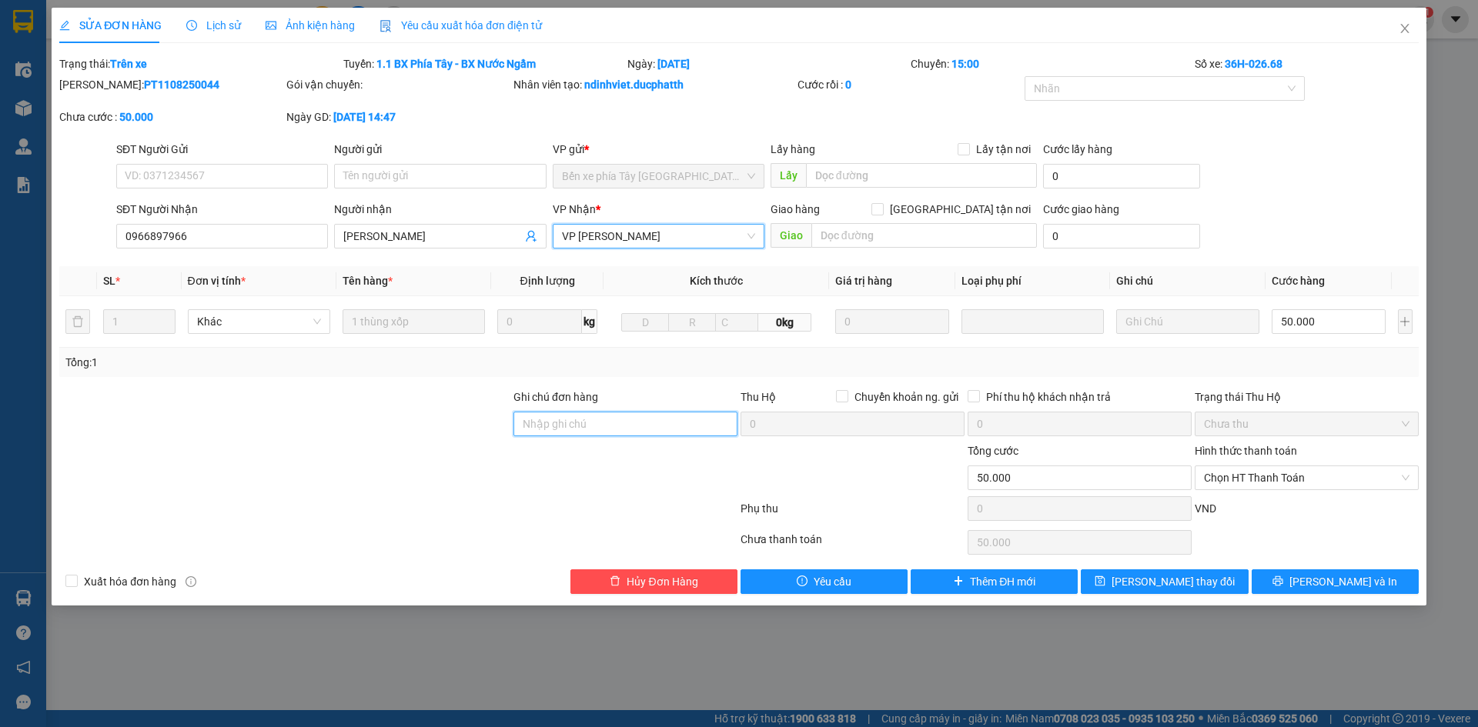
click at [605, 430] on input "Ghi chú đơn hàng" at bounding box center [625, 424] width 224 height 25
type input "ck 18:06 11:08 [PERSON_NAME] vtb cty"
click at [1185, 576] on span "[PERSON_NAME] thay đổi" at bounding box center [1172, 581] width 123 height 17
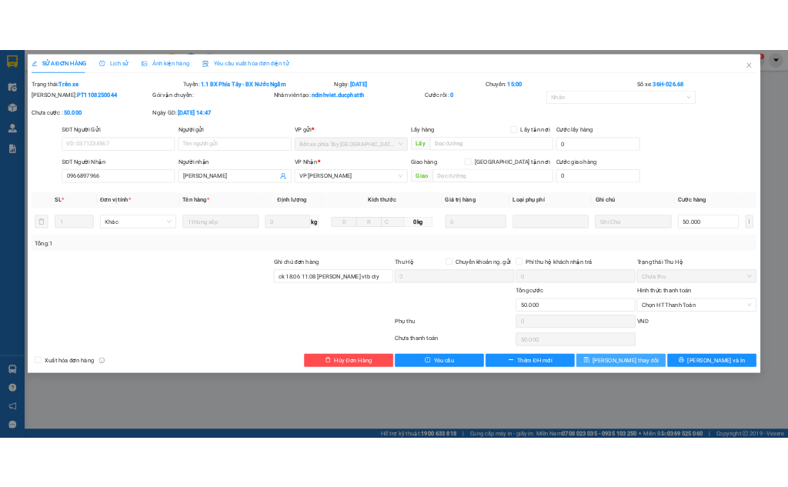
scroll to position [0, 0]
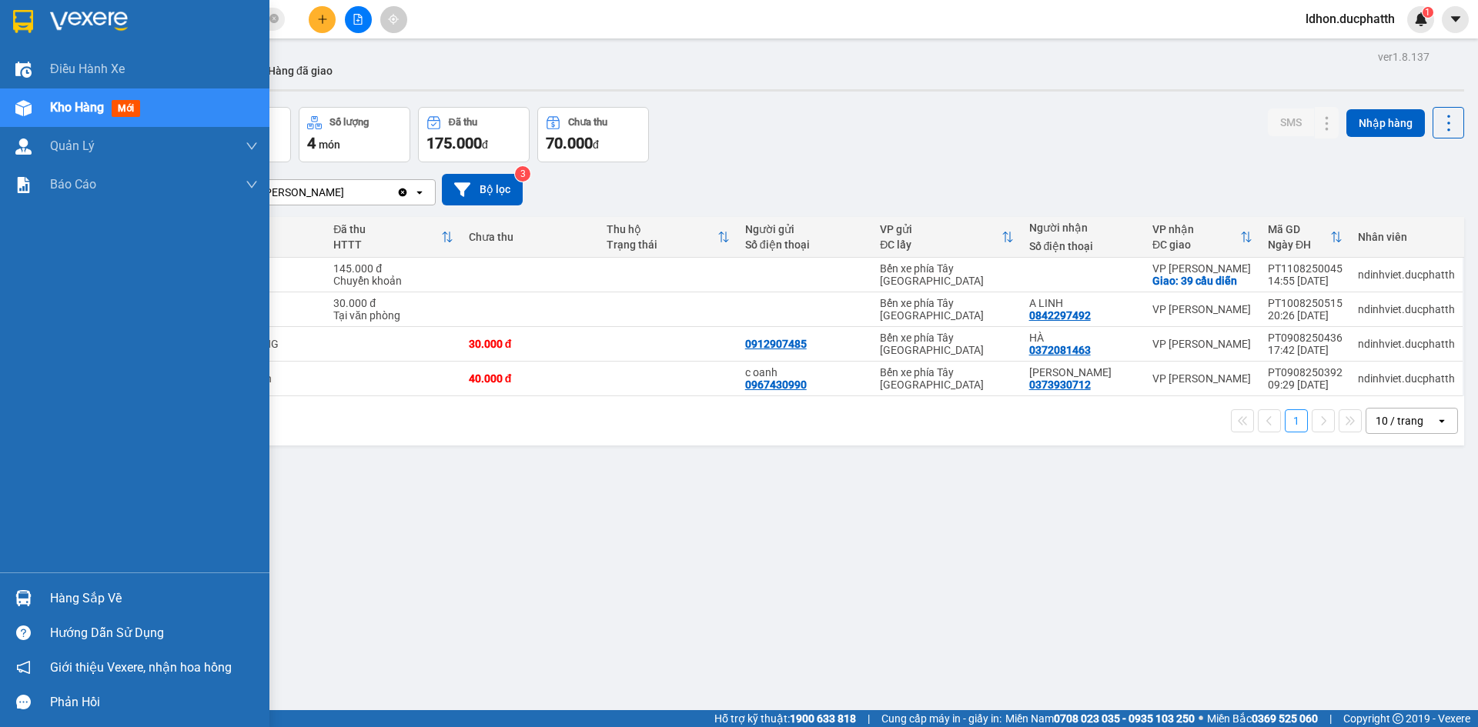
click at [30, 600] on img at bounding box center [23, 598] width 16 height 16
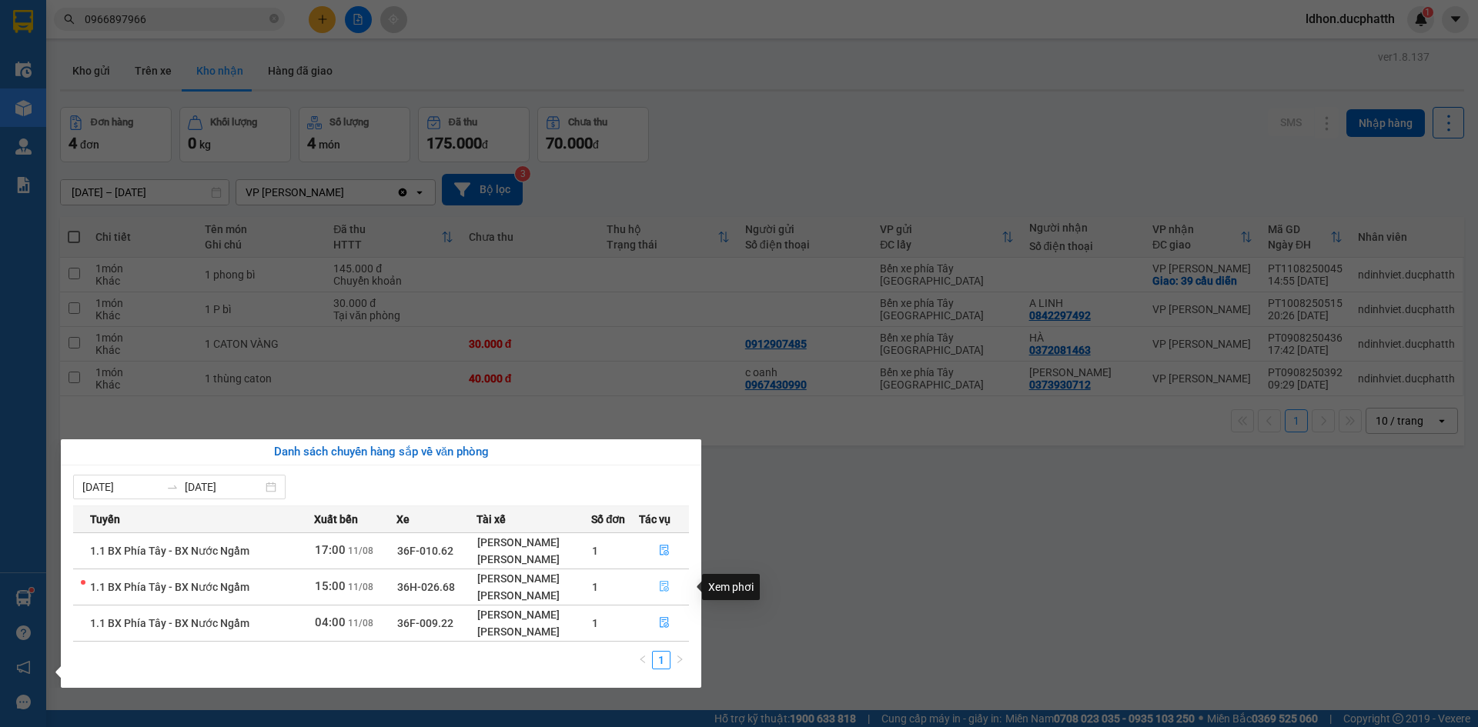
click at [671, 586] on button "button" at bounding box center [664, 587] width 48 height 25
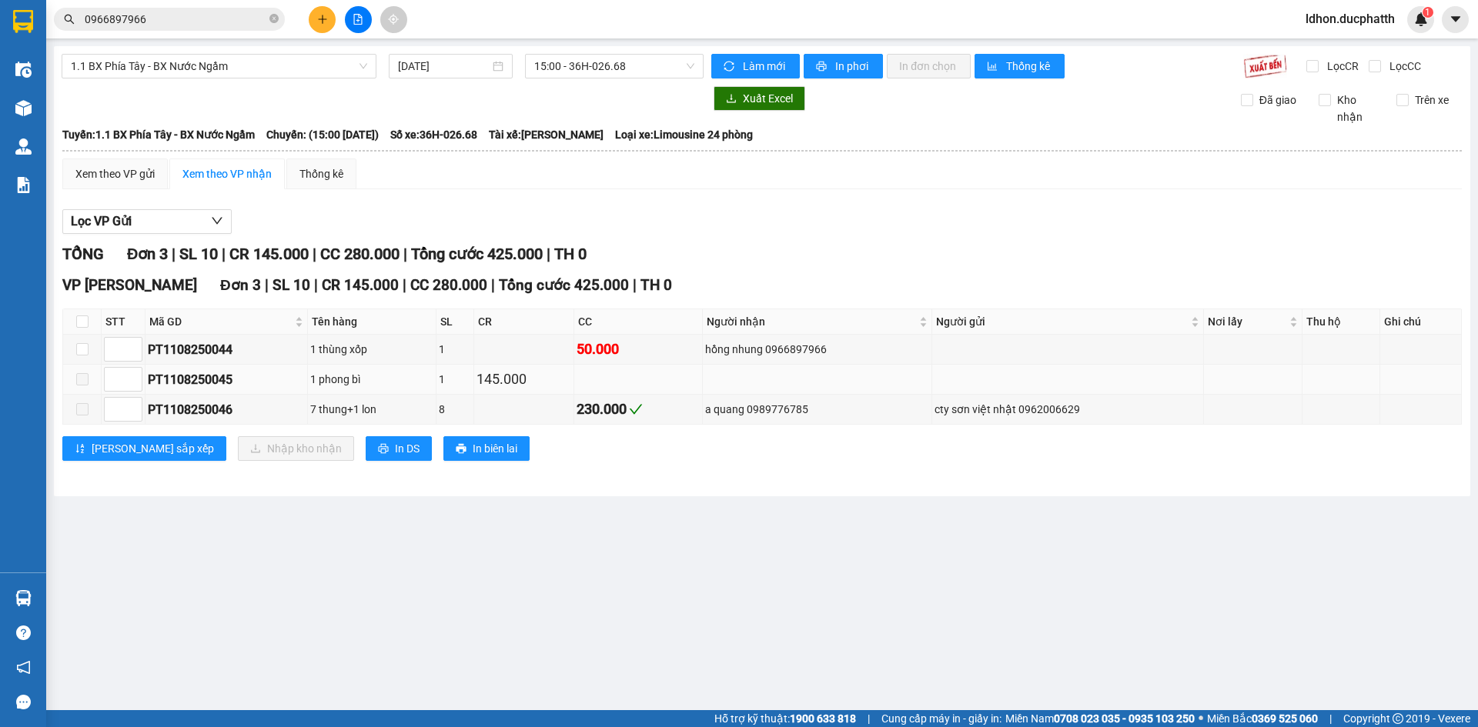
click at [528, 386] on div "145.000" at bounding box center [523, 380] width 95 height 22
click at [526, 383] on div "145.000" at bounding box center [523, 380] width 95 height 22
click at [376, 386] on div "1 phong bì" at bounding box center [372, 379] width 124 height 17
click at [326, 355] on div "1 thùng xốp" at bounding box center [372, 349] width 124 height 17
click at [531, 349] on td at bounding box center [524, 350] width 100 height 30
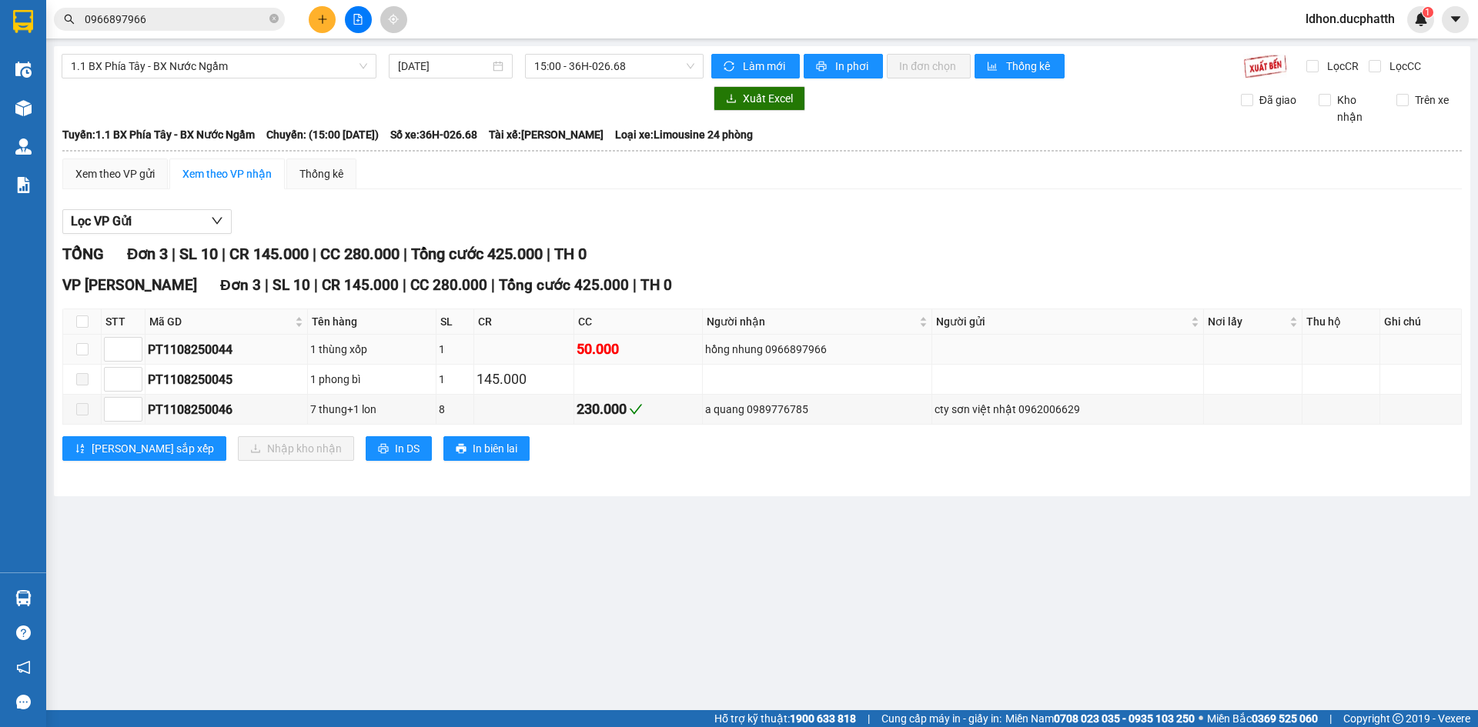
click at [200, 350] on div "PT1108250044" at bounding box center [226, 349] width 157 height 19
copy div "PT1108250044"
click at [152, 17] on input "0966897966" at bounding box center [176, 19] width 182 height 17
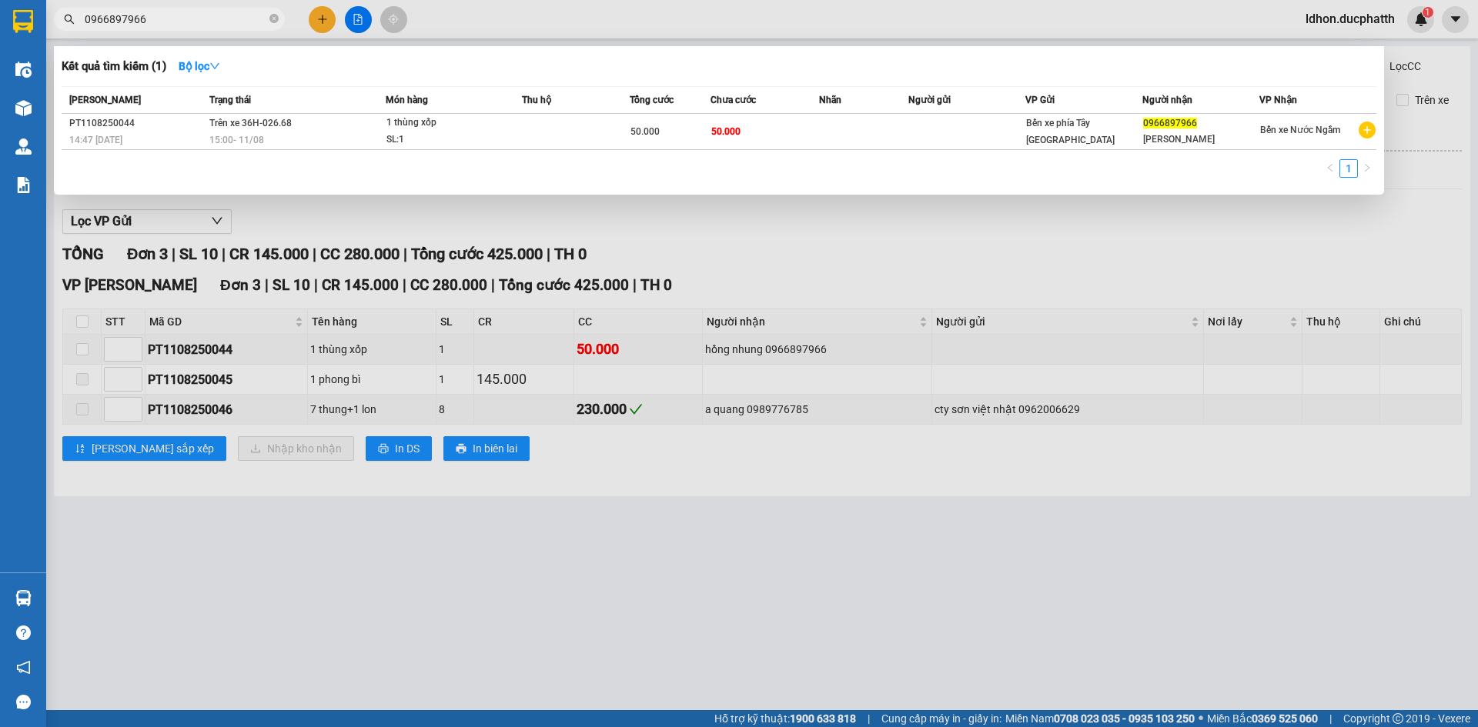
click at [152, 17] on input "0966897966" at bounding box center [176, 19] width 182 height 17
paste input "PT1108250044"
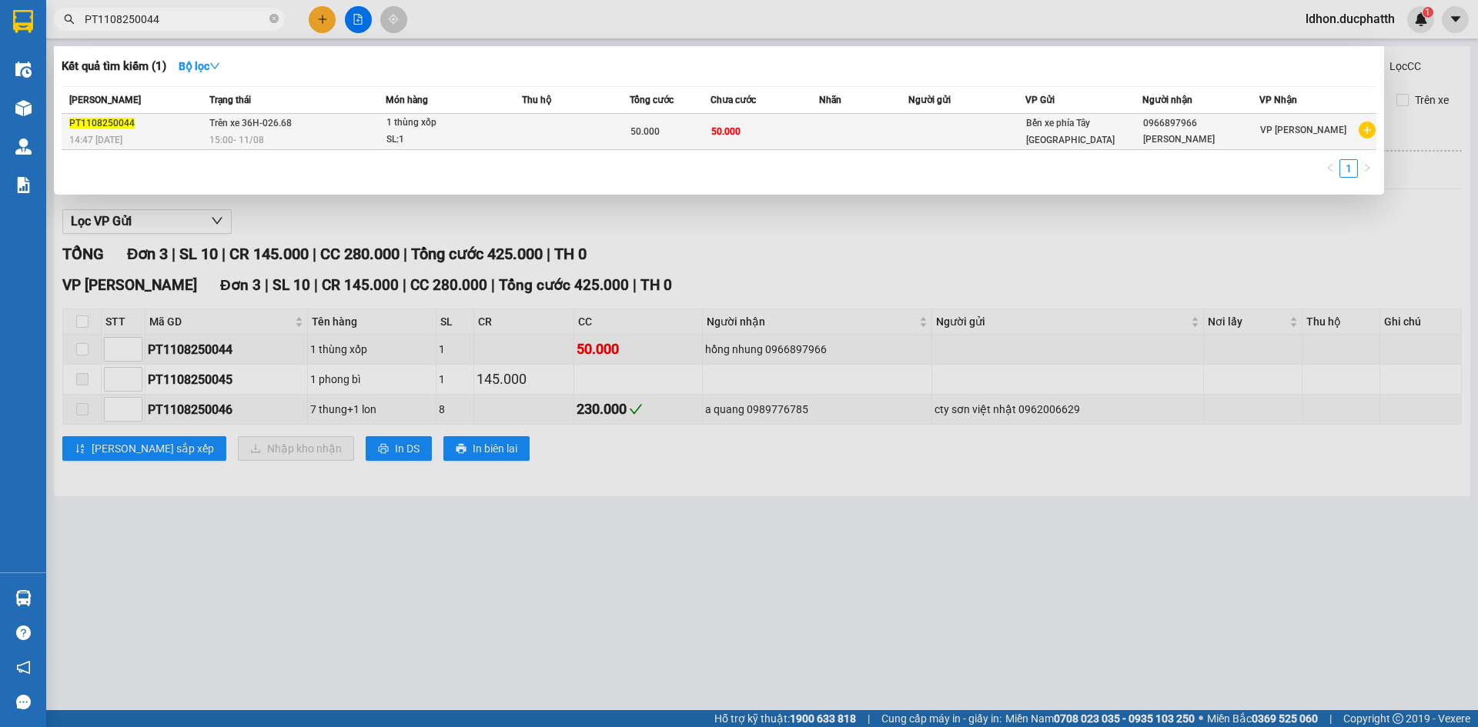
type input "PT1108250044"
click at [199, 128] on div "PT1108250044" at bounding box center [136, 123] width 135 height 16
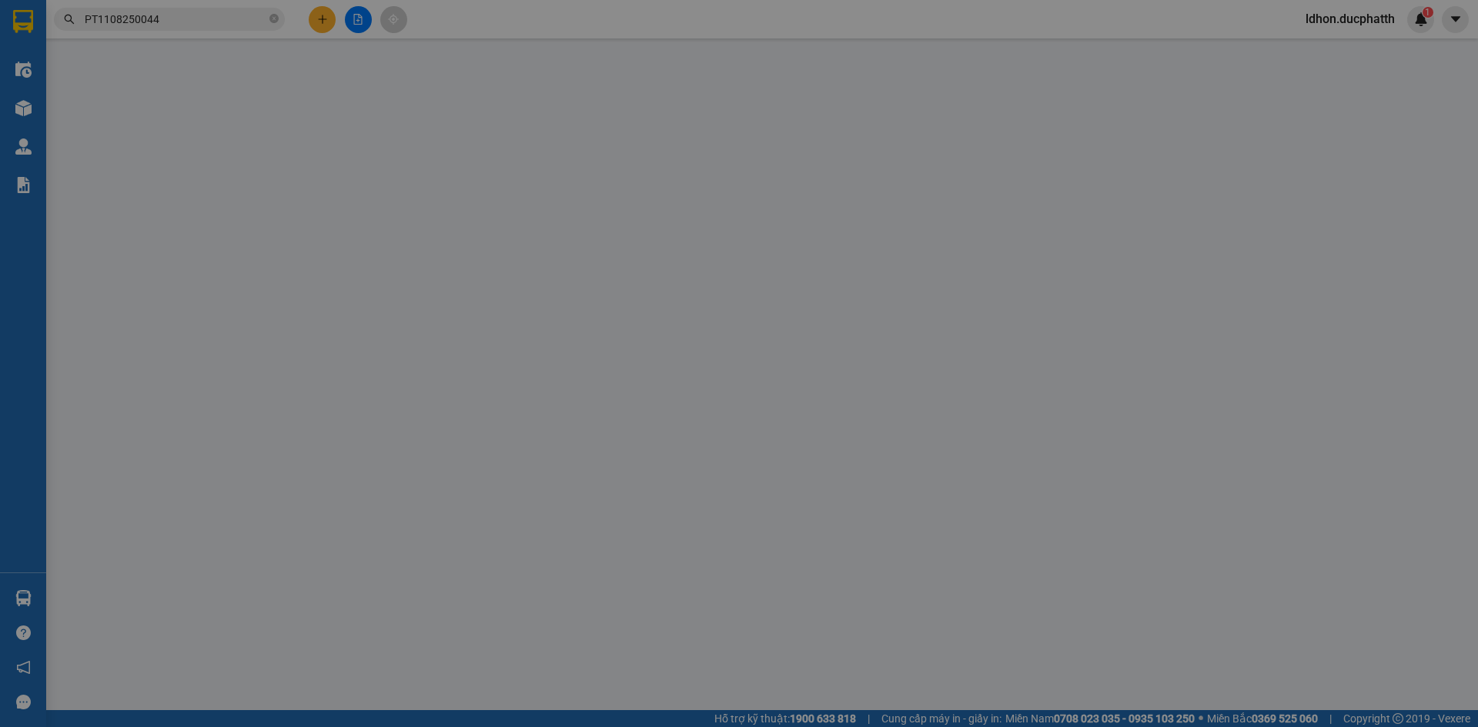
type input "0966897966"
type input "[PERSON_NAME]"
type input "ck 18:06 11:08 [PERSON_NAME] vtb cty"
type input "50.000"
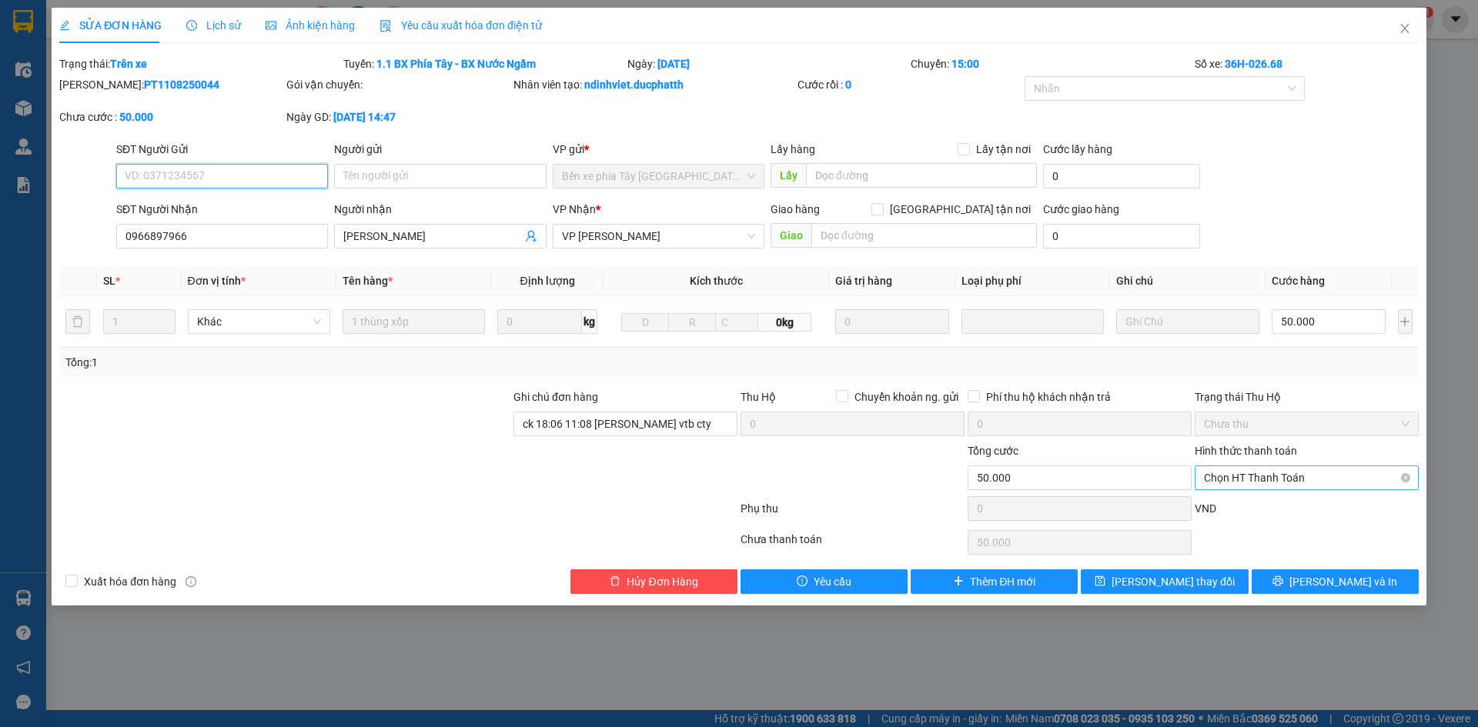
click at [1308, 467] on span "Chọn HT Thanh Toán" at bounding box center [1307, 477] width 206 height 23
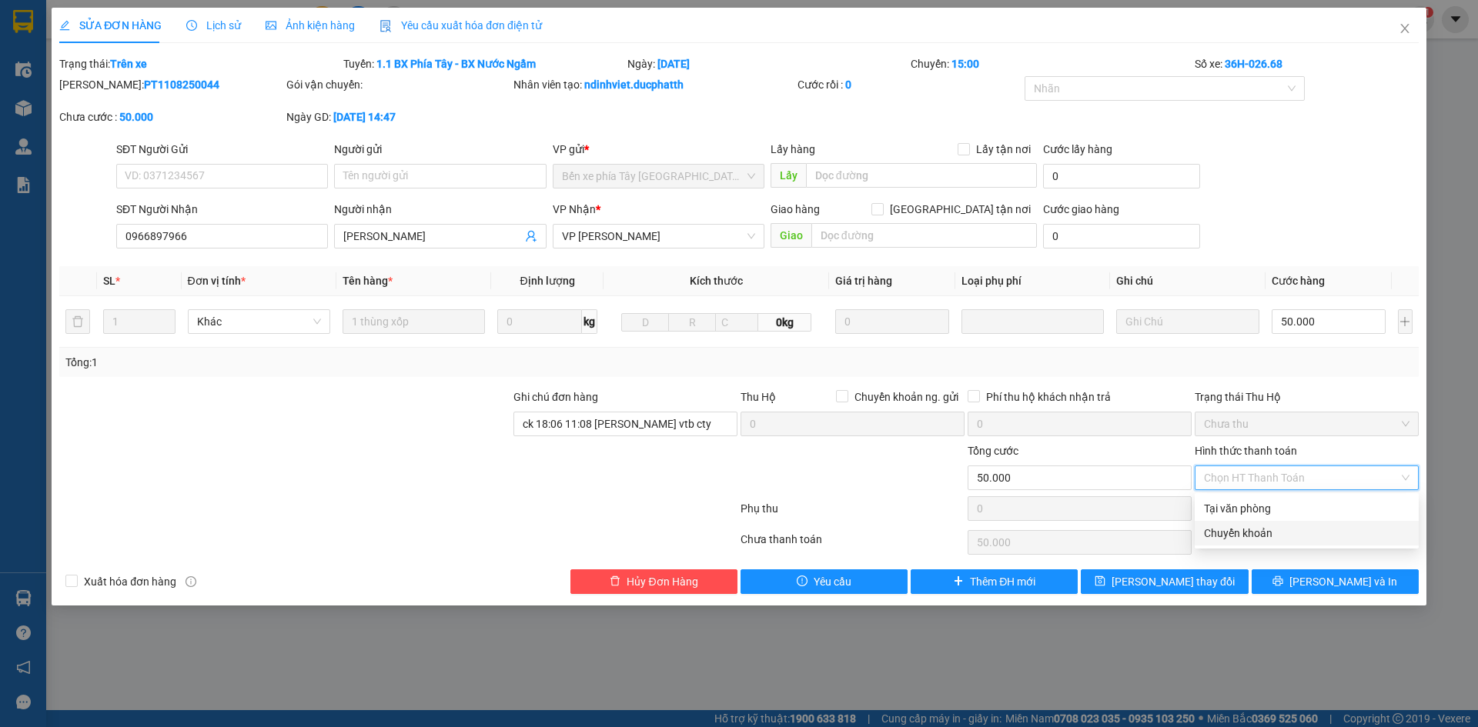
click at [1296, 531] on div "Chuyển khoản" at bounding box center [1307, 533] width 206 height 17
type input "0"
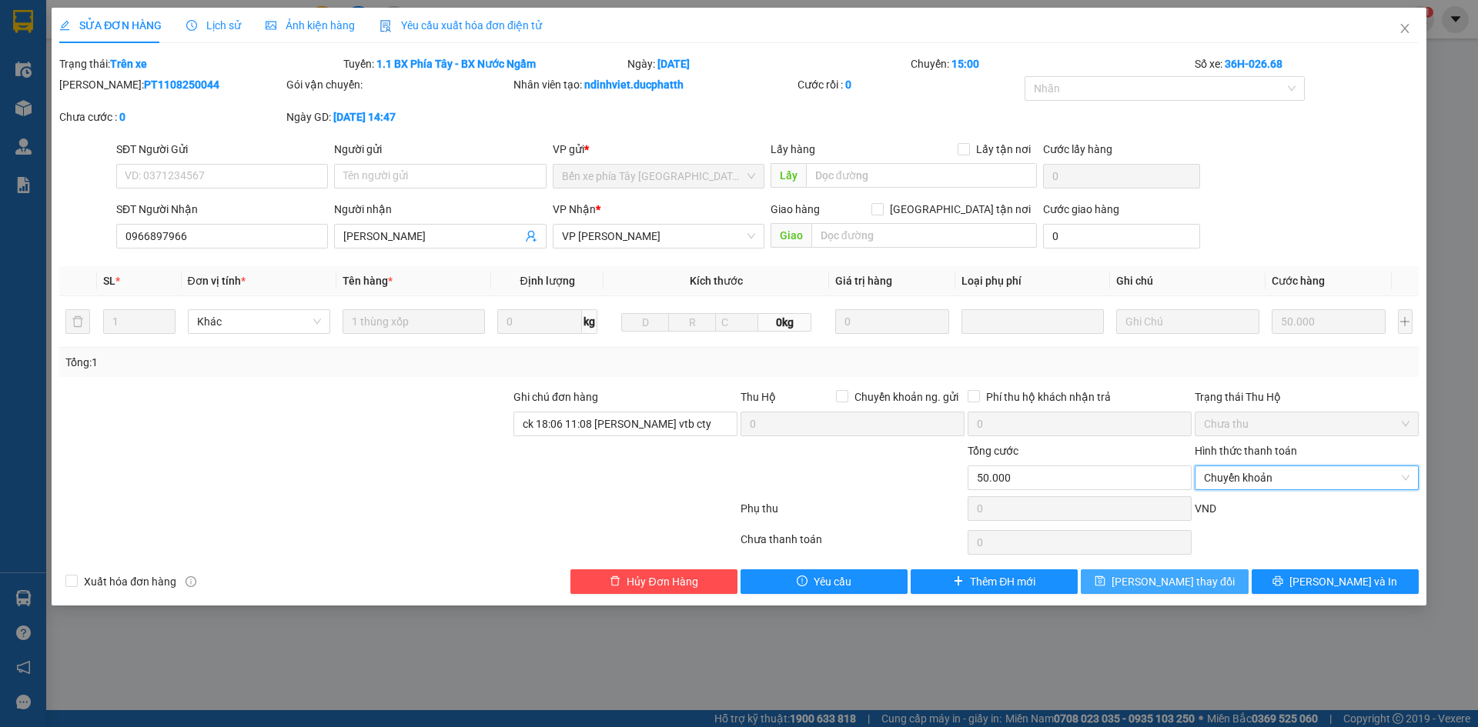
click at [1221, 577] on button "[PERSON_NAME] thay đổi" at bounding box center [1164, 582] width 167 height 25
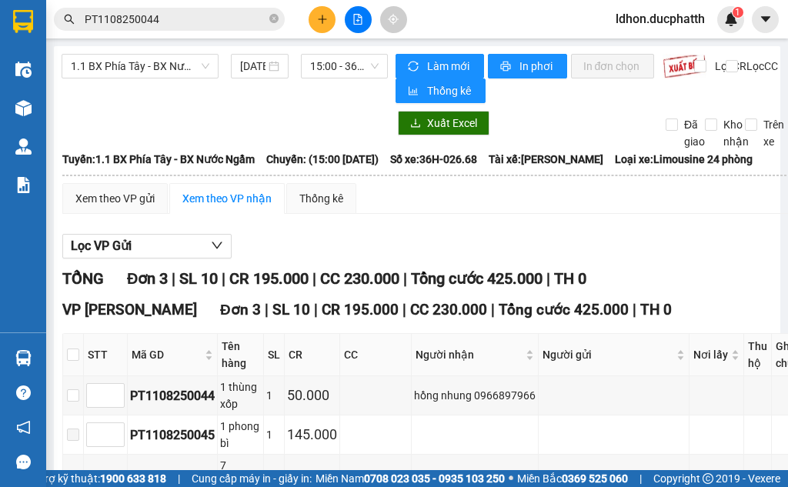
click at [689, 322] on div "VP Ngọc Hồi Đơn 3 | SL 10 | CR 195.000 | CC 230.000 | Tổng cước 425.000 | TH 0" at bounding box center [430, 310] width 736 height 23
drag, startPoint x: 697, startPoint y: 328, endPoint x: 703, endPoint y: 334, distance: 9.3
click at [700, 322] on div "VP Ngọc Hồi Đơn 3 | SL 10 | CR 195.000 | CC 230.000 | Tổng cước 425.000 | TH 0" at bounding box center [430, 310] width 736 height 23
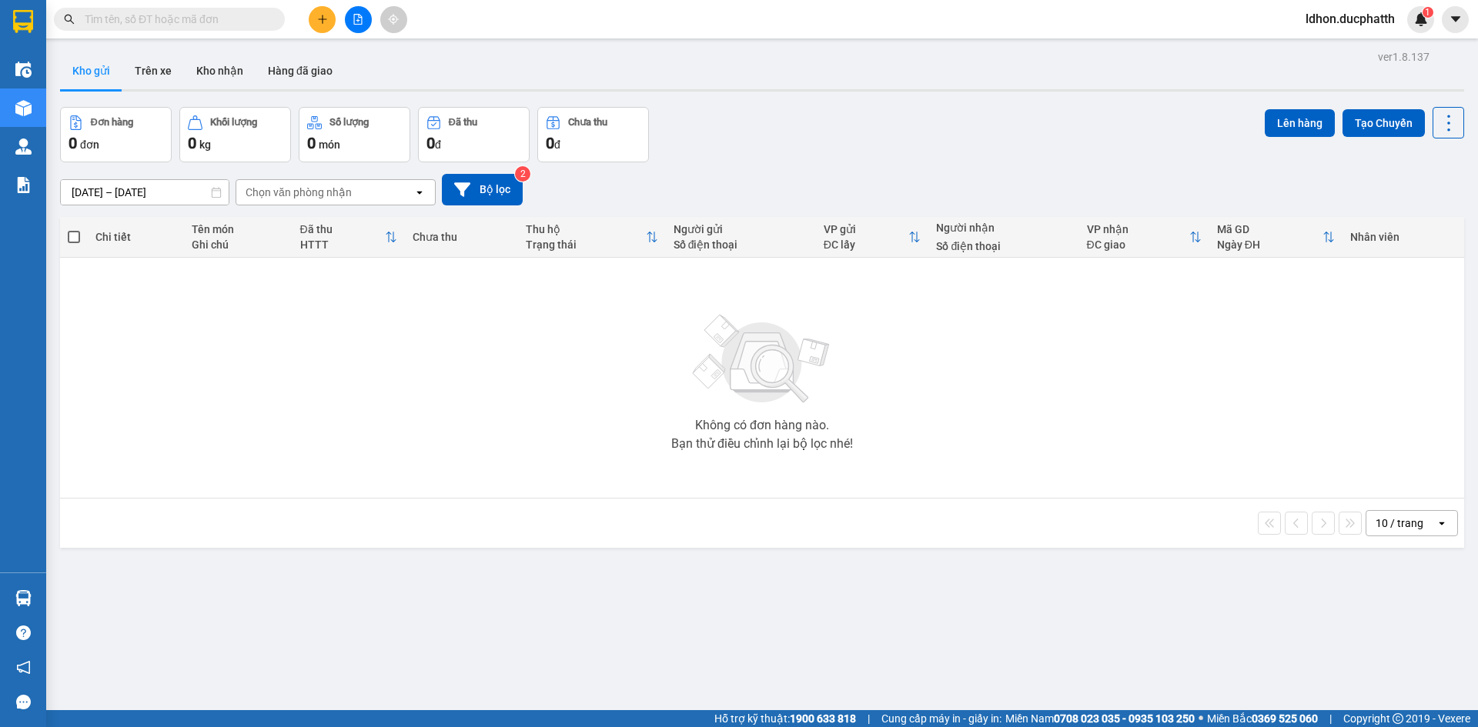
click at [485, 65] on div "Kho gửi Trên xe Kho nhận Hàng đã giao" at bounding box center [762, 72] width 1404 height 41
click at [15, 409] on div "Điều hành xe Kho hàng mới Quản [PERSON_NAME] lý thu hộ Quản lý chuyến Quản lý k…" at bounding box center [23, 311] width 46 height 523
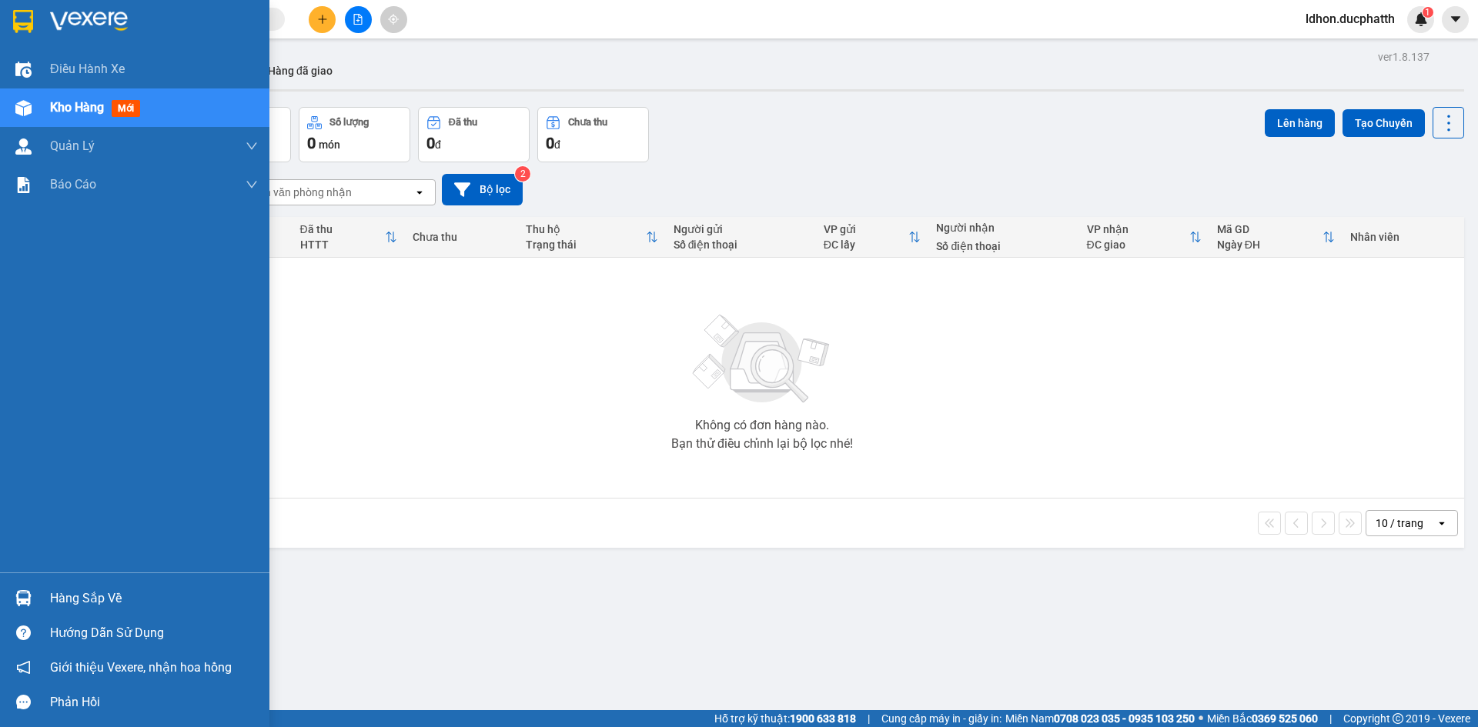
click at [29, 598] on img at bounding box center [23, 598] width 16 height 16
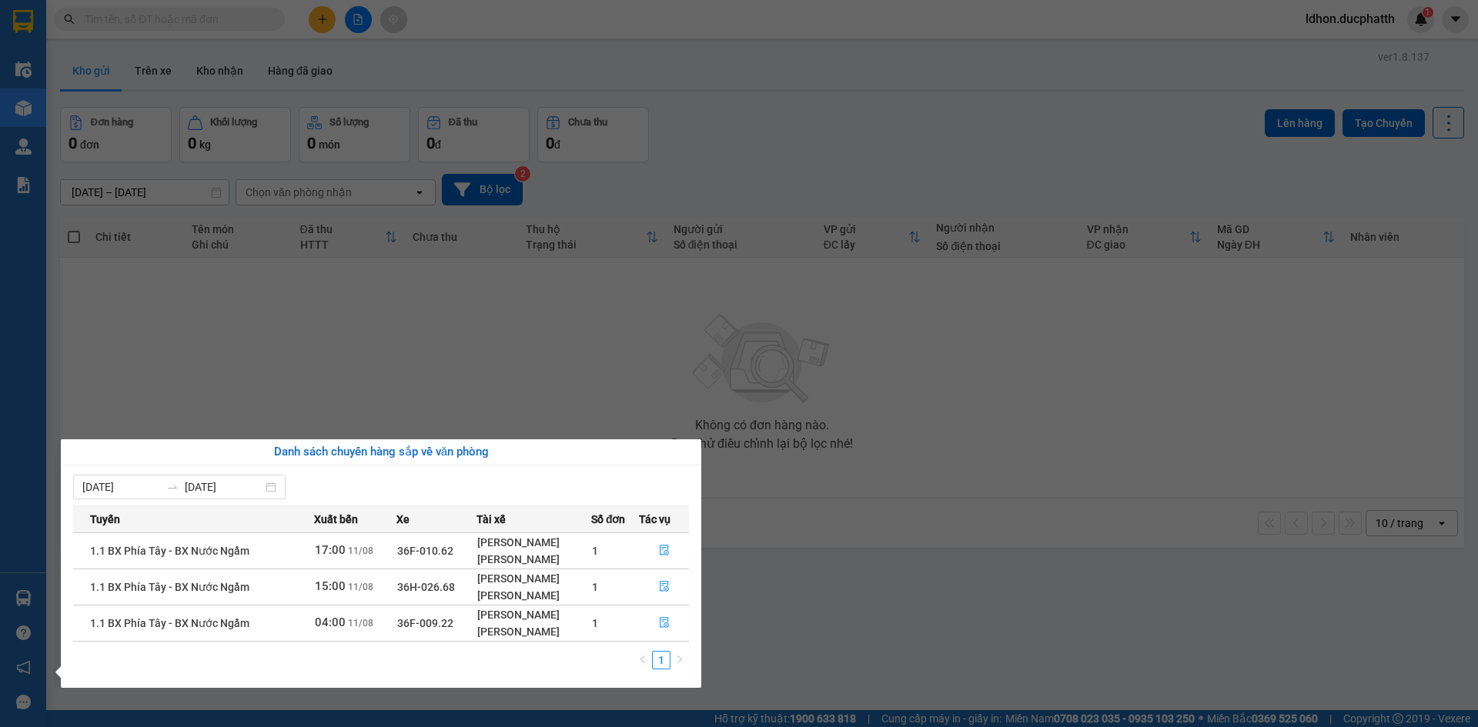
click at [75, 382] on section "Kết quả tìm kiếm ( 0 ) Bộ lọc No Data ldhon.ducphatth 1 Điều hành xe Kho hàng m…" at bounding box center [739, 363] width 1478 height 727
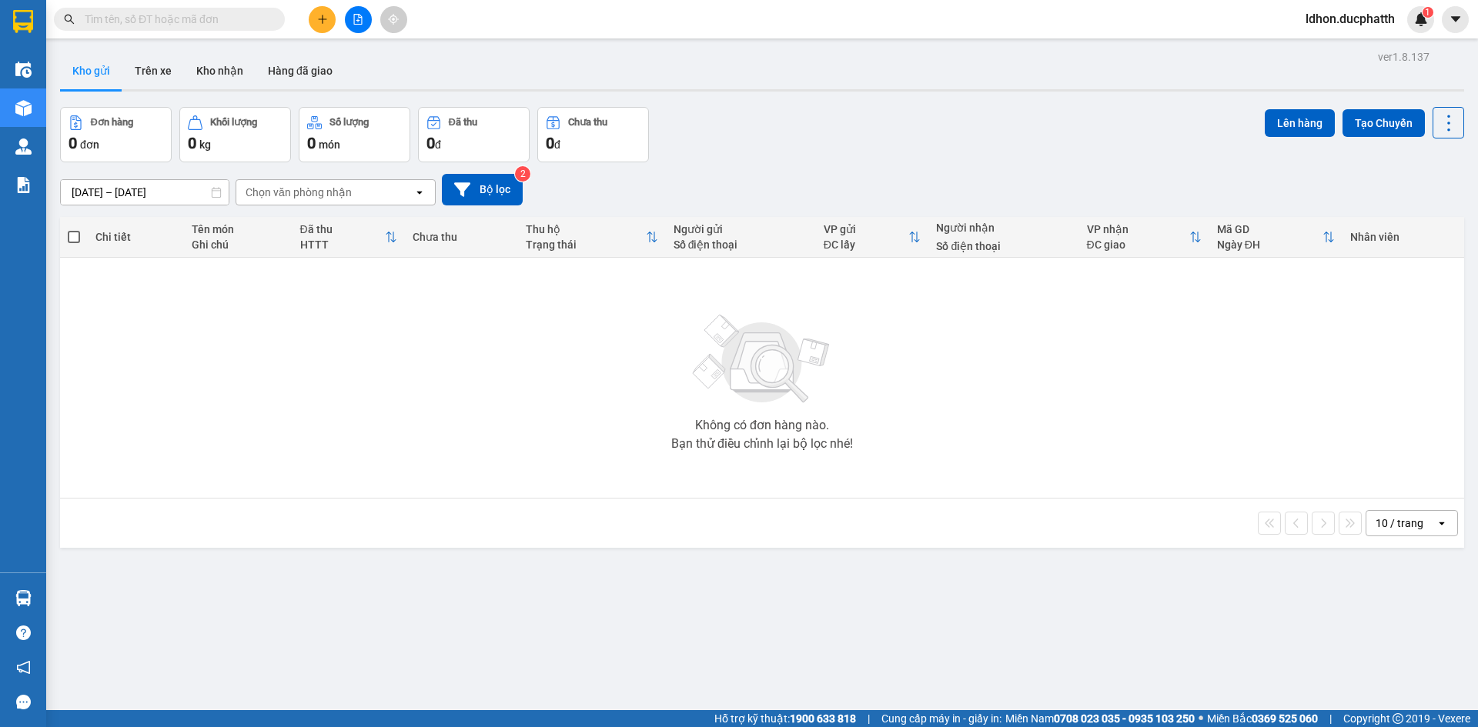
drag, startPoint x: 534, startPoint y: 423, endPoint x: 526, endPoint y: 426, distance: 9.3
click at [534, 423] on div "Không có đơn hàng nào. Bạn thử điều chỉnh lại bộ lọc nhé!" at bounding box center [762, 377] width 1388 height 231
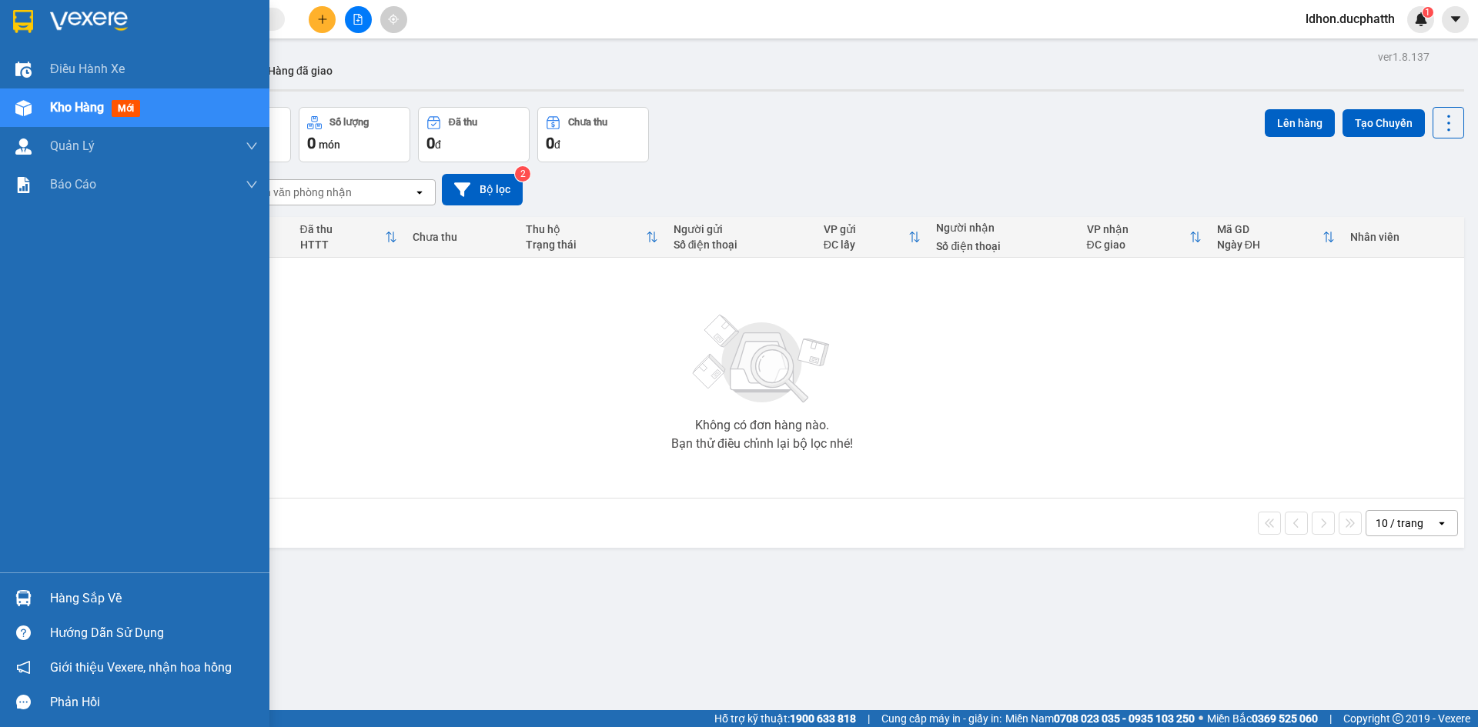
click at [32, 606] on div at bounding box center [23, 598] width 27 height 27
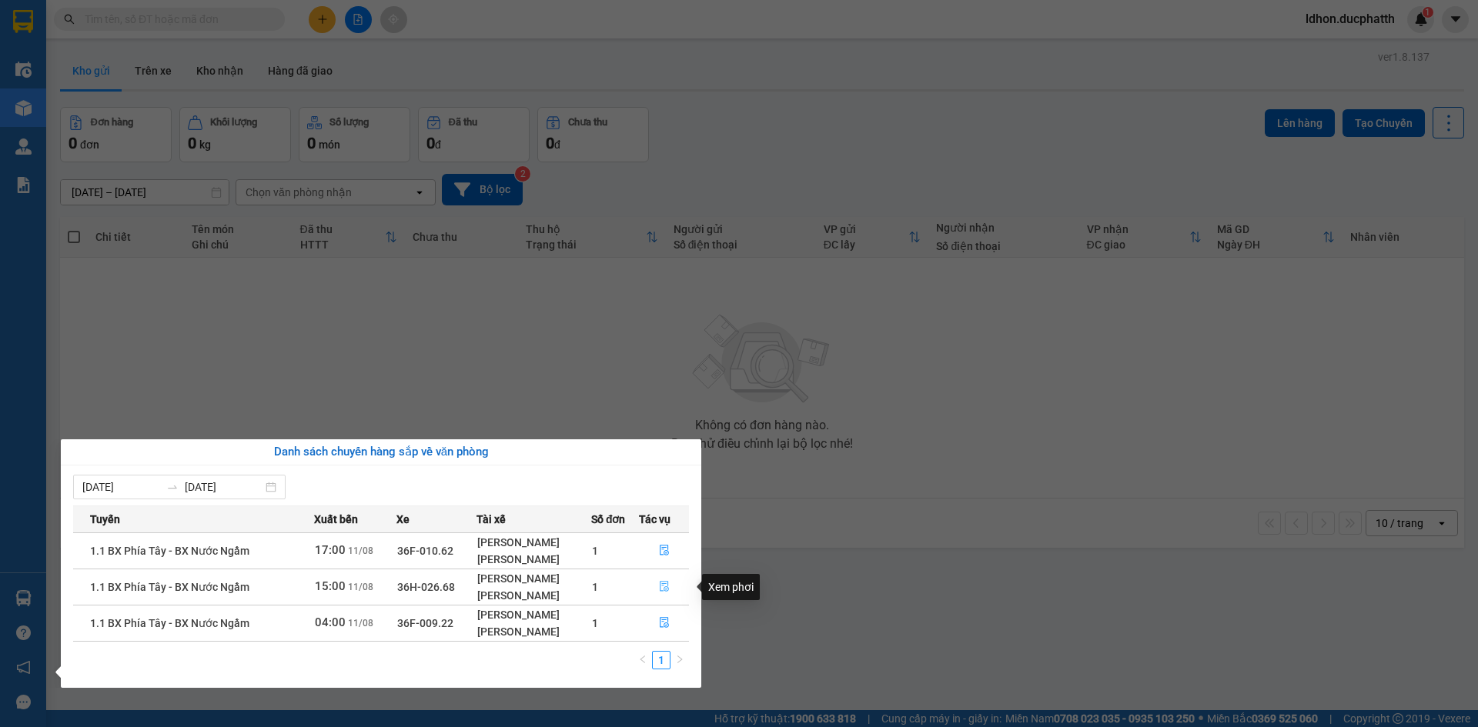
click at [663, 590] on icon "file-done" at bounding box center [664, 586] width 11 height 11
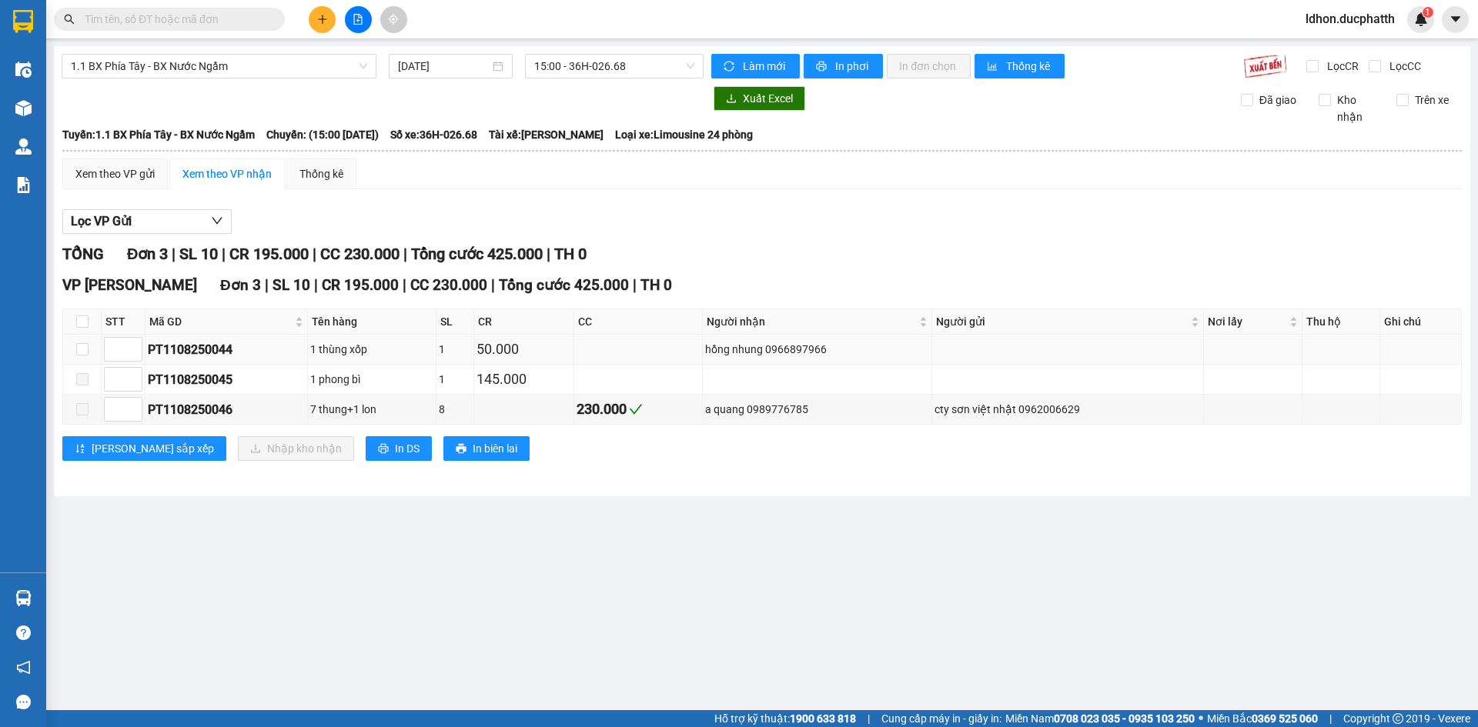
click at [91, 347] on td at bounding box center [82, 350] width 38 height 30
click at [78, 350] on input "checkbox" at bounding box center [82, 349] width 12 height 12
checkbox input "true"
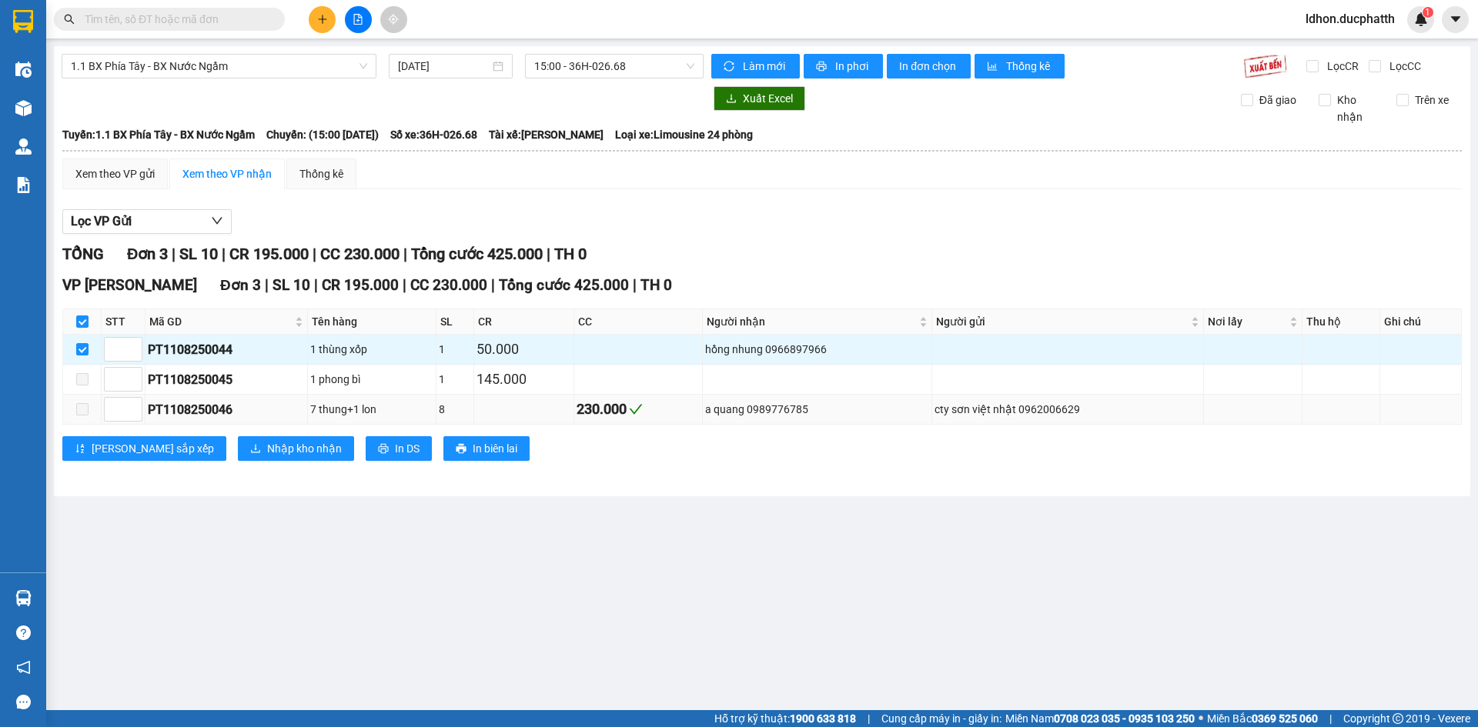
click at [82, 411] on span at bounding box center [82, 409] width 12 height 12
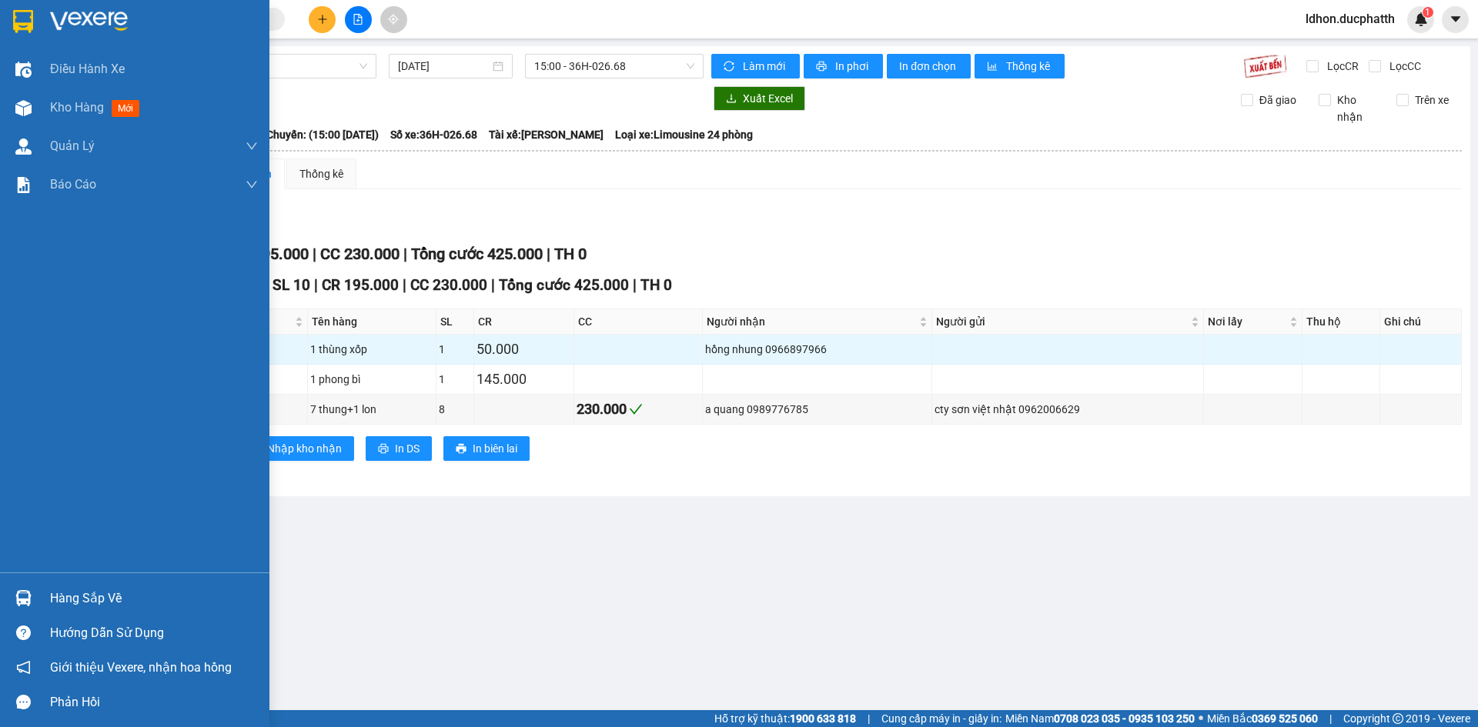
click at [28, 33] on div at bounding box center [23, 21] width 27 height 27
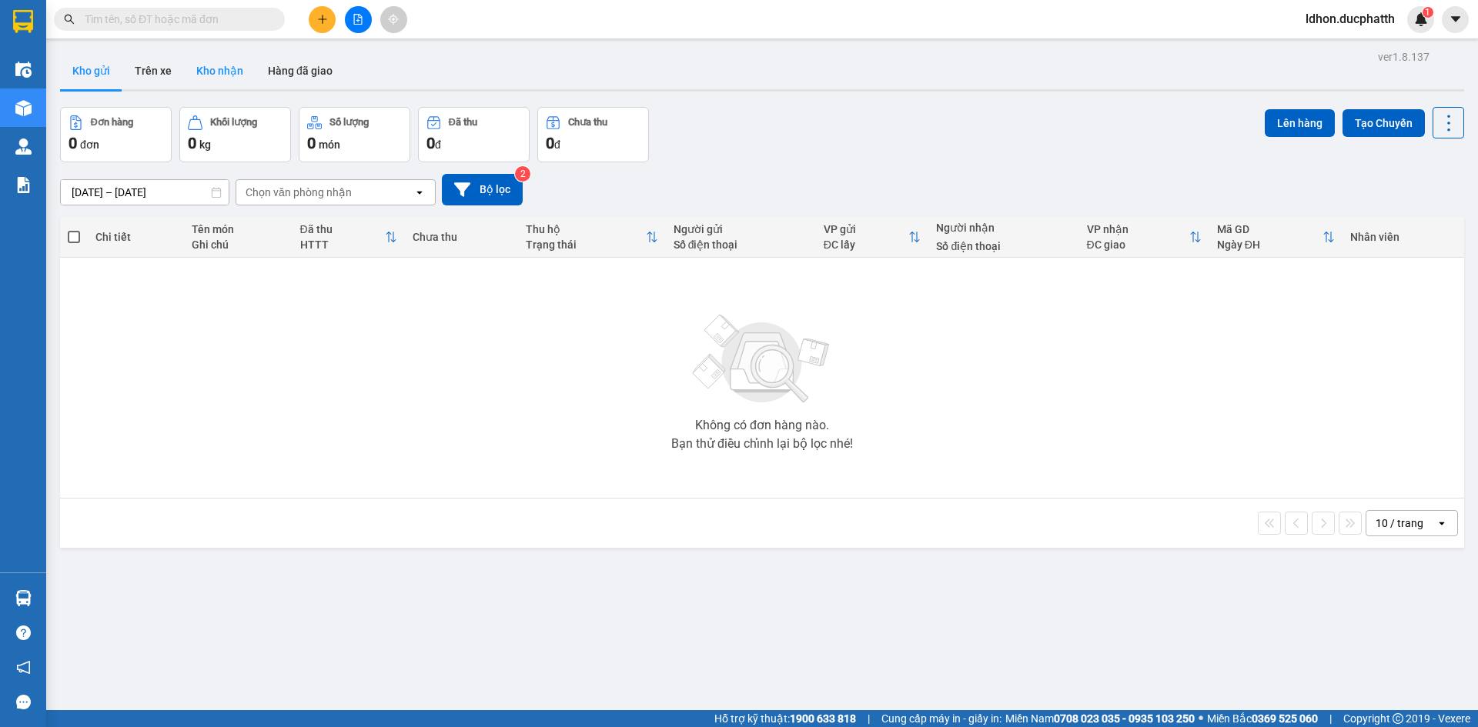
click at [238, 62] on button "Kho nhận" at bounding box center [220, 70] width 72 height 37
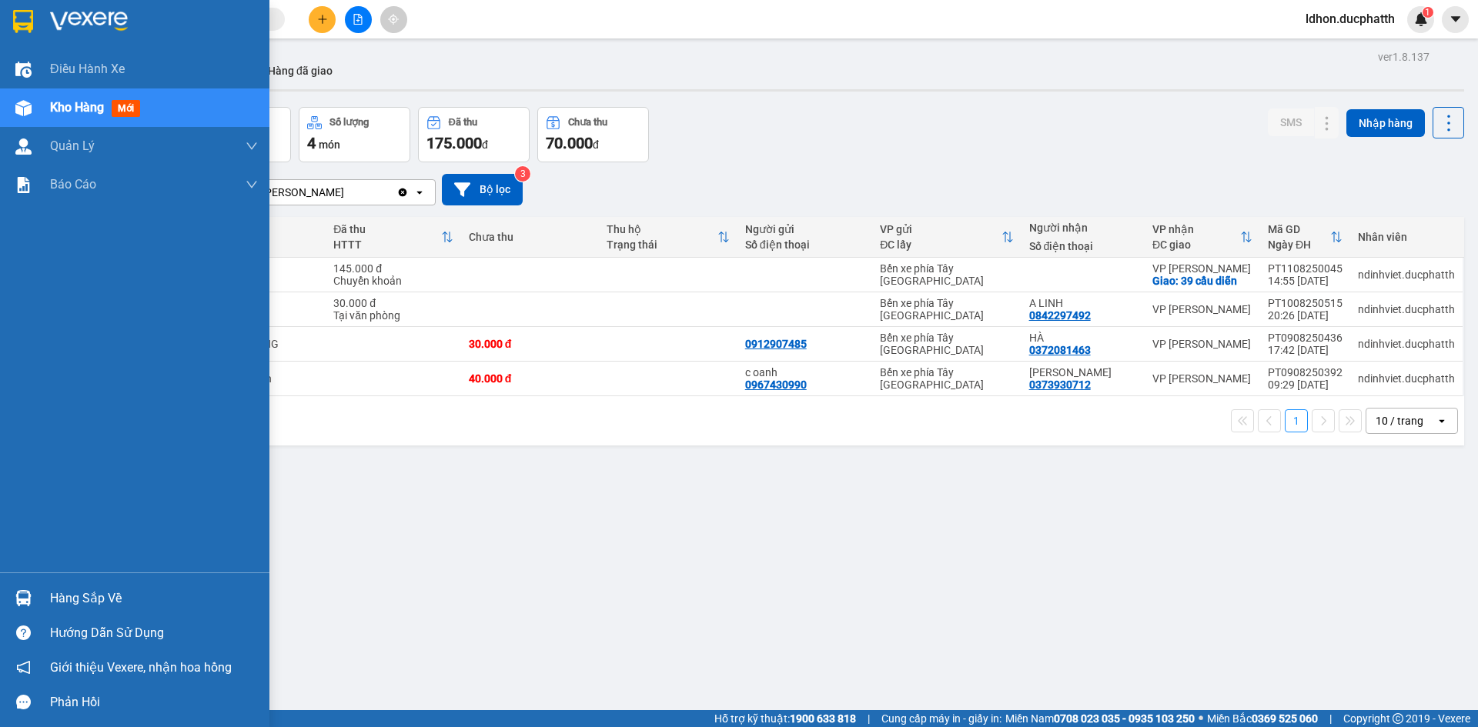
click at [79, 596] on div "Hàng sắp về" at bounding box center [154, 598] width 208 height 23
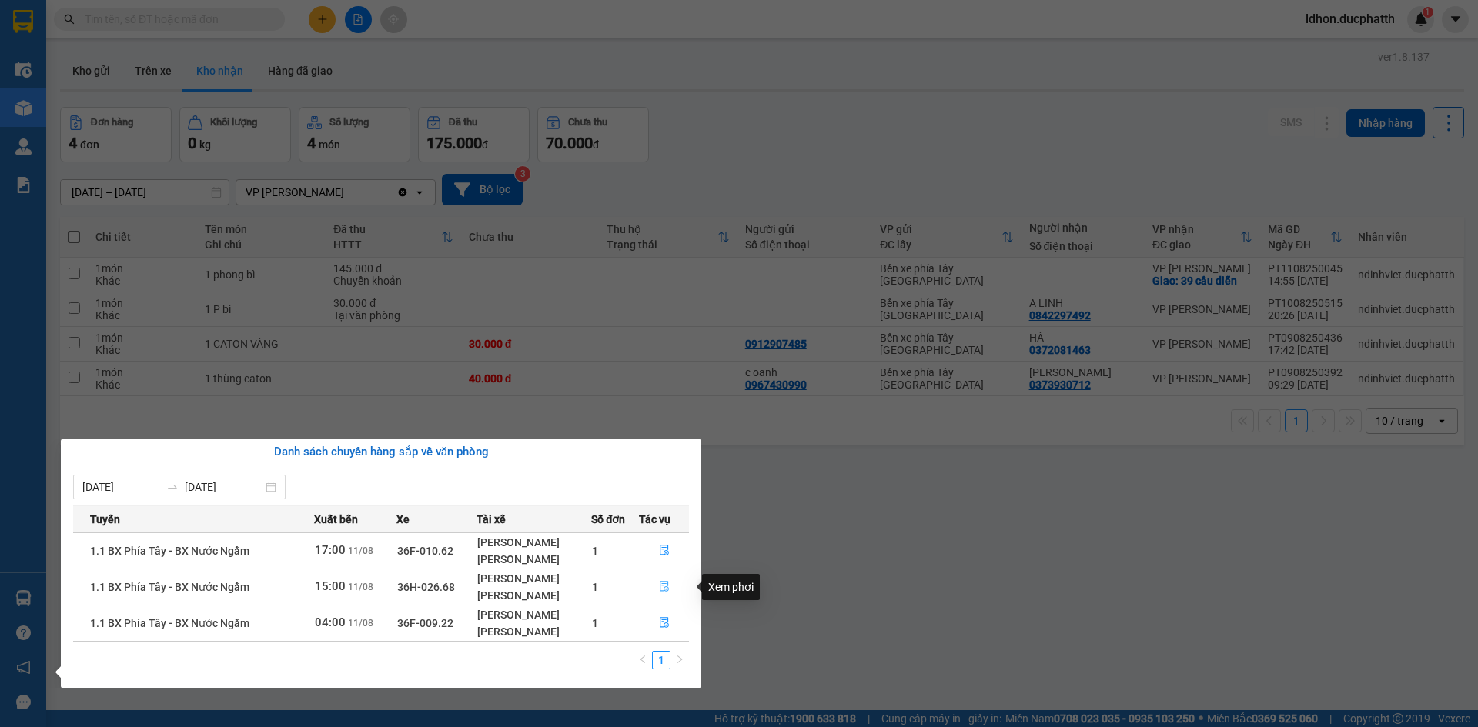
click at [670, 584] on icon "file-done" at bounding box center [664, 586] width 11 height 11
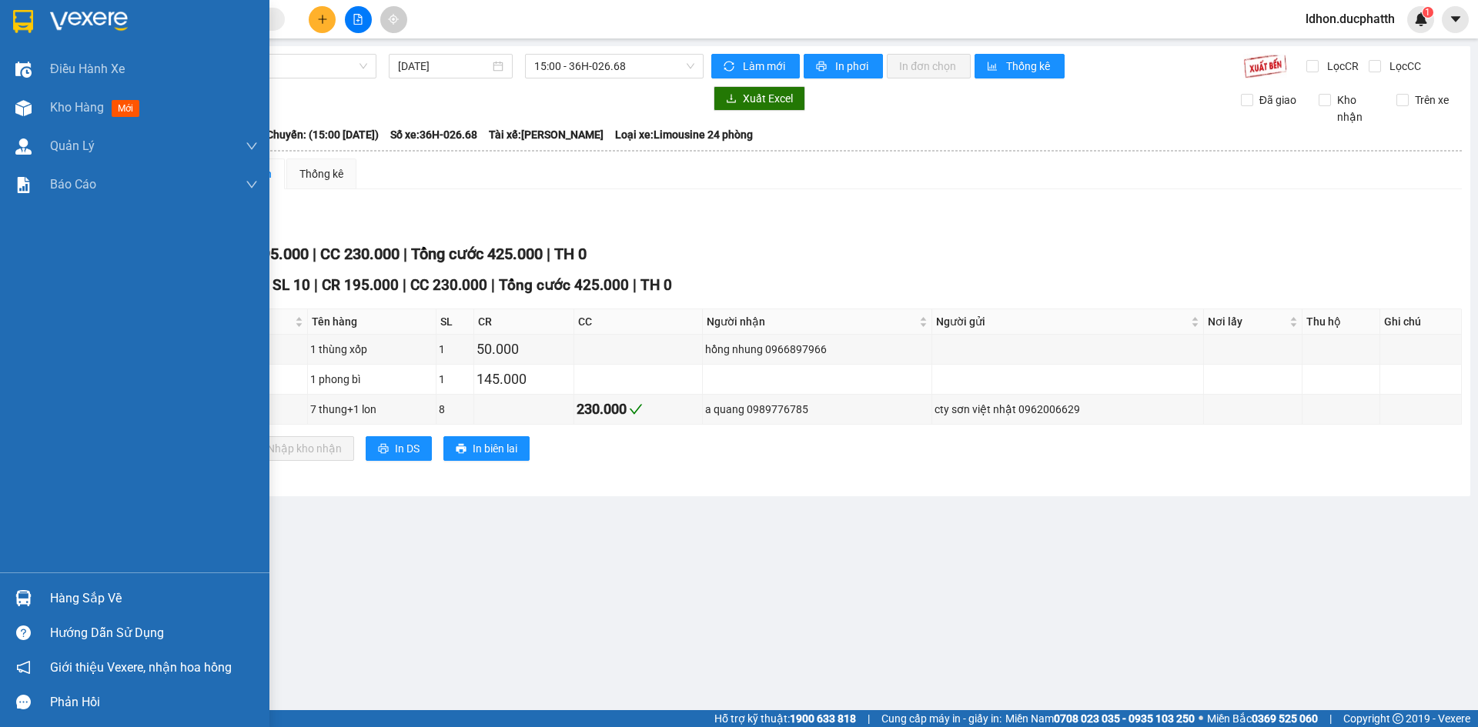
drag, startPoint x: 55, startPoint y: 609, endPoint x: 66, endPoint y: 600, distance: 14.8
click at [55, 609] on div "Hàng sắp về" at bounding box center [154, 598] width 208 height 23
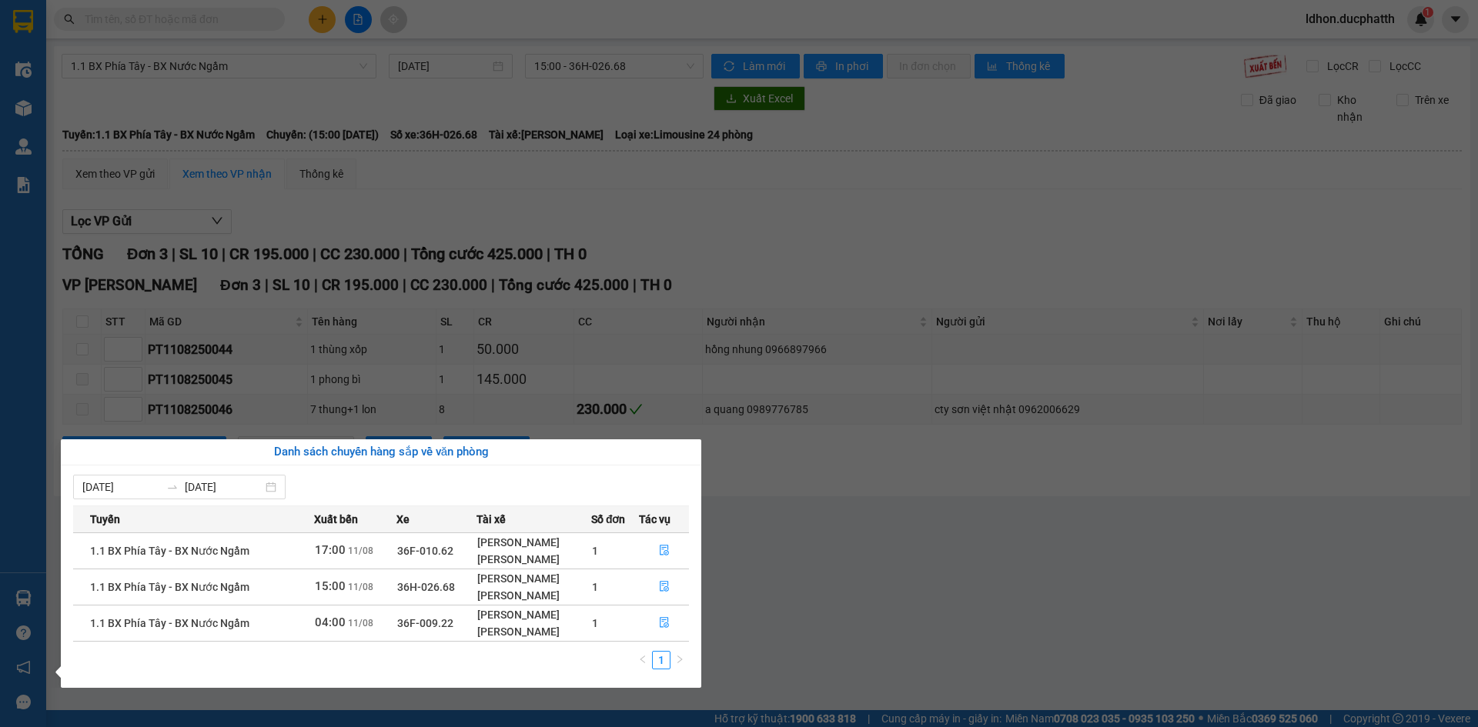
click at [336, 588] on span "15:00 [DATE]" at bounding box center [344, 586] width 58 height 12
click at [376, 588] on td "15:00 [DATE]" at bounding box center [355, 587] width 82 height 36
click at [477, 588] on div "[PERSON_NAME]" at bounding box center [533, 595] width 112 height 17
click at [664, 586] on icon "file-done" at bounding box center [664, 586] width 11 height 11
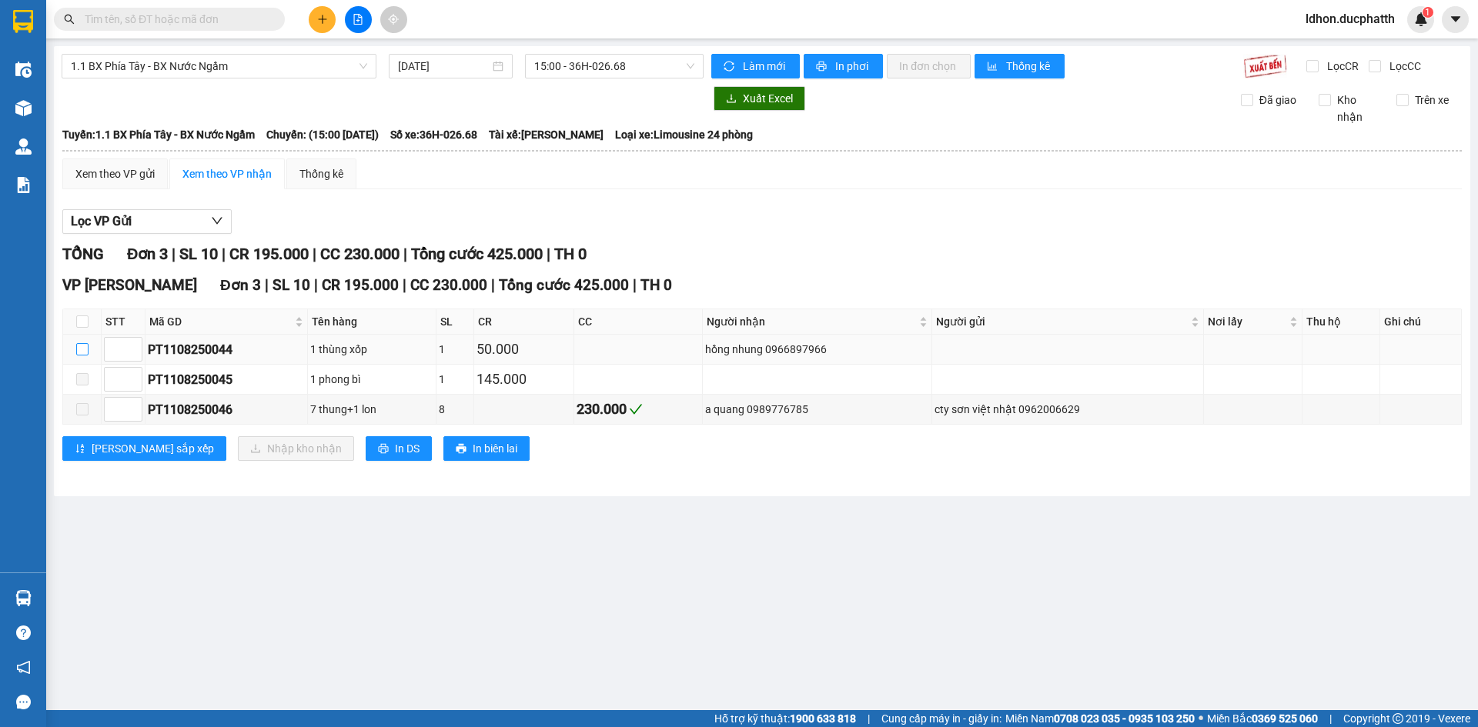
click at [85, 350] on input "checkbox" at bounding box center [82, 349] width 12 height 12
checkbox input "true"
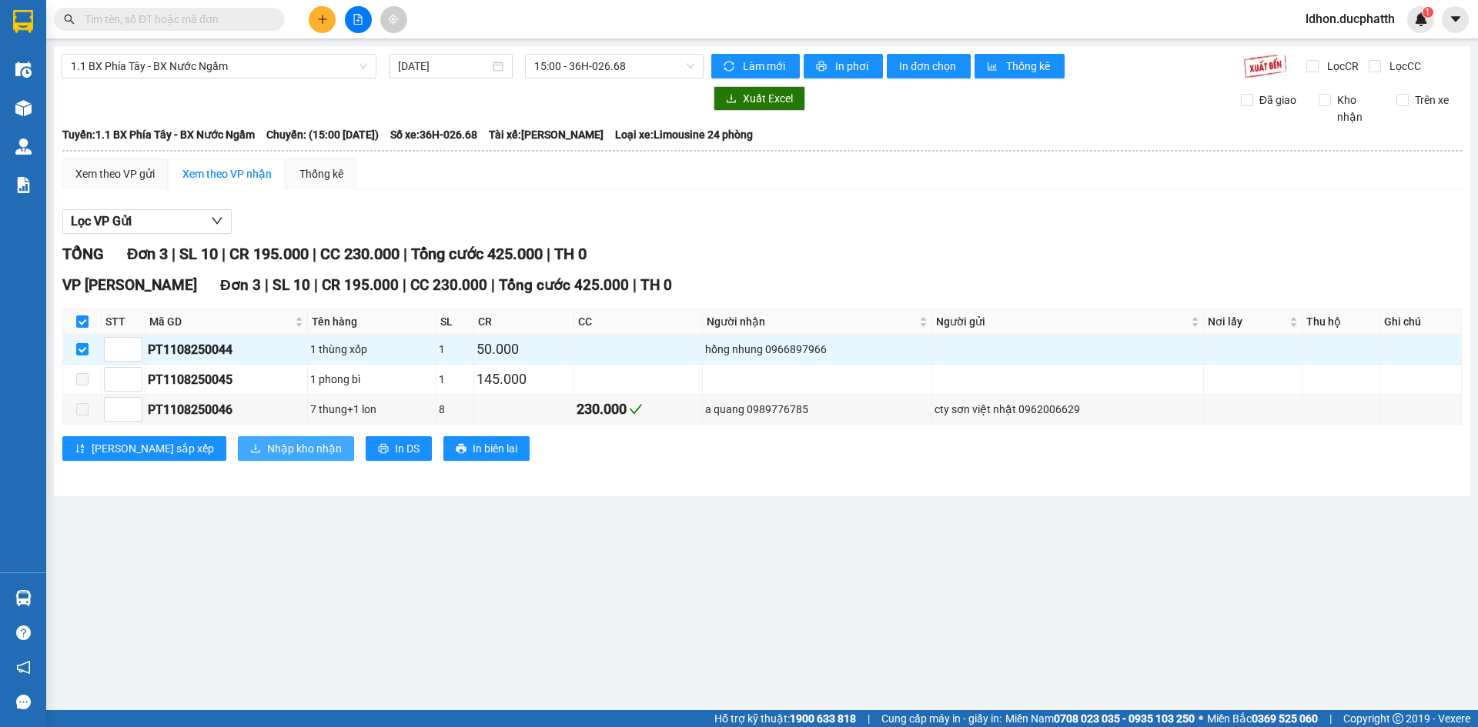
click at [267, 446] on span "Nhập kho nhận" at bounding box center [304, 448] width 75 height 17
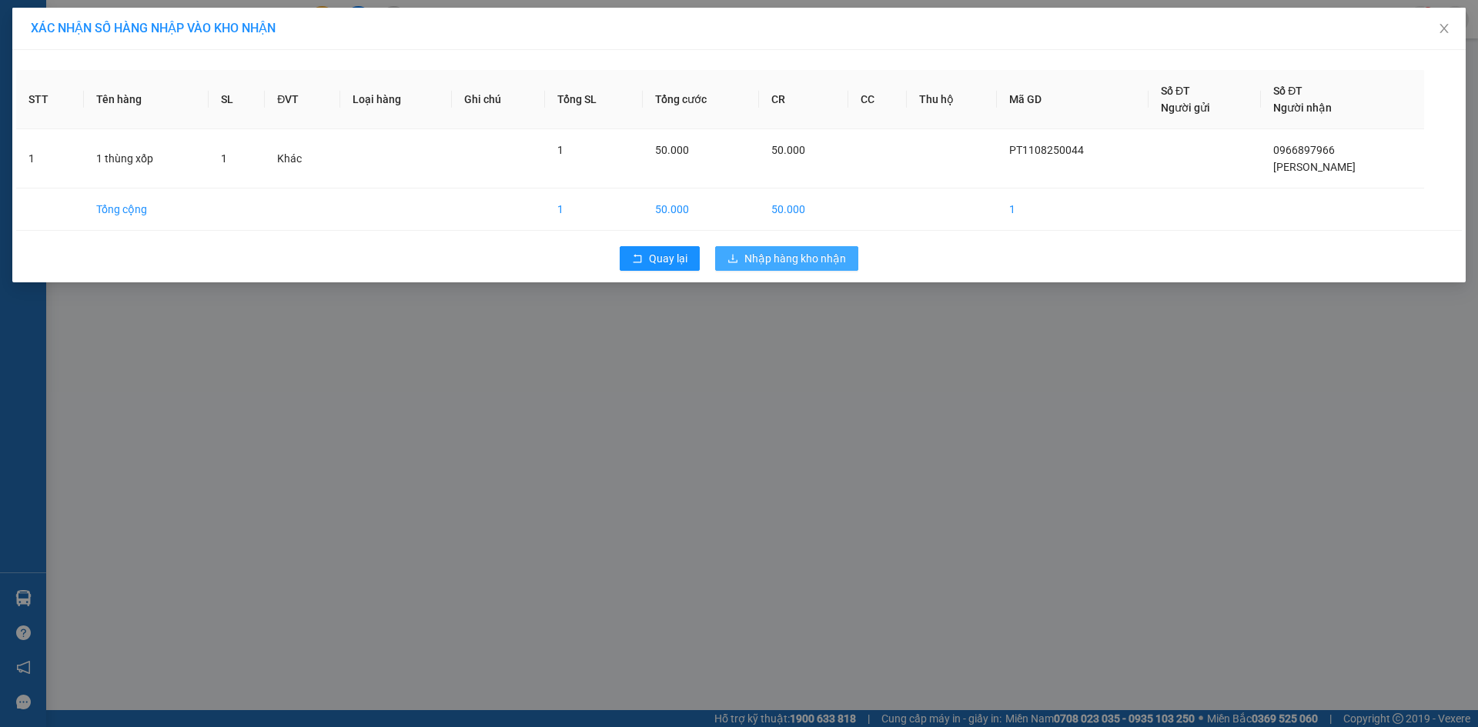
click at [754, 255] on span "Nhập hàng kho nhận" at bounding box center [795, 258] width 102 height 17
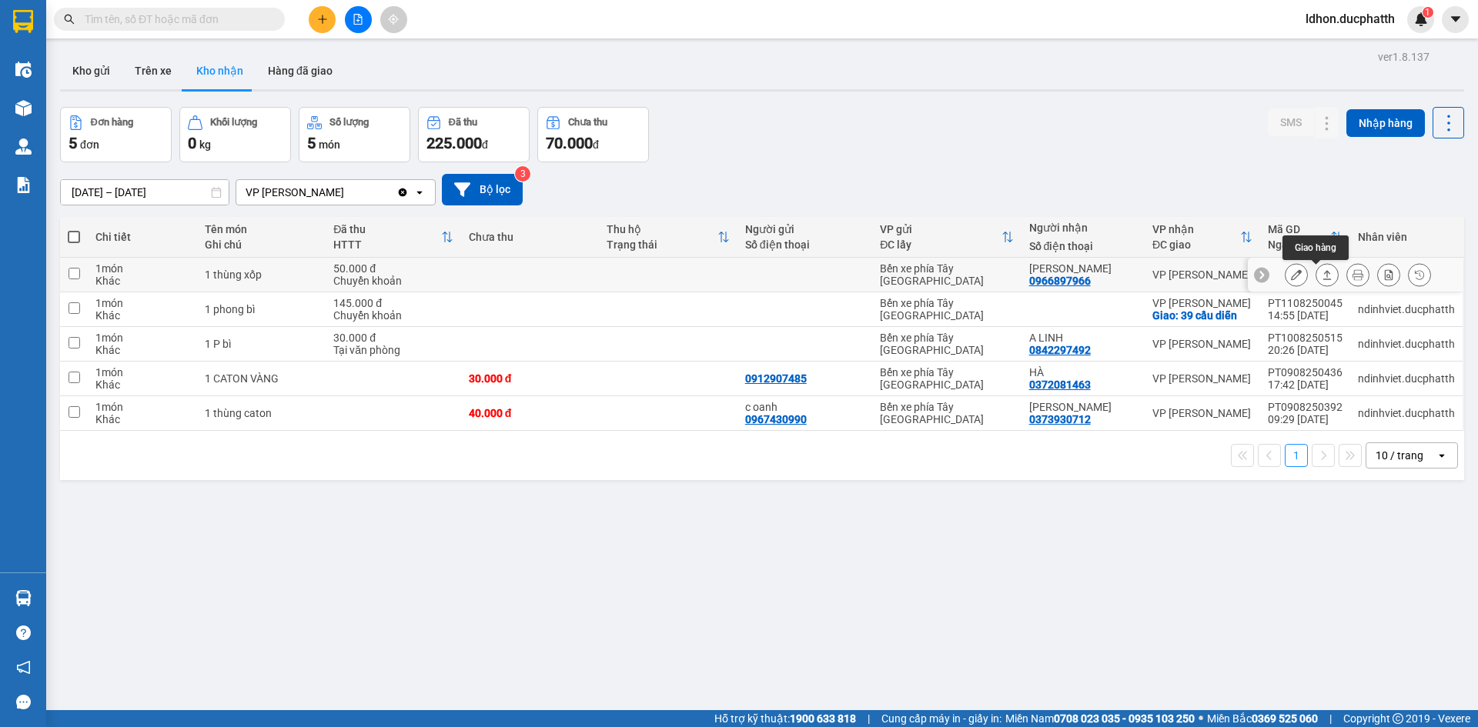
click at [1322, 277] on icon at bounding box center [1327, 274] width 11 height 11
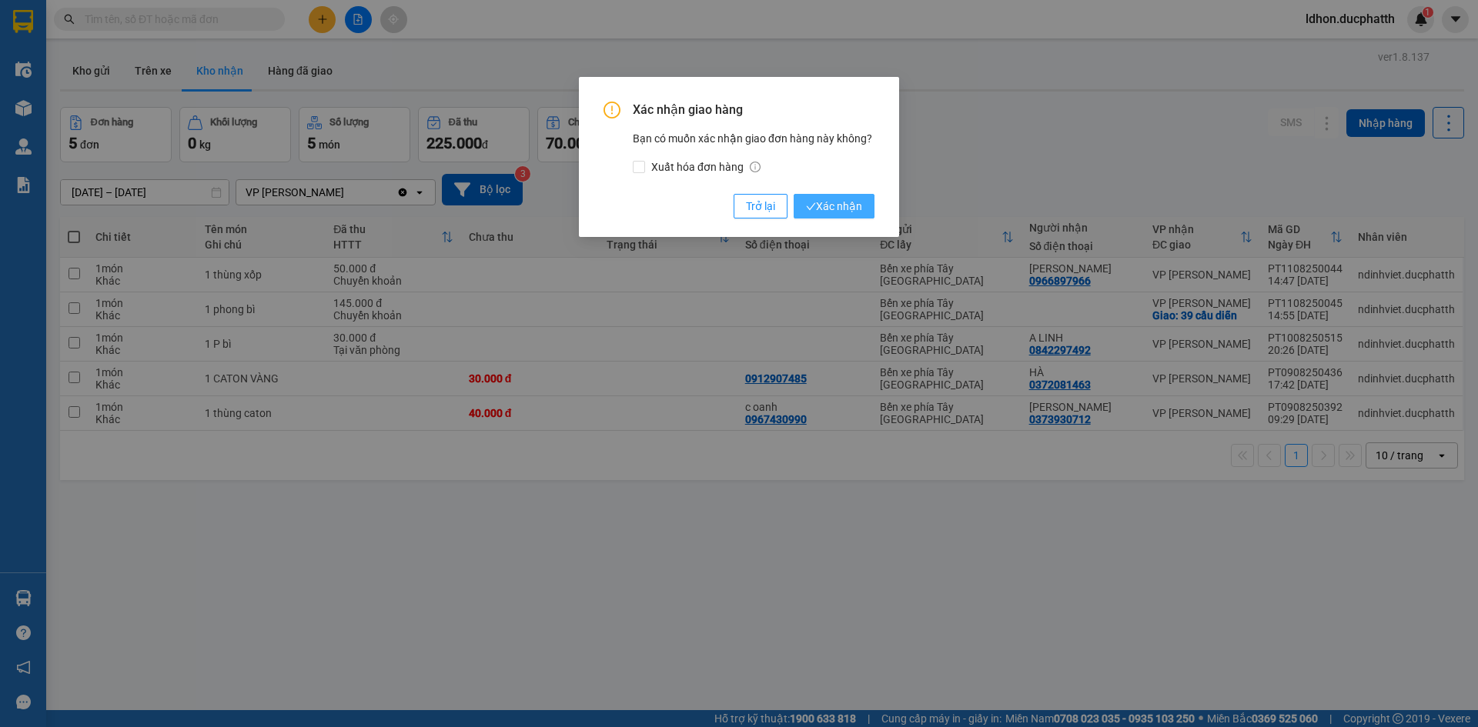
click at [864, 213] on button "Xác nhận" at bounding box center [834, 206] width 81 height 25
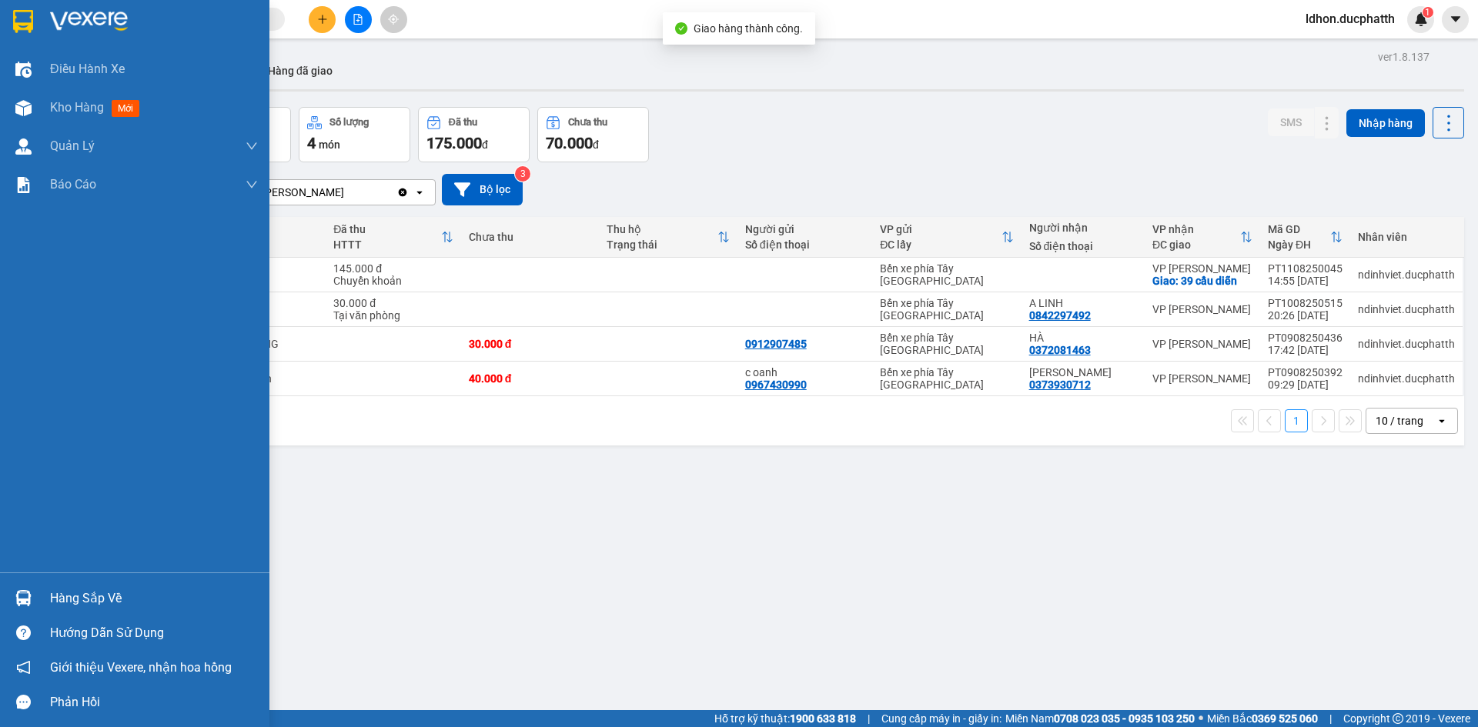
drag, startPoint x: 34, startPoint y: 596, endPoint x: 42, endPoint y: 595, distance: 7.8
click at [35, 596] on div at bounding box center [23, 598] width 27 height 27
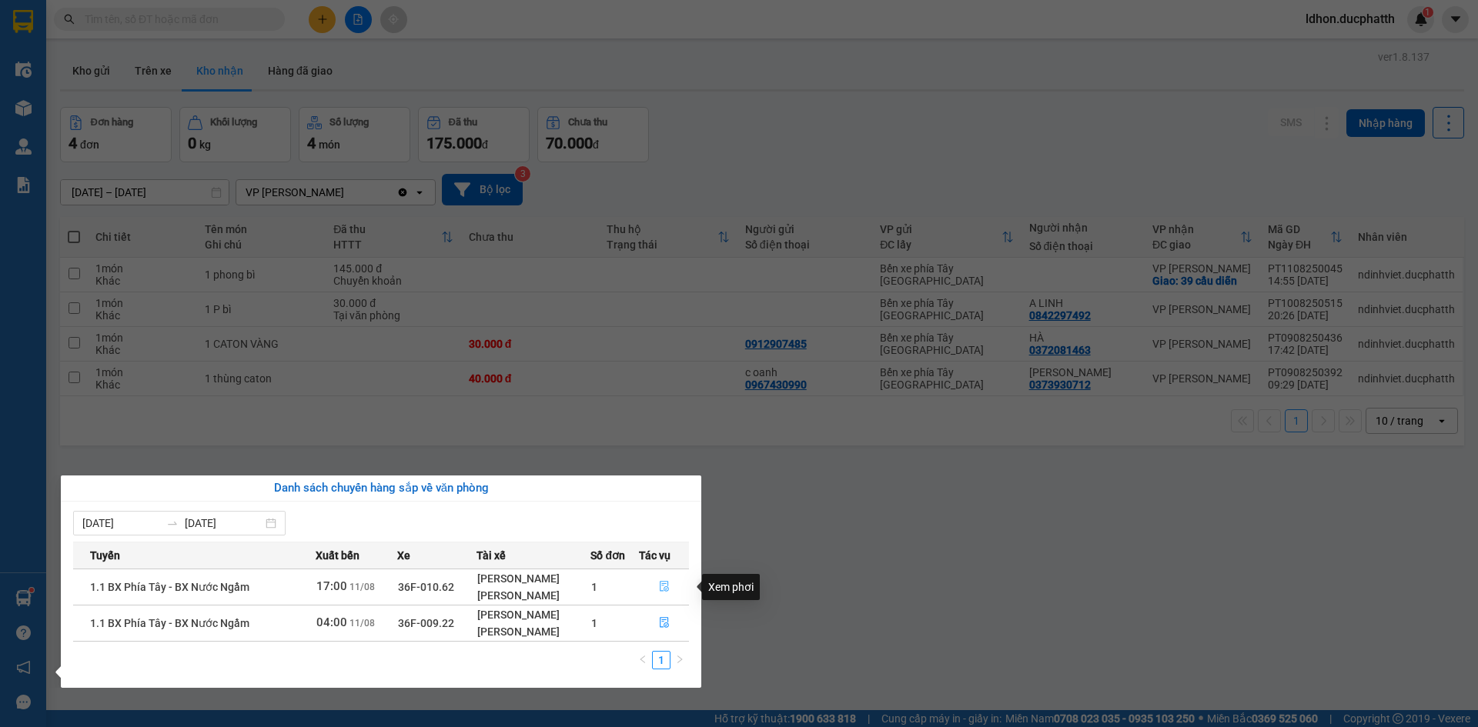
click at [653, 586] on button "button" at bounding box center [664, 587] width 49 height 25
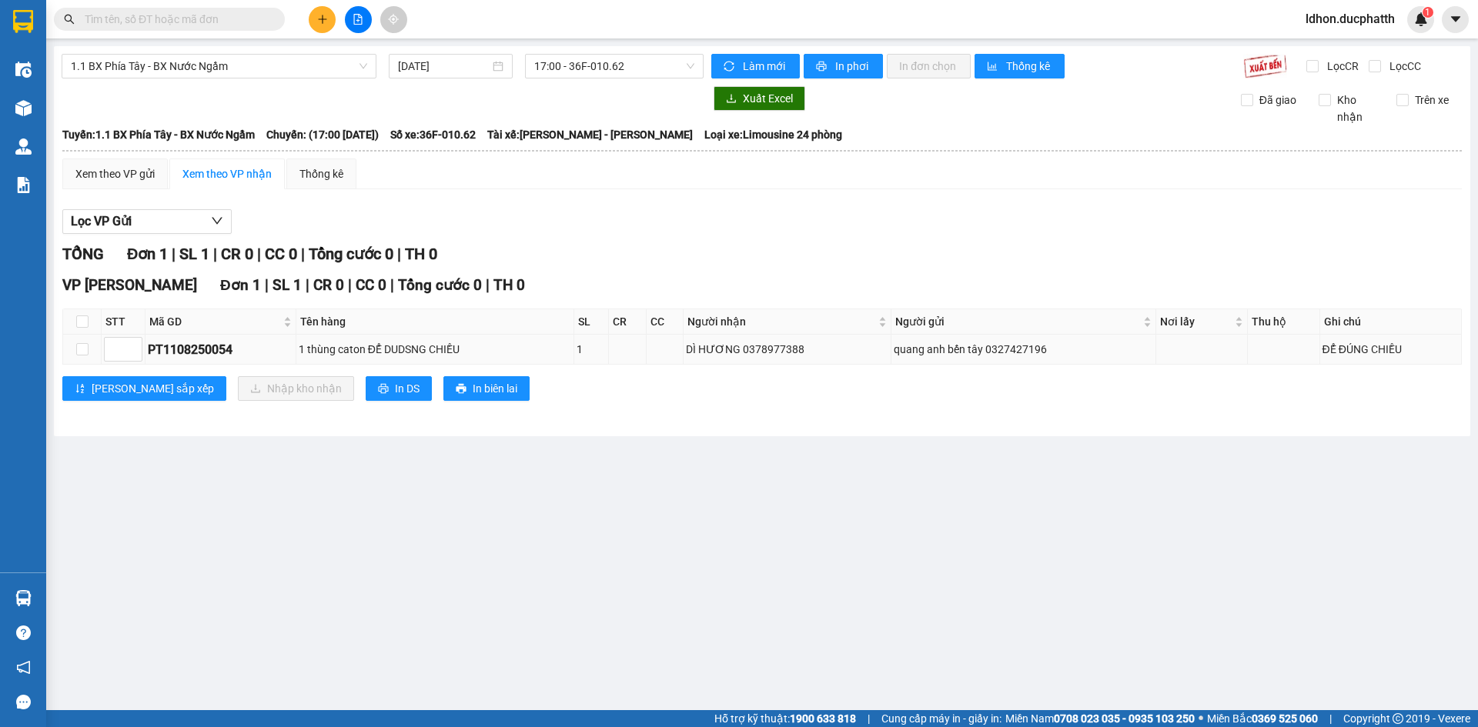
click at [431, 353] on div "1 thùng caton ĐỂ DUDSNG CHIỀU" at bounding box center [435, 349] width 272 height 17
click at [436, 350] on div "1 thùng caton ĐỂ DUDSNG CHIỀU" at bounding box center [435, 349] width 272 height 17
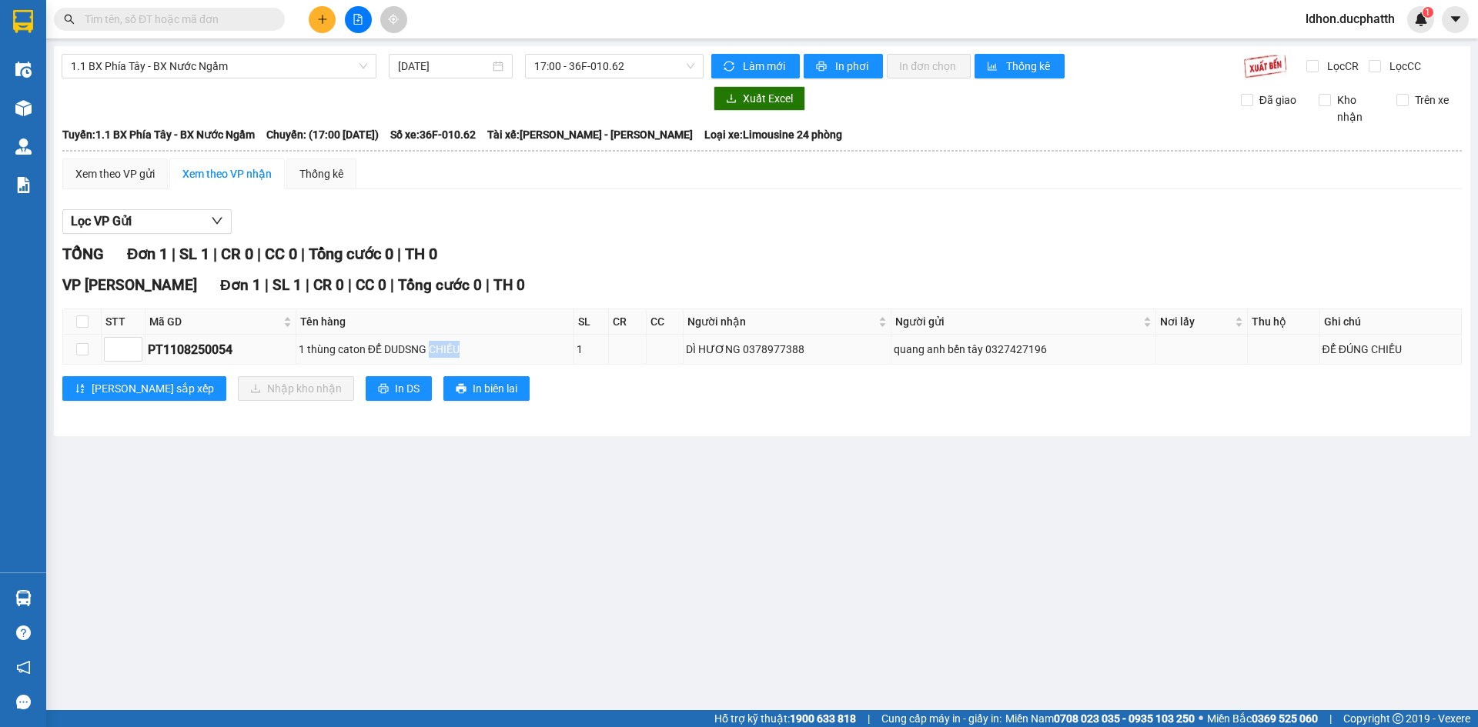
click at [436, 350] on div "1 thùng caton ĐỂ DUDSNG CHIỀU" at bounding box center [435, 349] width 272 height 17
click at [463, 352] on div "1 thùng caton ĐỂ DUDSNG CHIỀU" at bounding box center [435, 349] width 272 height 17
click at [493, 353] on div "1 thùng caton ĐỂ DUDSNG CHIỀU" at bounding box center [435, 349] width 272 height 17
click at [464, 534] on main "1.1 BX Phía Tây - BX Nước Ngầm [DATE] 17:00 - 36F-010.62 Làm mới In phơi In đơn…" at bounding box center [739, 355] width 1478 height 710
